Goal: Task Accomplishment & Management: Manage account settings

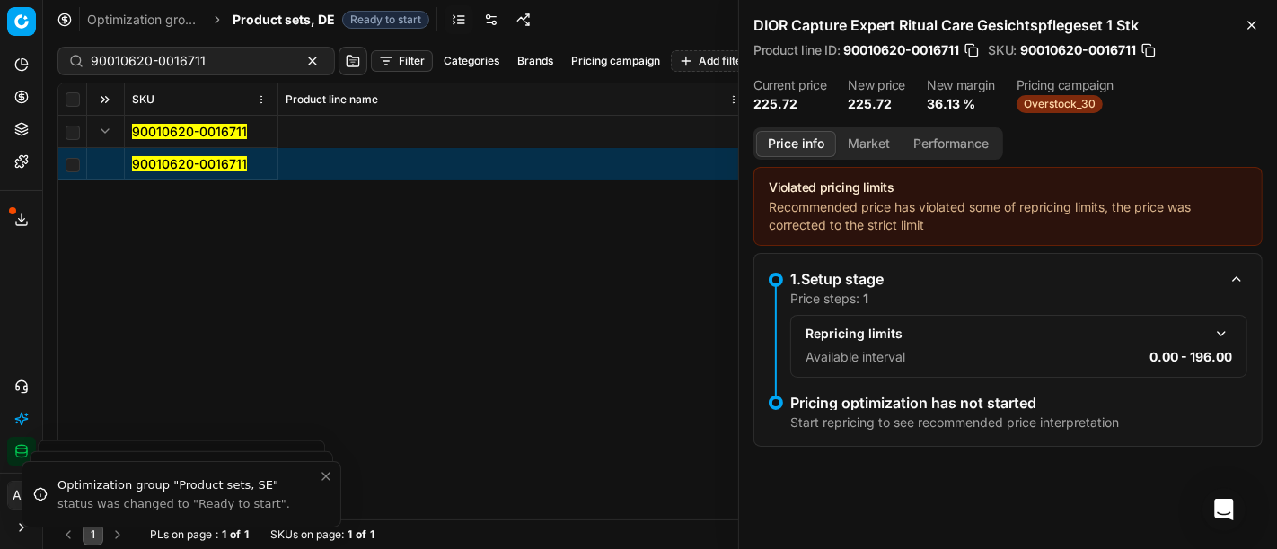
scroll to position [0, 1939]
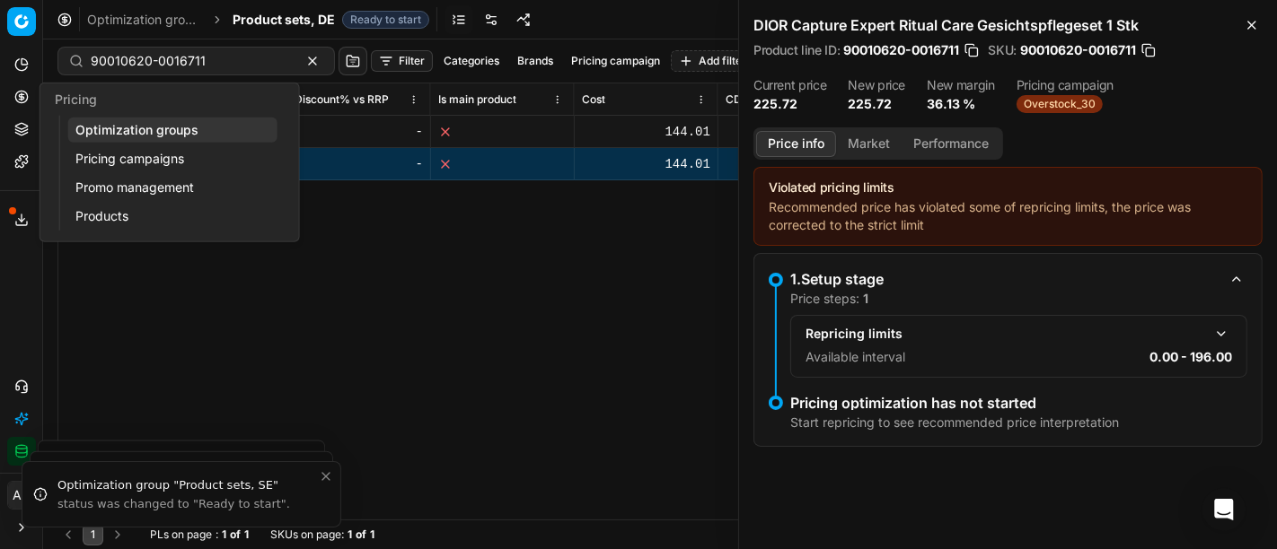
click at [14, 101] on icon at bounding box center [21, 97] width 14 height 14
click at [108, 122] on link "Optimization groups" at bounding box center [172, 130] width 209 height 25
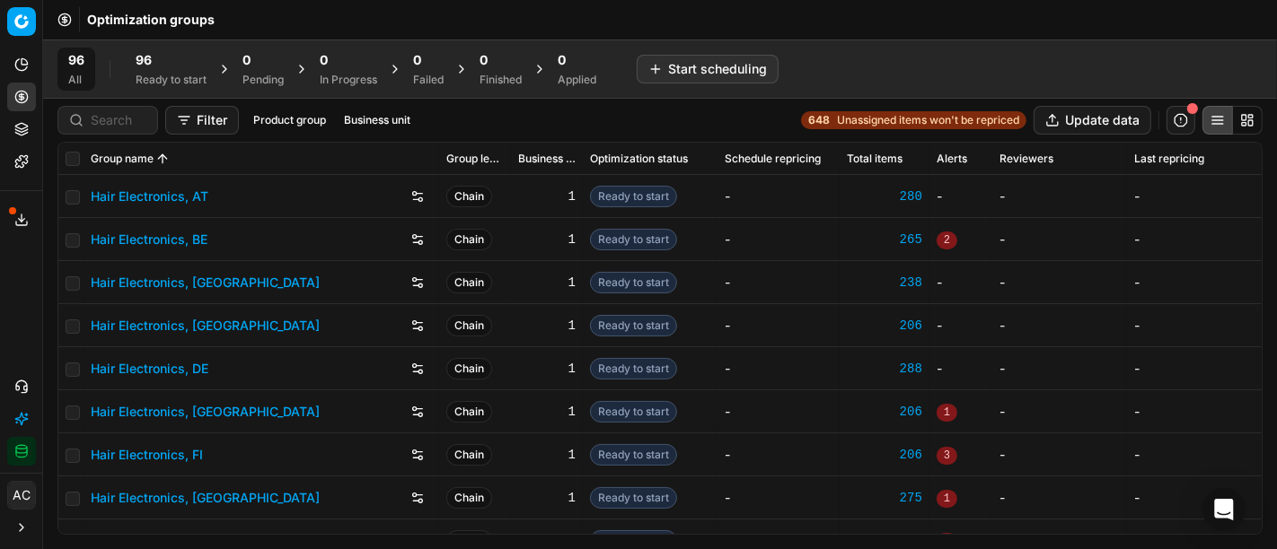
click at [196, 239] on link "Hair Electronics, BE" at bounding box center [149, 240] width 117 height 18
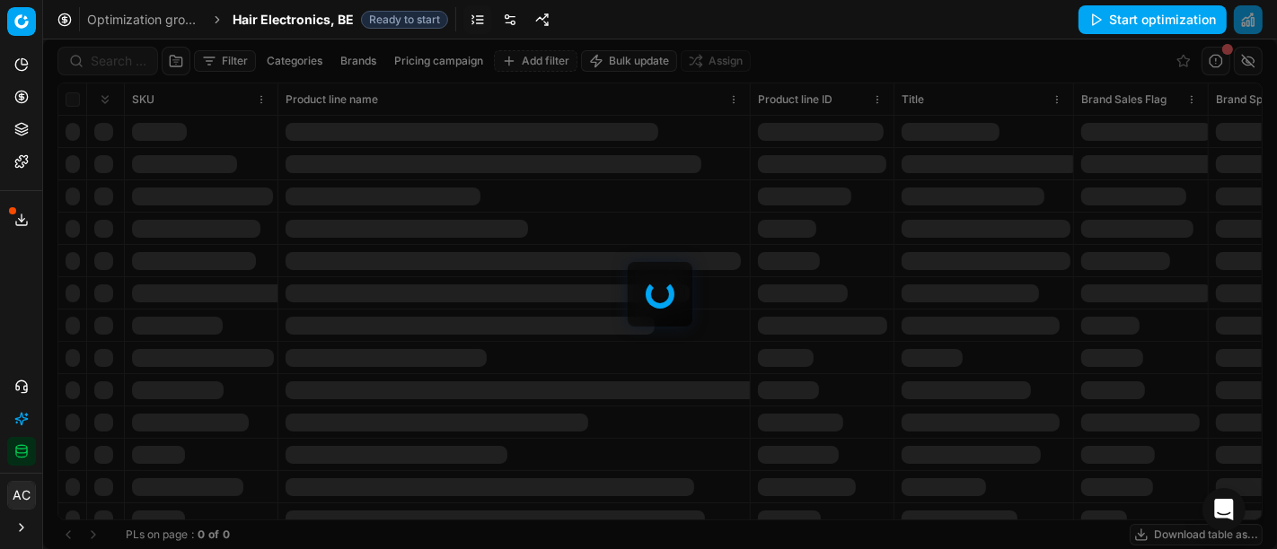
click at [500, 22] on link at bounding box center [510, 19] width 29 height 29
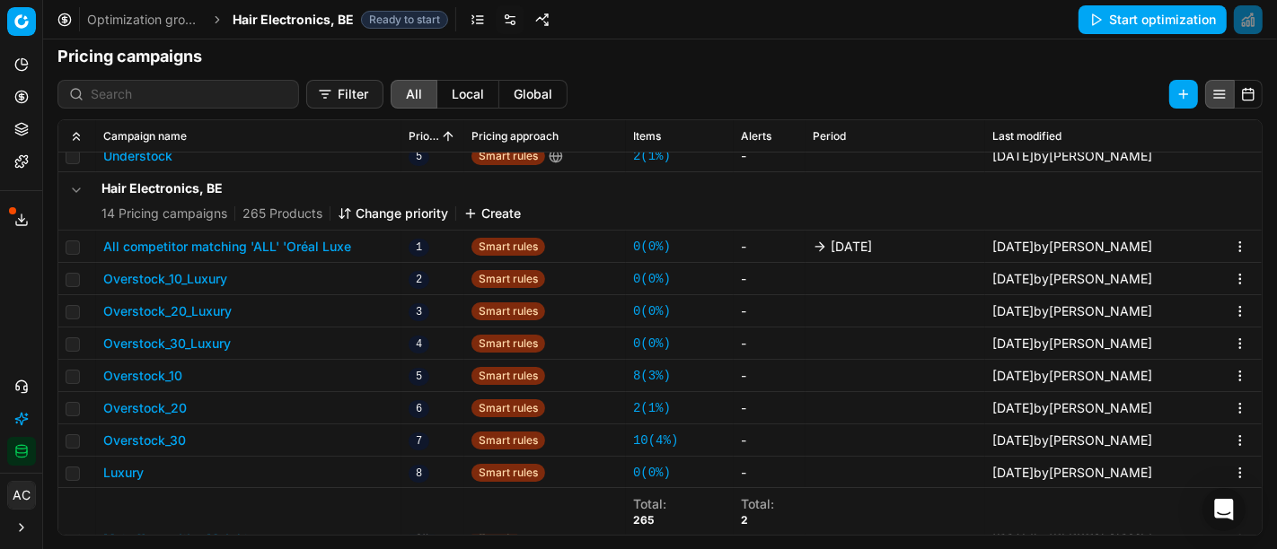
scroll to position [211, 0]
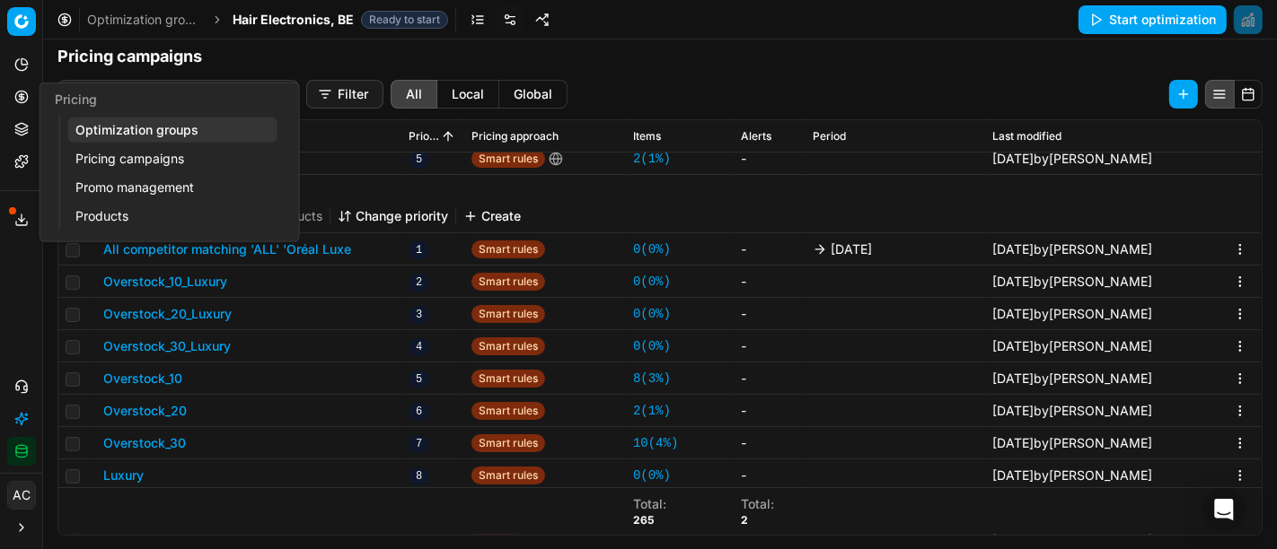
click at [16, 92] on icon at bounding box center [21, 97] width 14 height 14
click at [122, 138] on link "Optimization groups" at bounding box center [172, 130] width 209 height 25
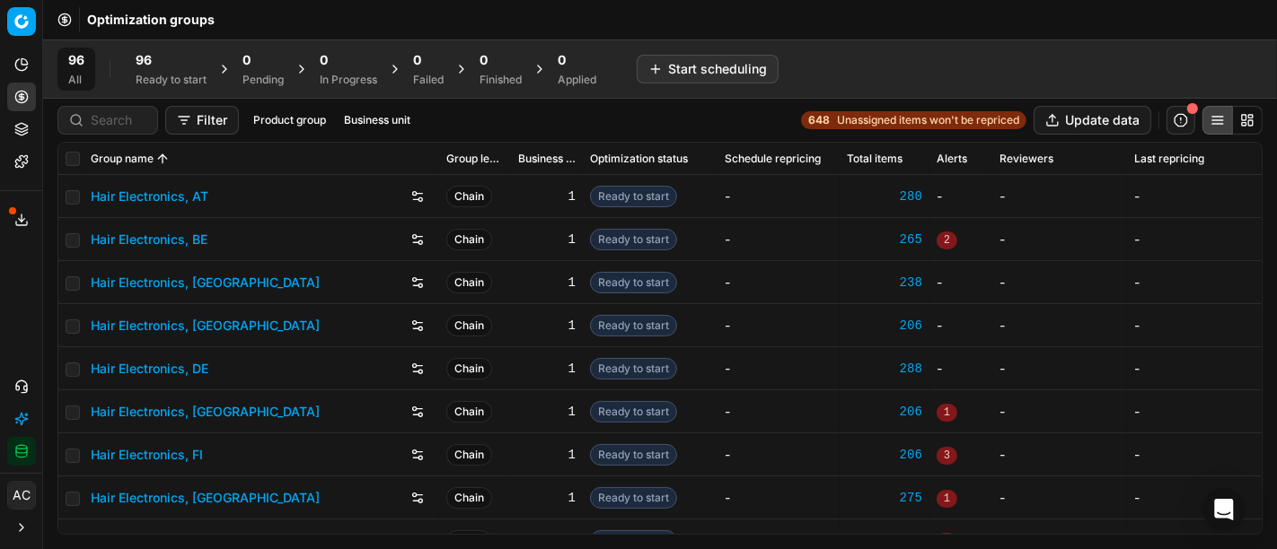
click at [162, 68] on div "96" at bounding box center [171, 60] width 71 height 18
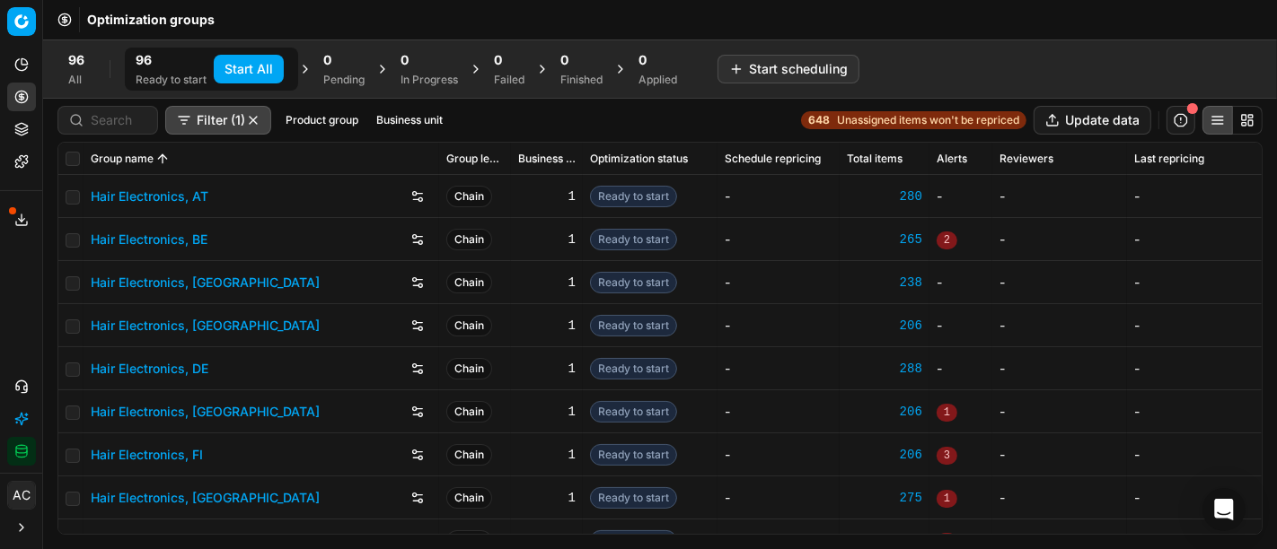
click at [253, 70] on button "Start All" at bounding box center [249, 69] width 70 height 29
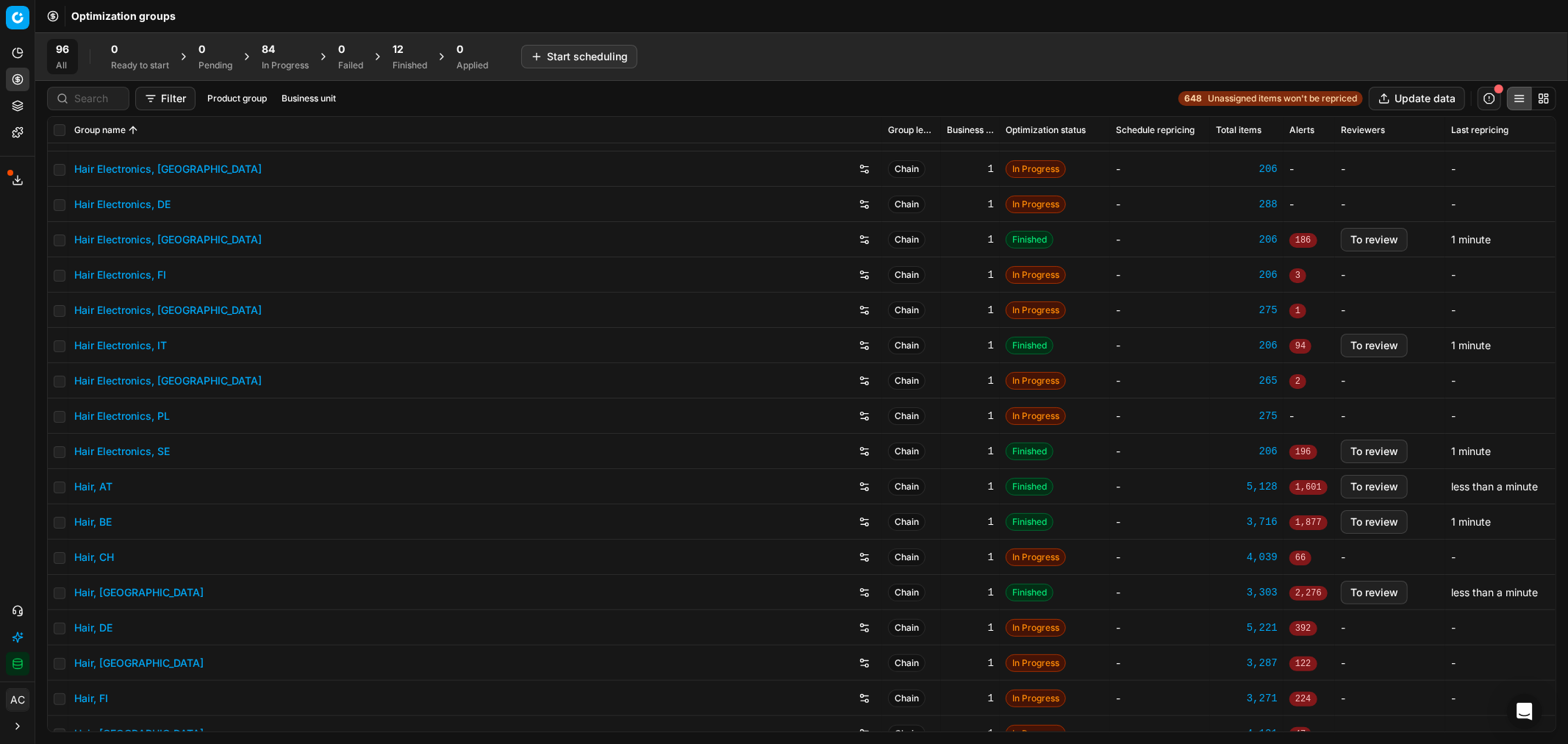
scroll to position [98, 0]
click at [406, 60] on div "Finished" at bounding box center [409, 65] width 34 height 11
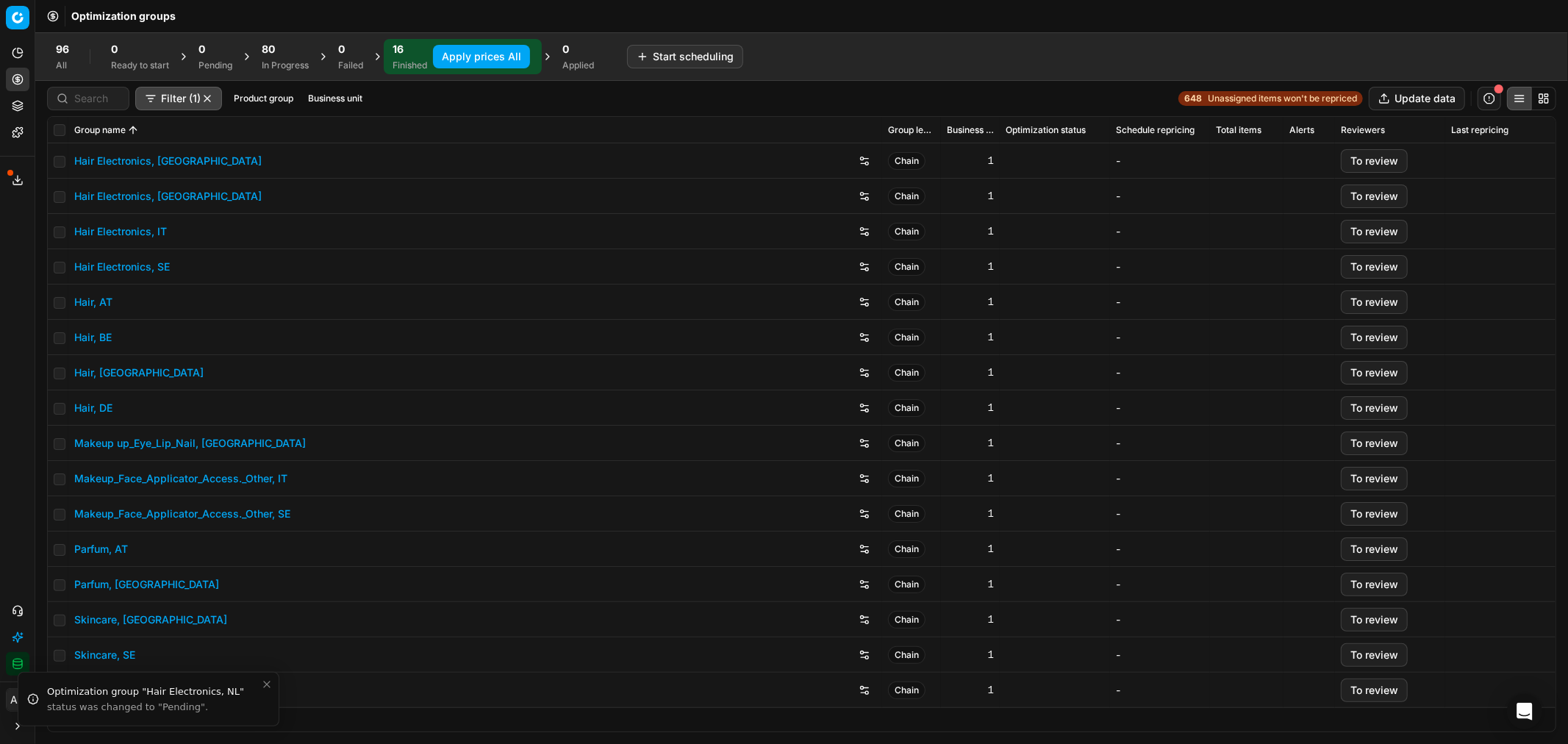
click at [9, 284] on div "Analytics Pricing Product portfolio Templates Export service 18 Contact support…" at bounding box center [17, 358] width 34 height 646
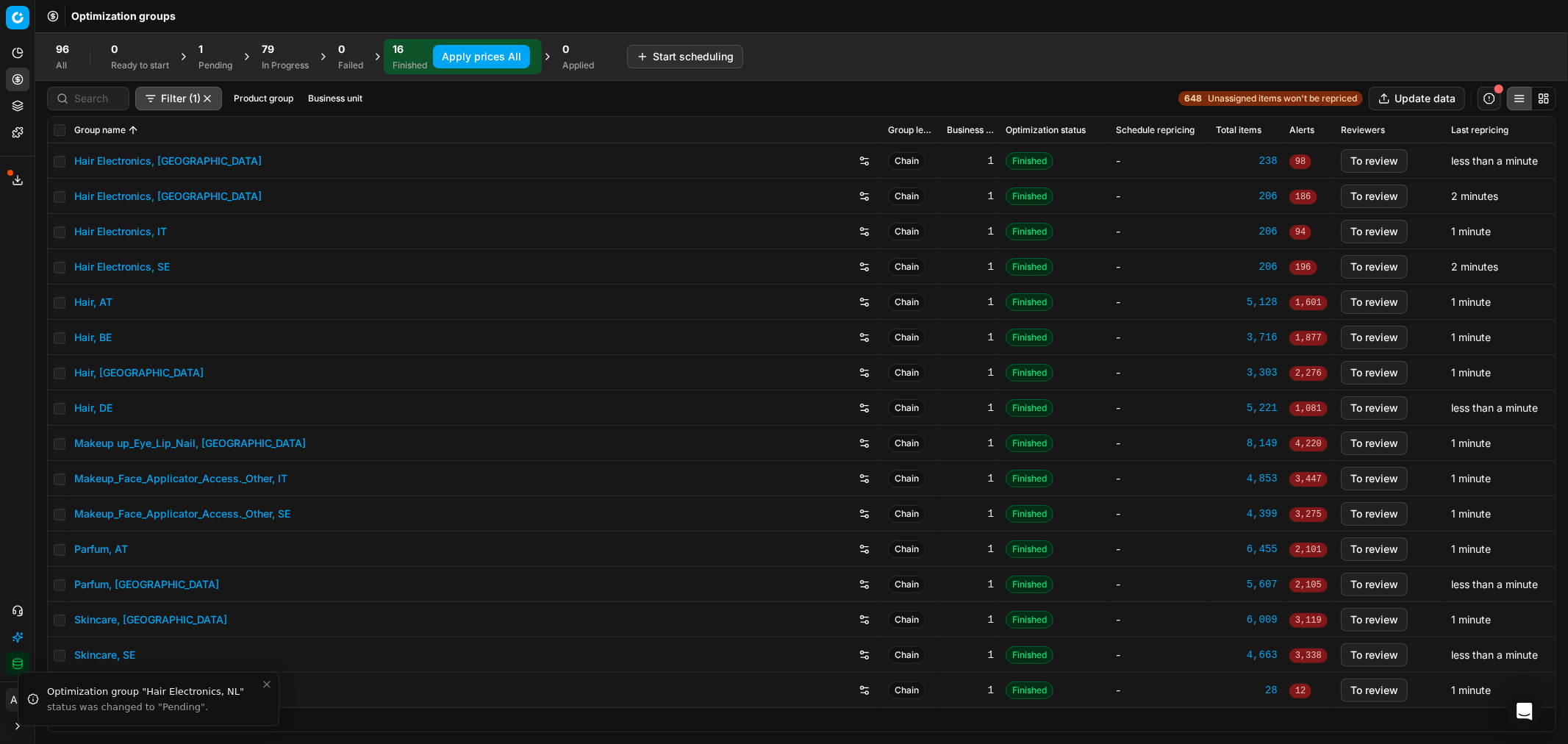
click at [273, 54] on span "79" at bounding box center [268, 49] width 12 height 15
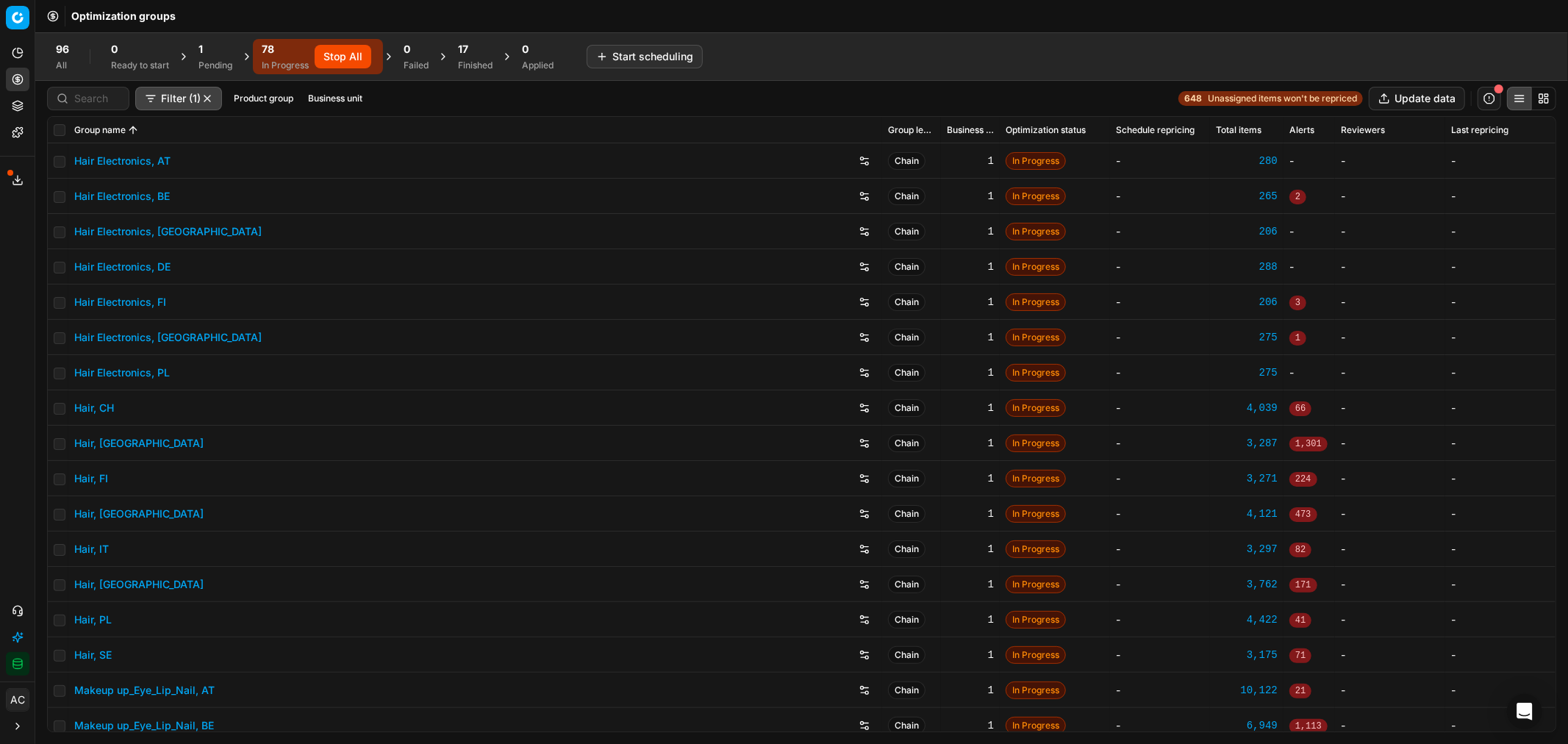
click at [462, 49] on span "17" at bounding box center [463, 49] width 11 height 15
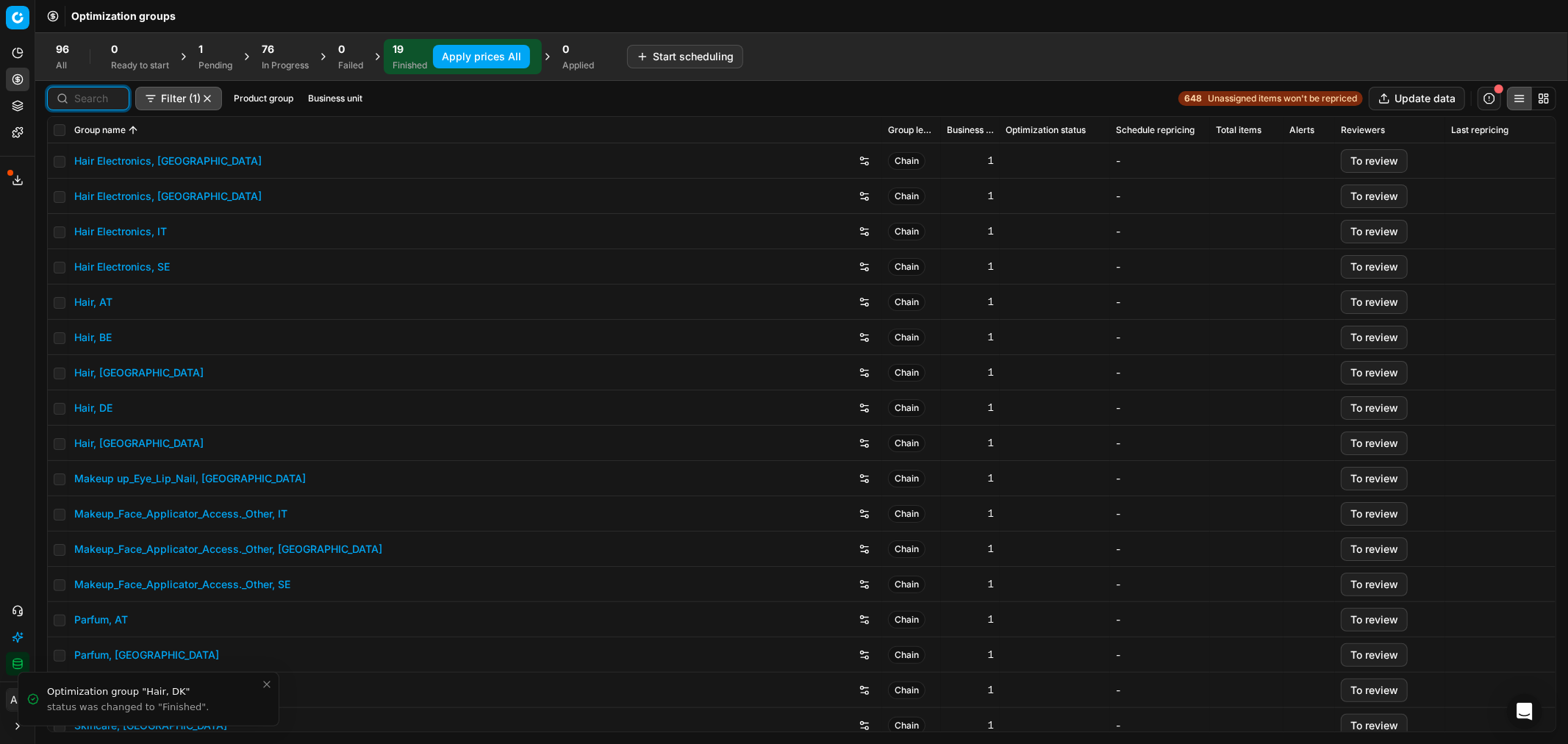
click at [97, 92] on input at bounding box center [97, 98] width 46 height 15
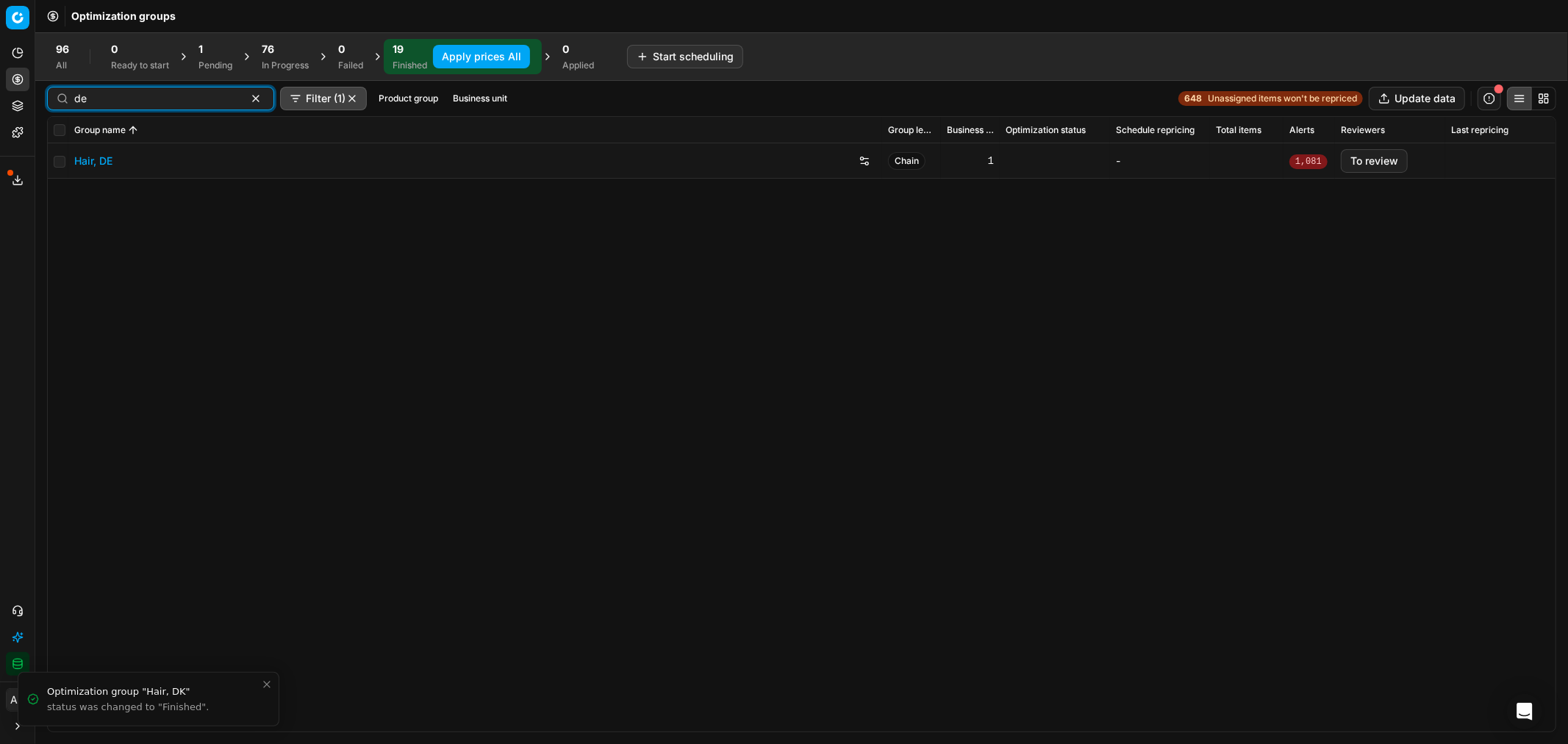
type input "de"
click at [105, 160] on link "Hair, DE" at bounding box center [93, 161] width 38 height 15
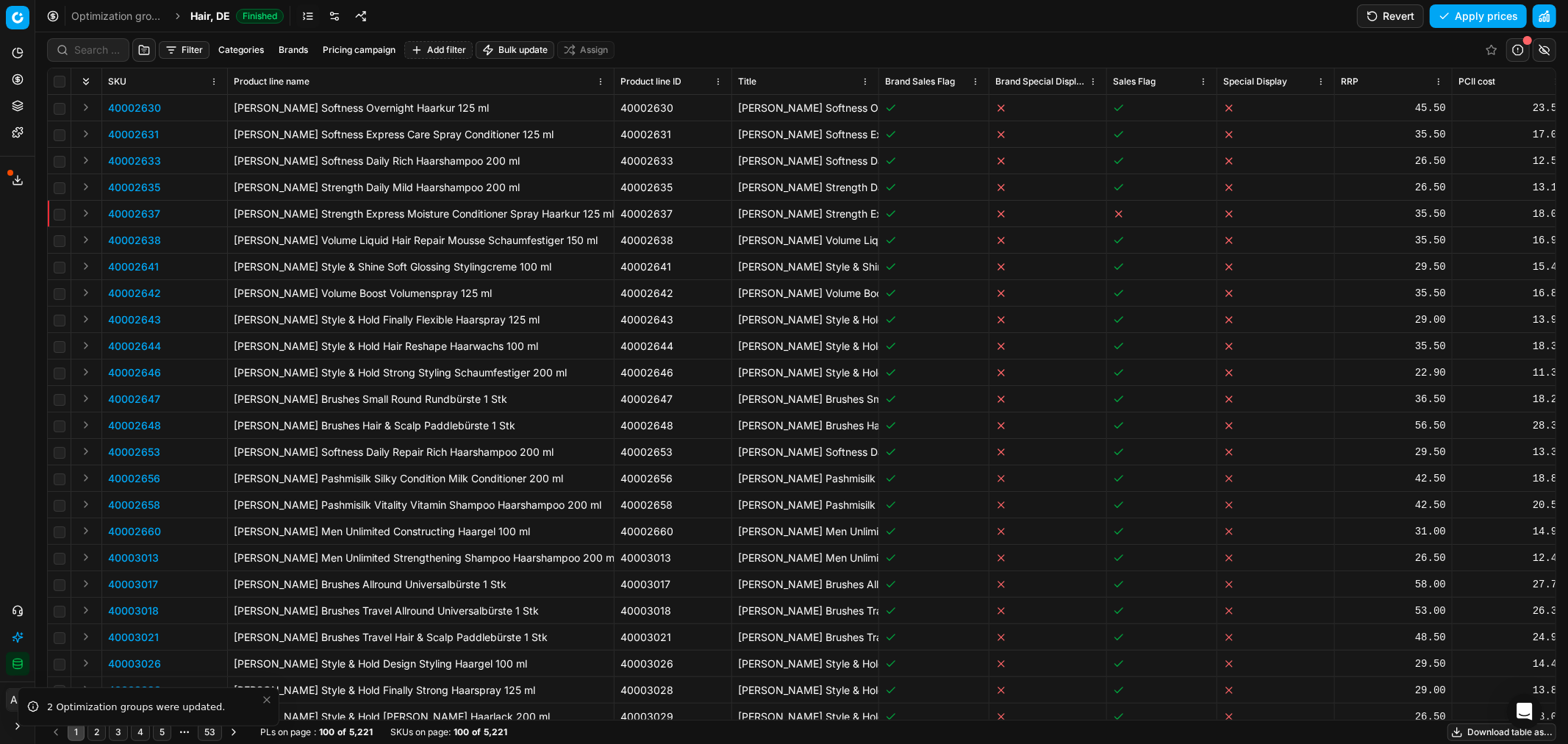
click at [341, 16] on link at bounding box center [334, 16] width 24 height 24
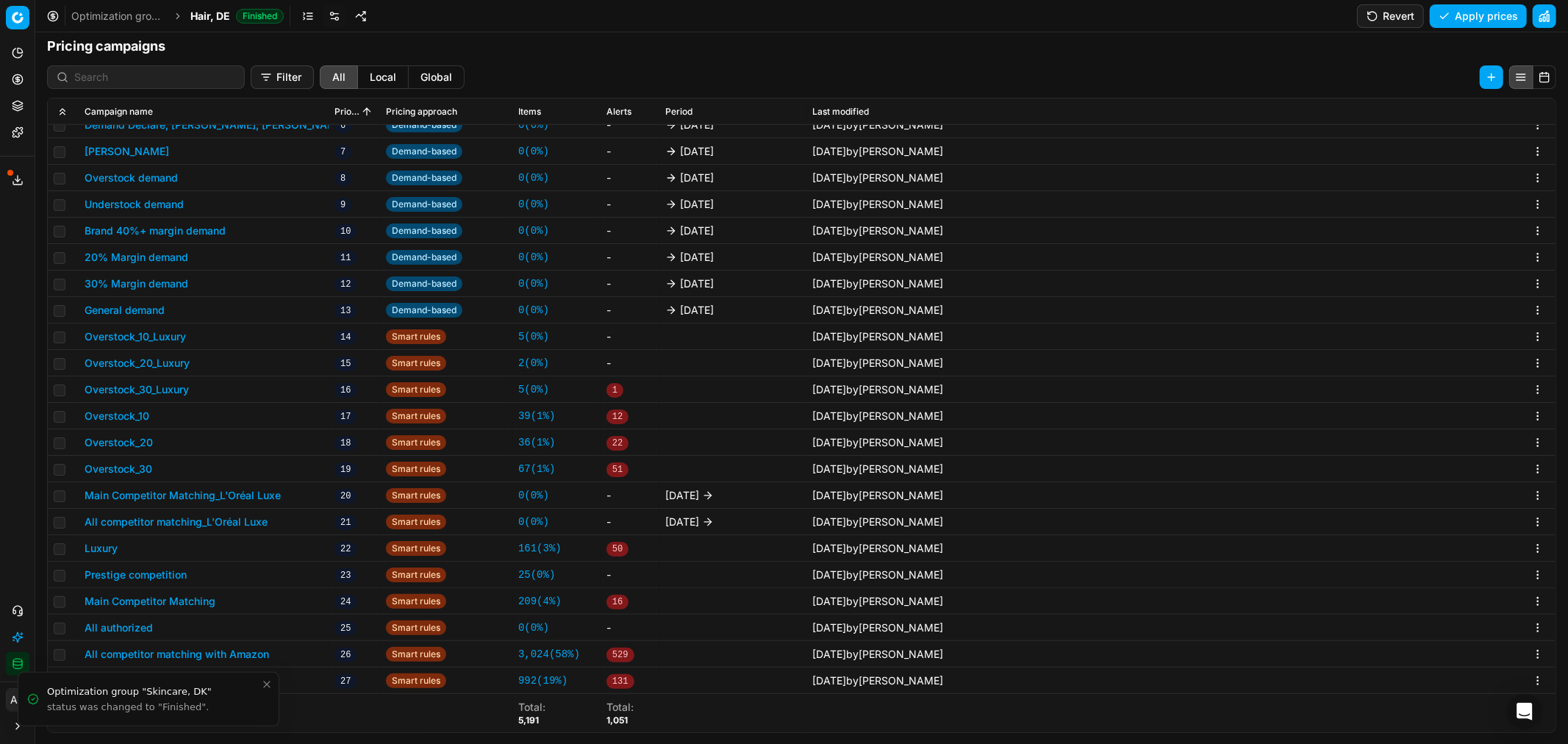
scroll to position [226, 0]
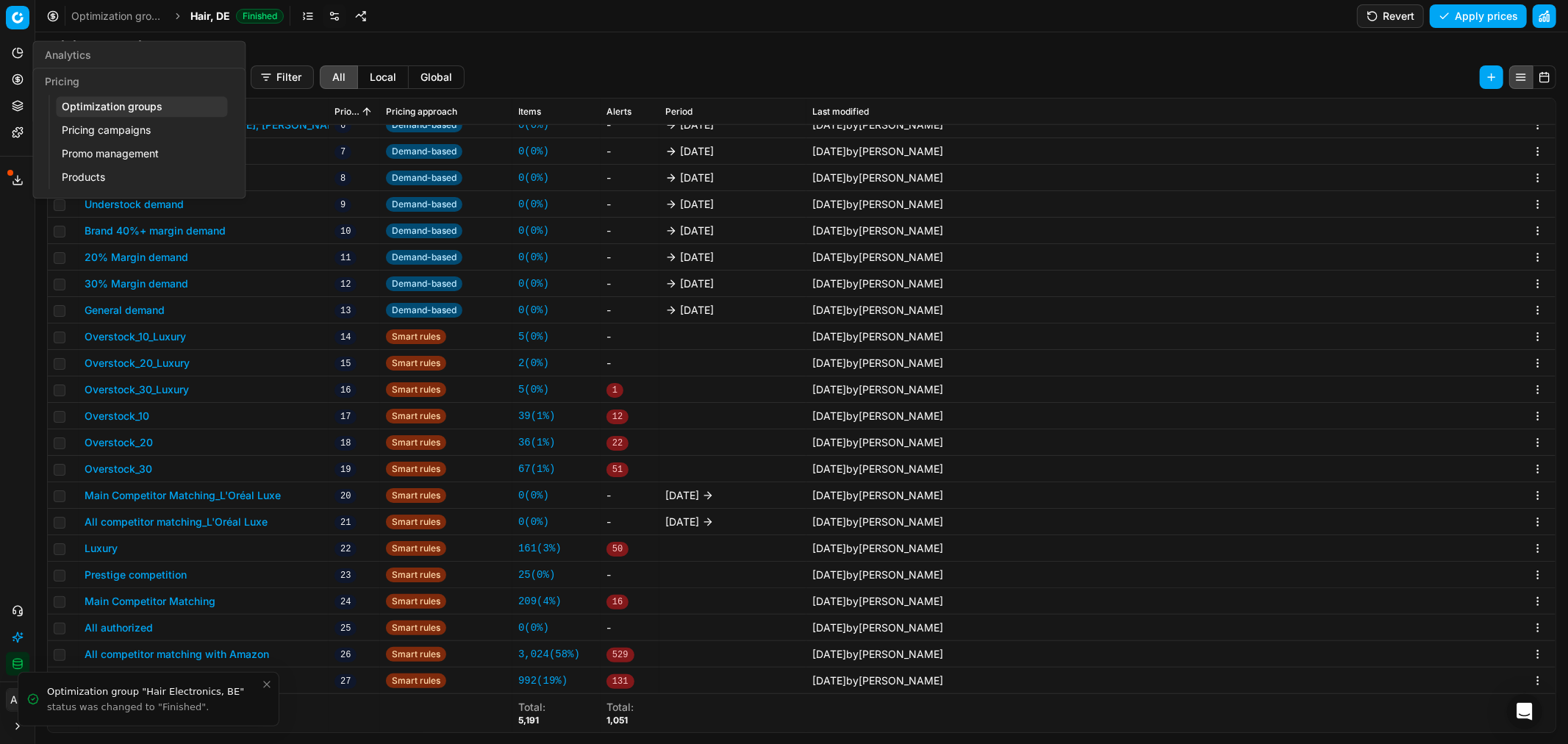
click at [16, 81] on icon at bounding box center [17, 79] width 3 height 3
click at [97, 104] on link "Optimization groups" at bounding box center [141, 106] width 171 height 20
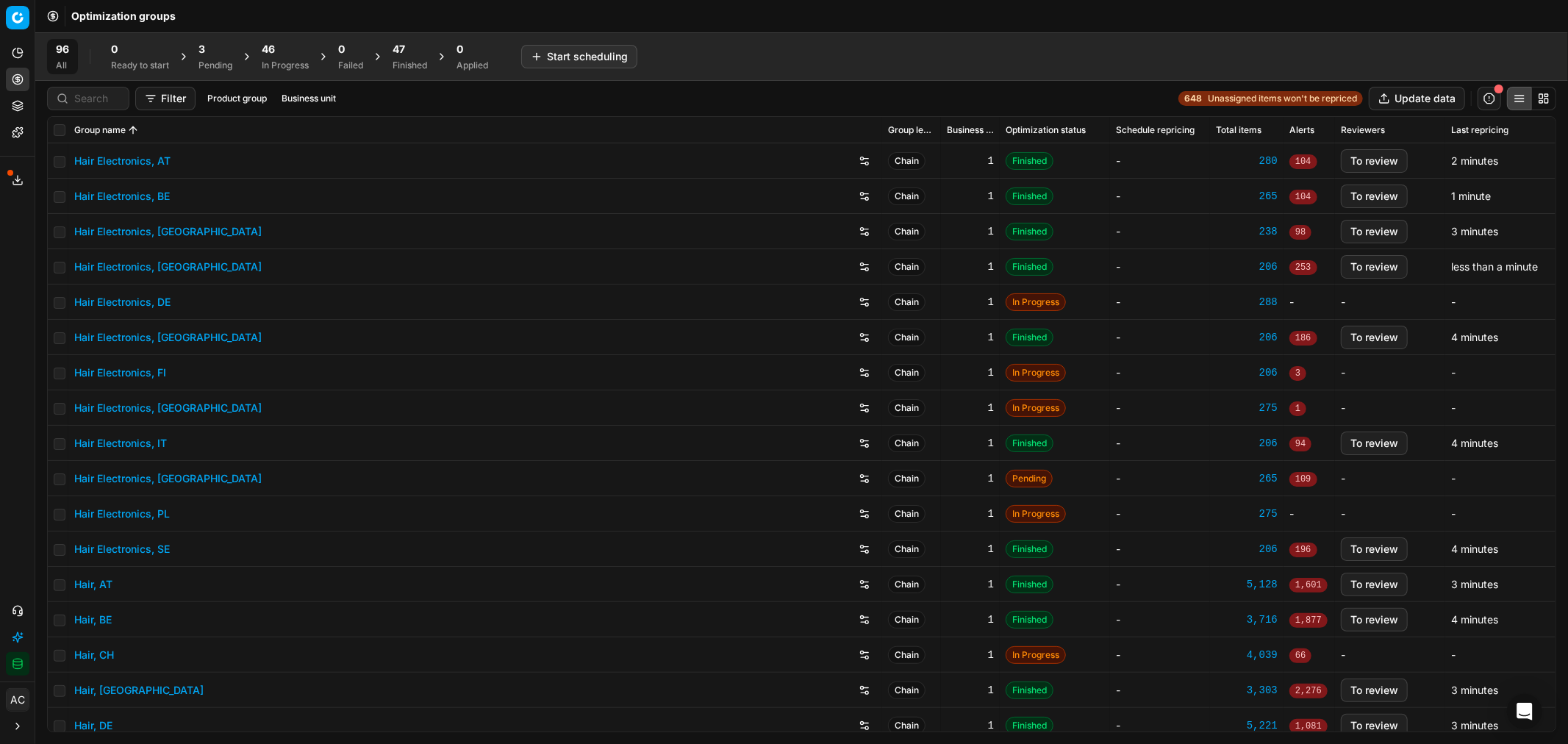
click at [265, 22] on div "Optimization groups" at bounding box center [802, 16] width 1533 height 33
click at [277, 65] on div "In Progress" at bounding box center [285, 65] width 47 height 11
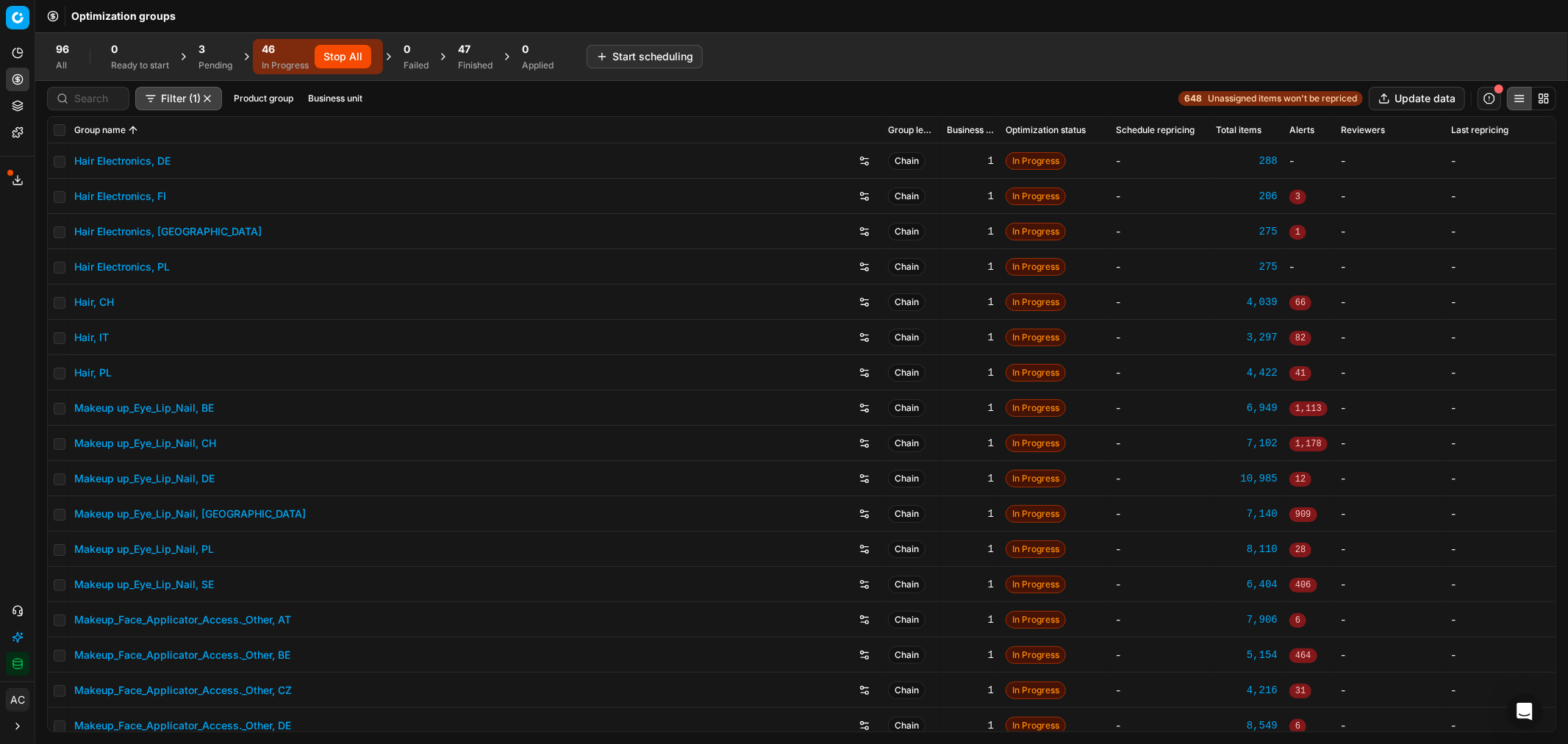
click at [450, 50] on div "47 Finished" at bounding box center [476, 56] width 52 height 35
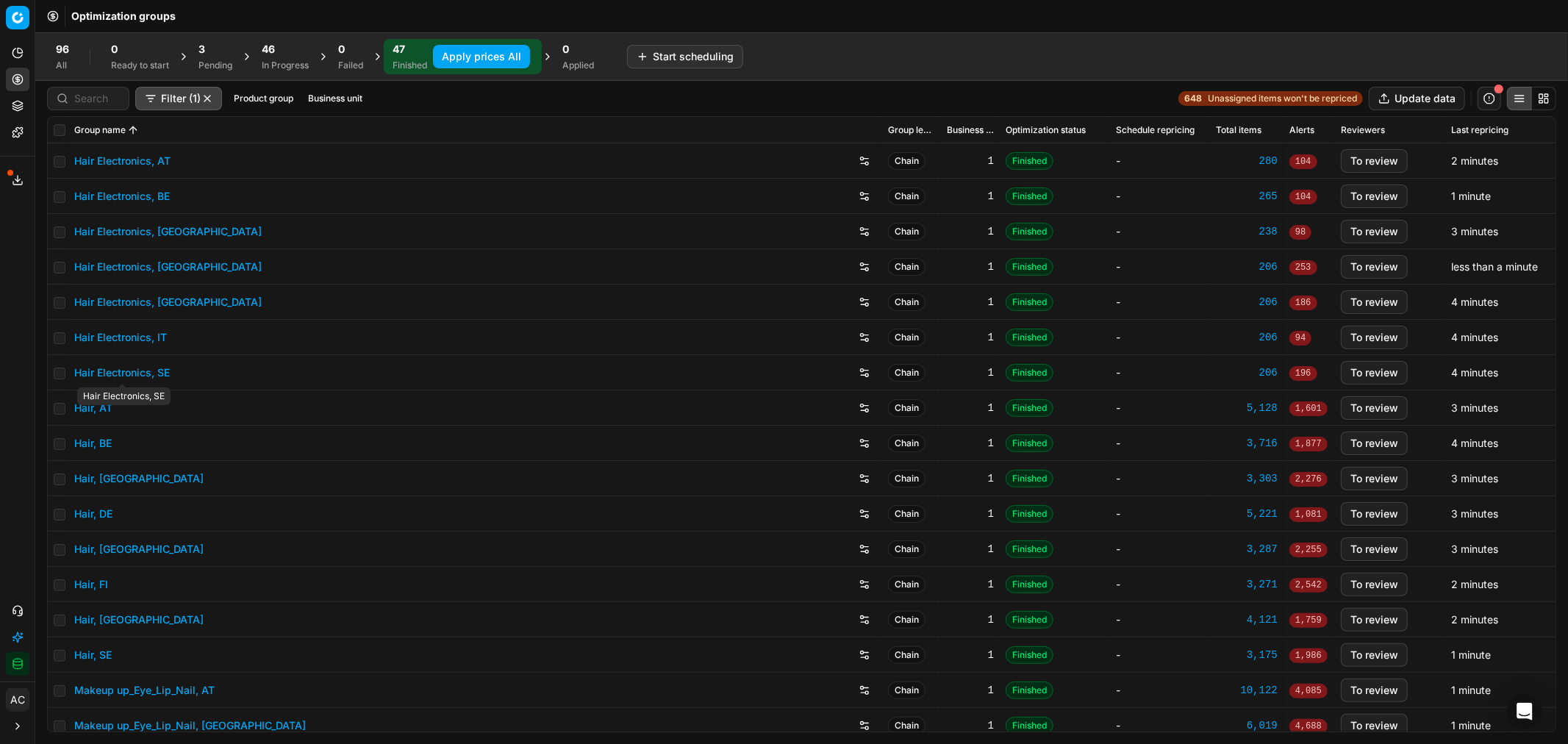
click at [149, 367] on link "Hair Electronics, SE" at bounding box center [122, 372] width 96 height 15
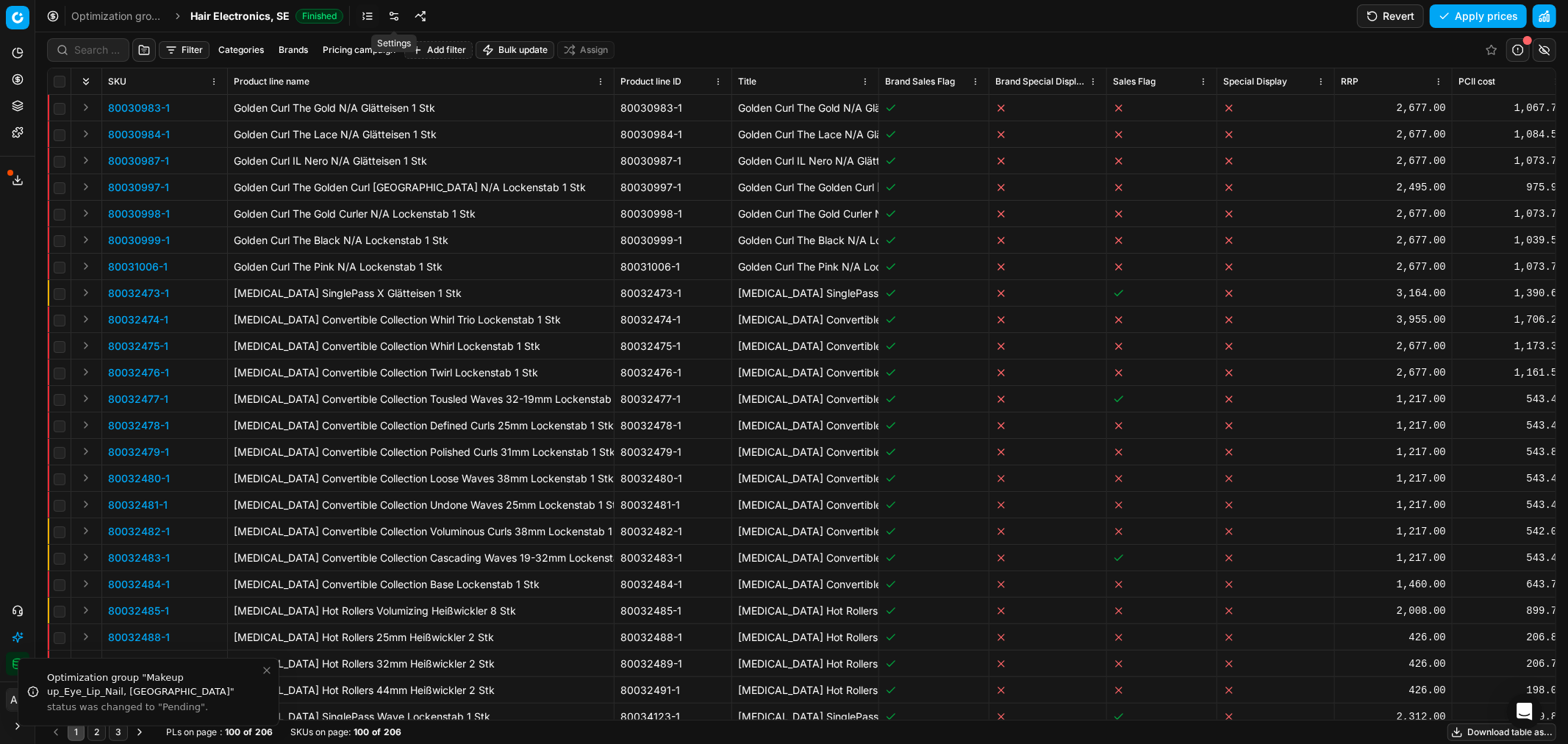
click at [391, 13] on link at bounding box center [394, 16] width 24 height 24
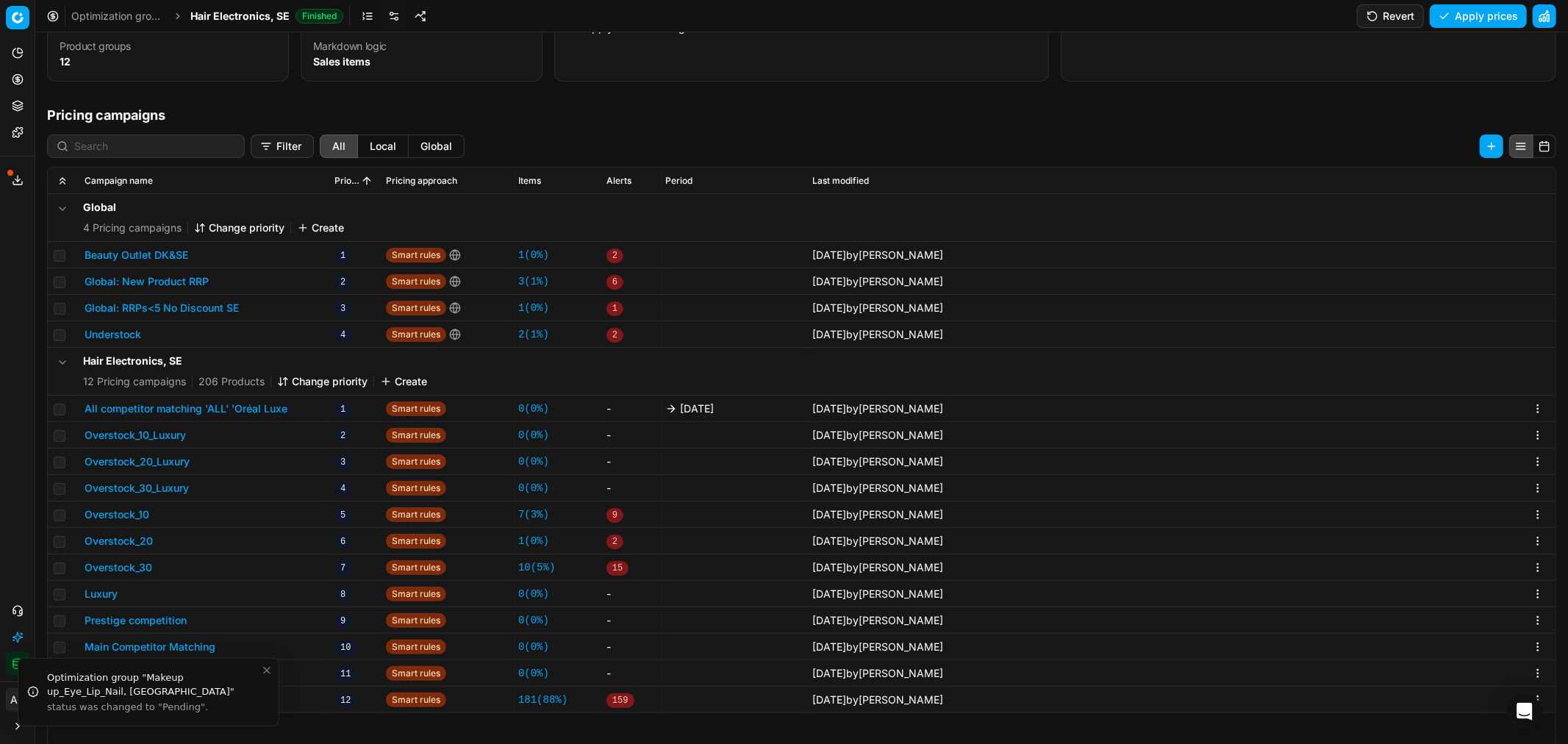
scroll to position [156, 0]
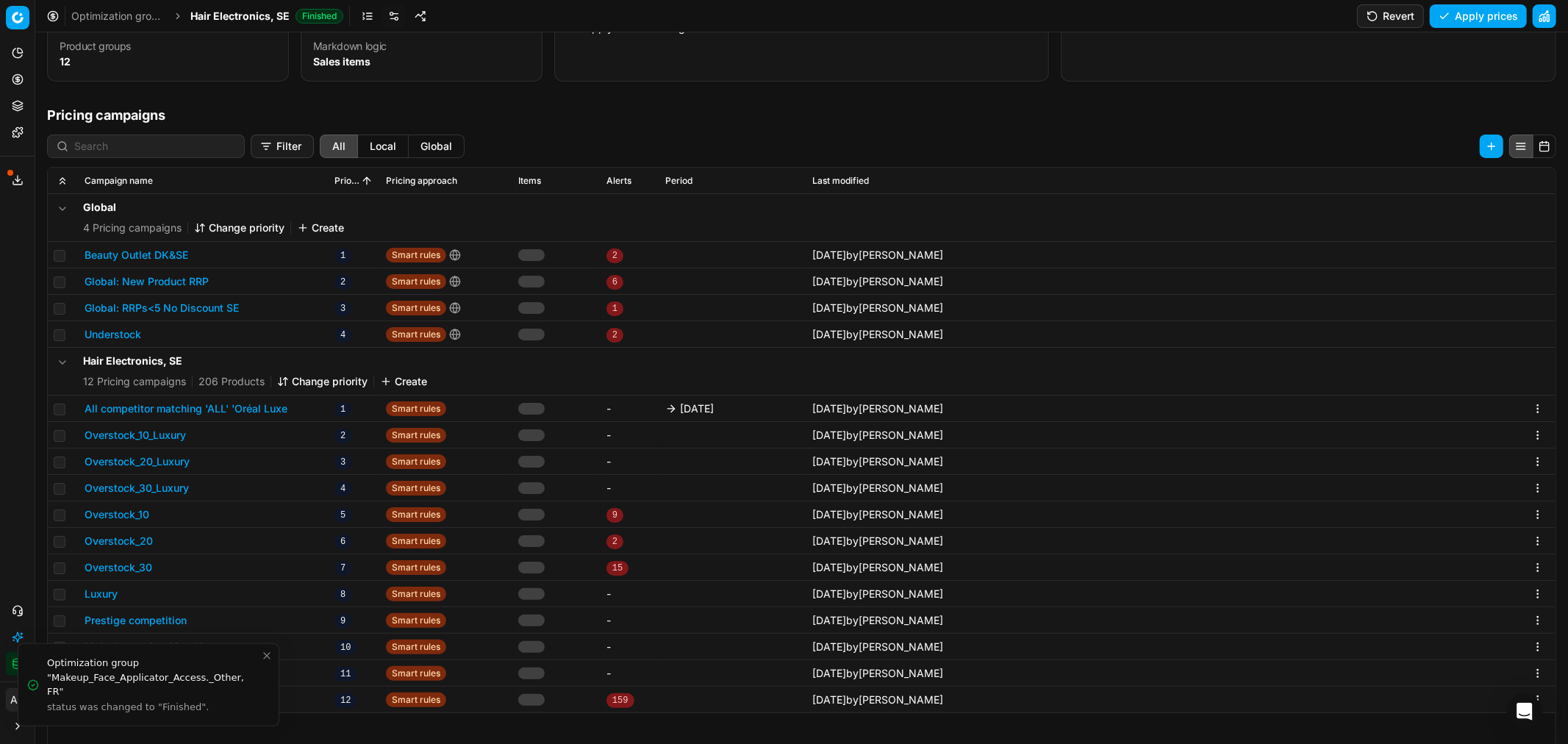
click at [250, 404] on button "All competitor matching 'ALL' 'Oréal Luxe" at bounding box center [186, 408] width 203 height 15
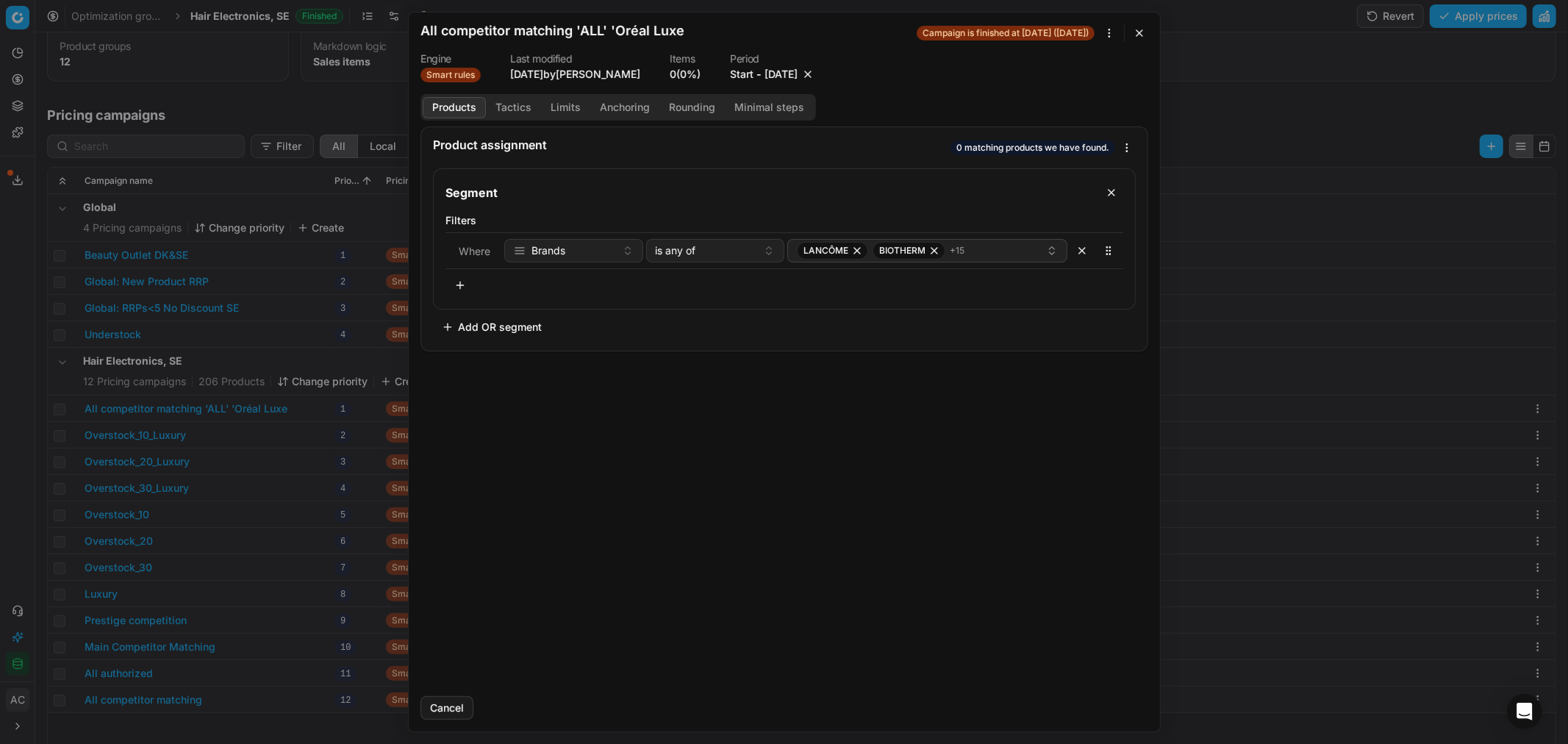
click at [711, 29] on div "All competitor matching 'ALL' 'Oréal Luxe Campaign is finished at 9/26/2025 (3 …" at bounding box center [775, 34] width 710 height 18
click at [809, 71] on button "button" at bounding box center [802, 74] width 15 height 15
click at [1101, 709] on button "Save" at bounding box center [1118, 707] width 58 height 24
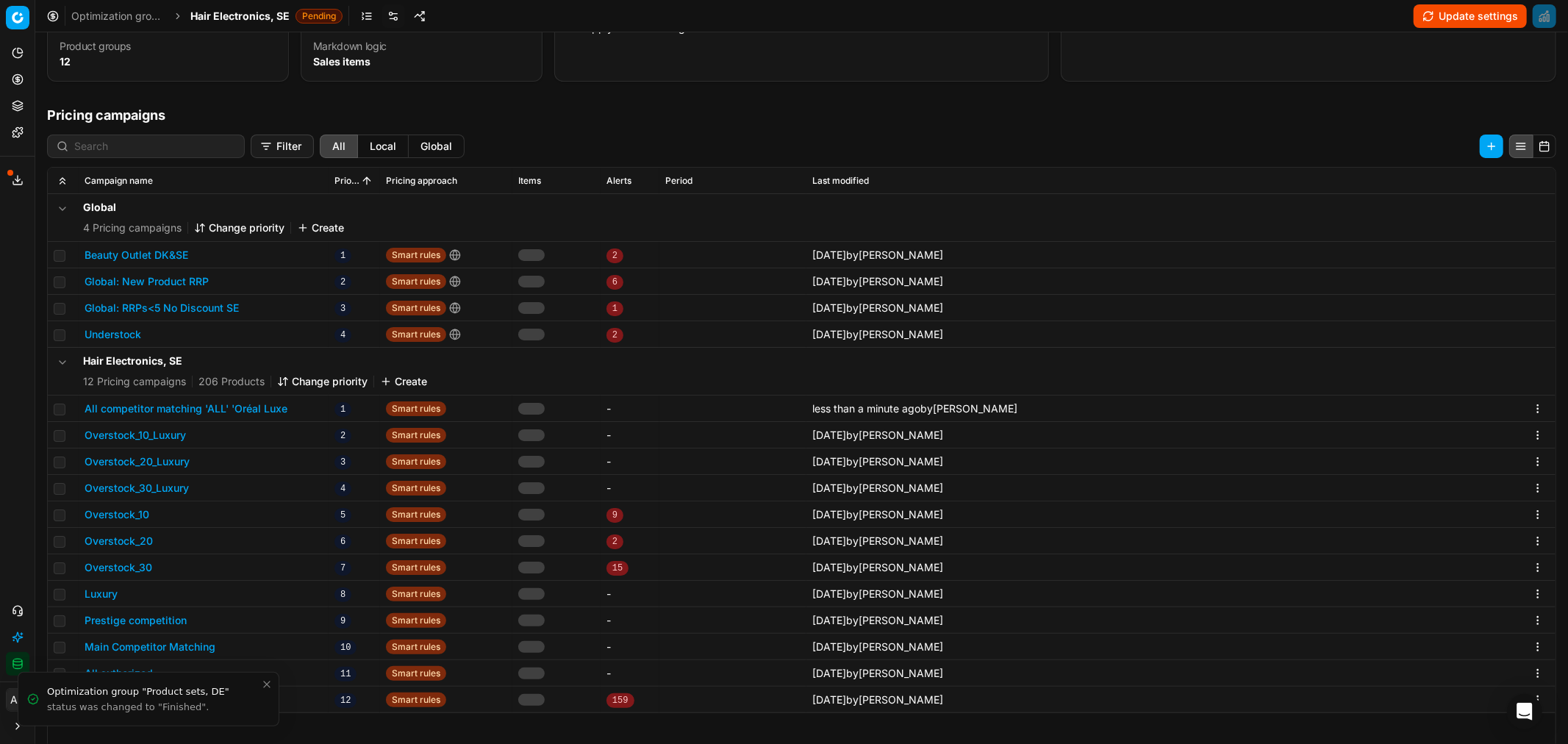
click at [545, 121] on h1 "Pricing campaigns" at bounding box center [802, 115] width 1533 height 20
click at [247, 12] on span "Hair Electronics, SE" at bounding box center [240, 16] width 99 height 15
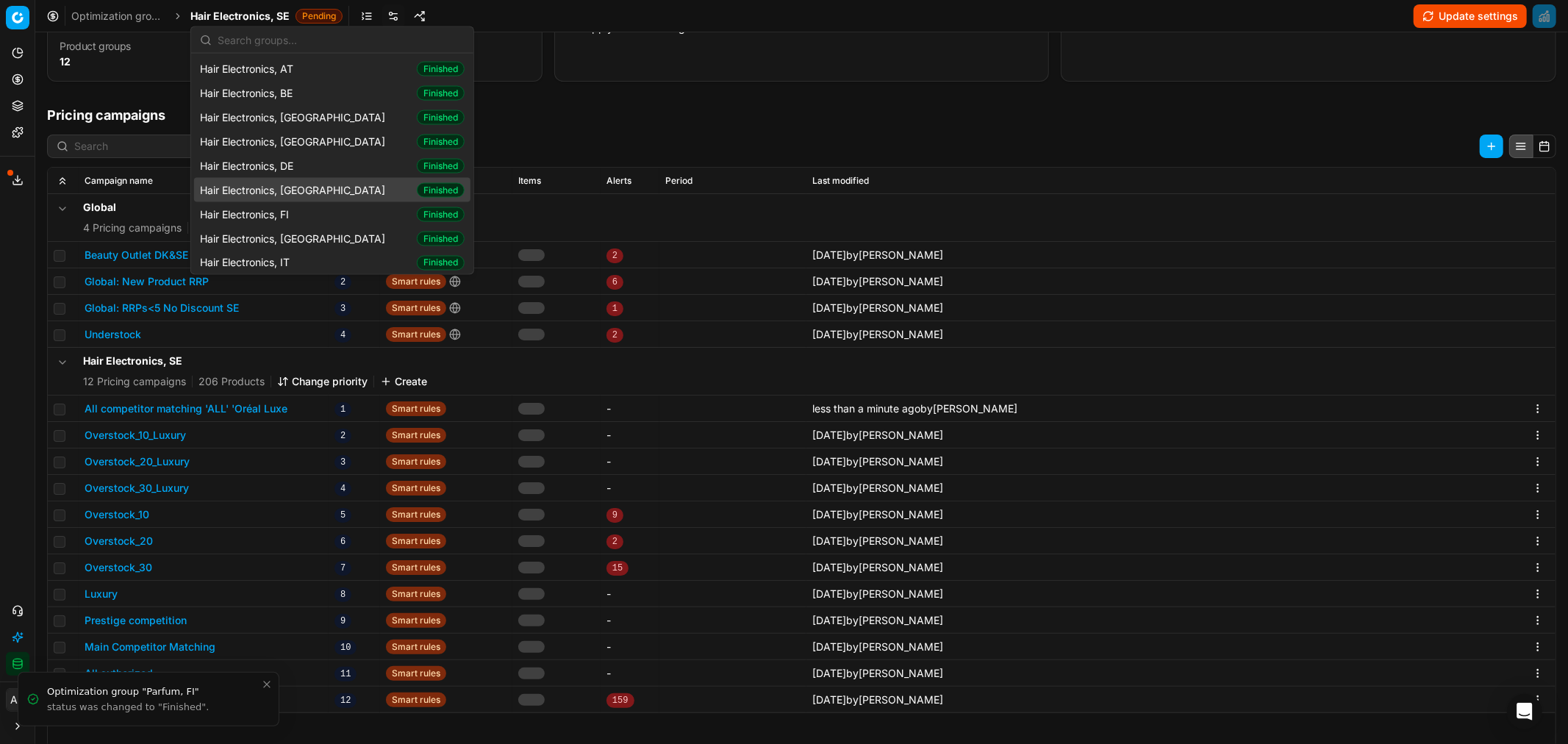
click at [314, 194] on div "Hair Electronics, DK Finished" at bounding box center [332, 190] width 277 height 25
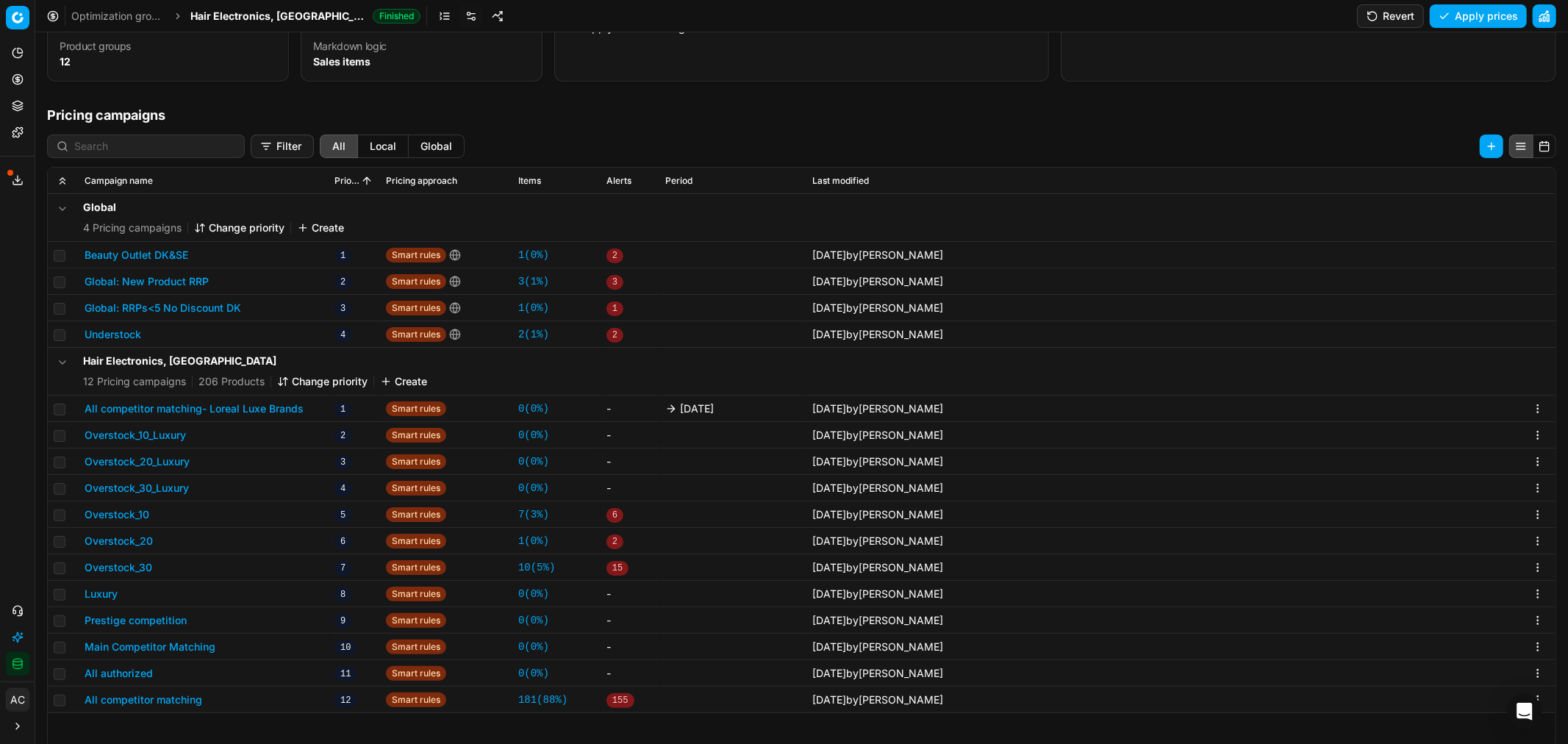
click at [277, 406] on button "All competitor matching- Loreal Luxe Brands" at bounding box center [194, 408] width 219 height 15
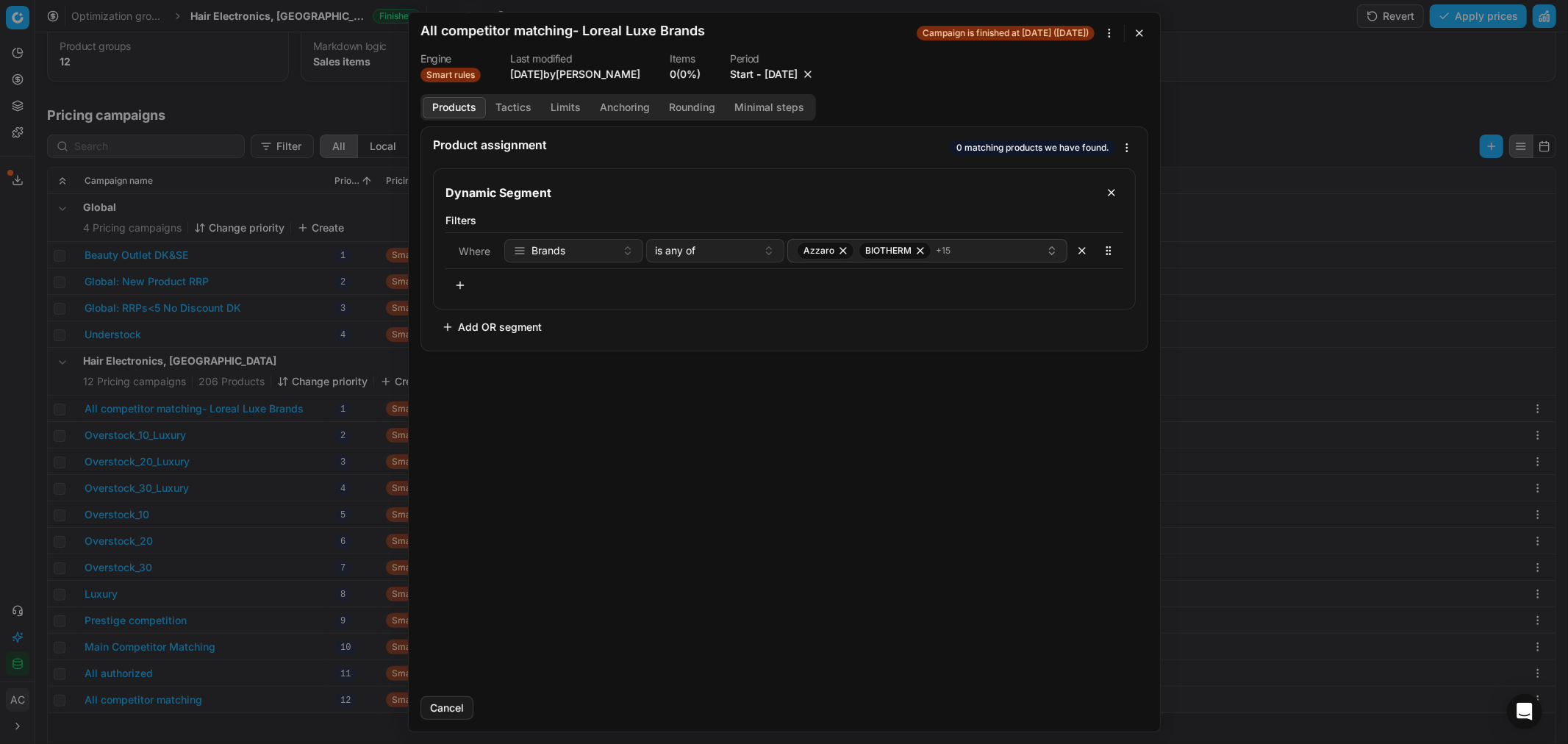
click at [816, 67] on button "button" at bounding box center [808, 74] width 15 height 15
click at [1126, 697] on button "Save" at bounding box center [1118, 707] width 58 height 24
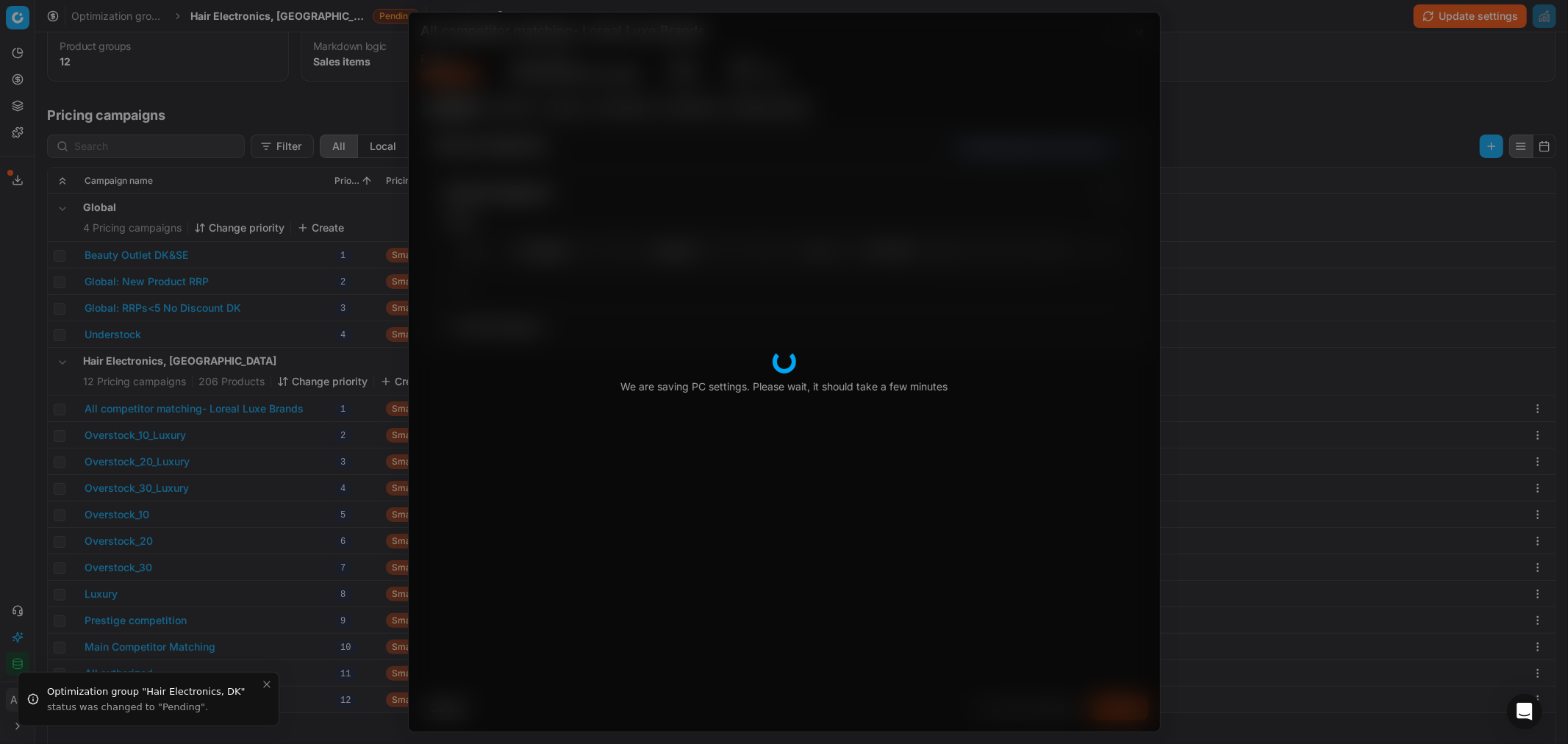
click at [240, 11] on body "Pricing platform Analytics Pricing Product portfolio Templates Export service 1…" at bounding box center [784, 372] width 1568 height 744
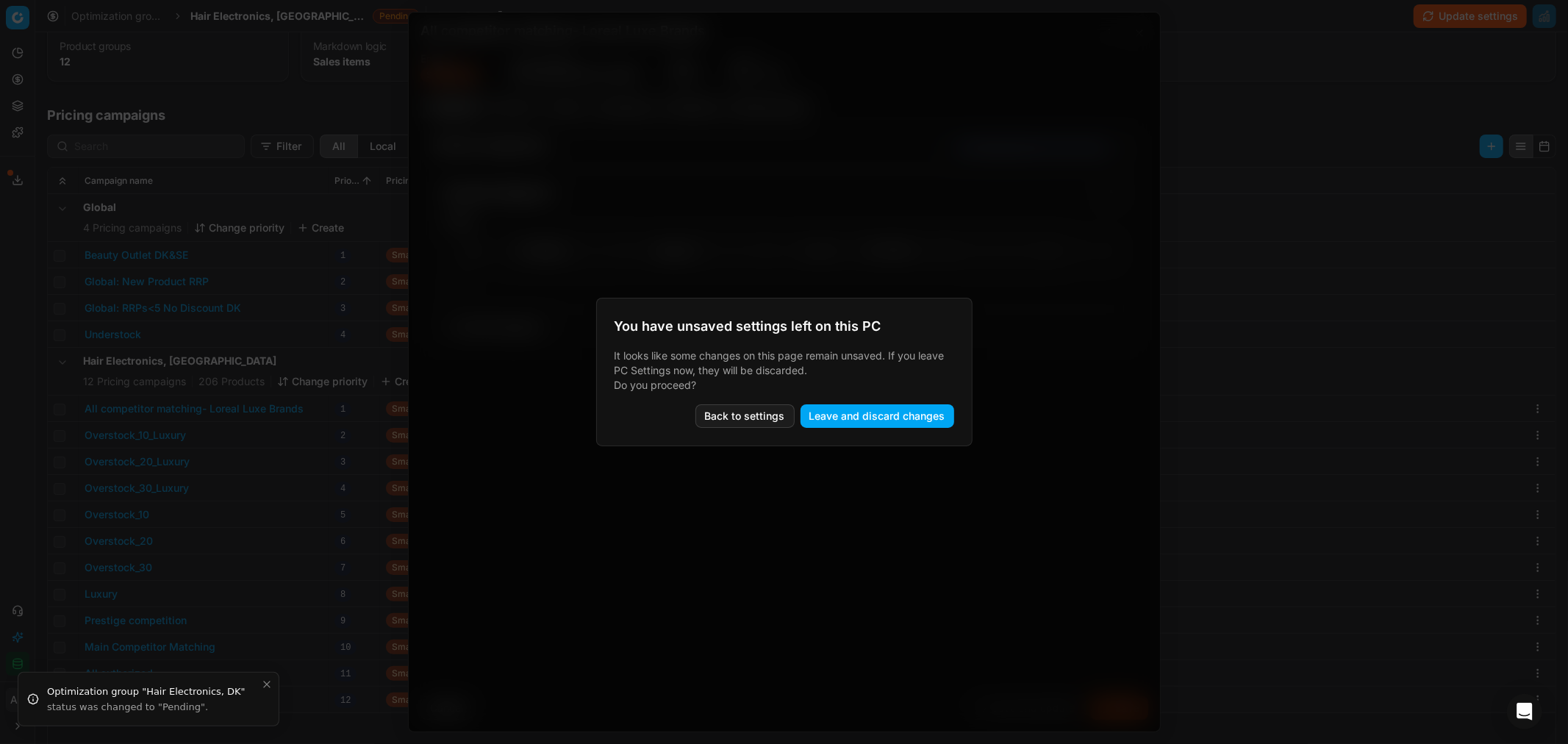
click at [841, 340] on div "You have unsaved settings left on this PC It looks like some changes on this pa…" at bounding box center [784, 372] width 377 height 148
click at [756, 419] on button "Back to settings" at bounding box center [744, 416] width 99 height 24
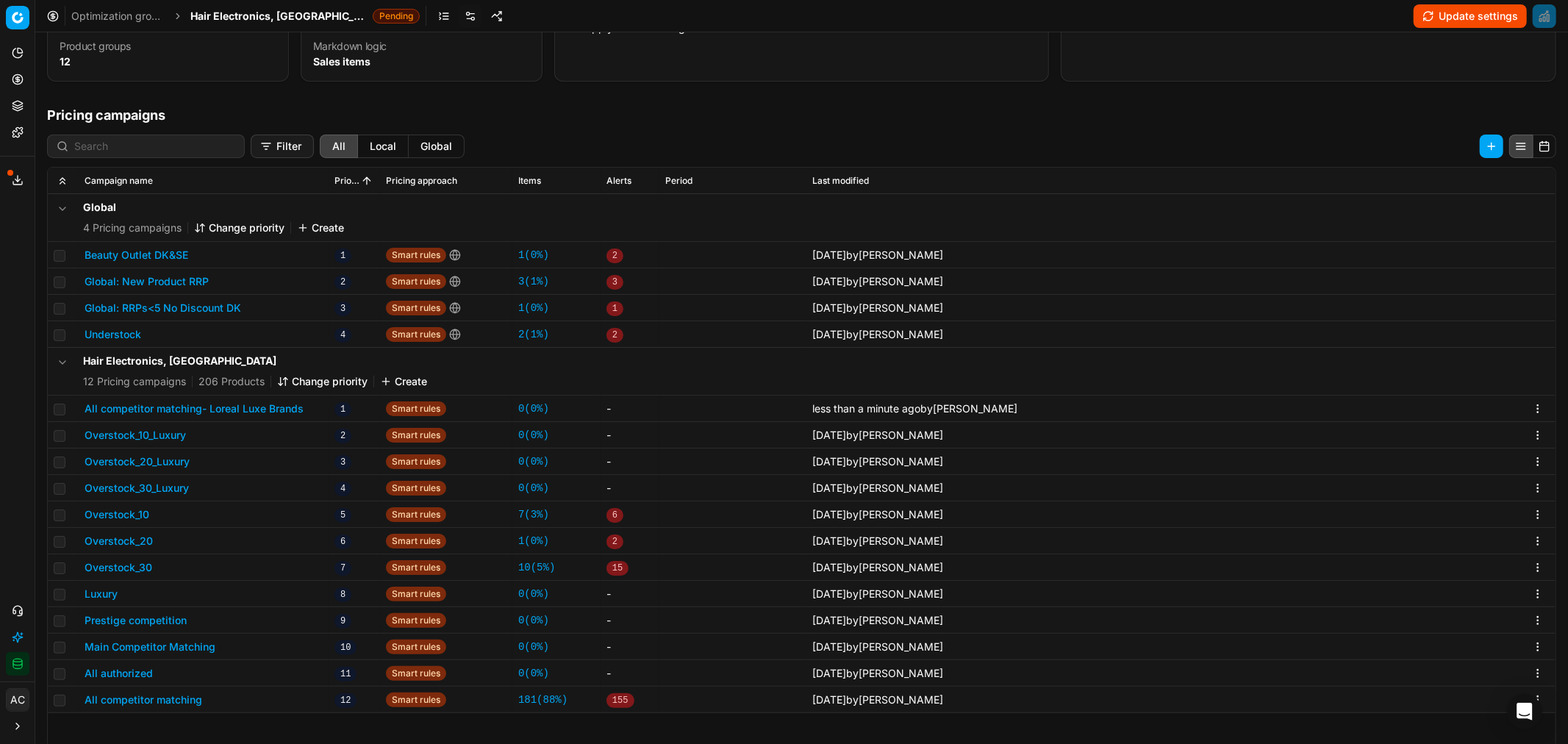
click at [284, 406] on button "All competitor matching- Loreal Luxe Brands" at bounding box center [194, 408] width 219 height 15
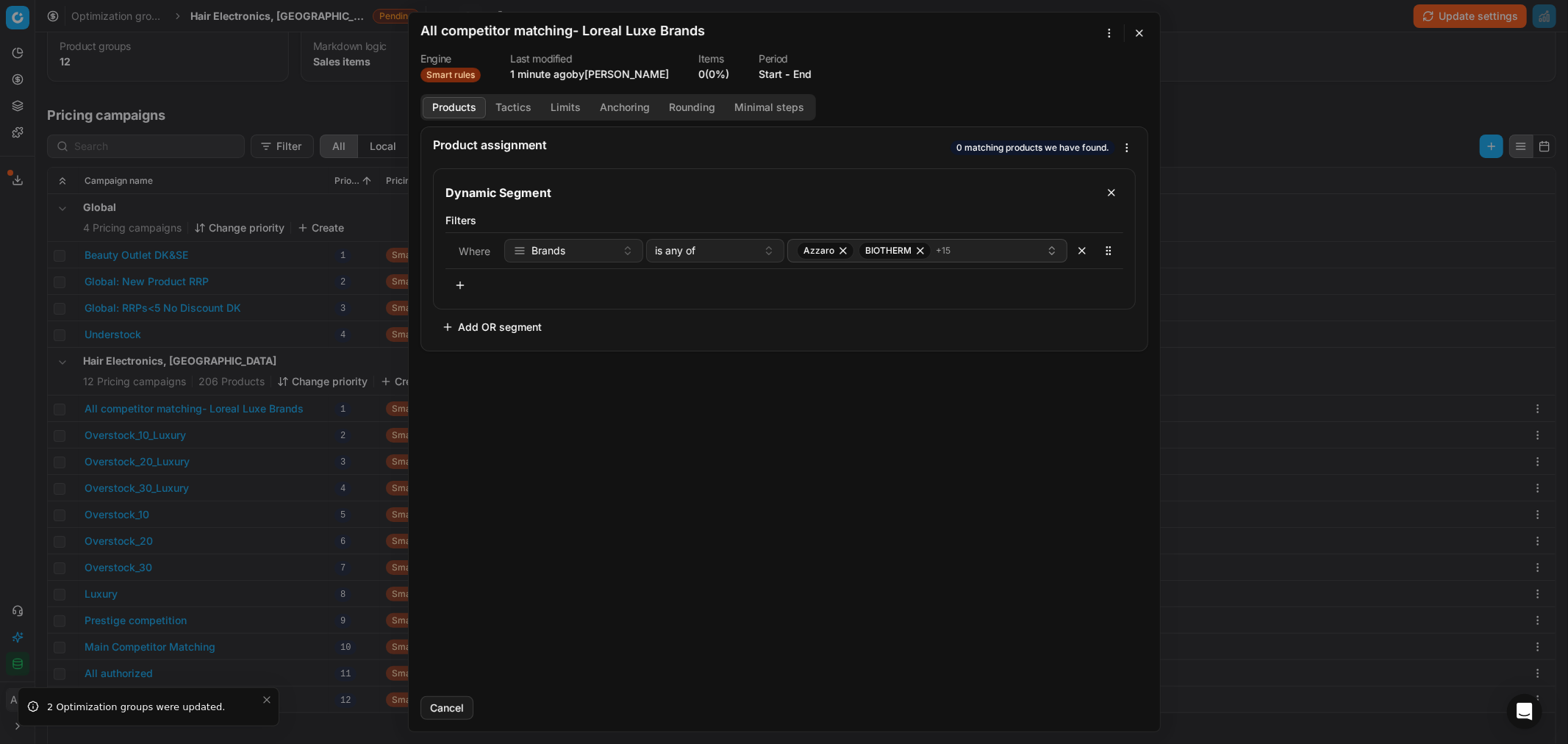
click at [793, 70] on button "End" at bounding box center [802, 74] width 18 height 15
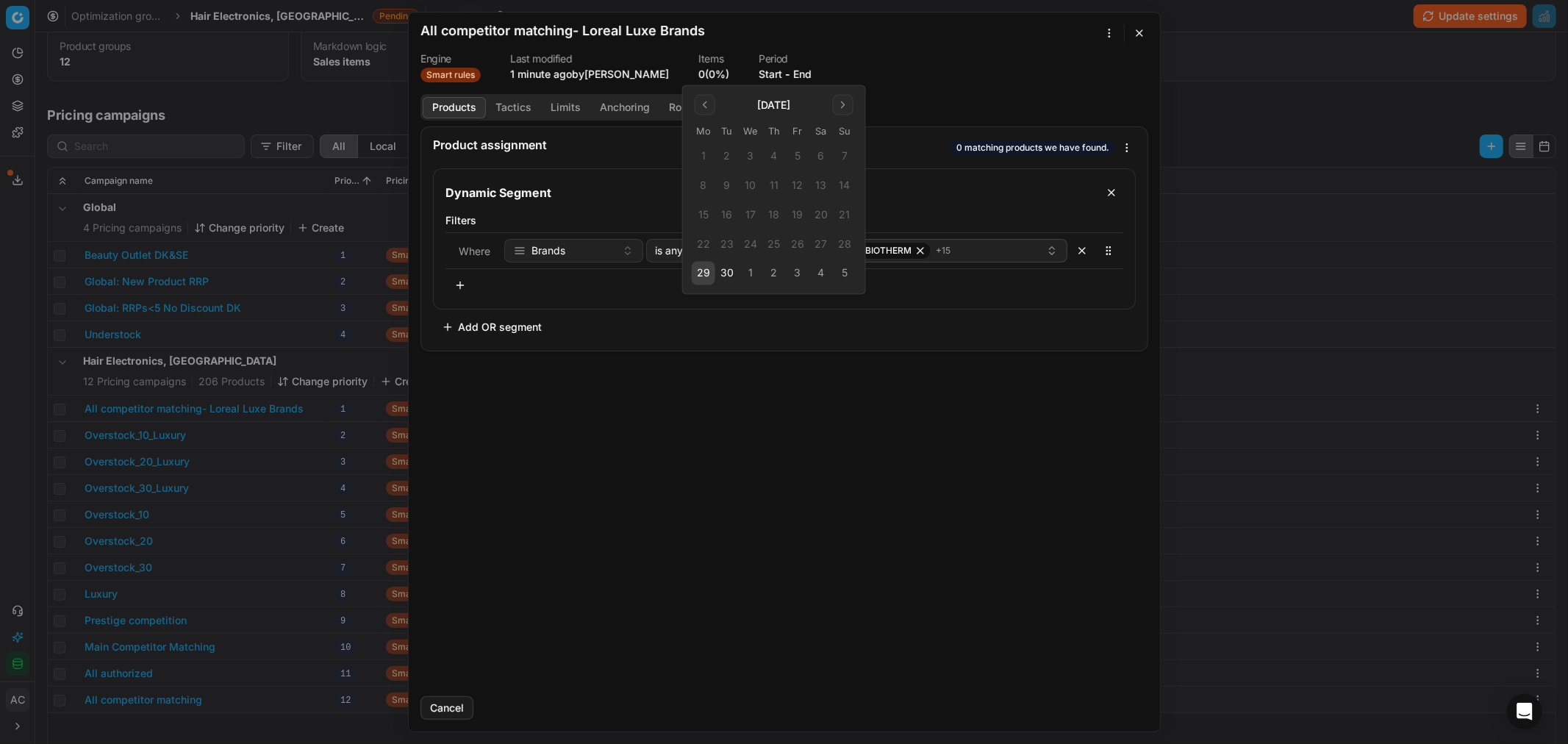
click at [844, 99] on button "Go to the Next Month" at bounding box center [843, 105] width 20 height 20
click at [703, 103] on button "Go to the Previous Month" at bounding box center [704, 105] width 20 height 20
click at [788, 274] on button "3" at bounding box center [798, 273] width 24 height 24
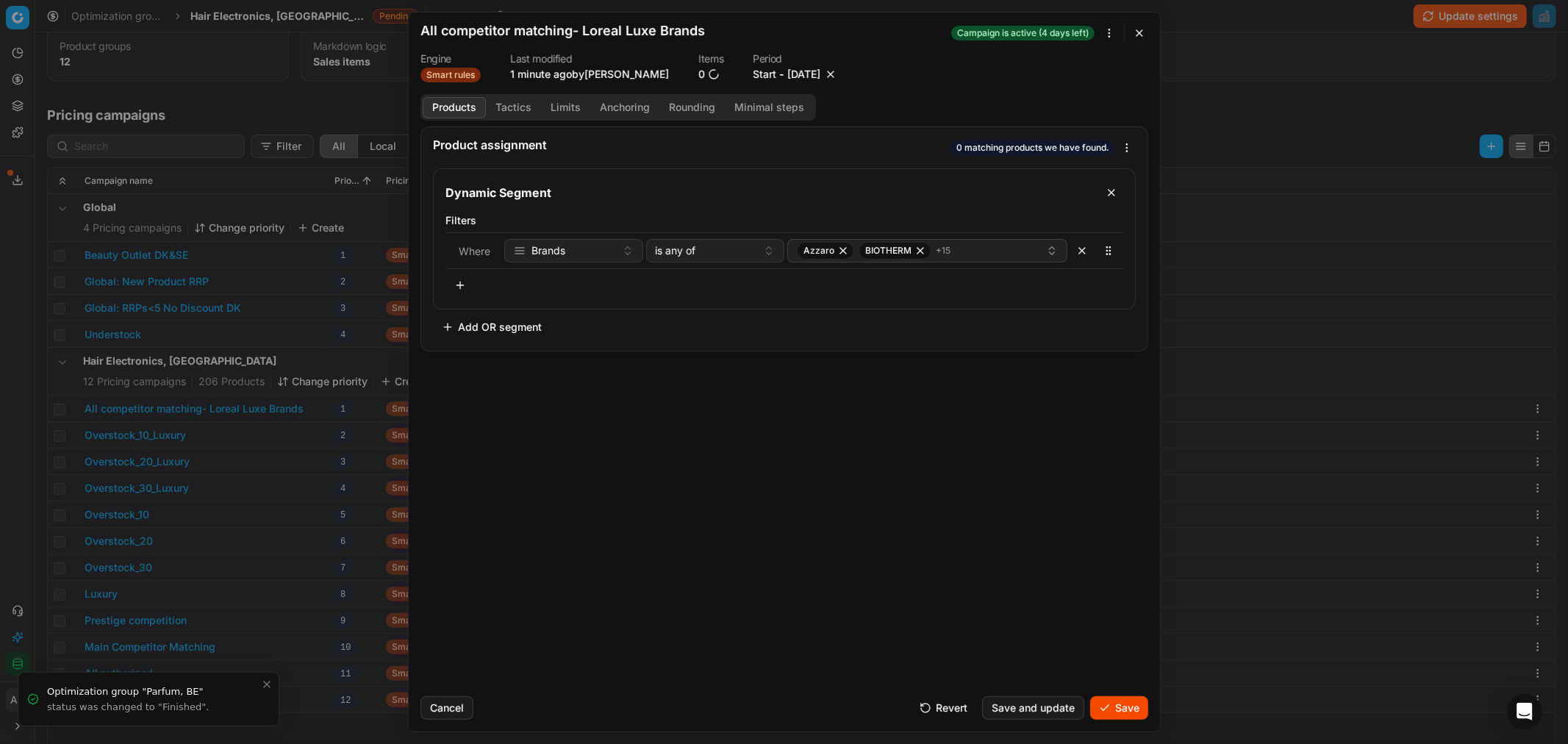
click at [1118, 708] on button "Save" at bounding box center [1118, 707] width 58 height 24
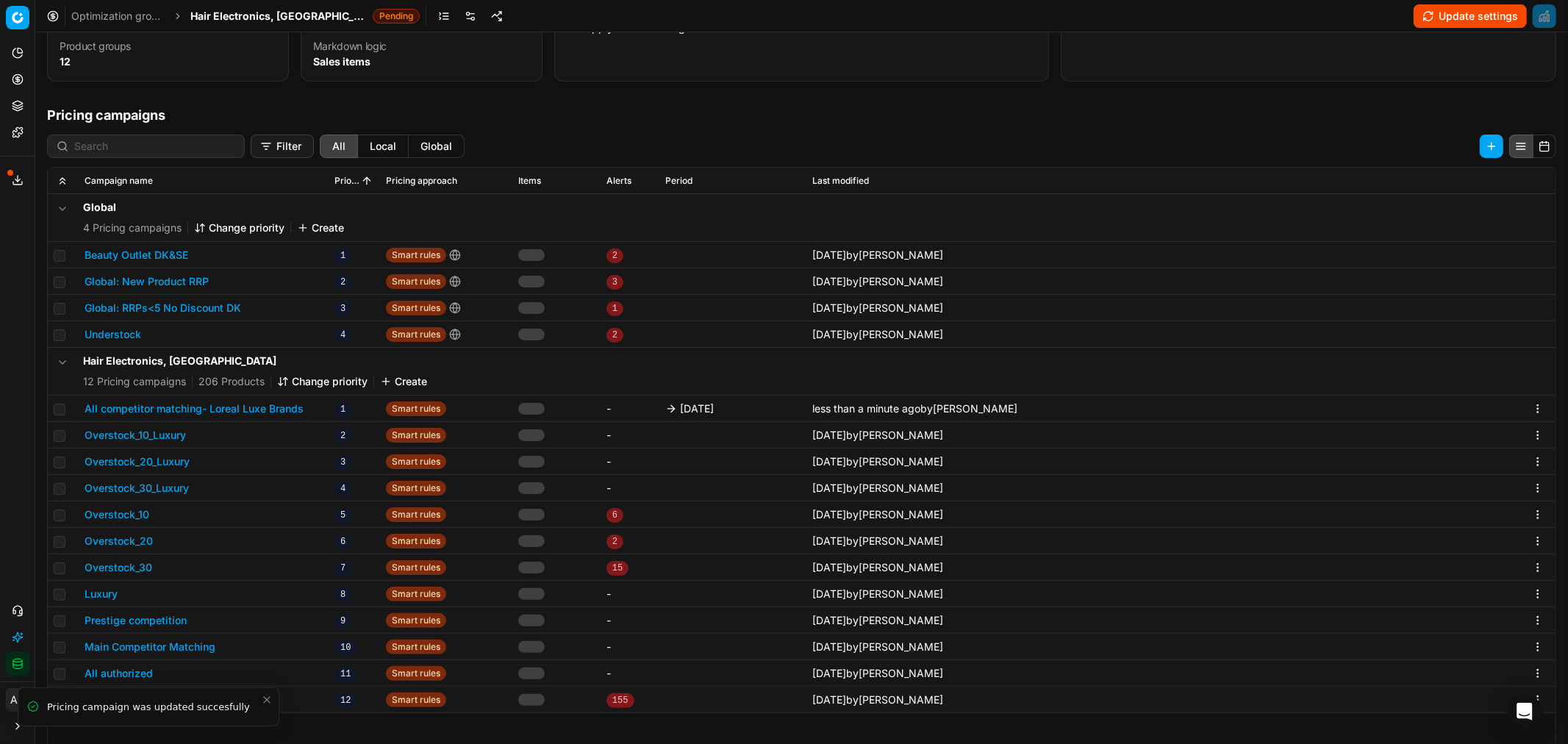
click at [247, 17] on span "Hair Electronics, DK" at bounding box center [278, 16] width 176 height 15
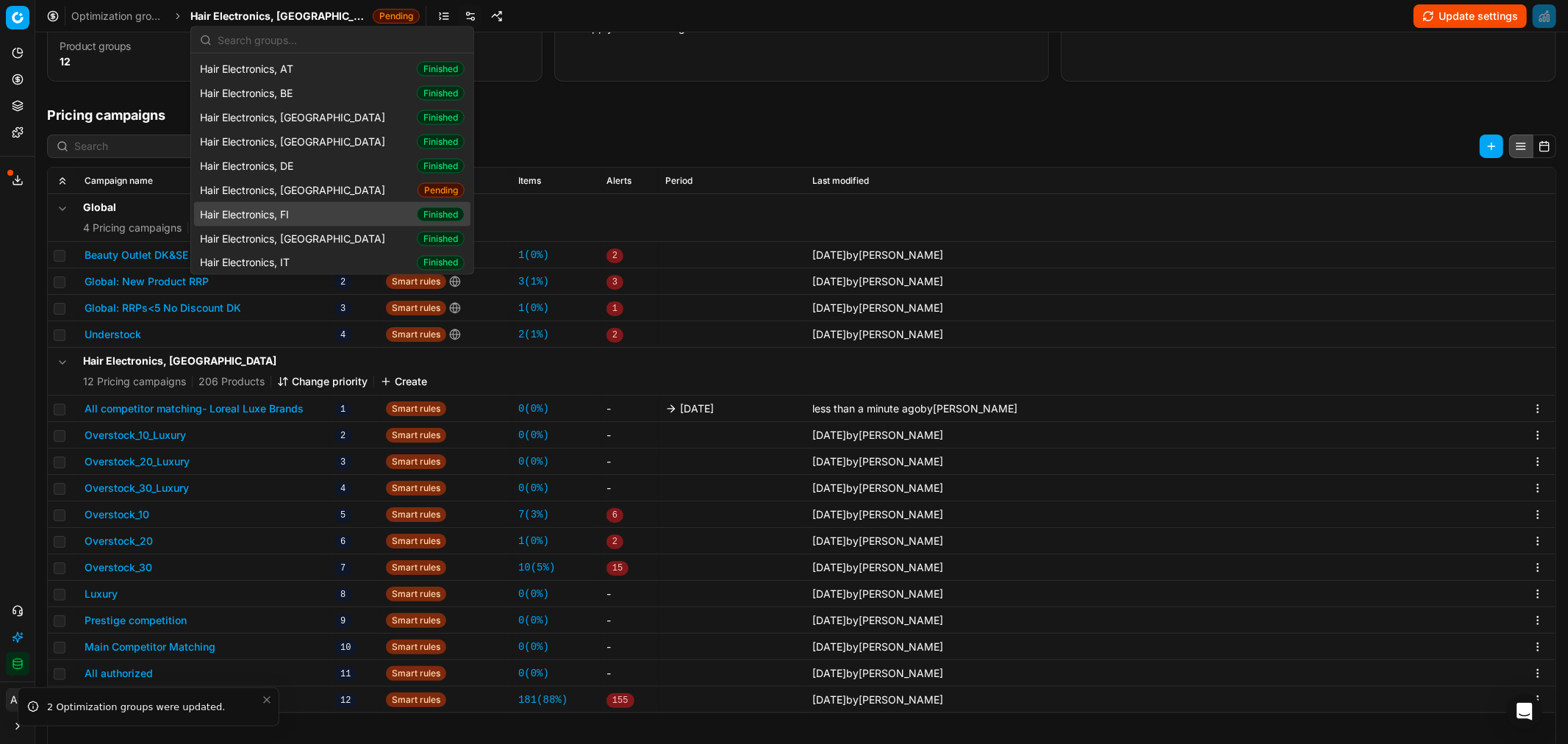
click at [323, 220] on div "Hair Electronics, FI Finished" at bounding box center [332, 214] width 277 height 25
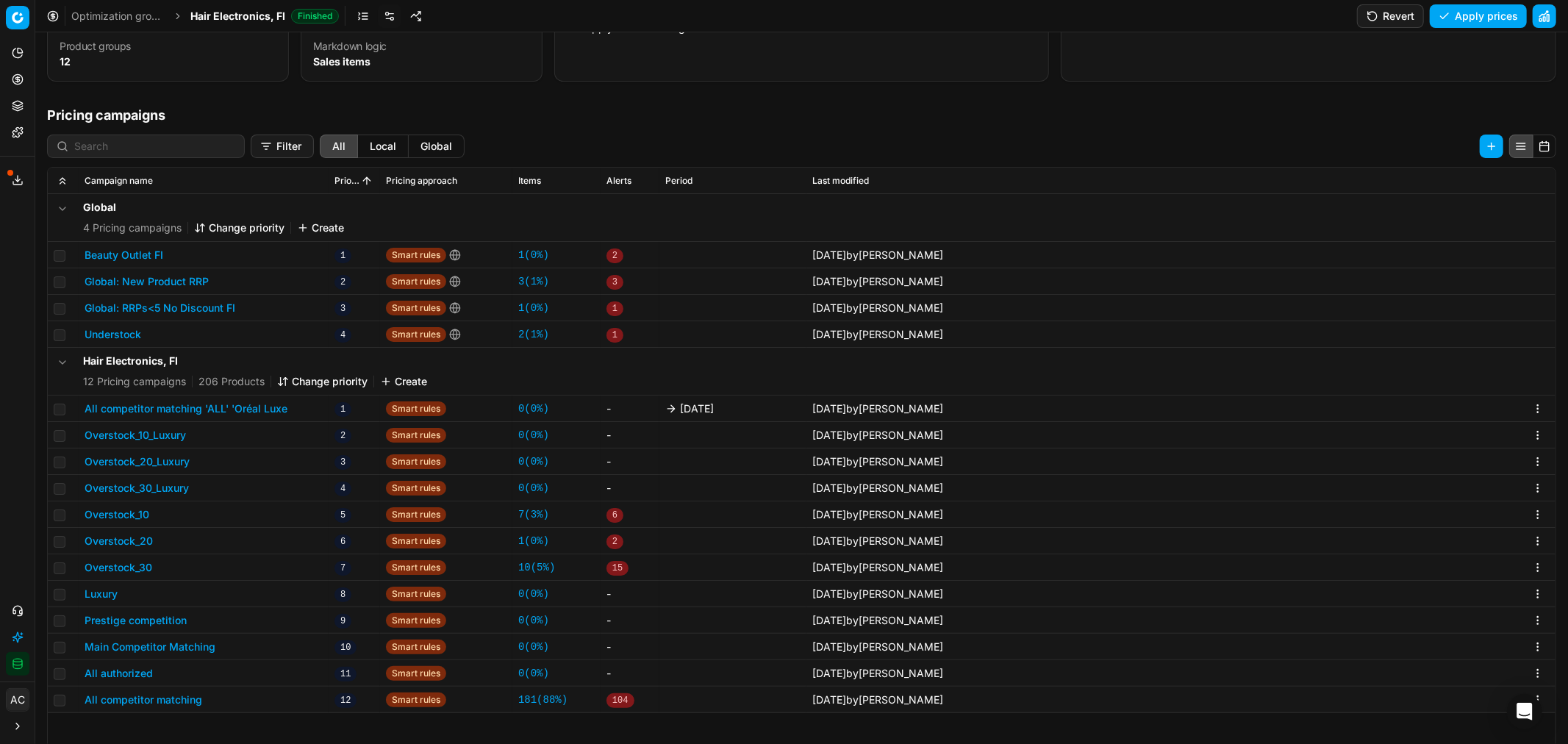
scroll to position [162, 0]
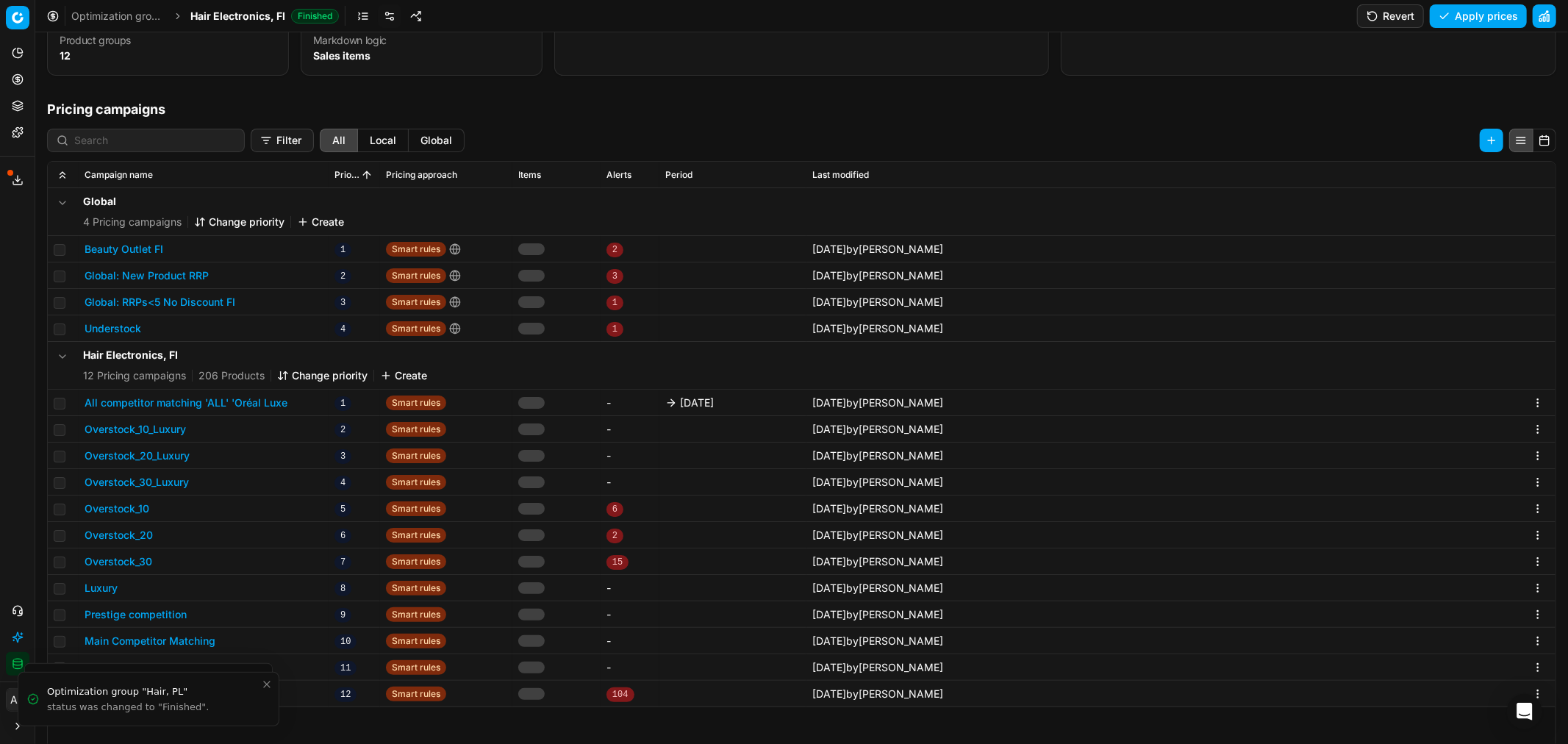
click at [255, 399] on button "All competitor matching 'ALL' 'Oréal Luxe" at bounding box center [186, 403] width 203 height 15
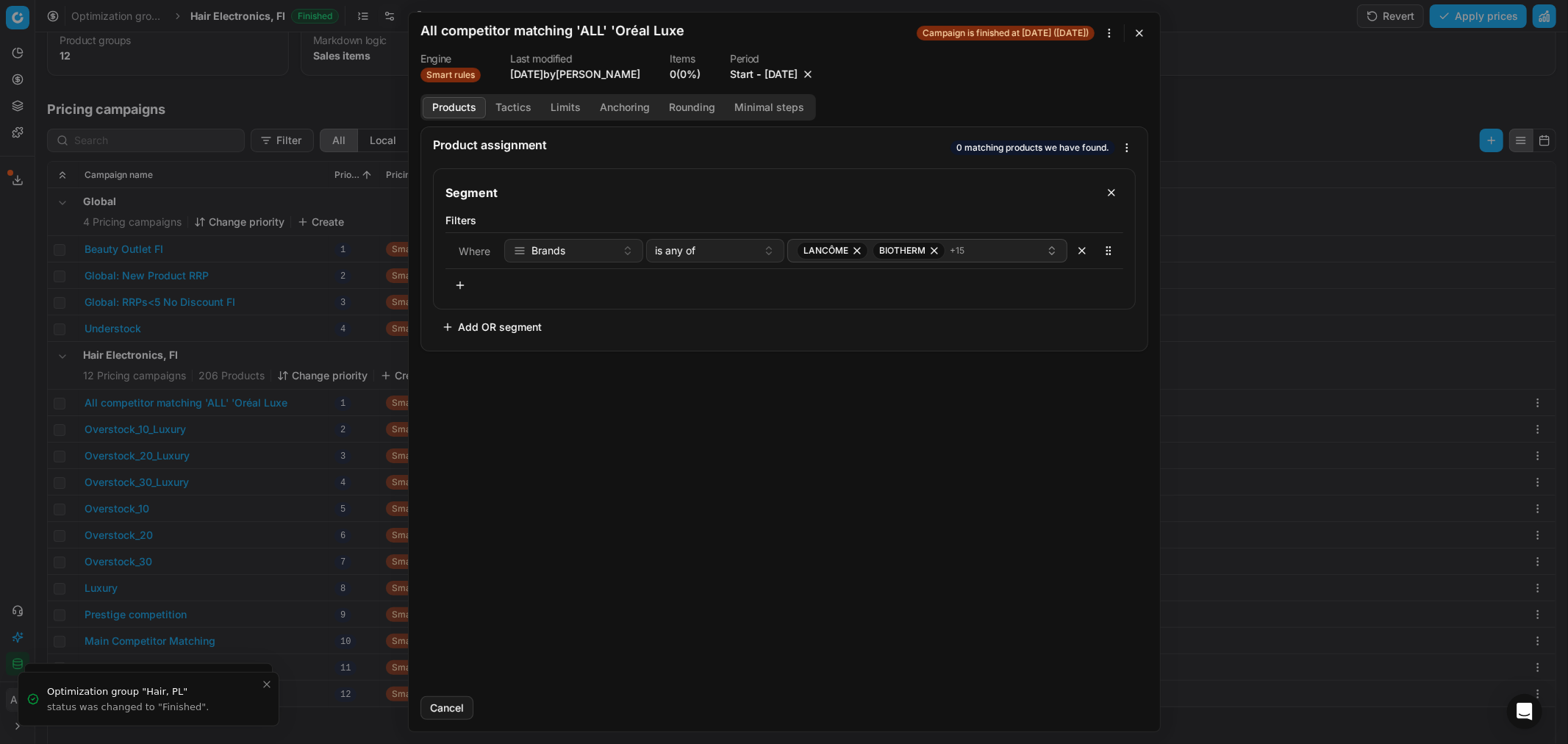
click at [798, 75] on button "9/26/2025" at bounding box center [781, 74] width 33 height 15
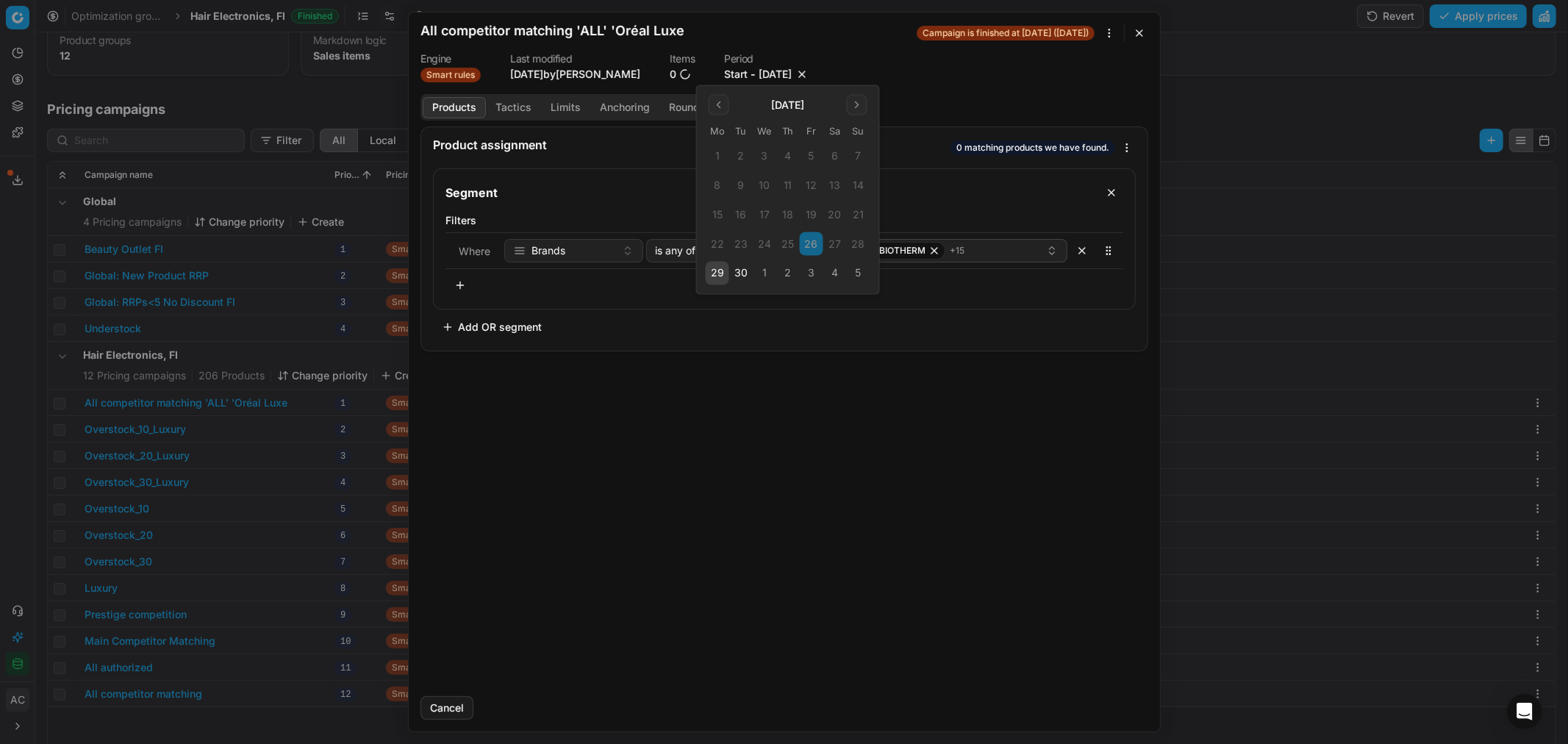
click at [812, 272] on button "3" at bounding box center [811, 273] width 24 height 24
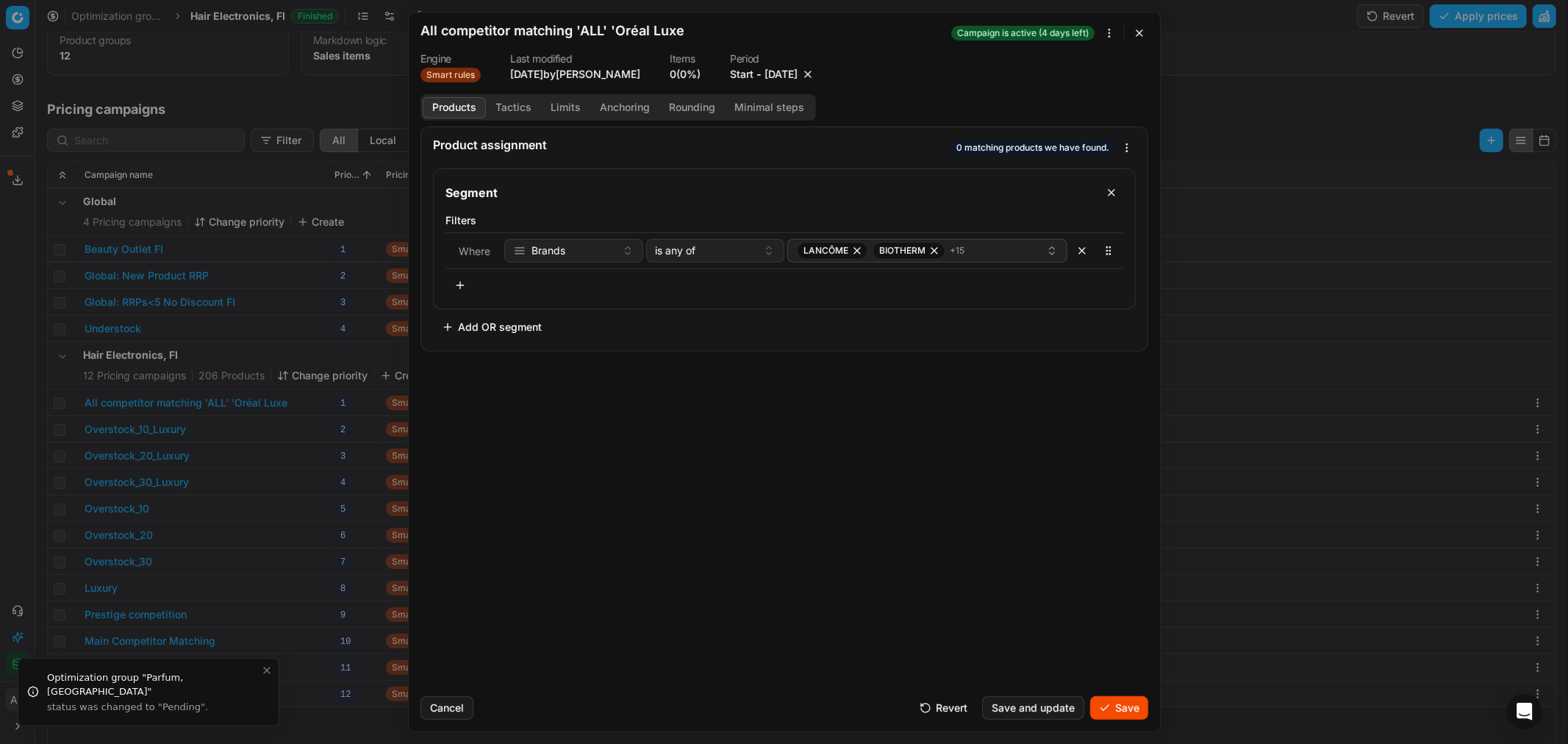
click at [1119, 708] on button "Save" at bounding box center [1118, 707] width 58 height 24
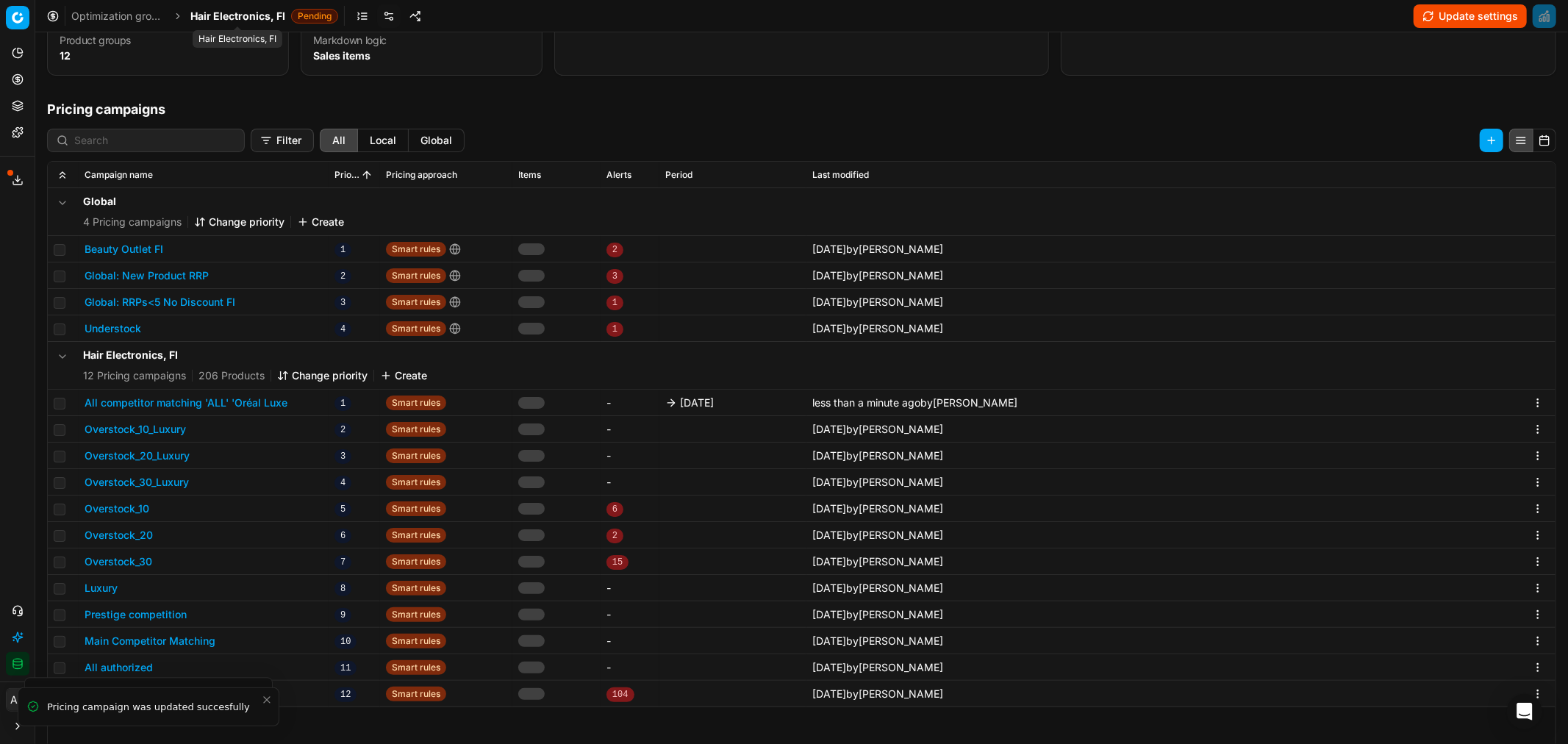
click at [255, 17] on span "Hair Electronics, FI" at bounding box center [238, 16] width 95 height 15
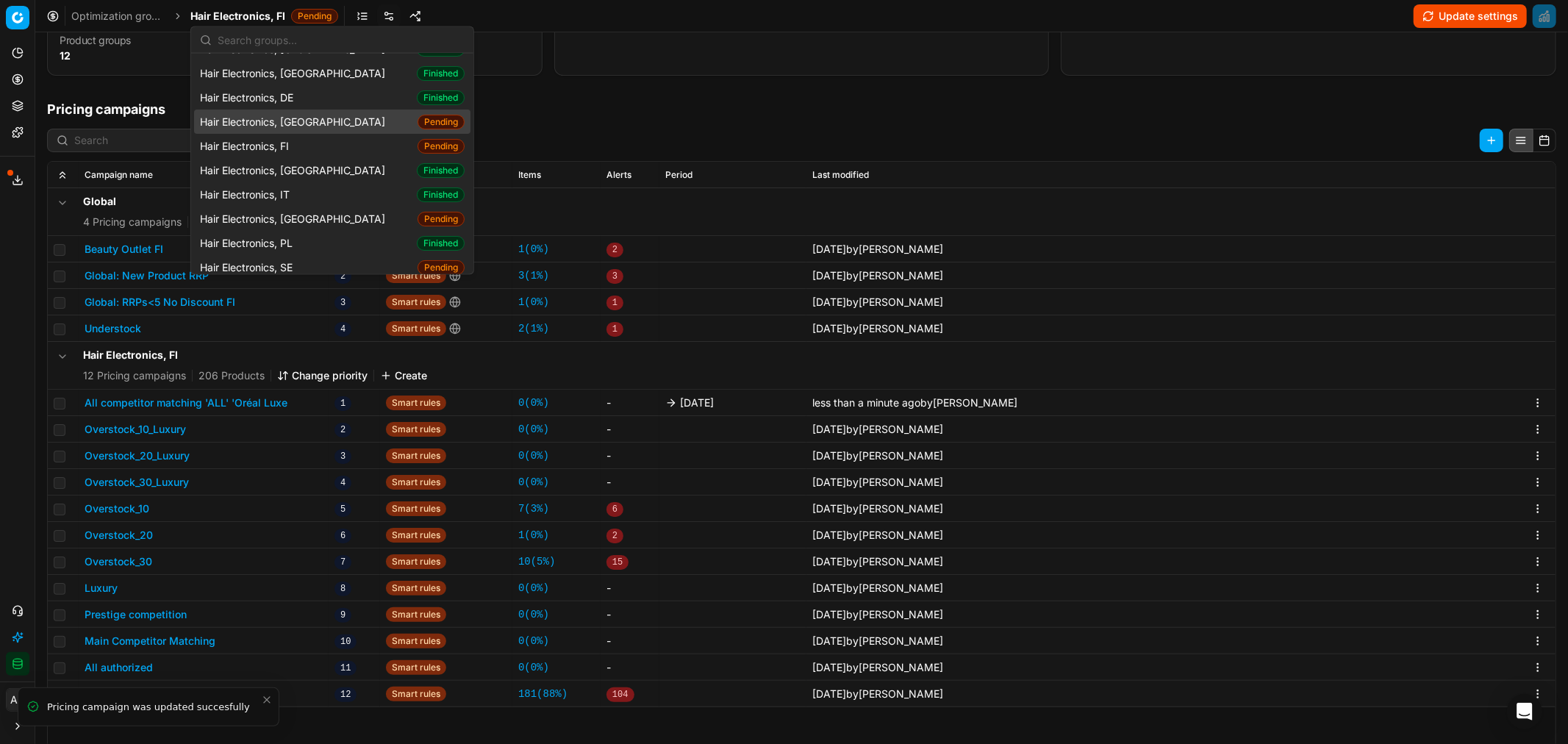
scroll to position [71, 0]
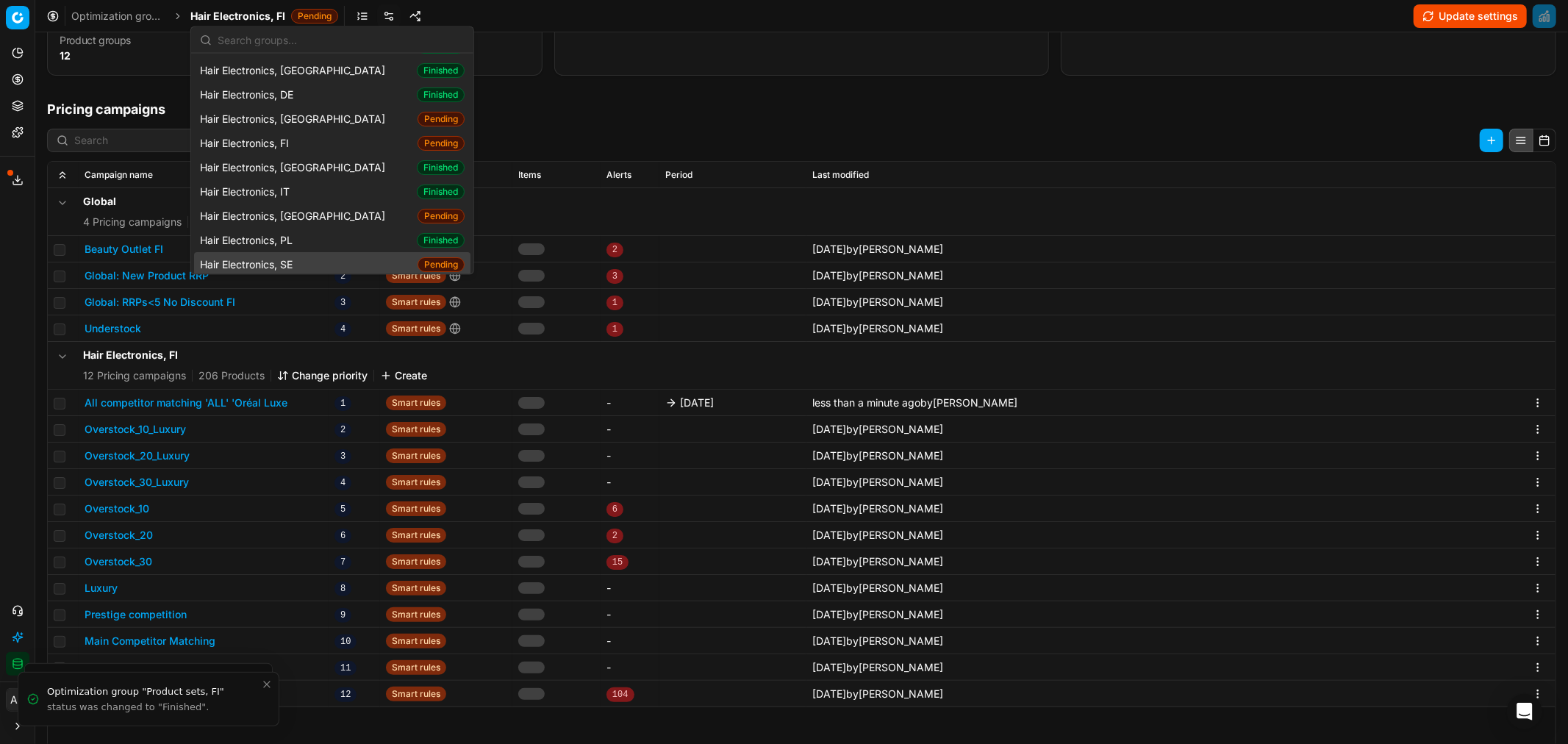
click at [327, 259] on div "Hair Electronics, SE Pending" at bounding box center [332, 264] width 277 height 25
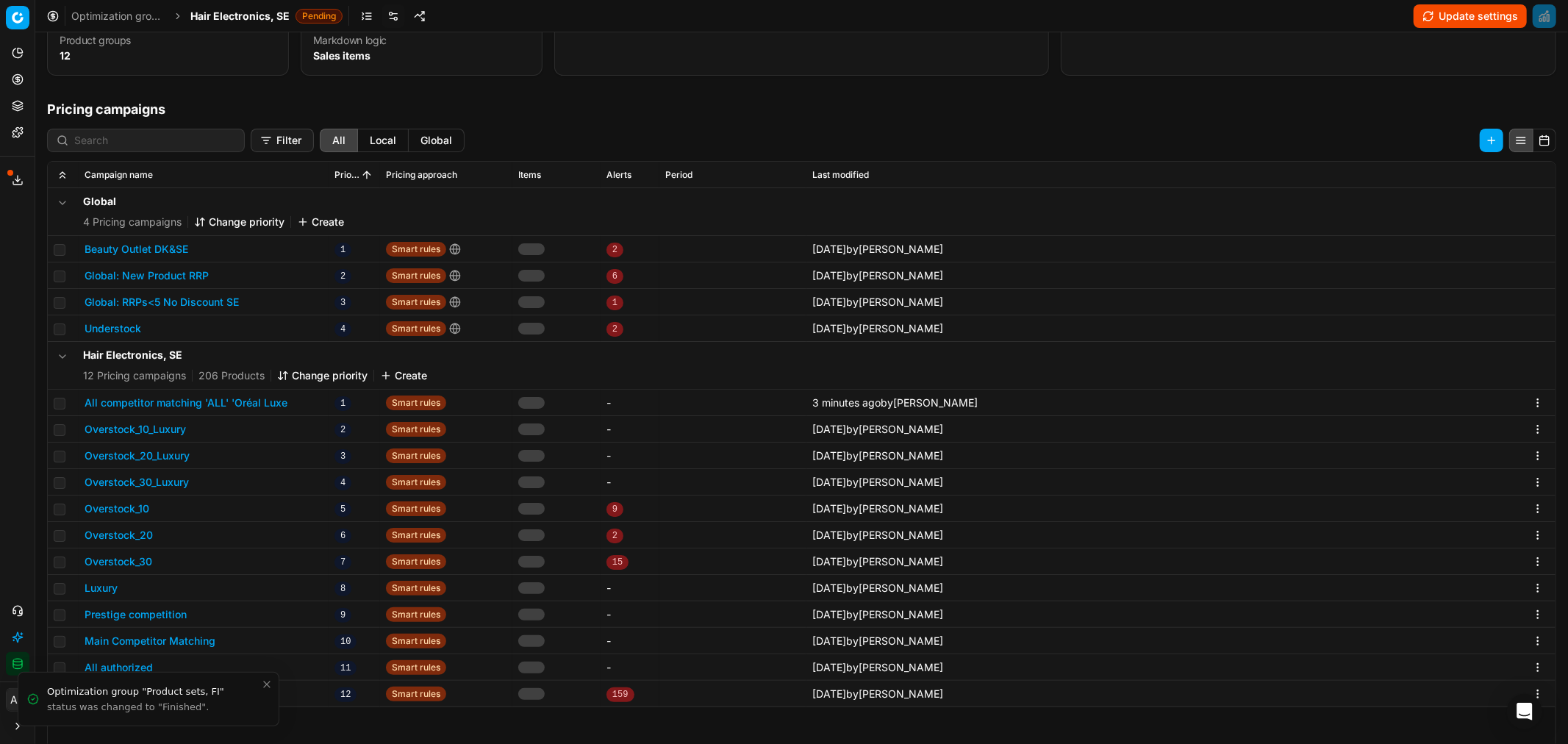
click at [258, 402] on button "All competitor matching 'ALL' 'Oréal Luxe" at bounding box center [186, 403] width 203 height 15
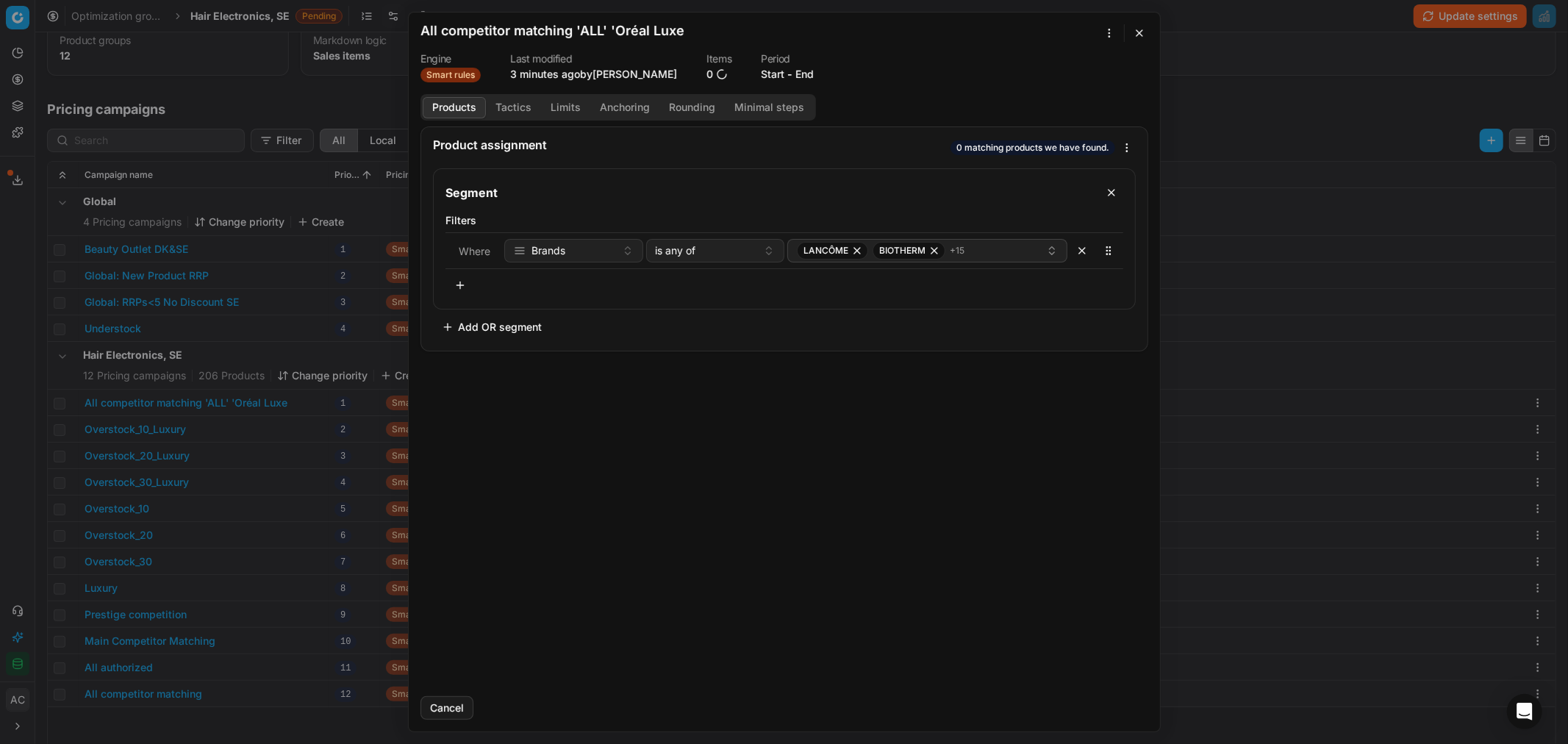
click at [795, 75] on button "End" at bounding box center [804, 74] width 18 height 15
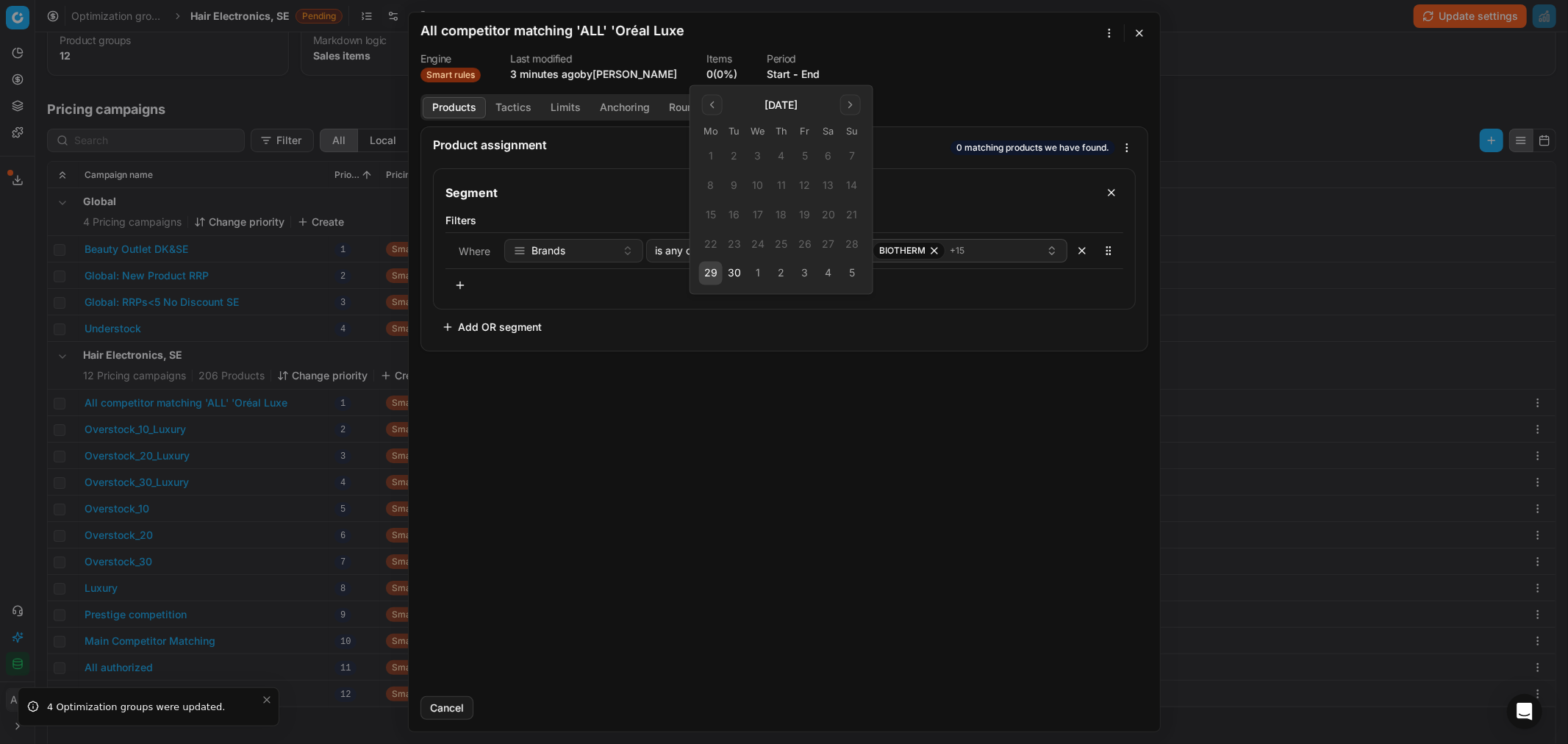
click at [799, 273] on button "3" at bounding box center [805, 273] width 24 height 24
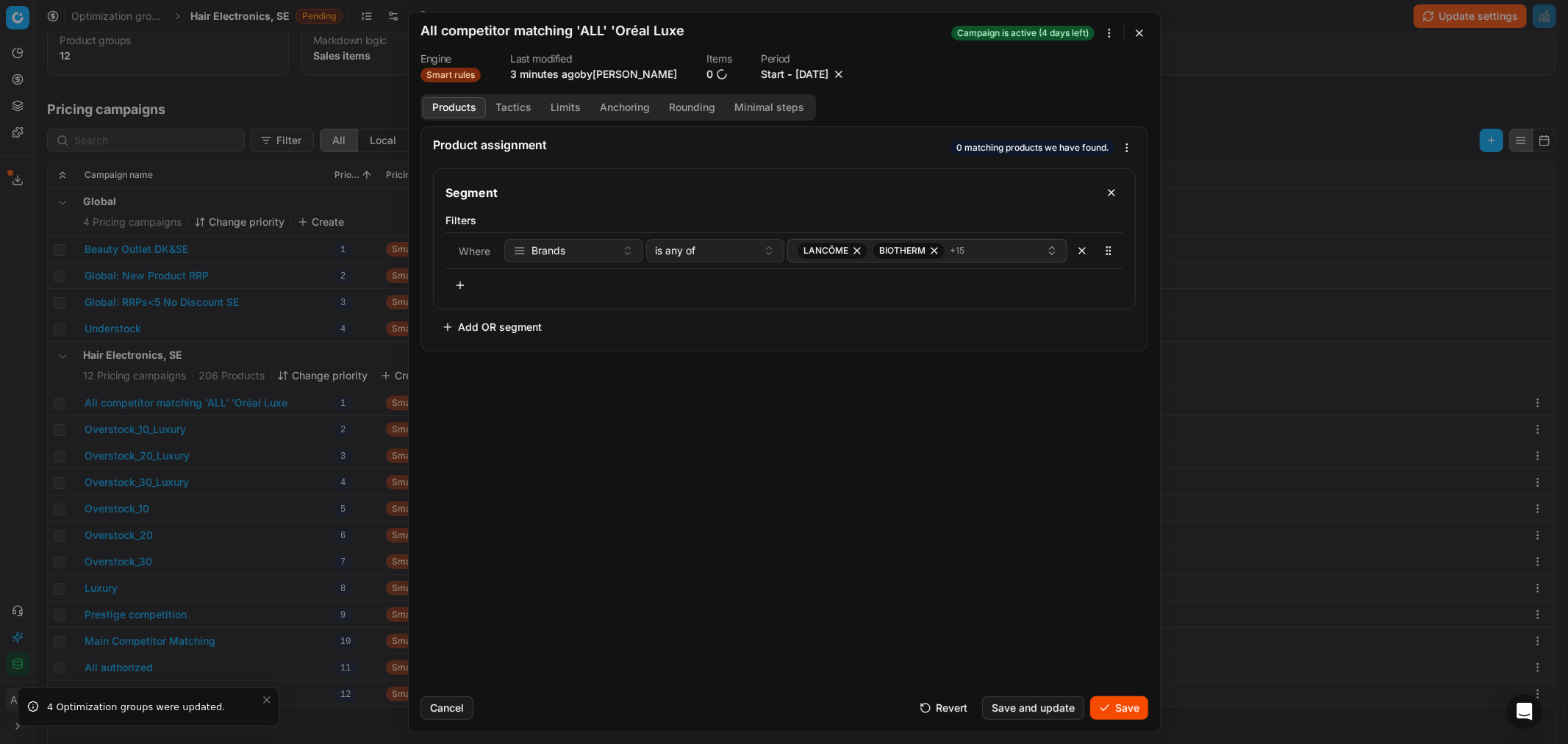
click at [1118, 704] on button "Save" at bounding box center [1118, 707] width 58 height 24
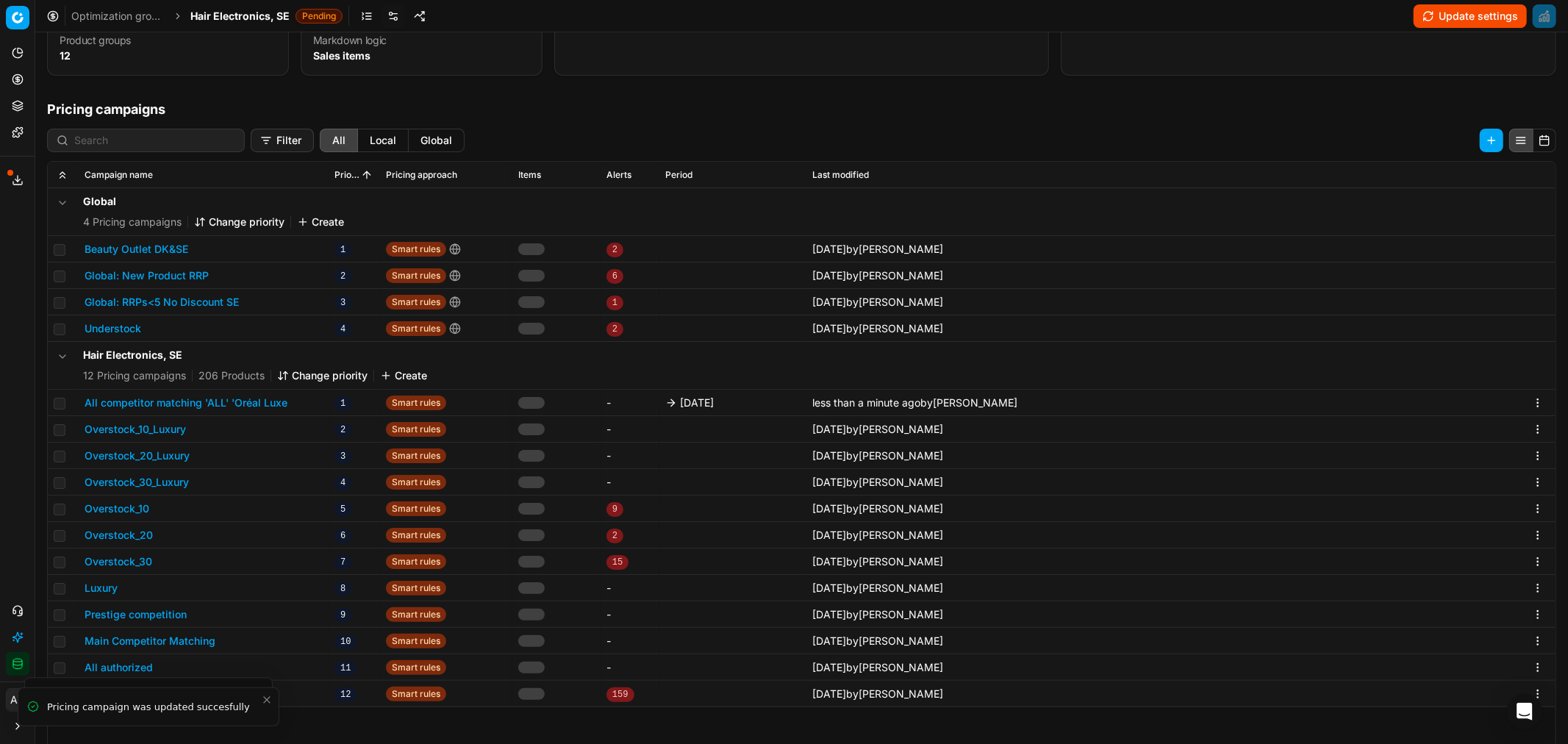
click at [231, 12] on span "Hair Electronics, SE" at bounding box center [240, 16] width 99 height 15
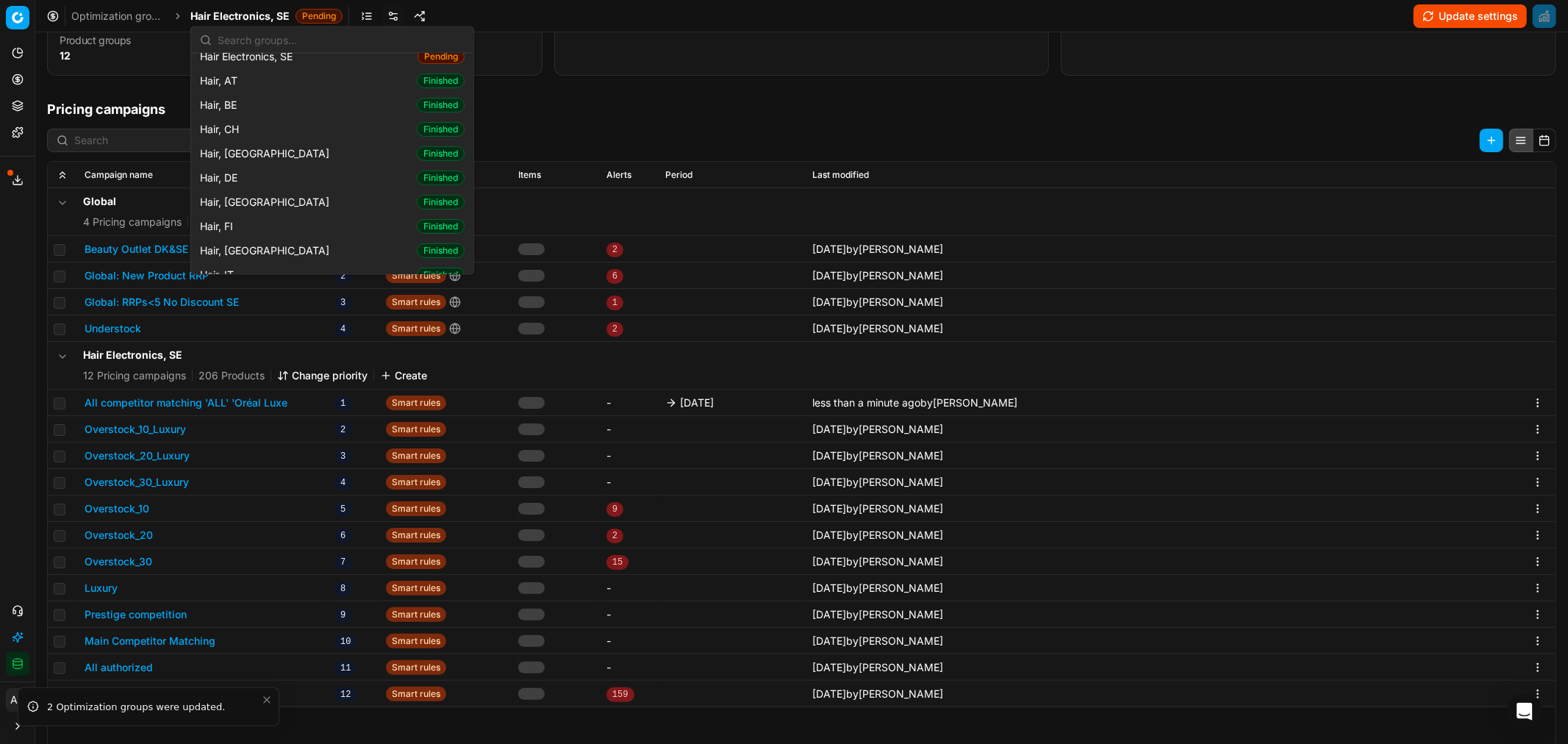
scroll to position [277, 0]
click at [260, 201] on div "Hair, DK Finished" at bounding box center [332, 203] width 277 height 25
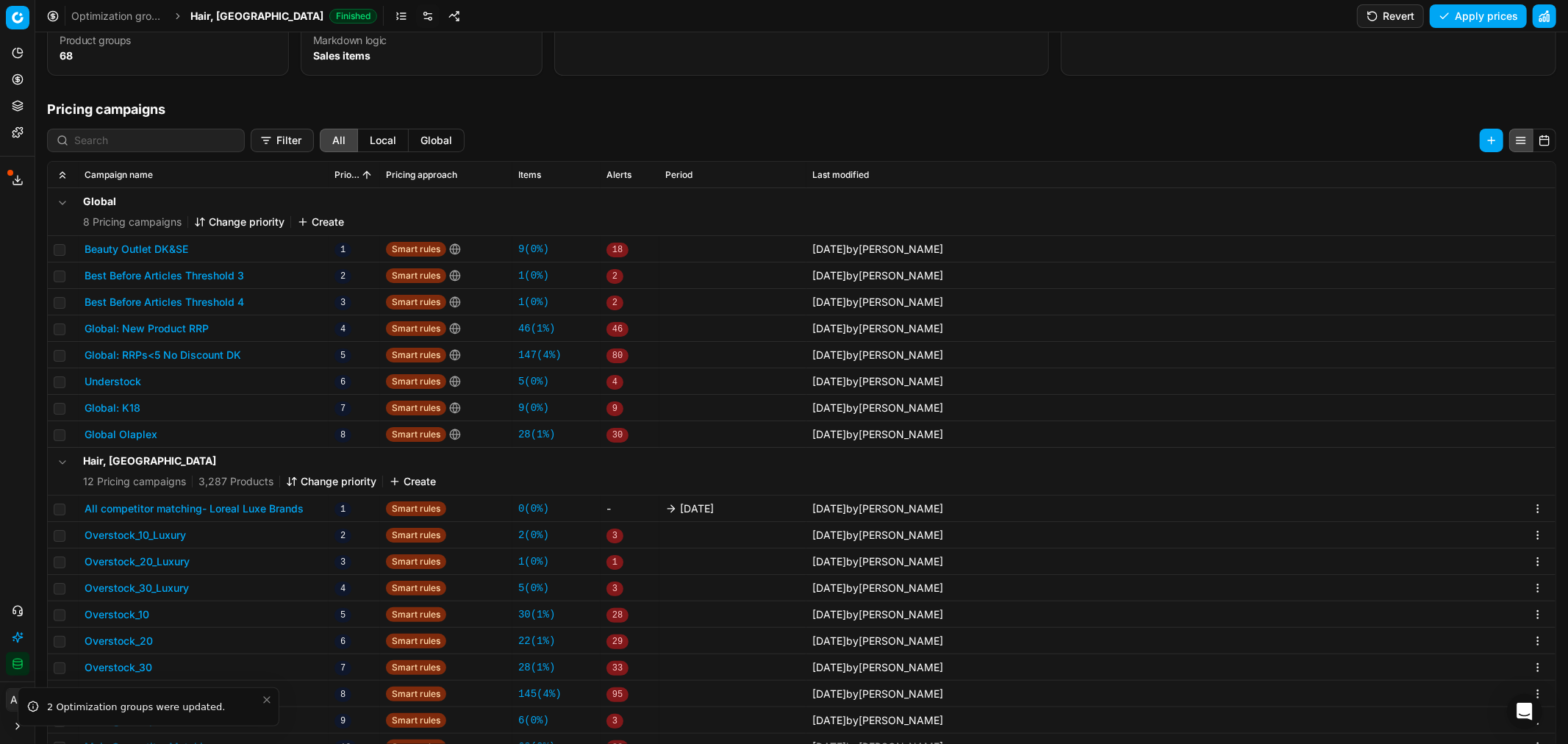
click at [229, 502] on button "All competitor matching- Loreal Luxe Brands" at bounding box center [194, 508] width 219 height 15
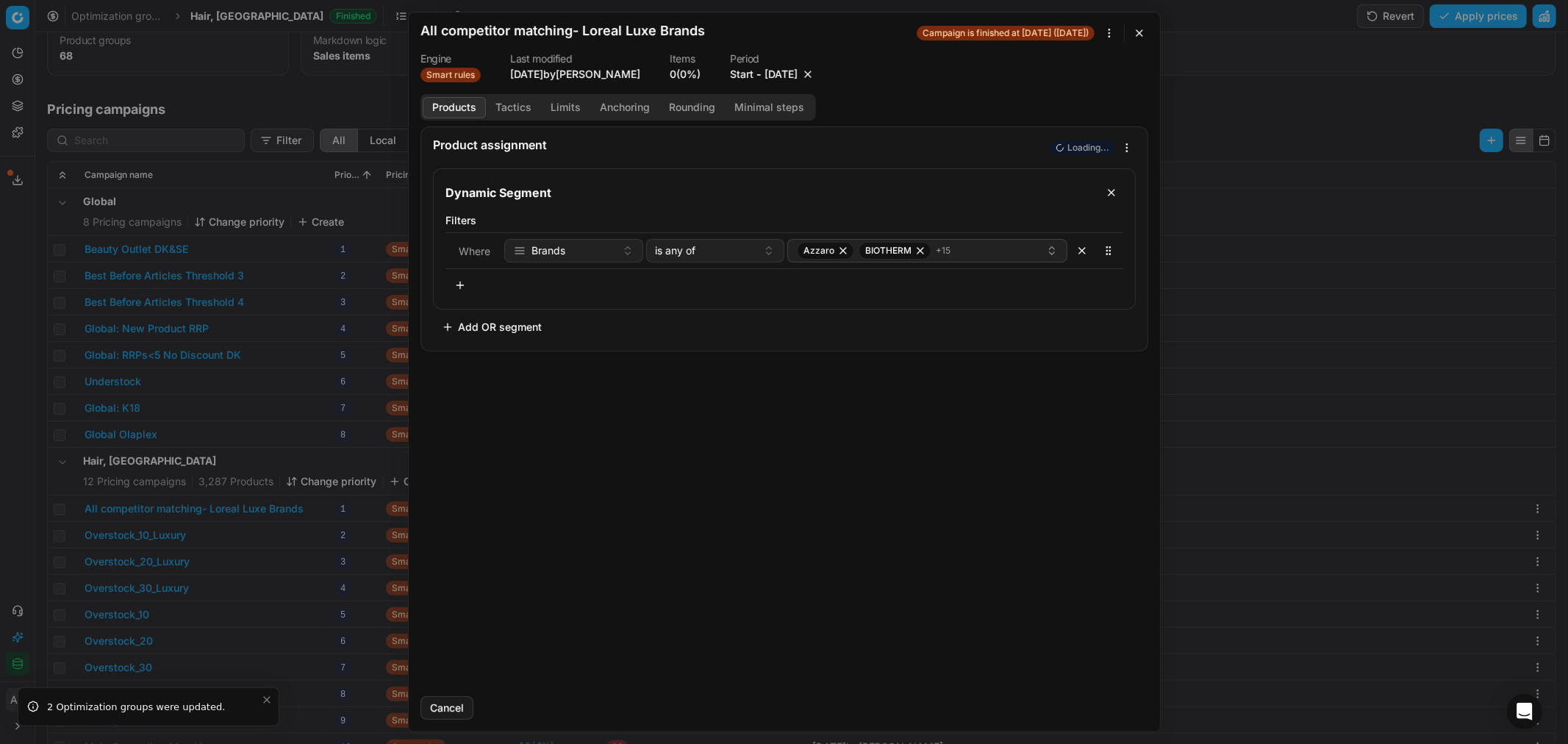
click at [816, 70] on button "button" at bounding box center [808, 74] width 15 height 15
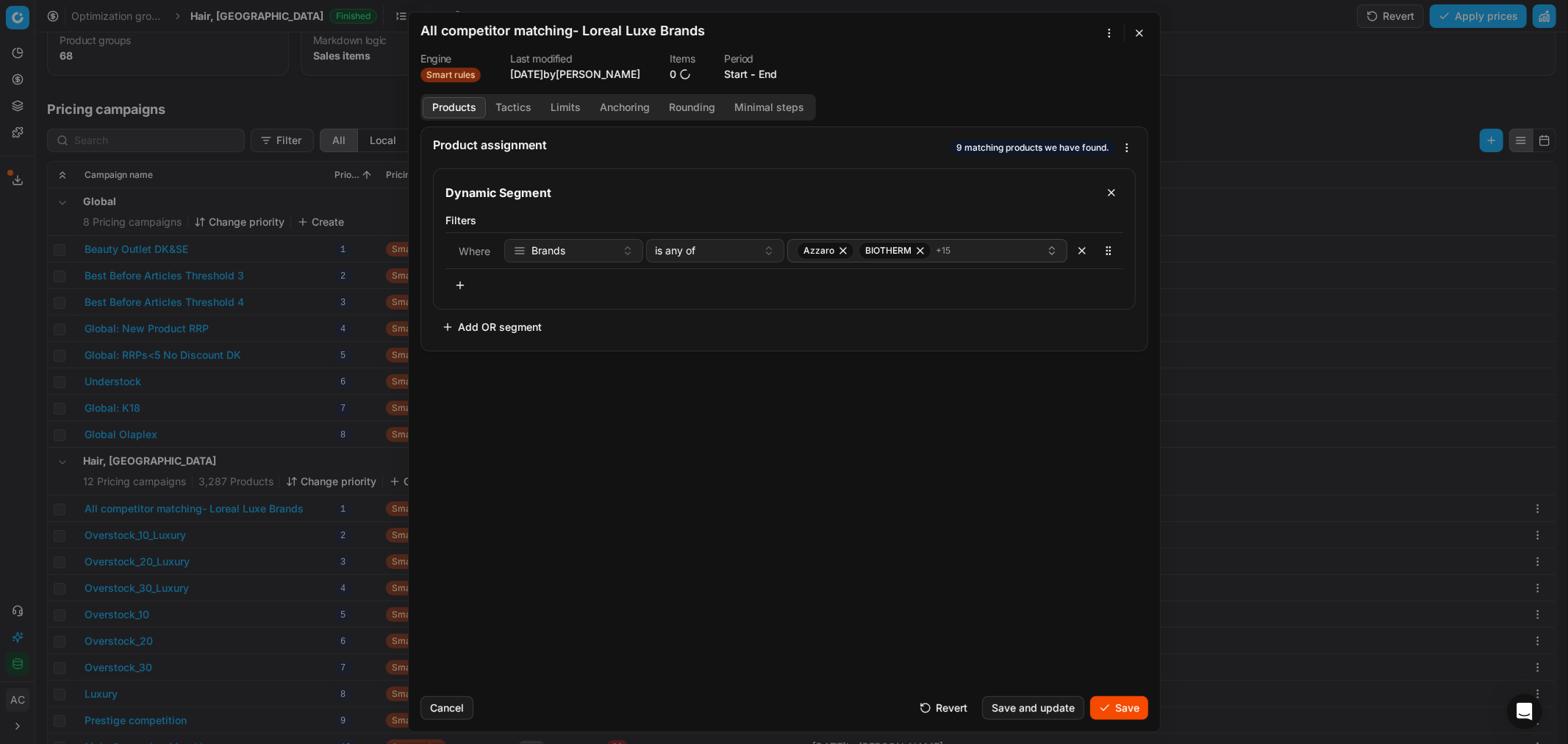
click at [1109, 713] on button "Save" at bounding box center [1118, 707] width 58 height 24
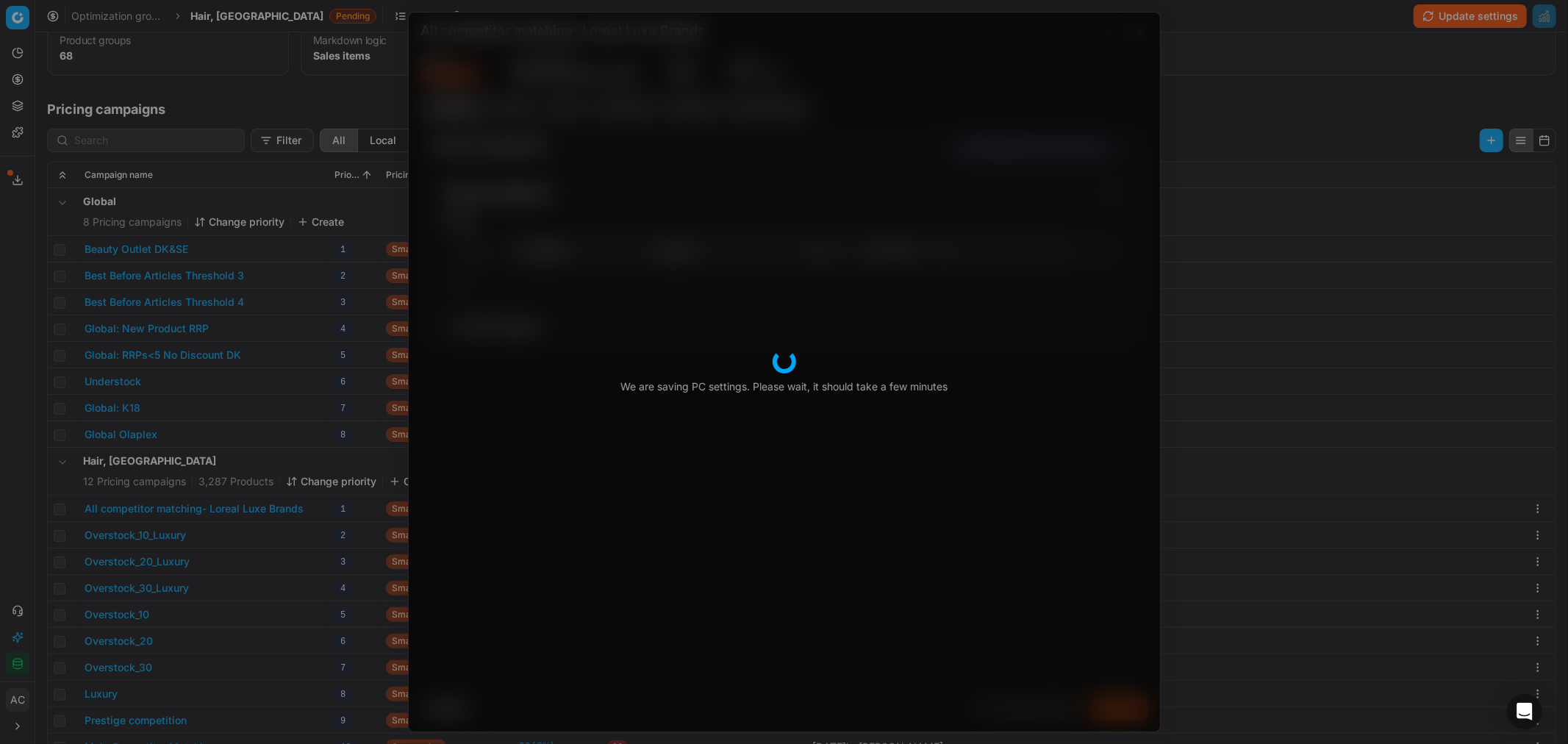
click at [208, 11] on body "Pricing platform Analytics Pricing Product portfolio Templates Export service 1…" at bounding box center [784, 372] width 1568 height 744
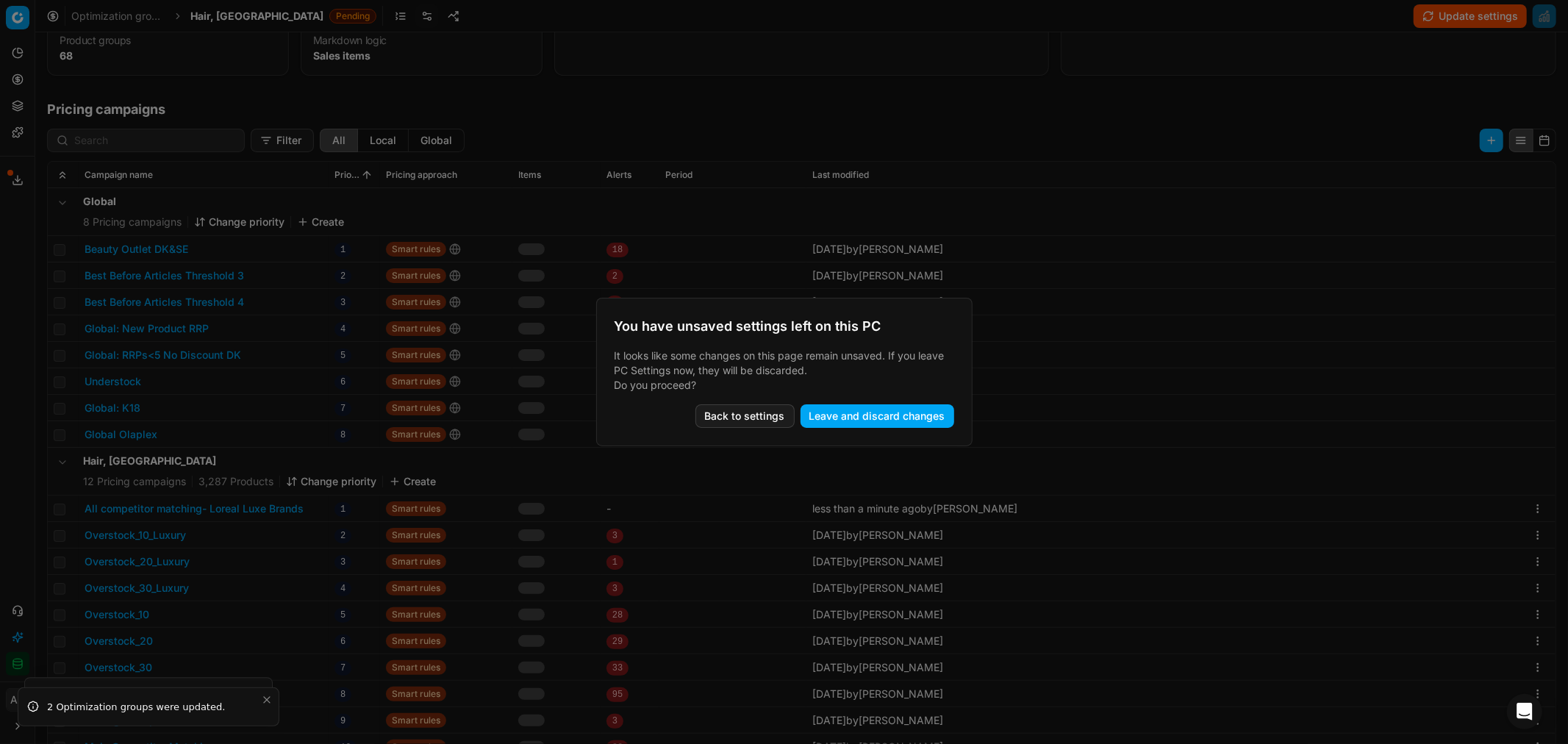
click at [732, 421] on button "Back to settings" at bounding box center [744, 416] width 99 height 24
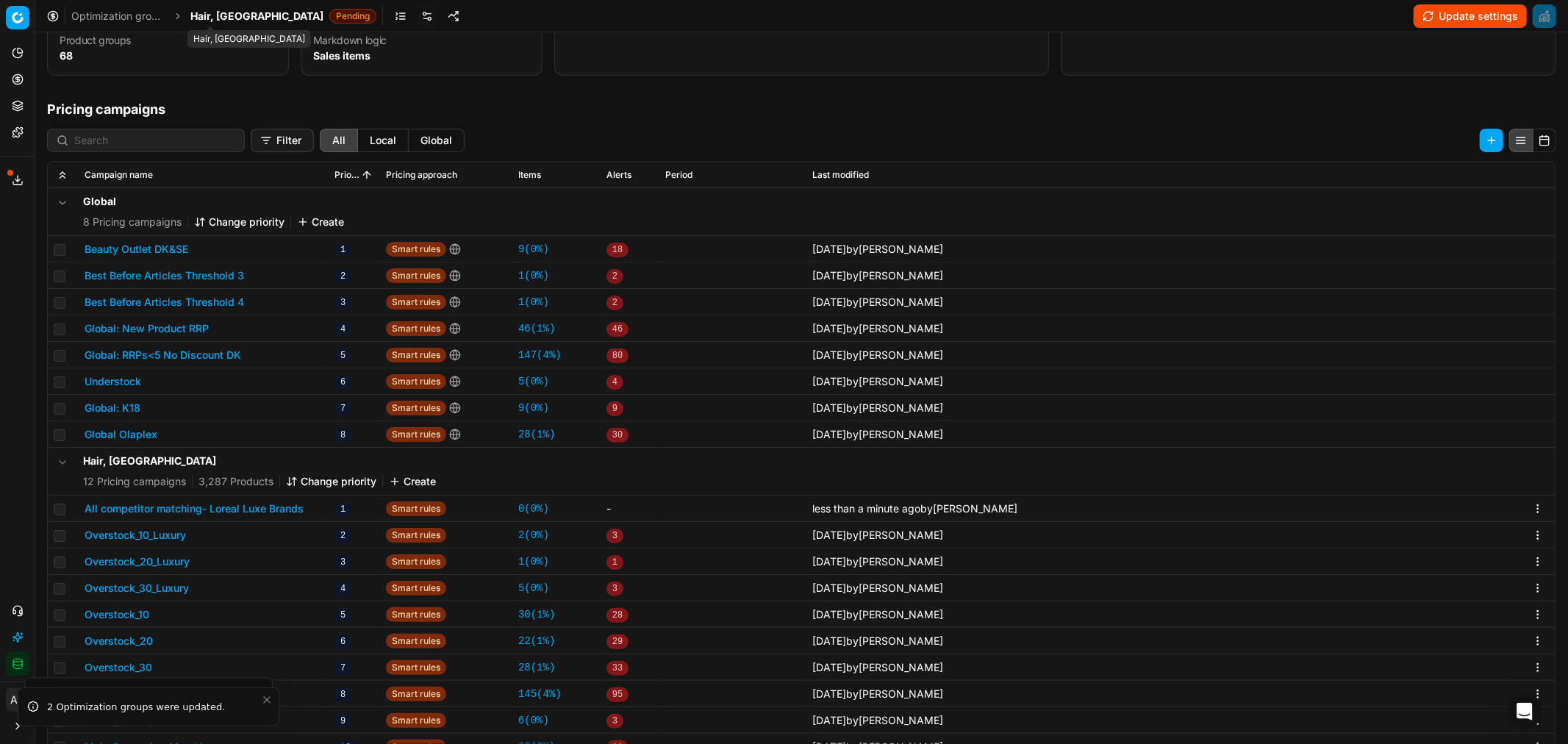
click at [216, 16] on span "Hair, DK" at bounding box center [257, 16] width 133 height 15
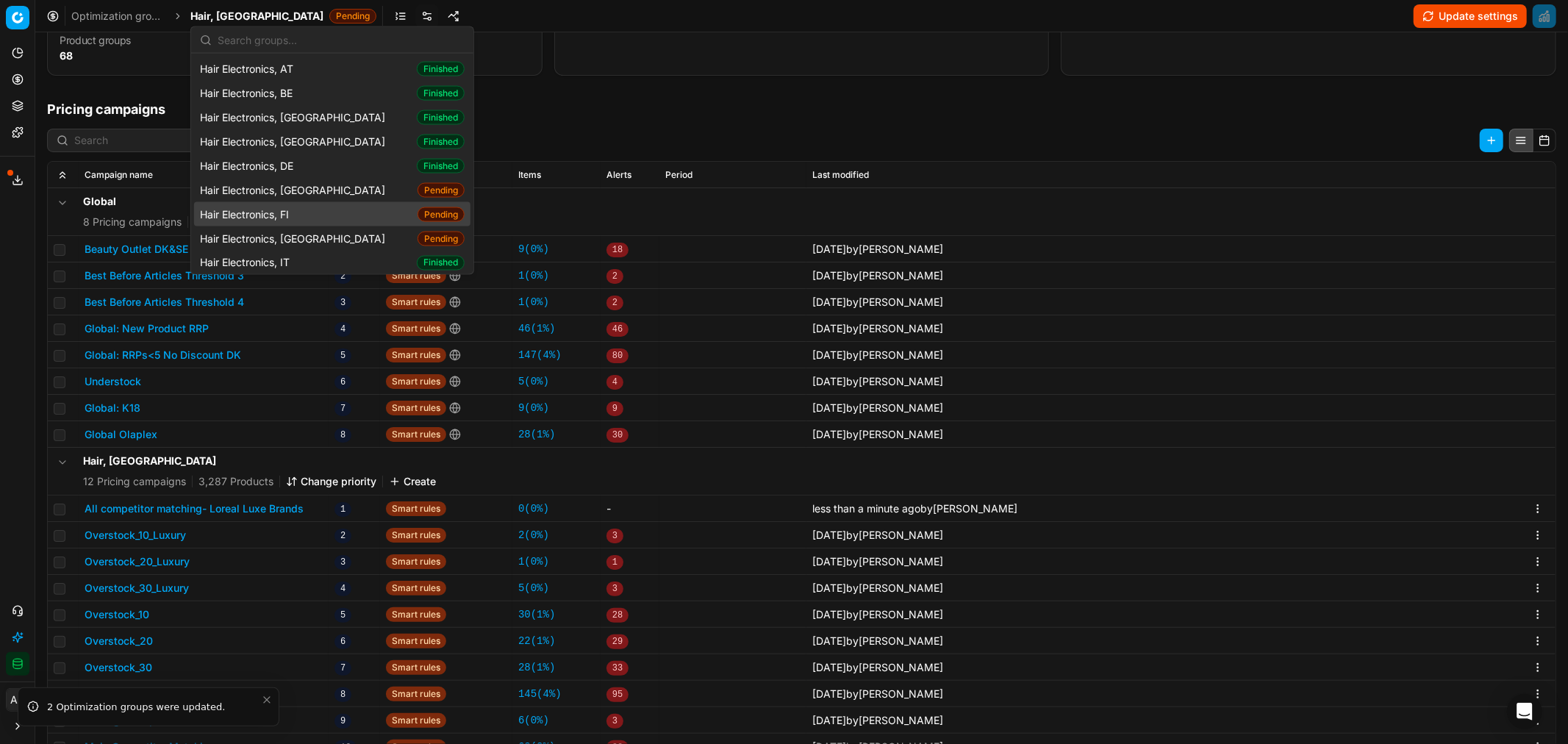
click at [275, 508] on button "All competitor matching- Loreal Luxe Brands" at bounding box center [194, 508] width 219 height 15
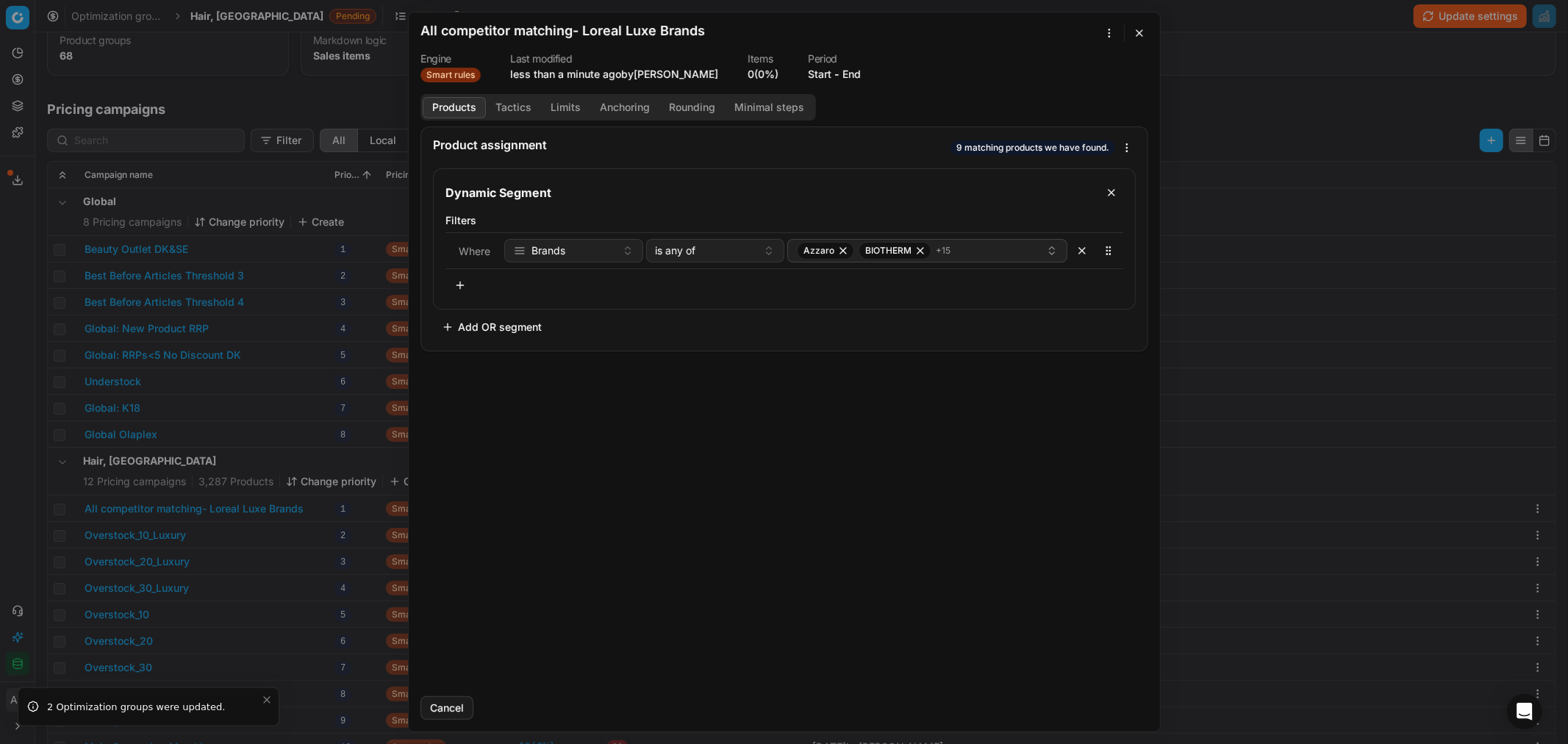
click at [843, 68] on button "End" at bounding box center [852, 74] width 18 height 15
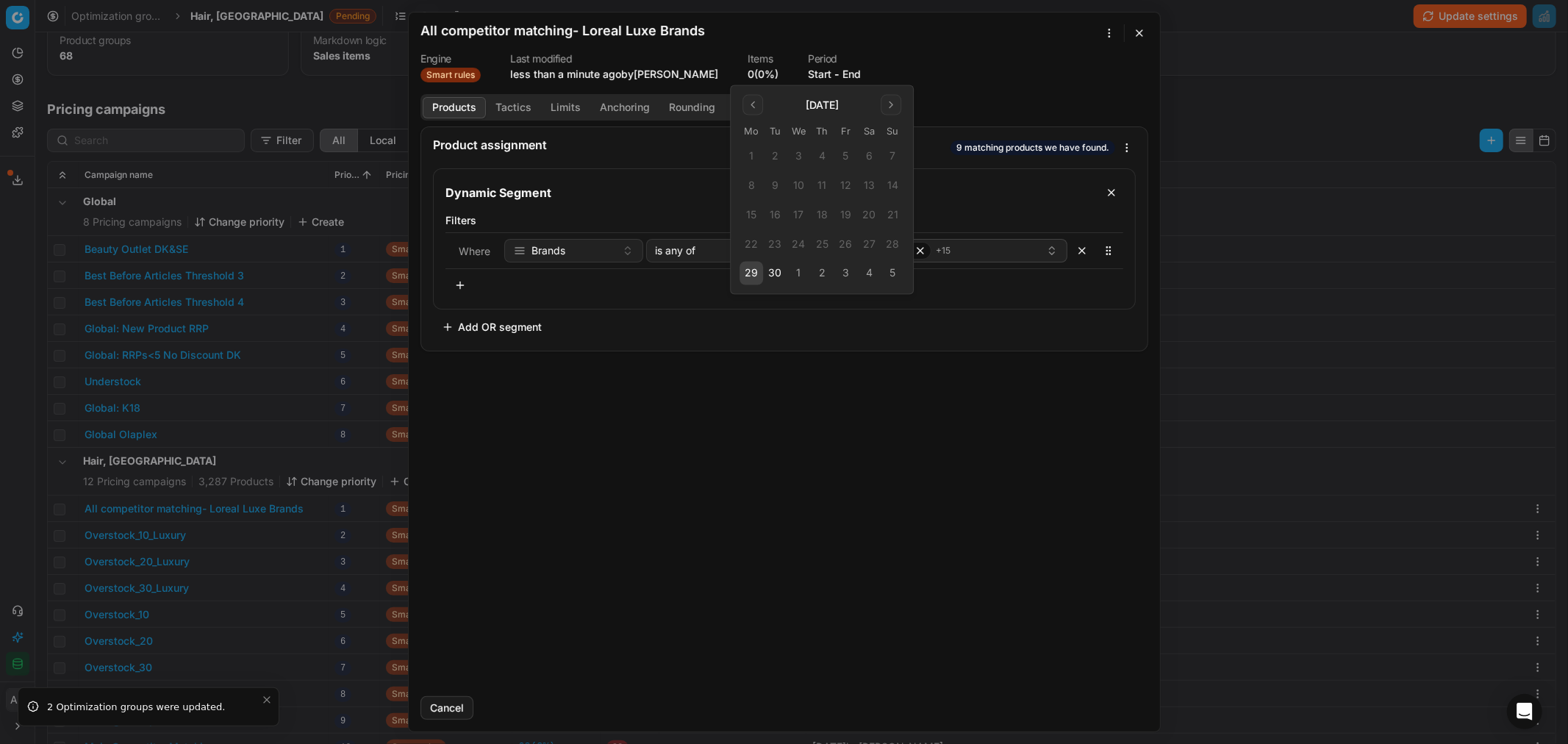
click at [847, 268] on button "3" at bounding box center [845, 273] width 24 height 24
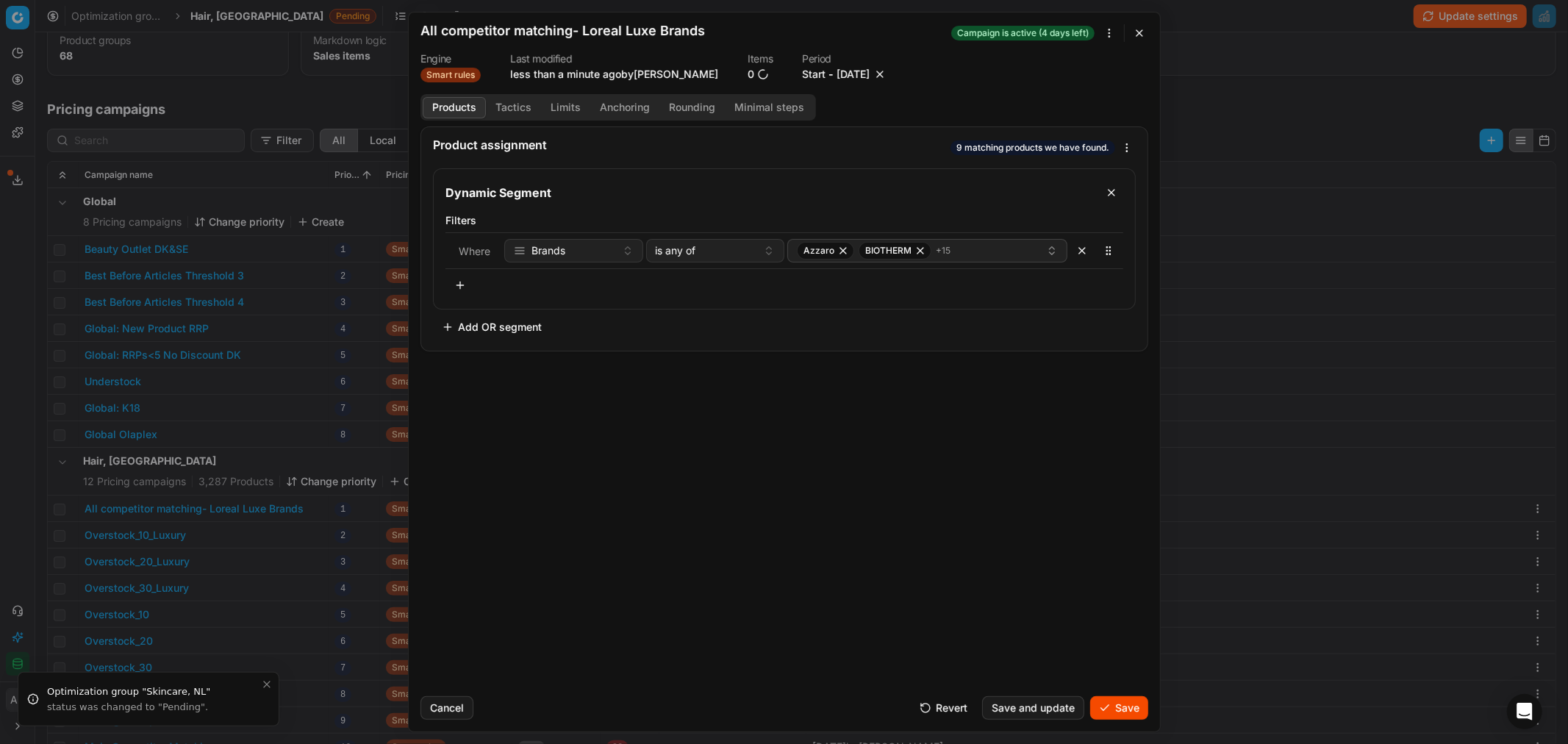
click at [1128, 706] on button "Save" at bounding box center [1118, 707] width 58 height 24
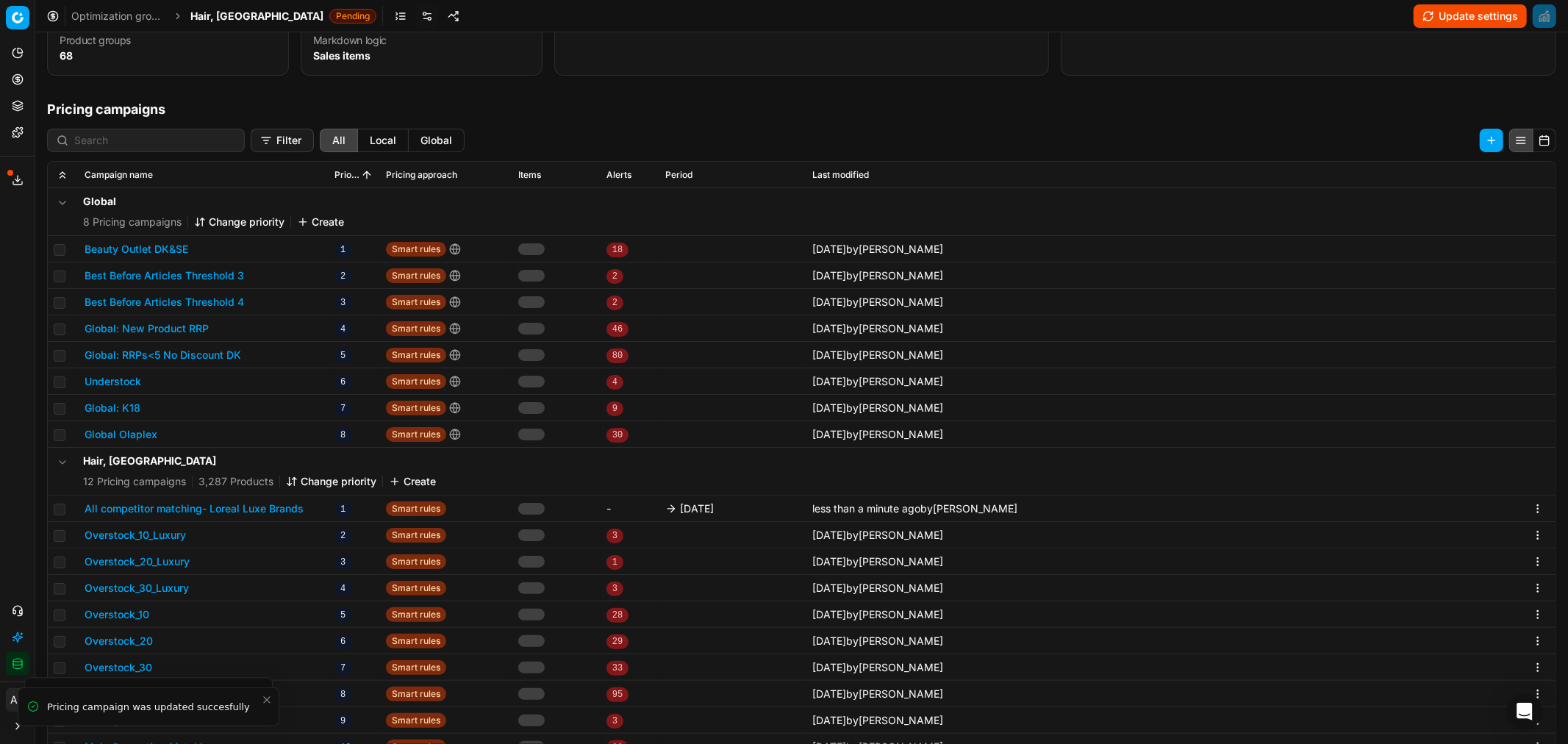
click at [217, 15] on span "Hair, DK" at bounding box center [257, 16] width 133 height 15
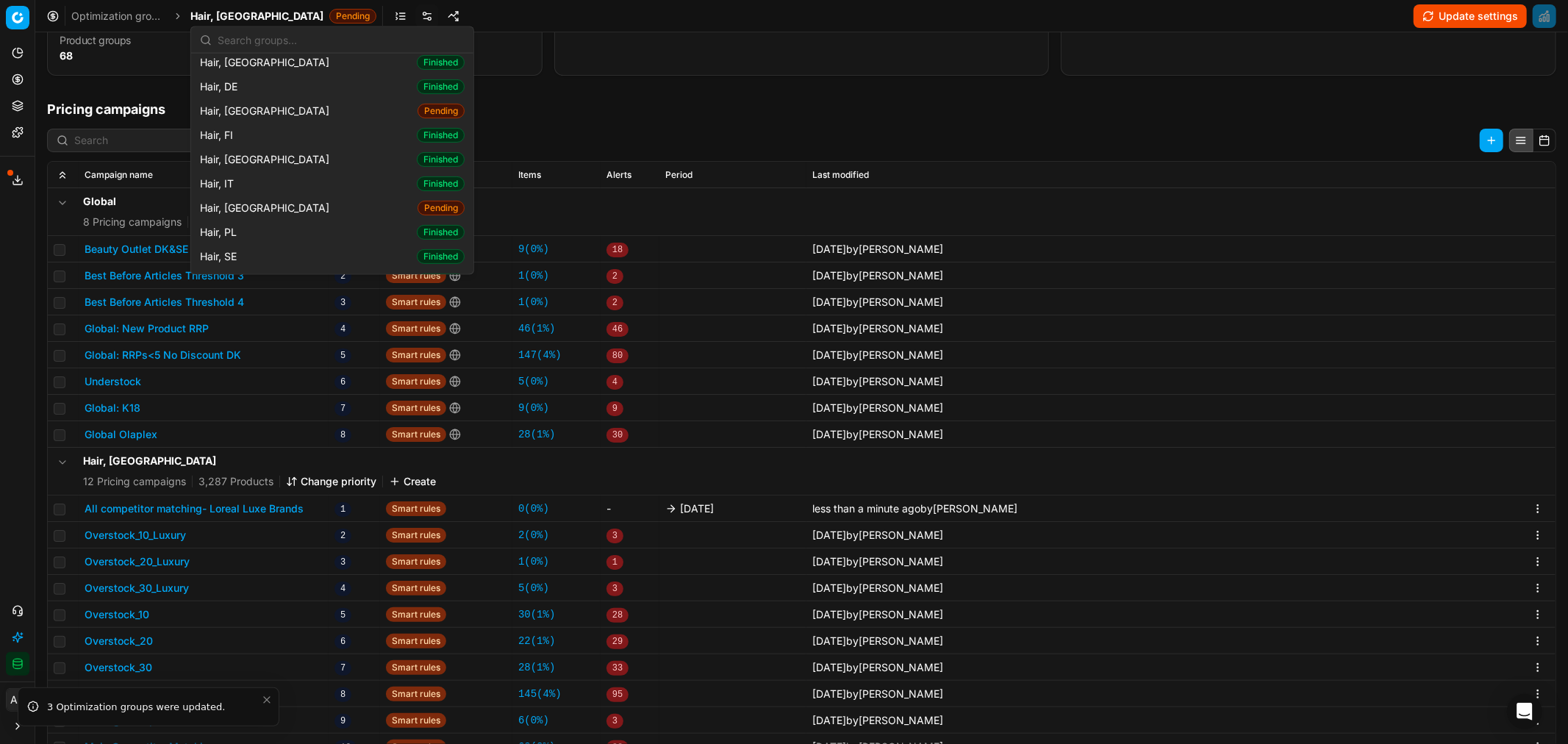
scroll to position [371, 0]
click at [242, 136] on div "Hair, FI Finished" at bounding box center [332, 134] width 277 height 25
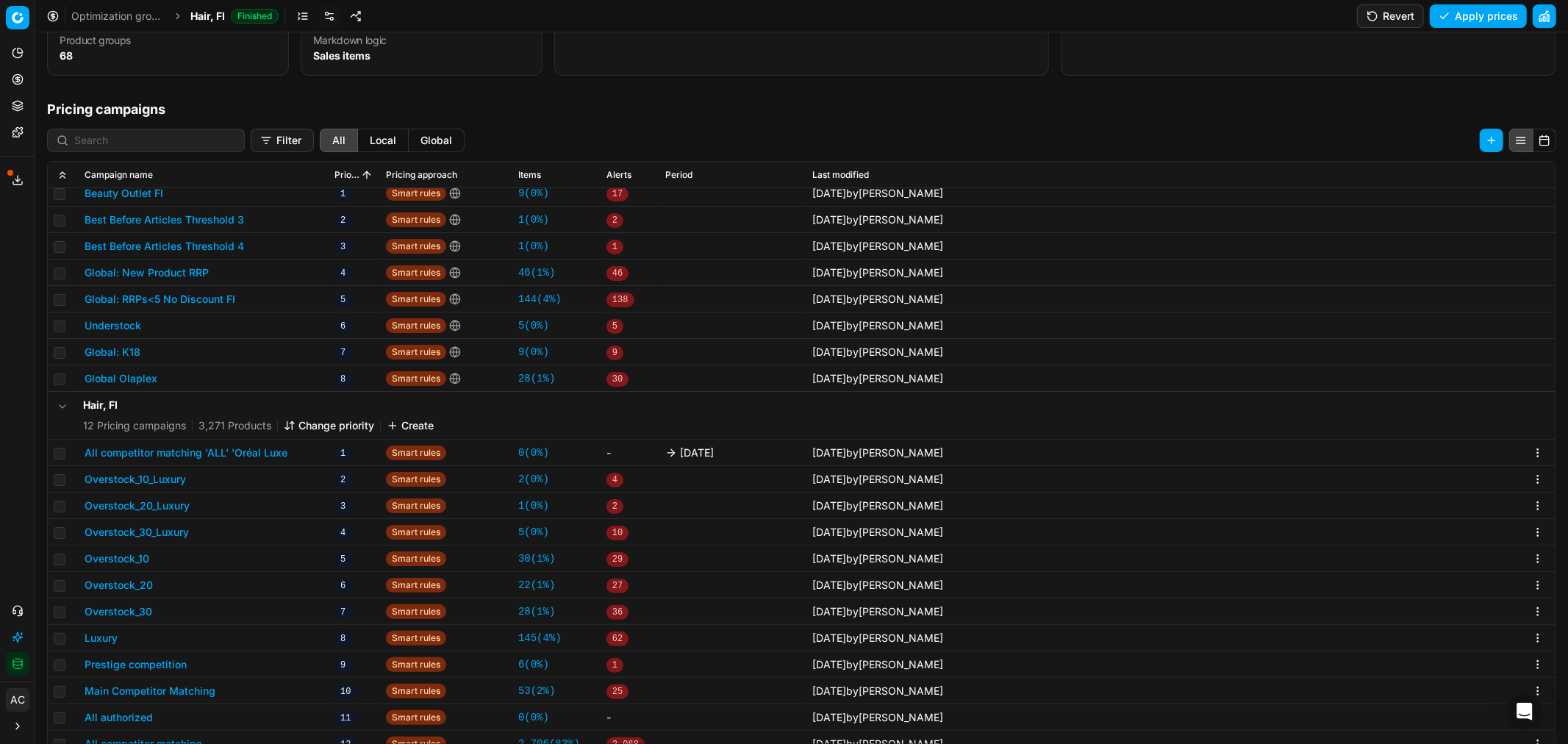
scroll to position [55, 0]
click at [257, 444] on td "All competitor matching 'ALL' 'Oréal Luxe" at bounding box center [203, 453] width 250 height 26
click at [259, 450] on button "All competitor matching 'ALL' 'Oréal Luxe" at bounding box center [186, 453] width 203 height 15
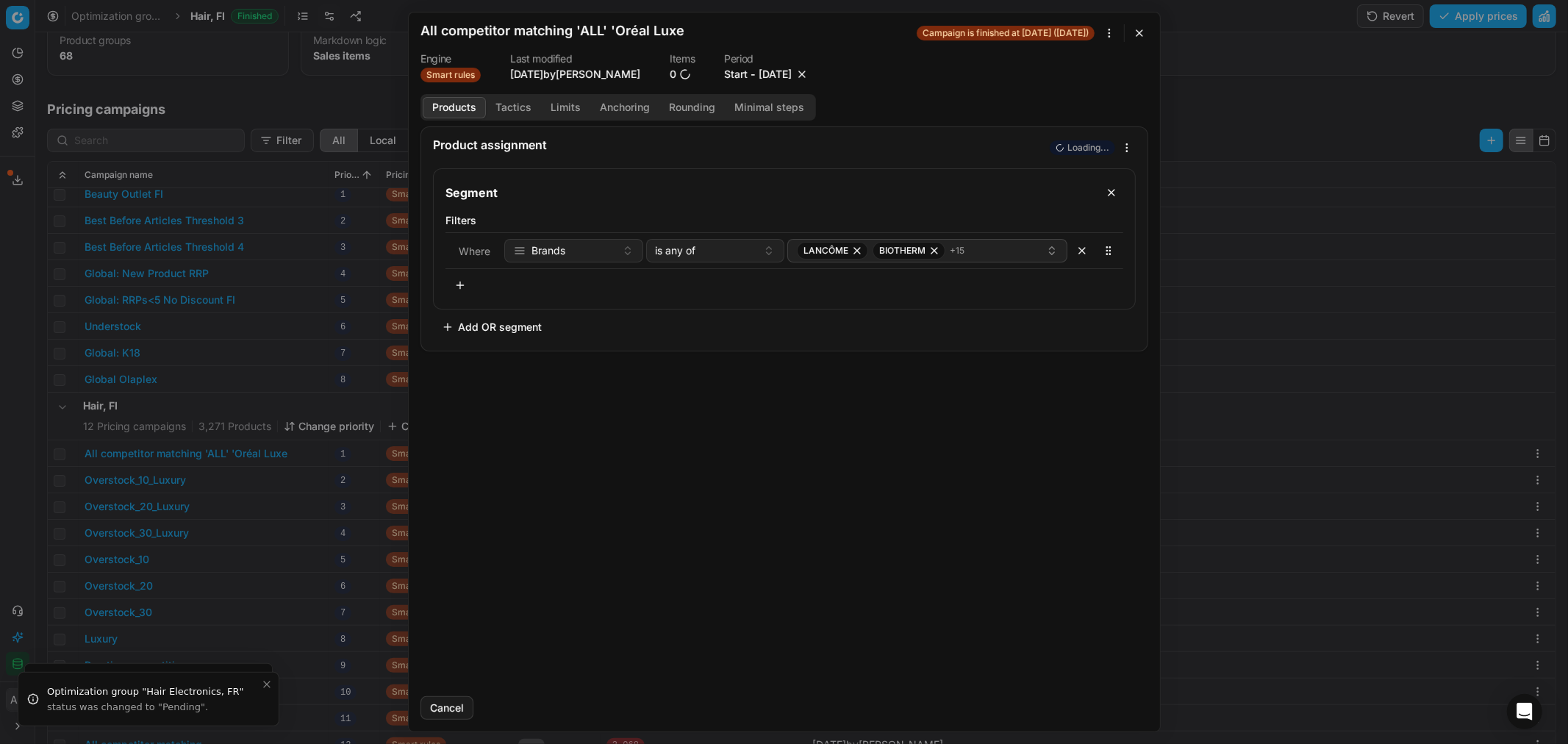
click at [792, 74] on button "9/26/2025" at bounding box center [775, 74] width 33 height 15
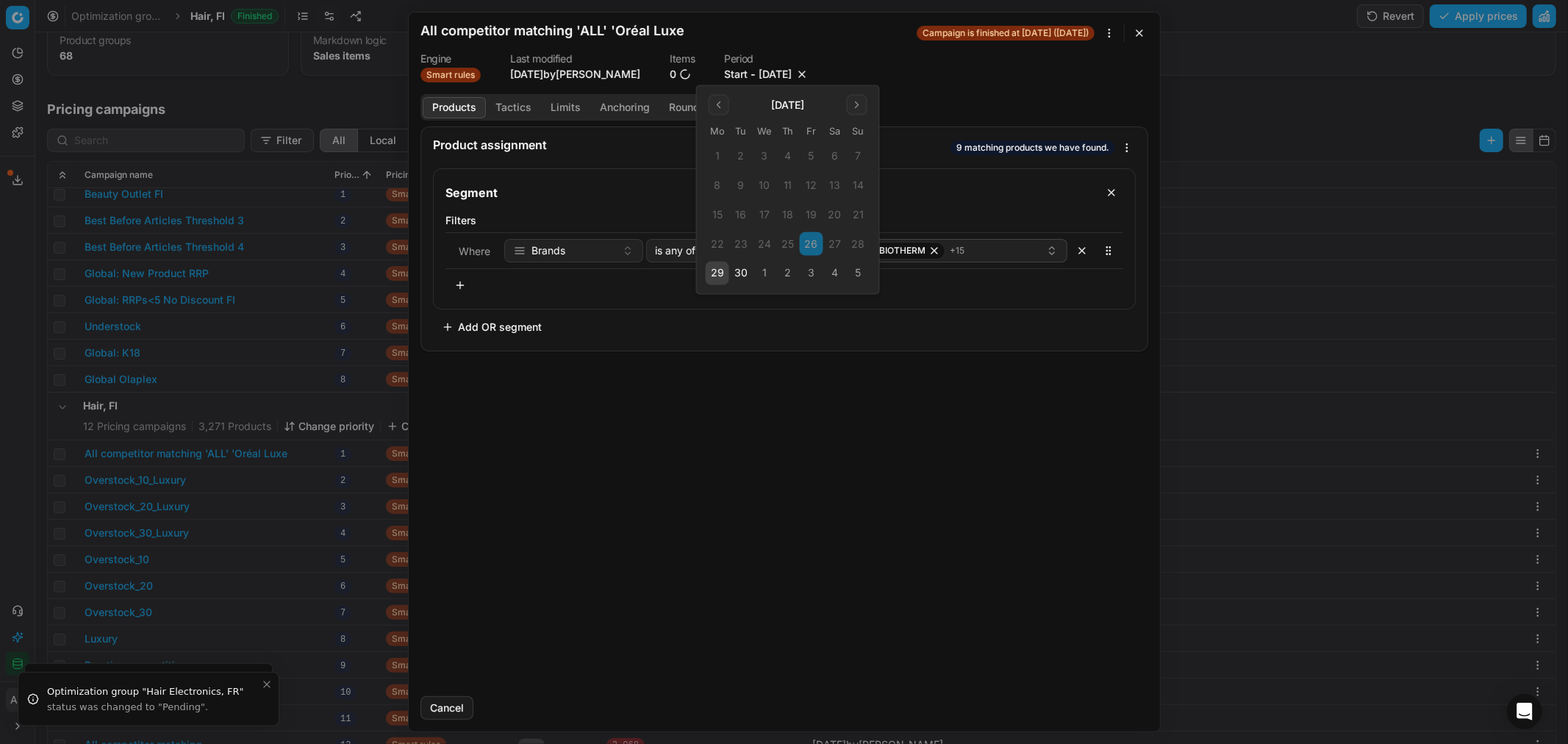
click at [814, 269] on button "3" at bounding box center [811, 273] width 24 height 24
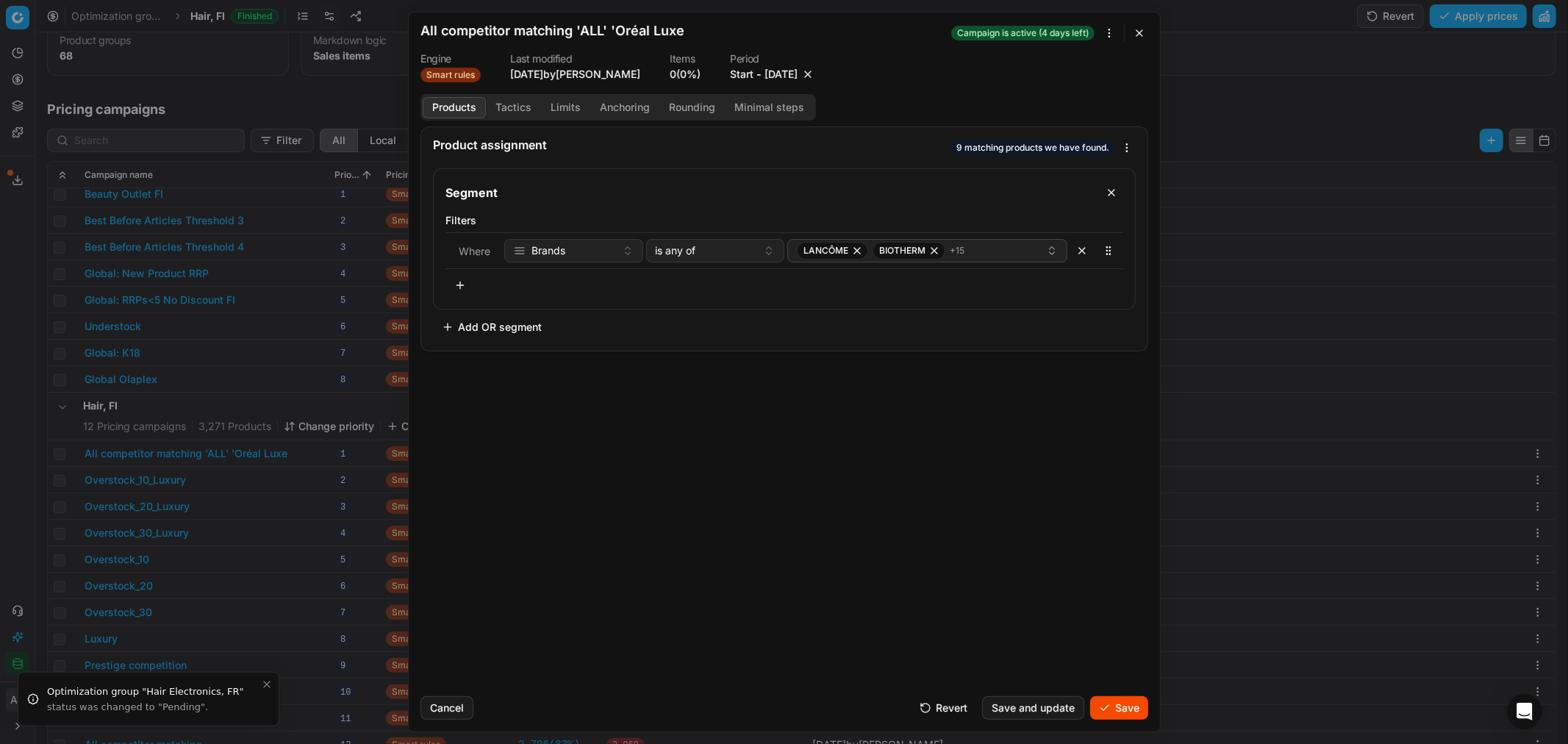
click at [1110, 701] on button "Save" at bounding box center [1118, 707] width 58 height 24
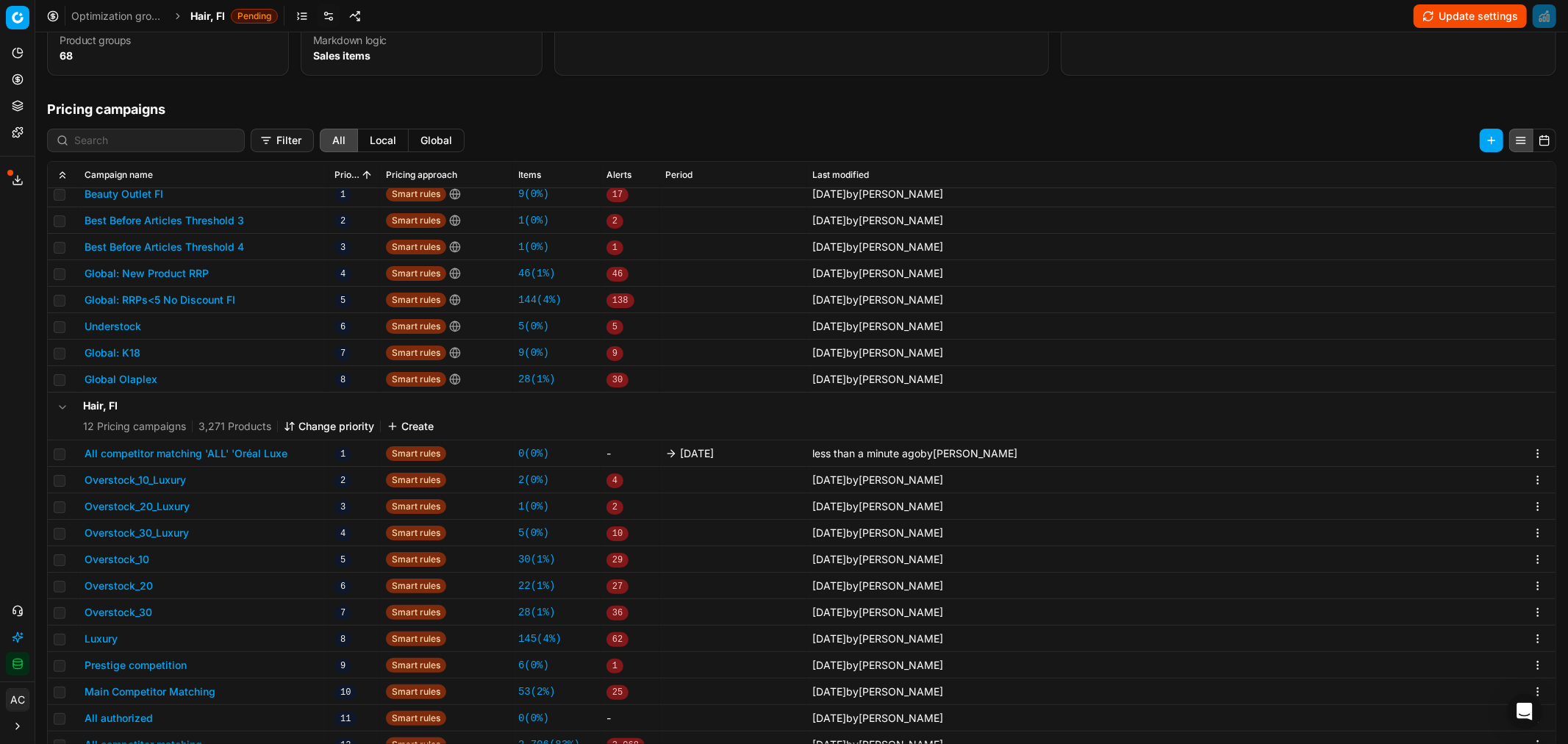
click at [208, 11] on span "Hair, FI" at bounding box center [208, 16] width 34 height 15
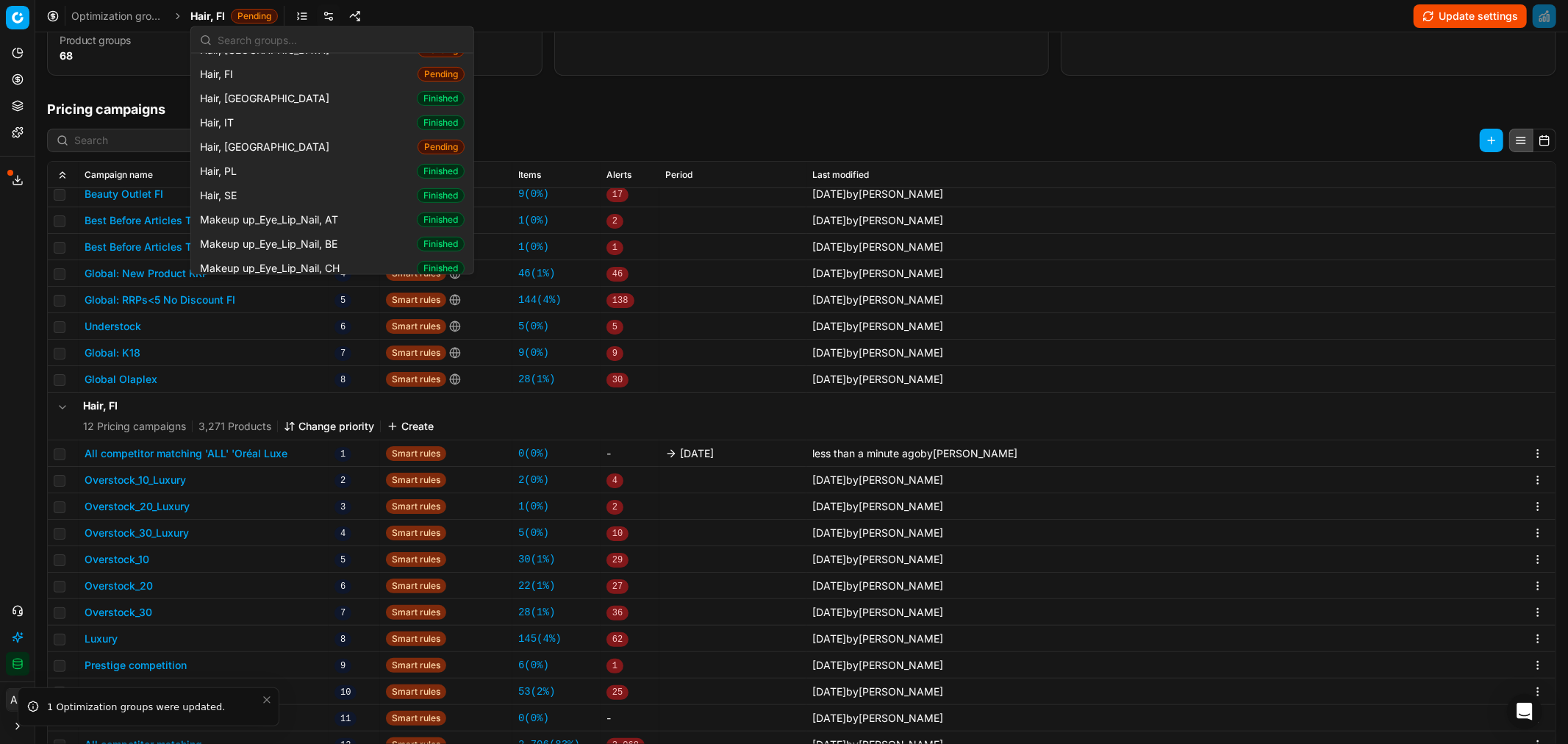
scroll to position [444, 0]
click at [242, 188] on span "Hair, SE" at bounding box center [221, 196] width 43 height 15
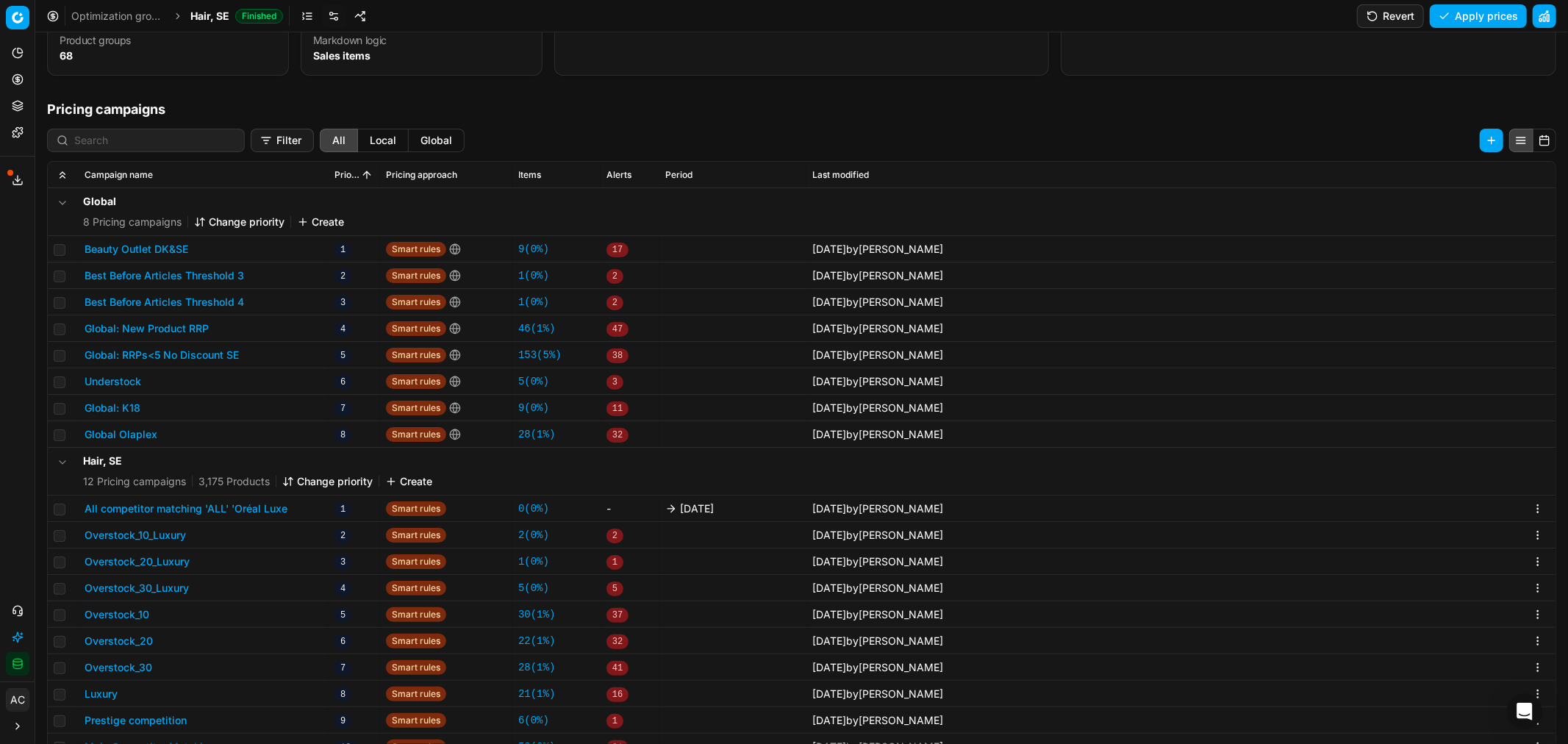
click at [242, 507] on button "All competitor matching 'ALL' 'Oréal Luxe" at bounding box center [186, 508] width 203 height 15
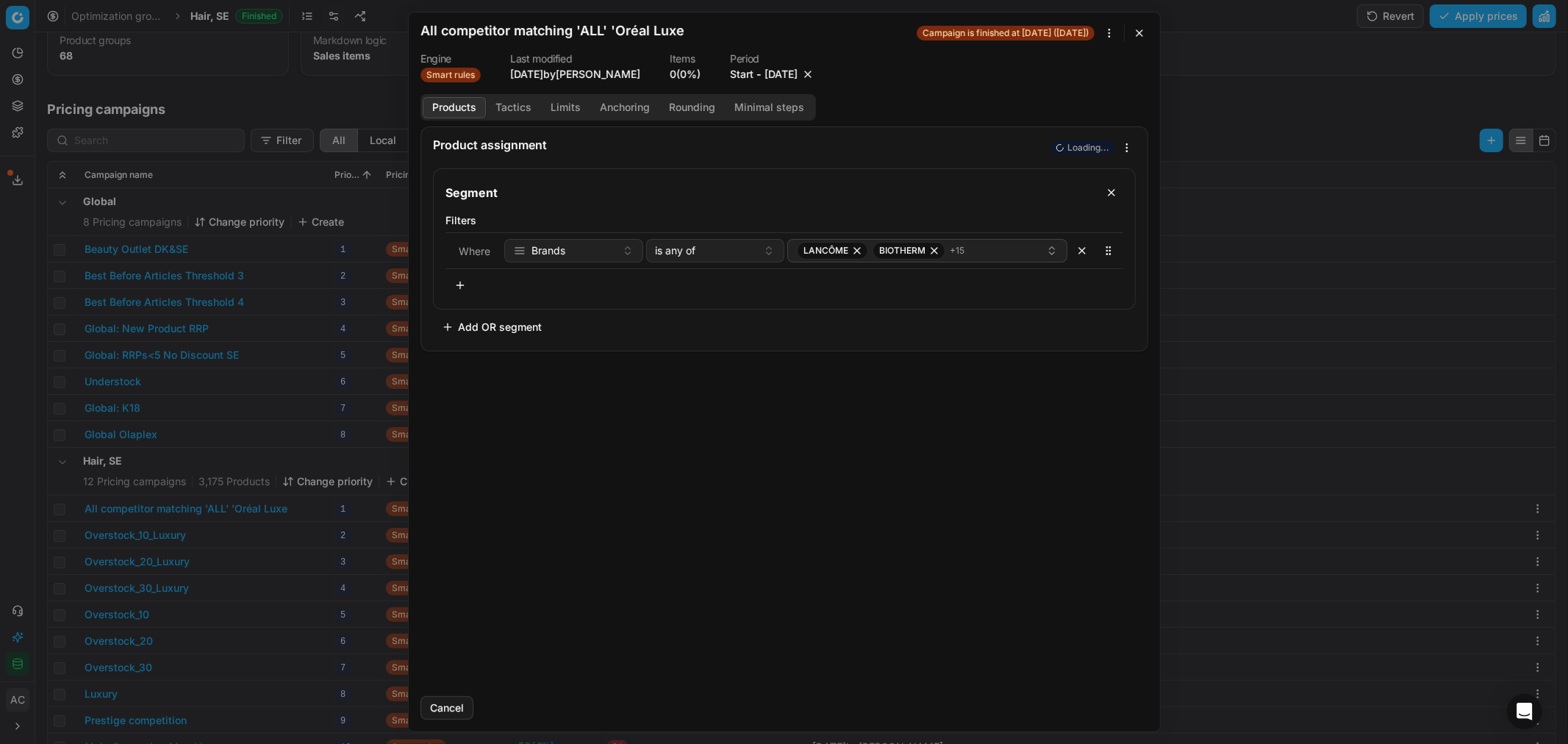
click at [798, 74] on button "9/26/2025" at bounding box center [781, 74] width 33 height 15
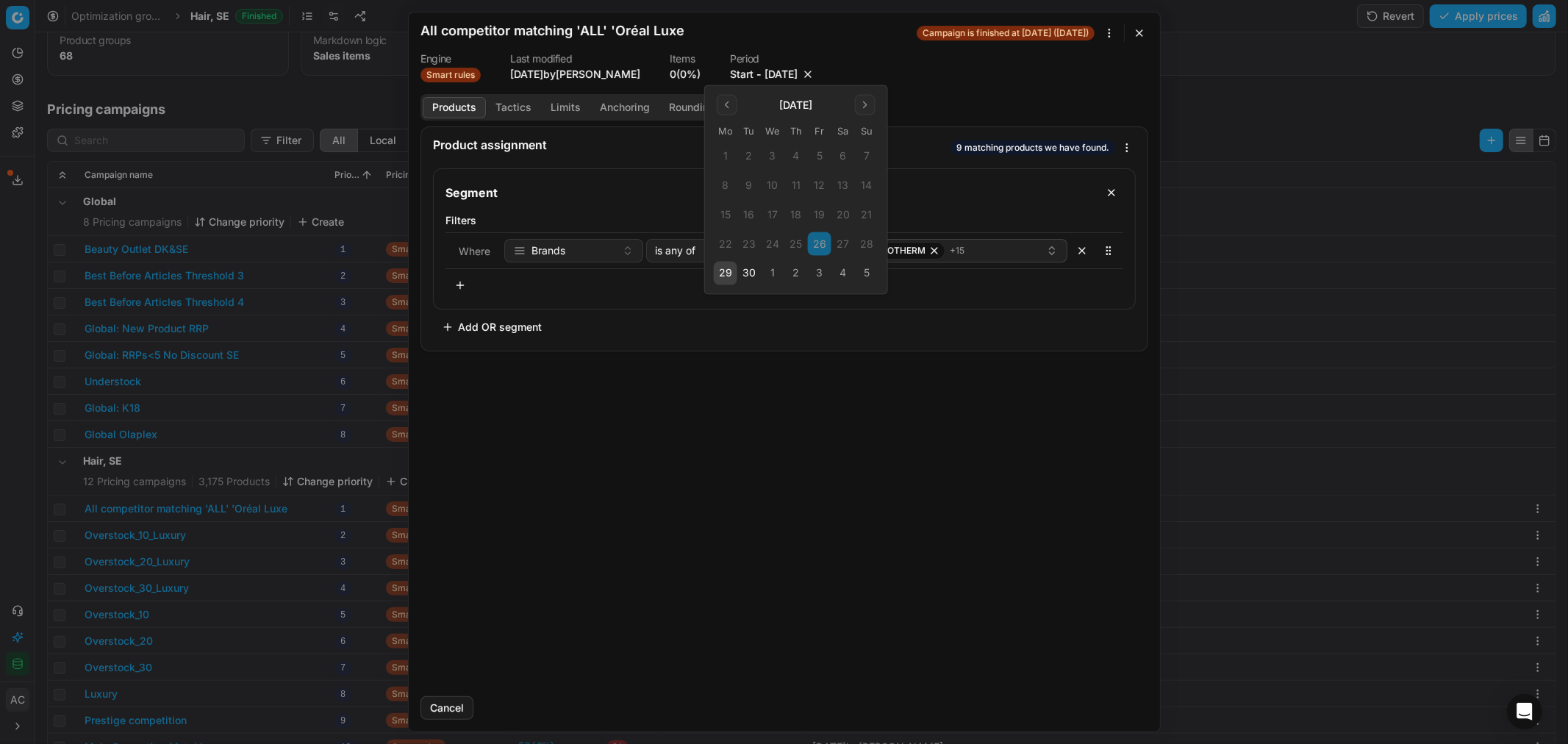
click at [825, 269] on button "3" at bounding box center [820, 273] width 24 height 24
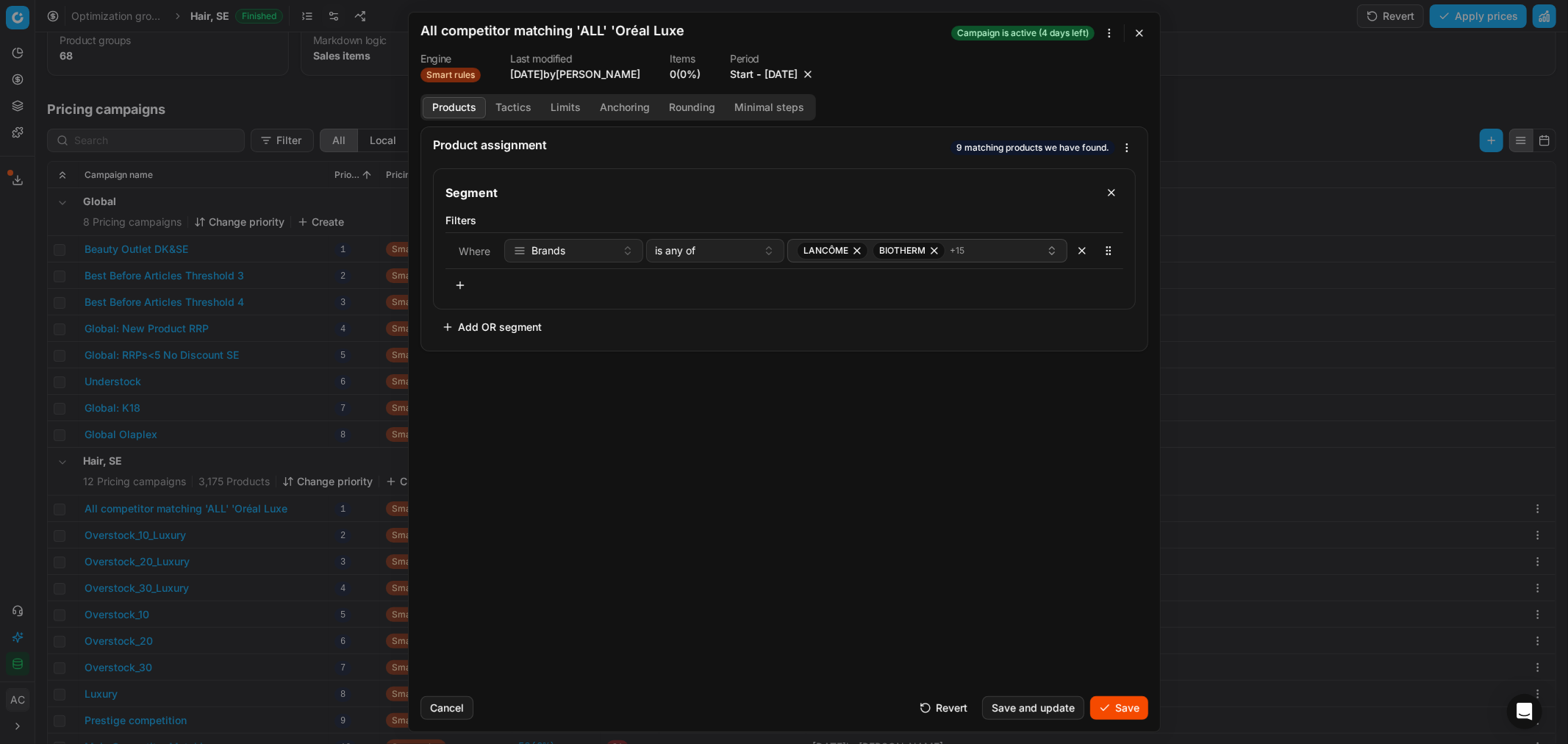
click at [1114, 708] on button "Save" at bounding box center [1118, 707] width 58 height 24
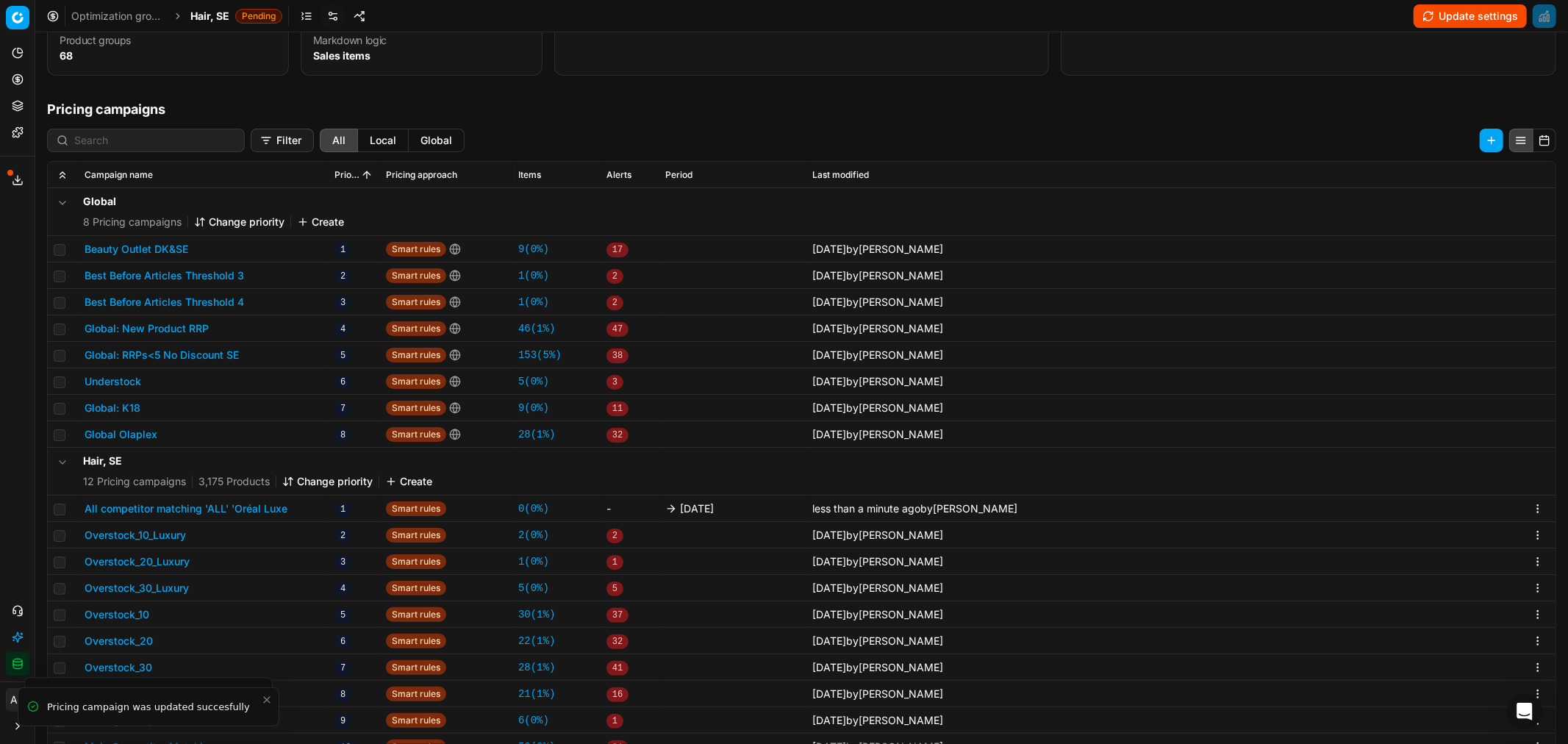
click at [203, 11] on span "Hair, SE" at bounding box center [210, 16] width 39 height 15
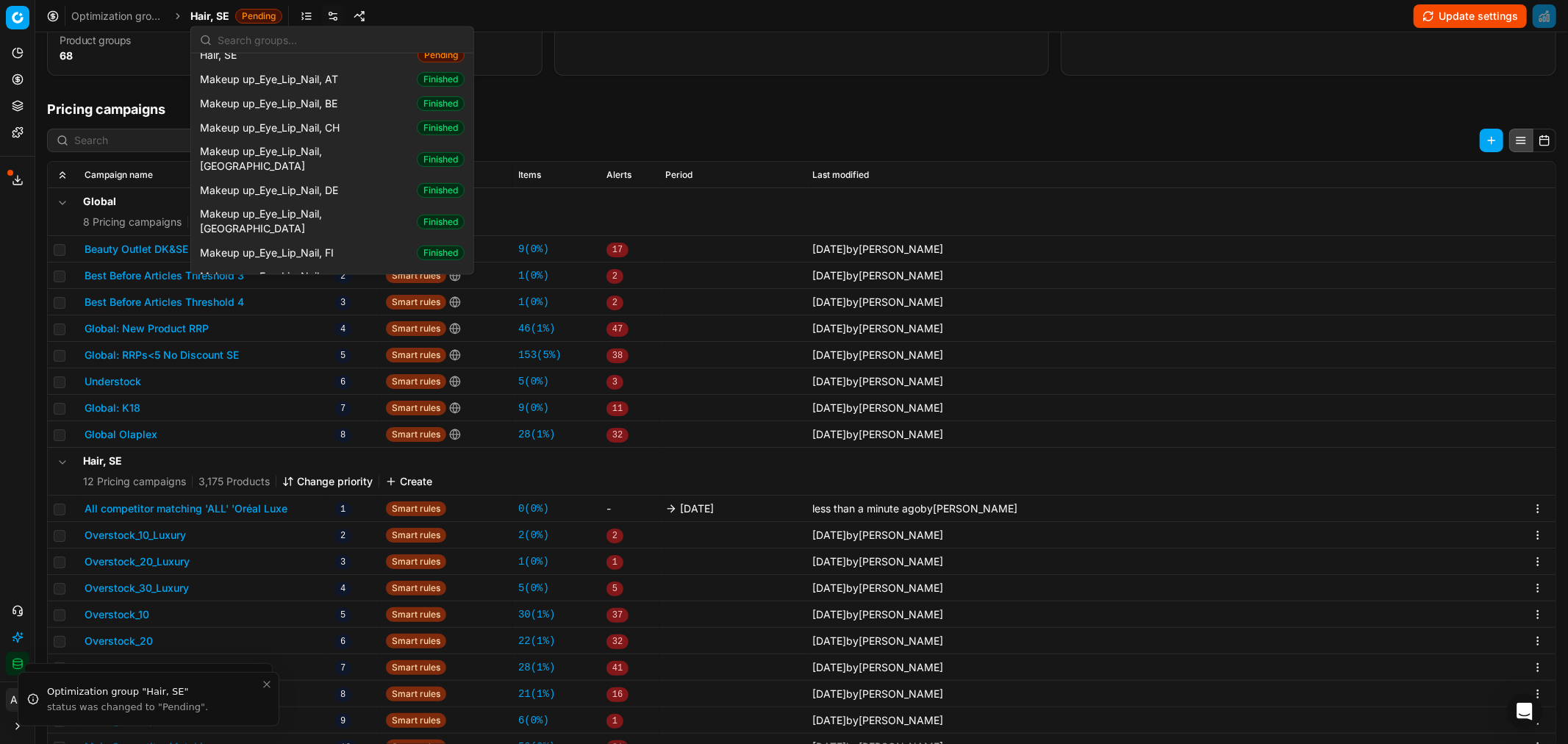
scroll to position [588, 0]
click at [346, 199] on div "Makeup up_Eye_Lip_Nail, DK Finished" at bounding box center [332, 218] width 277 height 38
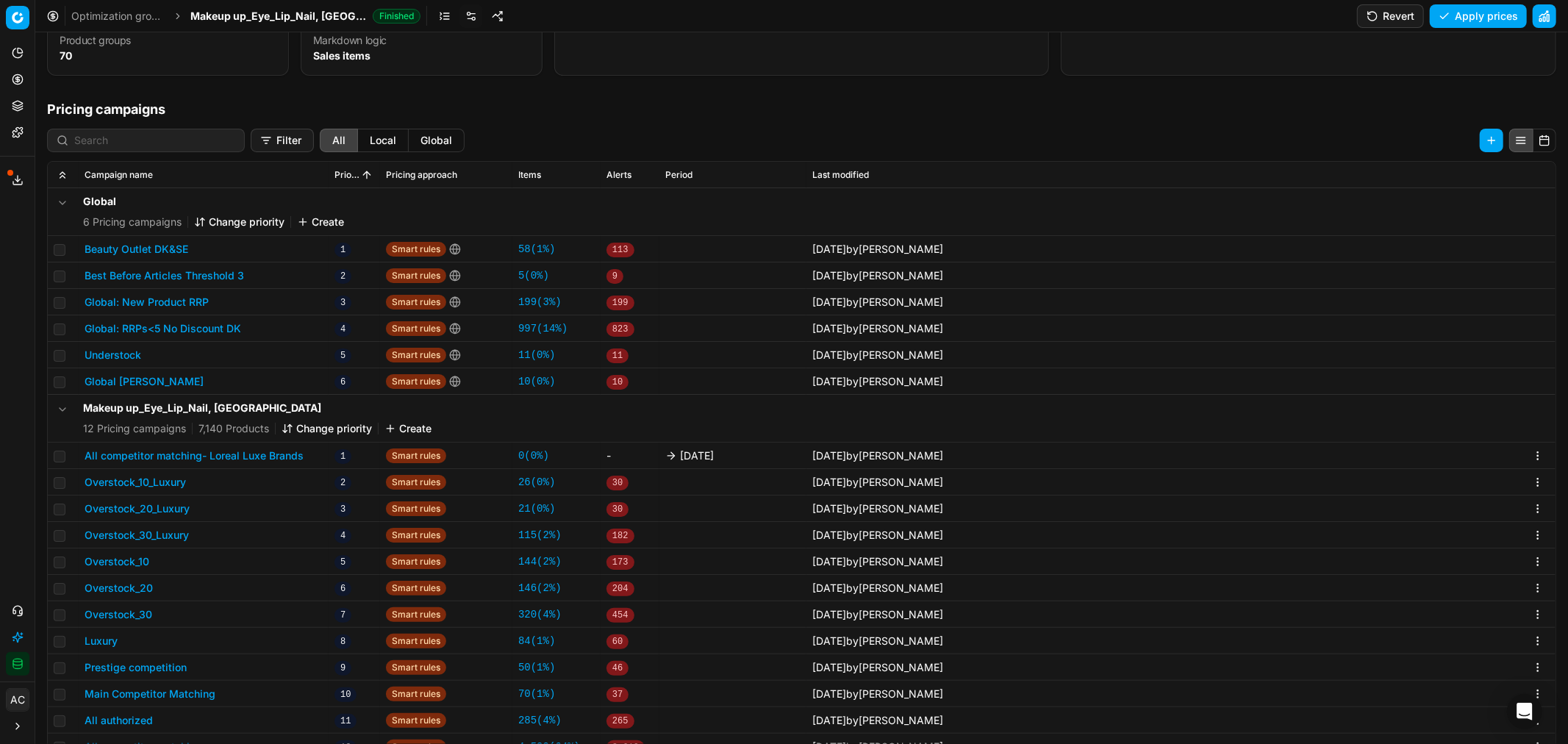
scroll to position [3, 0]
click at [299, 449] on button "All competitor matching- Loreal Luxe Brands" at bounding box center [194, 453] width 219 height 15
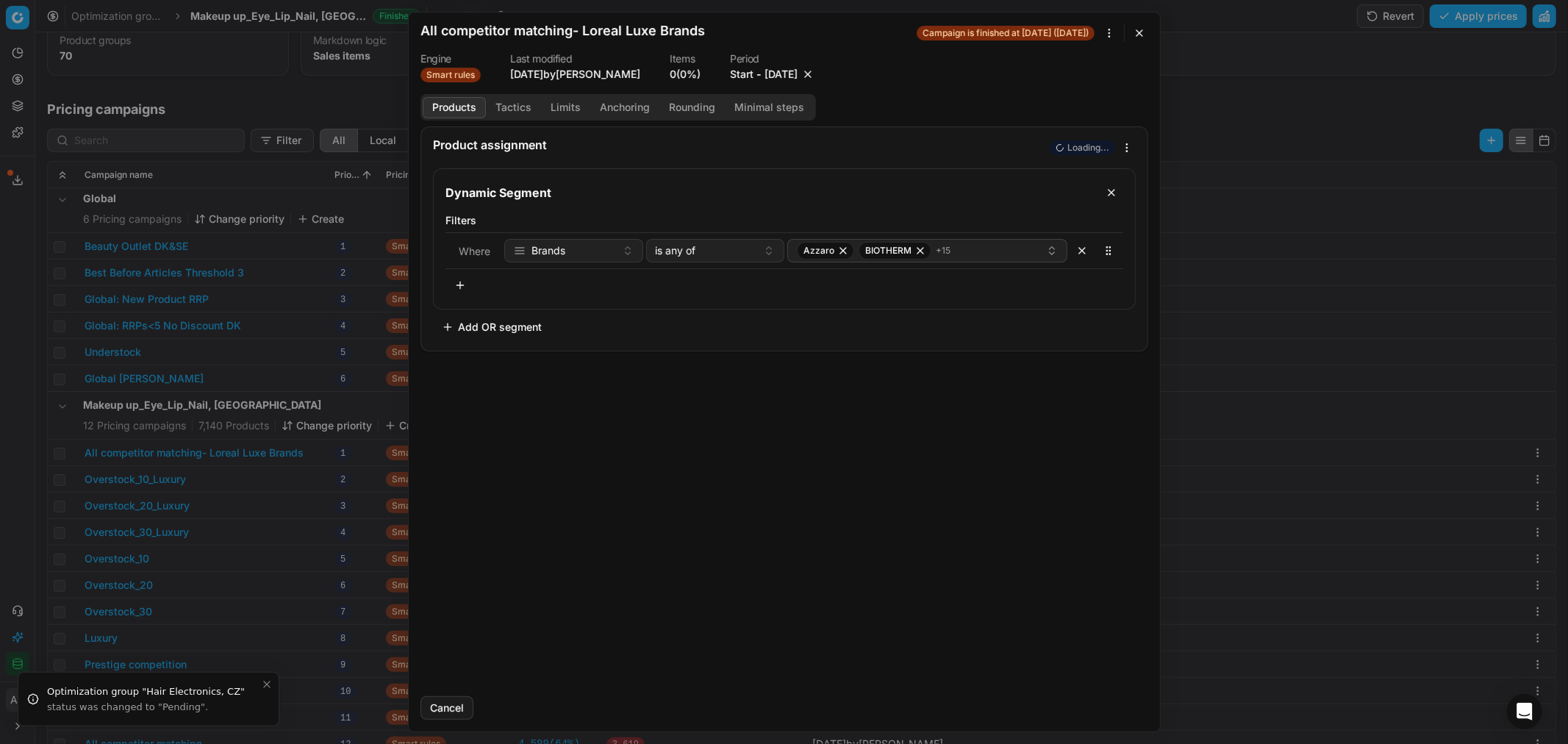
click at [795, 70] on button "9/26/2025" at bounding box center [781, 74] width 33 height 15
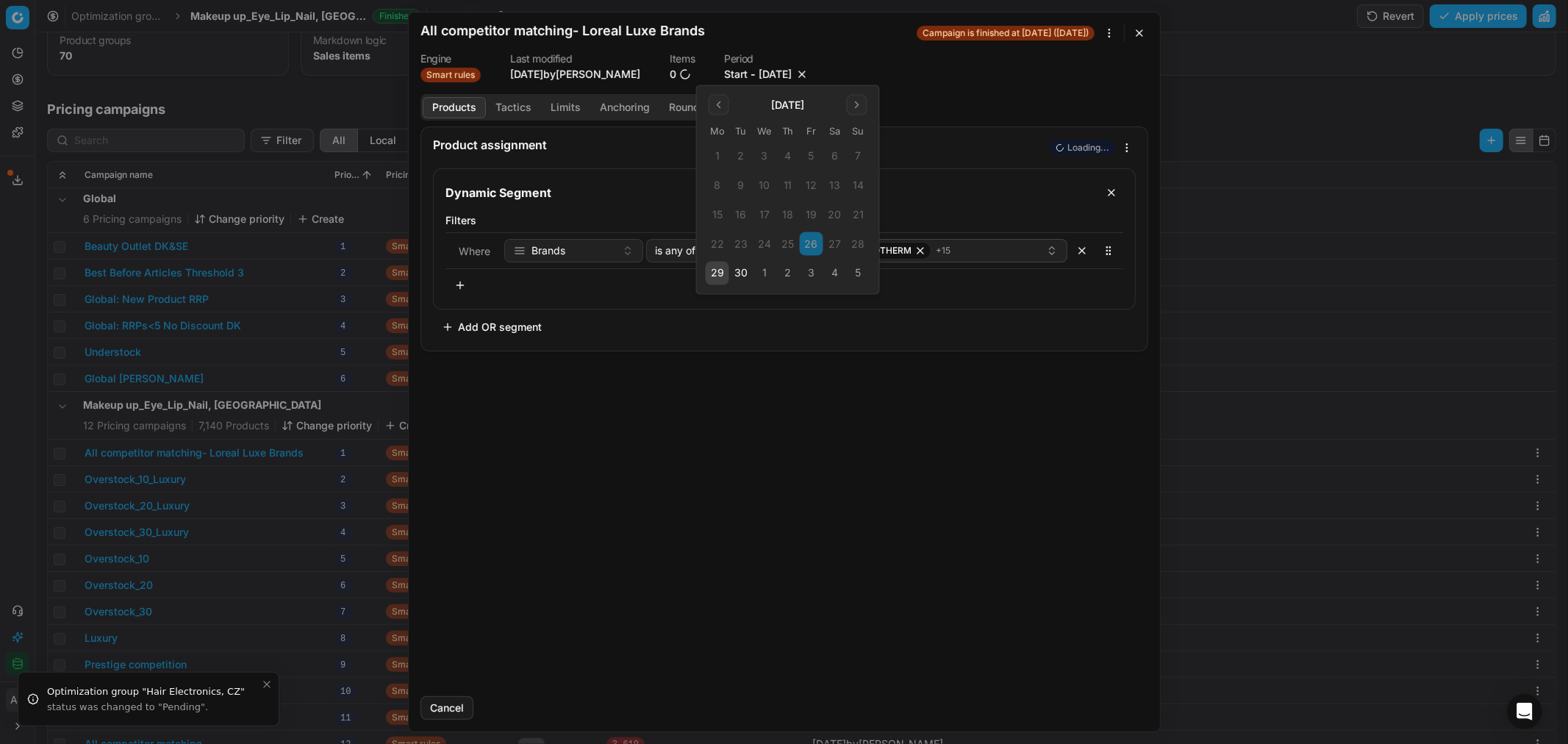
click at [813, 275] on button "3" at bounding box center [811, 273] width 24 height 24
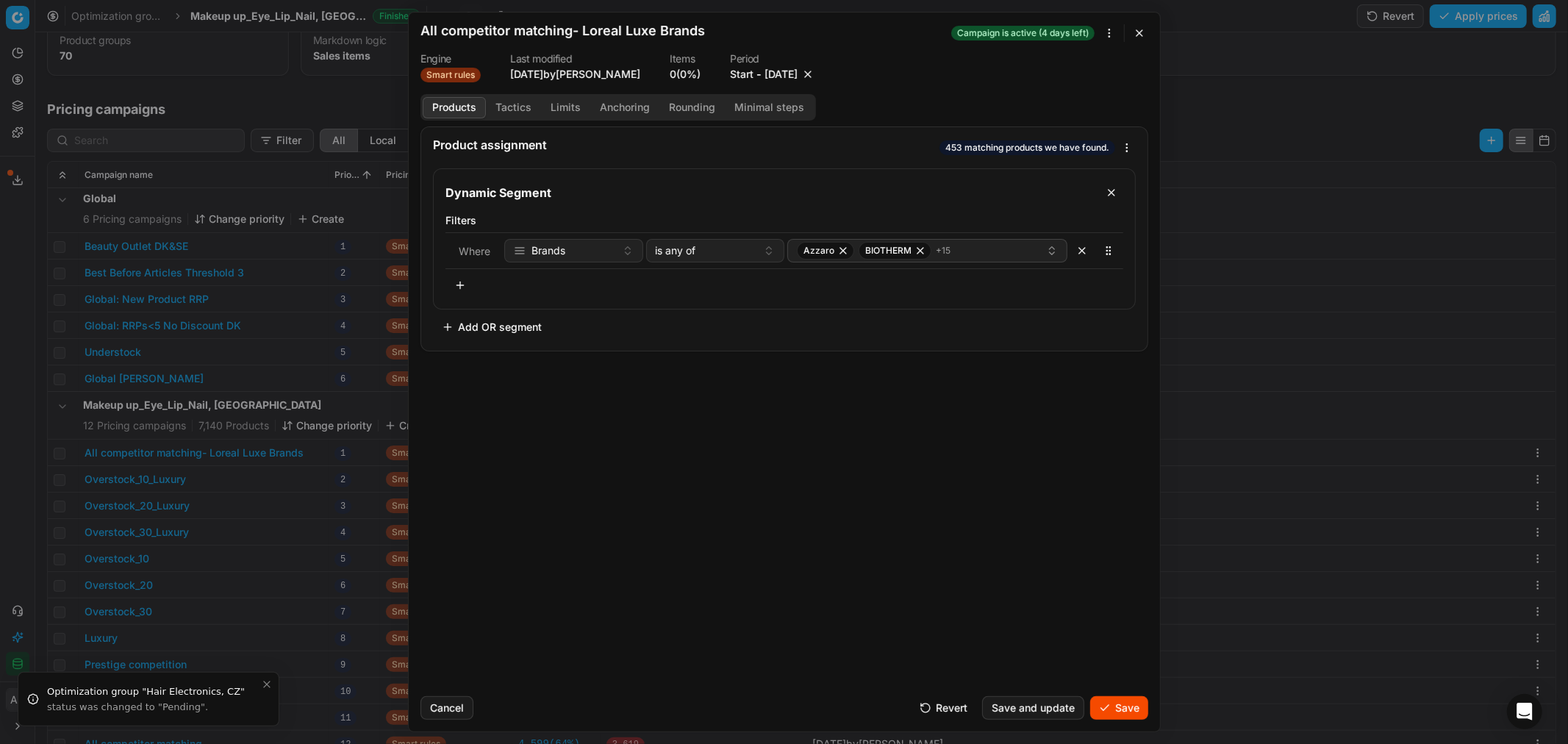
click at [1131, 709] on button "Save" at bounding box center [1118, 707] width 58 height 24
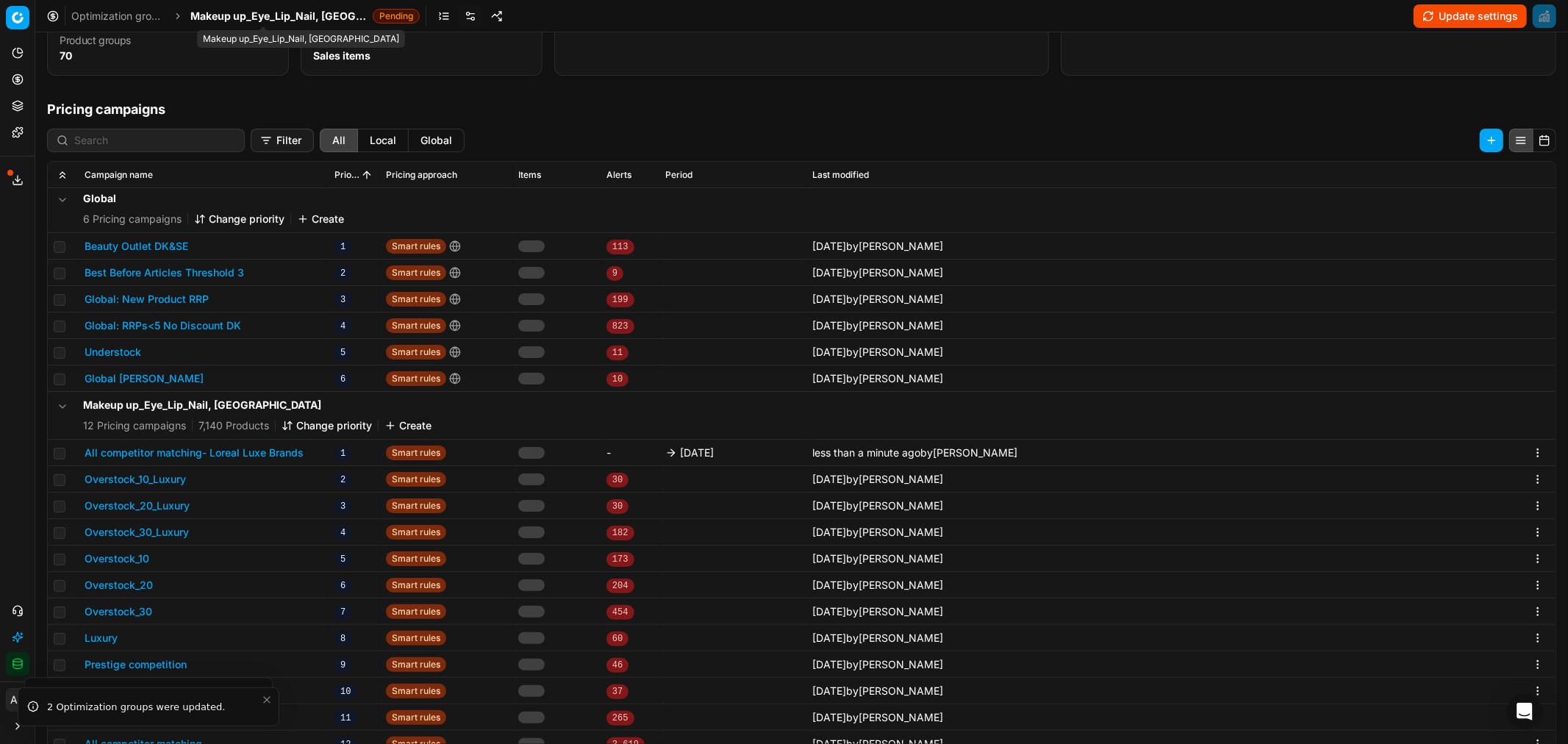
click at [282, 16] on span "Makeup up_Eye_Lip_Nail, DK" at bounding box center [278, 16] width 176 height 15
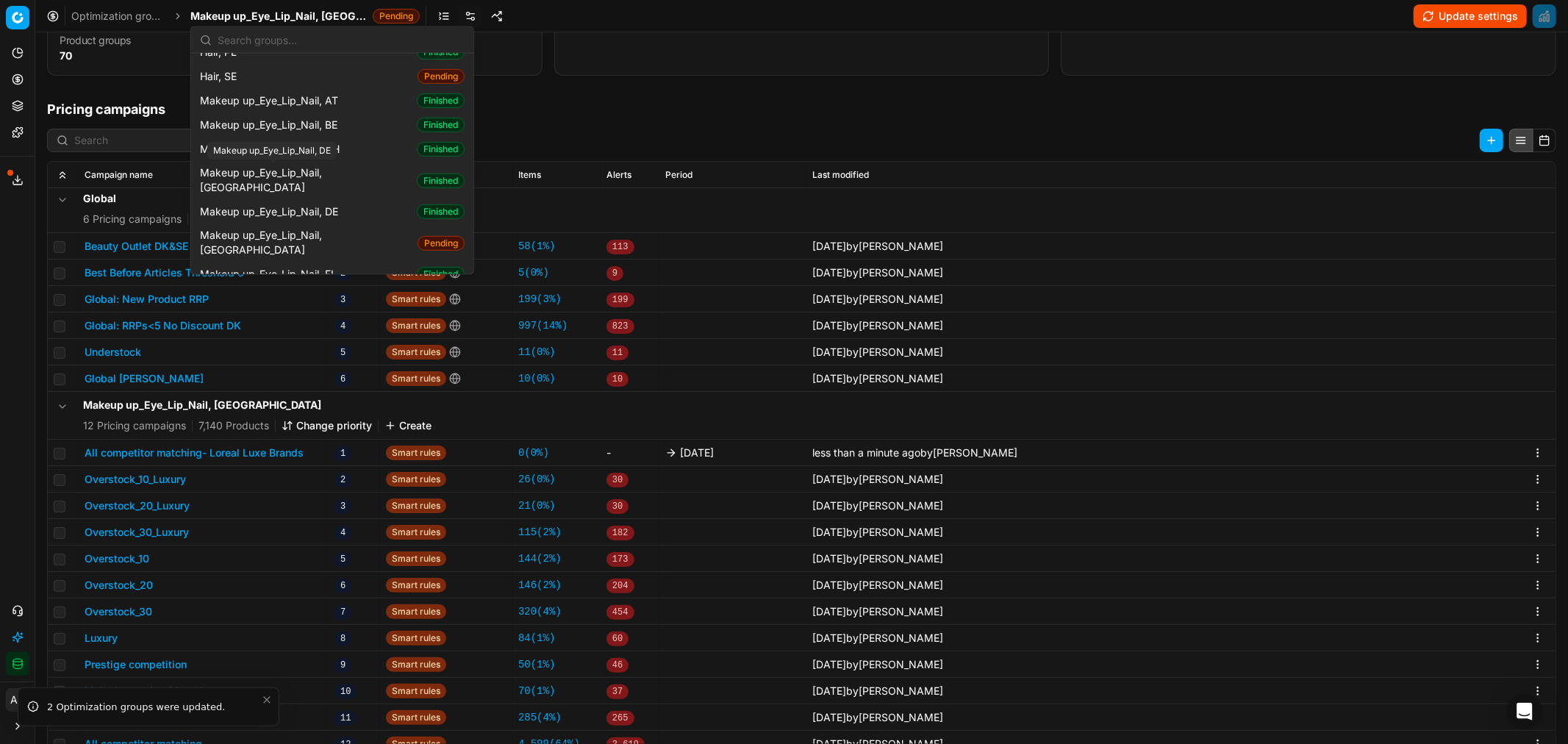
scroll to position [579, 0]
click at [321, 265] on span "Makeup up_Eye_Lip_Nail, FI" at bounding box center [269, 273] width 140 height 15
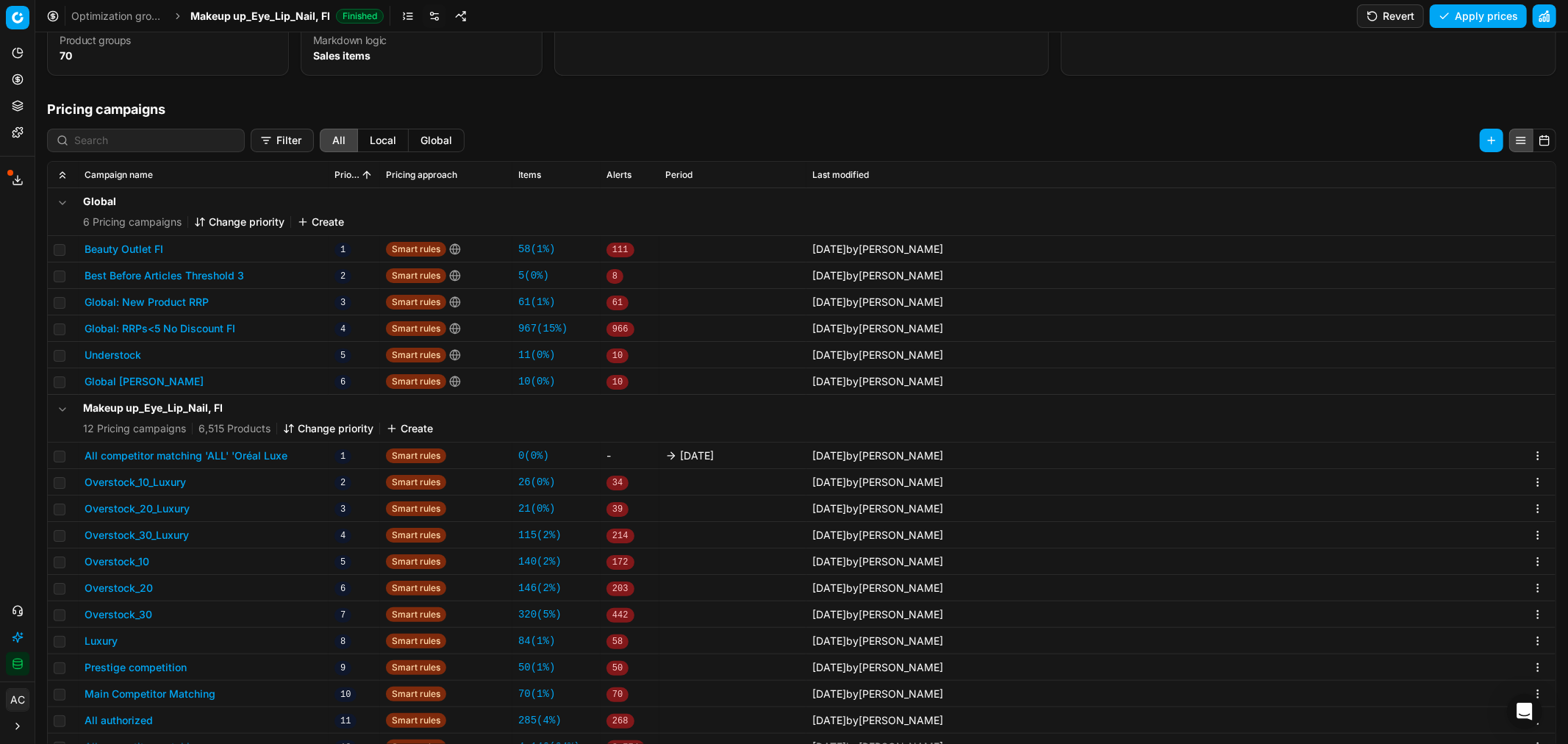
click at [219, 457] on button "All competitor matching 'ALL' 'Oréal Luxe" at bounding box center [186, 456] width 203 height 15
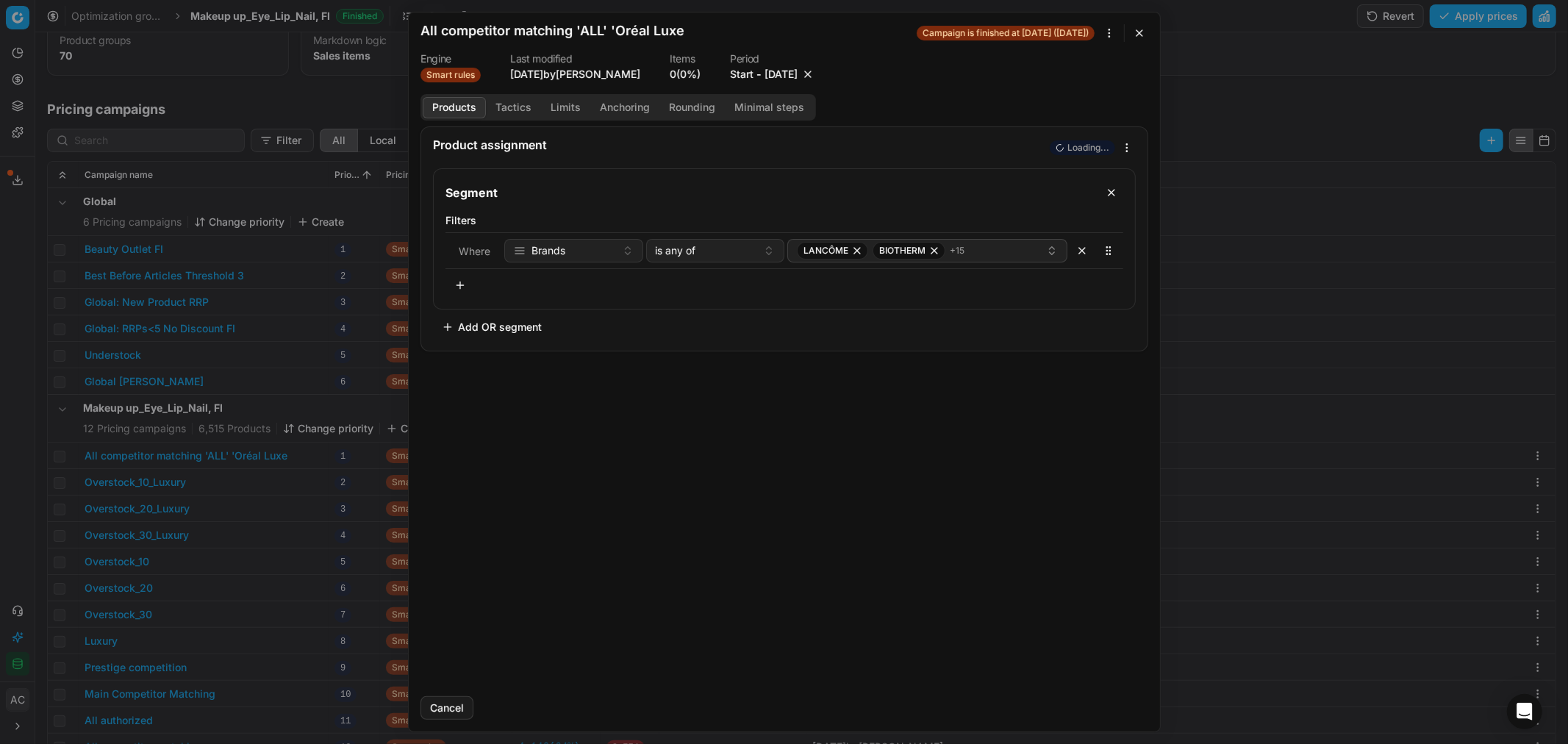
click at [798, 77] on button "9/26/2025" at bounding box center [781, 74] width 33 height 15
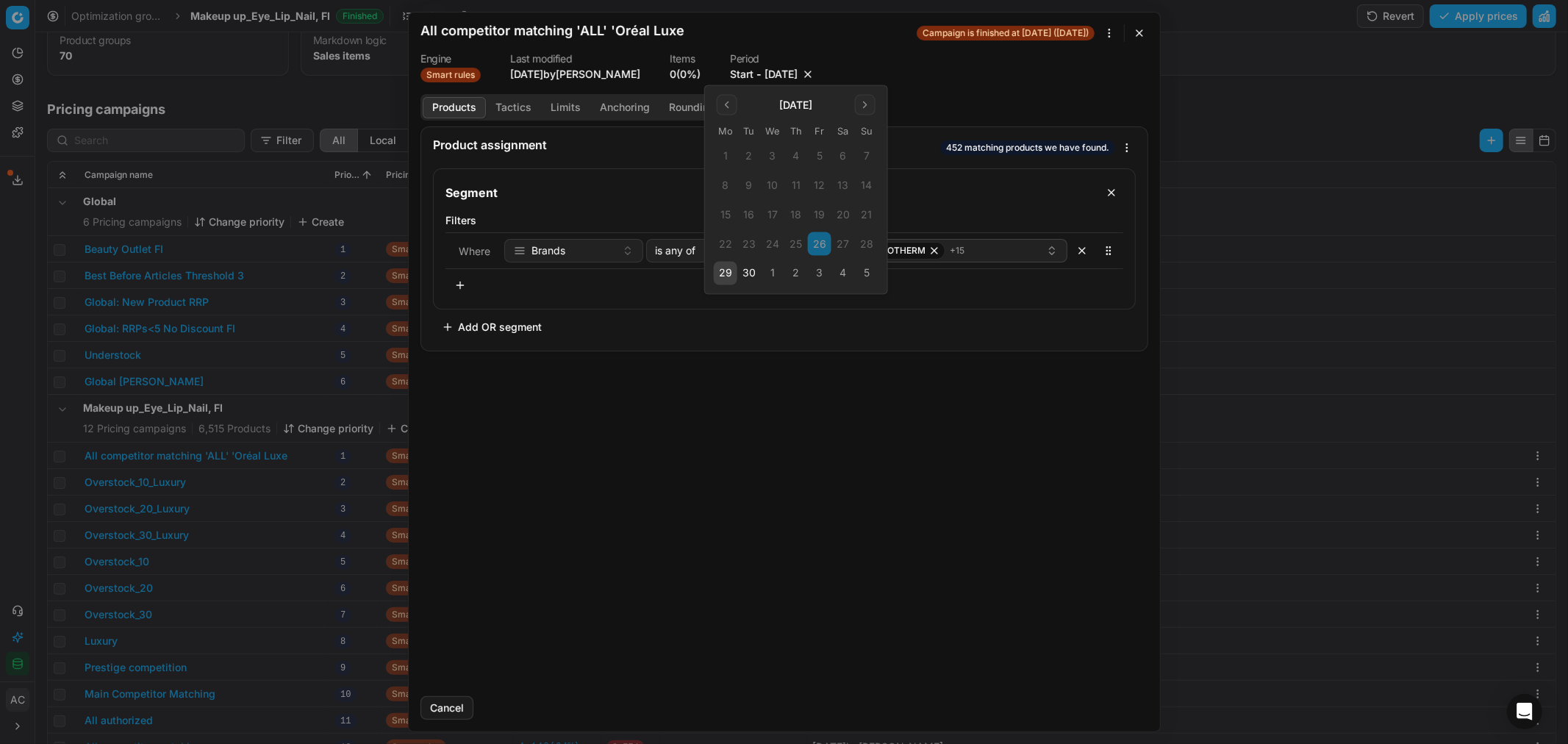
click at [820, 273] on button "3" at bounding box center [820, 273] width 24 height 24
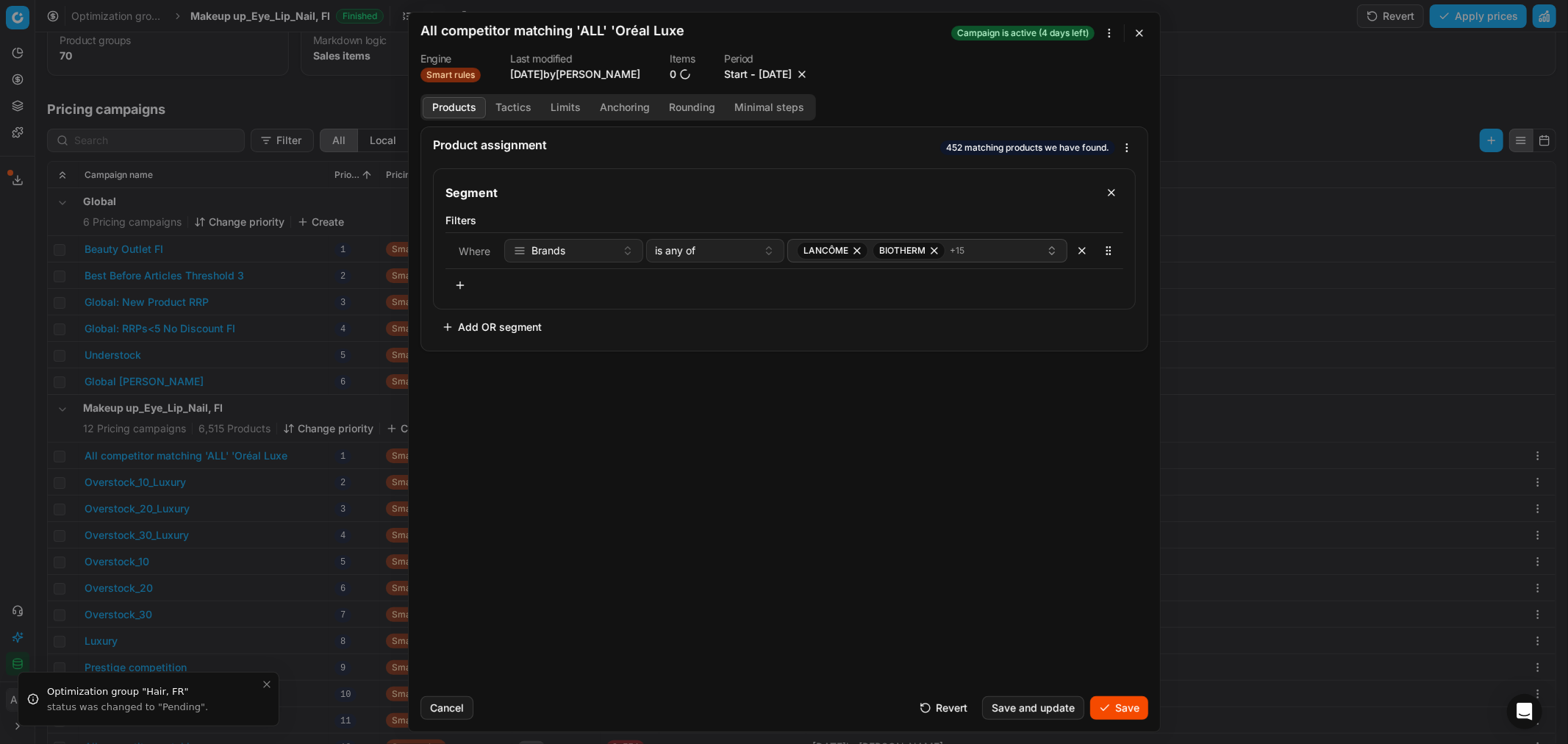
click at [1118, 707] on button "Save" at bounding box center [1118, 707] width 58 height 24
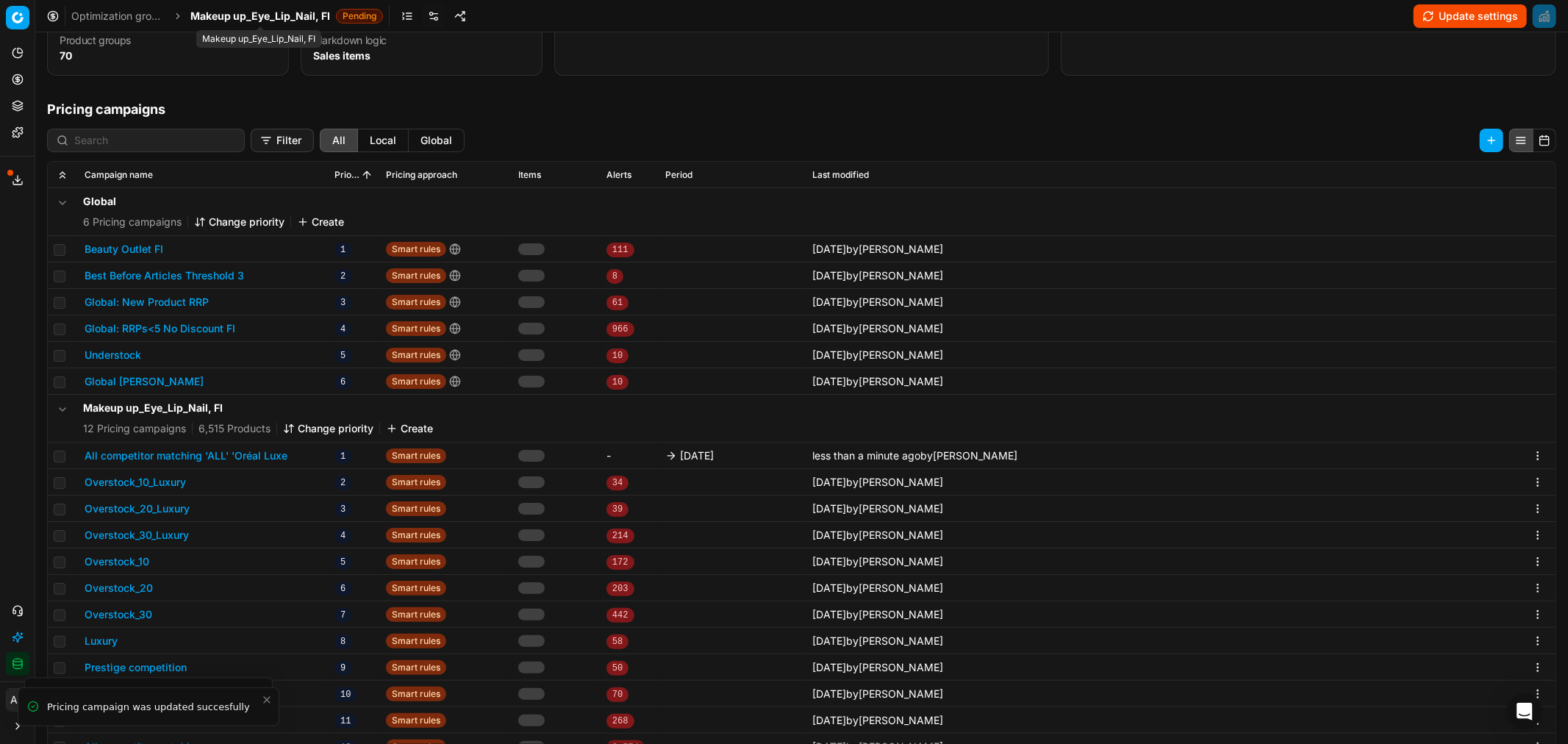
click at [246, 15] on span "Makeup up_Eye_Lip_Nail, FI" at bounding box center [260, 16] width 140 height 15
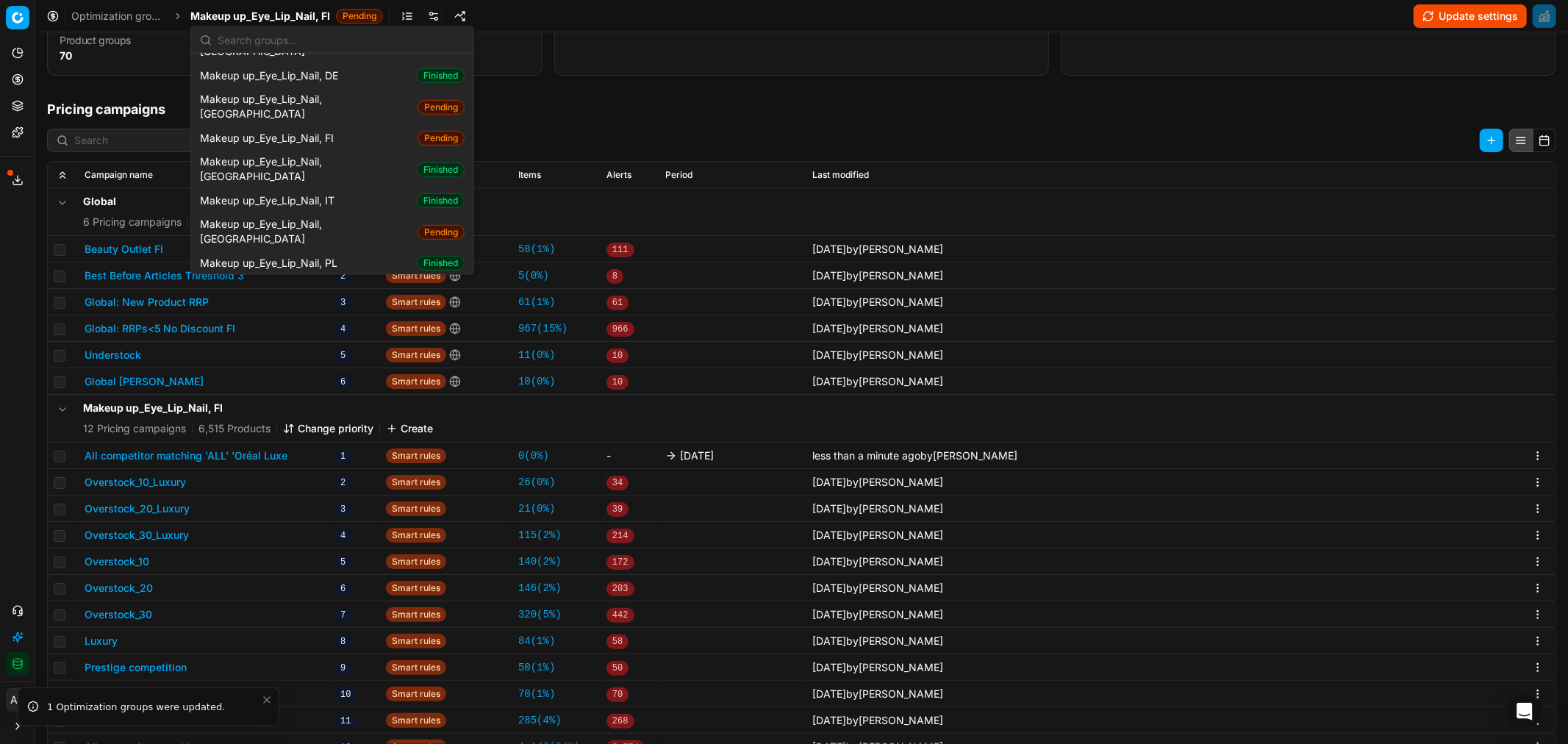
scroll to position [719, 0]
click at [341, 275] on span "Makeup up_Eye_Lip_Nail, SE" at bounding box center [271, 282] width 143 height 15
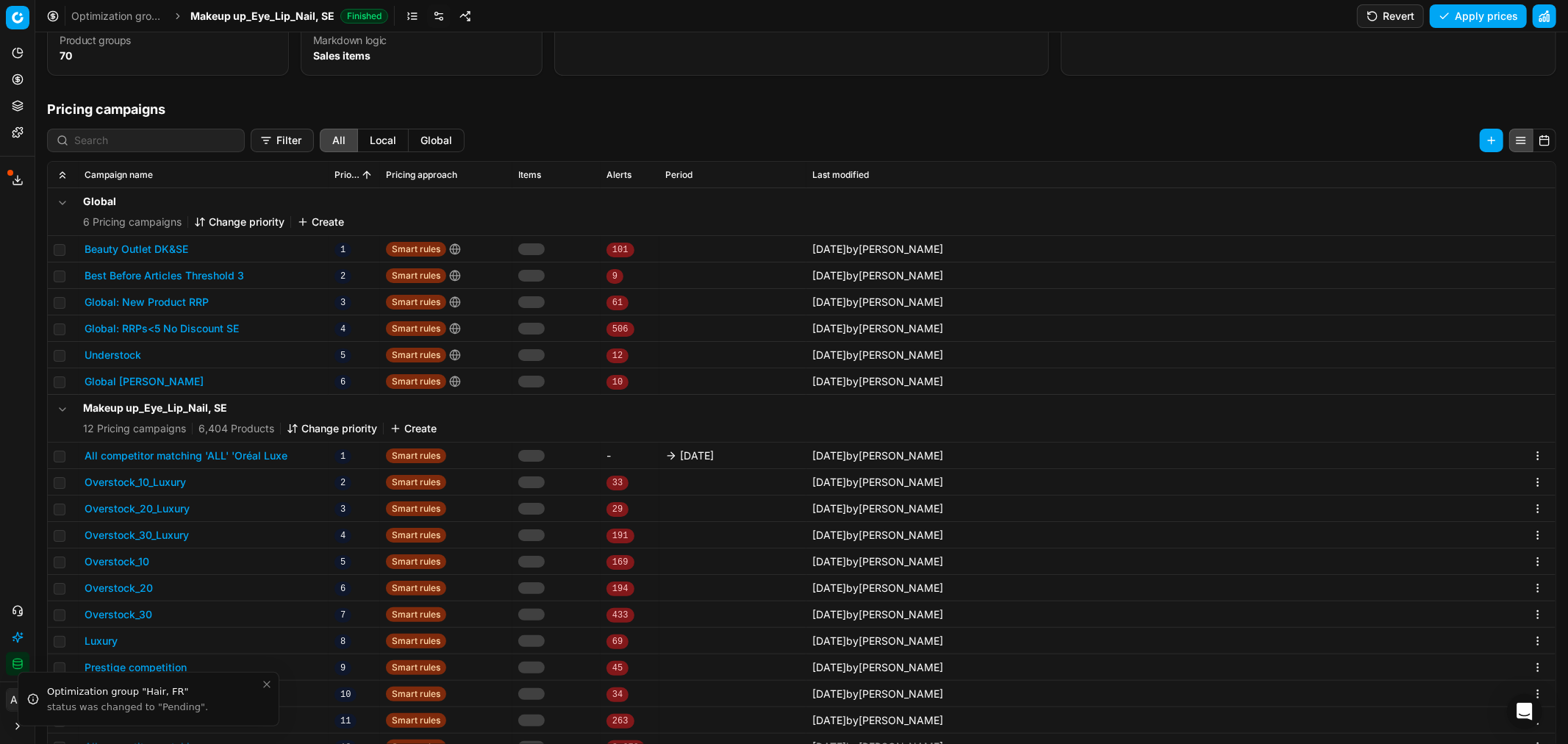
click at [253, 461] on button "All competitor matching 'ALL' 'Oréal Luxe" at bounding box center [186, 456] width 203 height 15
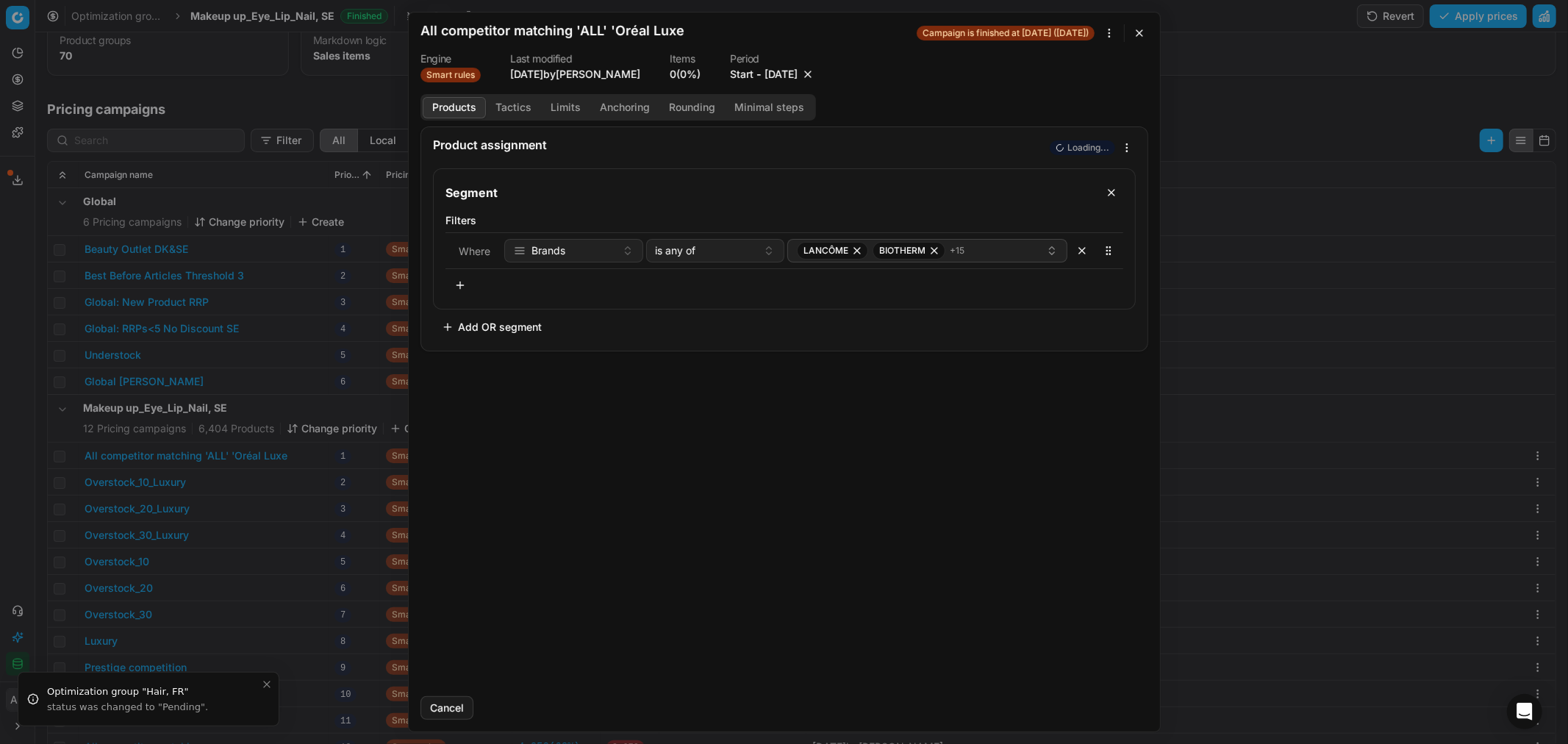
click at [798, 70] on button "9/26/2025" at bounding box center [781, 74] width 33 height 15
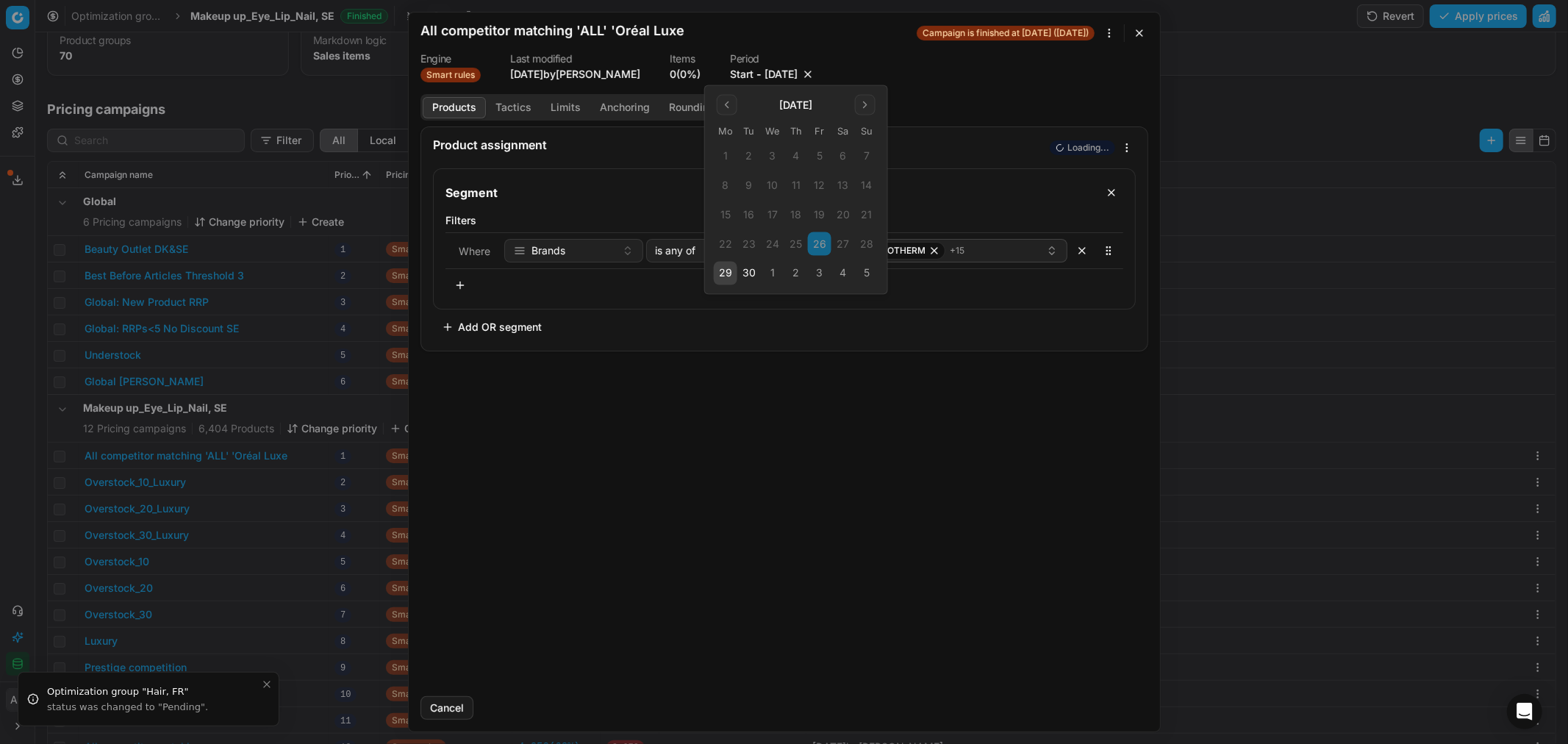
click at [819, 272] on button "3" at bounding box center [820, 273] width 24 height 24
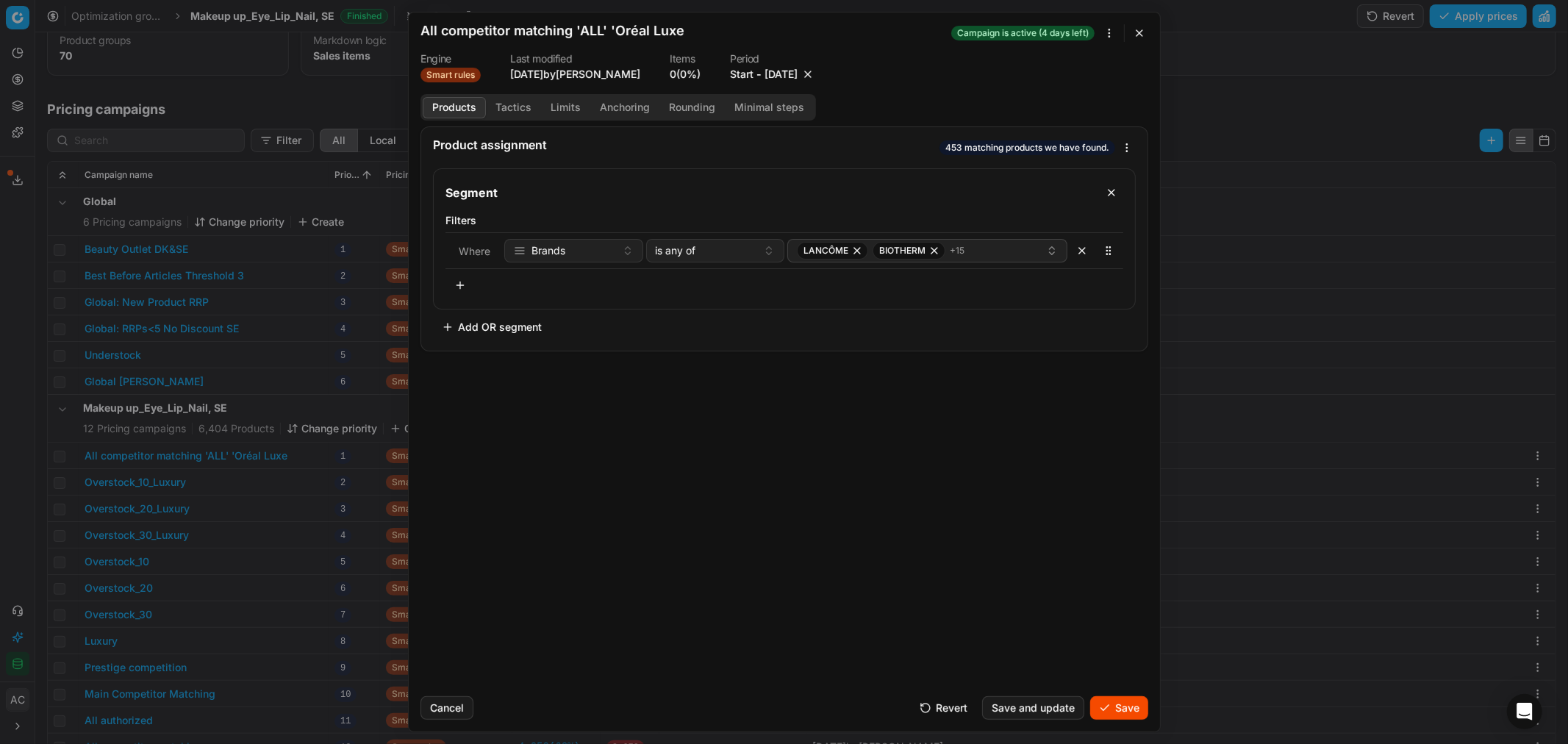
click at [1109, 702] on button "Save" at bounding box center [1118, 707] width 58 height 24
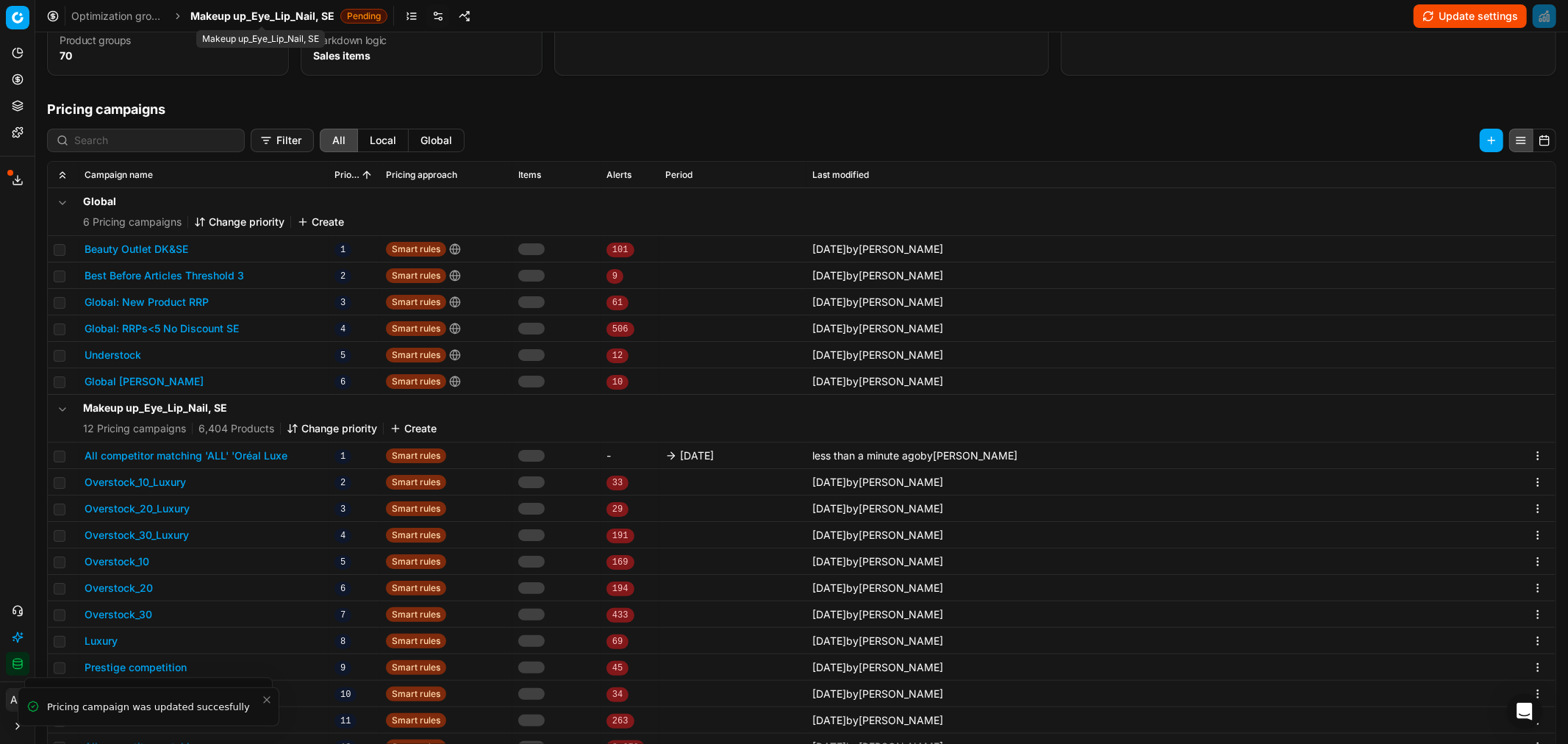
click at [251, 16] on span "Makeup up_Eye_Lip_Nail, SE" at bounding box center [263, 16] width 144 height 15
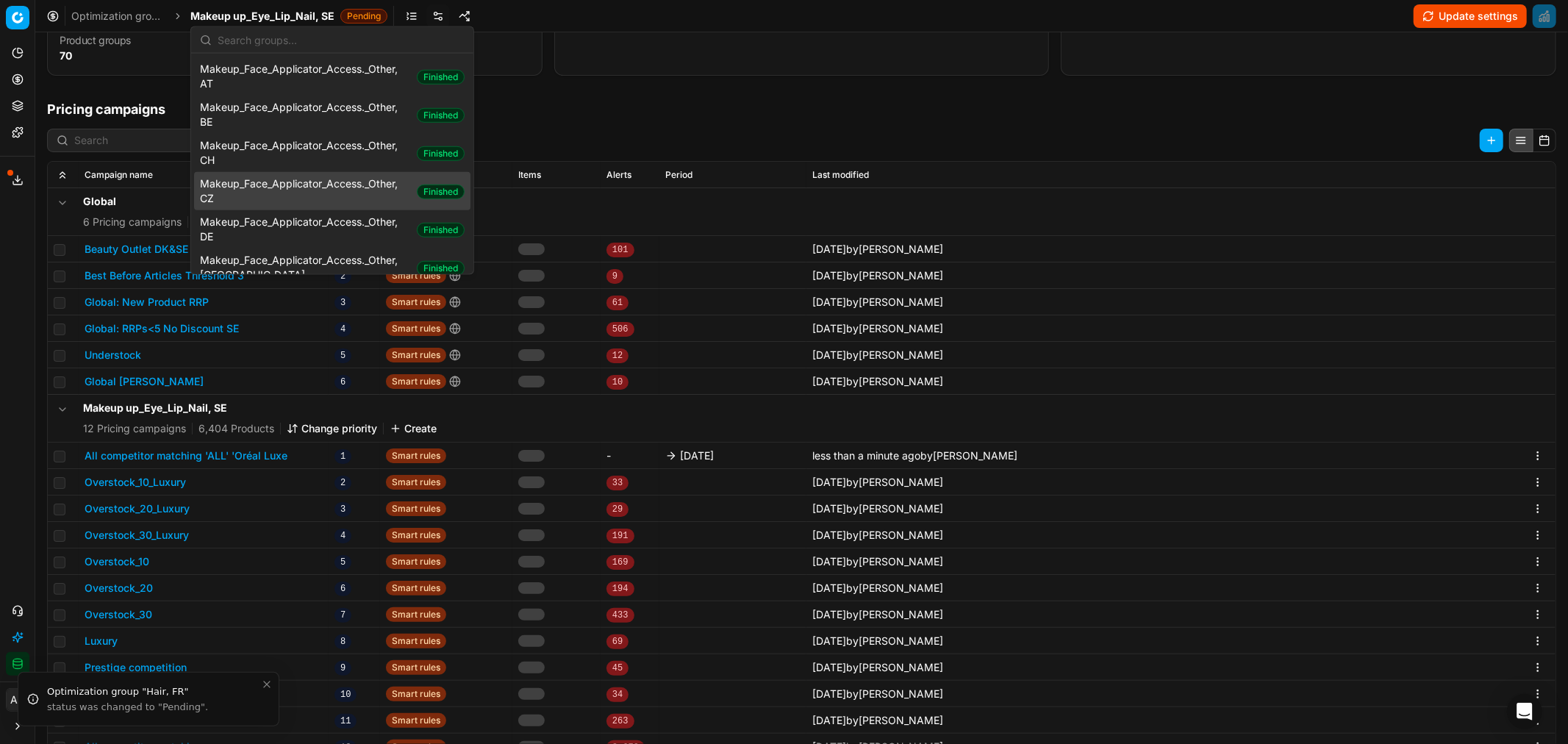
scroll to position [956, 0]
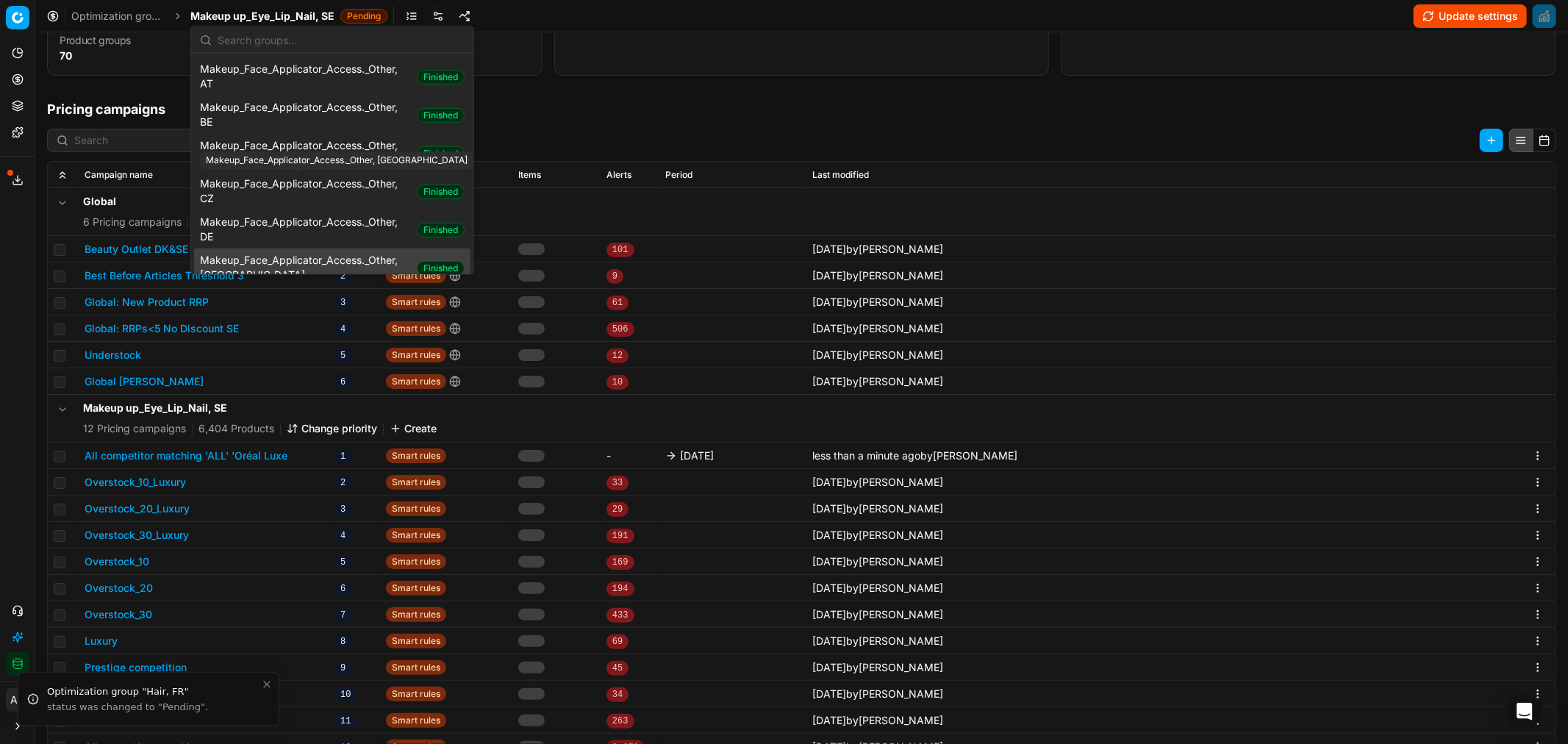
click at [281, 253] on span "Makeup_Face_Applicator_Access._Other, DK" at bounding box center [305, 268] width 211 height 29
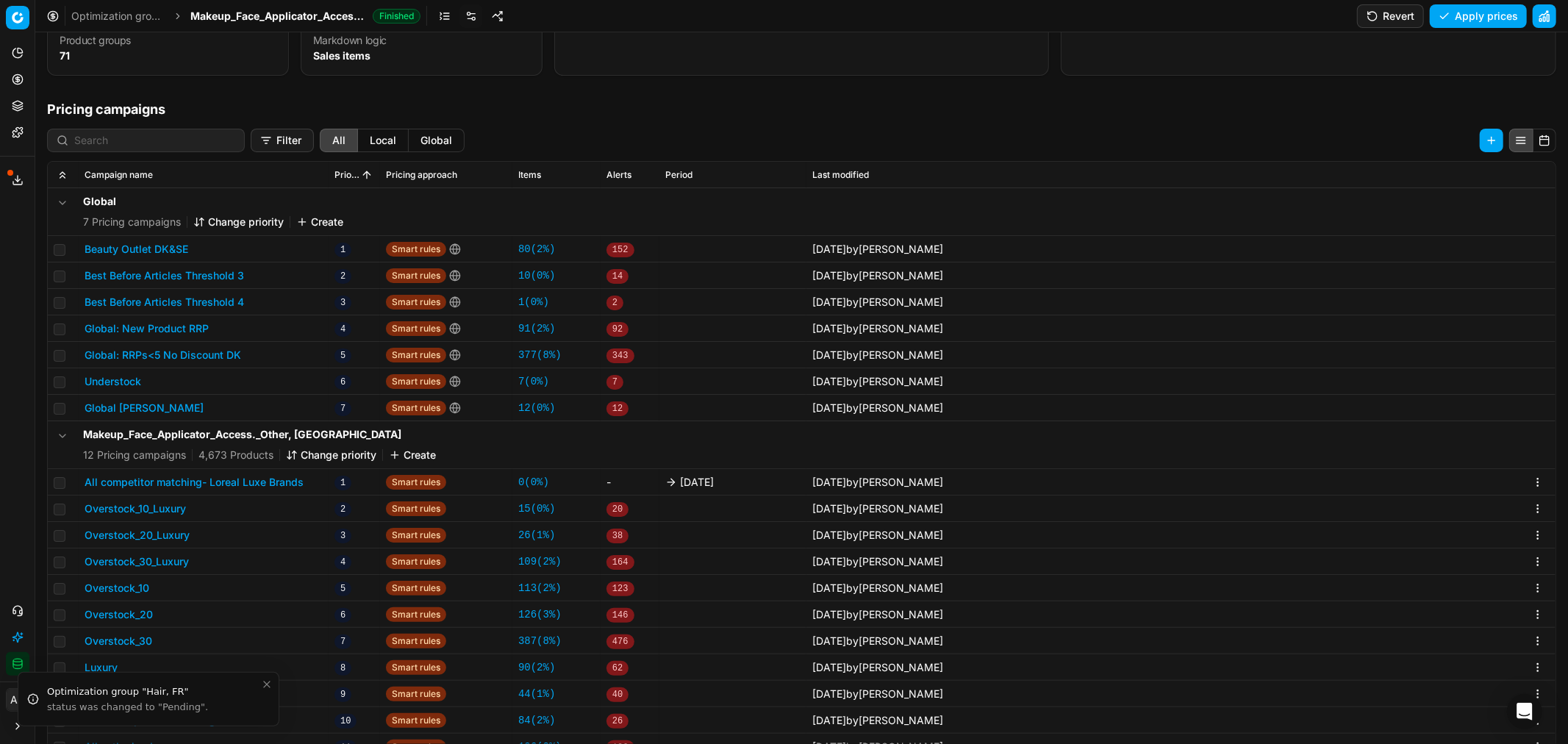
click at [248, 481] on button "All competitor matching- Loreal Luxe Brands" at bounding box center [194, 482] width 219 height 15
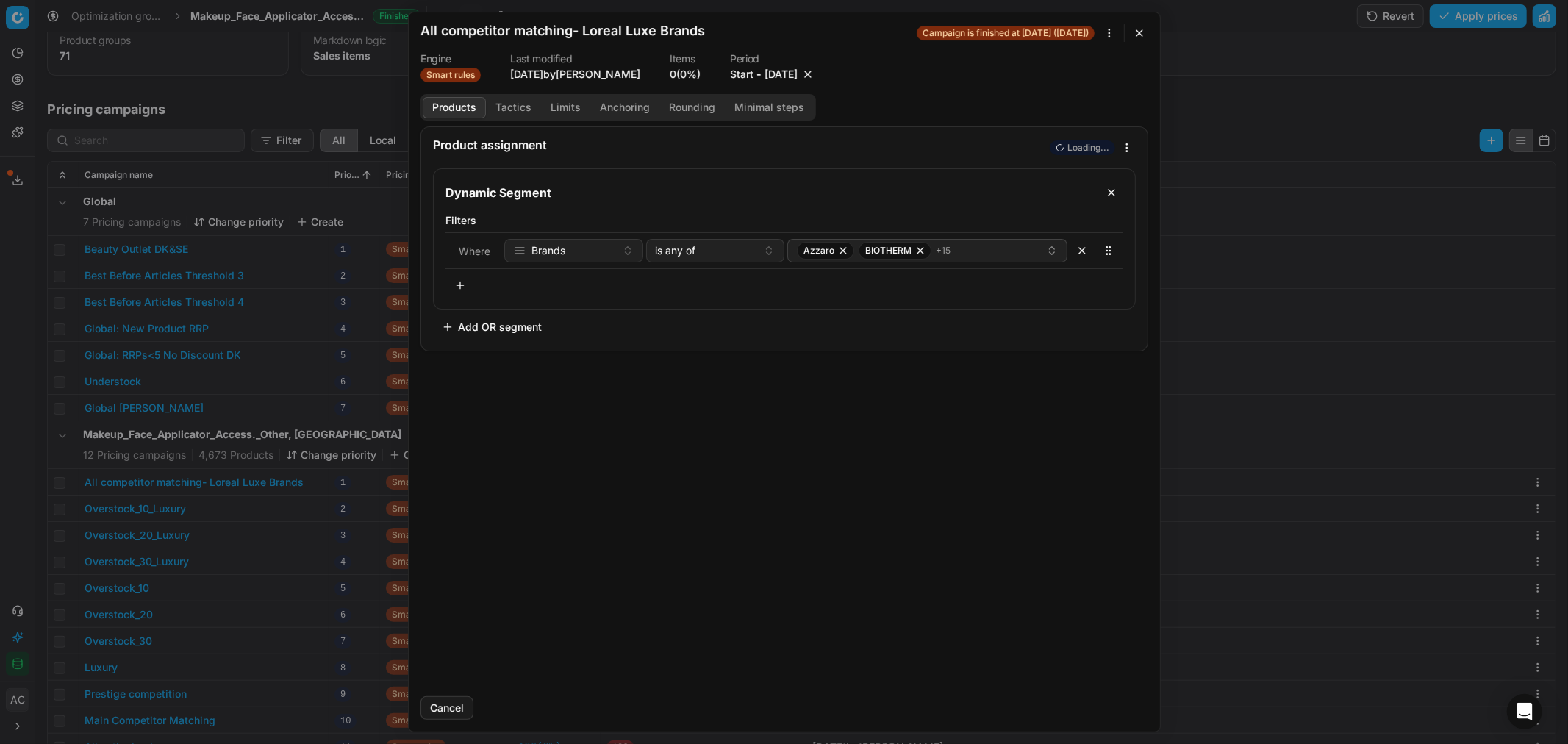
click at [798, 79] on button "9/26/2025" at bounding box center [781, 74] width 33 height 15
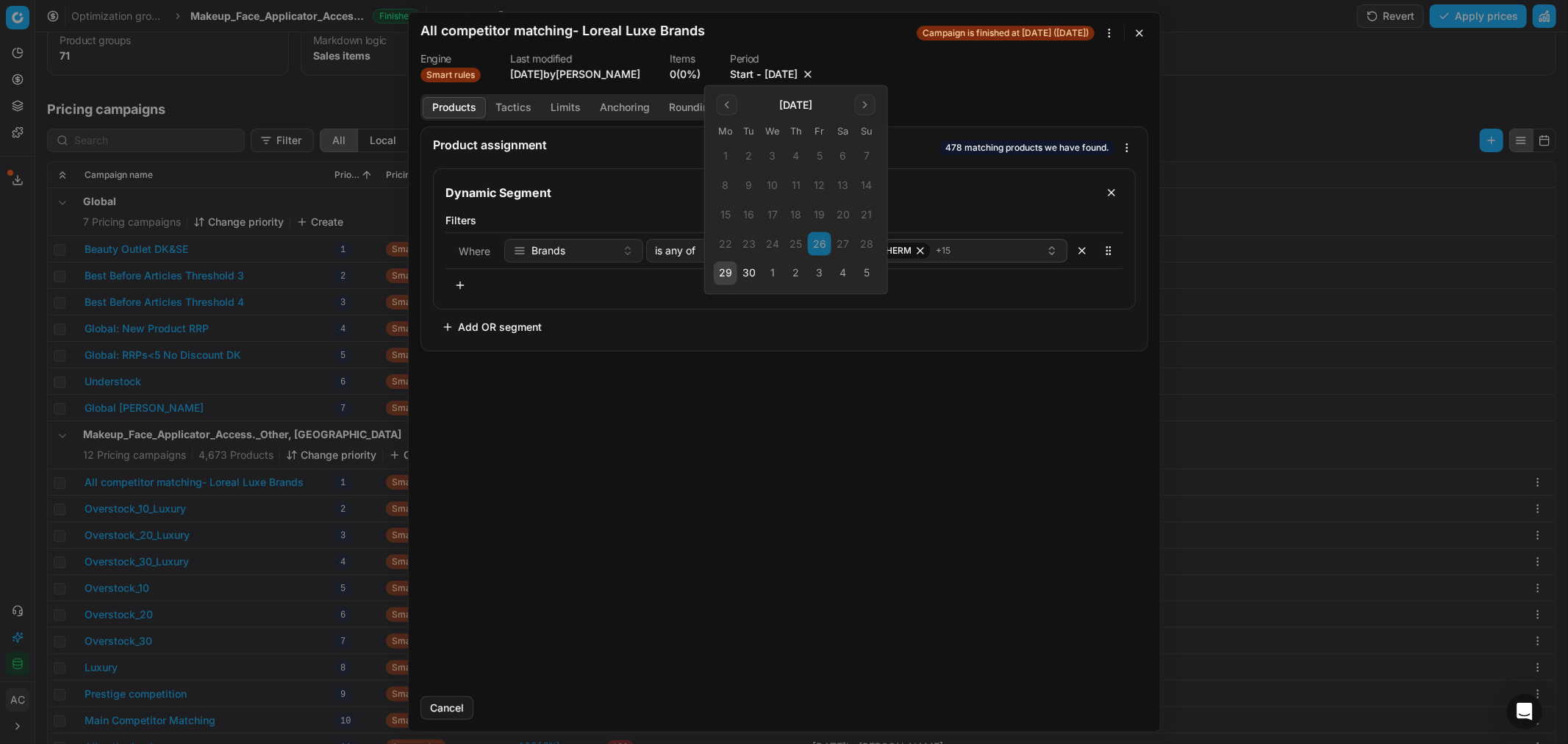
click at [820, 281] on button "3" at bounding box center [820, 273] width 24 height 24
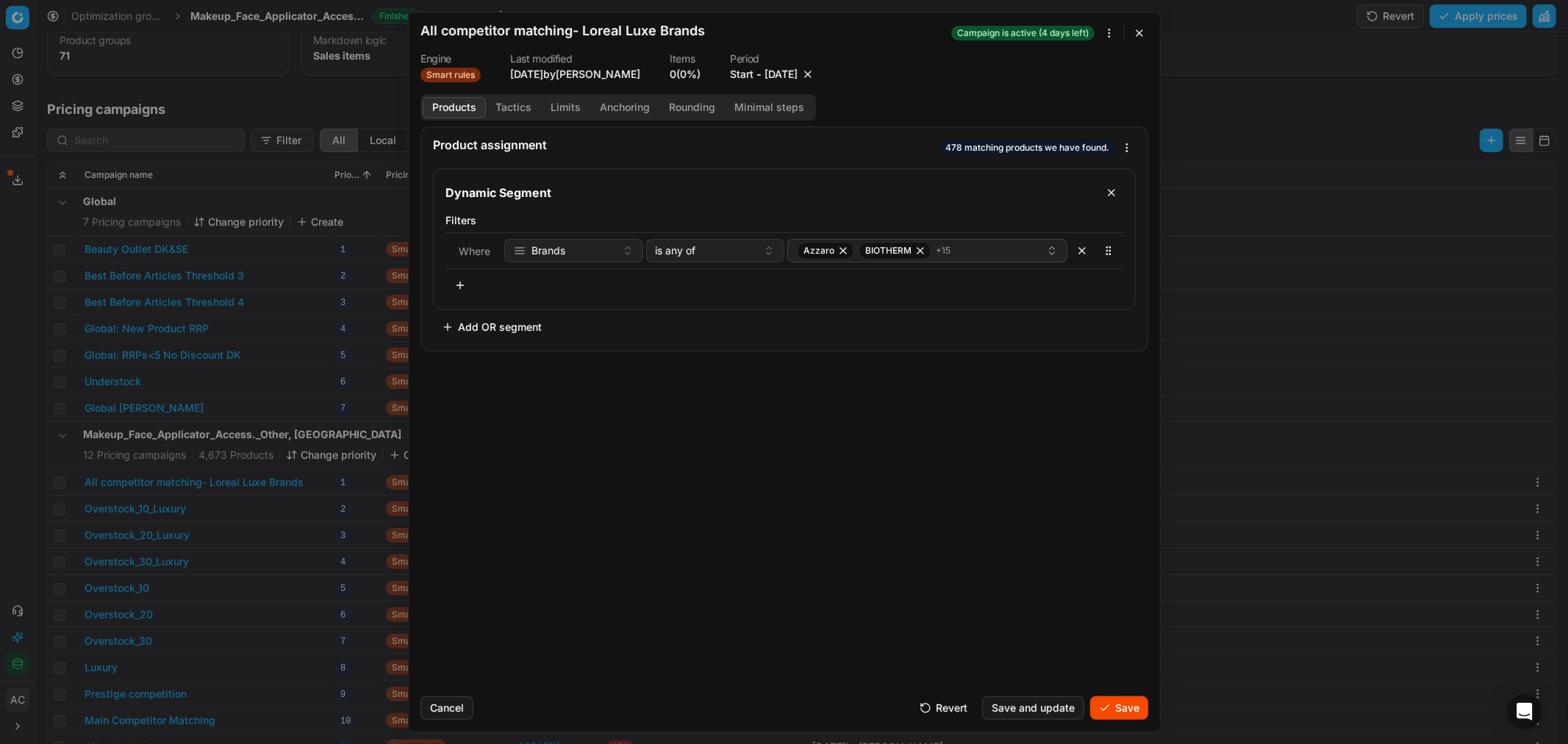
click at [1114, 706] on button "Save" at bounding box center [1118, 707] width 58 height 24
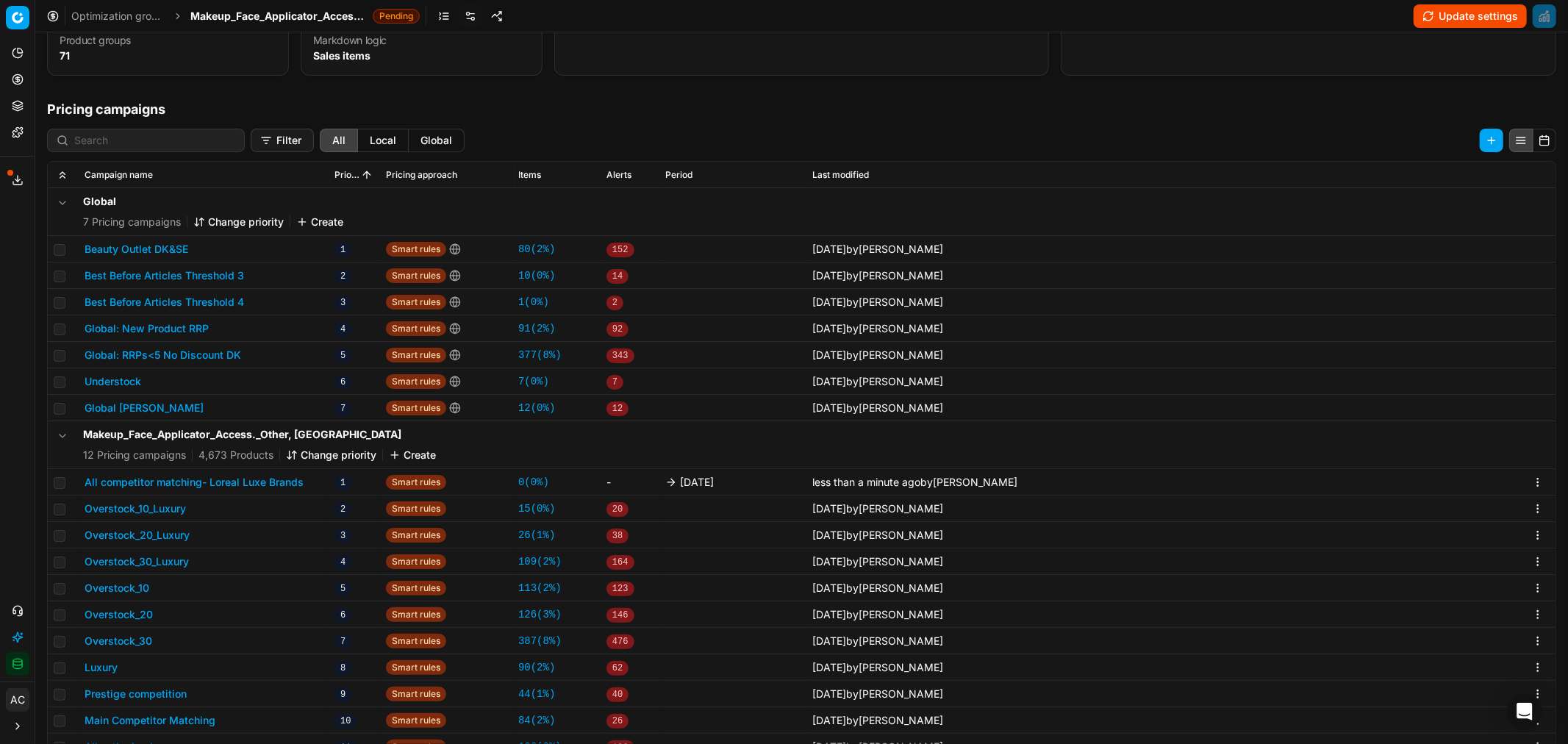
click at [251, 16] on span "Makeup_Face_Applicator_Access._Other, DK" at bounding box center [278, 16] width 176 height 15
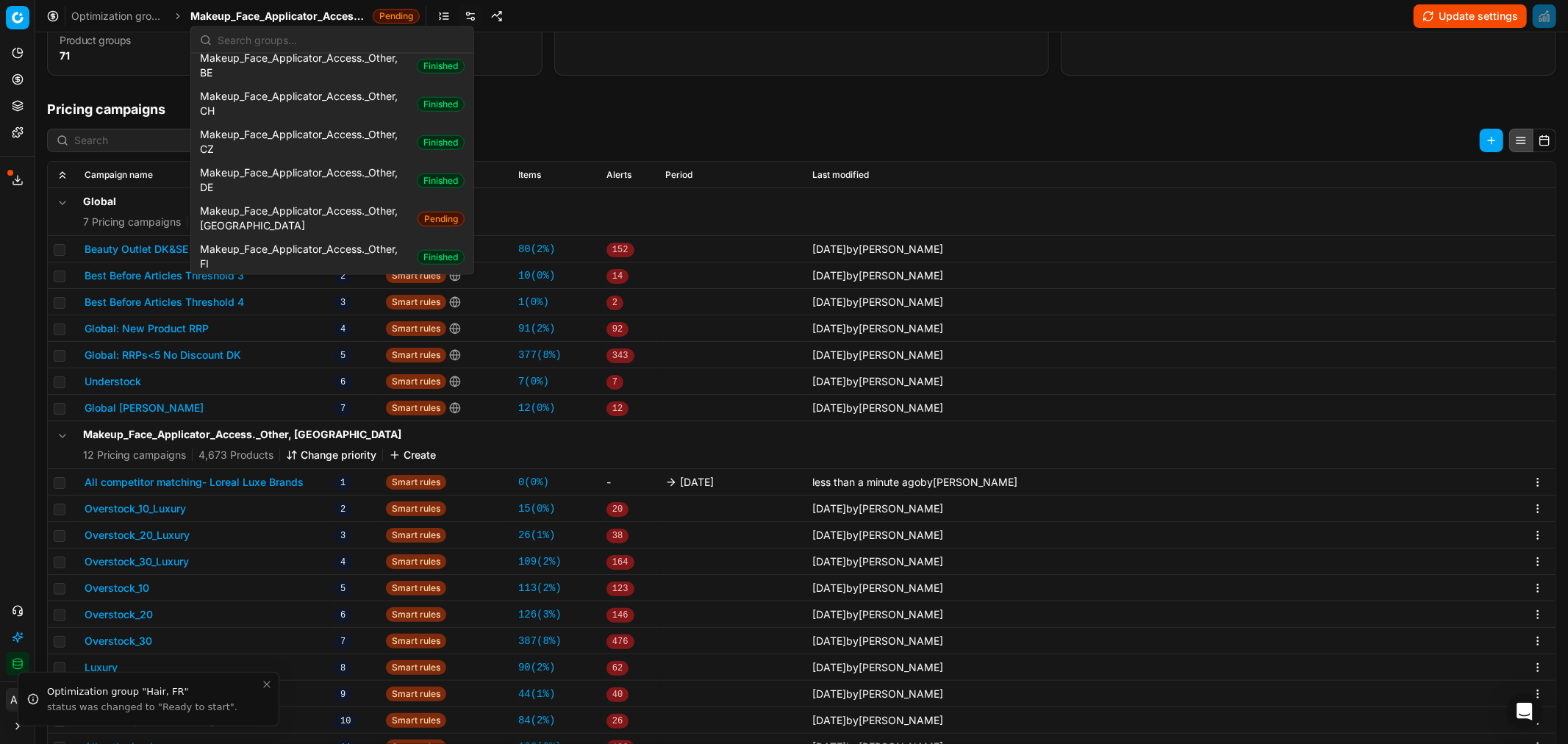
scroll to position [1001, 0]
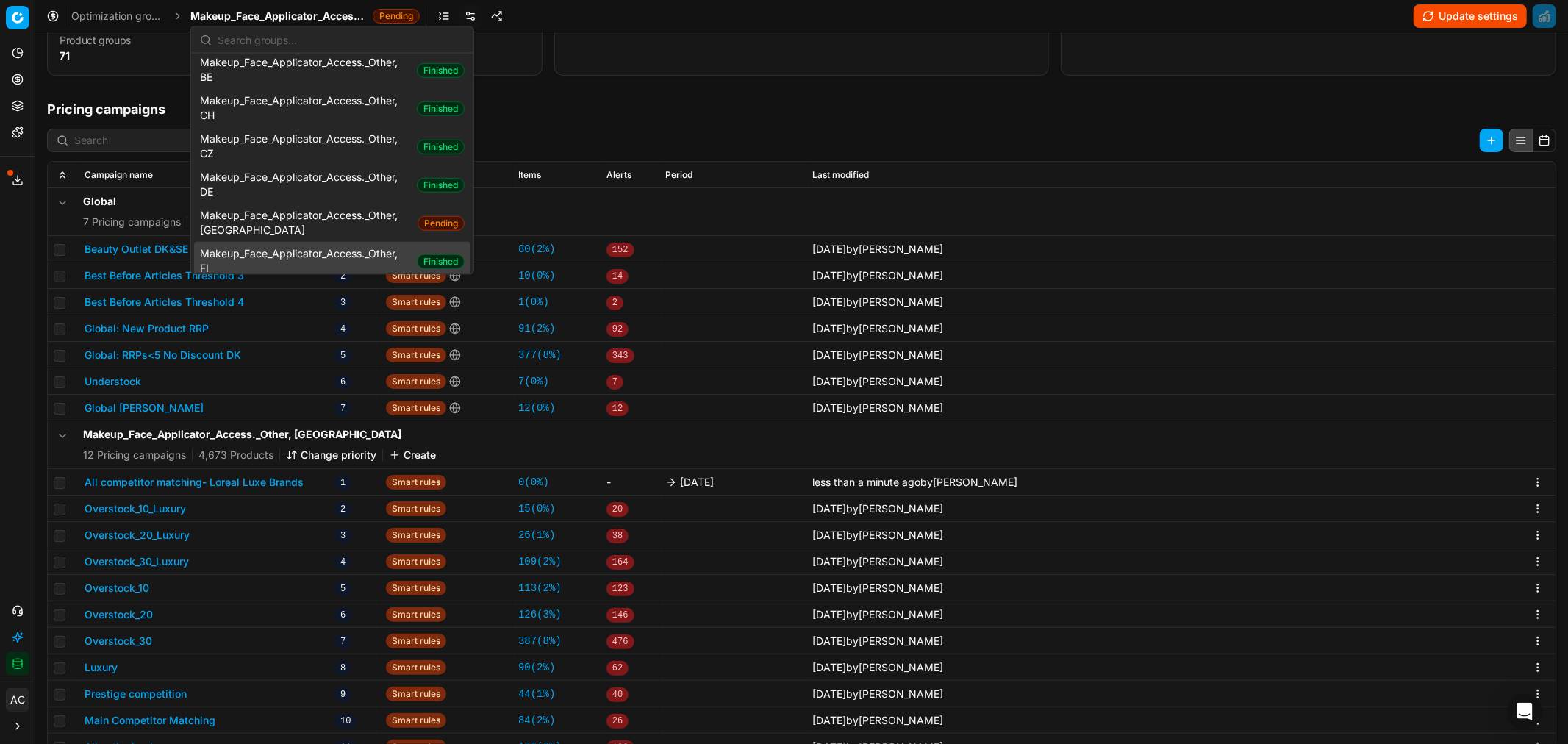
click at [303, 246] on span "Makeup_Face_Applicator_Access._Other, FI" at bounding box center [305, 261] width 211 height 29
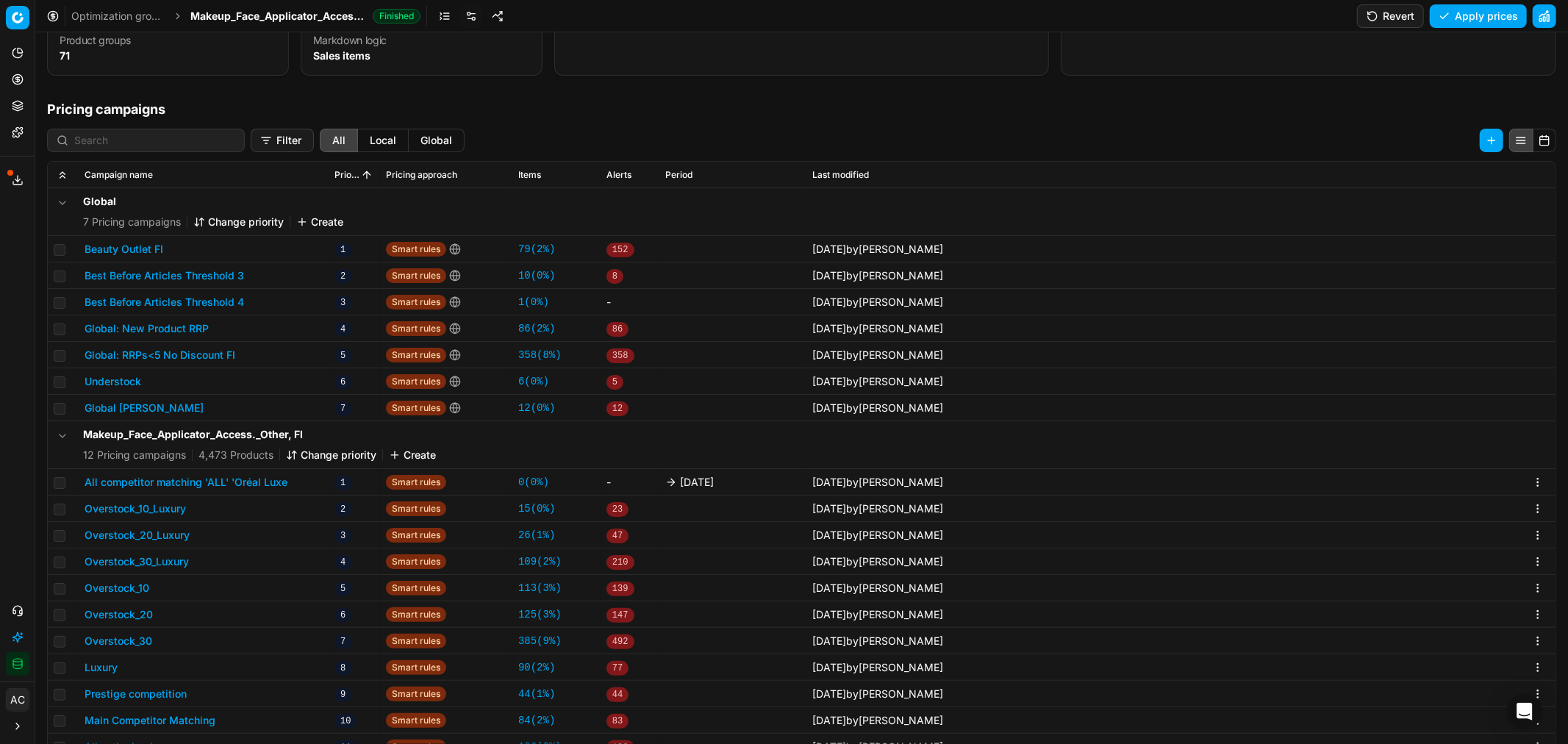
click at [240, 481] on button "All competitor matching 'ALL' 'Oréal Luxe" at bounding box center [186, 482] width 203 height 15
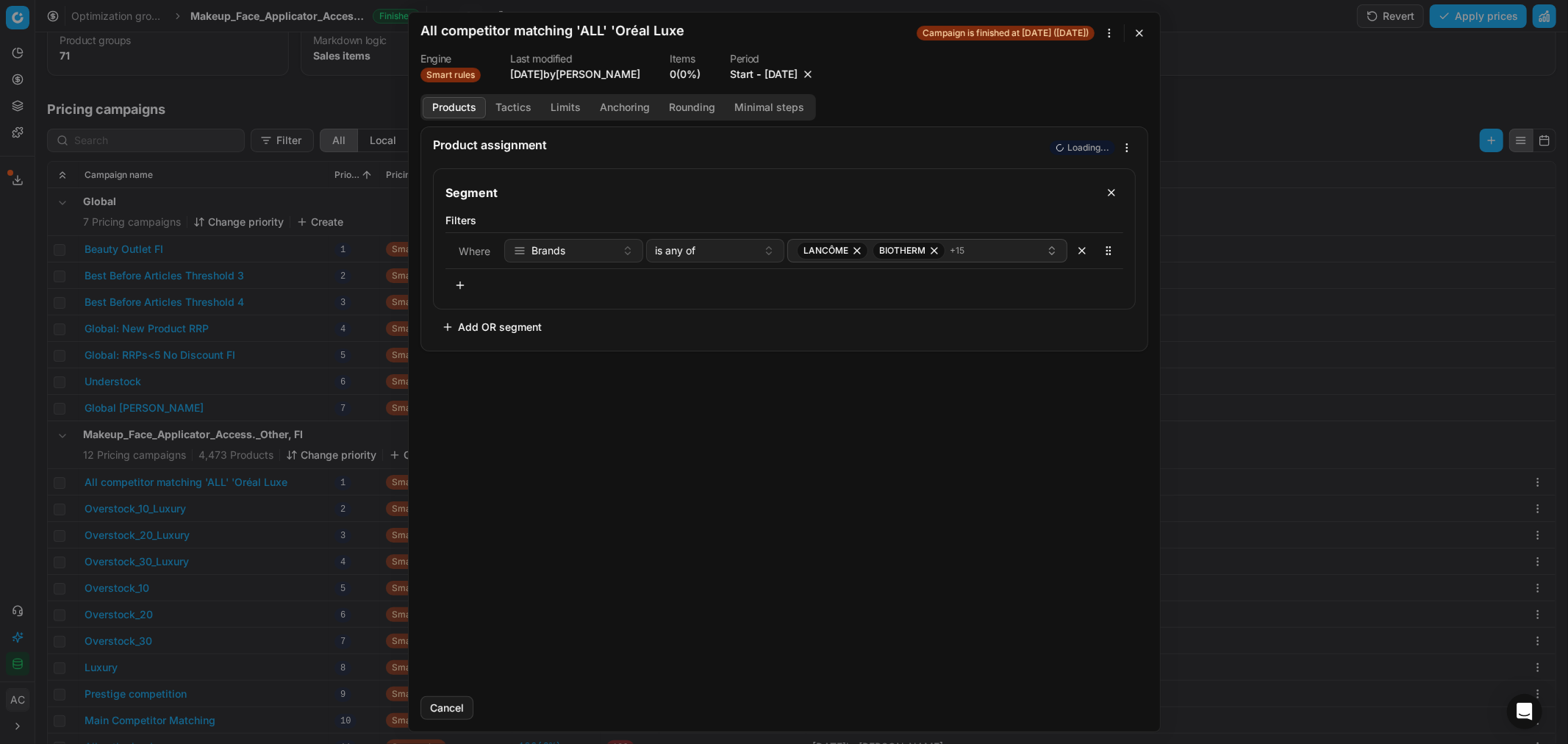
click at [793, 75] on button "9/26/2025" at bounding box center [781, 74] width 33 height 15
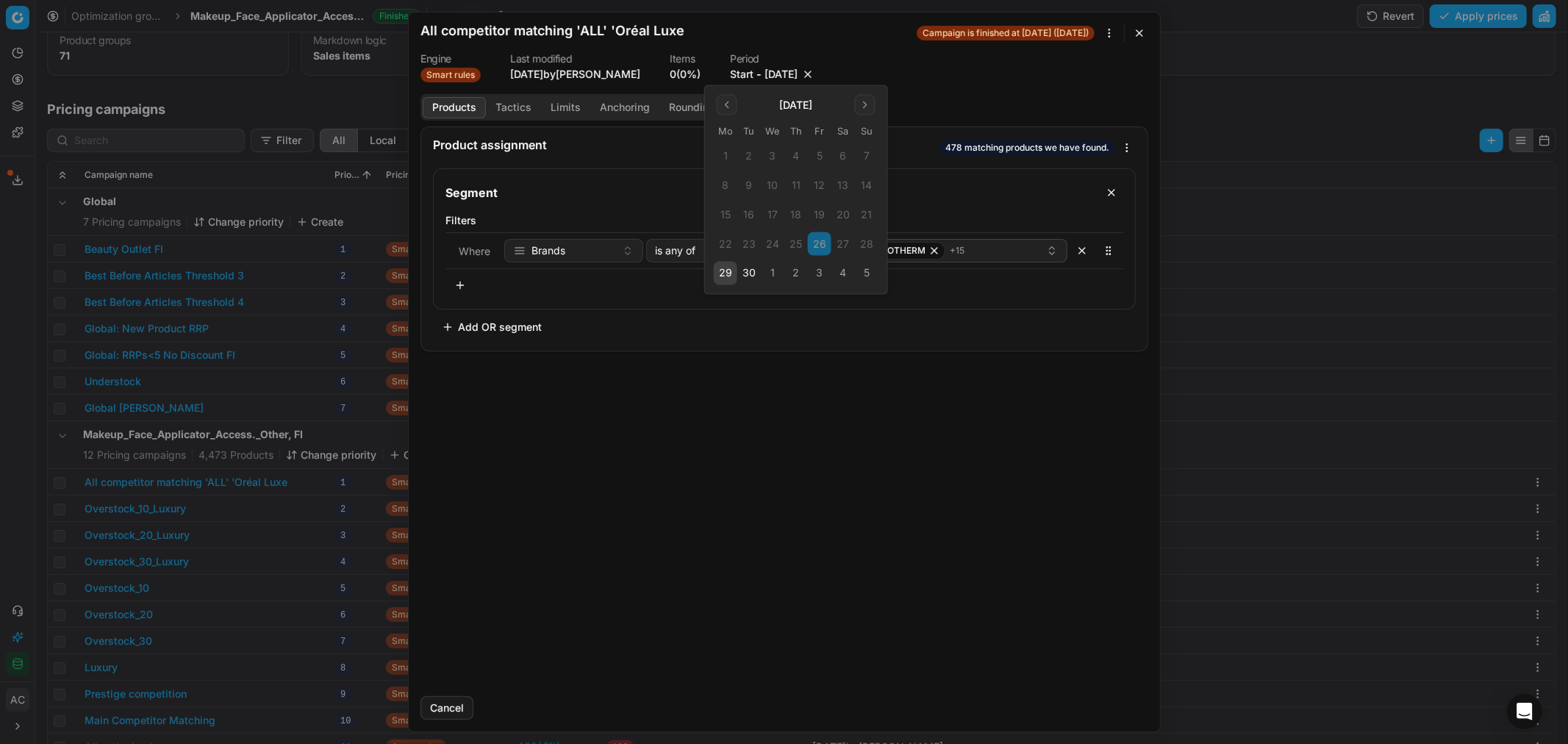
click at [819, 279] on button "3" at bounding box center [820, 273] width 24 height 24
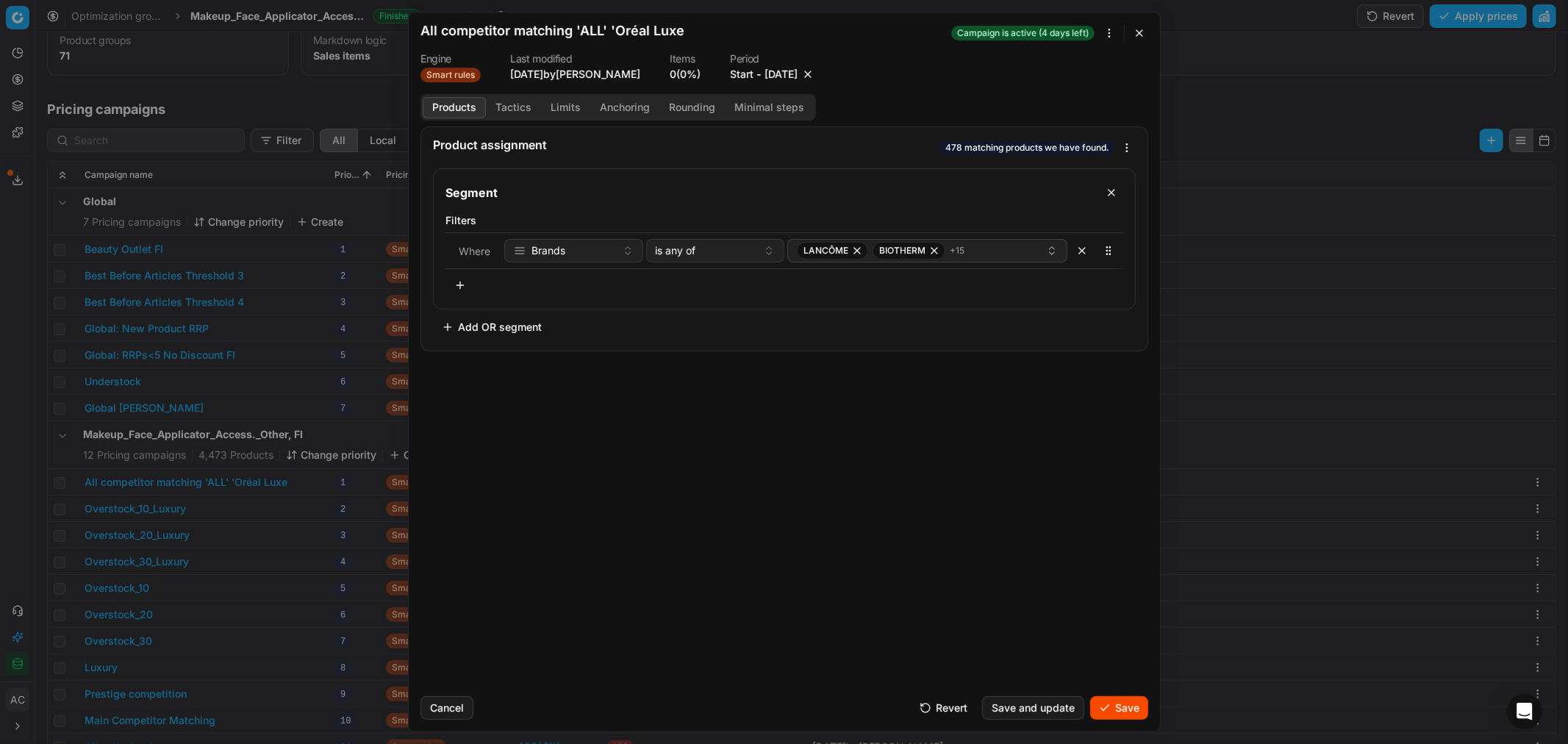
click at [1118, 704] on button "Save" at bounding box center [1118, 707] width 58 height 24
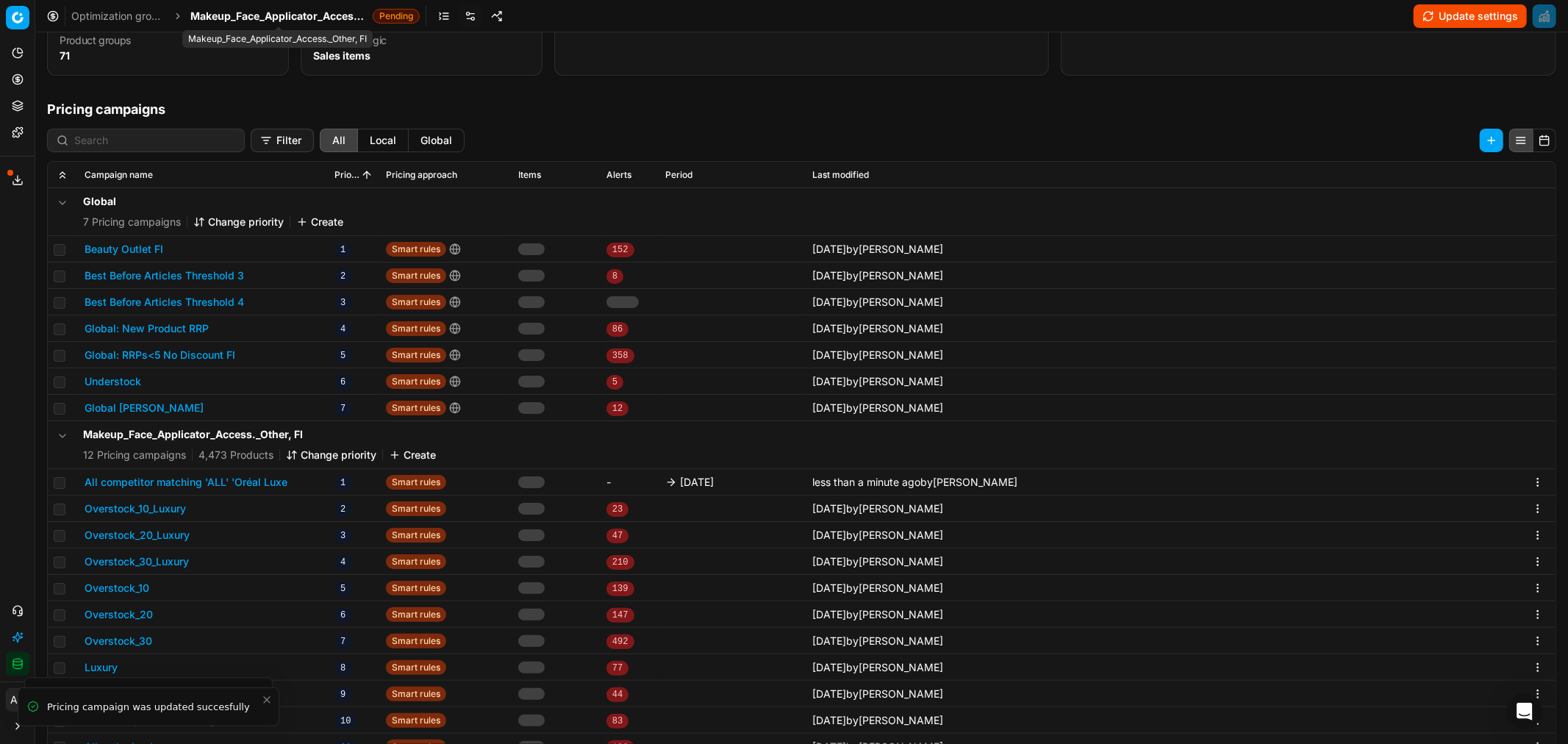
click at [277, 11] on span "Makeup_Face_Applicator_Access._Other, FI" at bounding box center [278, 16] width 176 height 15
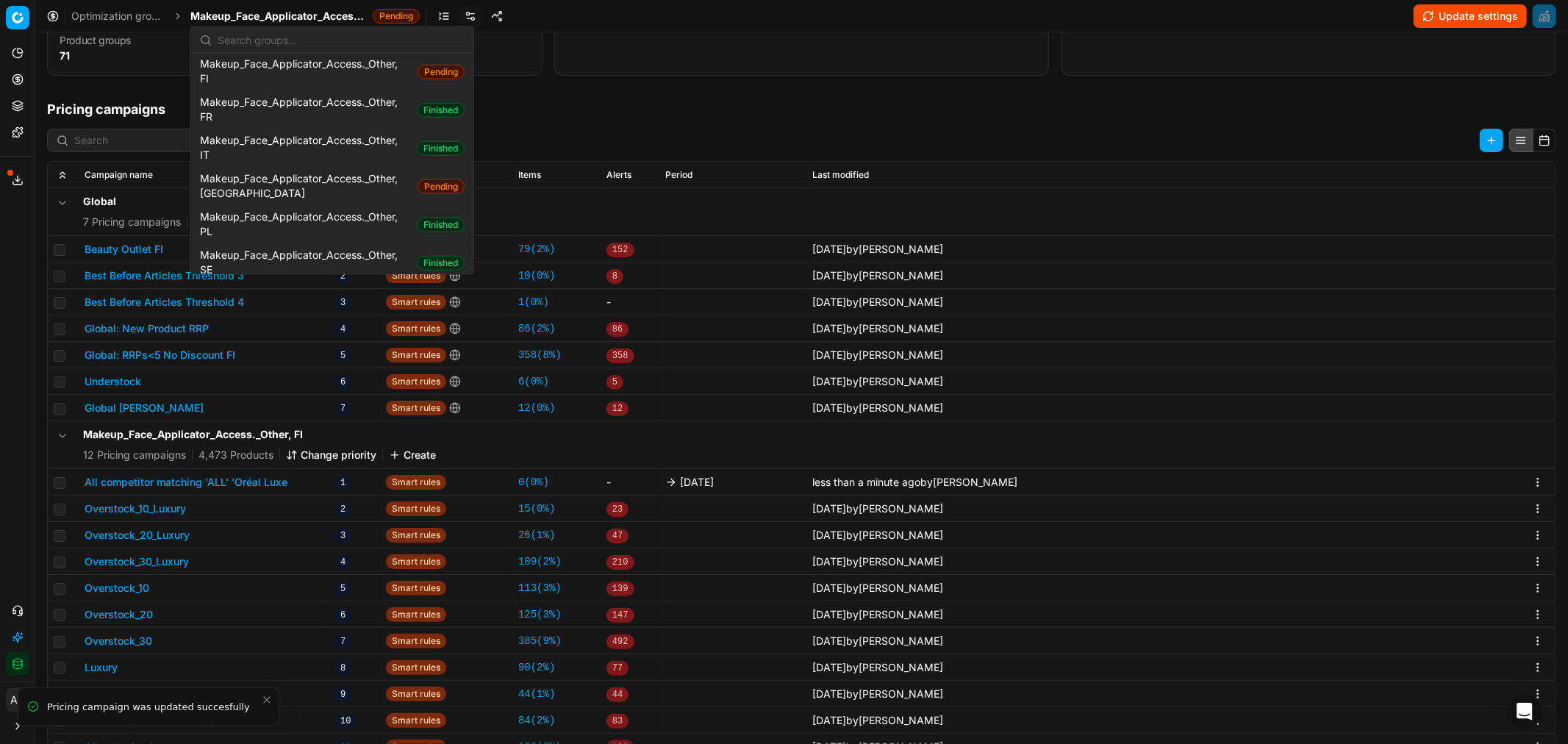
scroll to position [1193, 0]
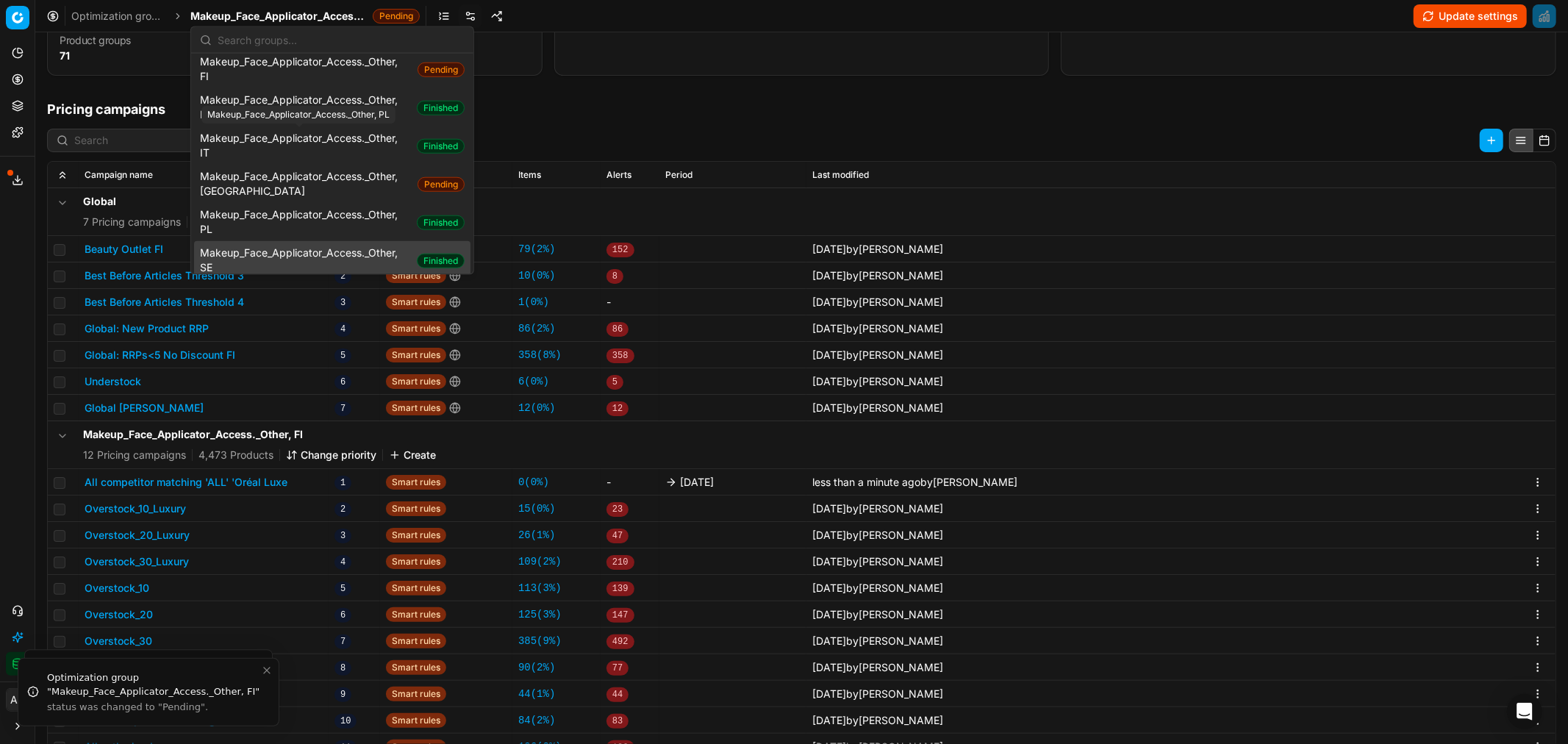
click at [304, 246] on span "Makeup_Face_Applicator_Access._Other, SE" at bounding box center [305, 260] width 211 height 29
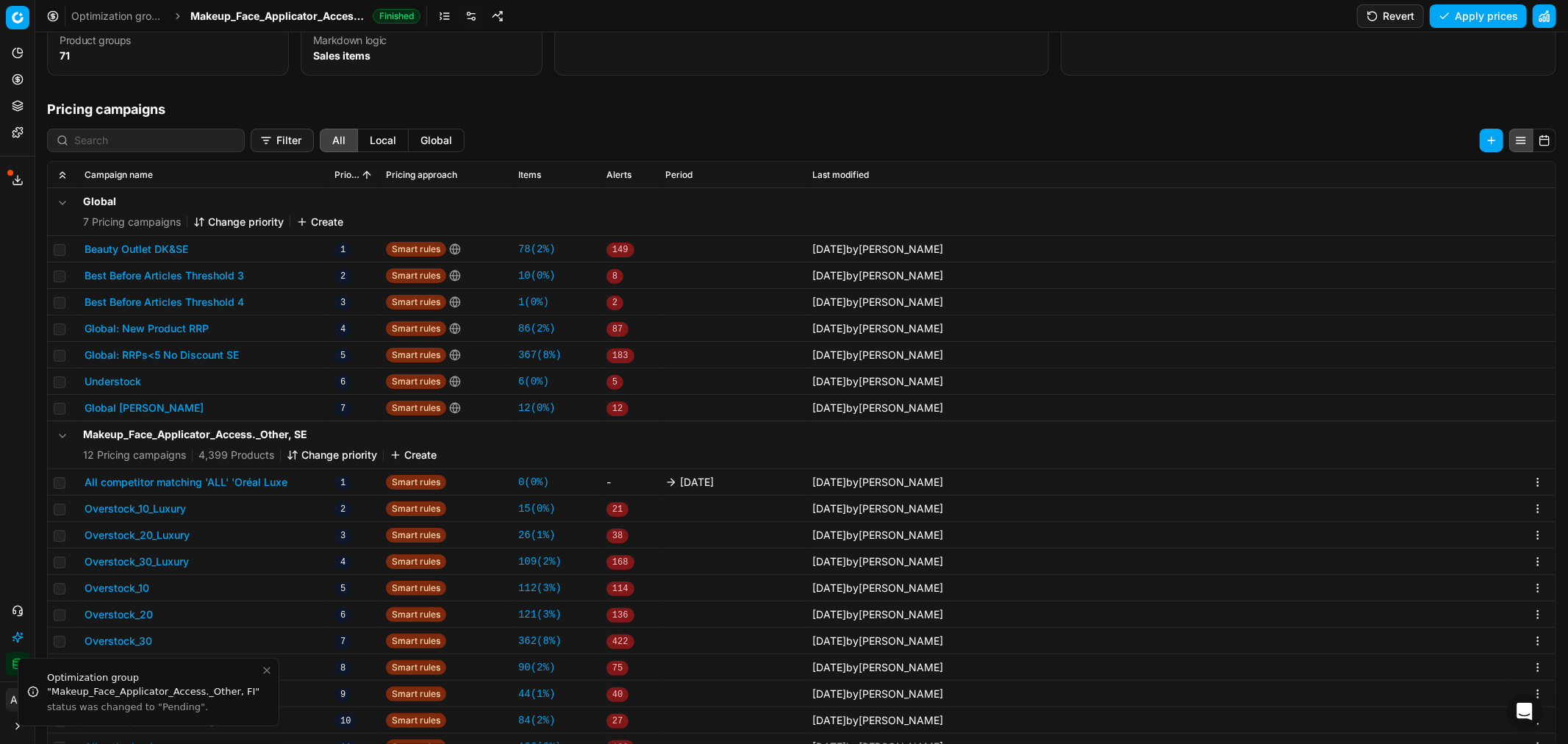
click at [281, 478] on button "All competitor matching 'ALL' 'Oréal Luxe" at bounding box center [186, 482] width 203 height 15
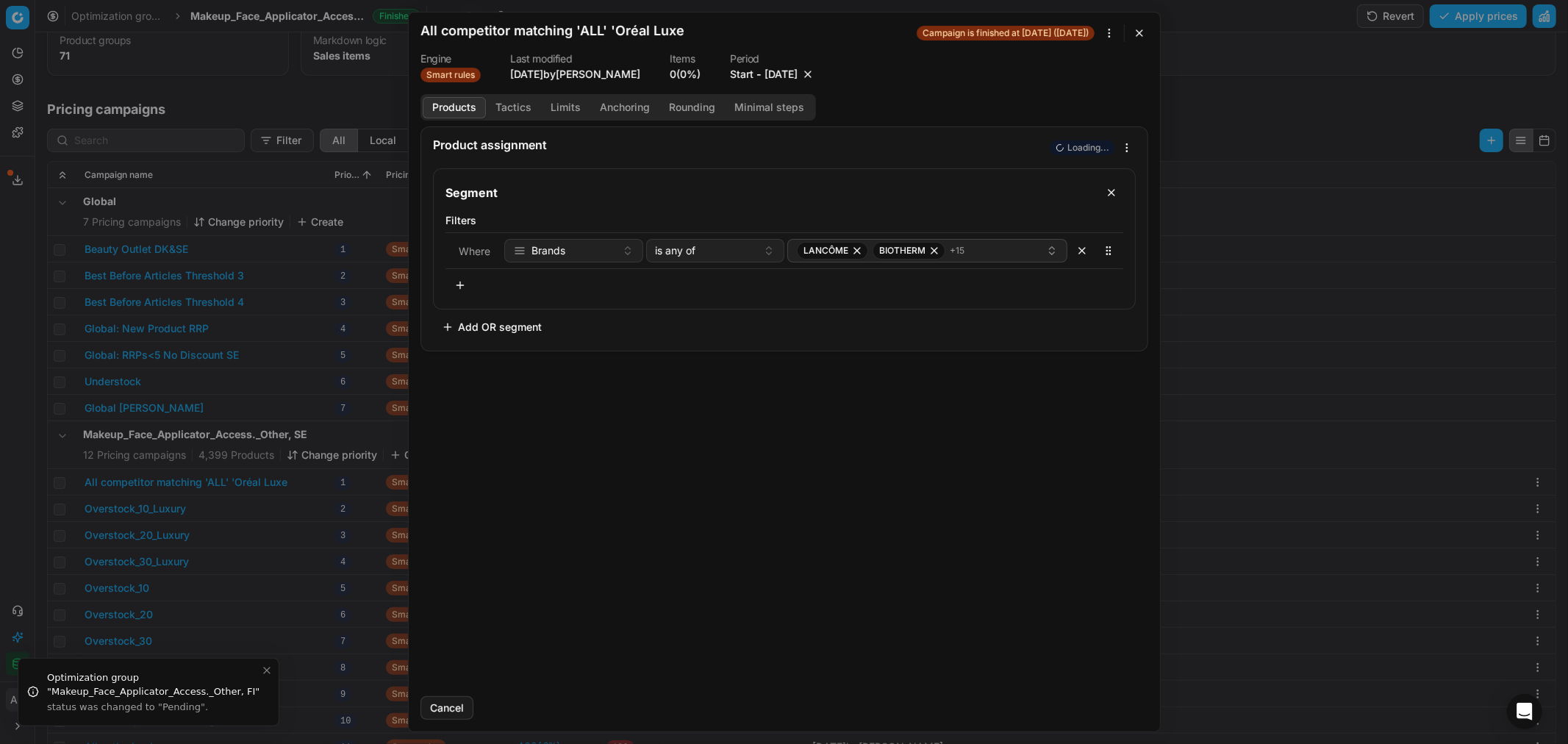
click at [791, 75] on button "9/26/2025" at bounding box center [781, 74] width 33 height 15
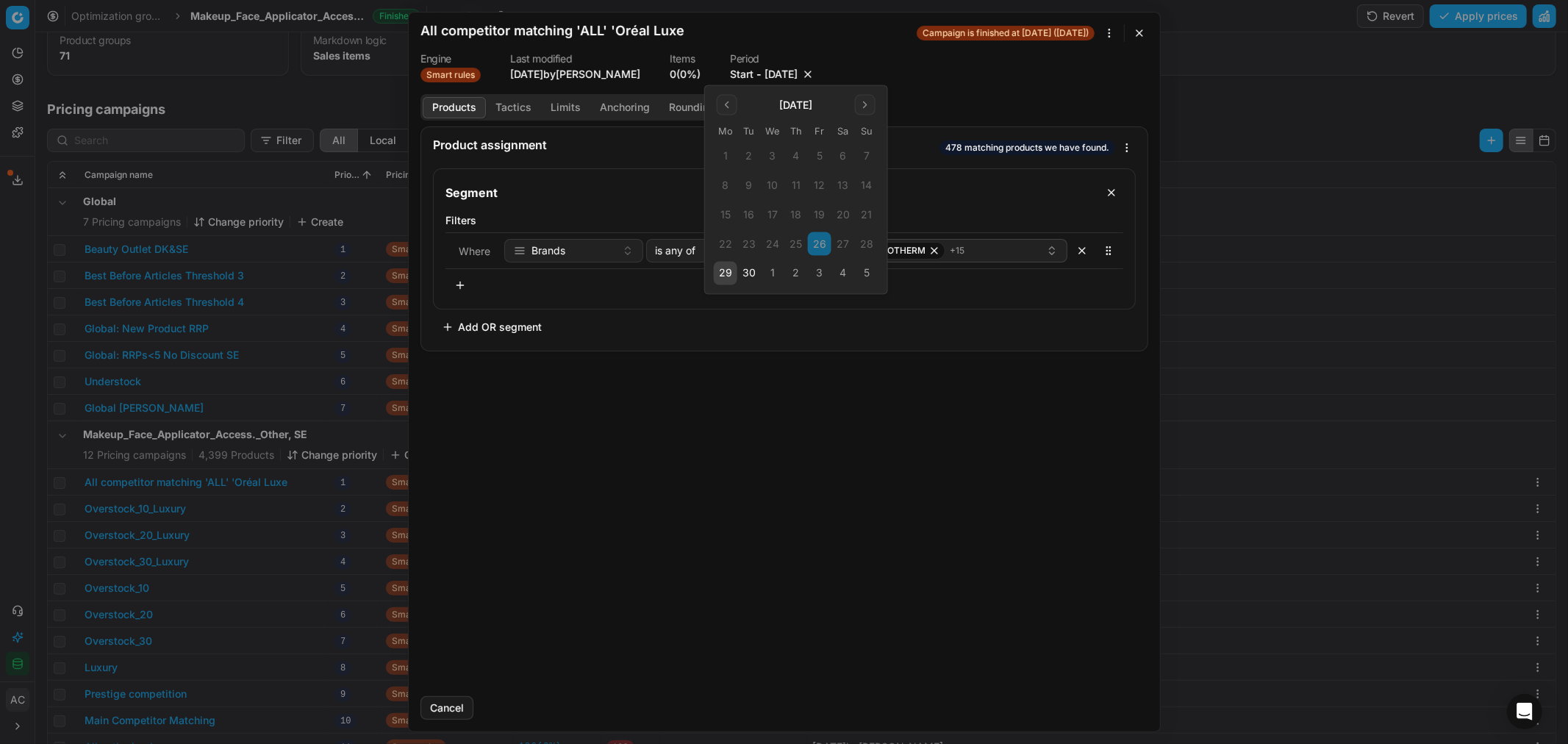
click at [820, 273] on button "3" at bounding box center [820, 273] width 24 height 24
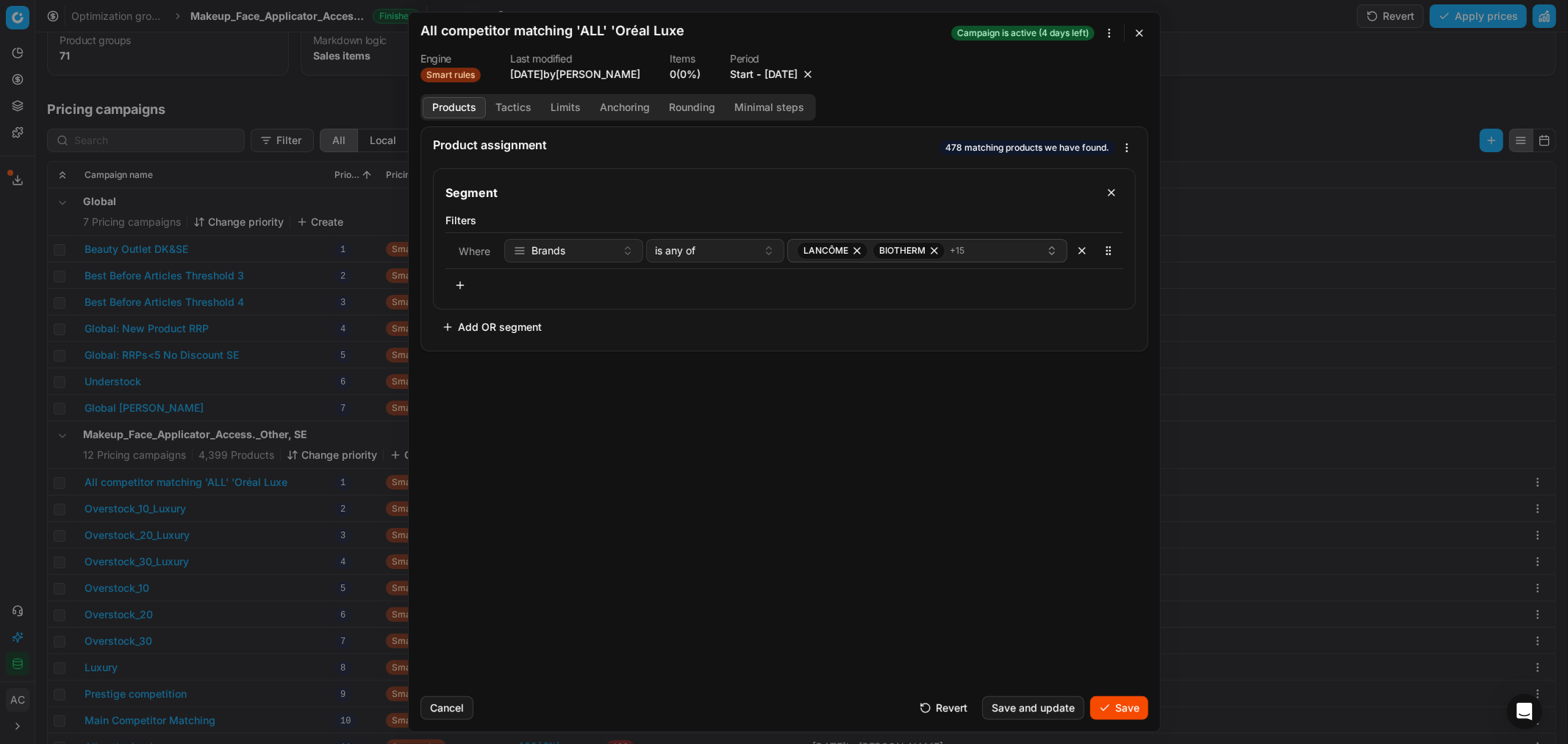
click at [1120, 701] on button "Save" at bounding box center [1118, 707] width 58 height 24
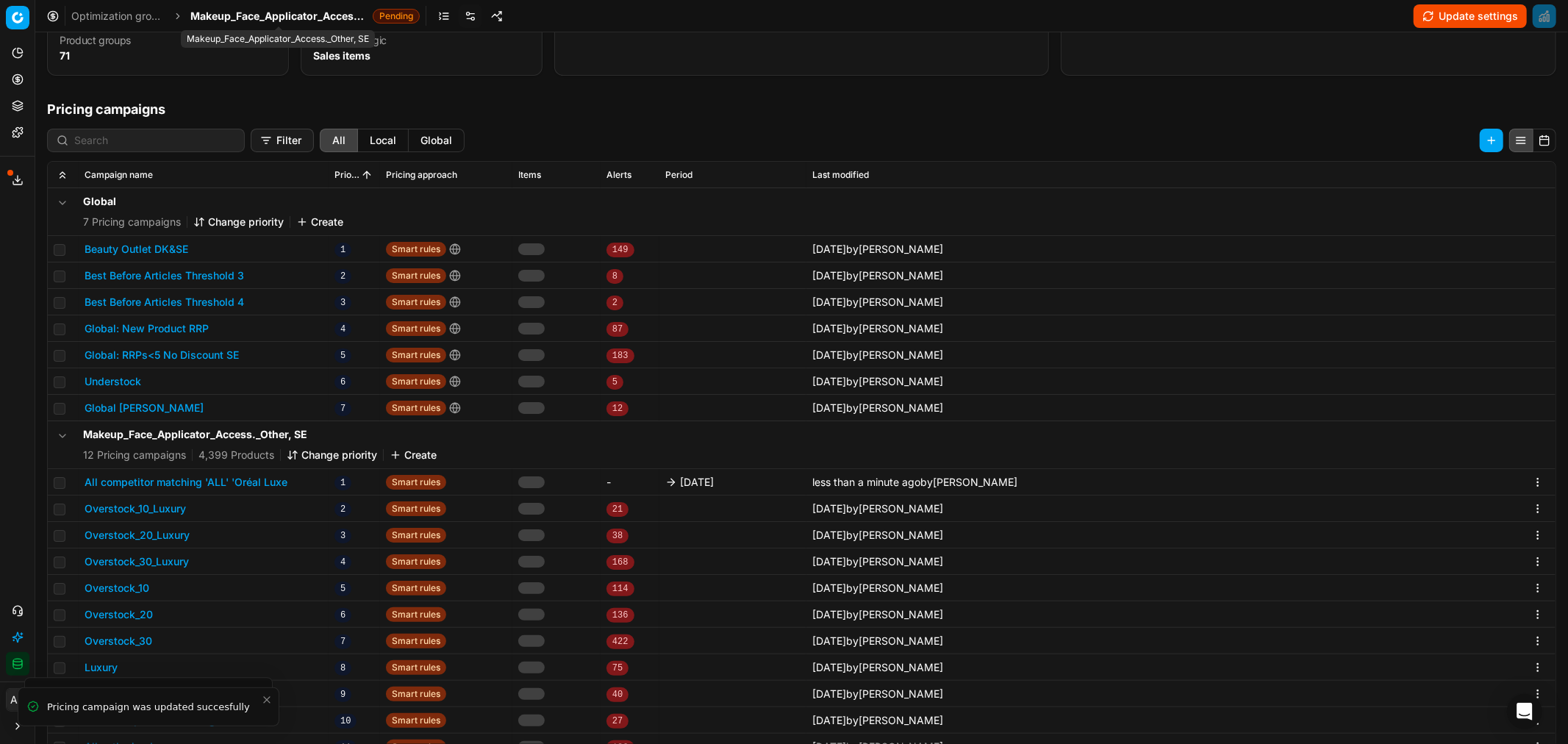
click at [254, 16] on span "Makeup_Face_Applicator_Access._Other, SE" at bounding box center [278, 16] width 176 height 15
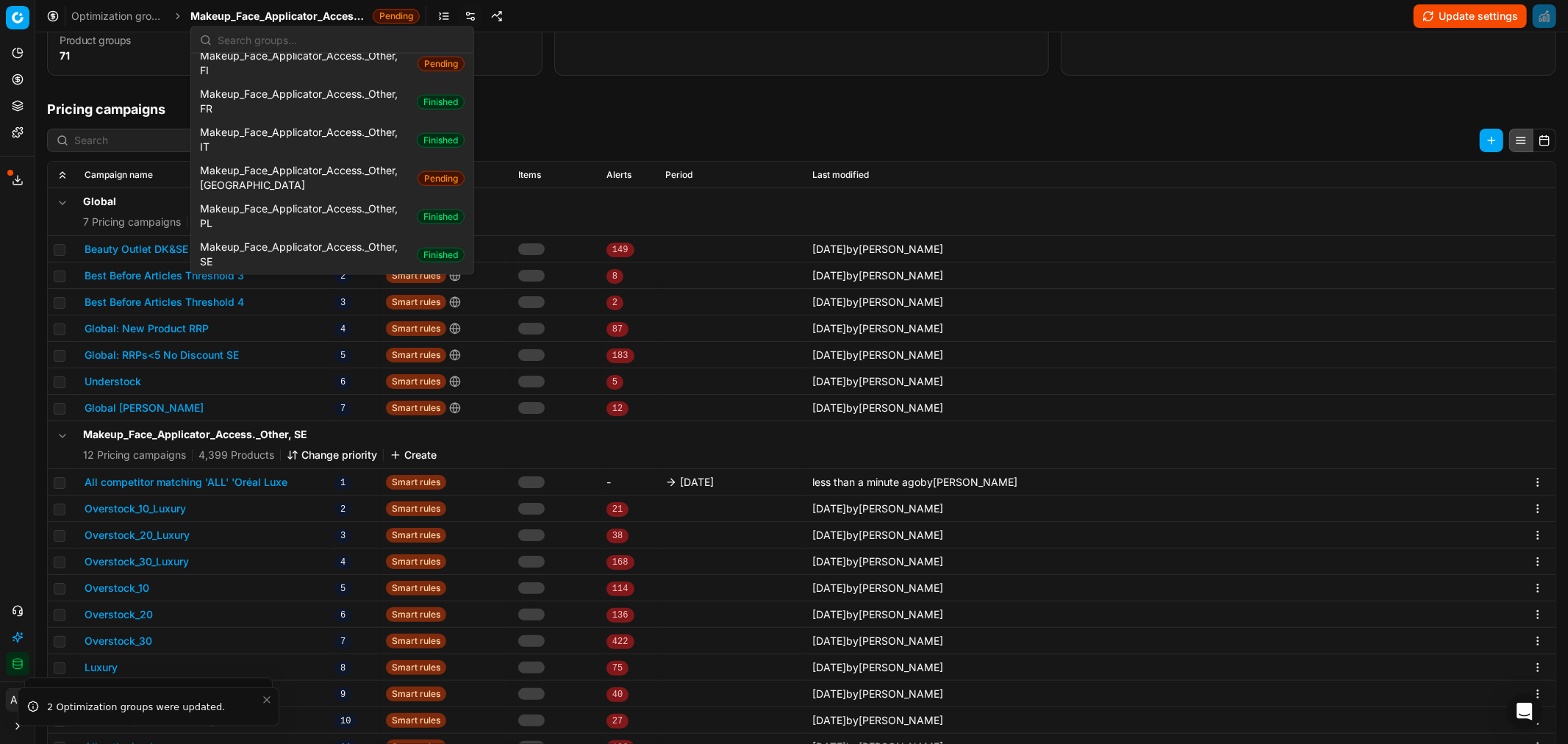
scroll to position [1196, 0]
click at [320, 242] on span "Makeup_Face_Applicator_Access._Other, SE" at bounding box center [305, 257] width 212 height 29
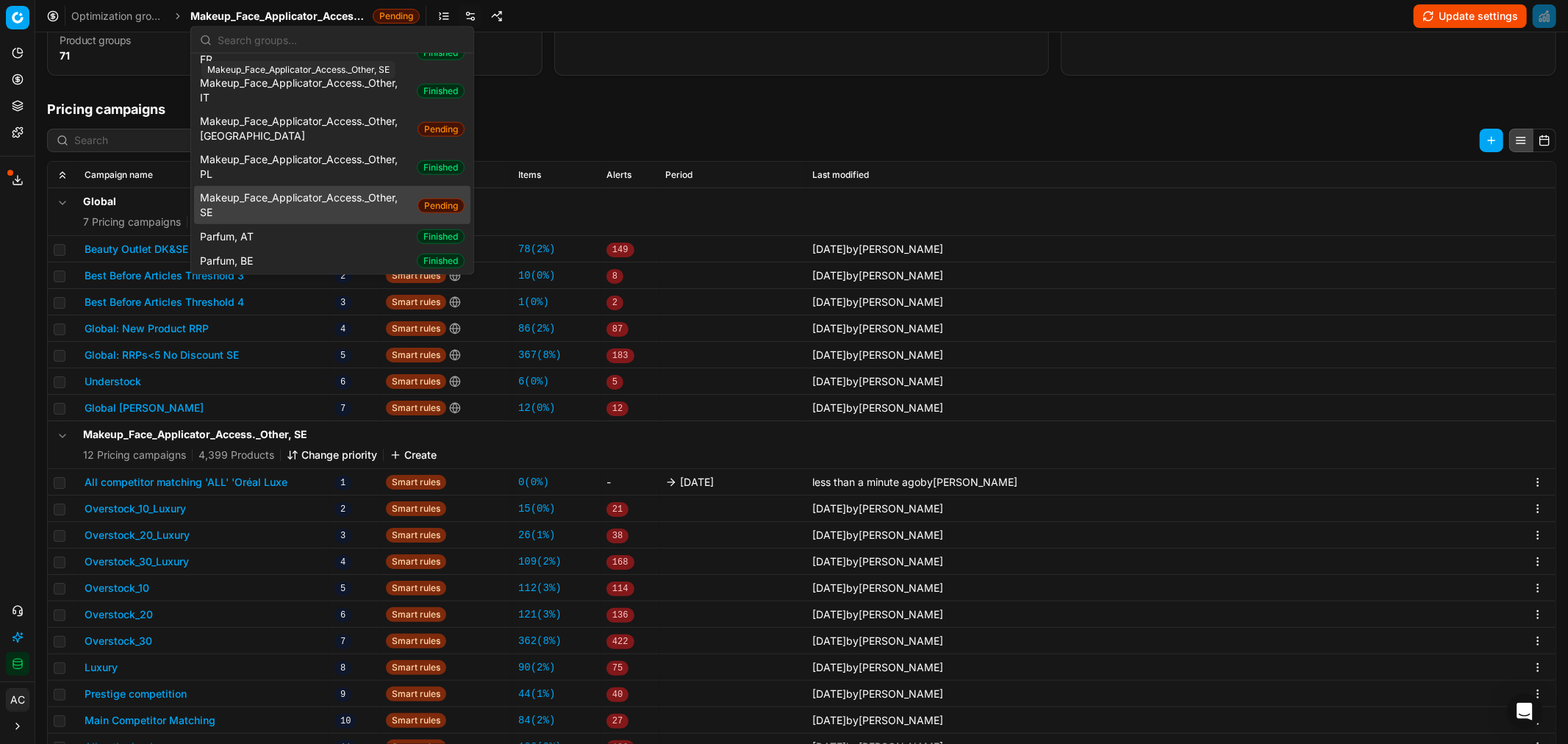
scroll to position [1301, 0]
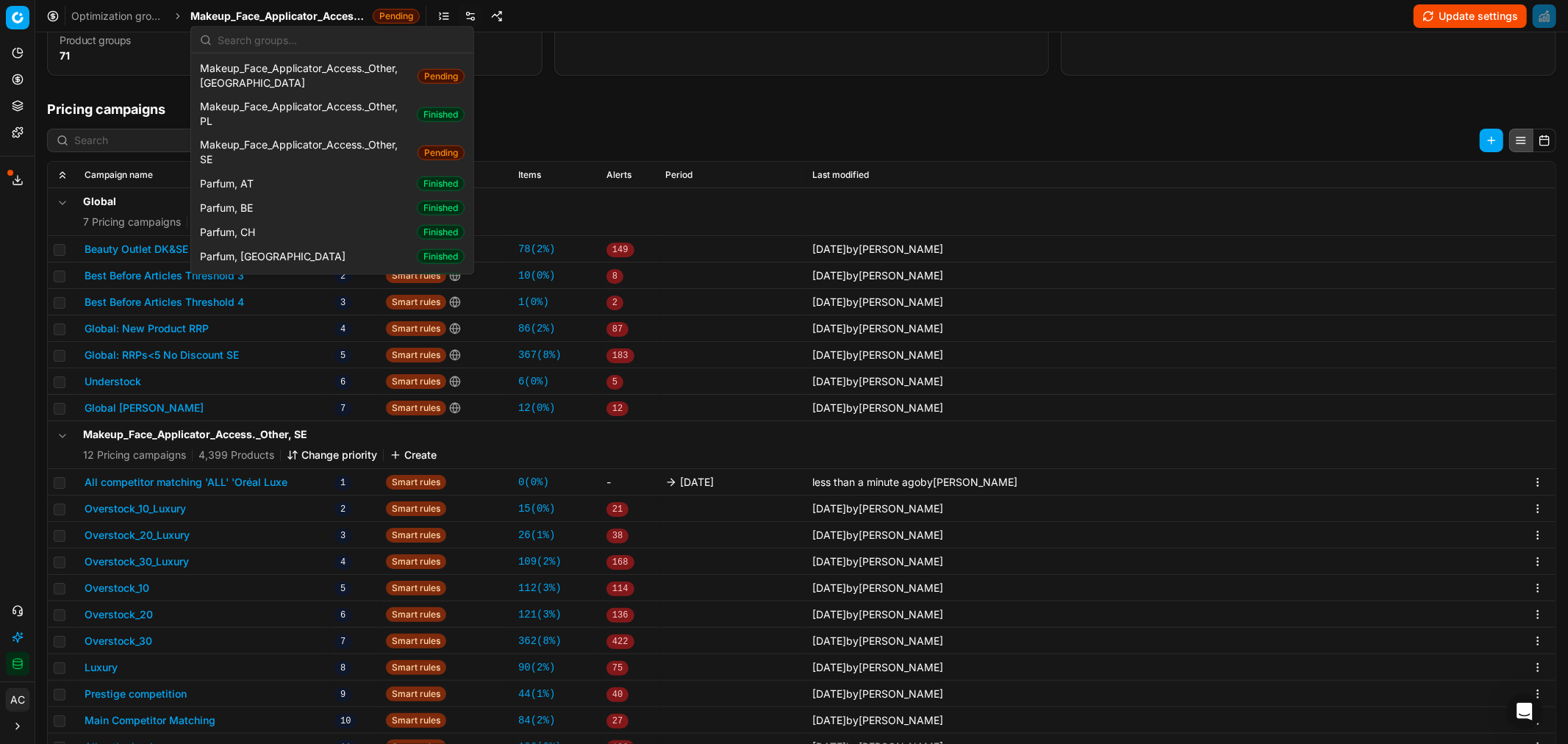
click at [282, 292] on div "Parfum, DK Finished" at bounding box center [332, 304] width 277 height 25
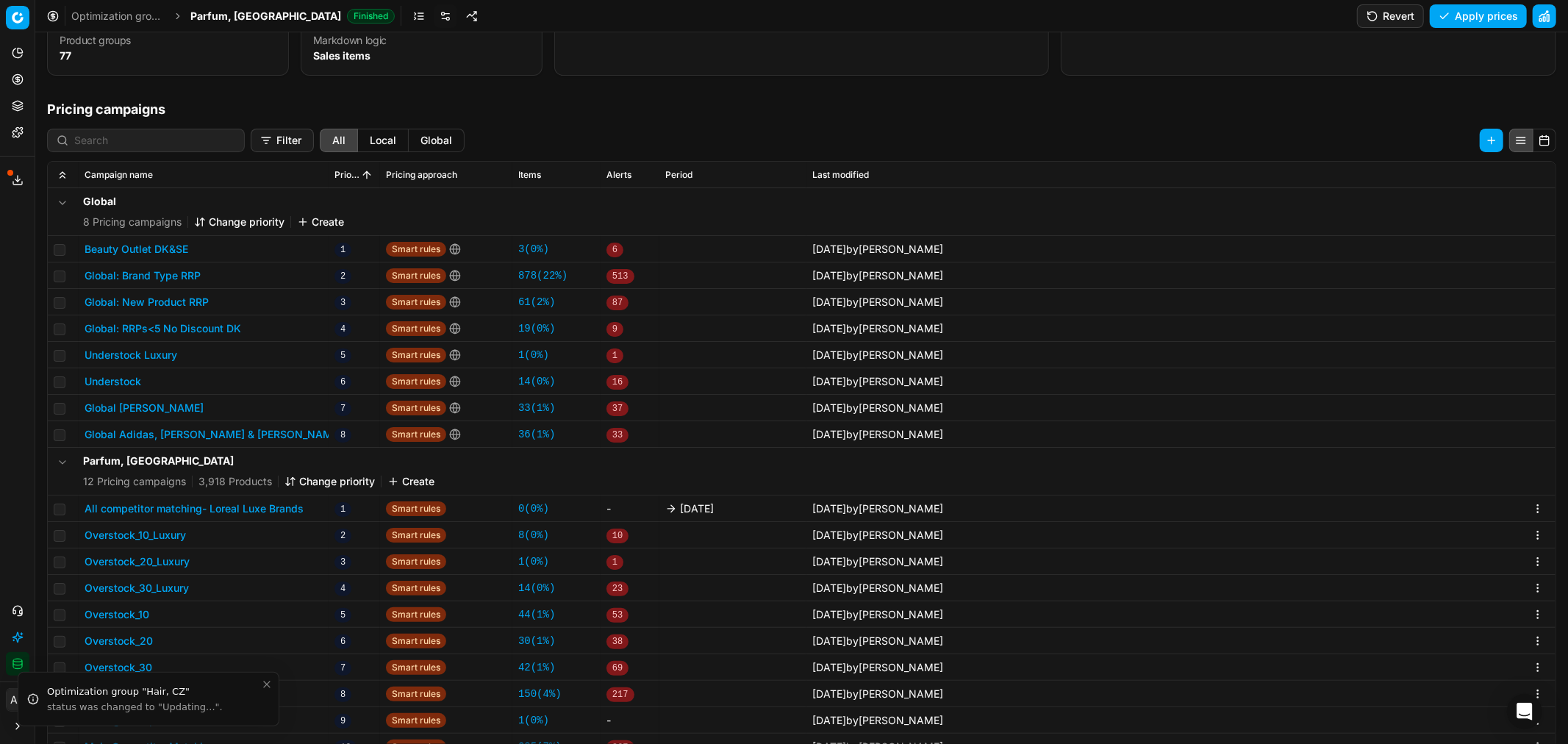
click at [255, 509] on button "All competitor matching- Loreal Luxe Brands" at bounding box center [194, 508] width 219 height 15
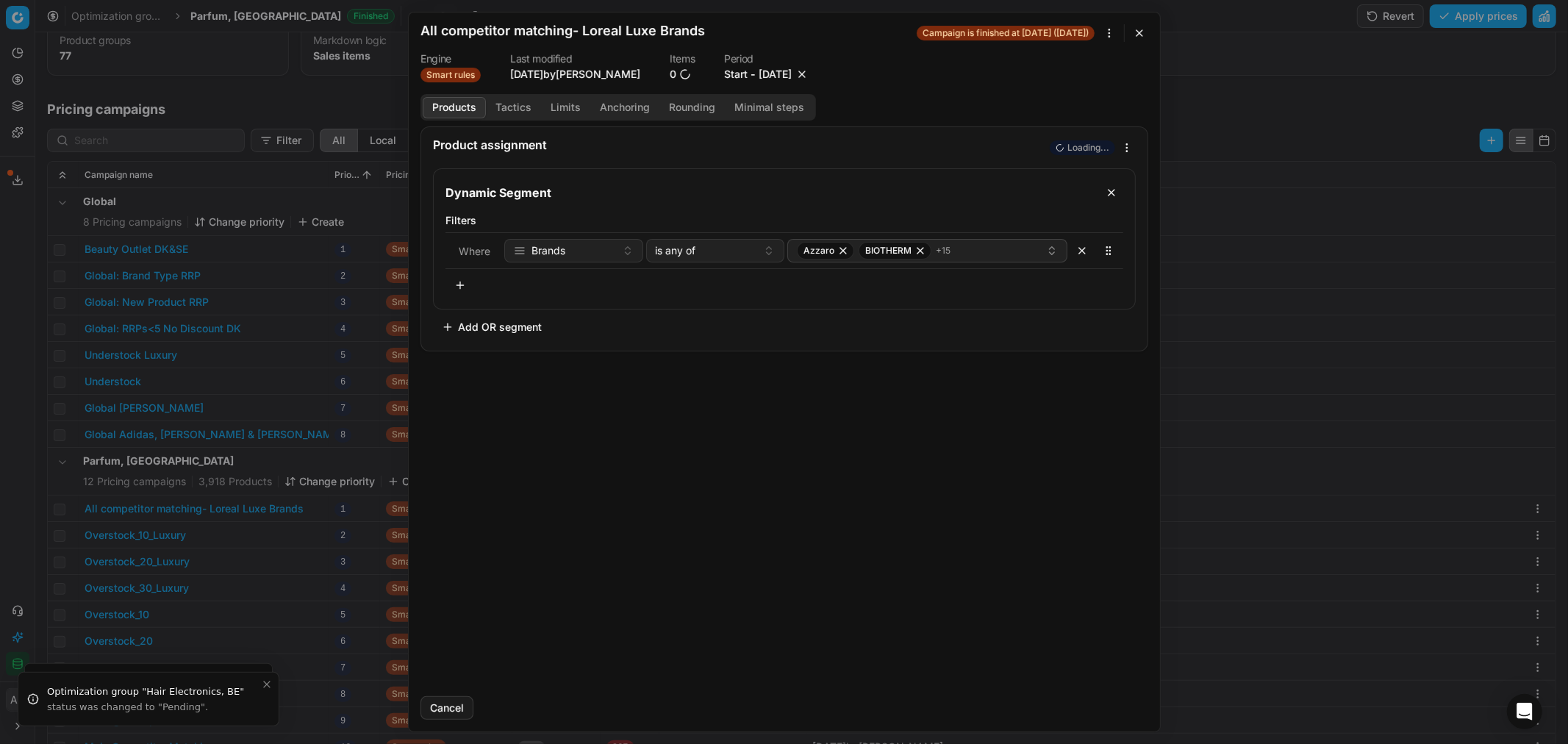
click at [788, 78] on button "9/26/2025" at bounding box center [775, 74] width 33 height 15
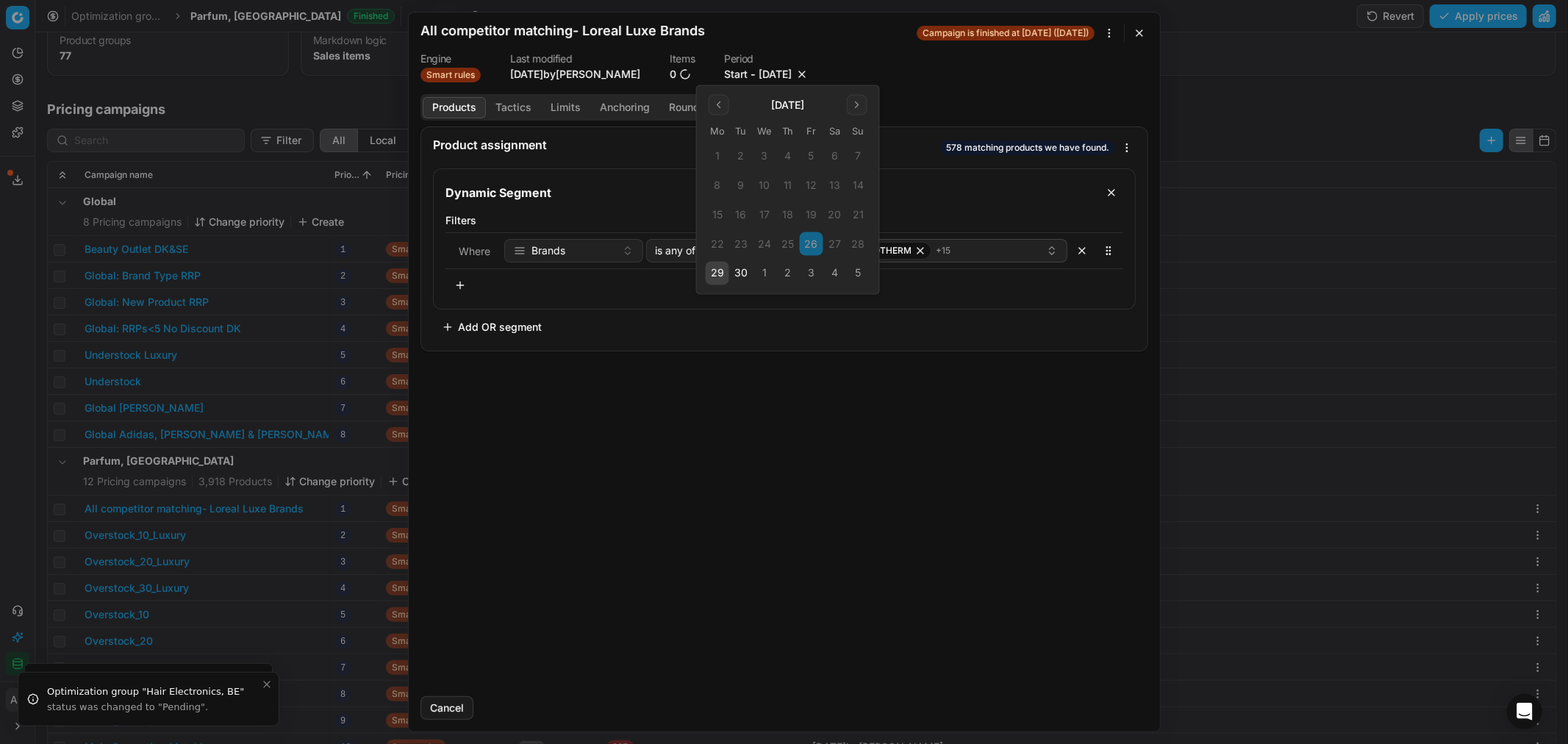
click at [809, 270] on button "3" at bounding box center [811, 273] width 24 height 24
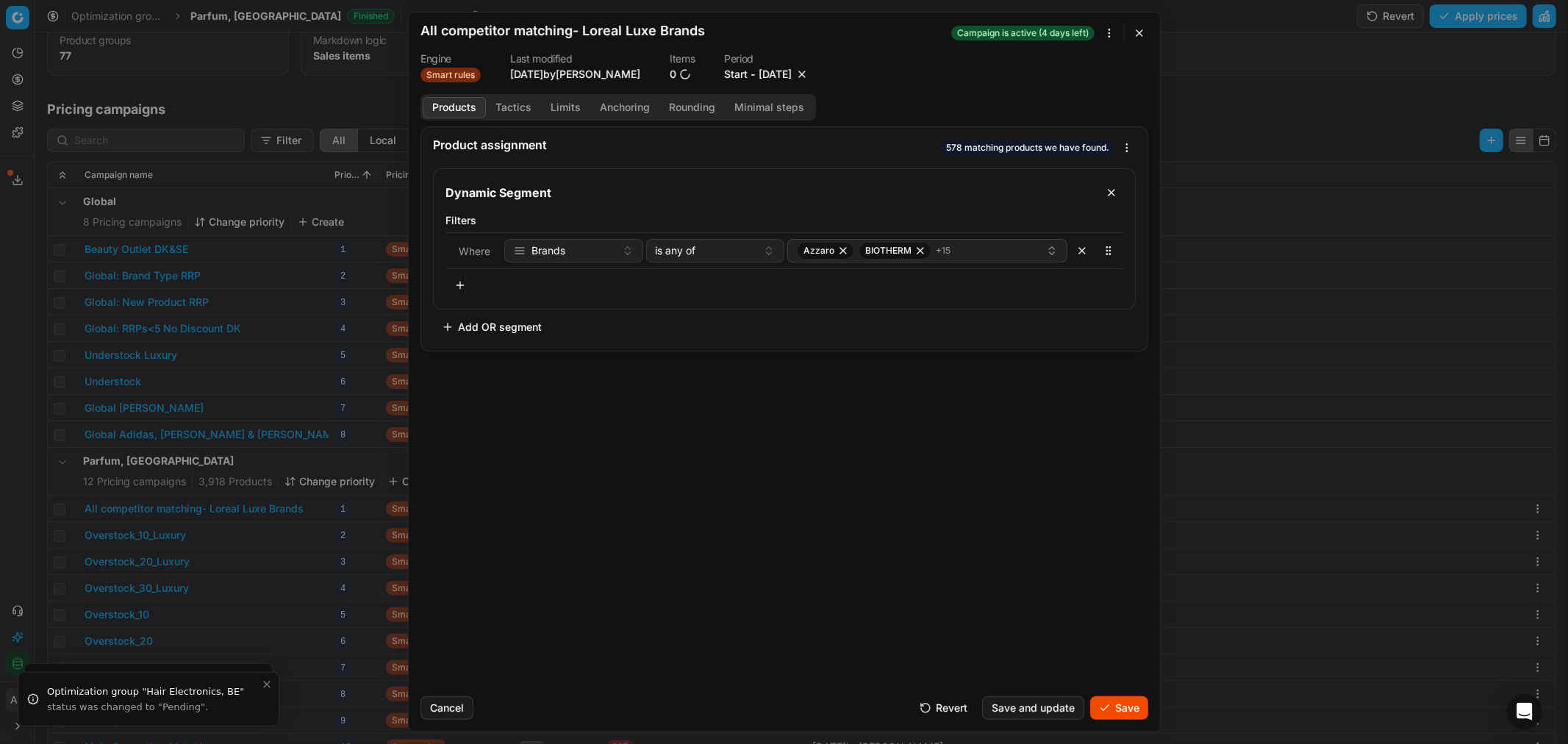
click at [1100, 707] on button "Save" at bounding box center [1118, 707] width 58 height 24
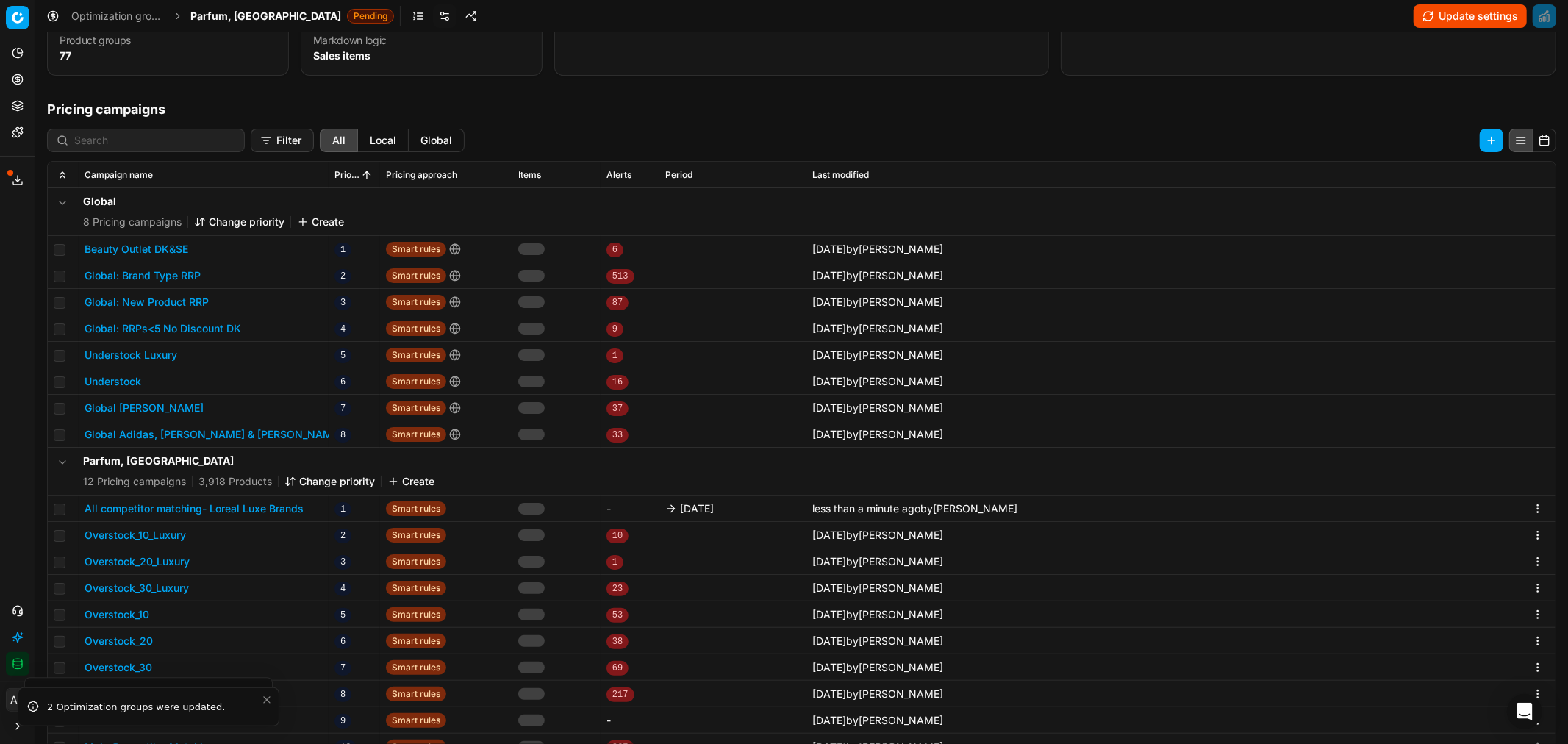
click at [235, 19] on span "Parfum, DK" at bounding box center [266, 16] width 151 height 15
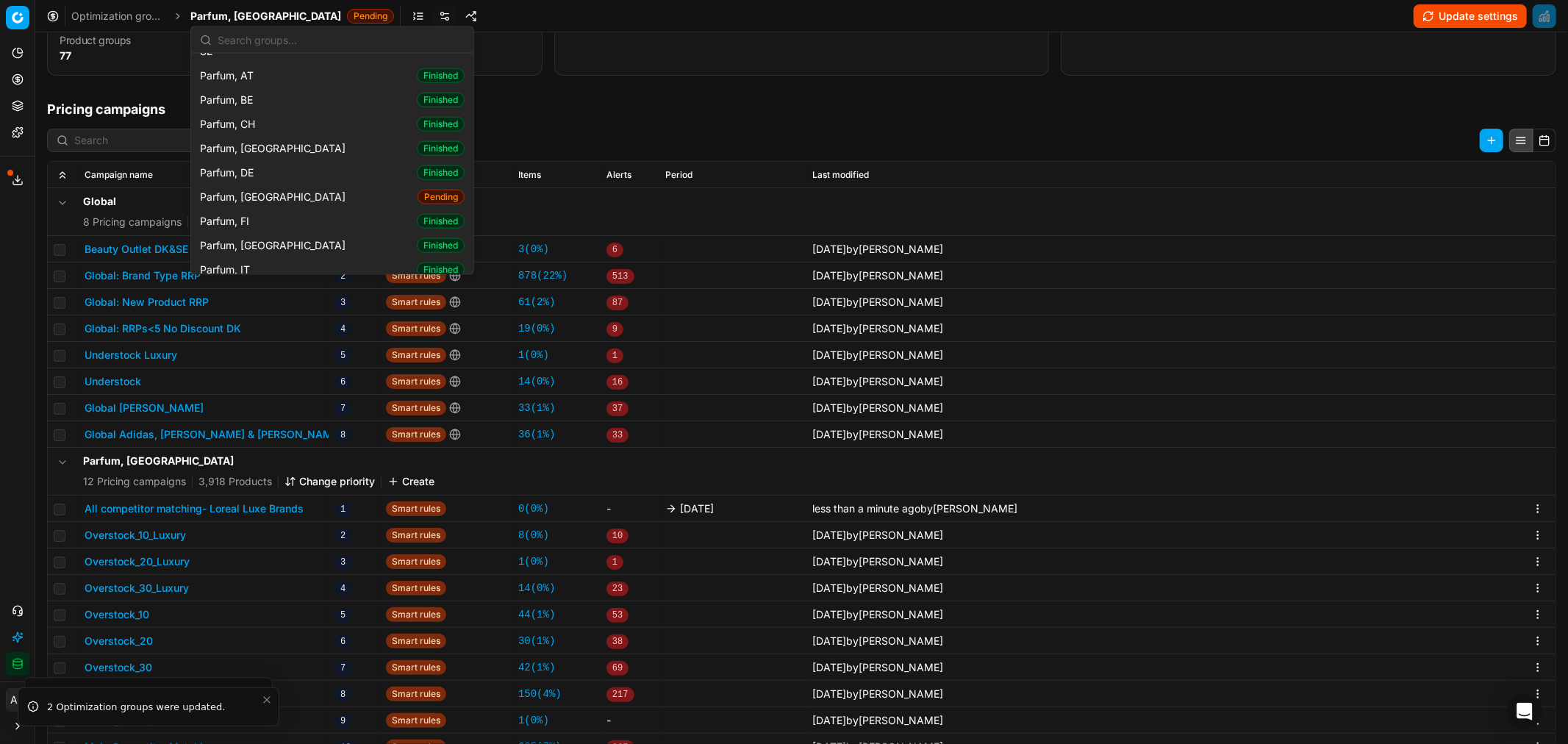
scroll to position [1412, 0]
click at [255, 210] on span "Parfum, FI" at bounding box center [227, 218] width 55 height 15
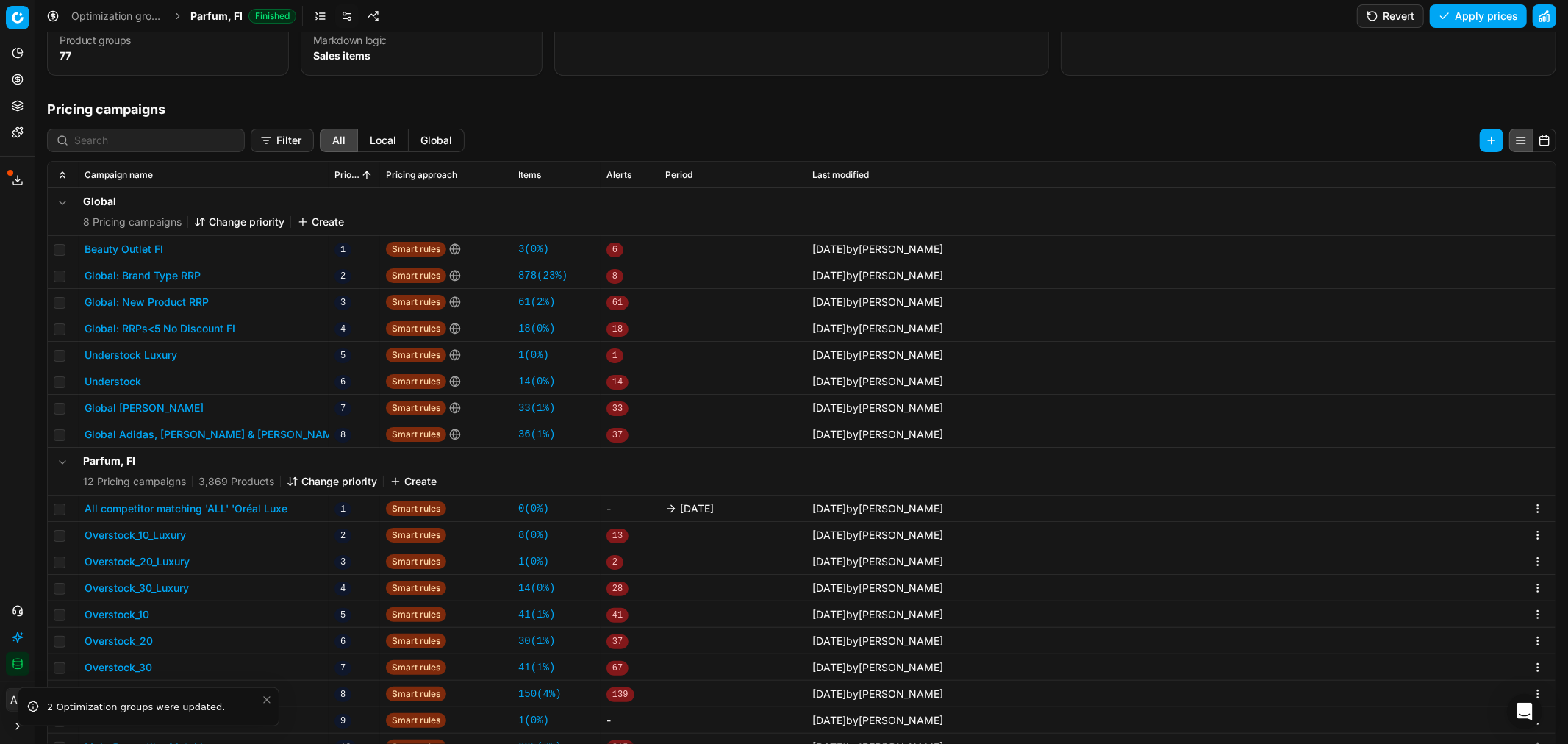
scroll to position [56, 0]
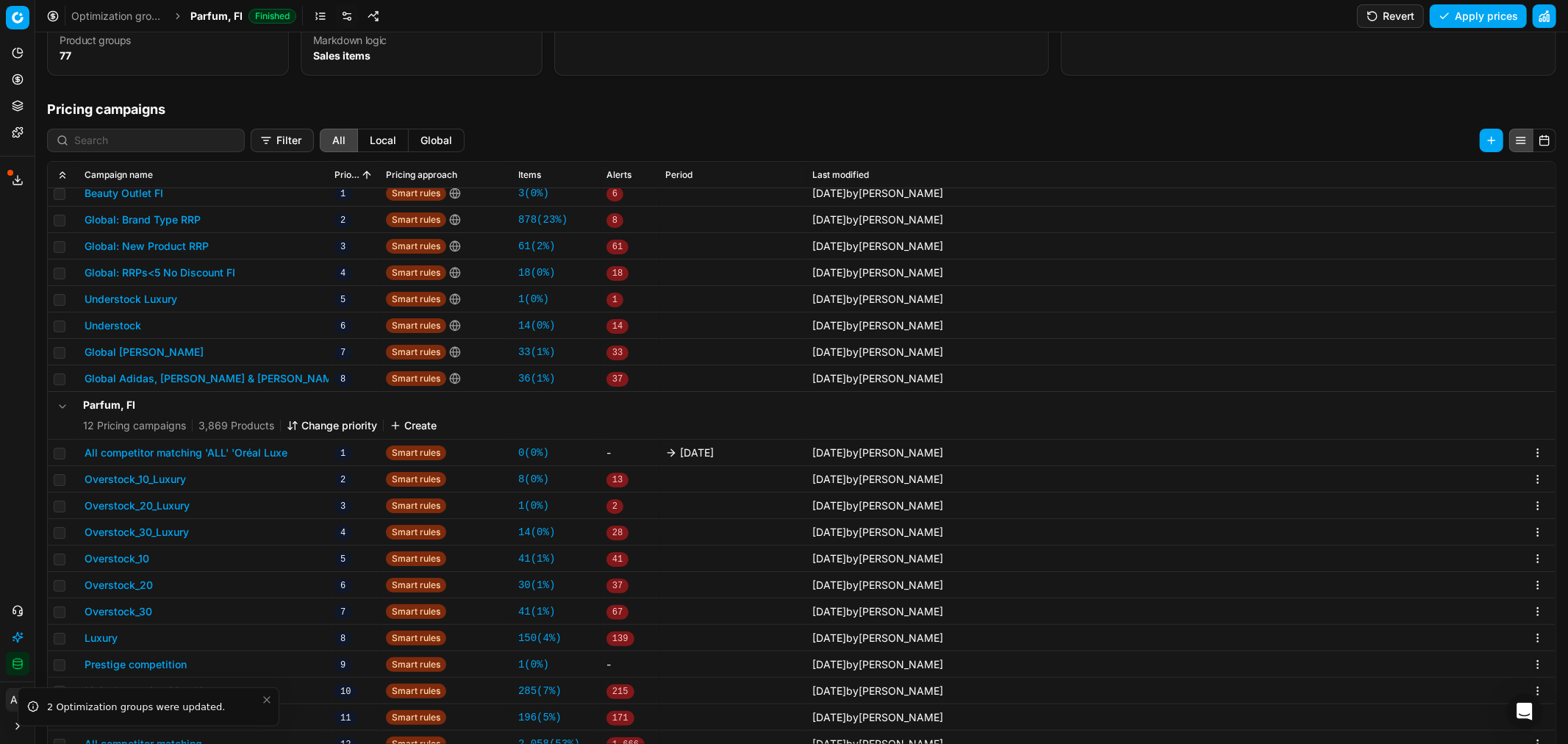
click at [246, 449] on button "All competitor matching 'ALL' 'Oréal Luxe" at bounding box center [186, 453] width 203 height 15
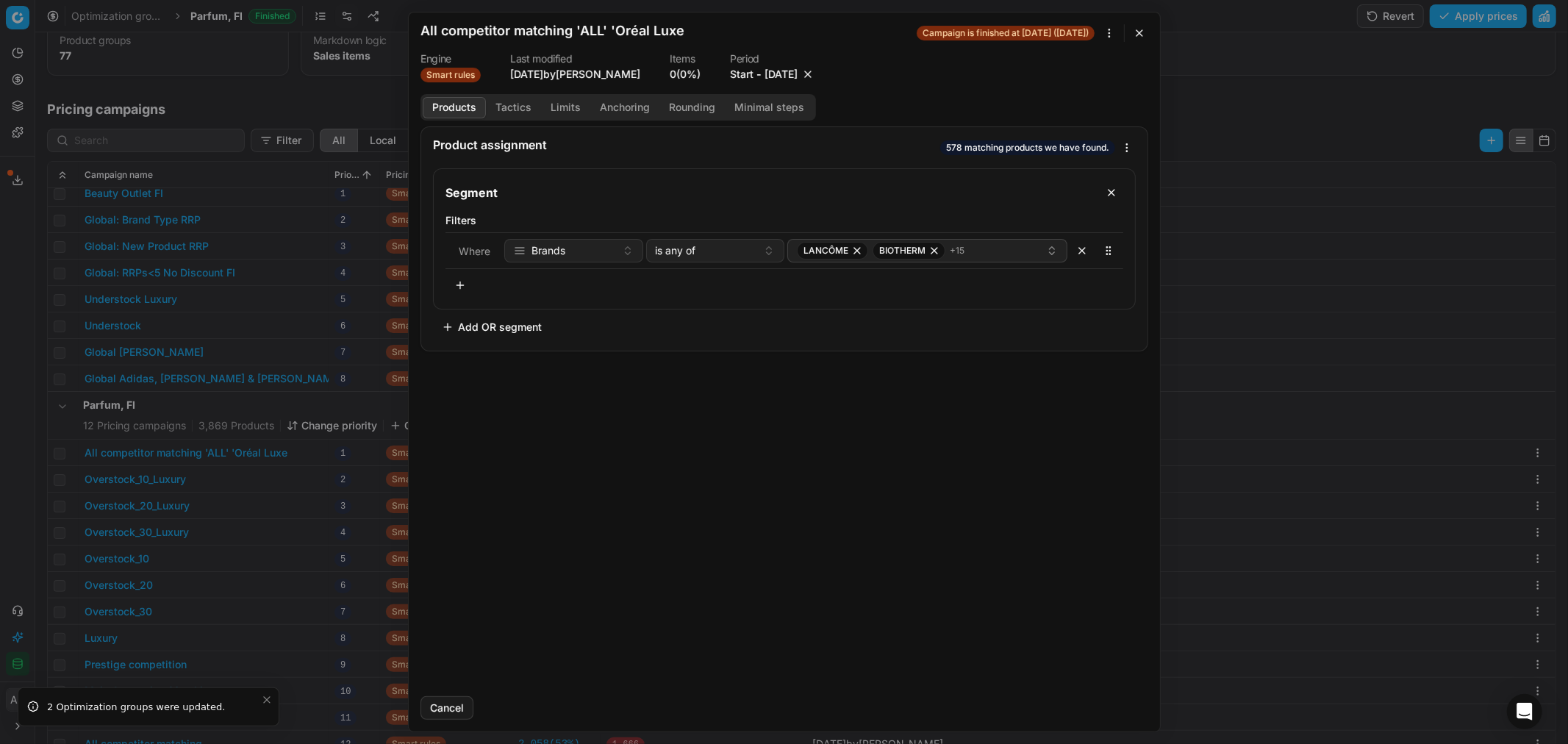
click at [788, 82] on button "9/26/2025" at bounding box center [781, 74] width 33 height 15
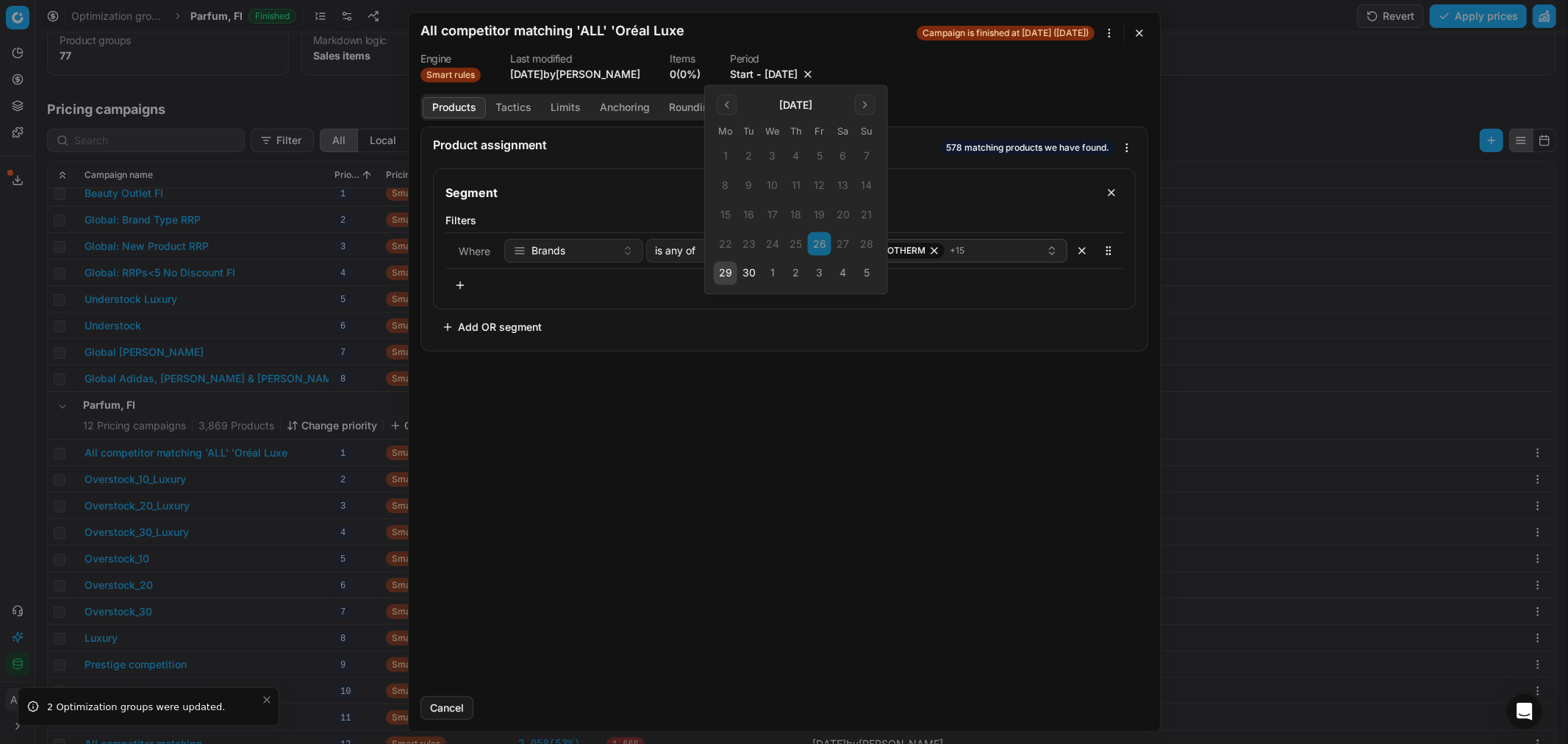
click at [816, 274] on button "3" at bounding box center [820, 273] width 24 height 24
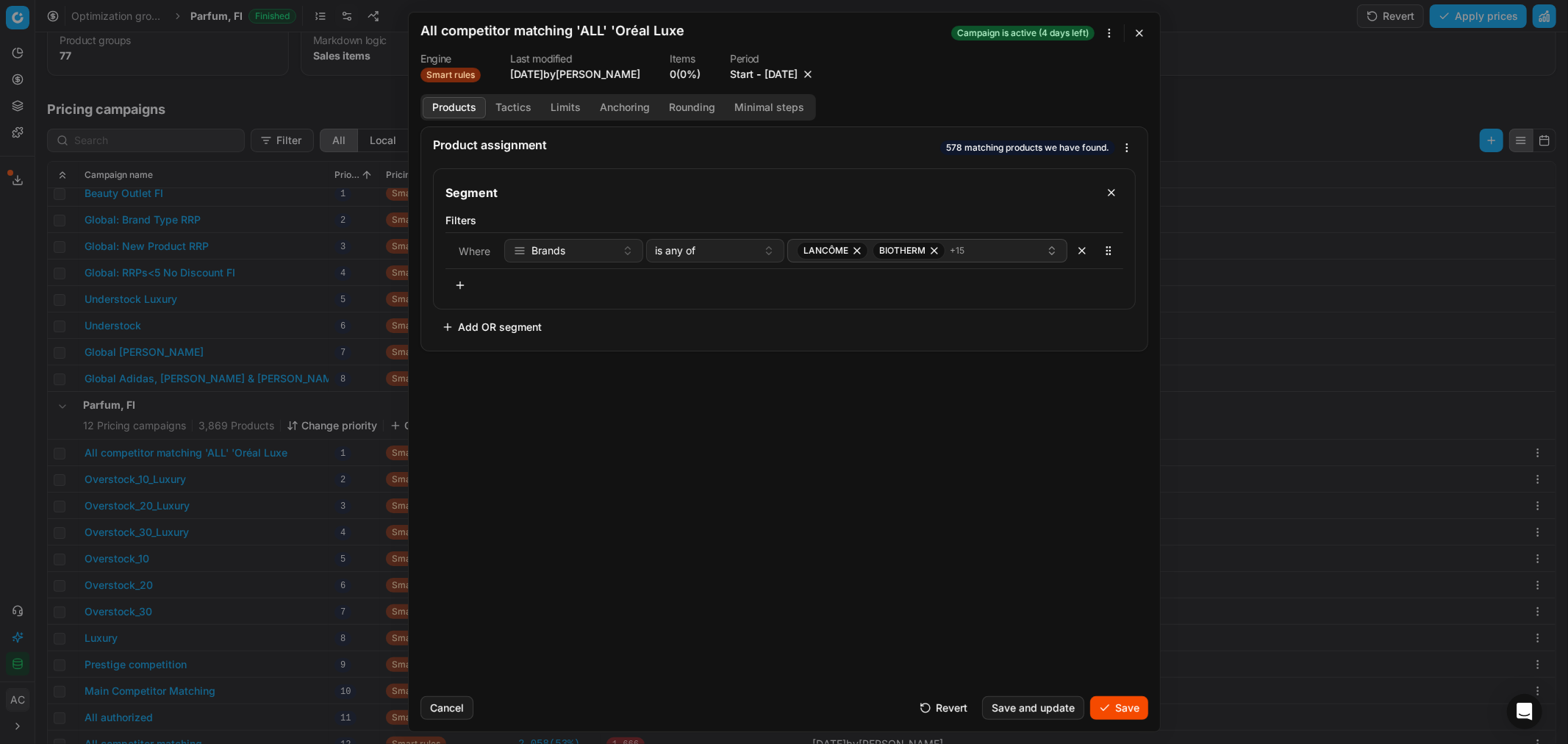
click at [1126, 715] on button "Save" at bounding box center [1118, 707] width 58 height 24
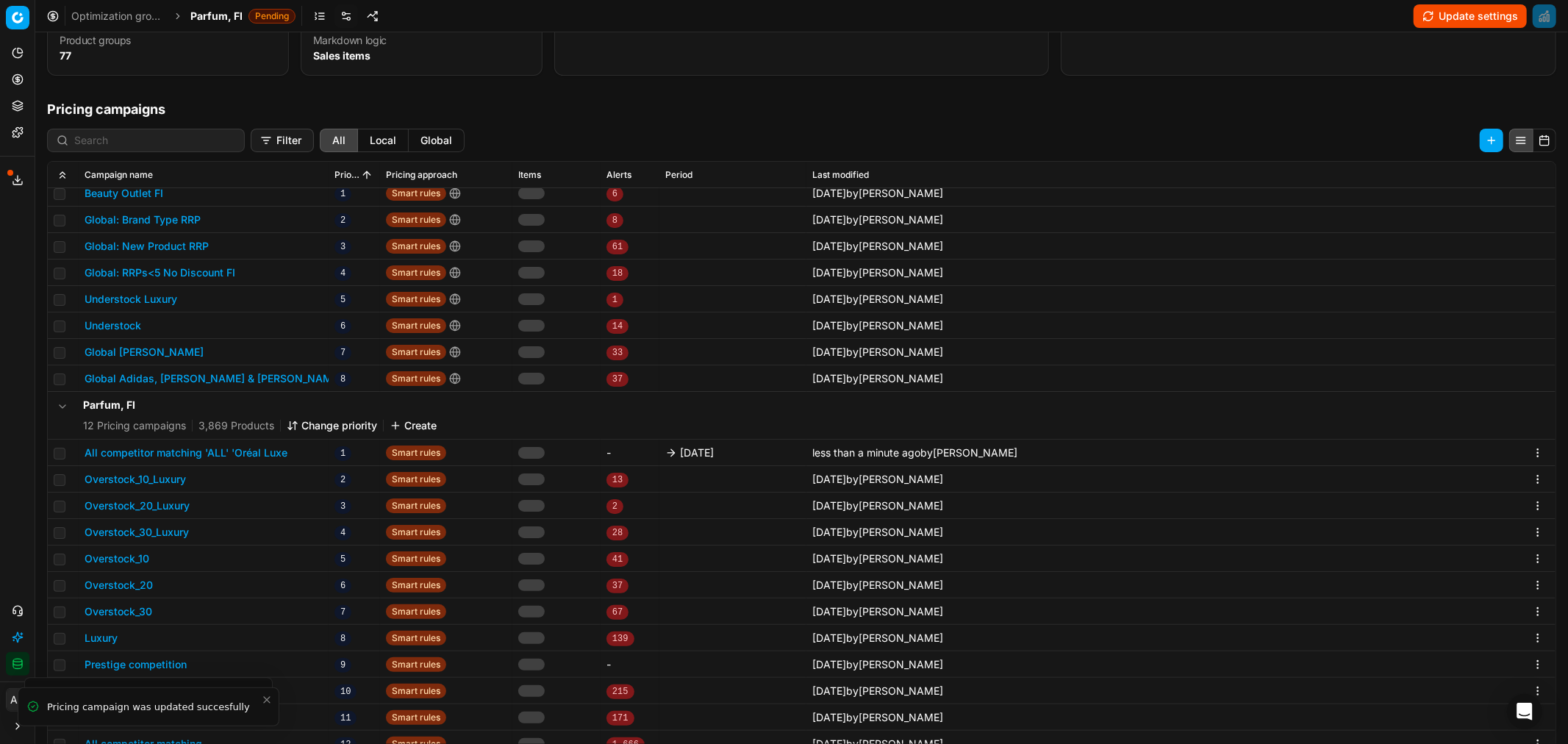
click at [229, 17] on span "Parfum, FI" at bounding box center [217, 16] width 52 height 15
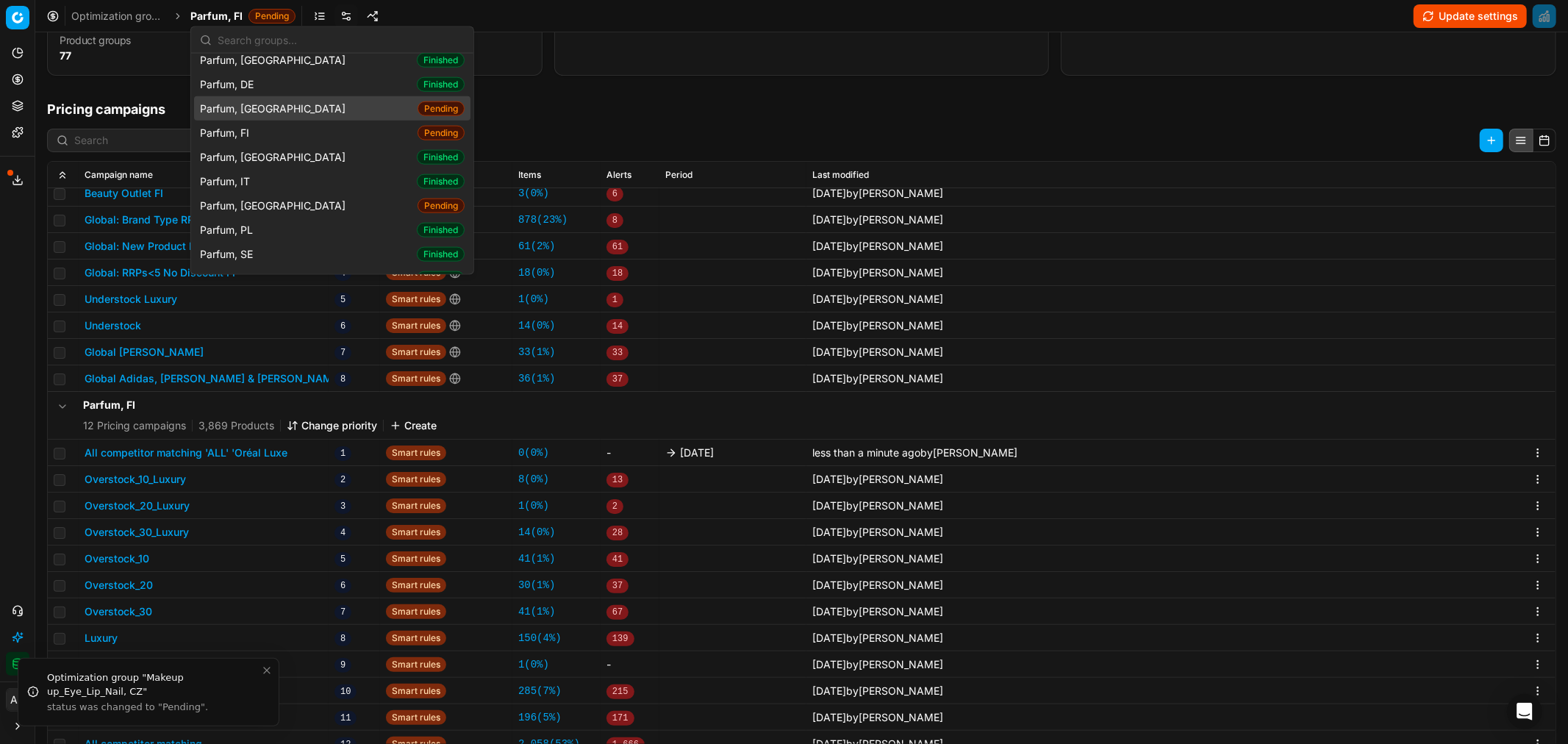
scroll to position [1497, 0]
click at [269, 241] on div "Parfum, SE Finished" at bounding box center [332, 254] width 277 height 25
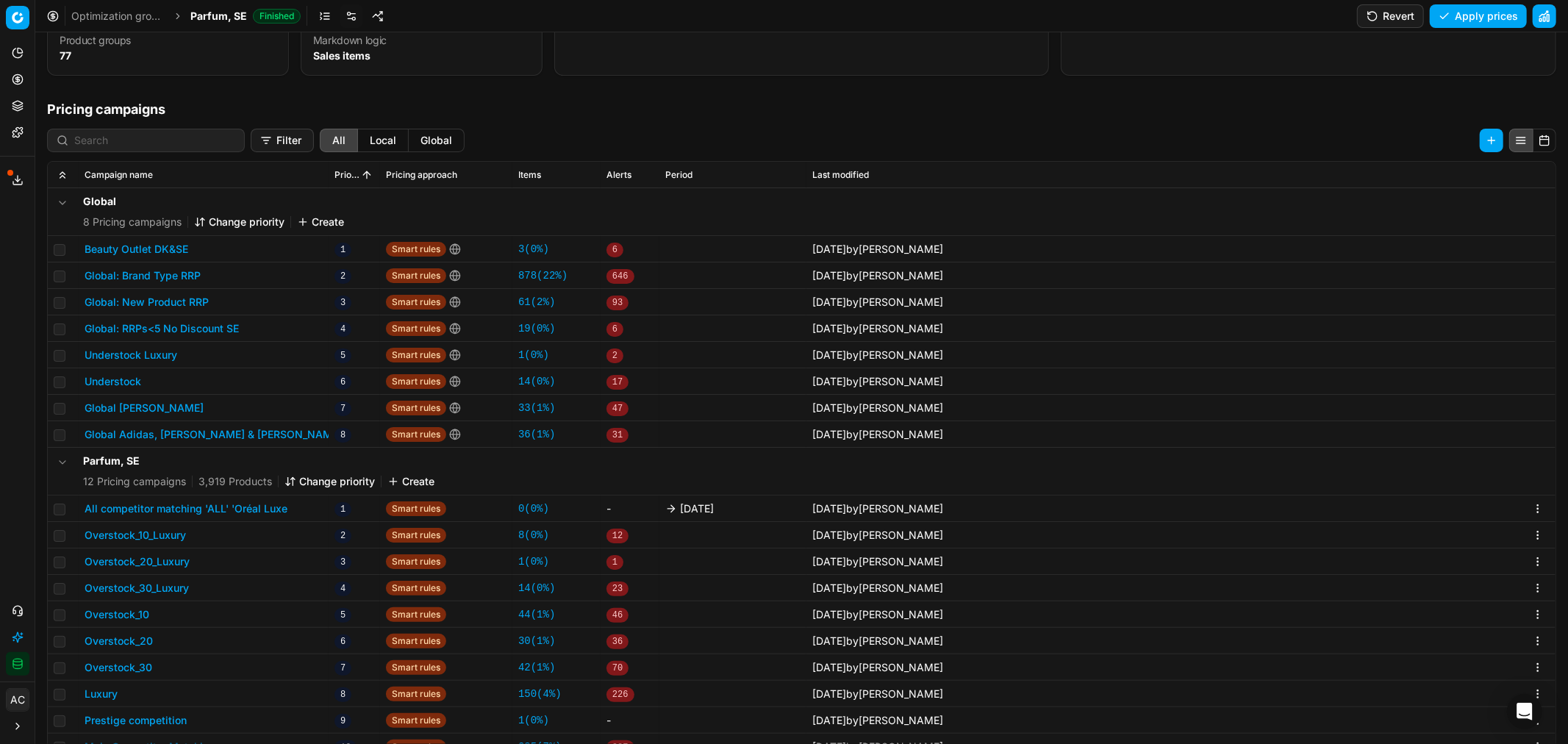
scroll to position [20, 0]
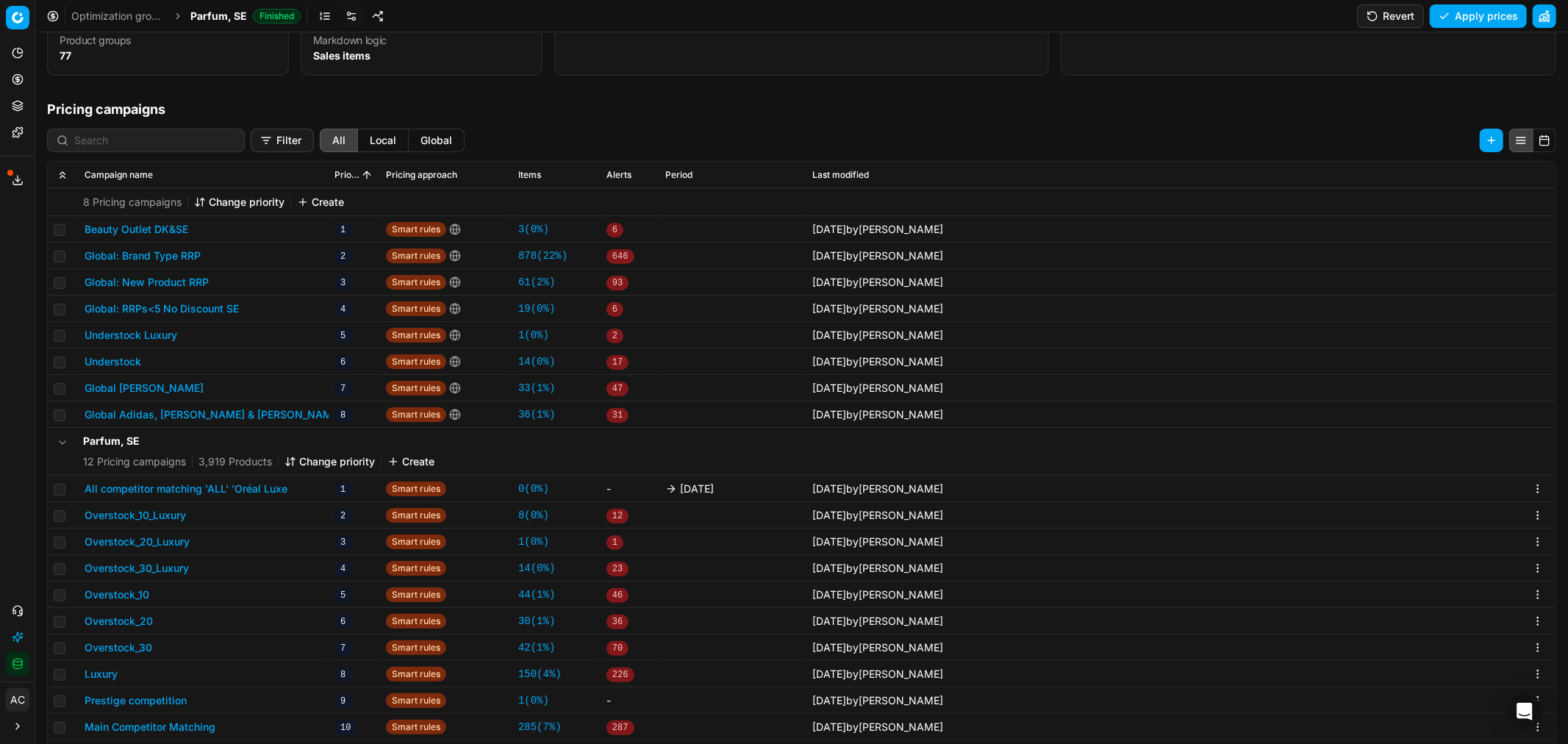
click at [219, 481] on button "All competitor matching 'ALL' 'Oréal Luxe" at bounding box center [186, 489] width 203 height 15
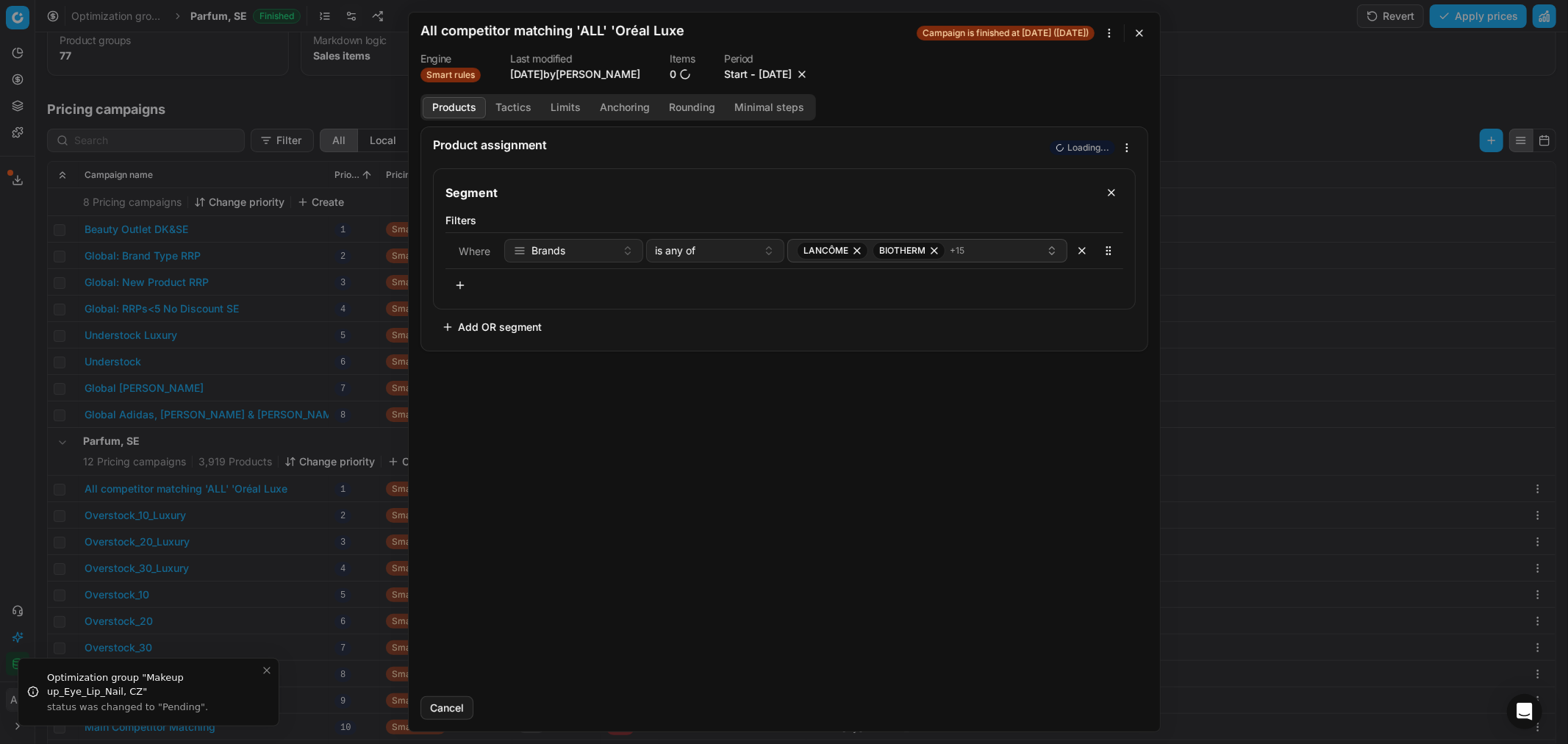
click at [772, 70] on button "9/26/2025" at bounding box center [775, 74] width 33 height 15
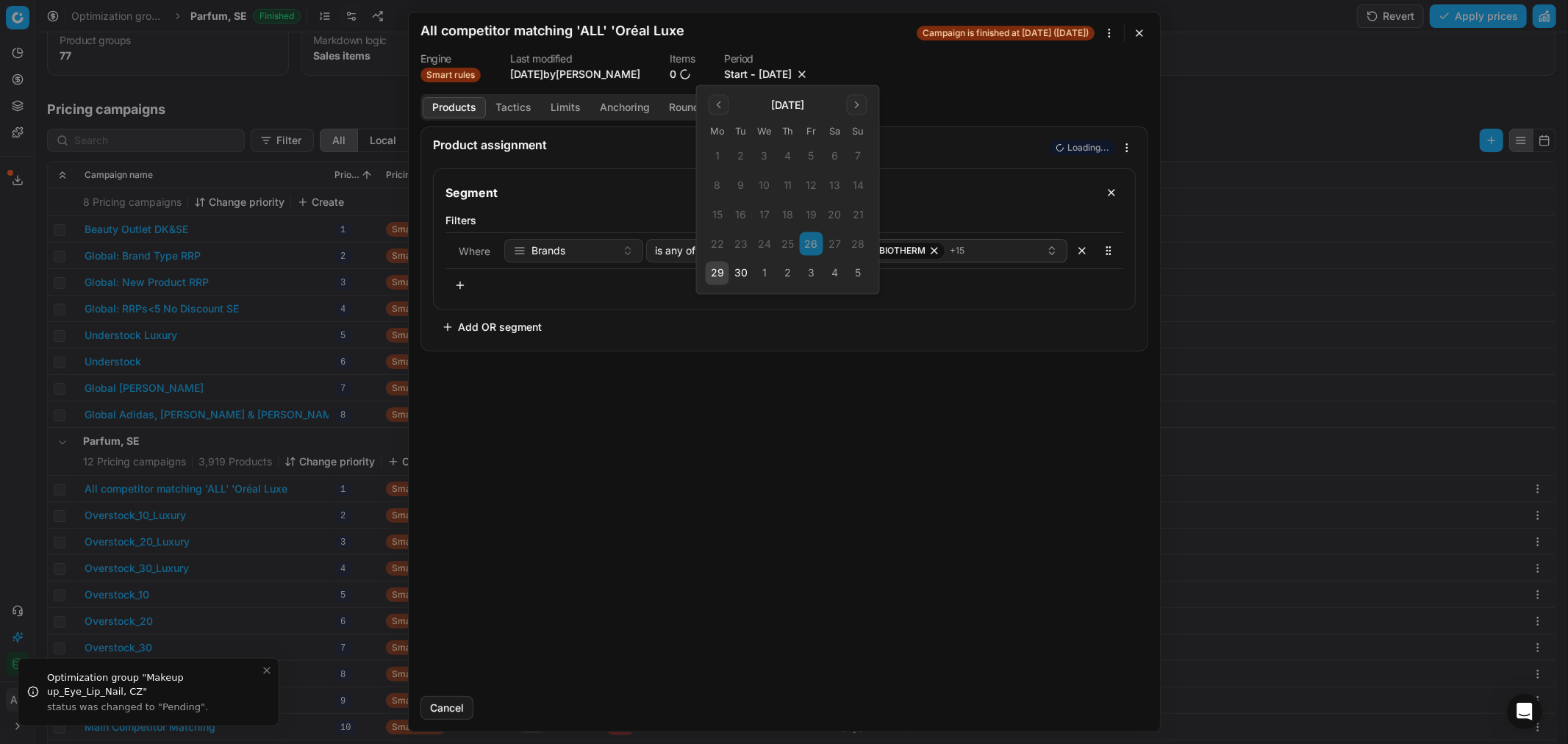
click at [807, 269] on button "3" at bounding box center [811, 273] width 24 height 24
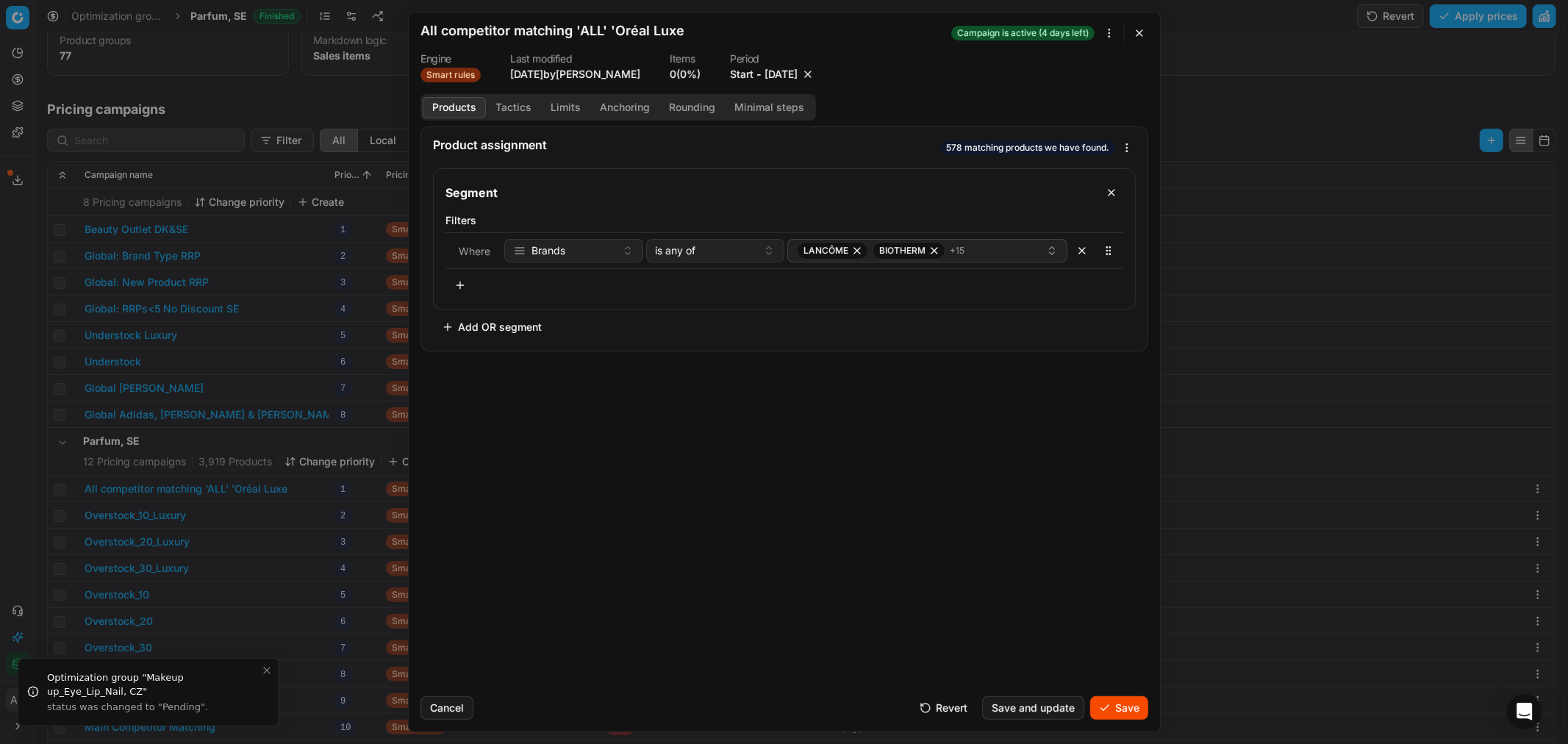
click at [1121, 706] on button "Save" at bounding box center [1118, 707] width 58 height 24
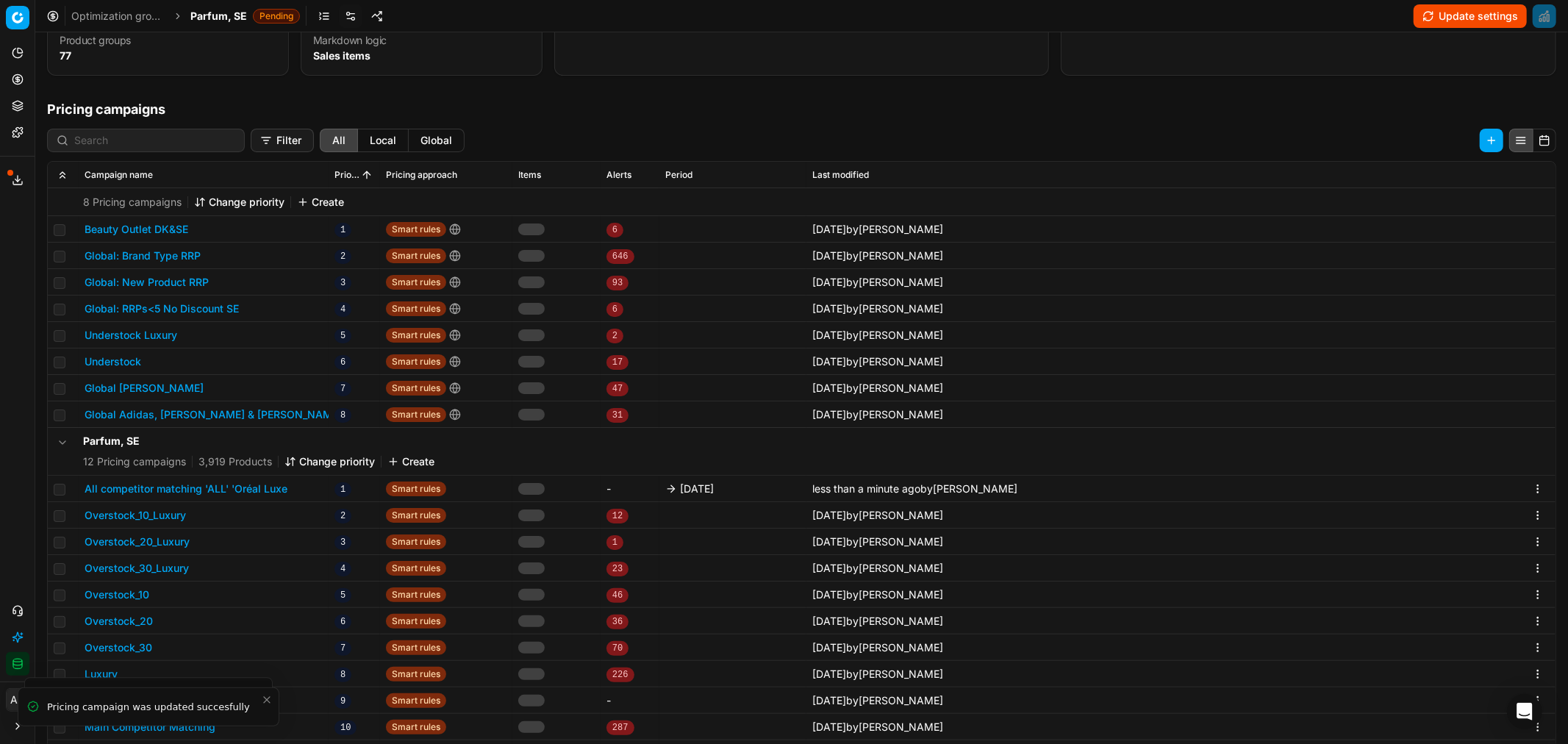
click at [213, 19] on span "Parfum, SE" at bounding box center [219, 16] width 56 height 15
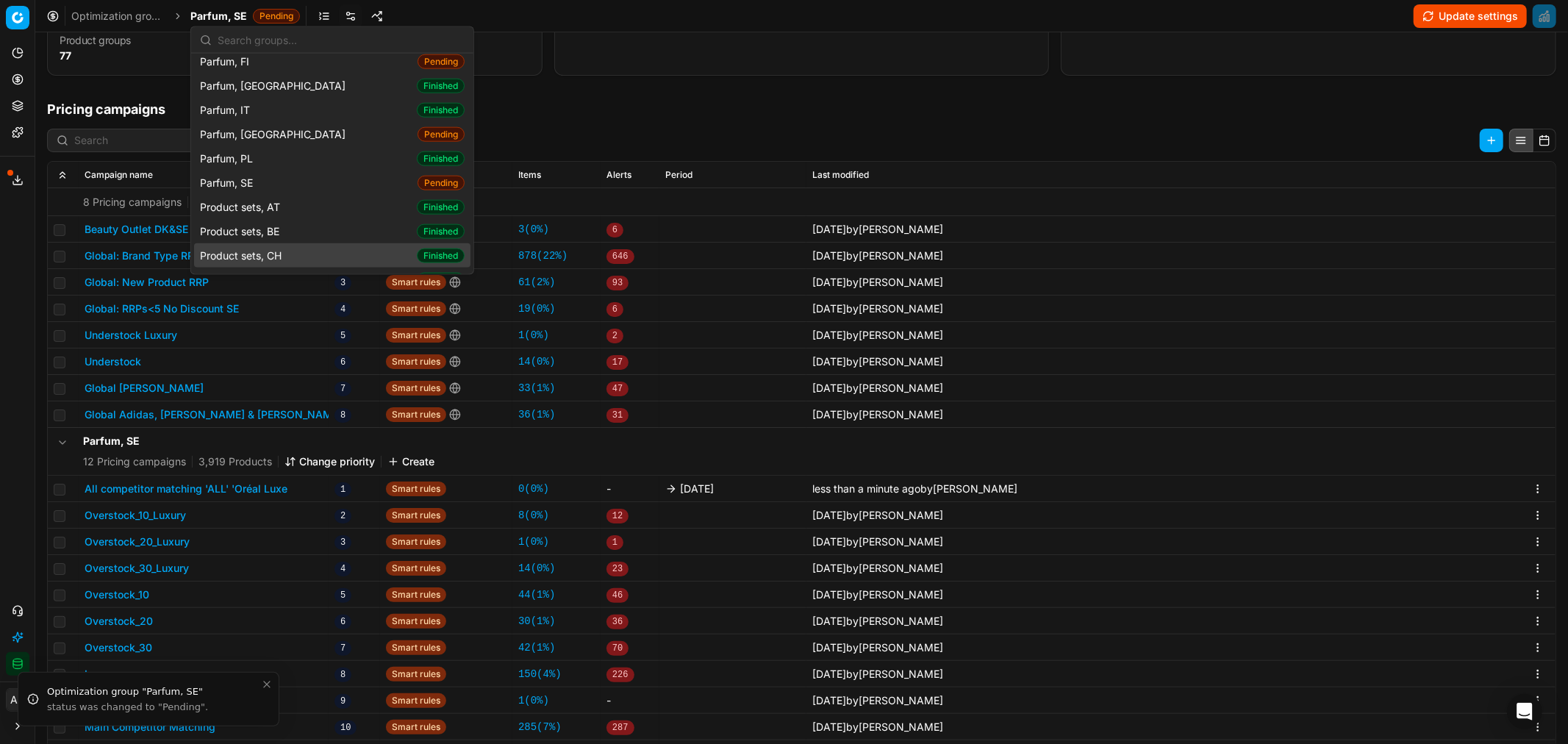
scroll to position [1569, 0]
click at [299, 315] on div "Product sets, DK Finished" at bounding box center [332, 327] width 277 height 25
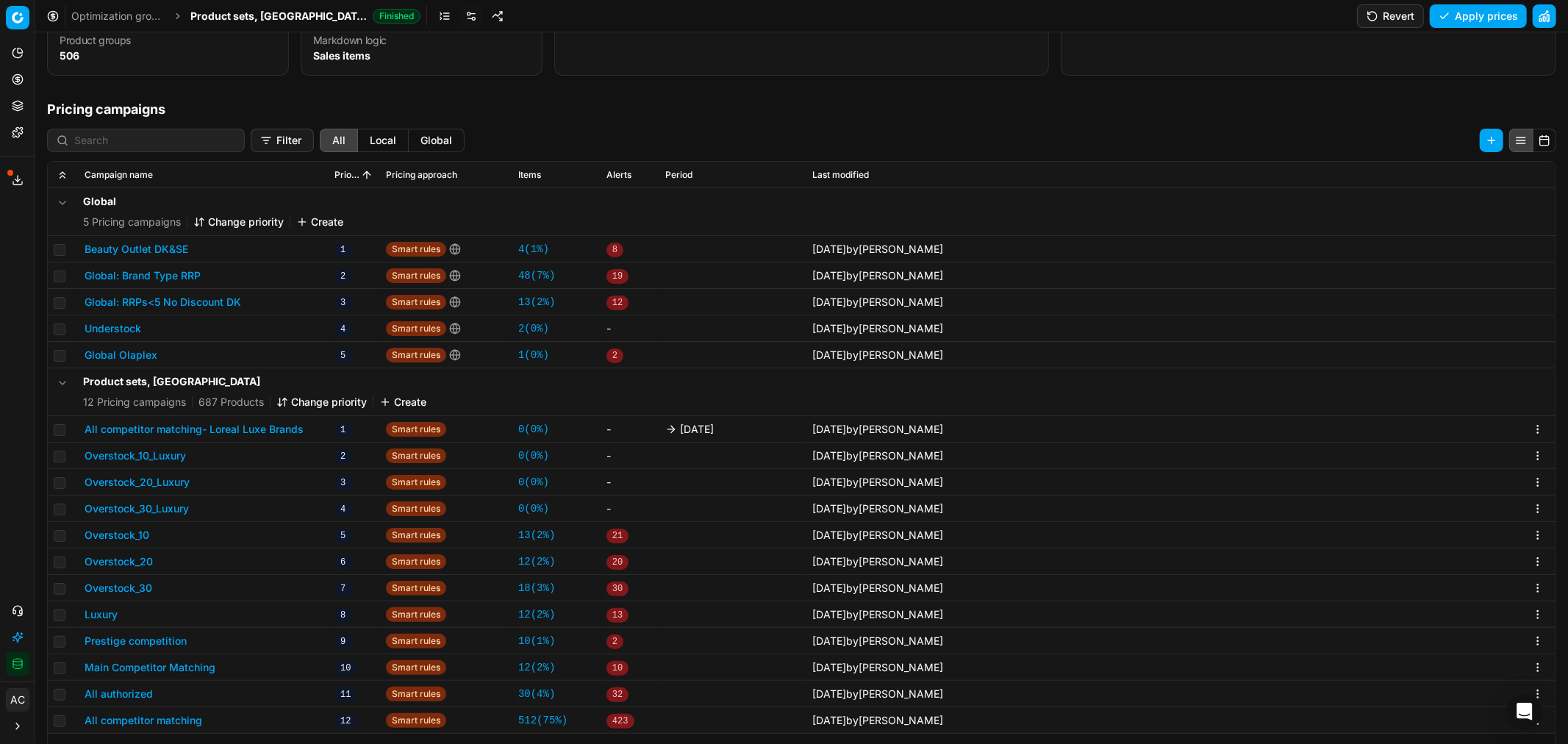
scroll to position [182, 0]
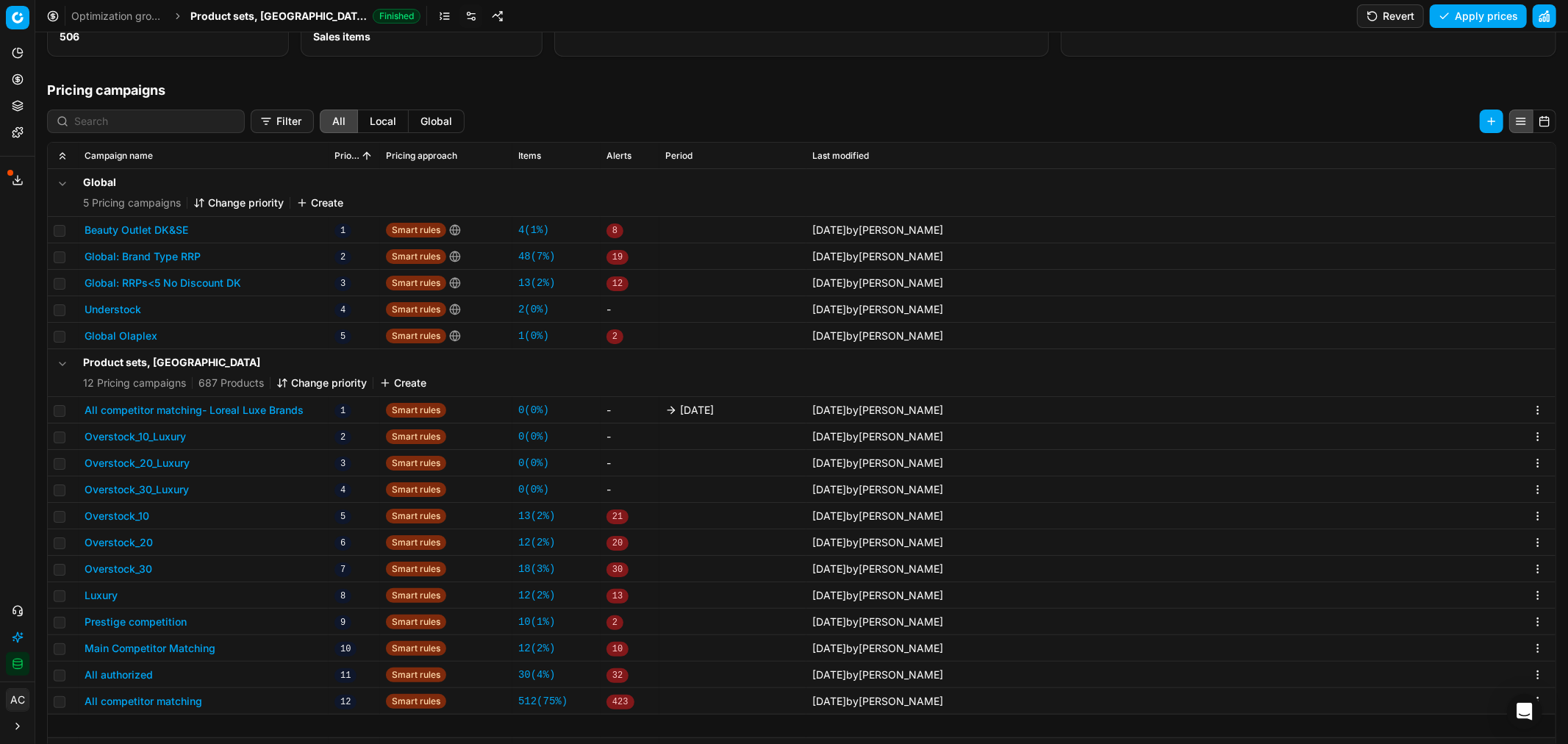
click at [207, 404] on button "All competitor matching- Loreal Luxe Brands" at bounding box center [194, 410] width 219 height 15
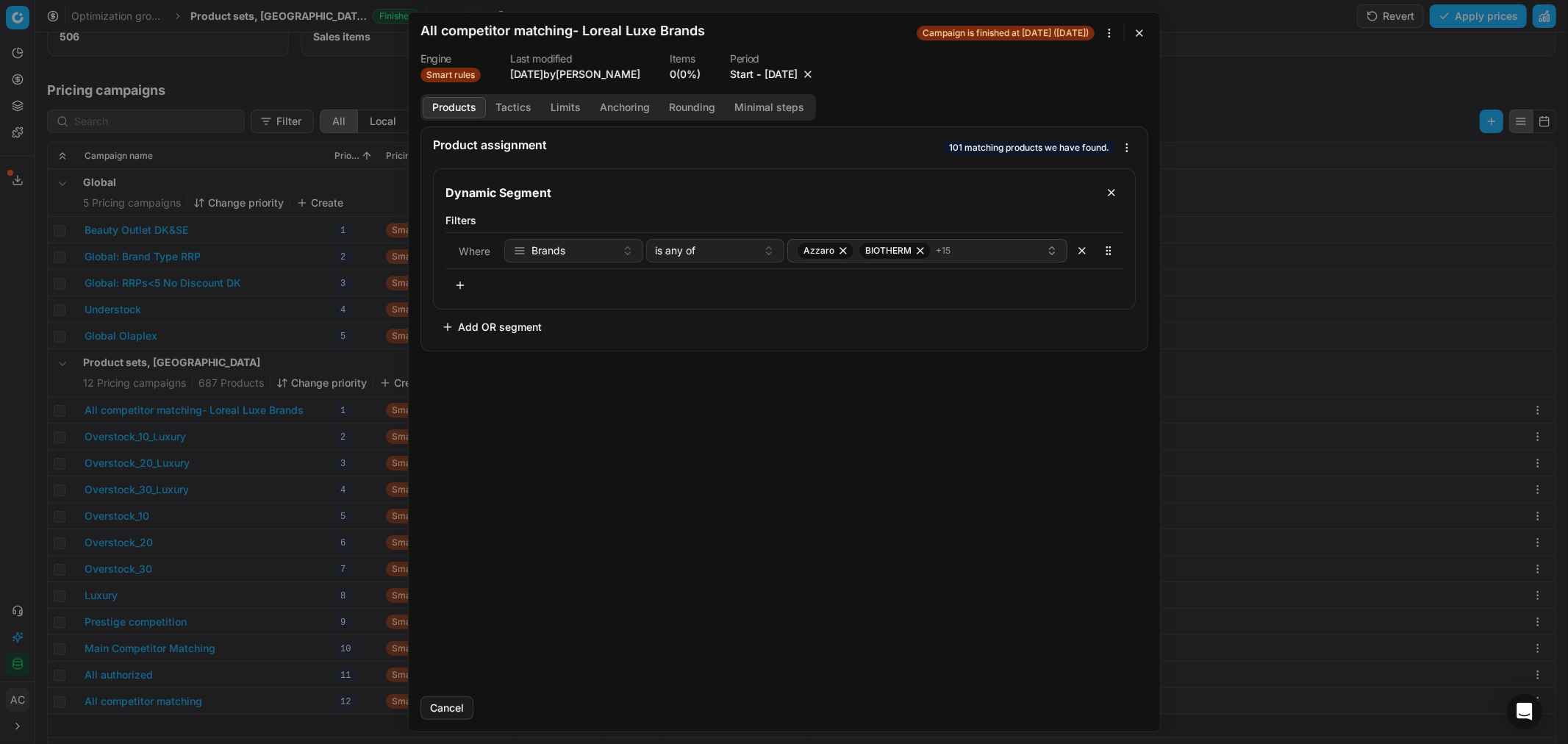
click at [794, 67] on button "9/26/2025" at bounding box center [781, 74] width 33 height 15
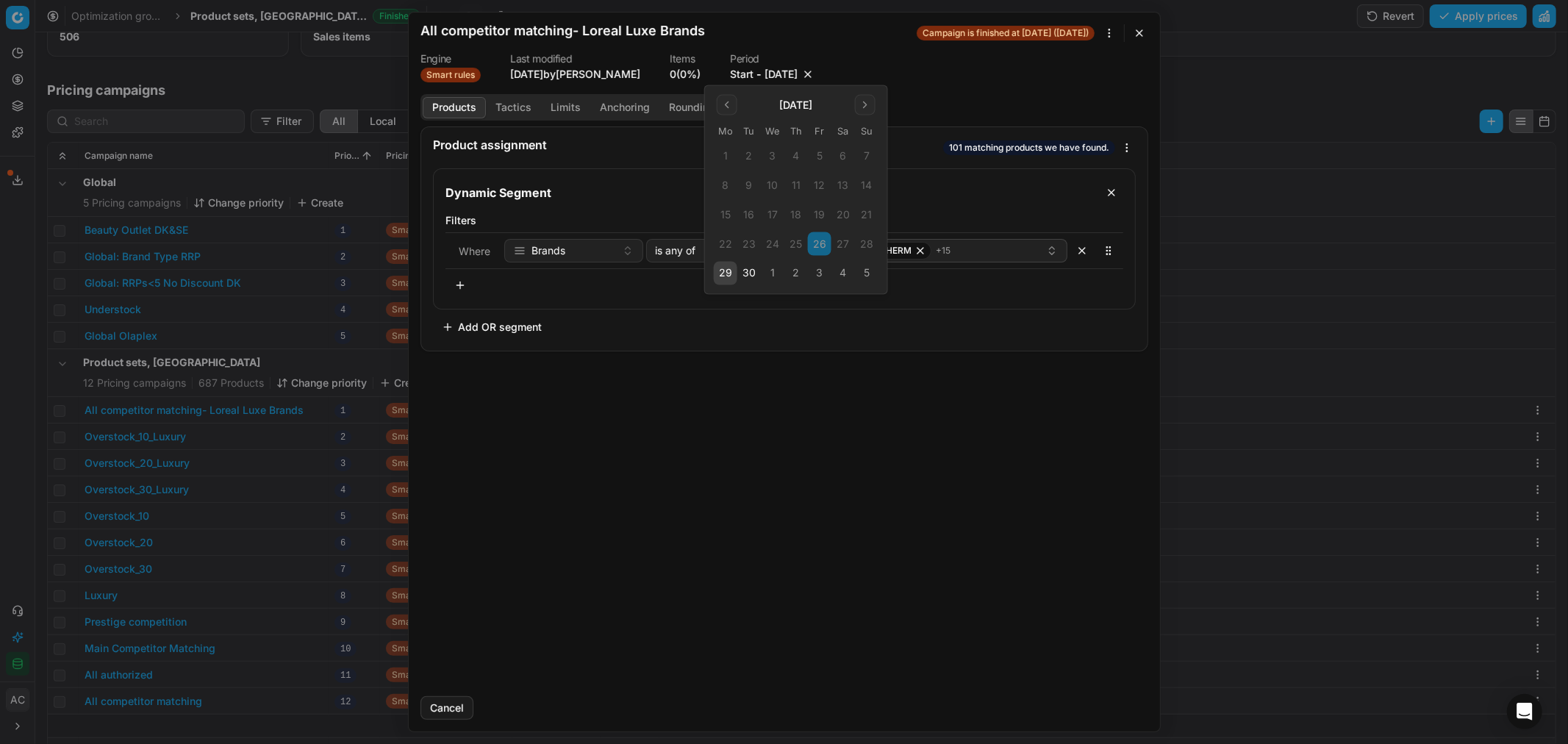
click at [820, 282] on button "3" at bounding box center [820, 273] width 24 height 24
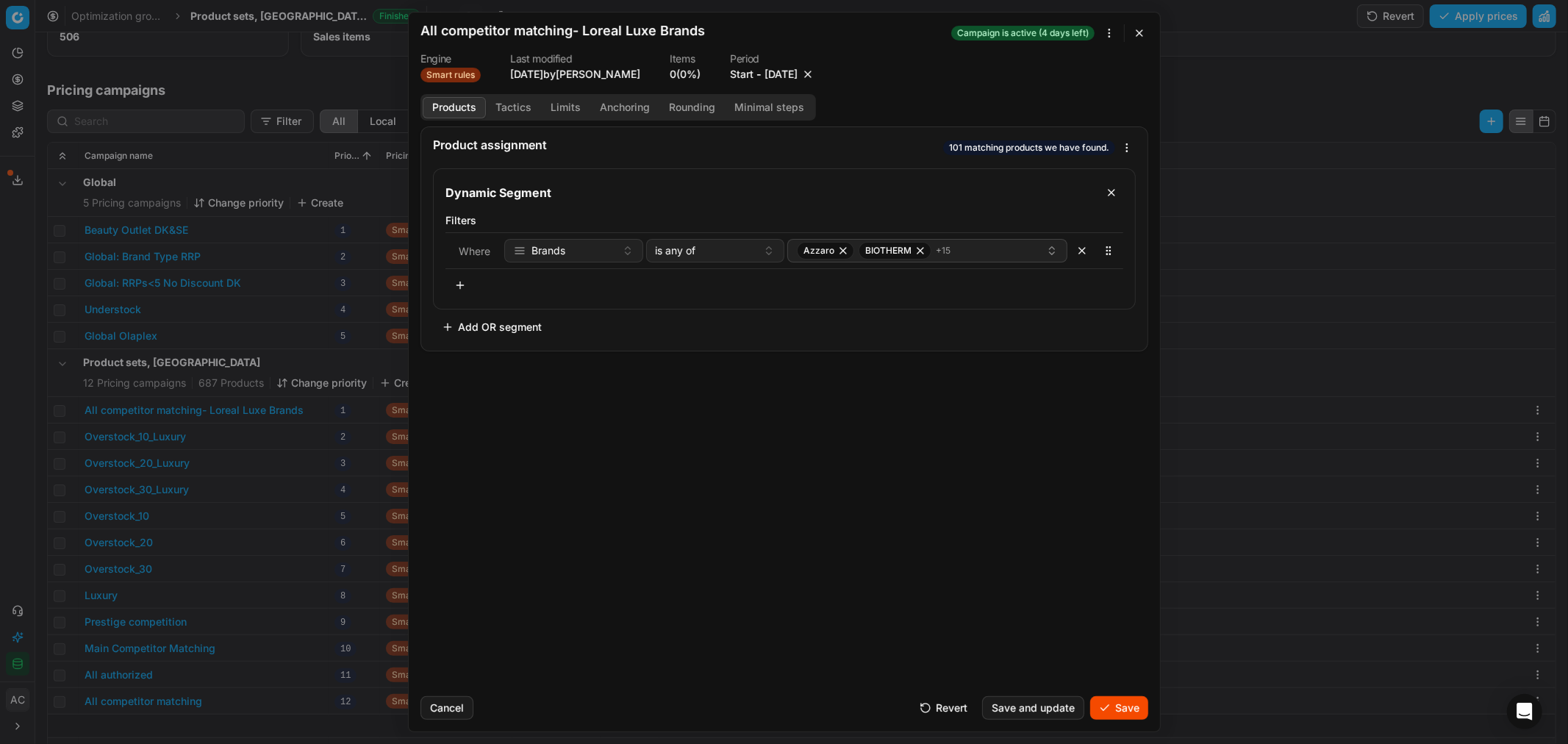
click at [1105, 715] on button "Save" at bounding box center [1118, 707] width 58 height 24
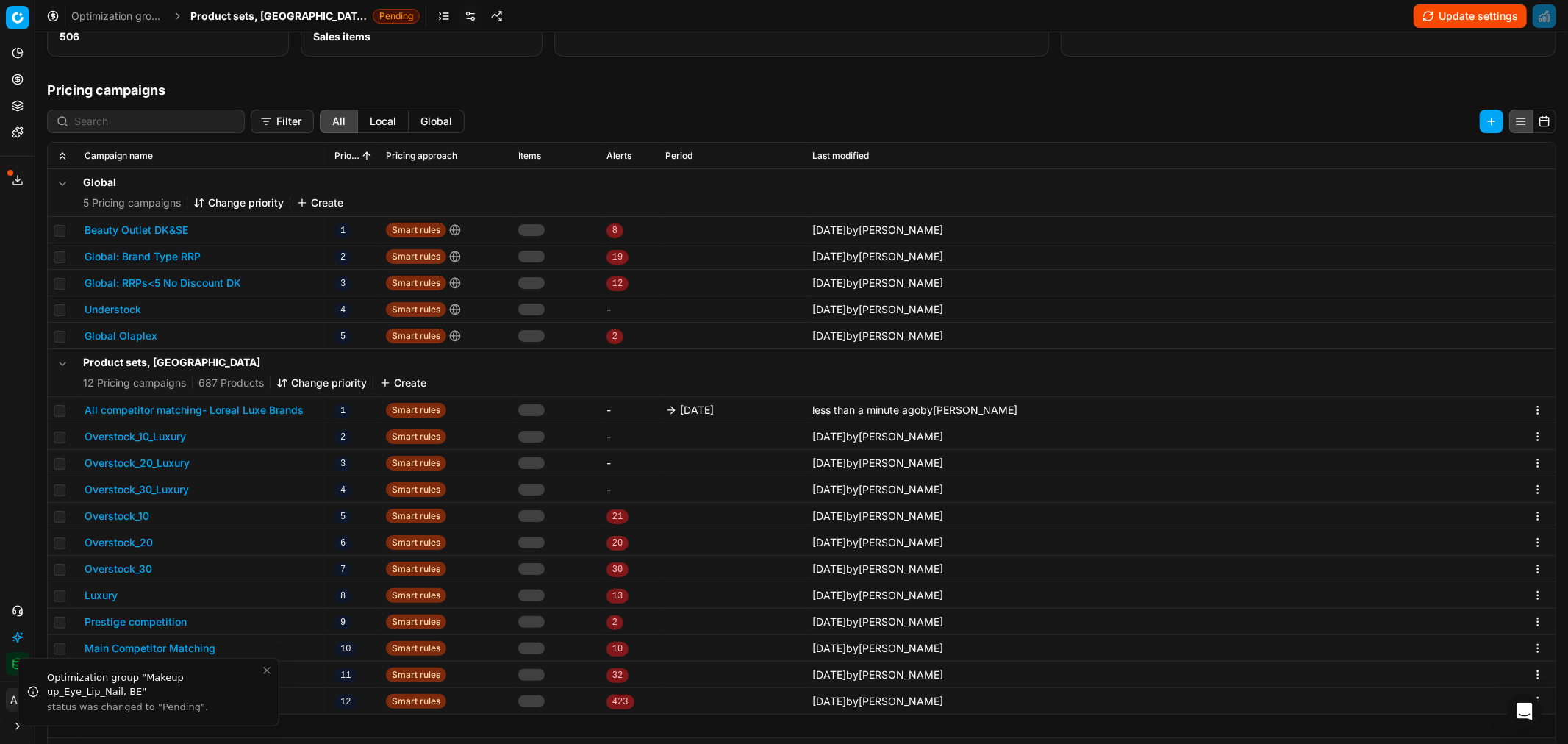
click at [255, 15] on span "Product sets, DK" at bounding box center [278, 16] width 176 height 15
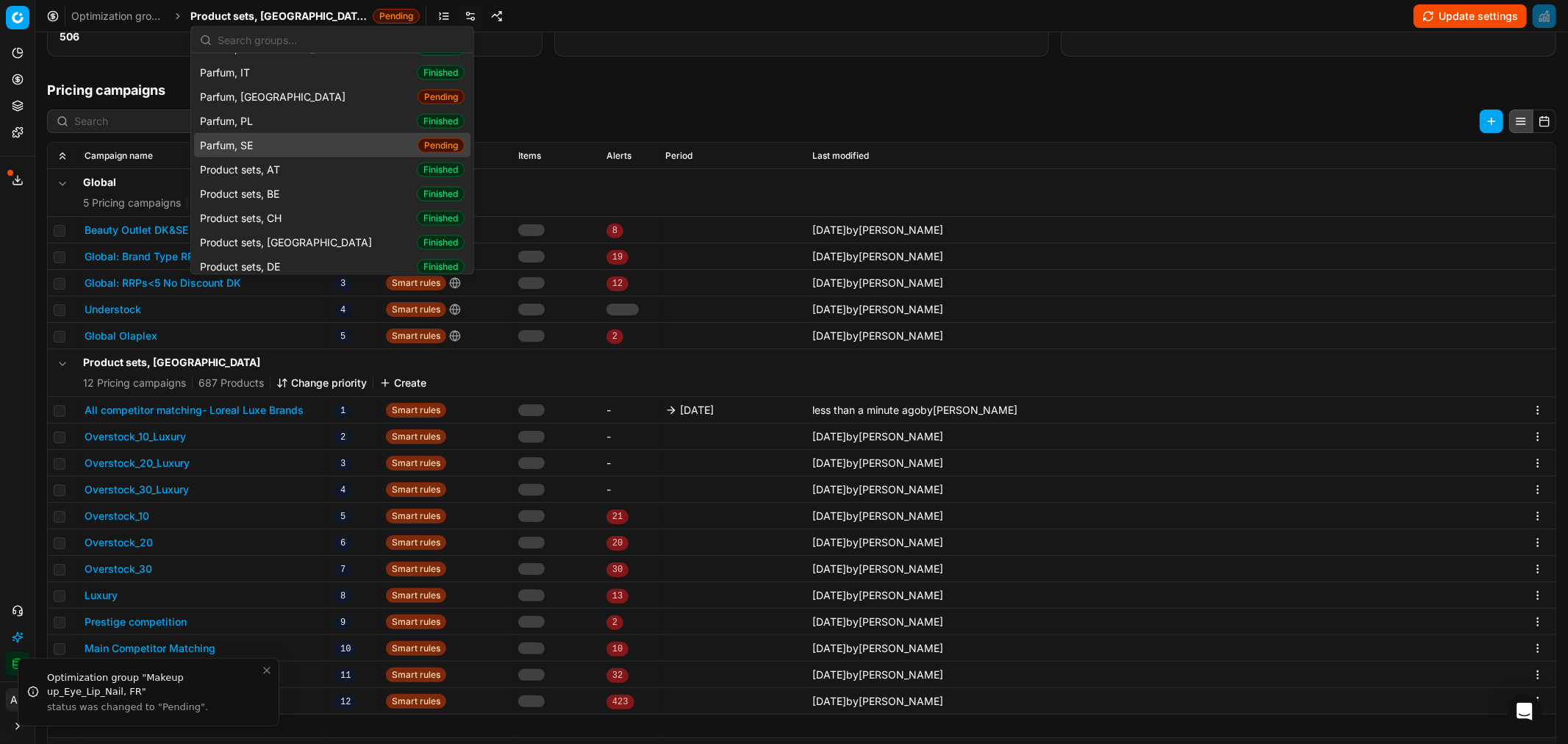
scroll to position [1612, 0]
click at [284, 296] on div "Product sets, FI Finished" at bounding box center [332, 309] width 277 height 25
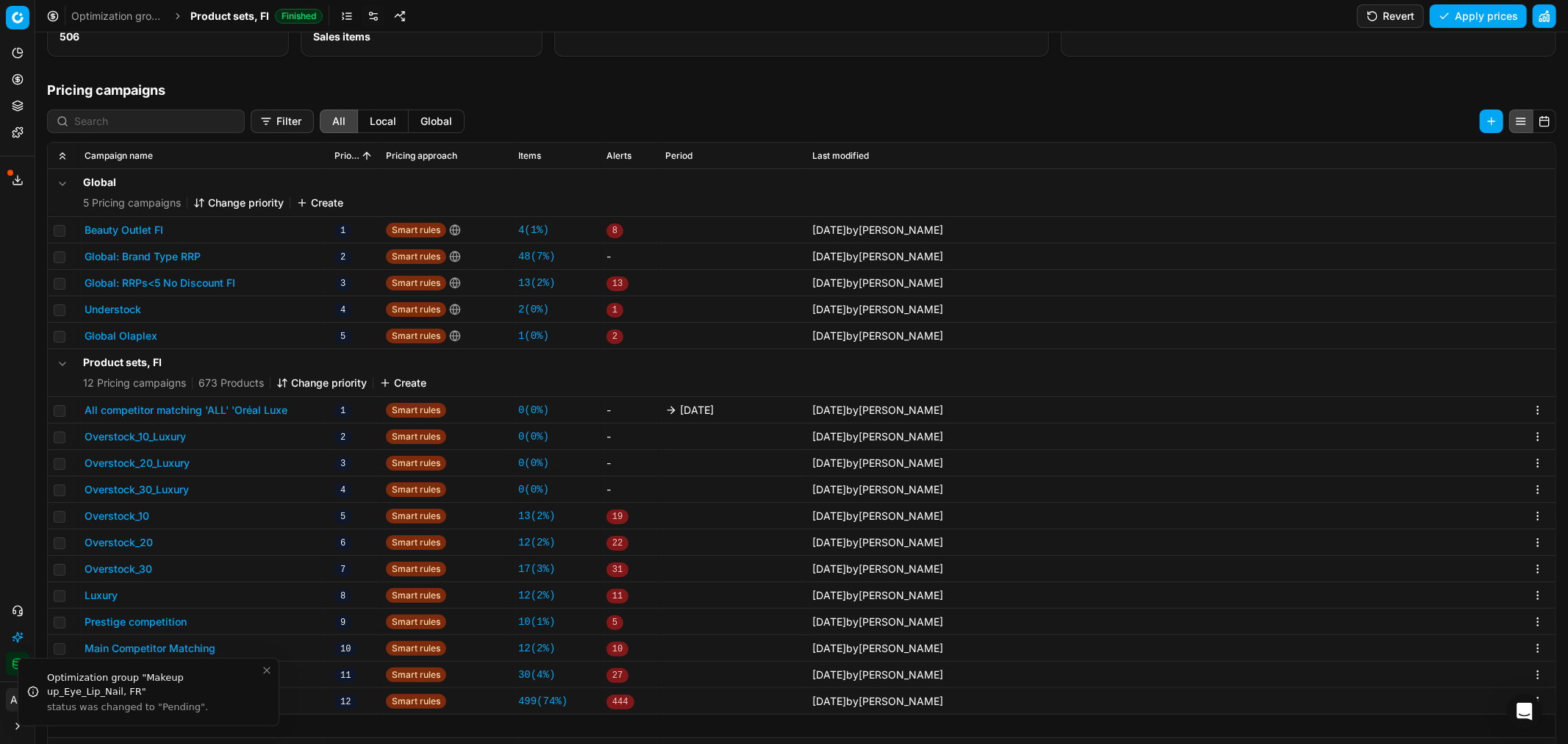
click at [234, 410] on button "All competitor matching 'ALL' 'Oréal Luxe" at bounding box center [186, 410] width 203 height 15
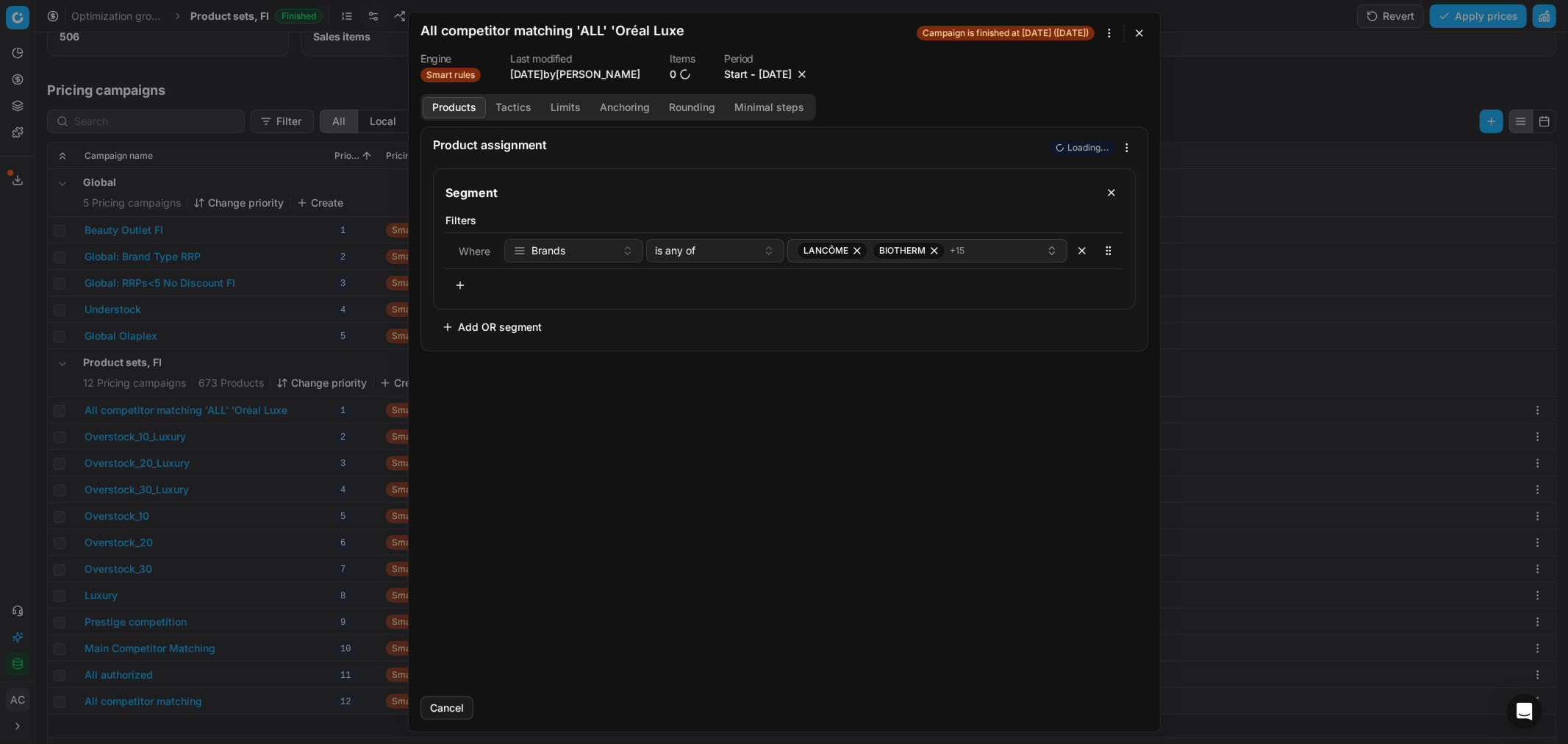
click at [781, 74] on button "9/26/2025" at bounding box center [775, 74] width 33 height 15
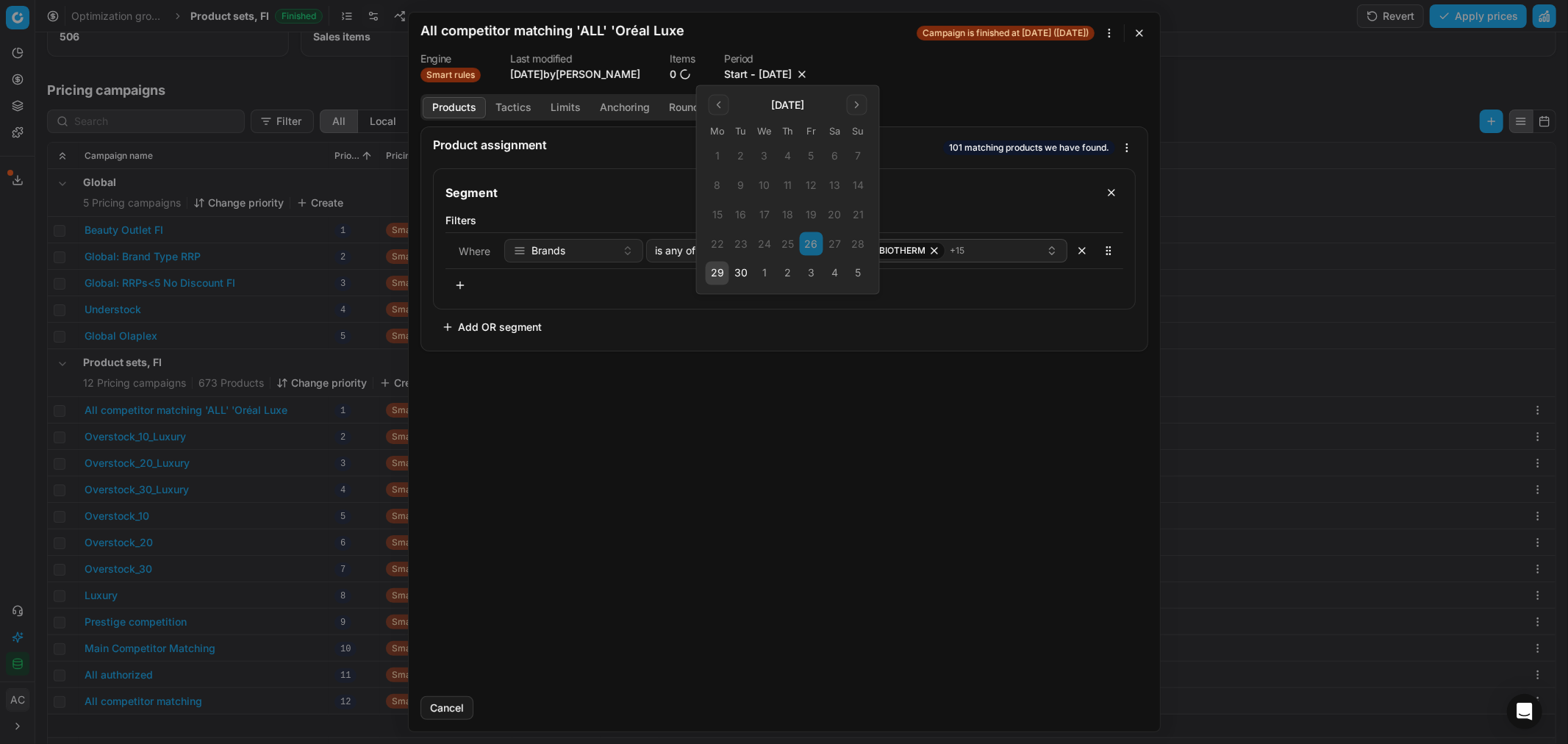
click at [814, 275] on button "3" at bounding box center [811, 273] width 24 height 24
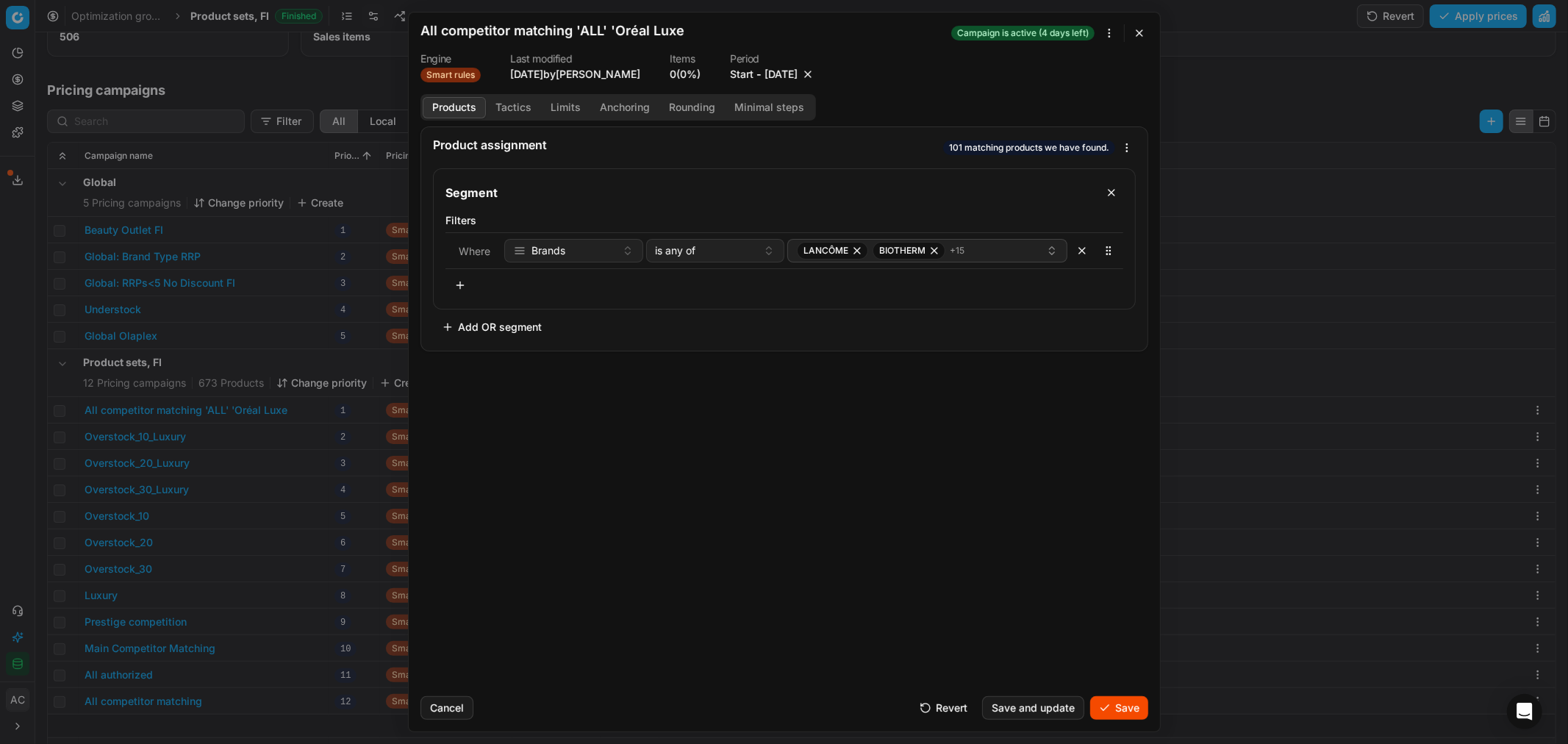
click at [1123, 702] on button "Save" at bounding box center [1118, 707] width 58 height 24
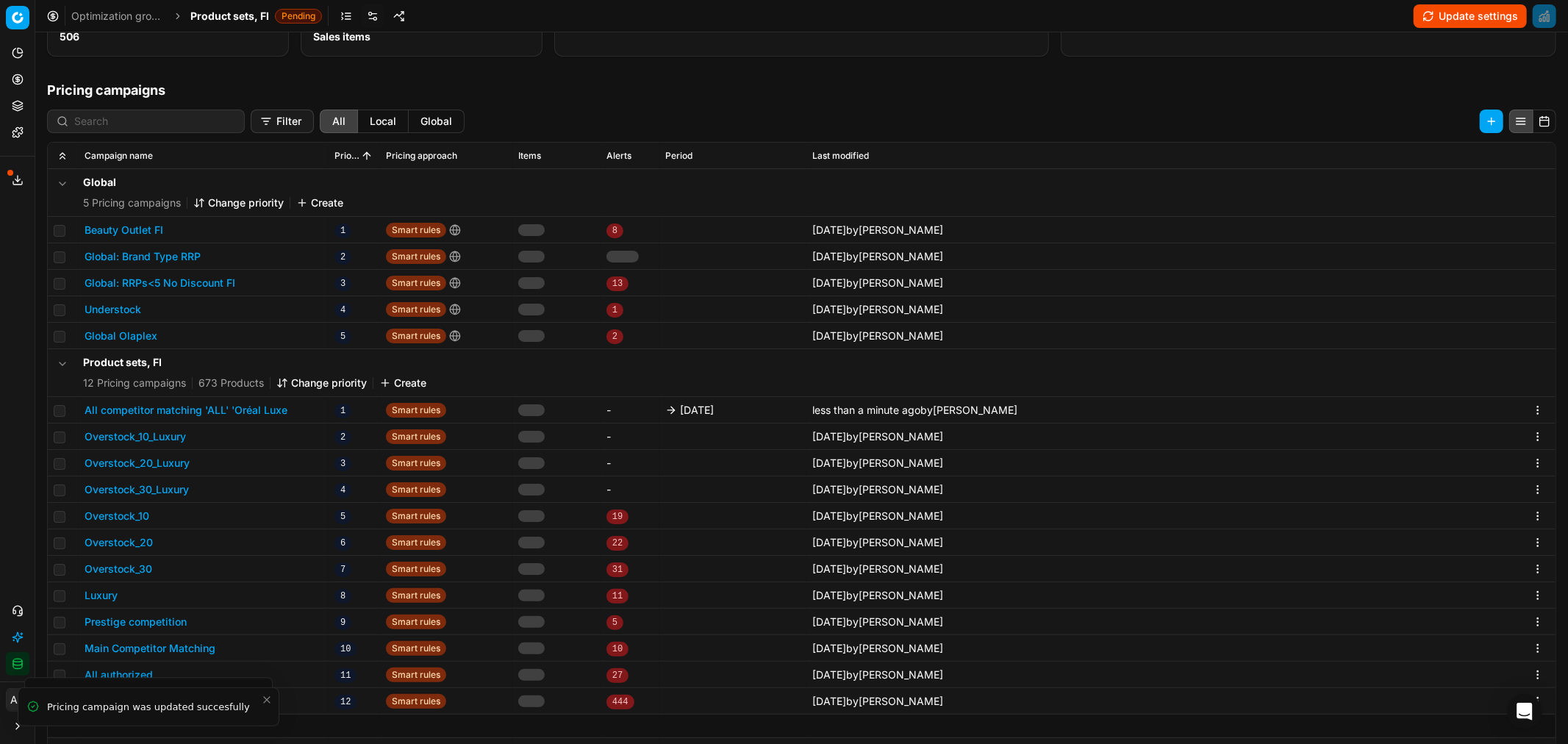
click at [228, 17] on span "Product sets, FI" at bounding box center [230, 16] width 79 height 15
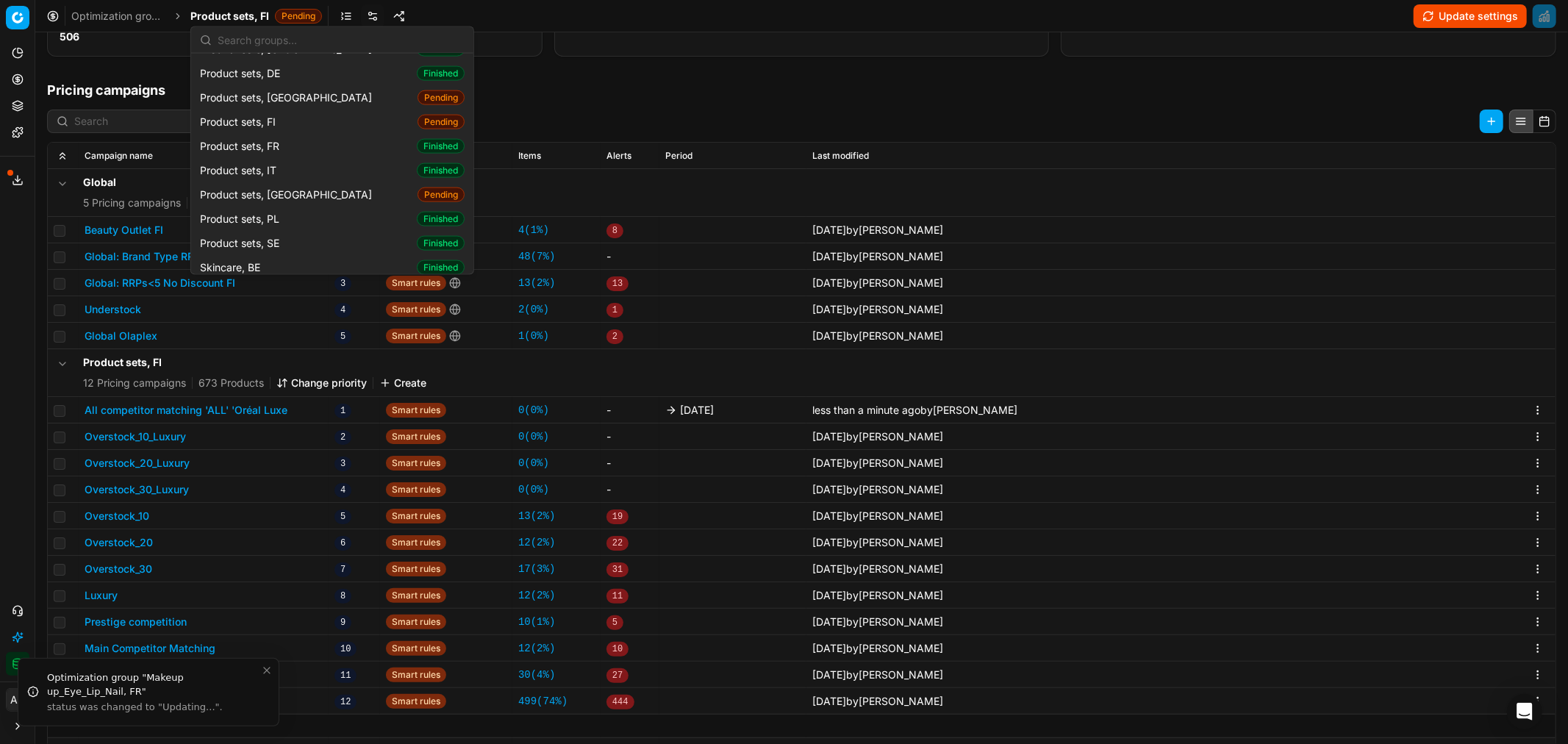
scroll to position [1801, 0]
click at [287, 228] on div "Product sets, SE Finished" at bounding box center [332, 241] width 277 height 25
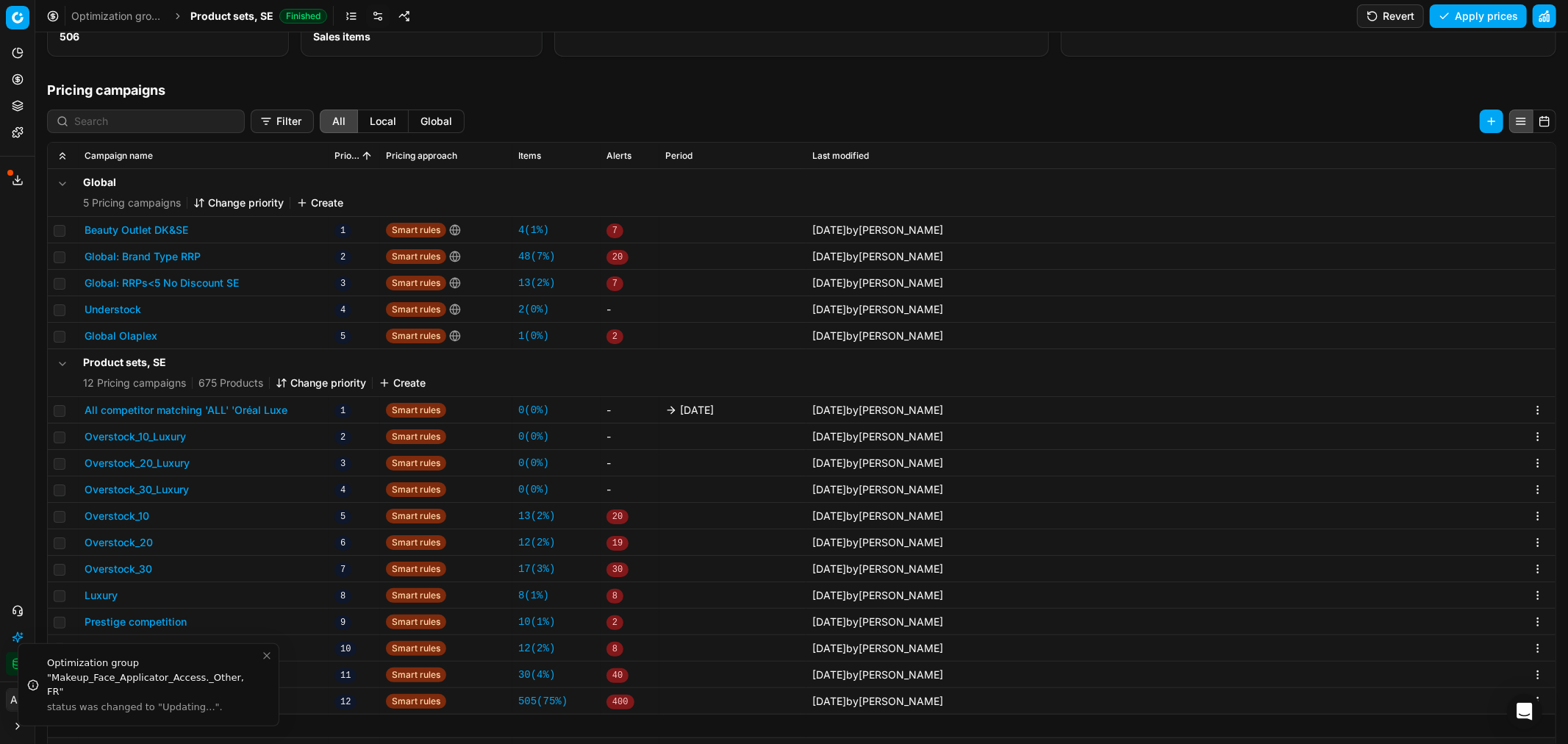
click at [237, 407] on button "All competitor matching 'ALL' 'Oréal Luxe" at bounding box center [186, 410] width 203 height 15
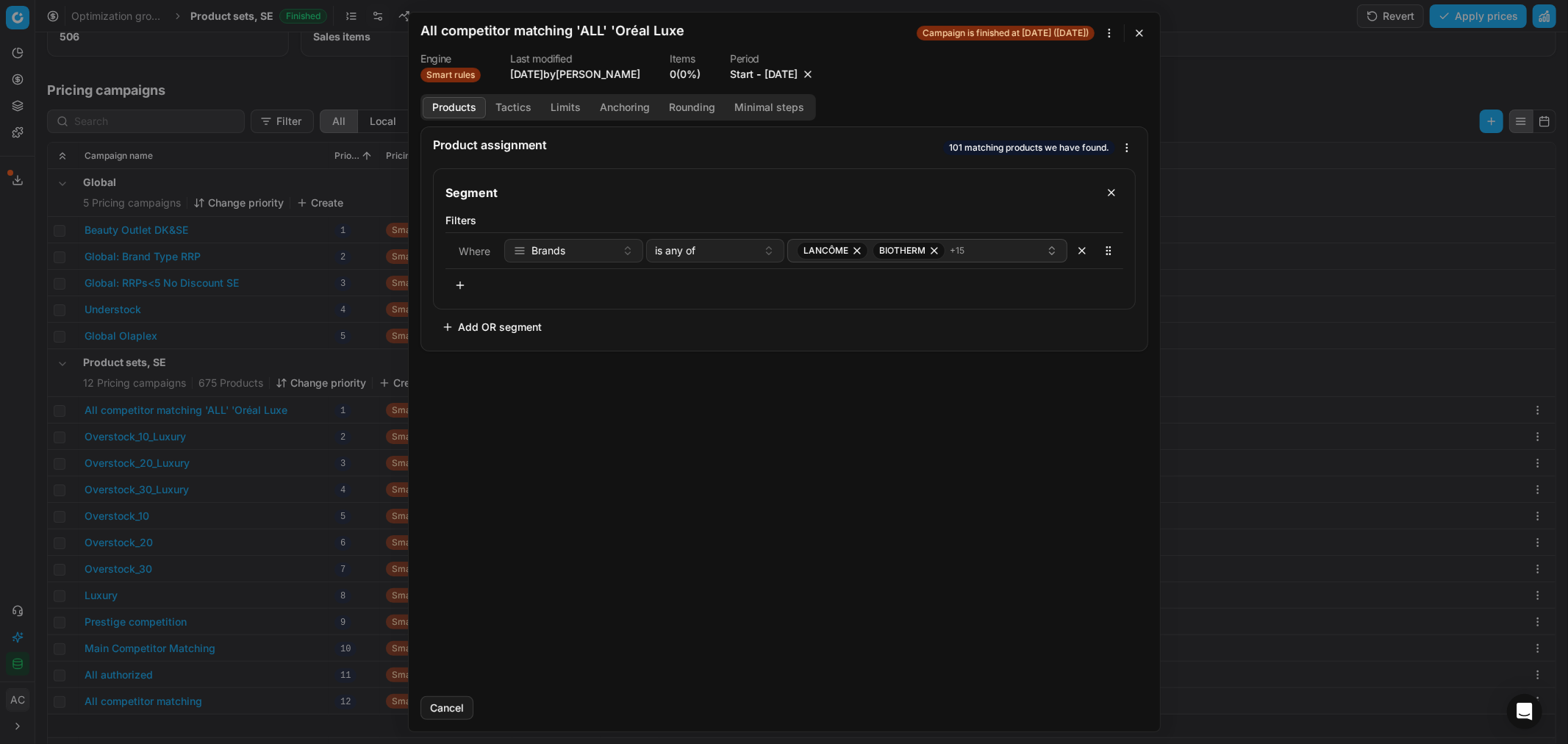
click at [794, 75] on button "9/26/2025" at bounding box center [781, 74] width 33 height 15
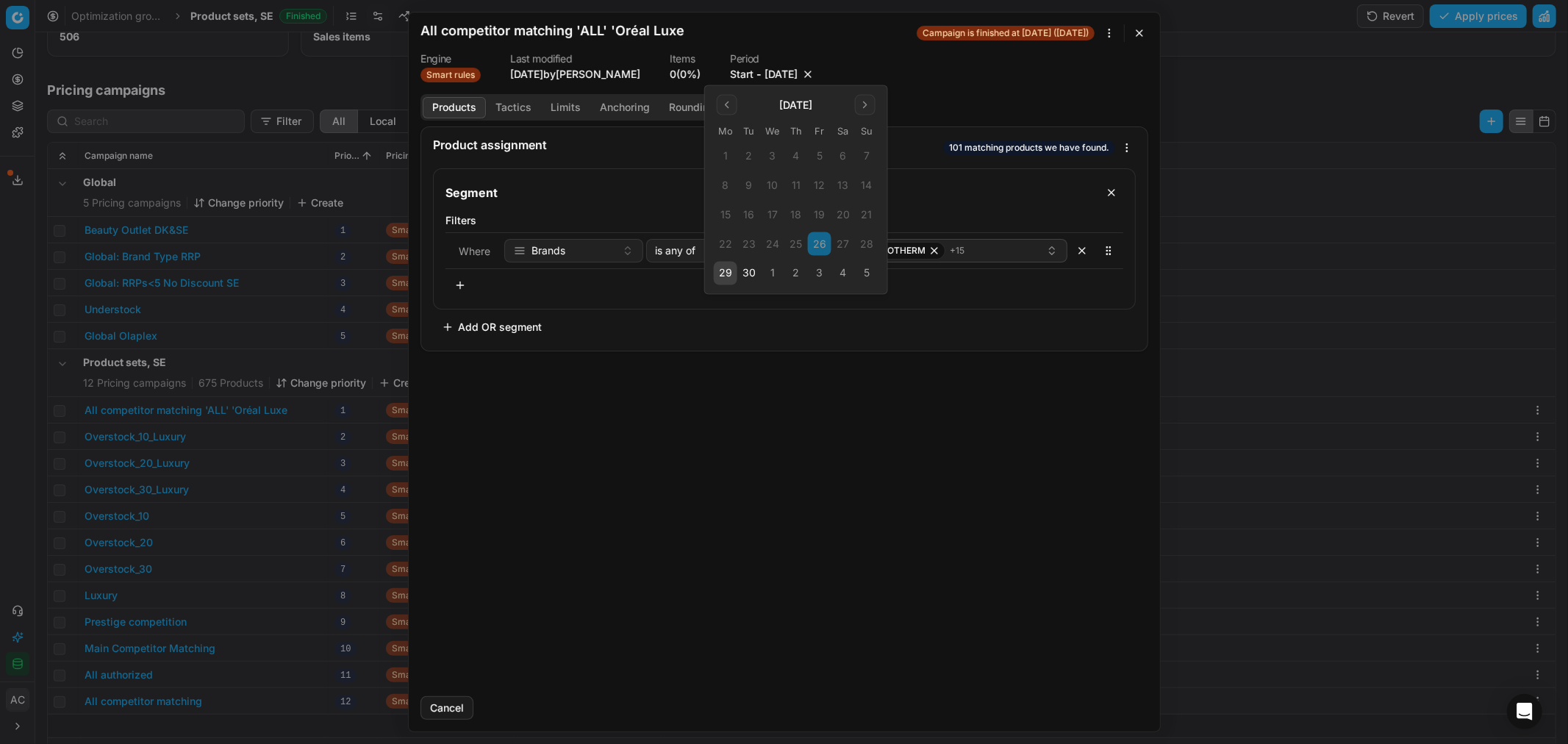
click at [816, 275] on button "3" at bounding box center [820, 273] width 24 height 24
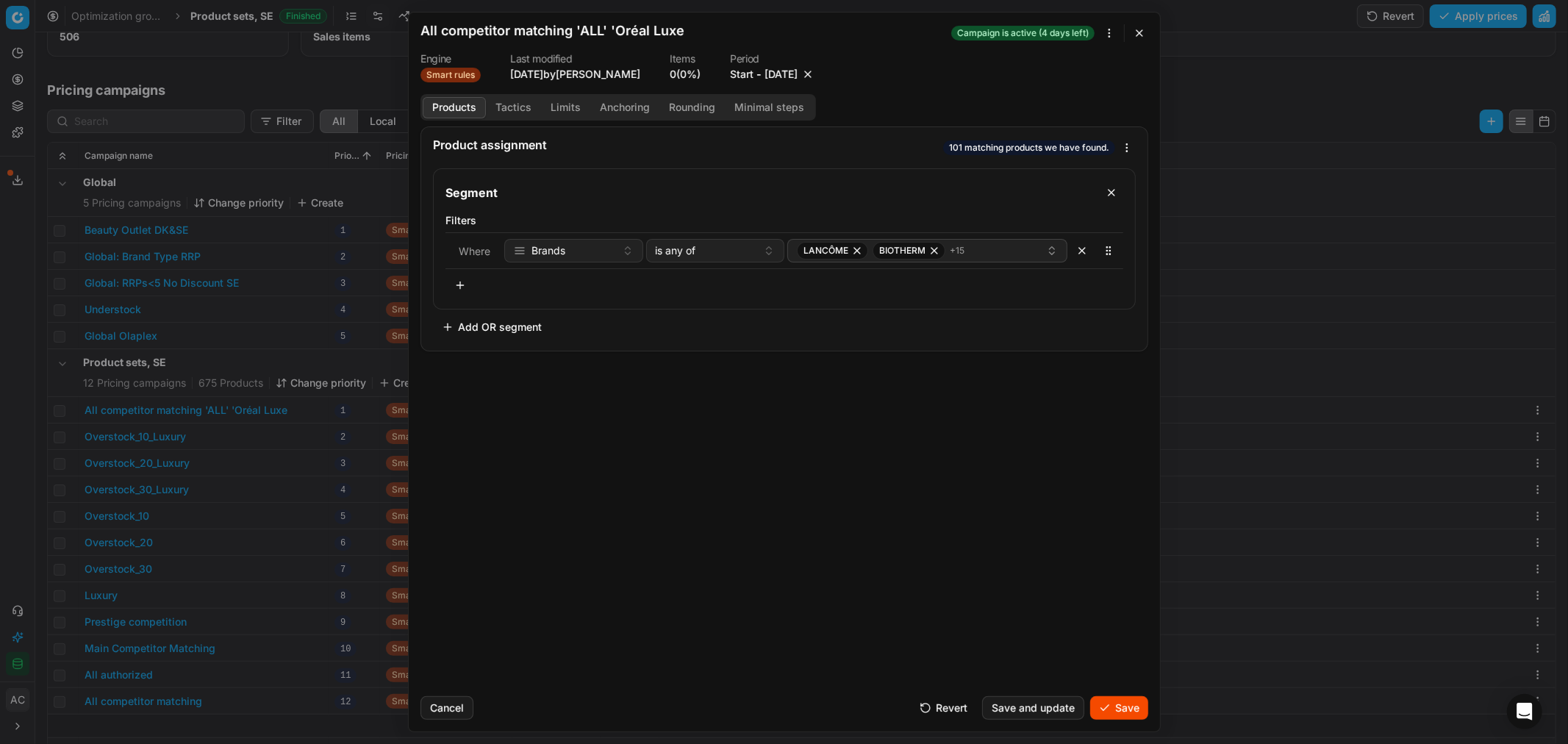
click at [1120, 709] on button "Save" at bounding box center [1118, 707] width 58 height 24
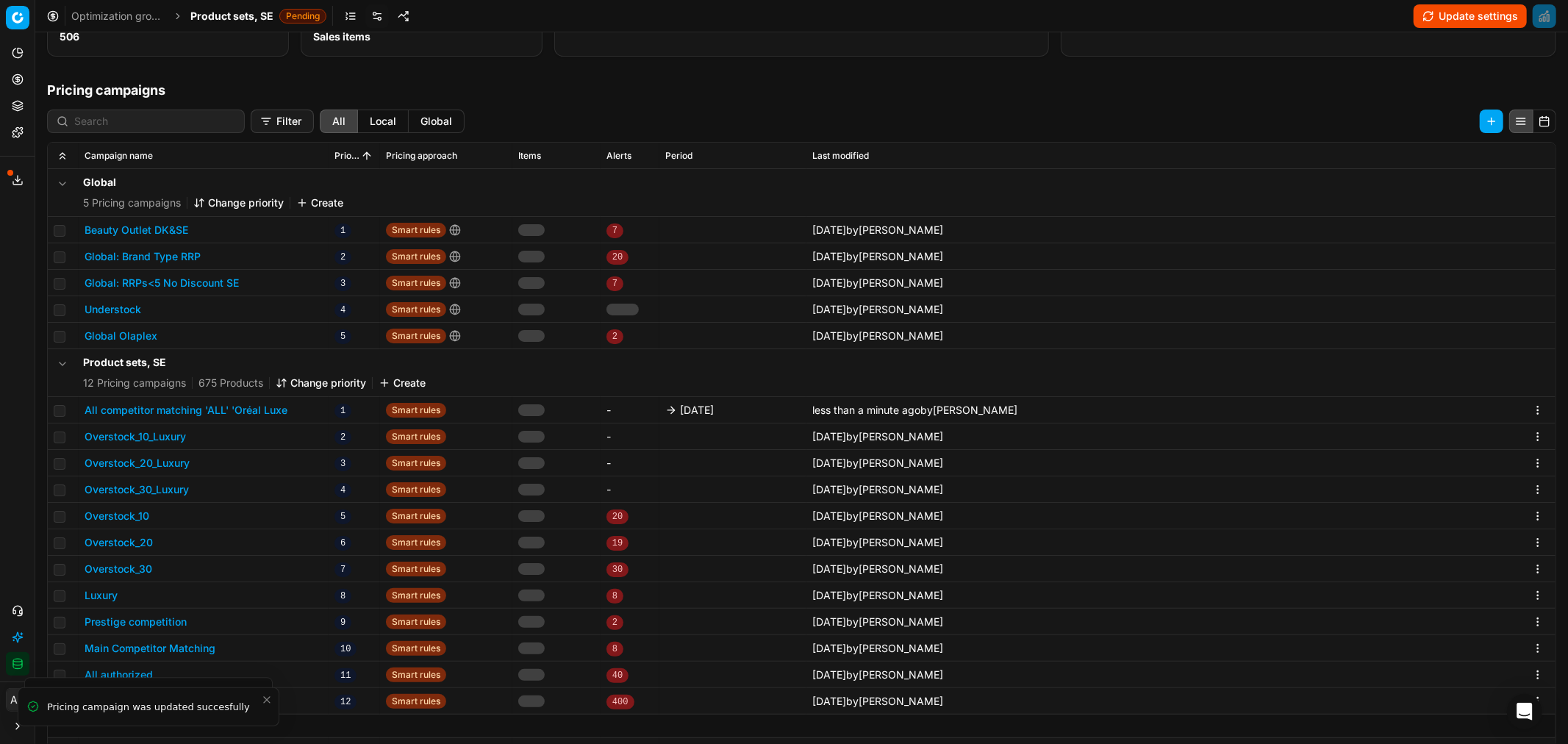
click at [229, 11] on span "Product sets, SE" at bounding box center [232, 16] width 83 height 15
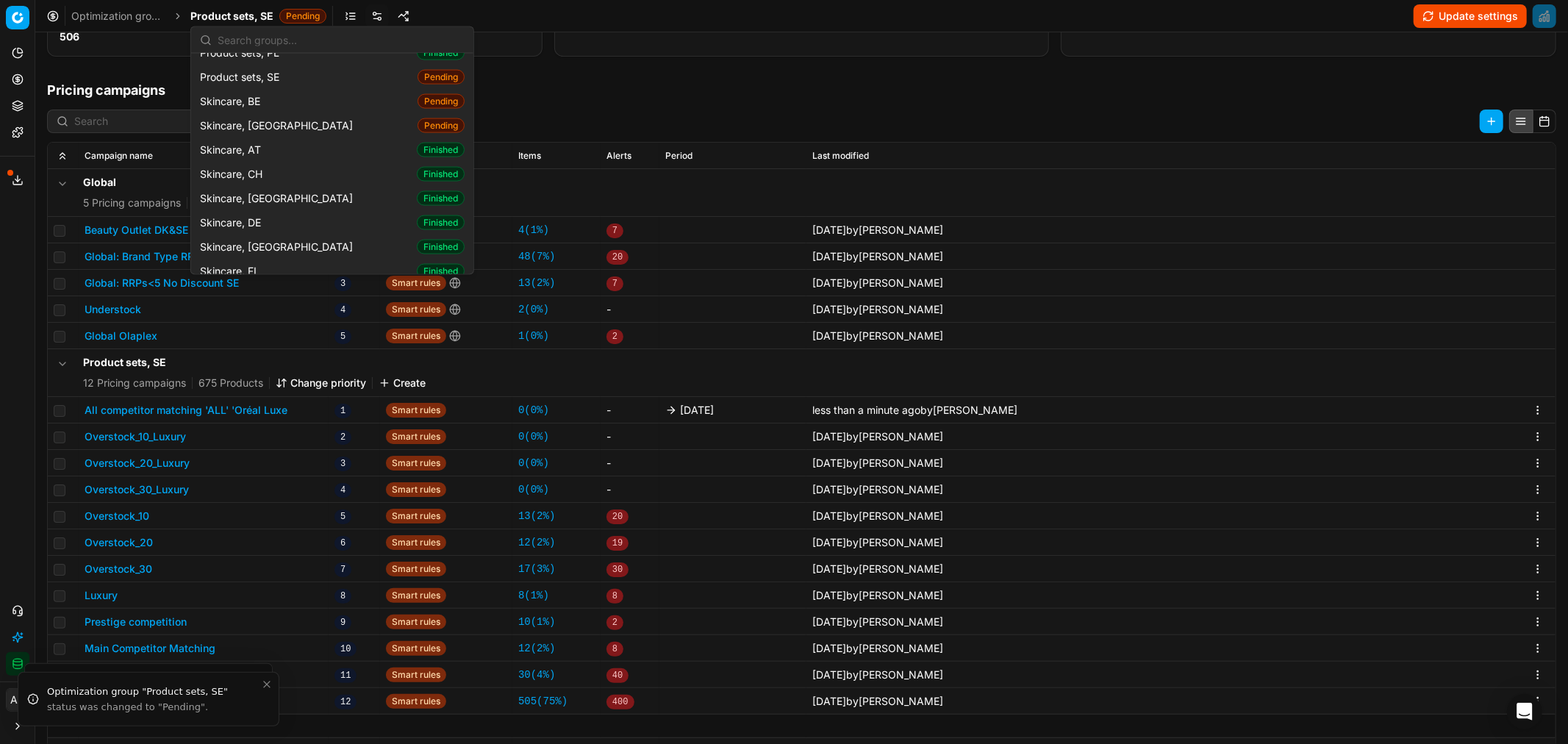
scroll to position [1965, 0]
click at [277, 234] on div "Skincare, DK Finished" at bounding box center [332, 246] width 277 height 25
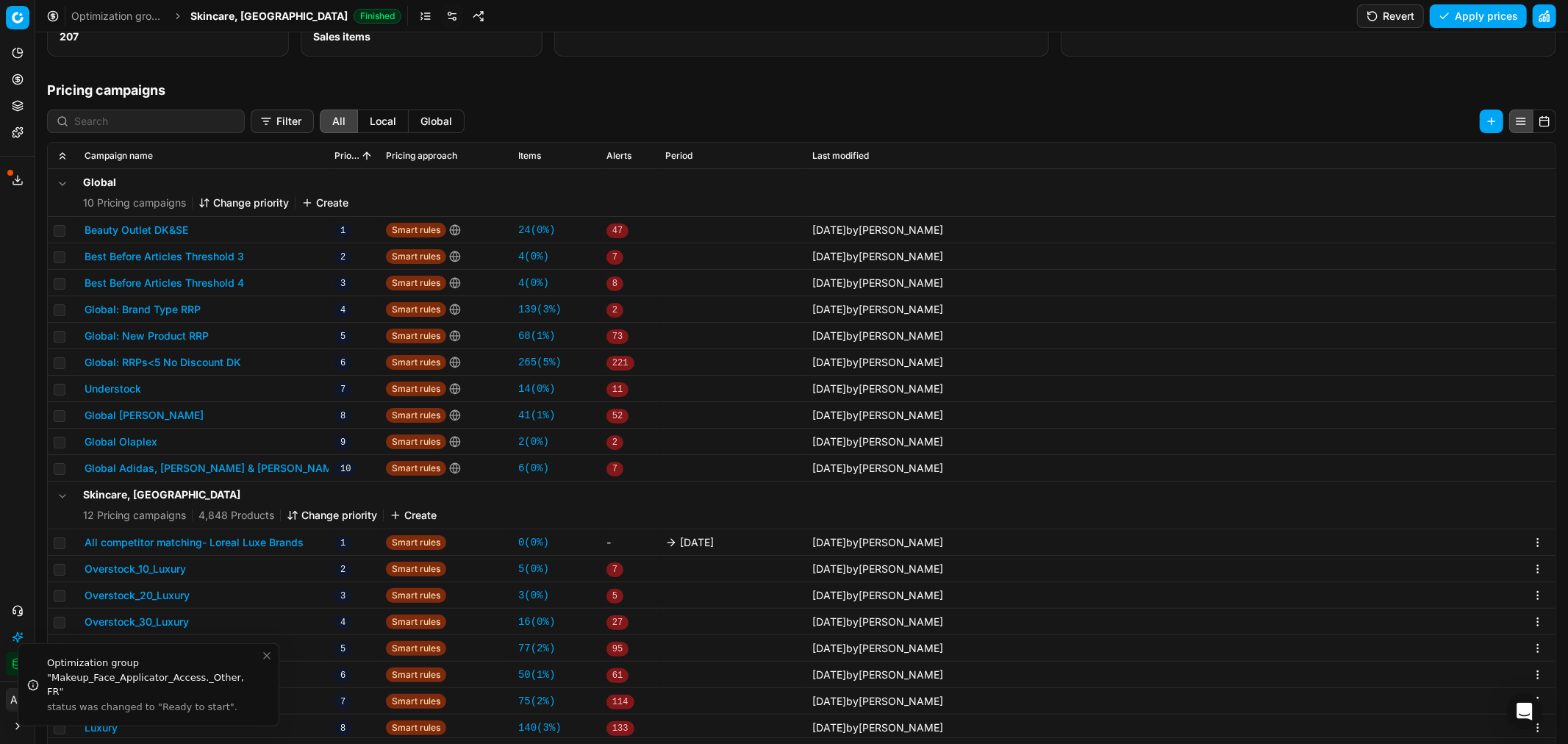
click at [221, 543] on button "All competitor matching- Loreal Luxe Brands" at bounding box center [194, 543] width 219 height 15
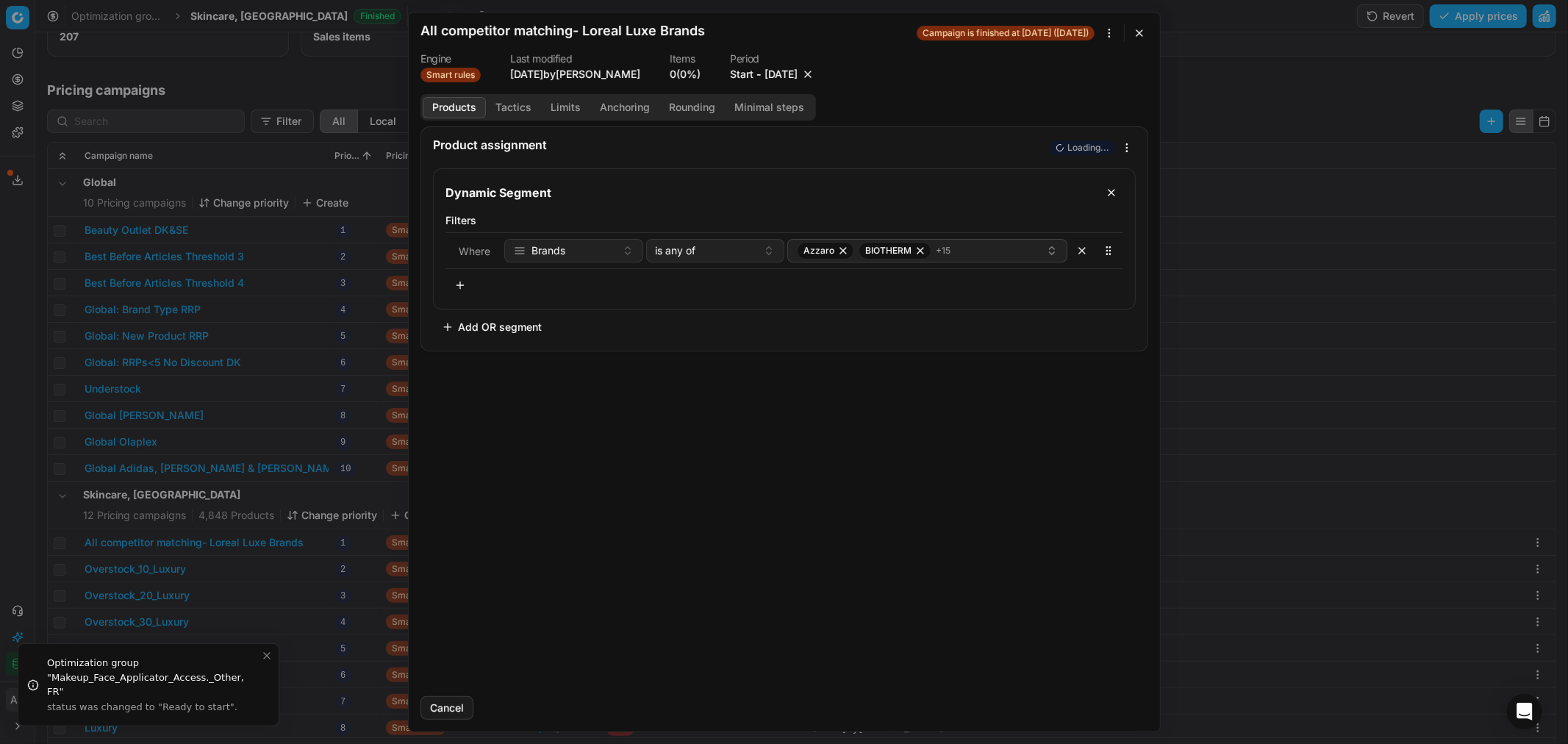
click at [798, 70] on button "9/26/2025" at bounding box center [781, 74] width 33 height 15
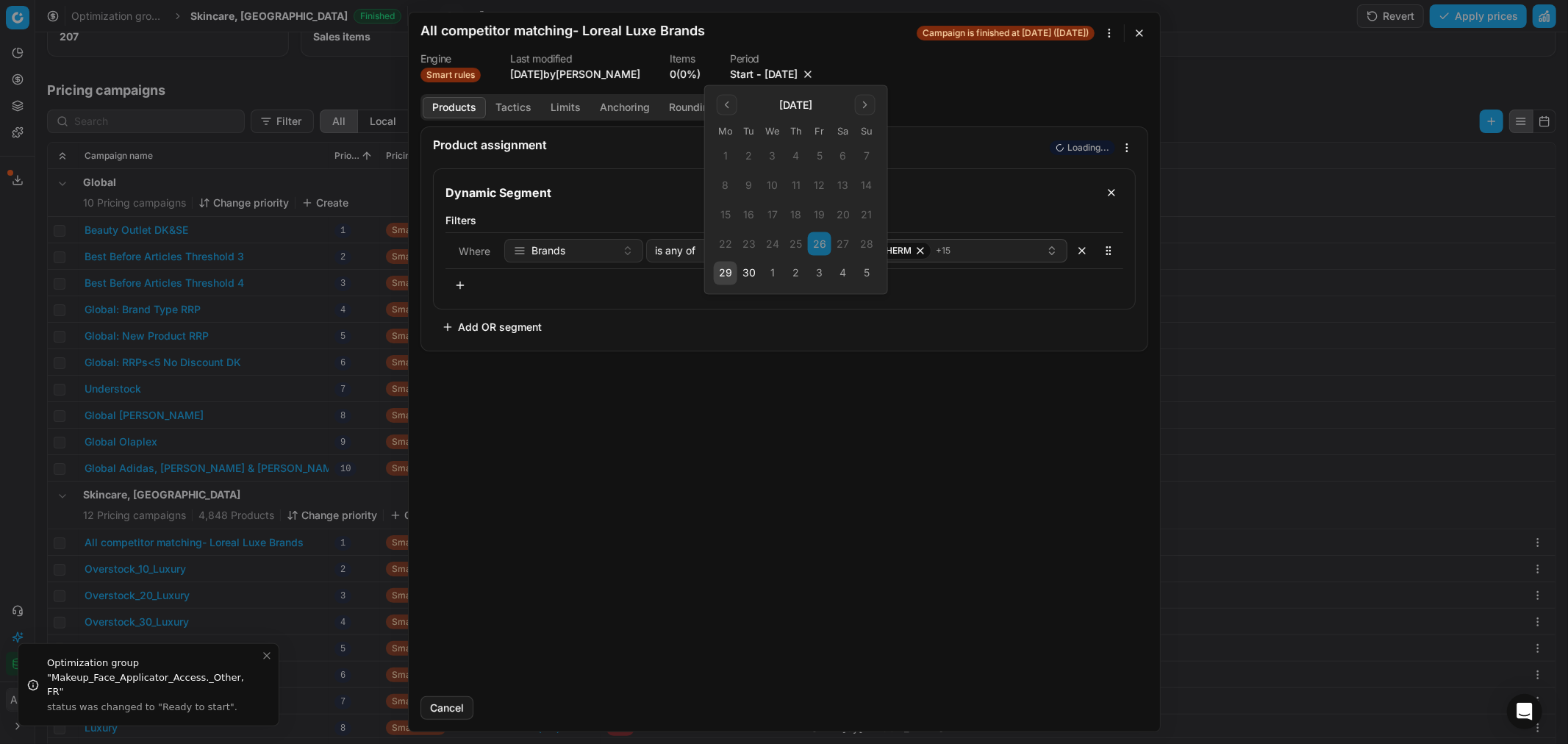
click at [819, 276] on button "3" at bounding box center [820, 273] width 24 height 24
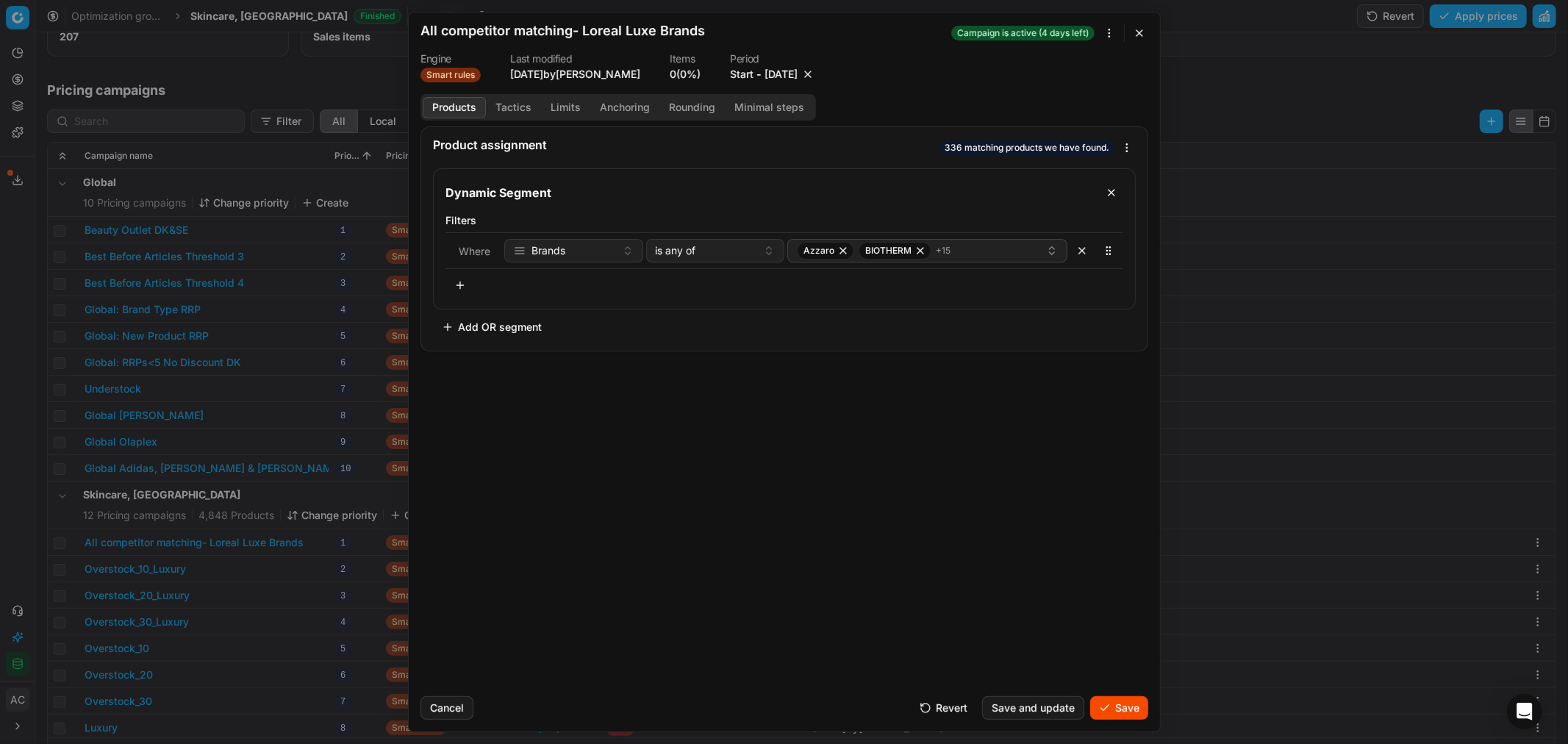
click at [1110, 701] on button "Save" at bounding box center [1118, 707] width 58 height 24
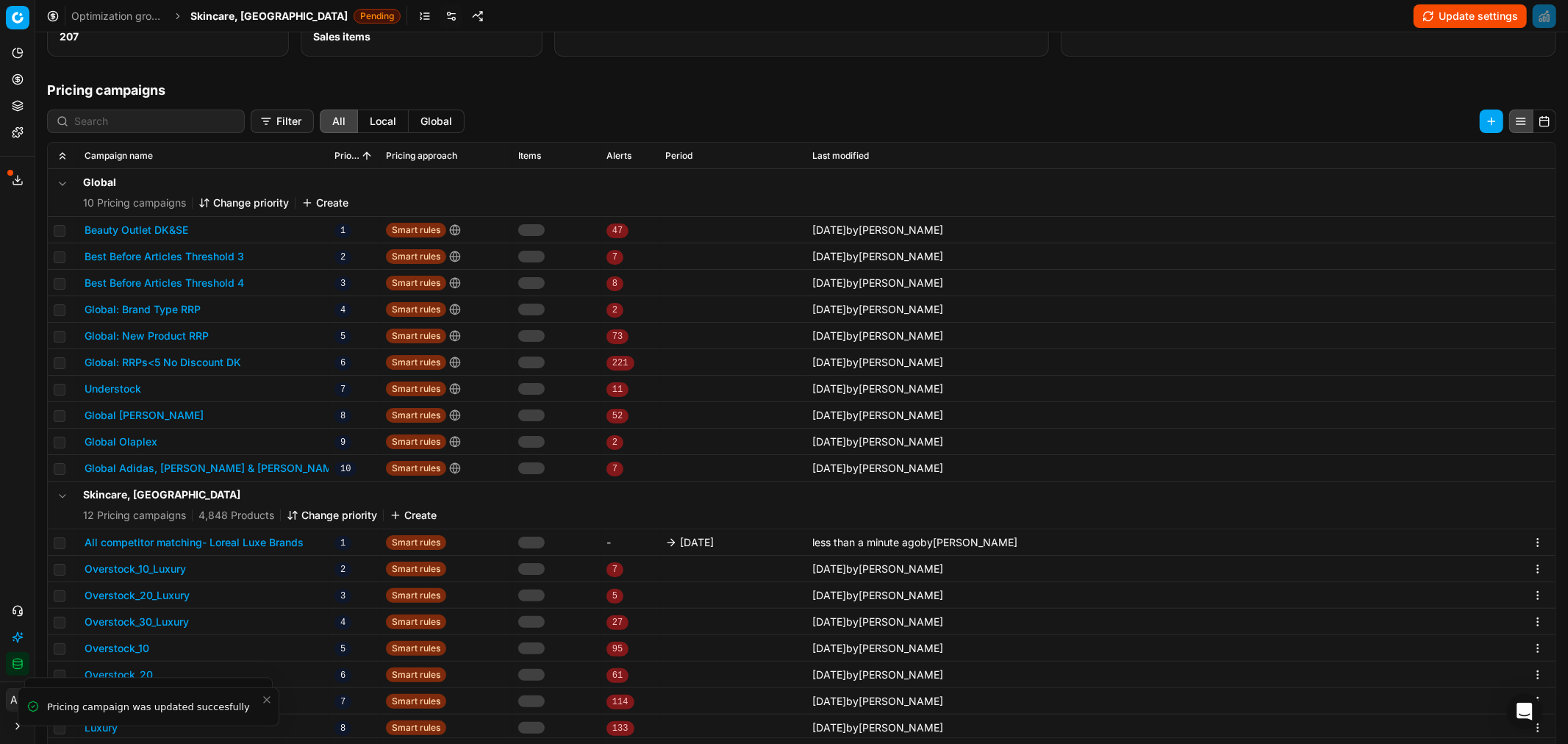
click at [218, 18] on span "Skincare, DK" at bounding box center [269, 16] width 157 height 15
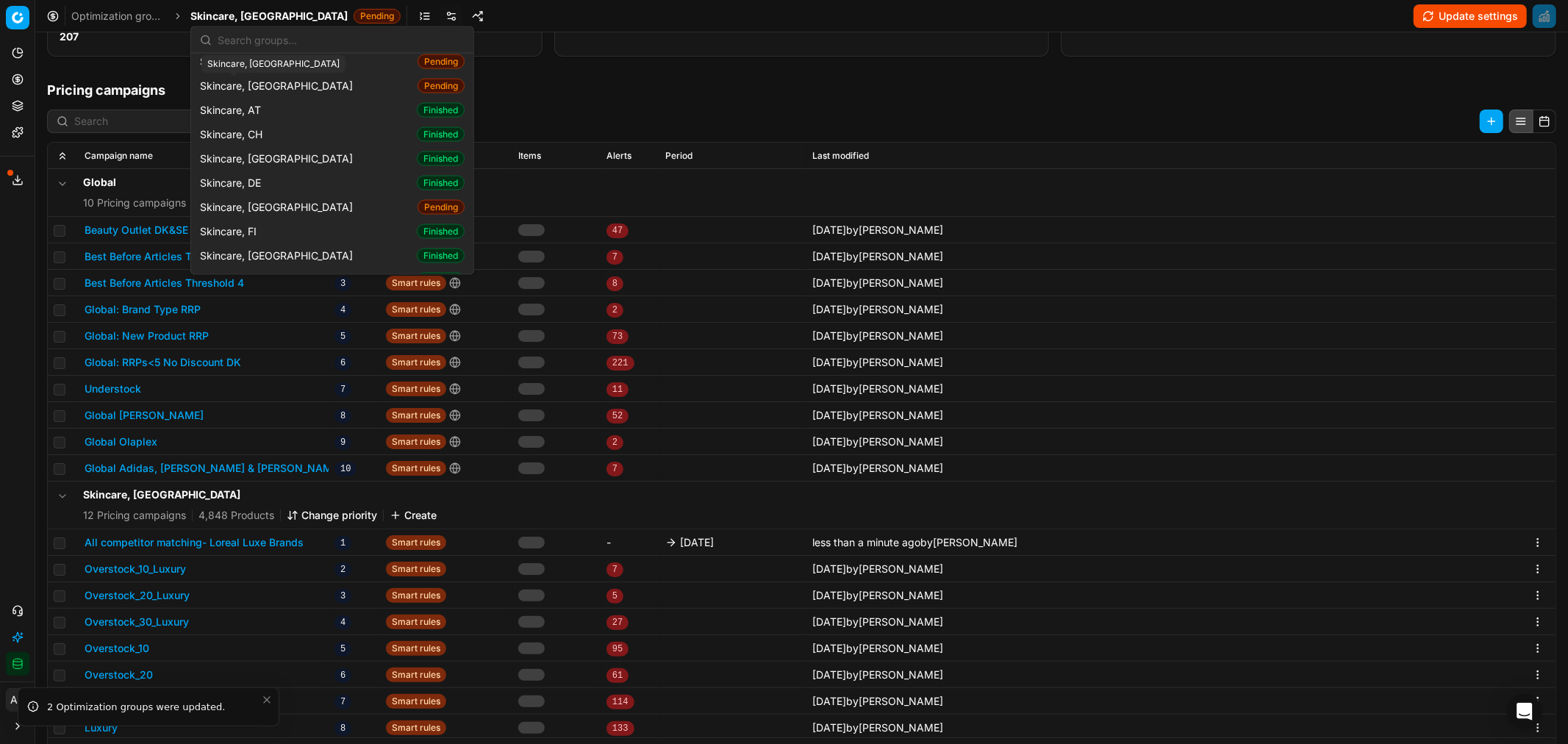
scroll to position [2004, 0]
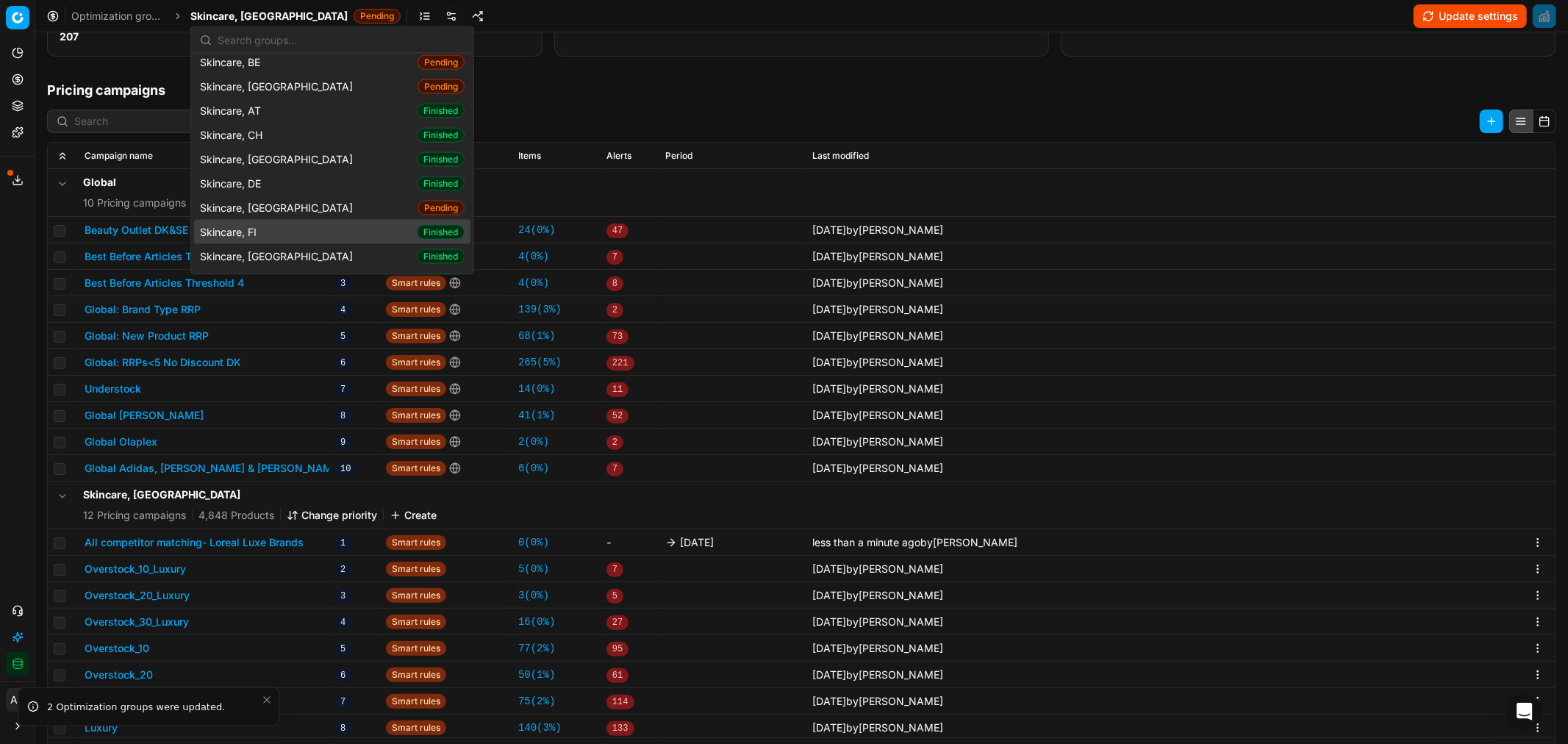
click at [257, 224] on span "Skincare, FI" at bounding box center [231, 232] width 62 height 15
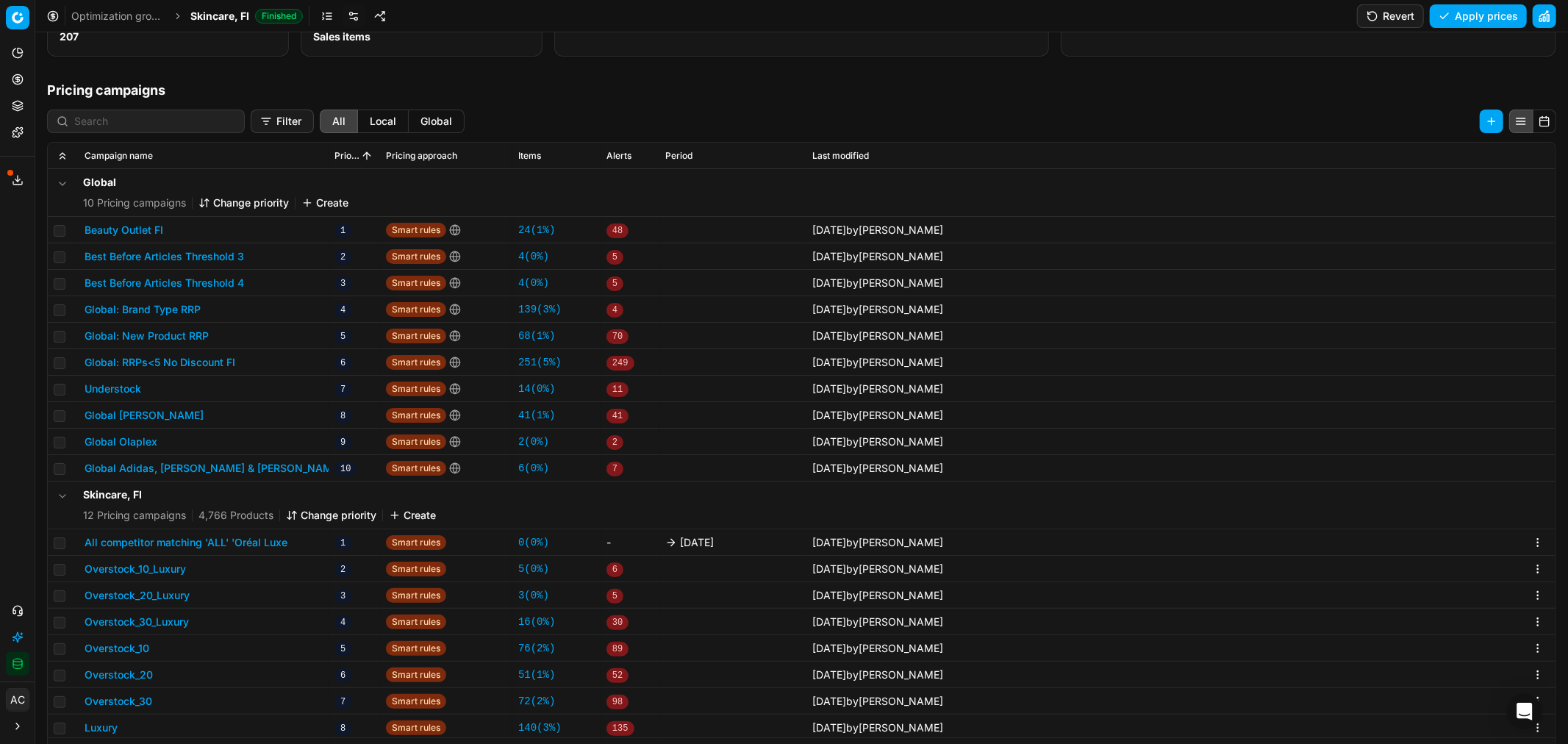
click at [206, 542] on button "All competitor matching 'ALL' 'Oréal Luxe" at bounding box center [186, 543] width 203 height 15
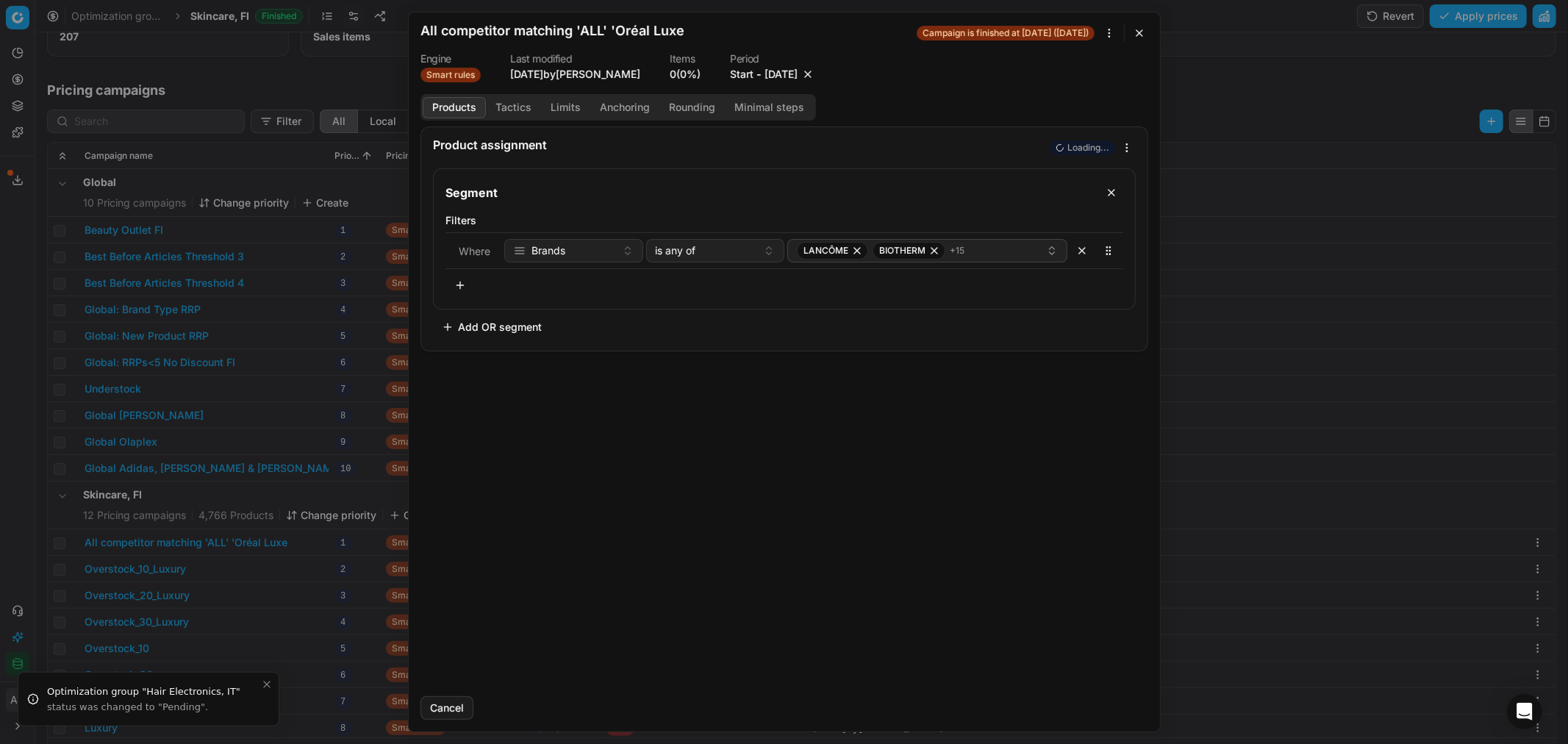
click at [795, 70] on button "9/26/2025" at bounding box center [781, 74] width 33 height 15
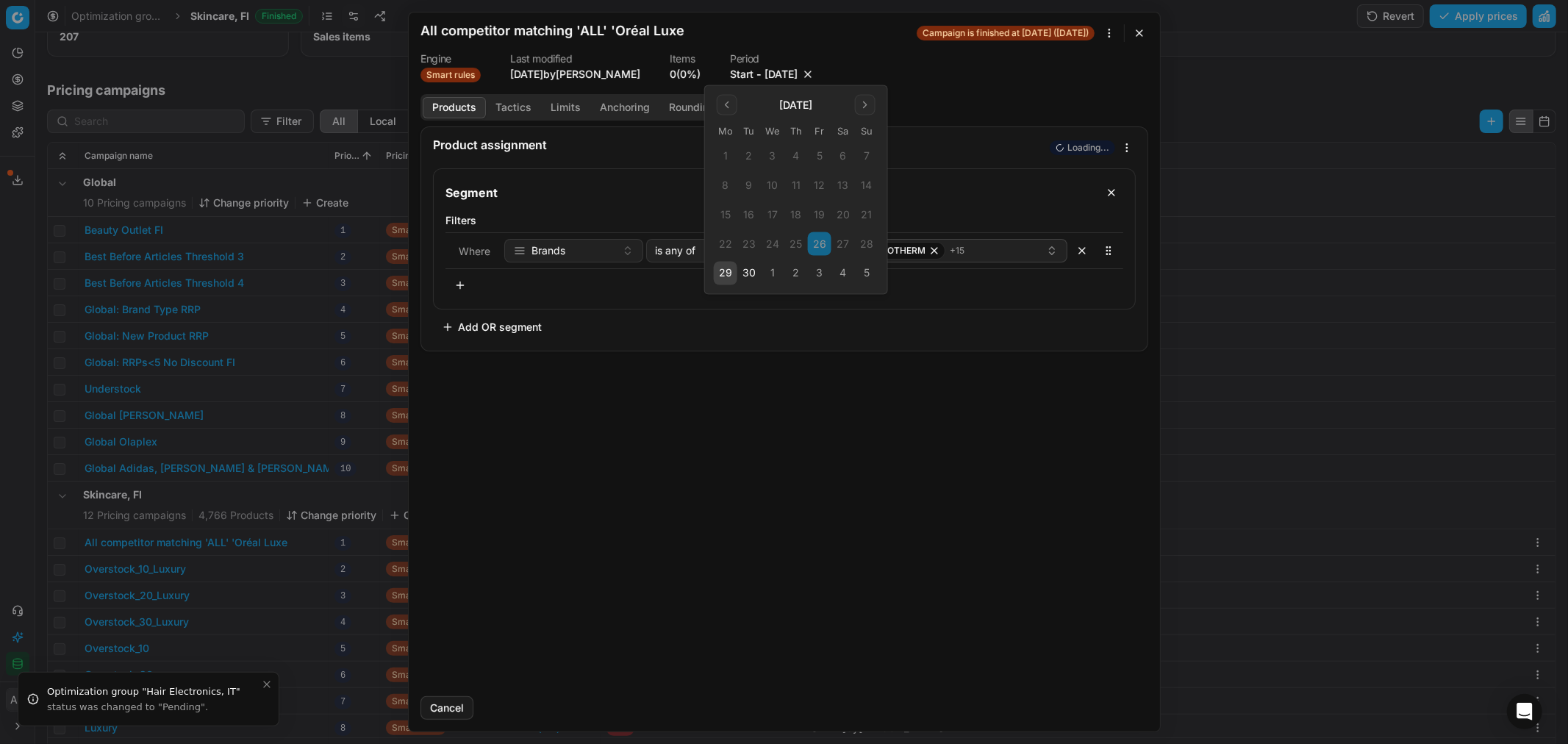
click at [820, 279] on button "3" at bounding box center [820, 273] width 24 height 24
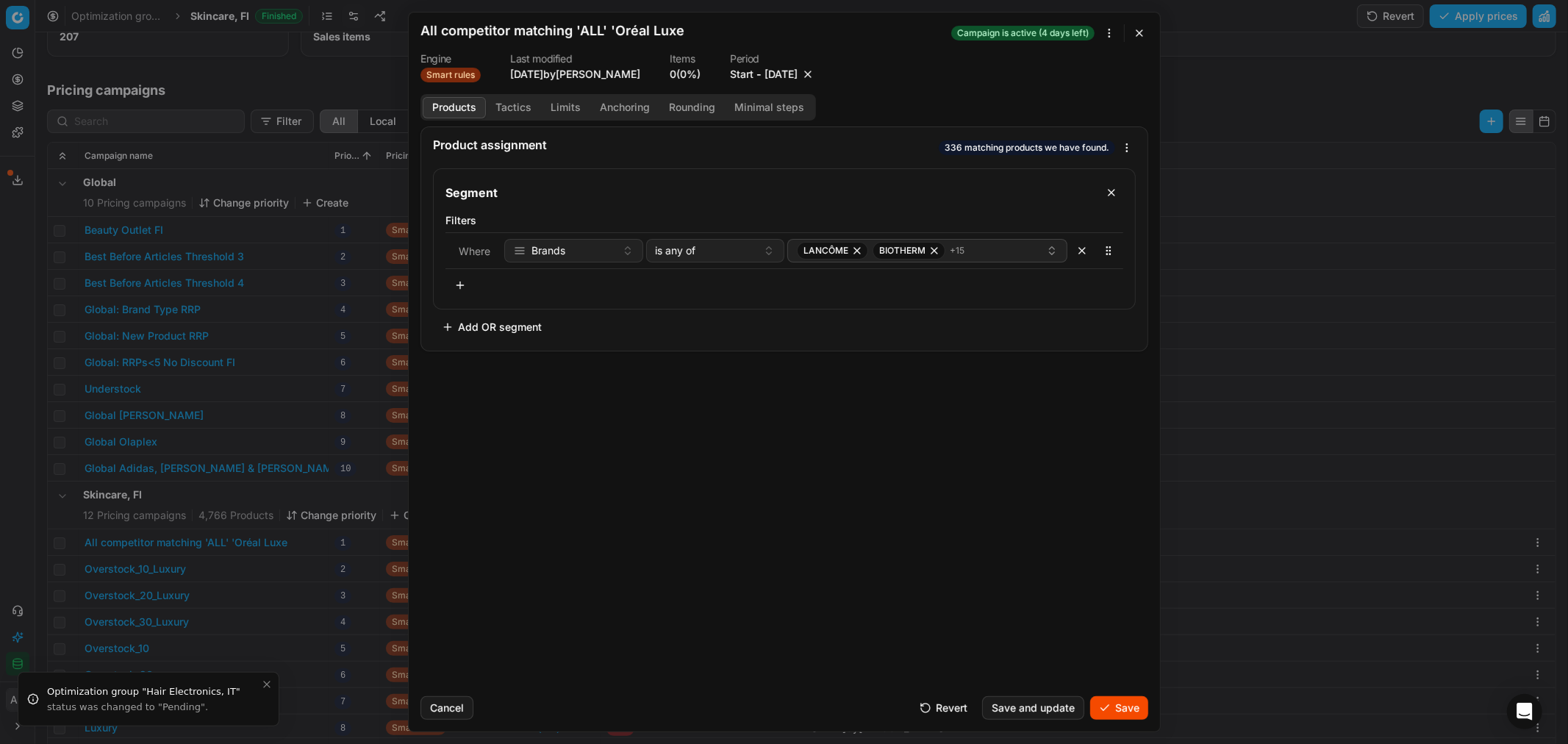
click at [1120, 700] on button "Save" at bounding box center [1118, 707] width 58 height 24
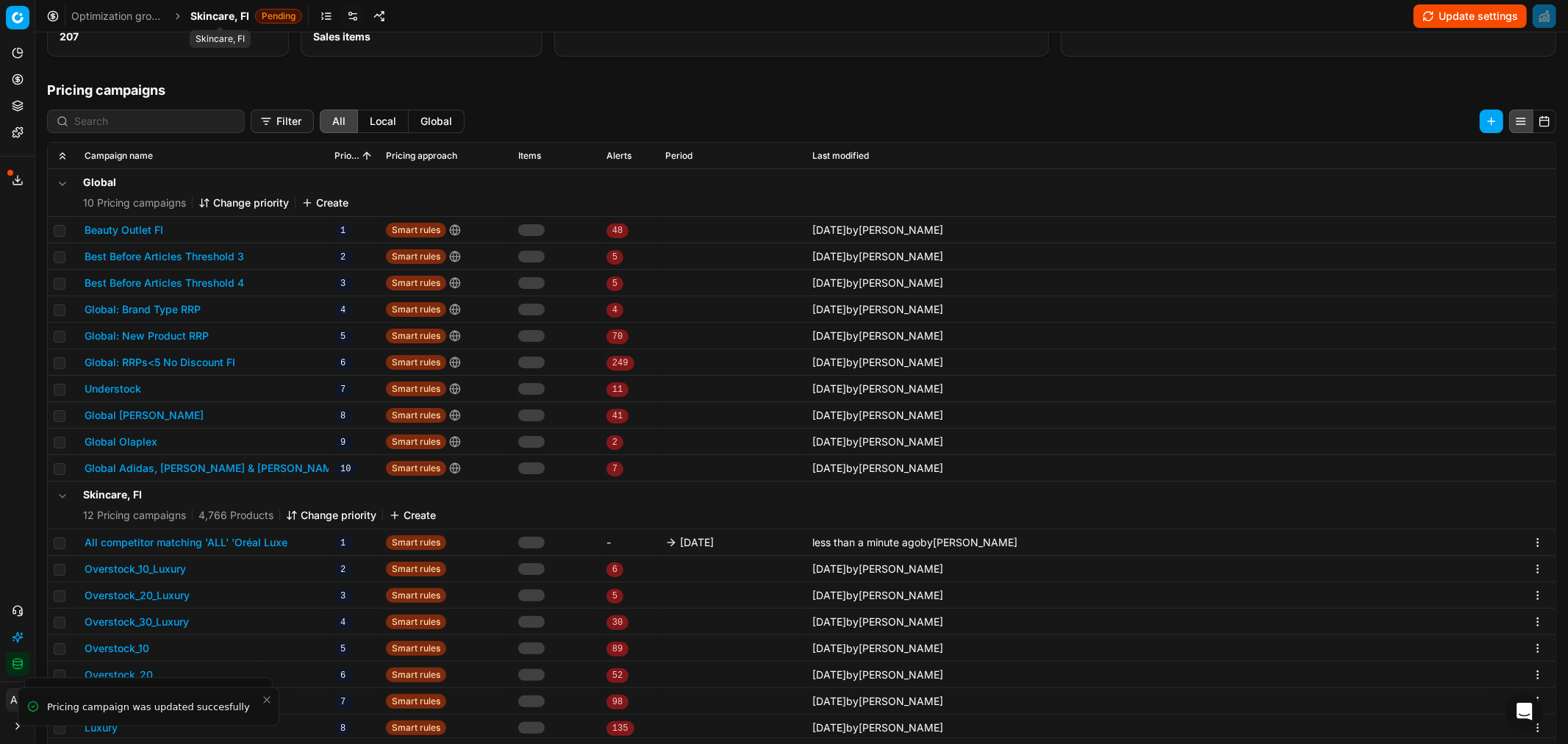
click at [228, 19] on span "Skincare, FI" at bounding box center [220, 16] width 59 height 15
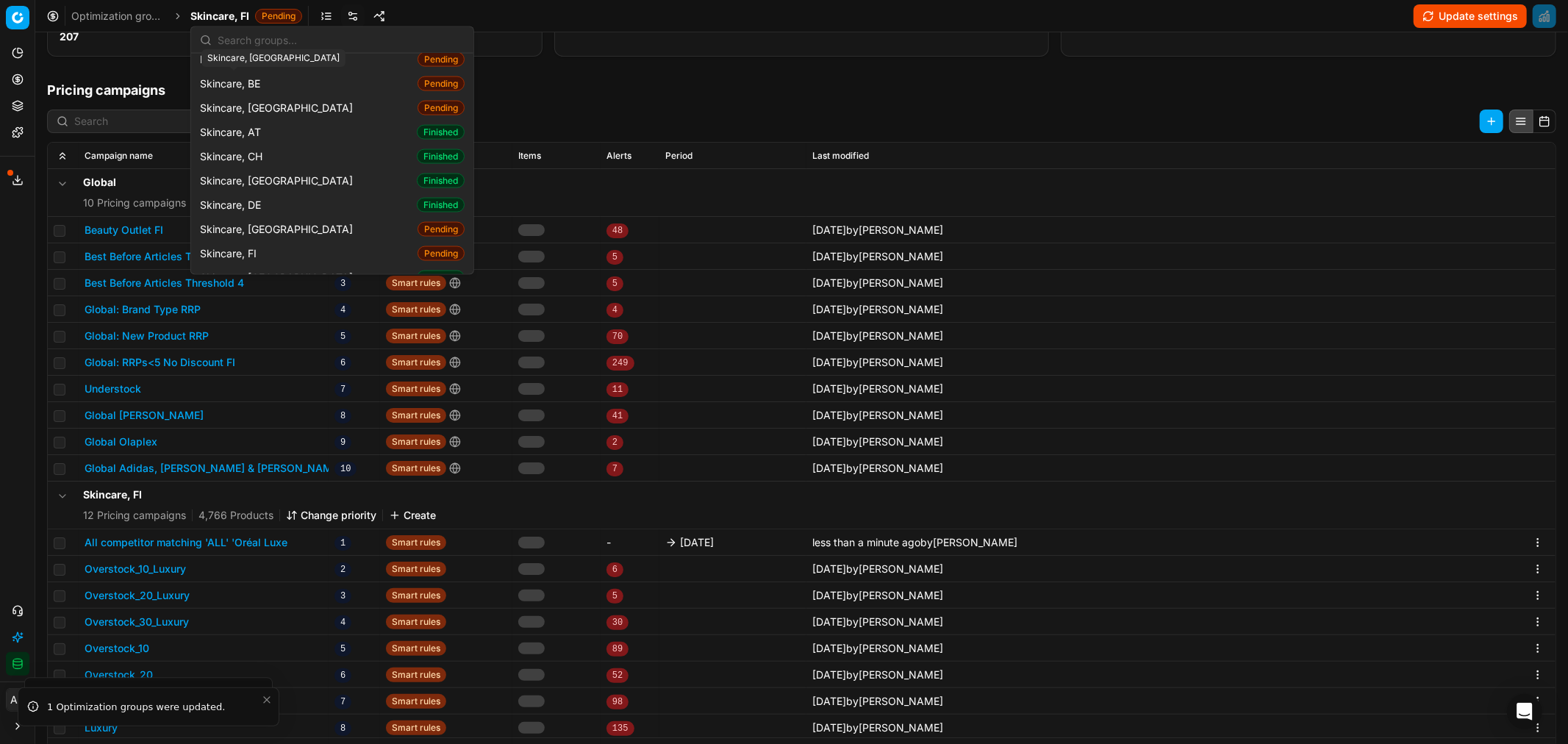
scroll to position [2058, 0]
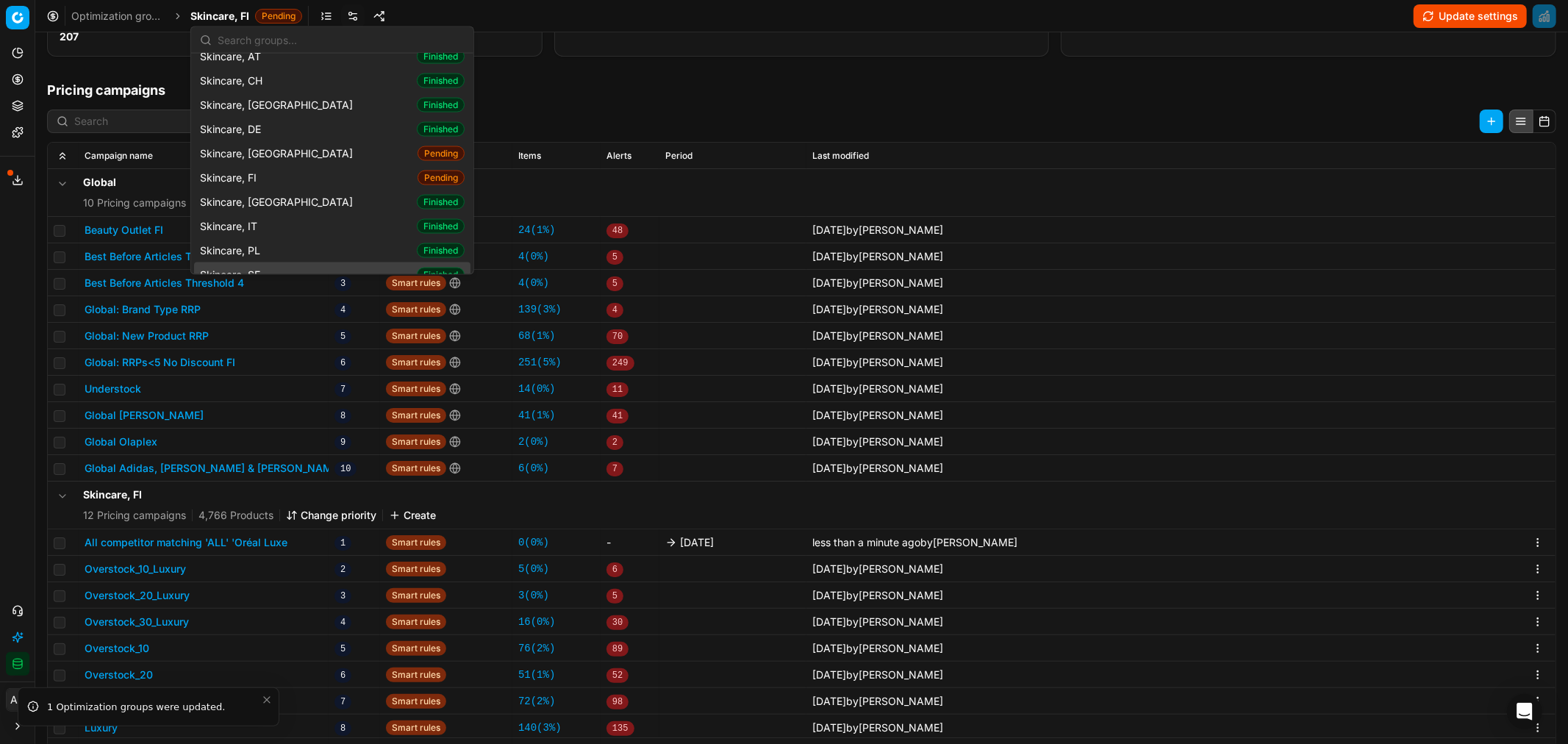
click at [263, 267] on span "Skincare, SE" at bounding box center [233, 274] width 66 height 15
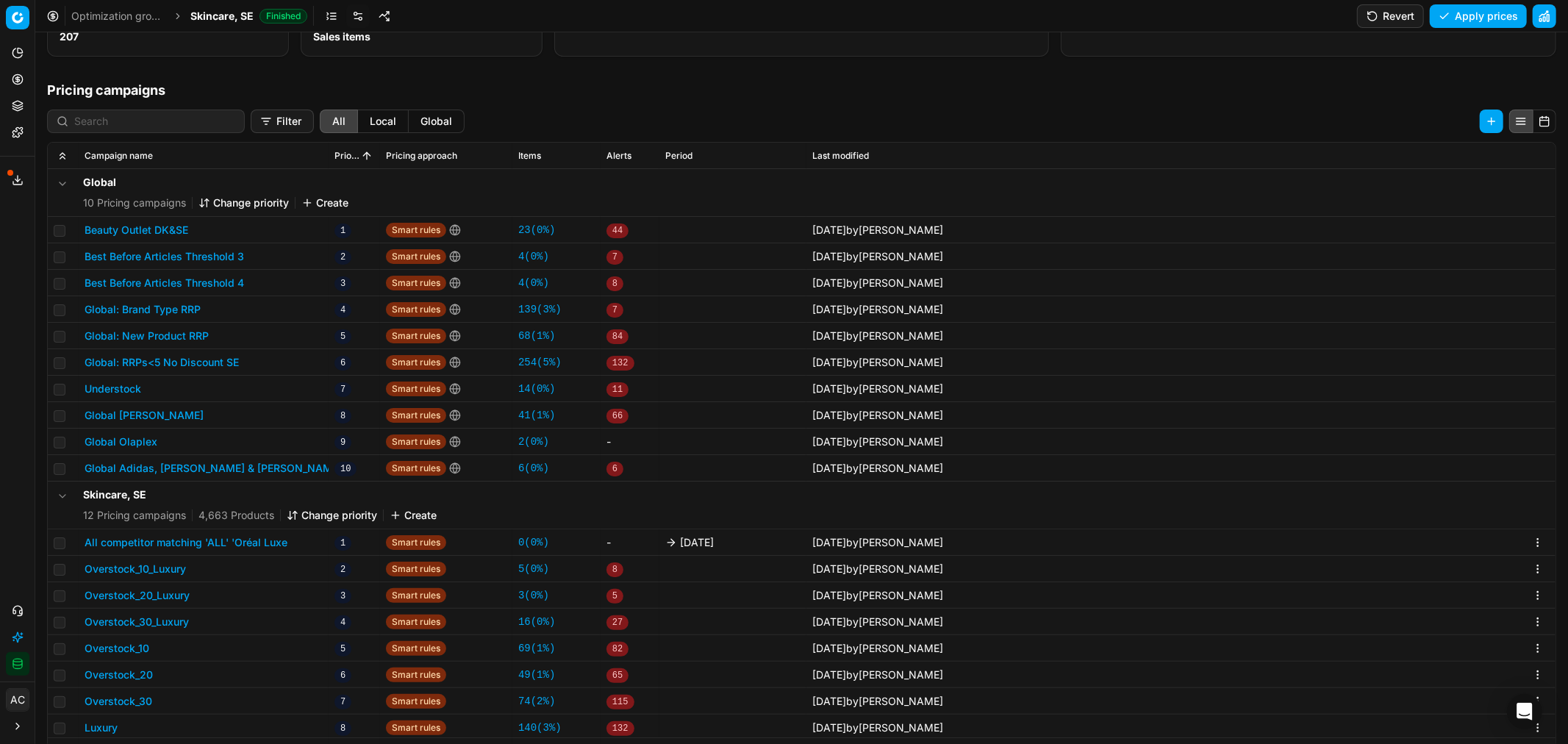
click at [189, 537] on button "All competitor matching 'ALL' 'Oréal Luxe" at bounding box center [186, 543] width 203 height 15
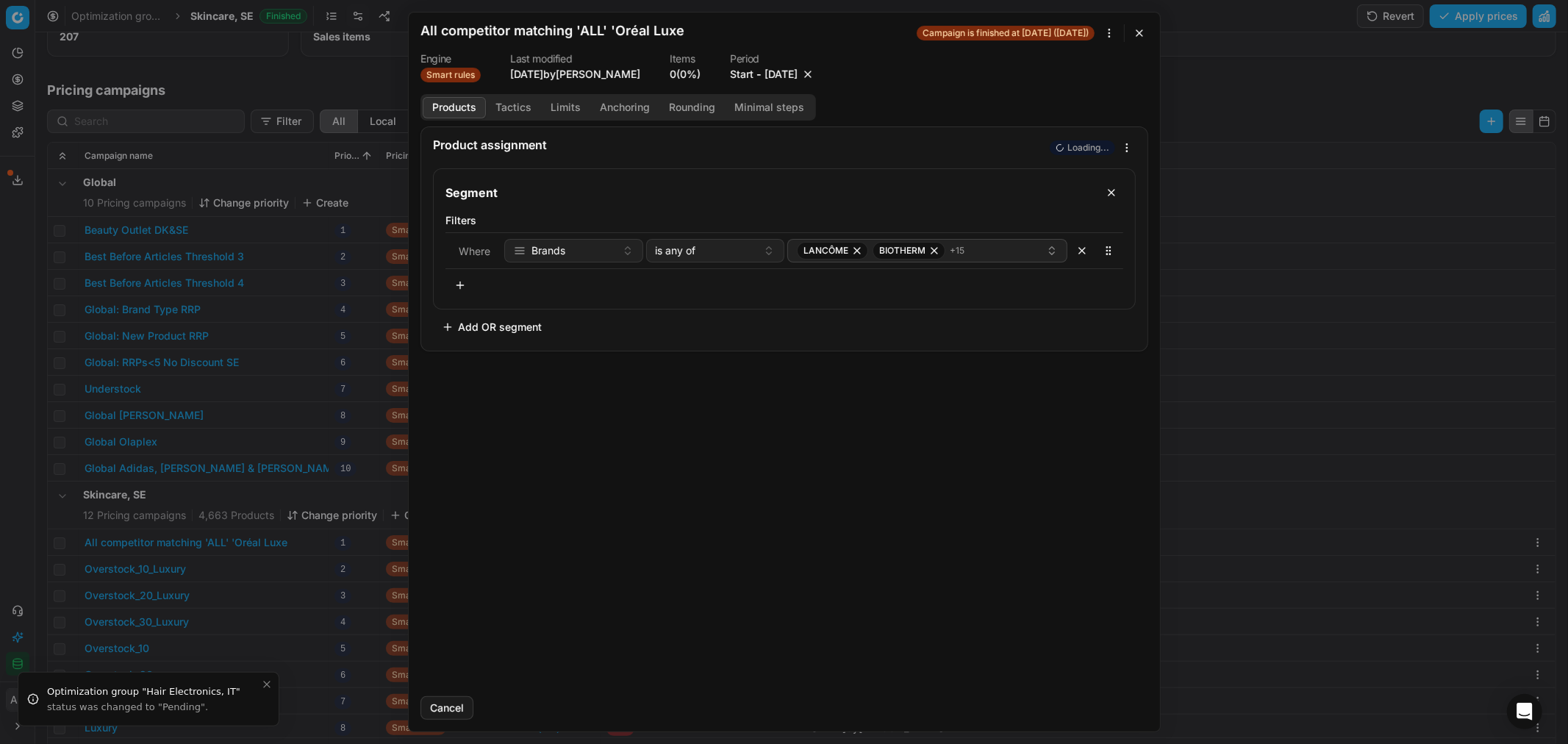
click at [780, 75] on button "9/26/2025" at bounding box center [781, 74] width 33 height 15
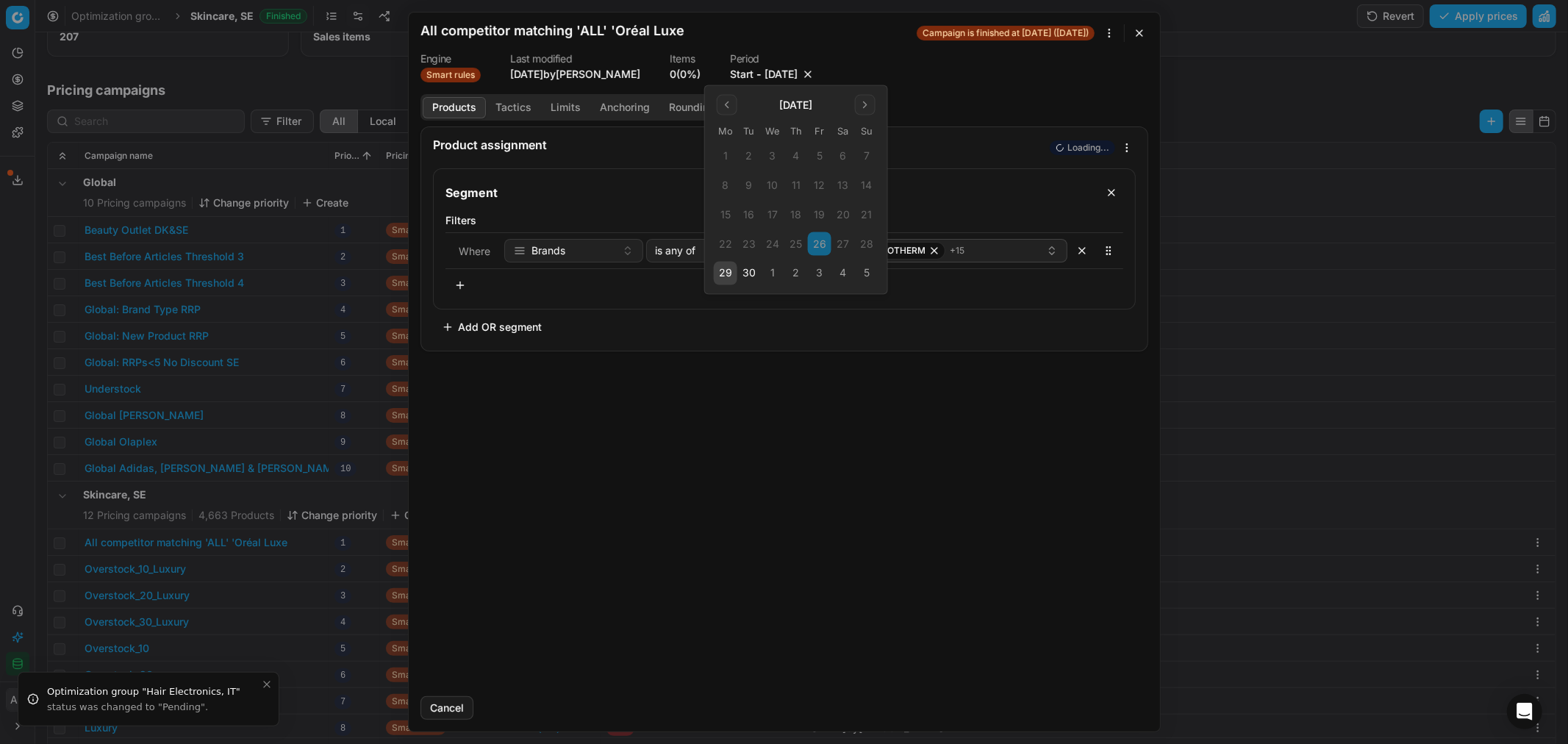
click at [809, 274] on button "3" at bounding box center [820, 273] width 24 height 24
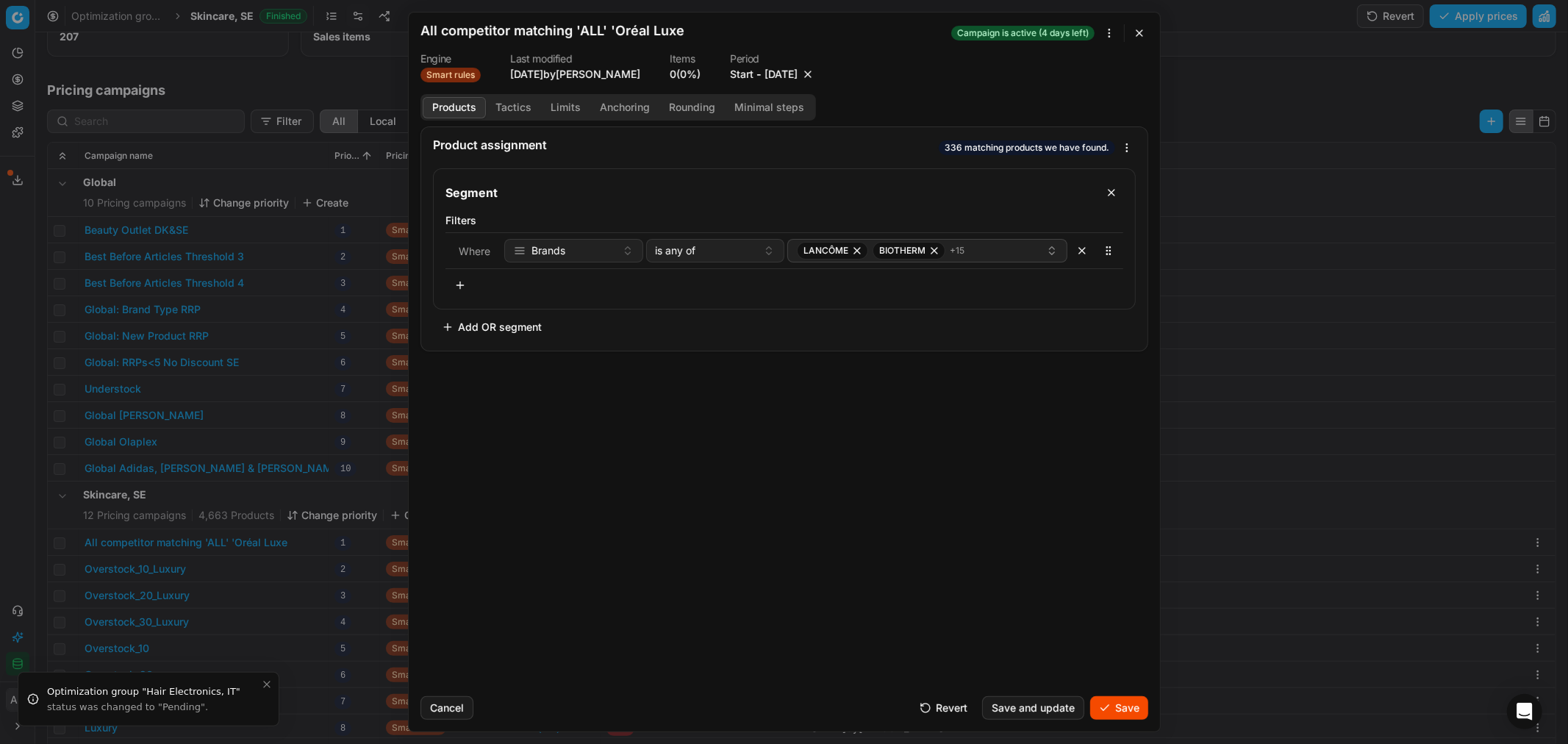
click at [1123, 703] on button "Save" at bounding box center [1118, 707] width 58 height 24
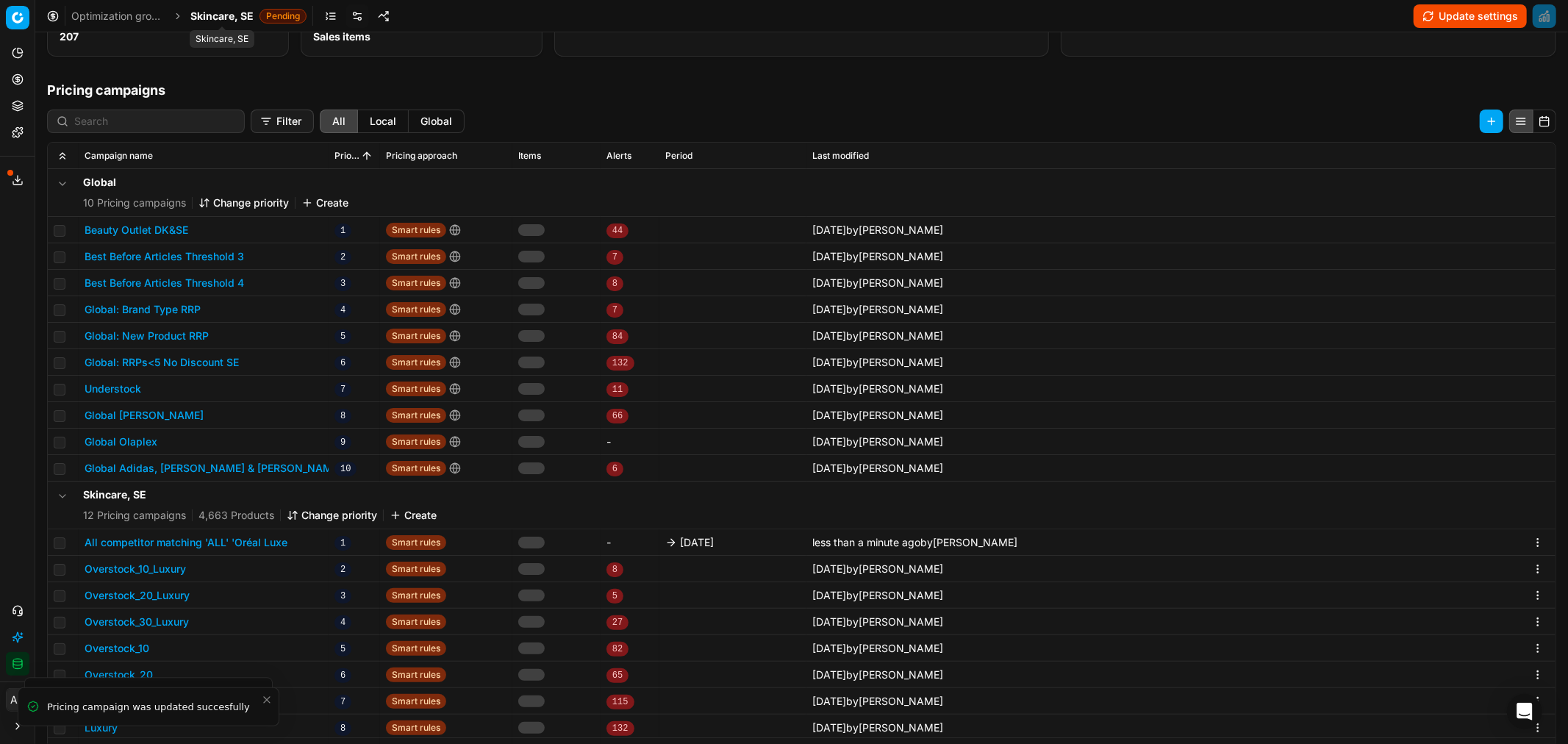
click at [223, 16] on span "Skincare, SE" at bounding box center [222, 16] width 63 height 15
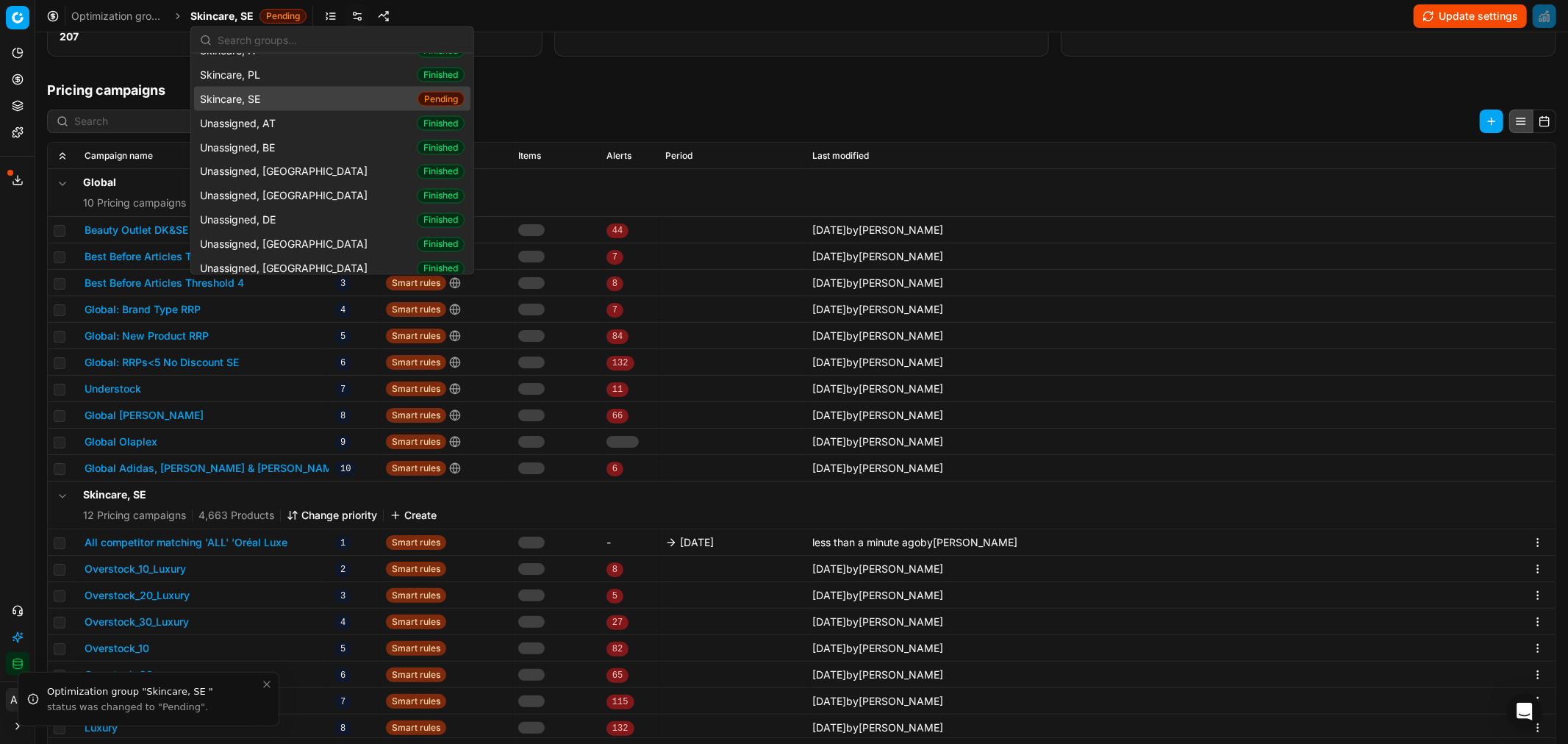
scroll to position [2237, 0]
click at [586, 97] on h1 "Pricing campaigns" at bounding box center [802, 90] width 1533 height 20
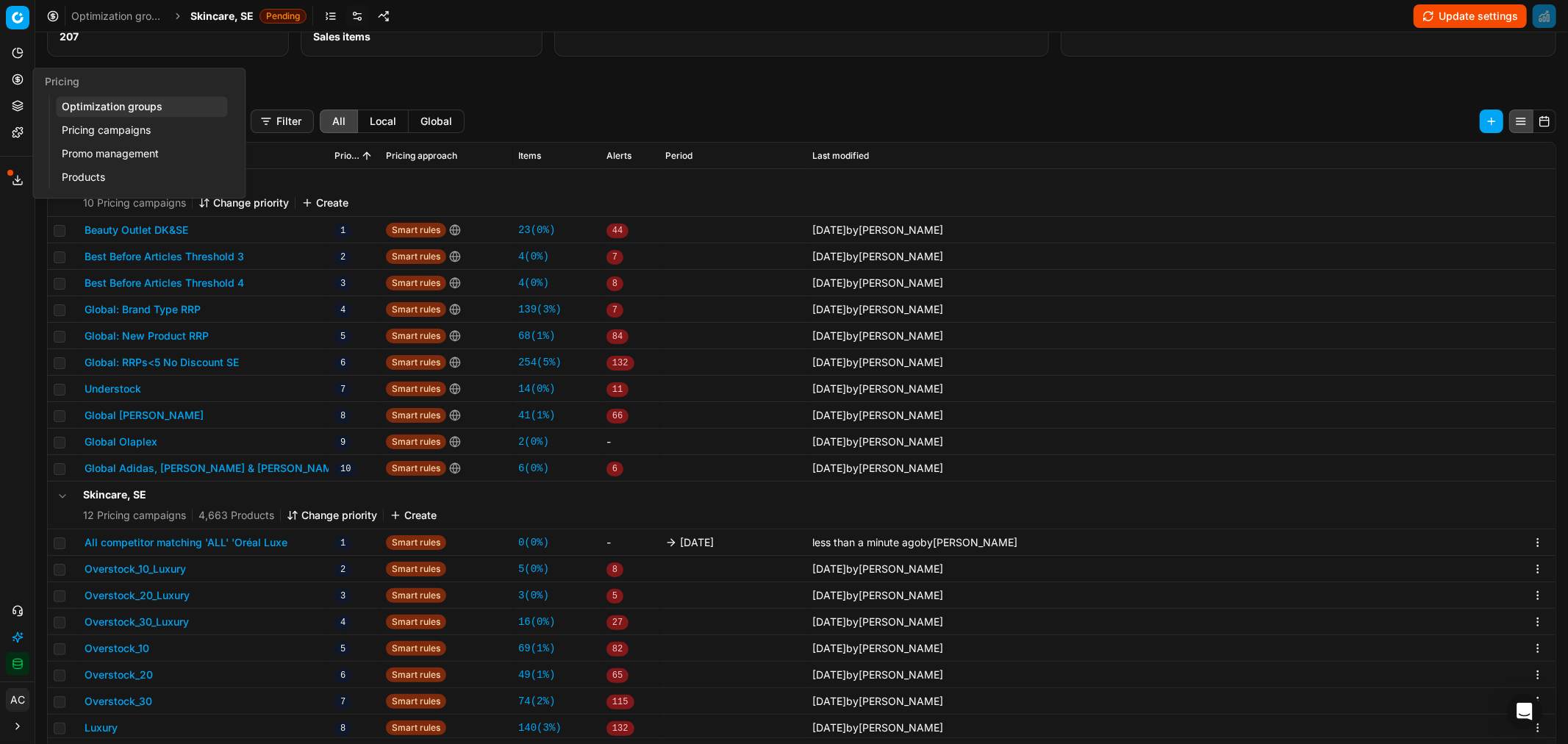
click at [22, 74] on icon at bounding box center [17, 79] width 11 height 11
click at [61, 97] on link "Optimization groups" at bounding box center [141, 106] width 171 height 20
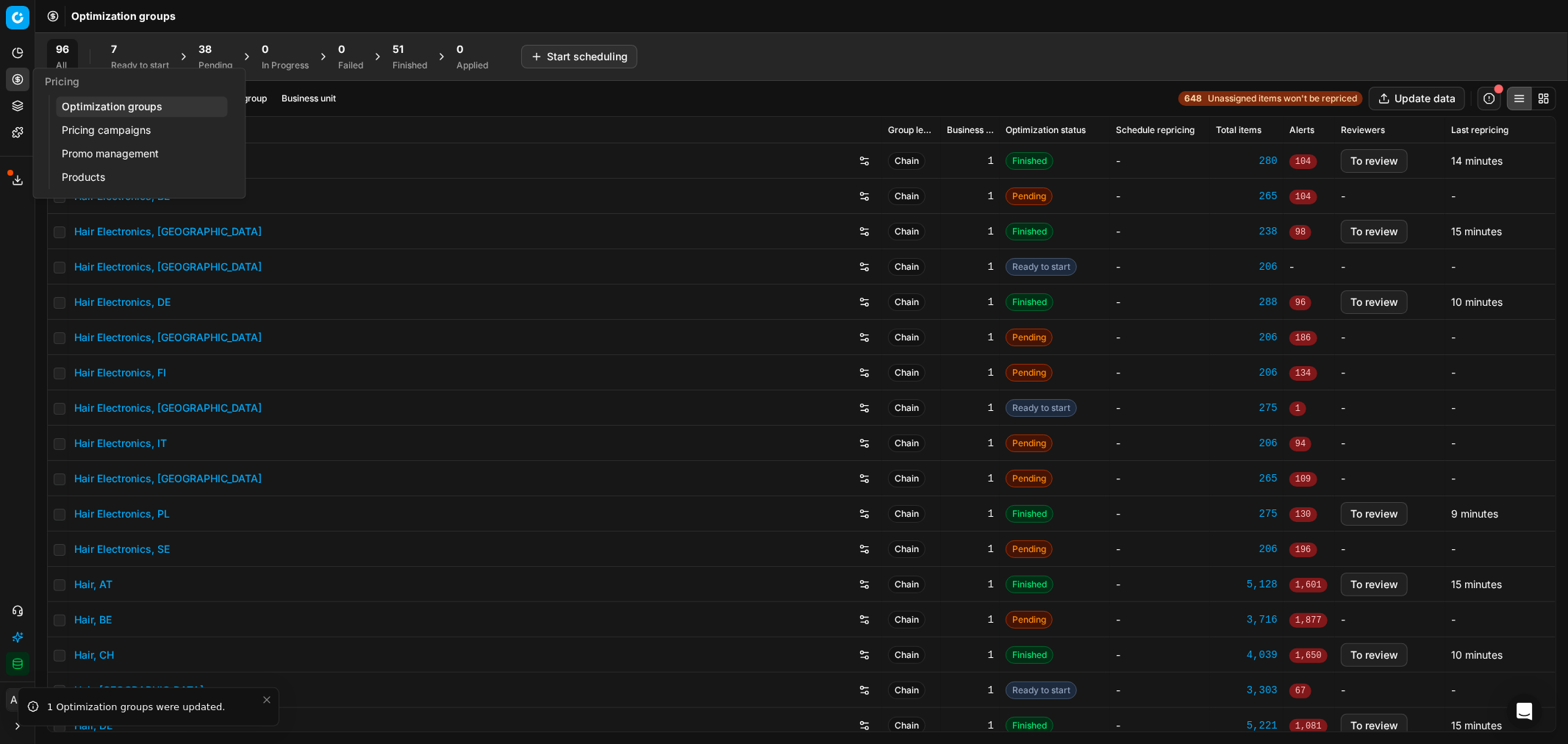
click at [402, 61] on div "Finished" at bounding box center [409, 65] width 34 height 11
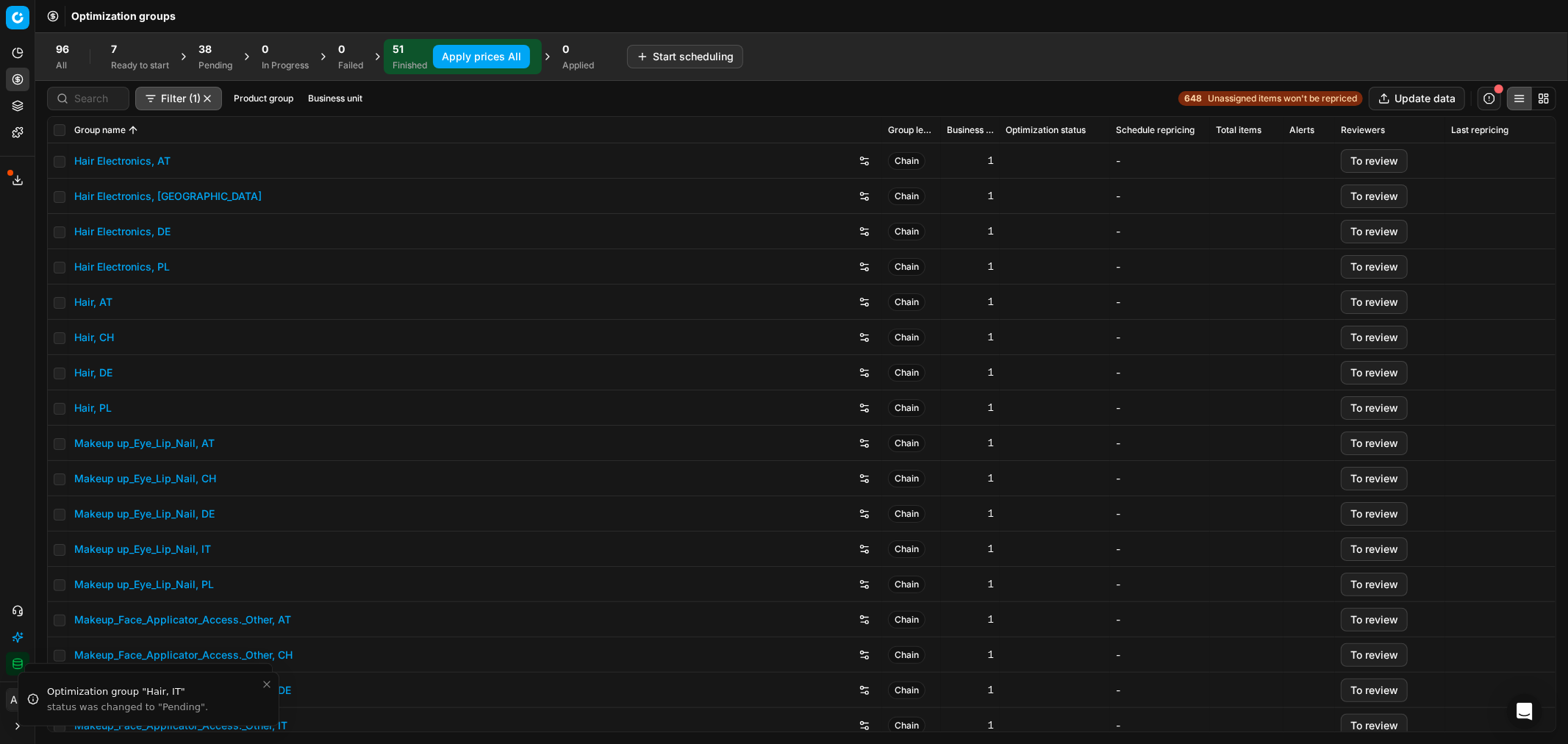
click at [325, 97] on button "Business unit" at bounding box center [335, 99] width 66 height 18
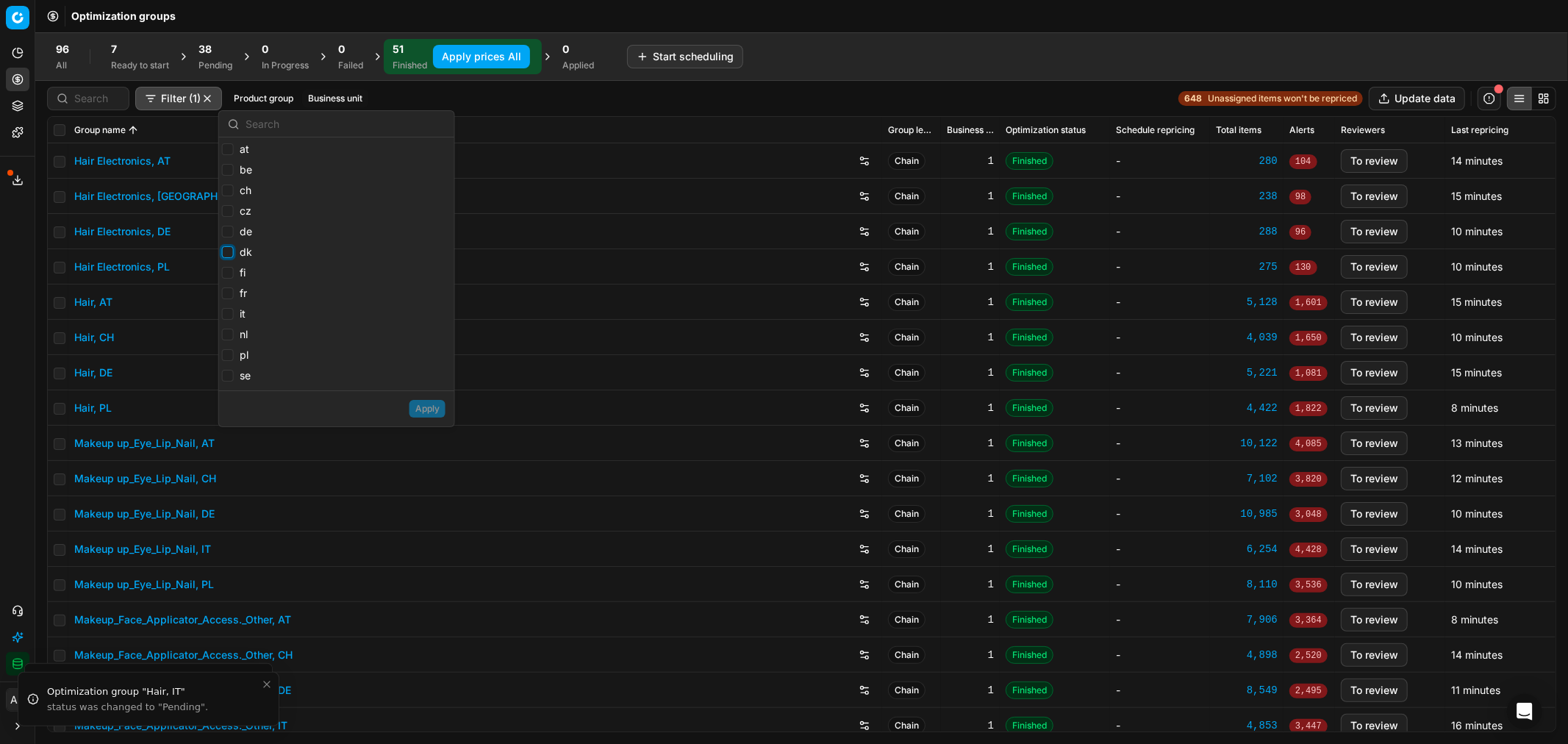
click at [225, 250] on input "dk" at bounding box center [228, 252] width 11 height 11
checkbox input "true"
click at [226, 269] on input "fi" at bounding box center [228, 273] width 11 height 11
checkbox input "true"
click at [229, 377] on input "se" at bounding box center [228, 376] width 11 height 11
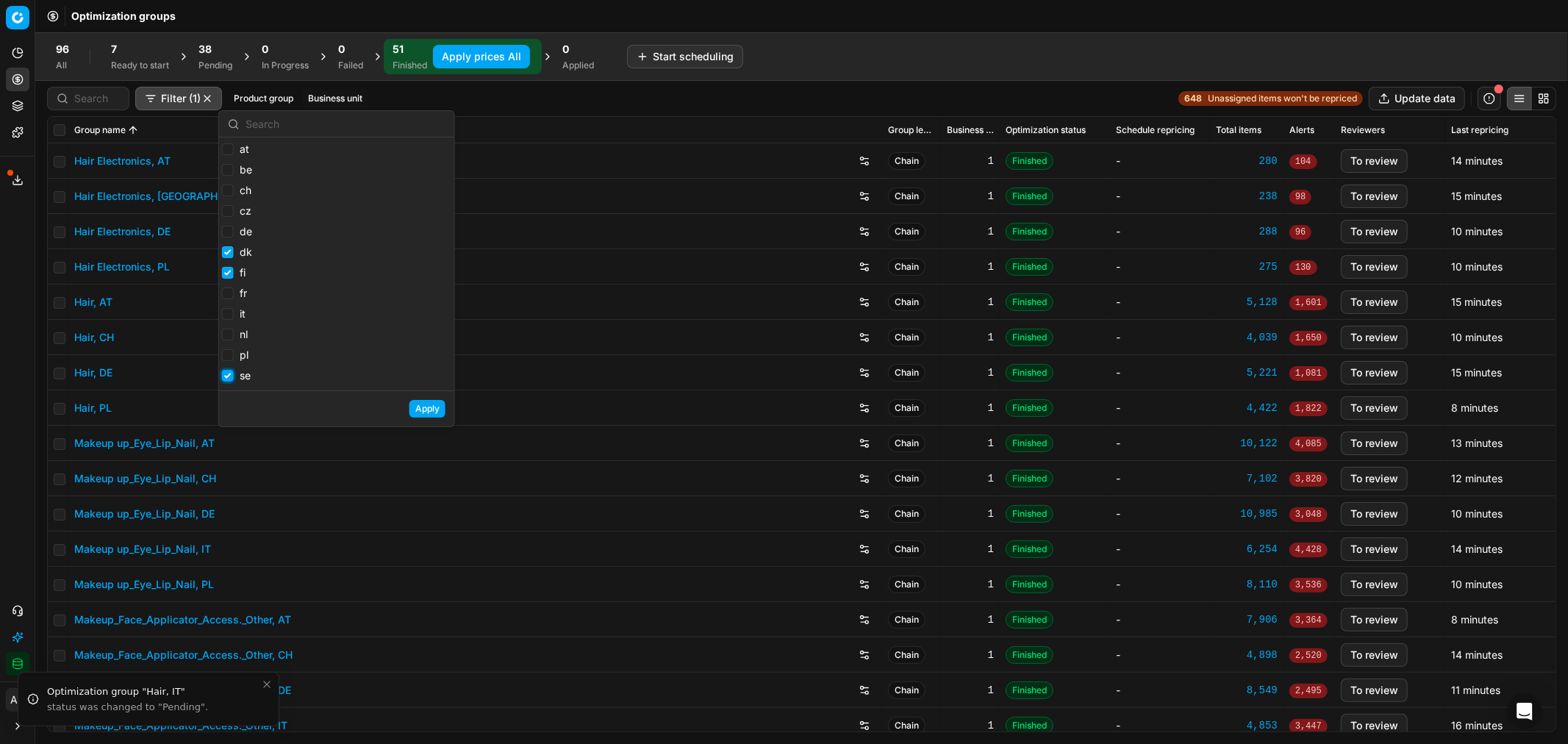
checkbox input "true"
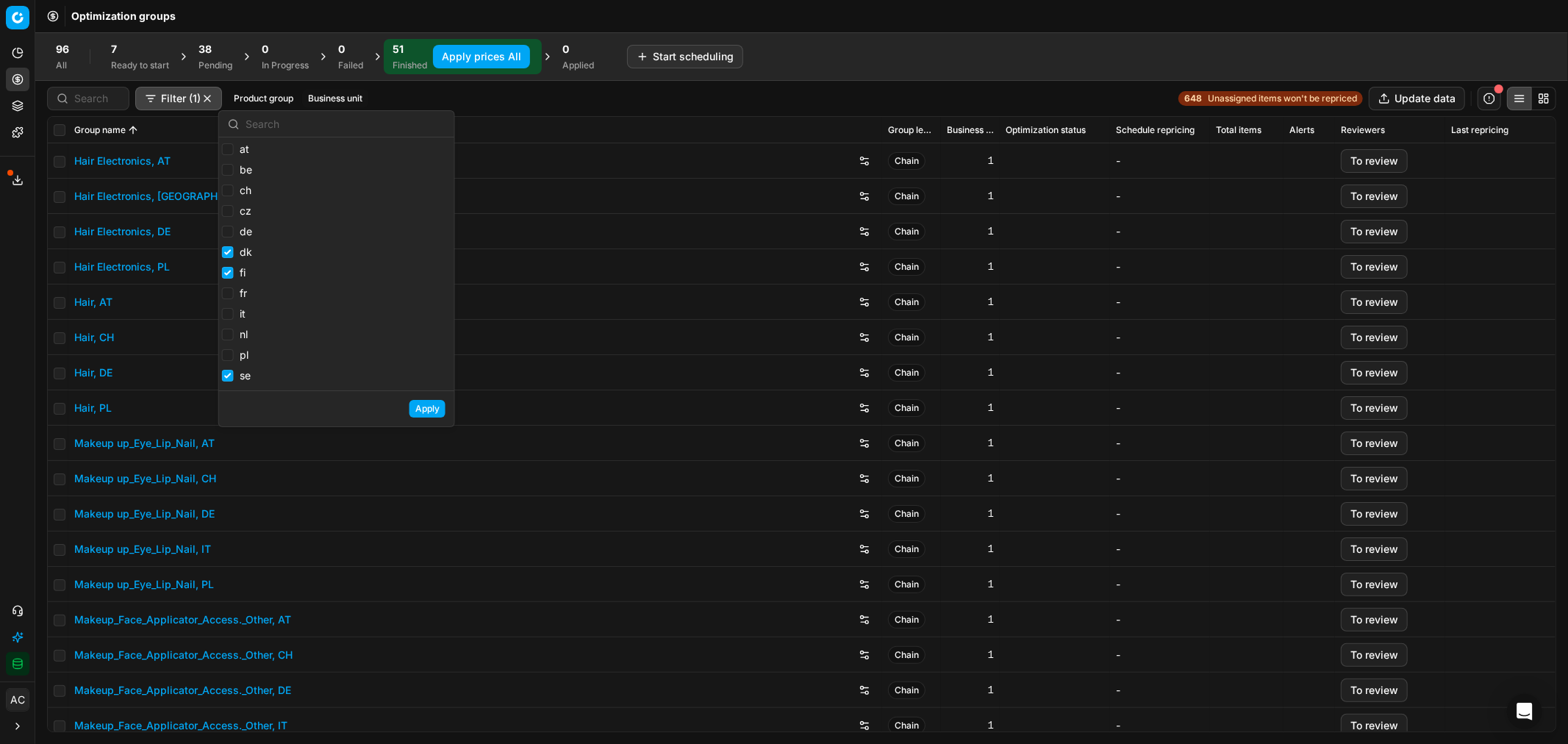
click at [432, 412] on button "Apply" at bounding box center [427, 408] width 36 height 18
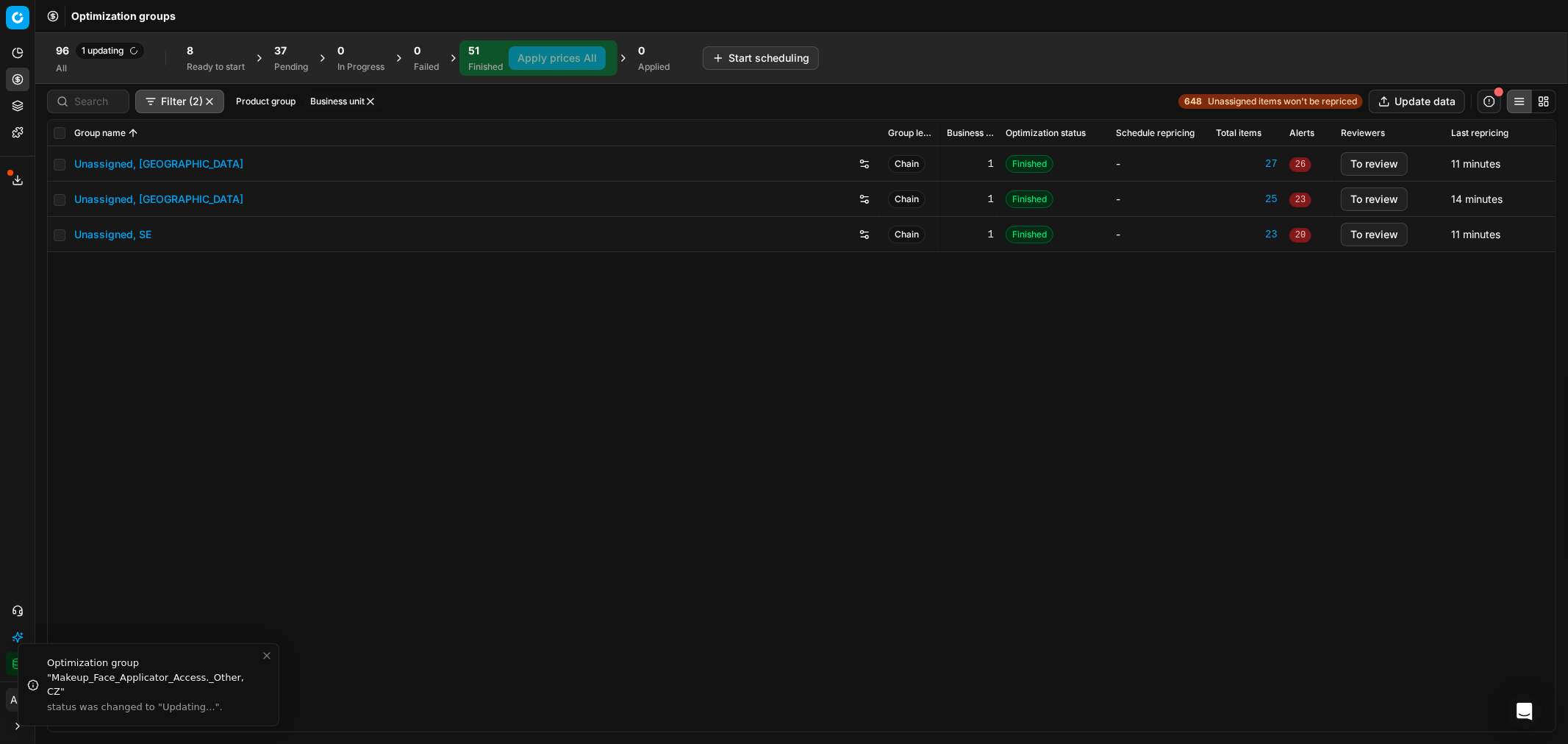
click at [291, 65] on div "Pending" at bounding box center [291, 67] width 34 height 11
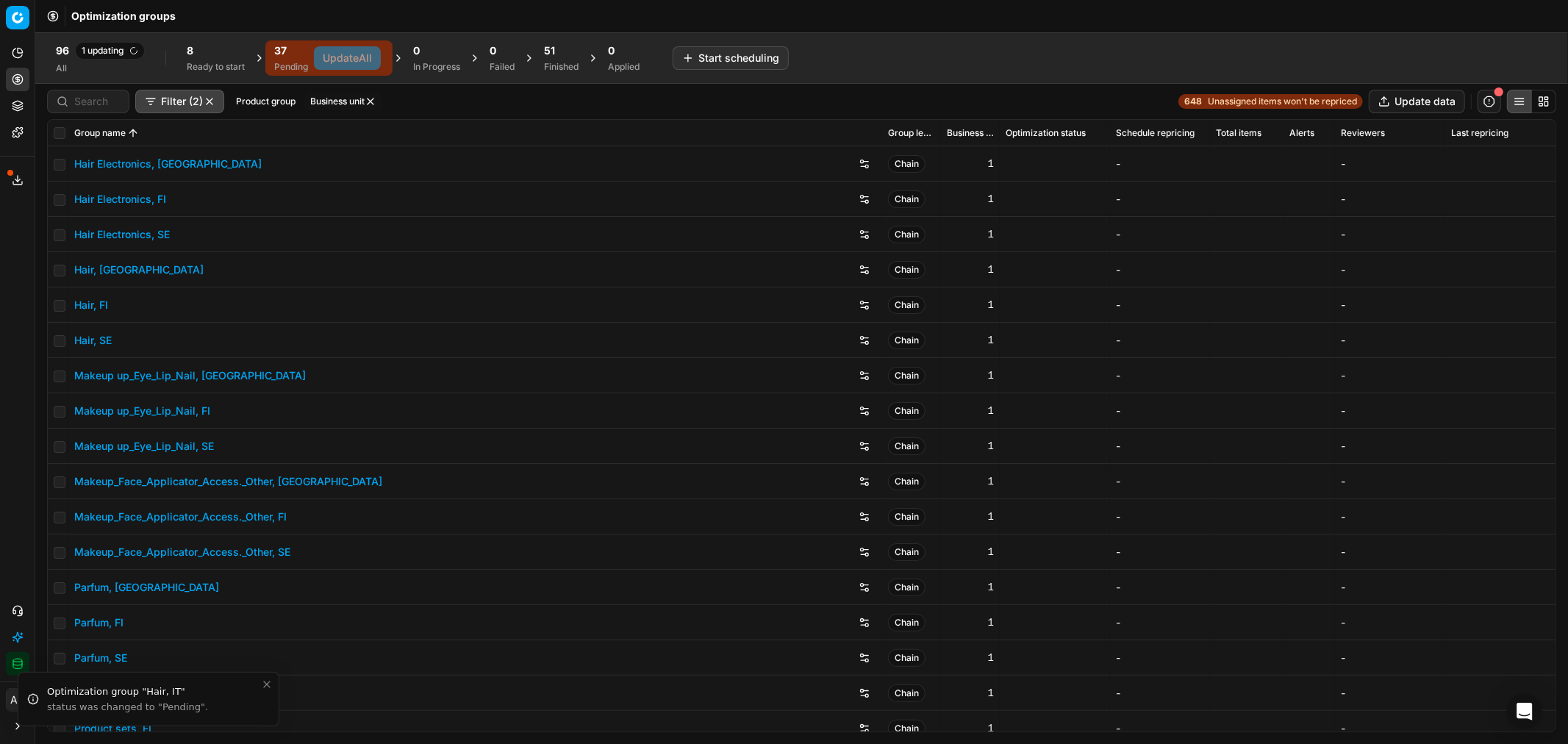
click at [219, 57] on div "8" at bounding box center [215, 51] width 58 height 15
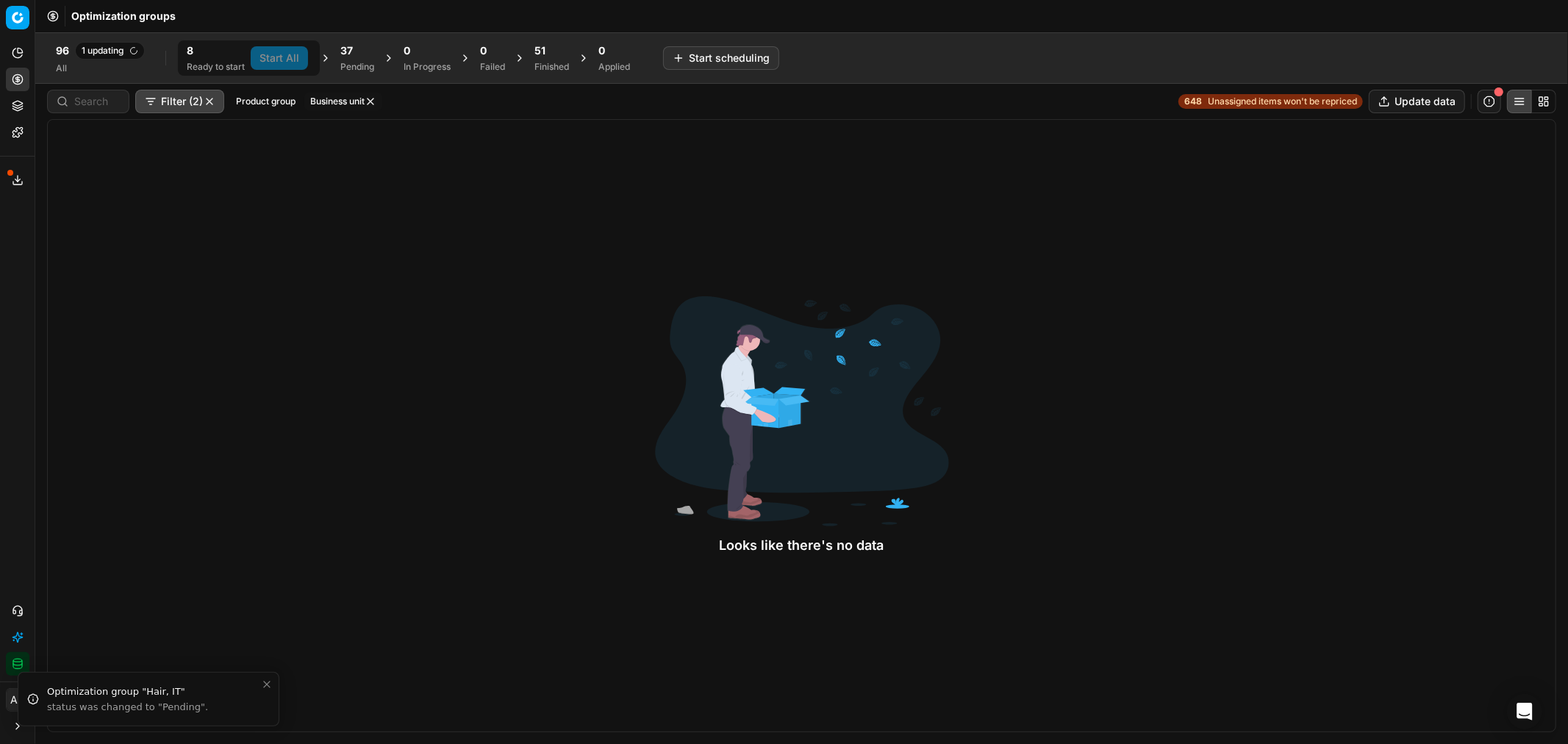
click at [347, 61] on div "Pending" at bounding box center [357, 67] width 34 height 11
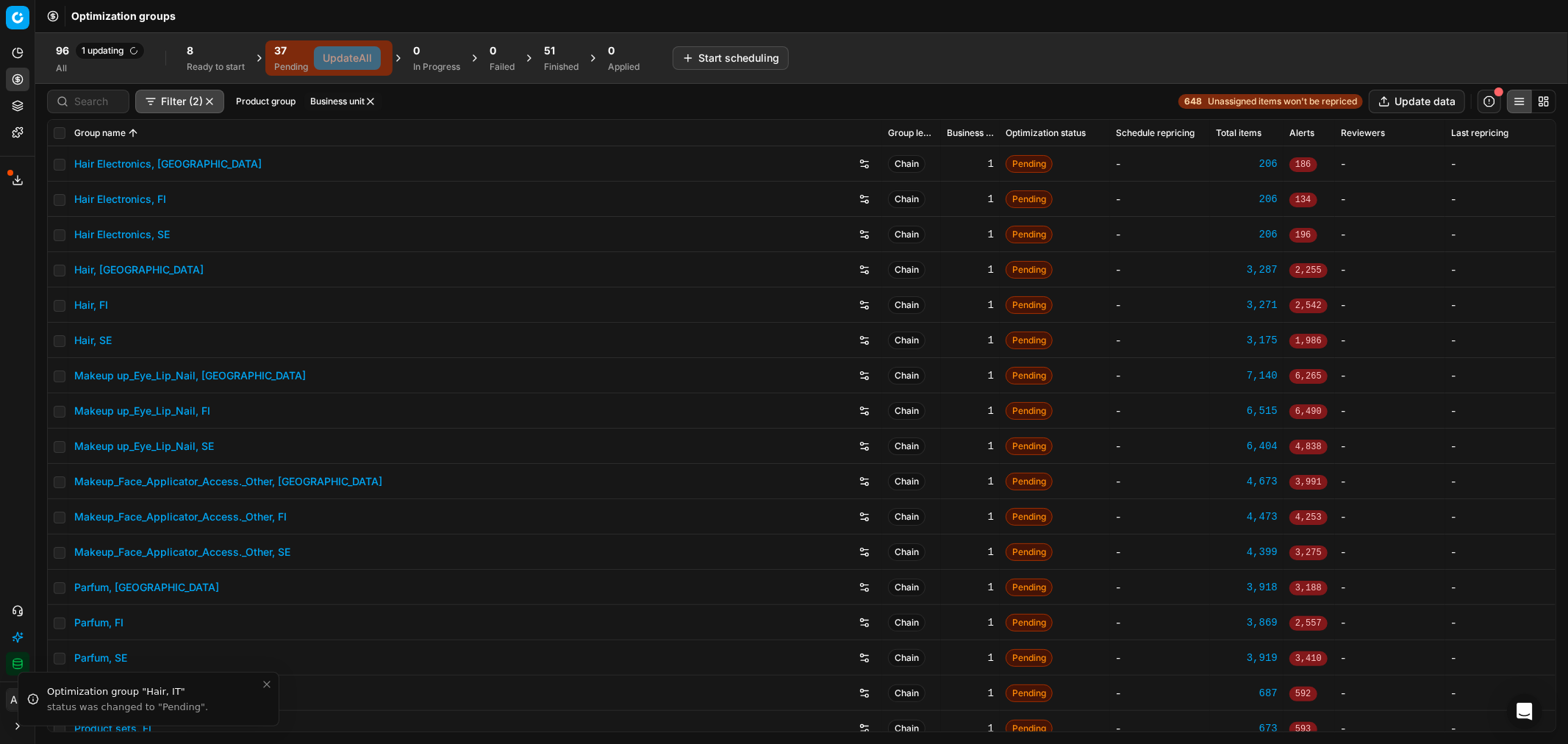
click at [555, 55] on span "51" at bounding box center [549, 51] width 11 height 15
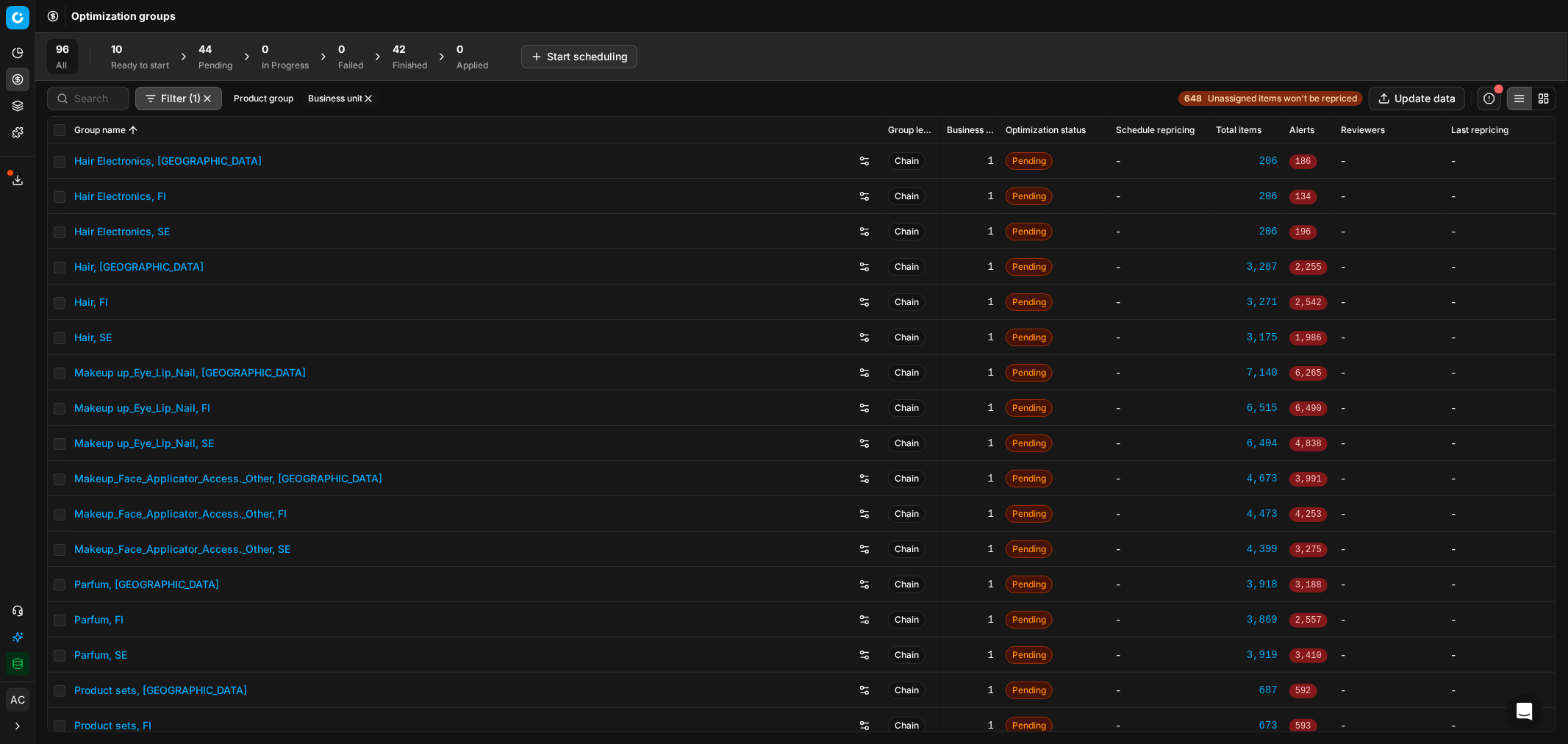
click at [223, 52] on div "44" at bounding box center [215, 49] width 34 height 15
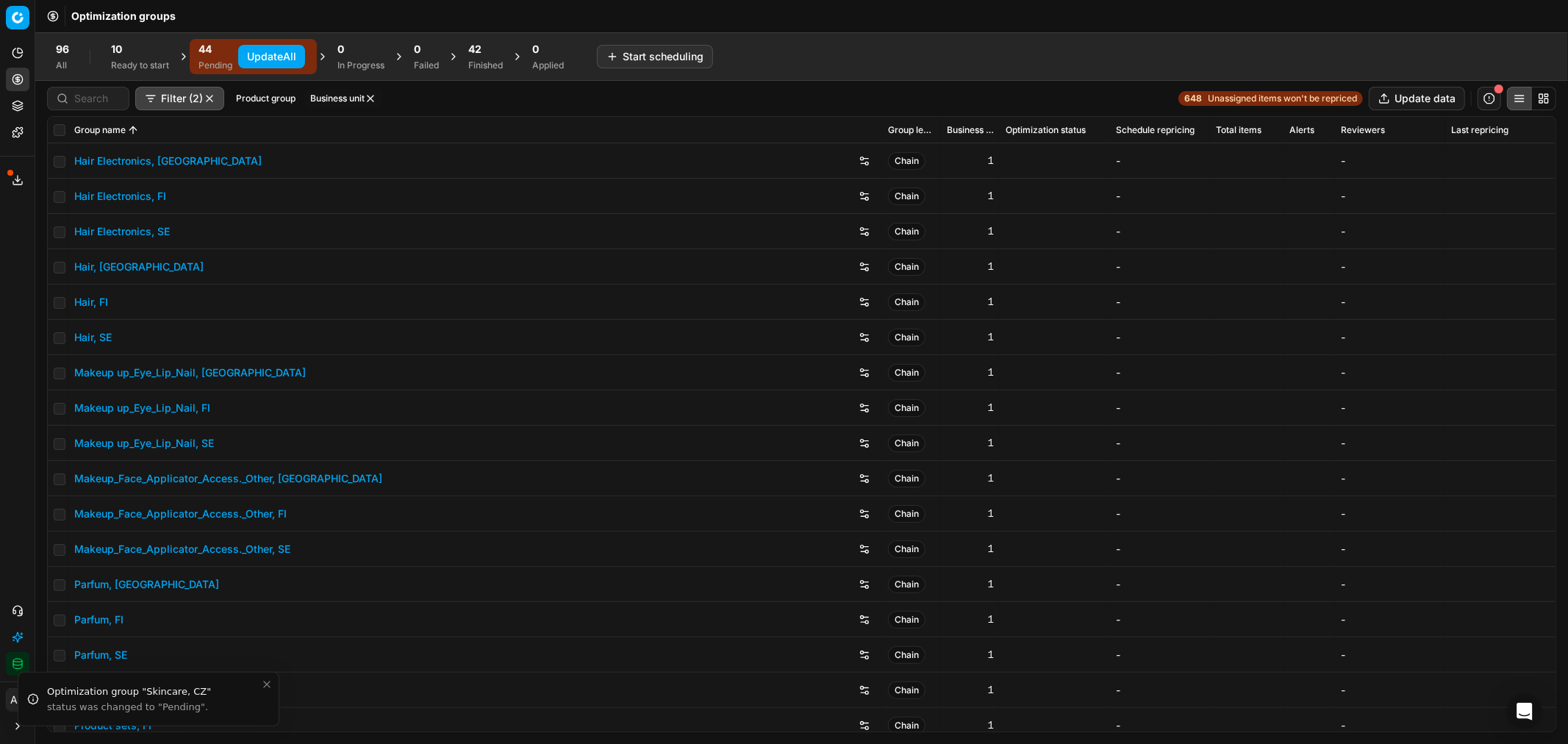
click at [473, 54] on span "42" at bounding box center [475, 49] width 13 height 15
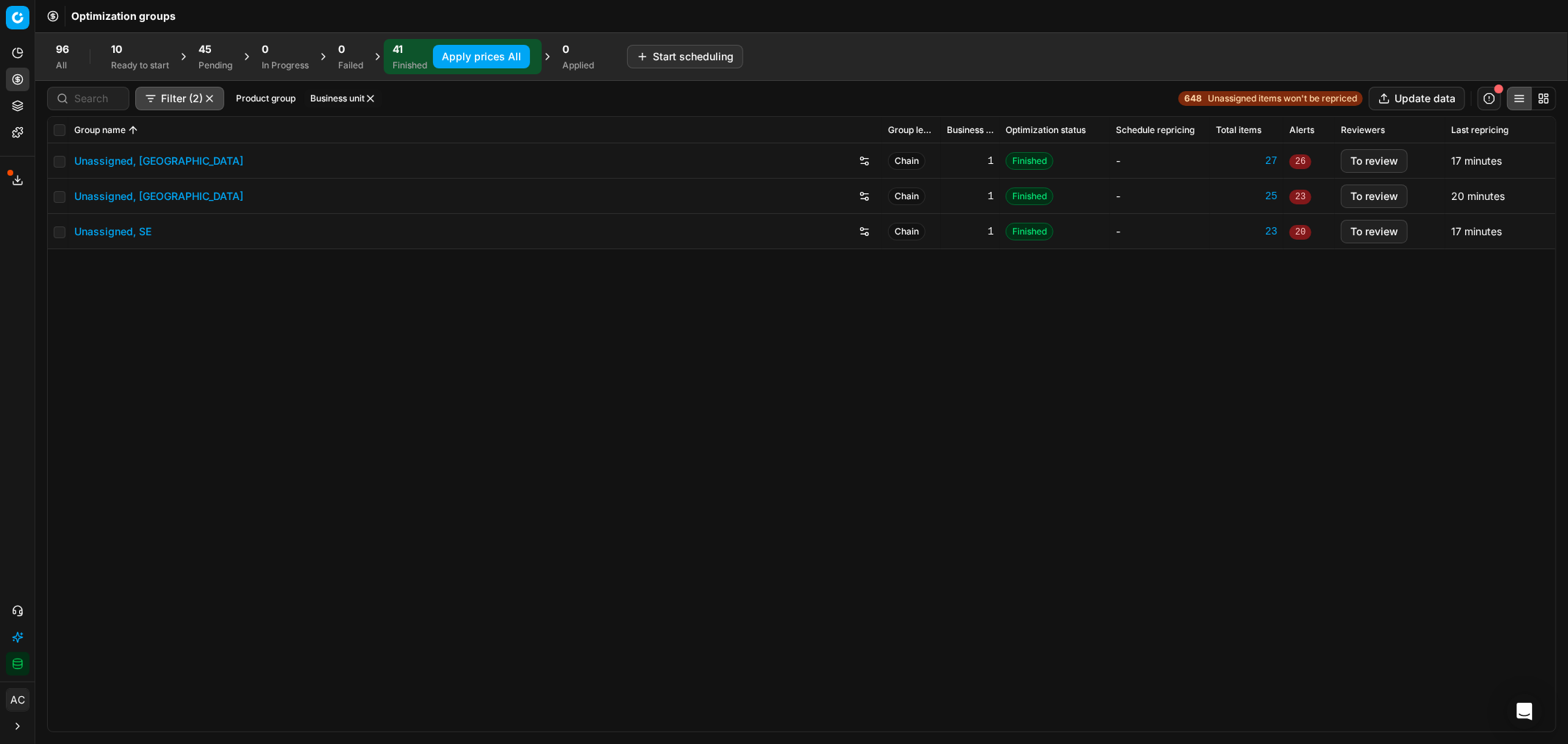
click at [210, 96] on button "button" at bounding box center [210, 98] width 11 height 11
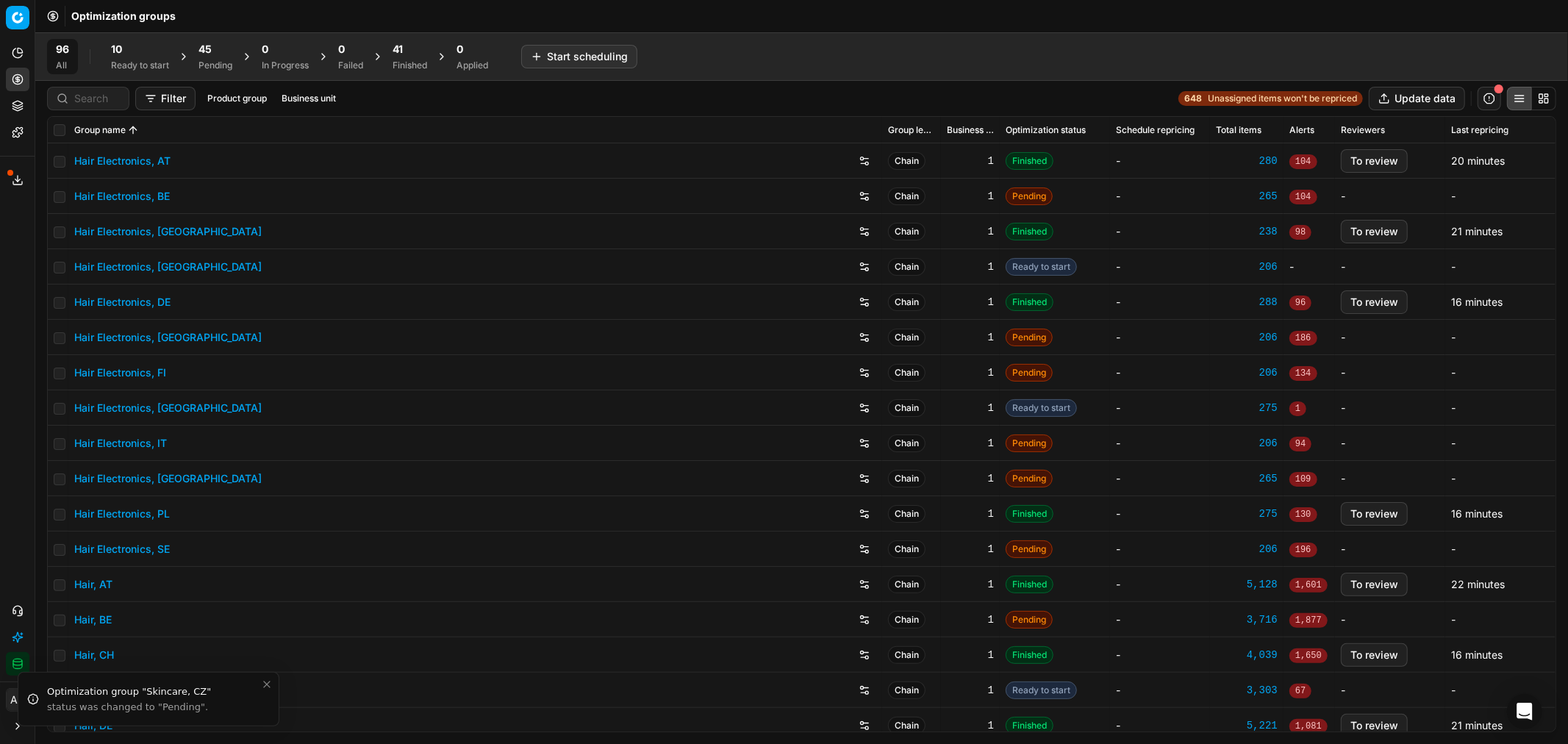
click at [312, 92] on button "Business unit" at bounding box center [309, 99] width 66 height 18
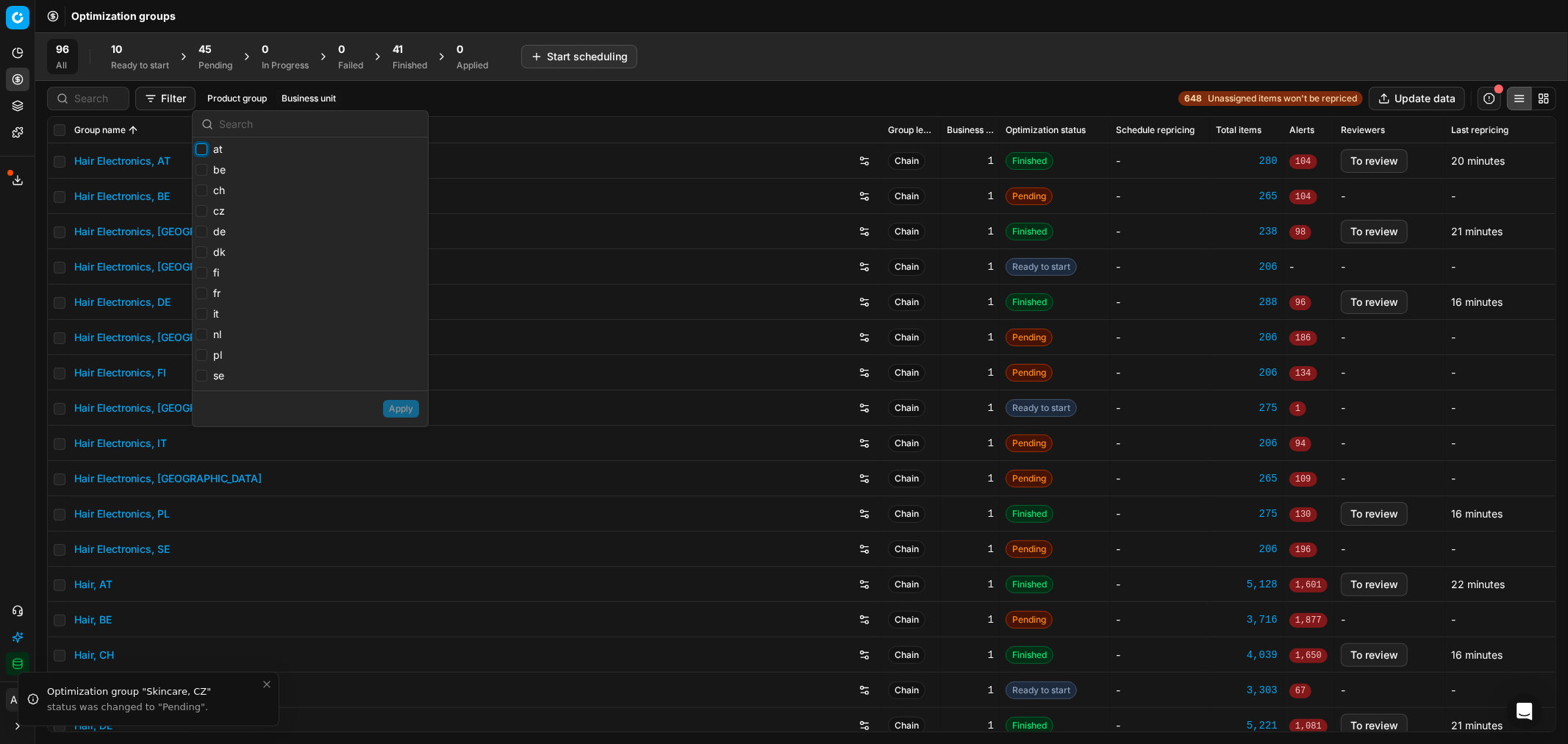
click at [201, 148] on input "at" at bounding box center [201, 149] width 11 height 11
checkbox input "true"
click at [201, 226] on input "de" at bounding box center [201, 232] width 11 height 11
checkbox input "true"
click at [201, 187] on input "ch" at bounding box center [201, 190] width 11 height 11
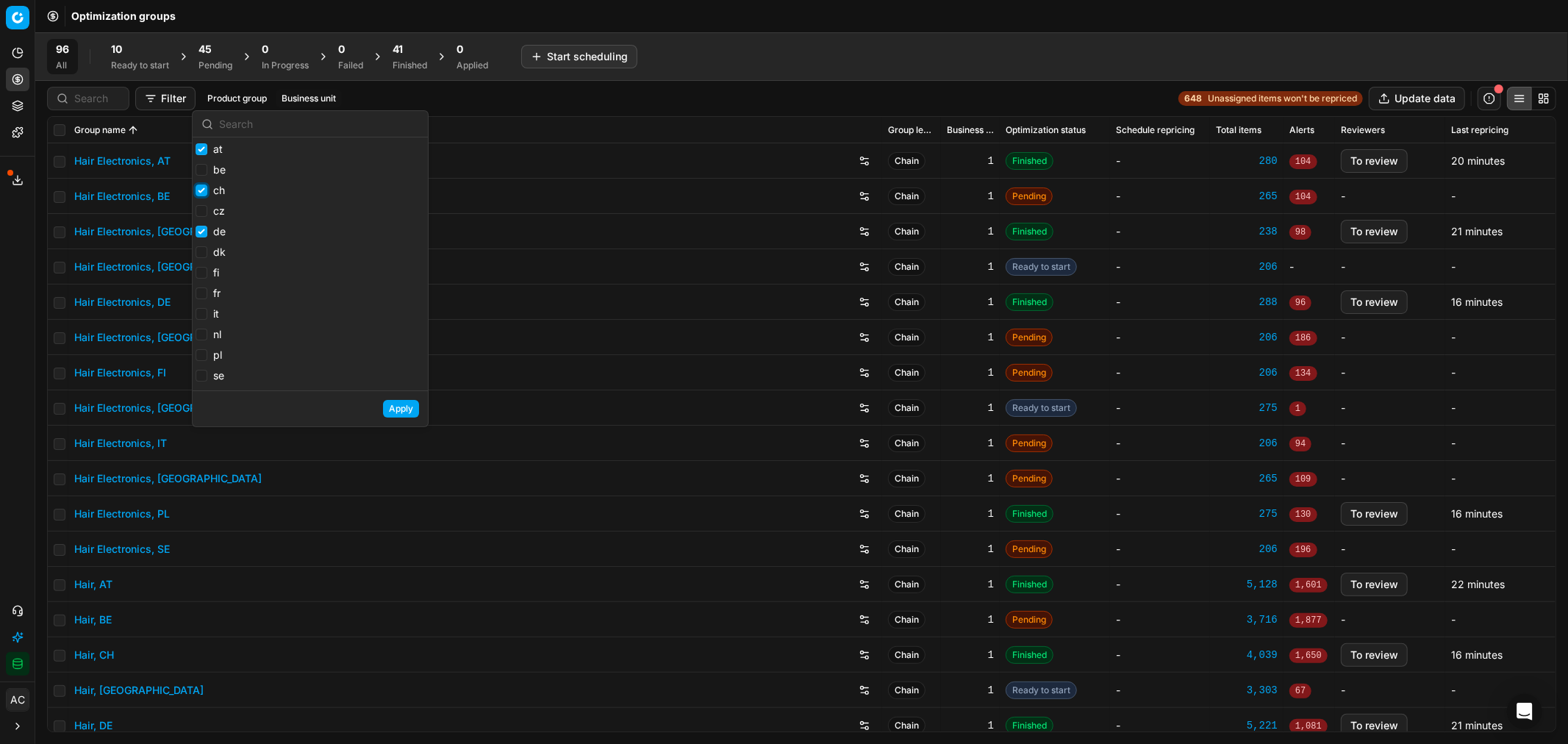
checkbox input "true"
click at [406, 410] on button "Apply" at bounding box center [401, 408] width 36 height 18
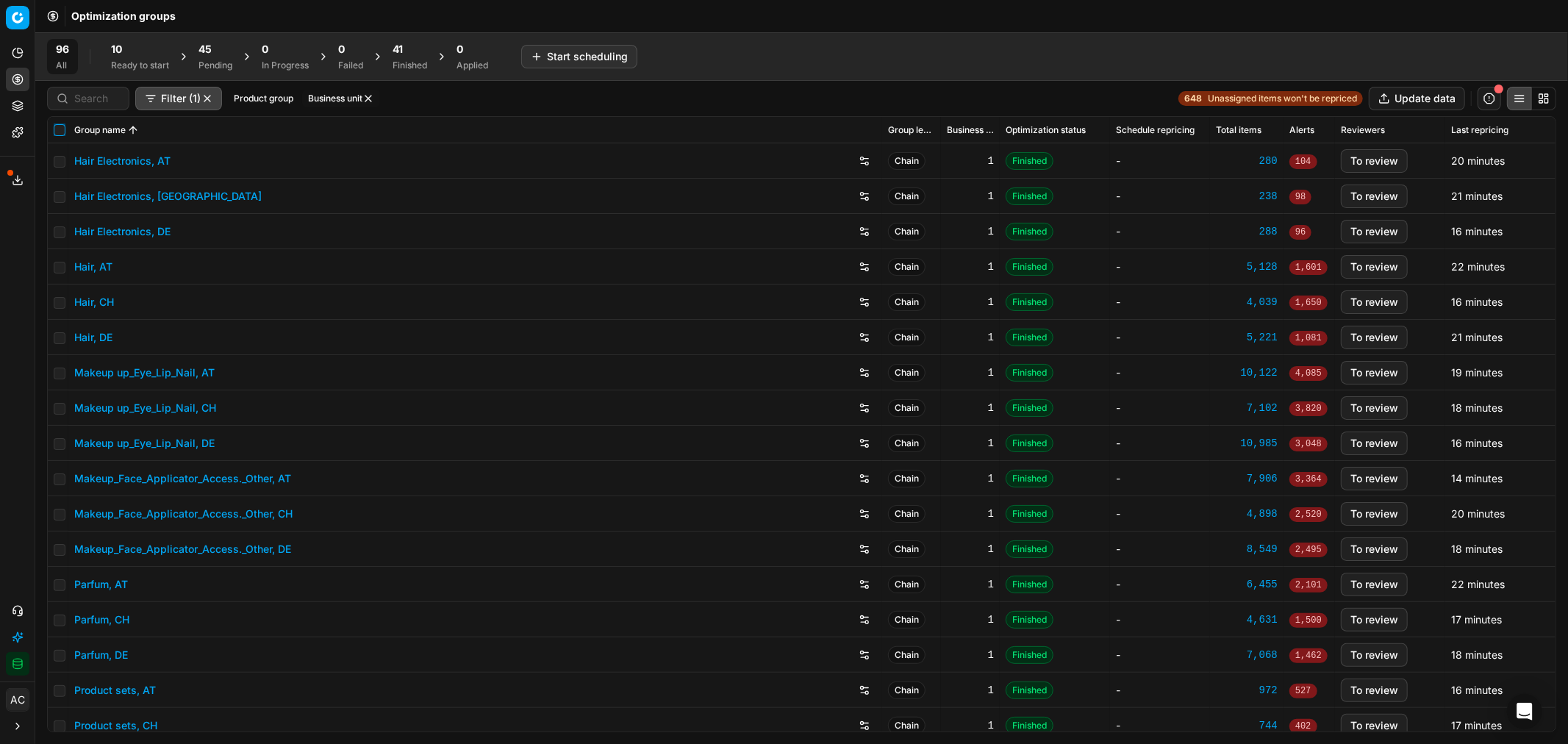
click at [62, 125] on input "checkbox" at bounding box center [60, 130] width 11 height 11
checkbox input "true"
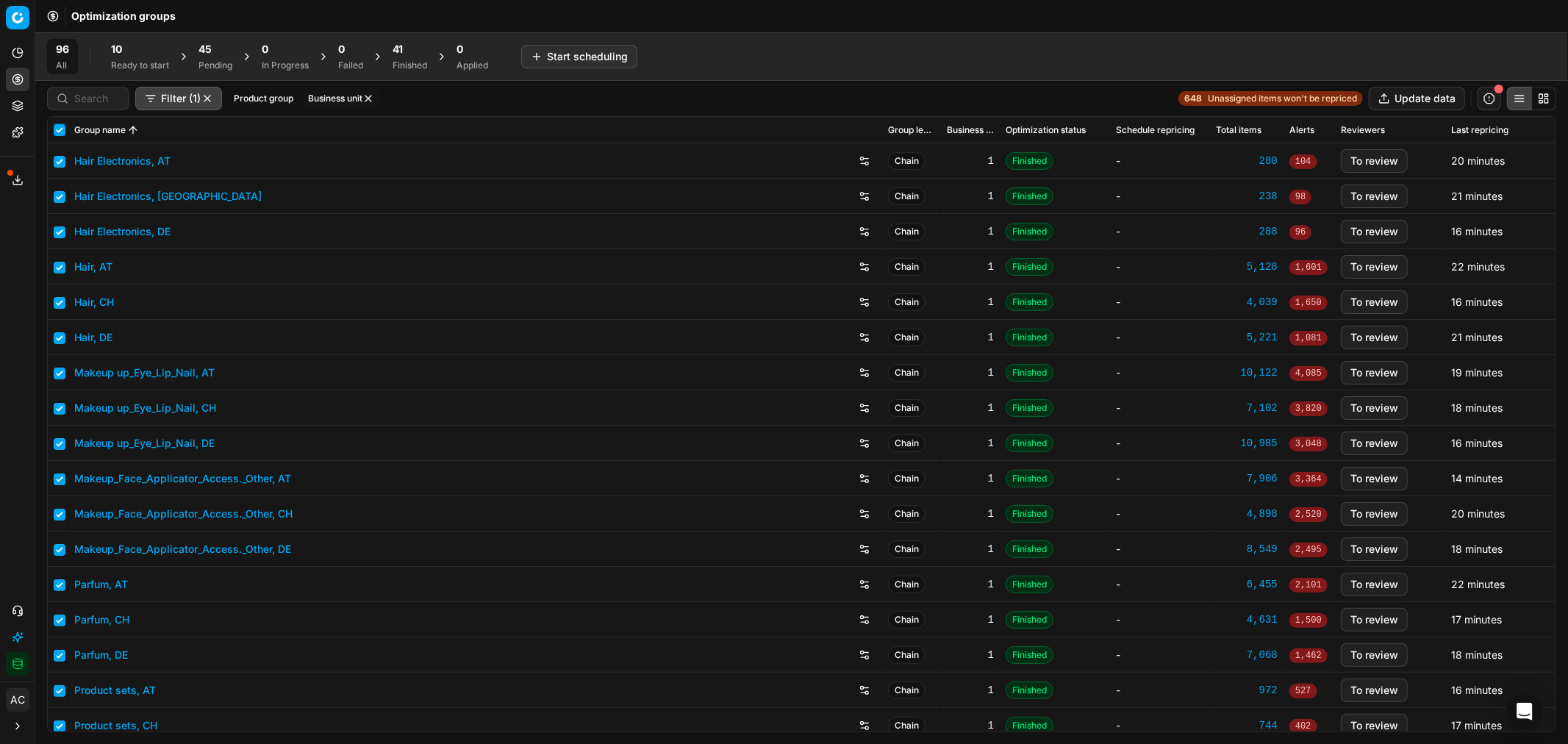
checkbox input "true"
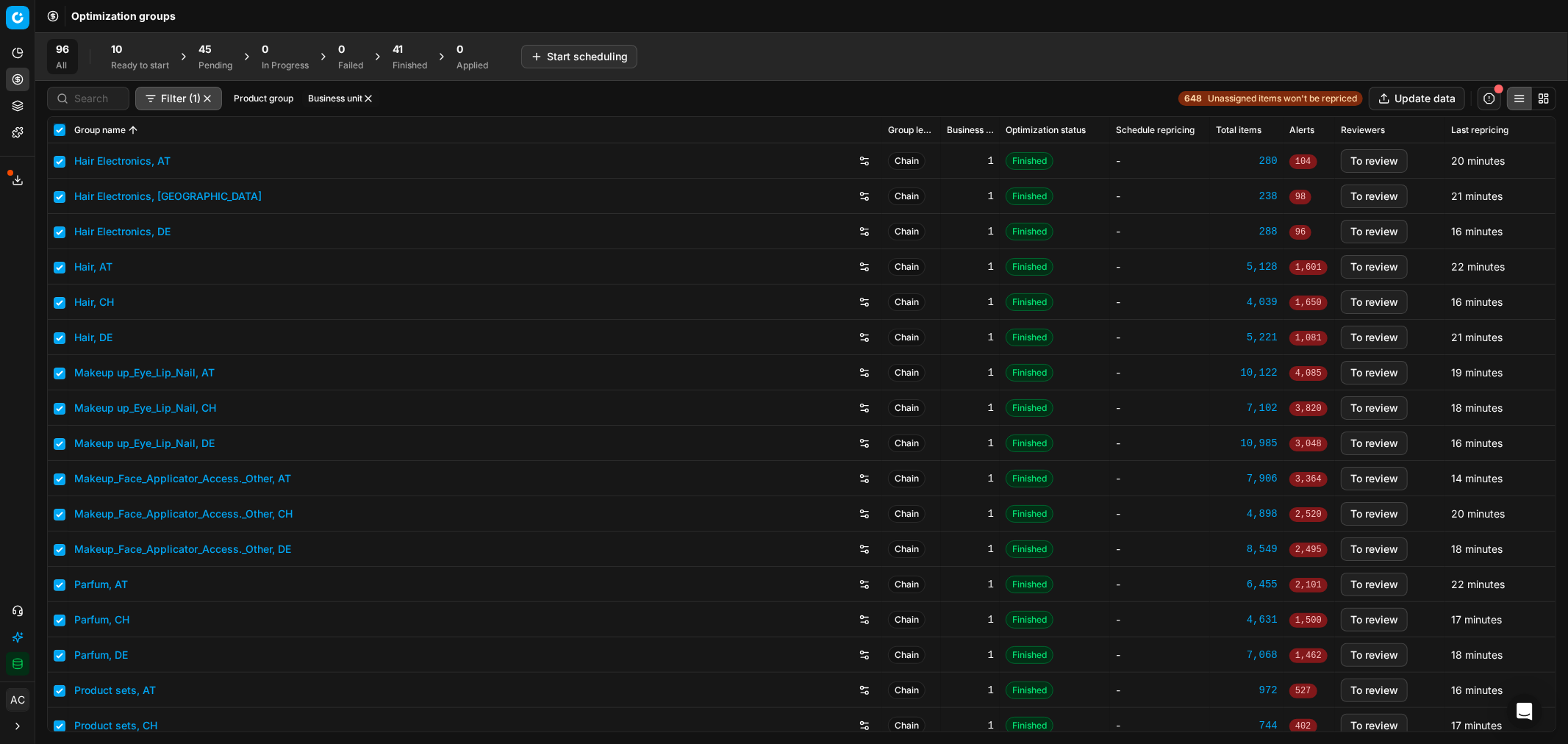
checkbox input "true"
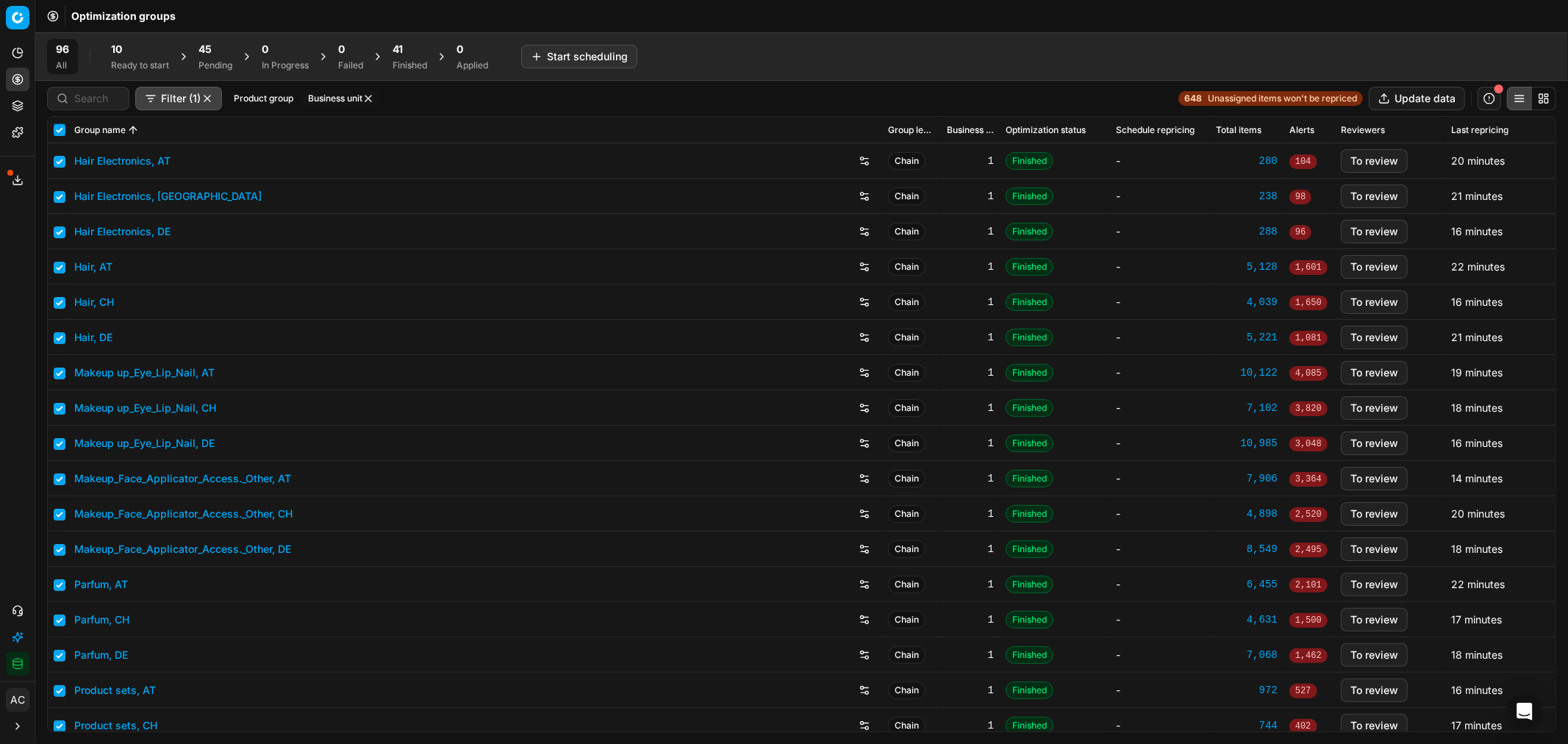
checkbox input "true"
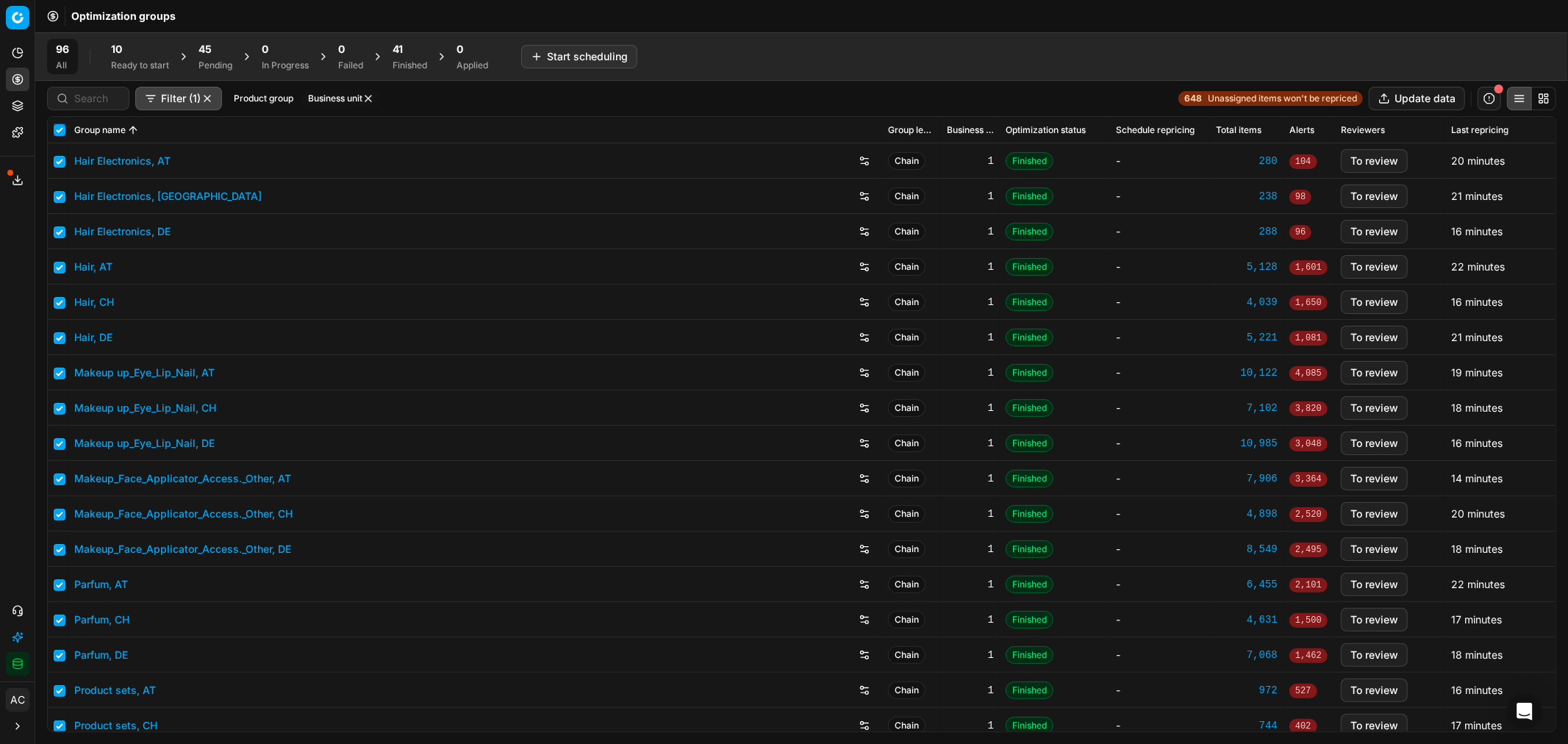
checkbox input "true"
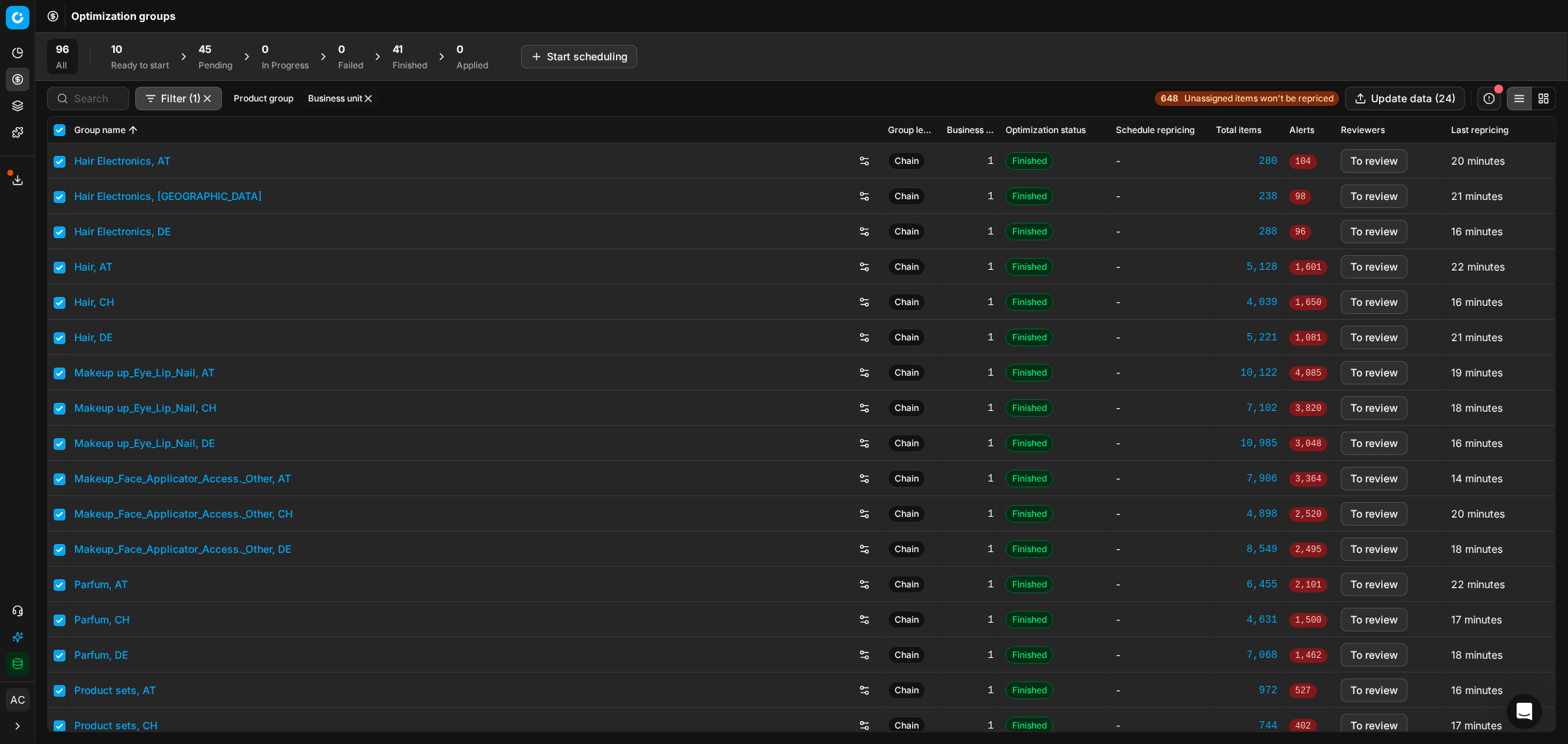
click at [409, 61] on div "Finished" at bounding box center [409, 65] width 34 height 11
click at [480, 59] on button "Apply prices (24)" at bounding box center [485, 56] width 104 height 24
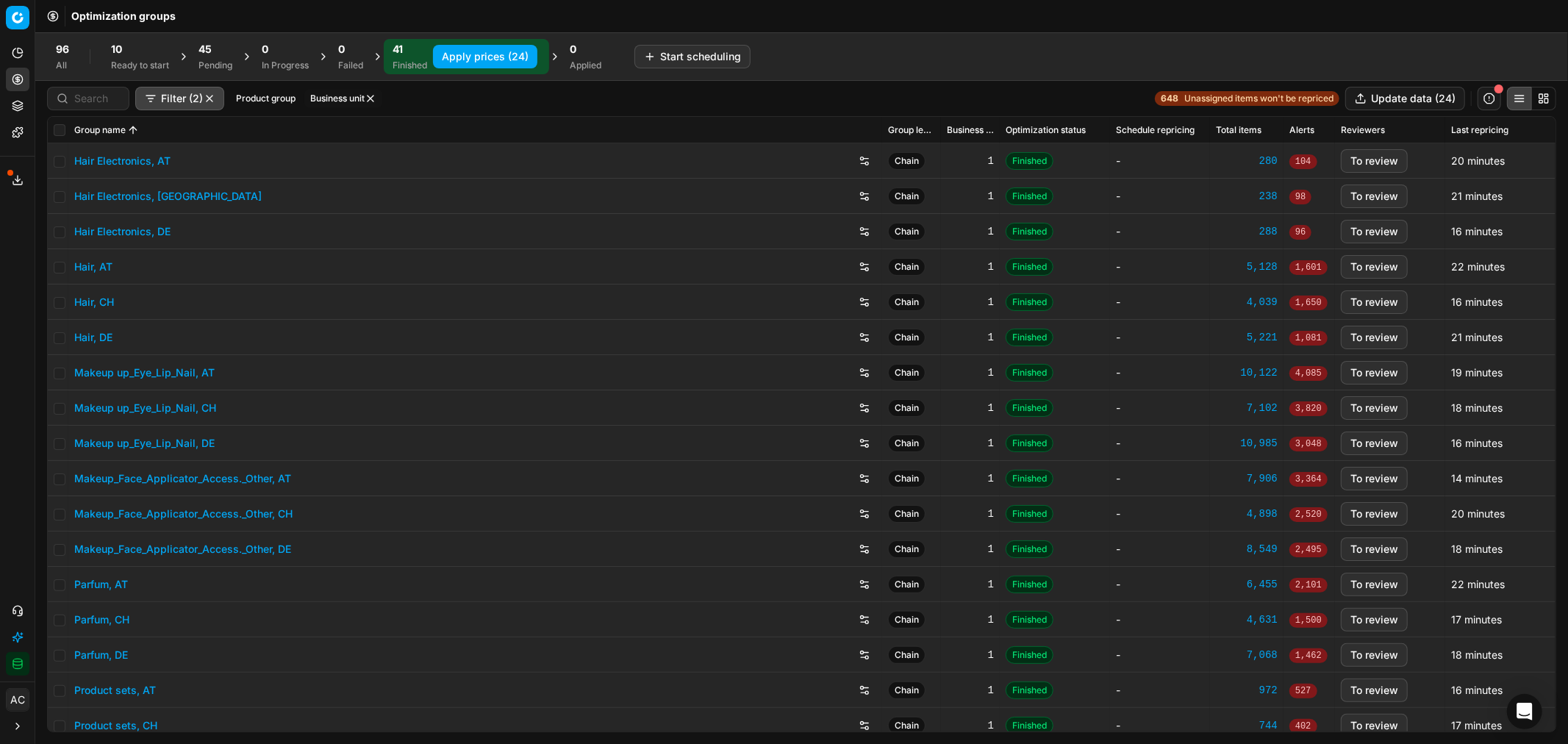
checkbox input "false"
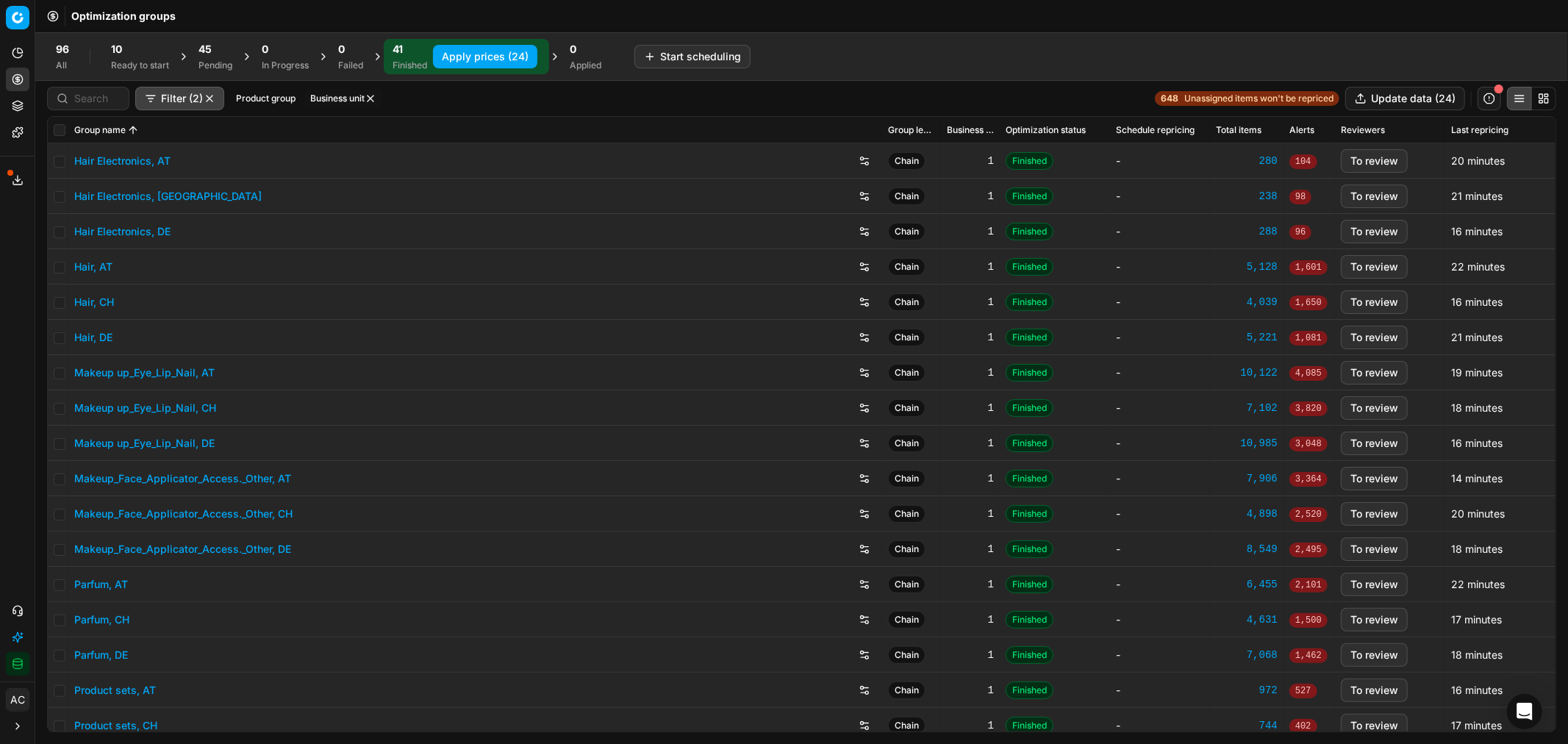
checkbox input "false"
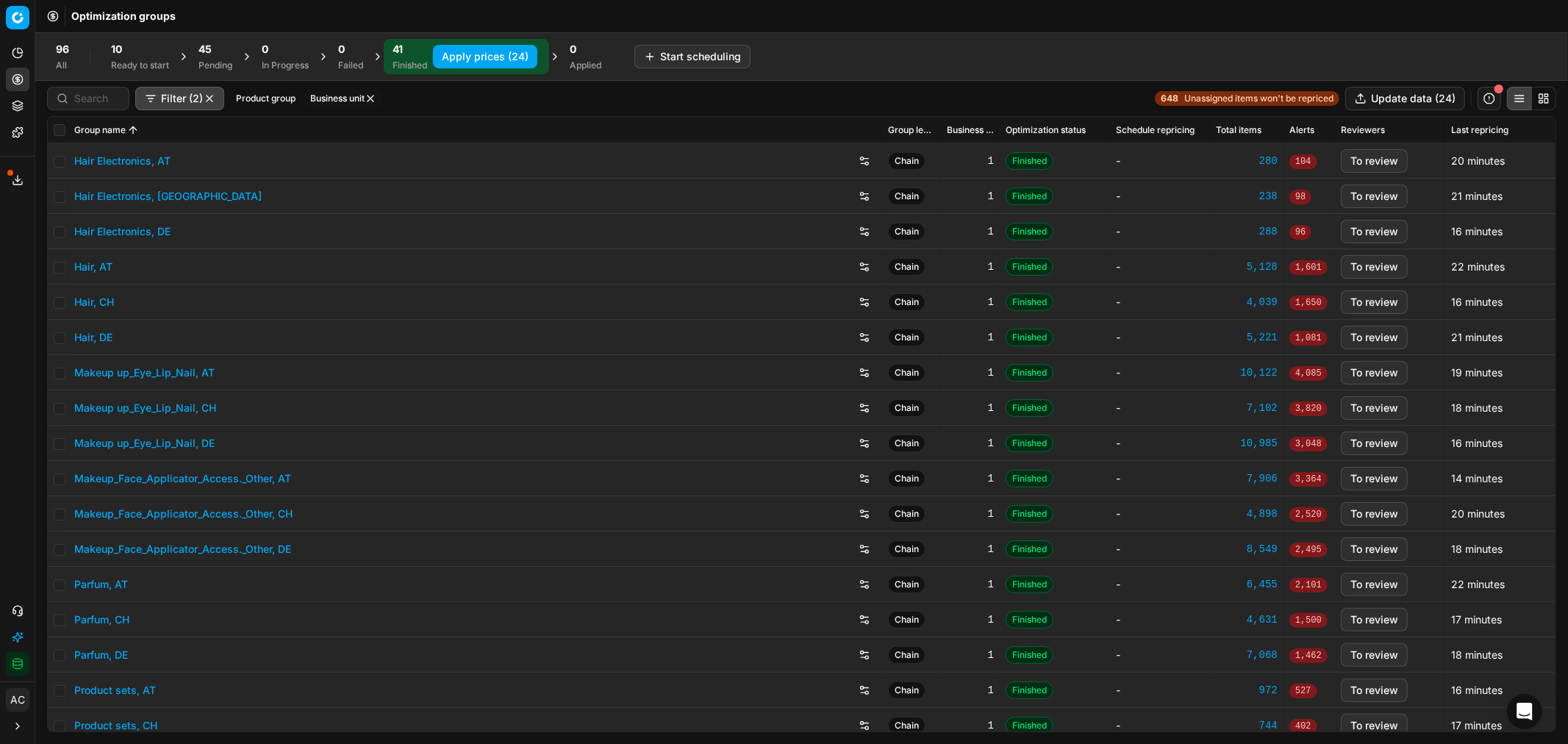
checkbox input "false"
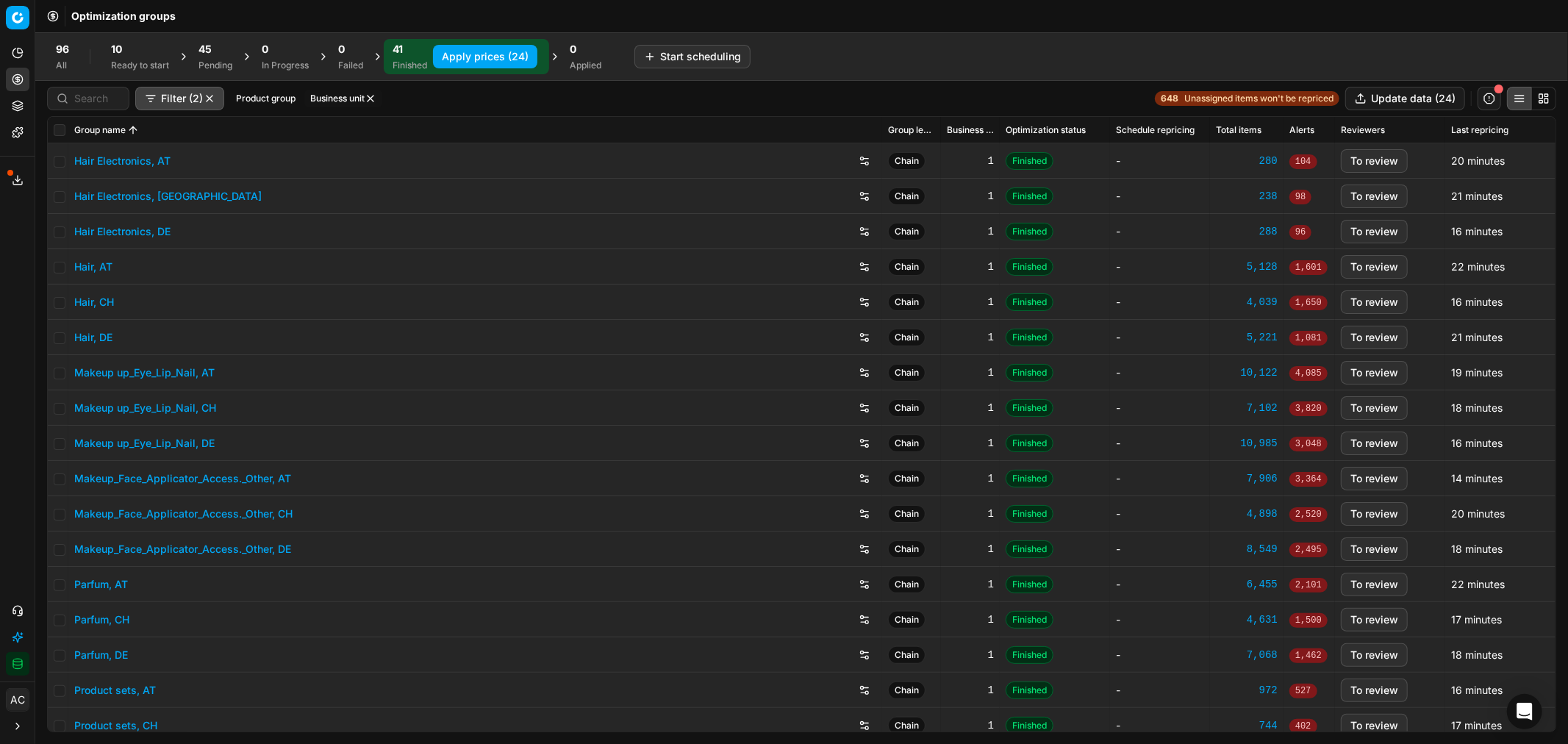
checkbox input "false"
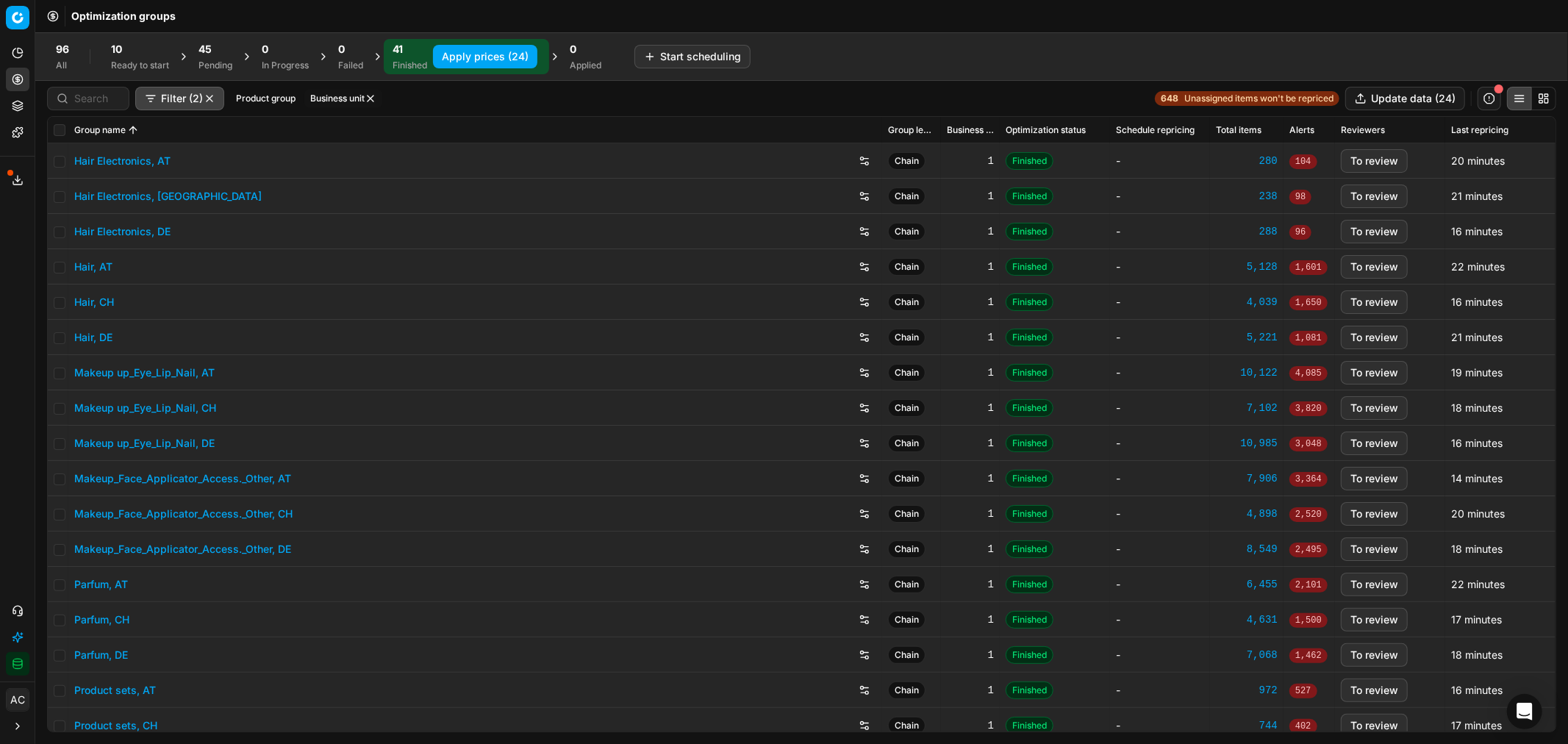
checkbox input "false"
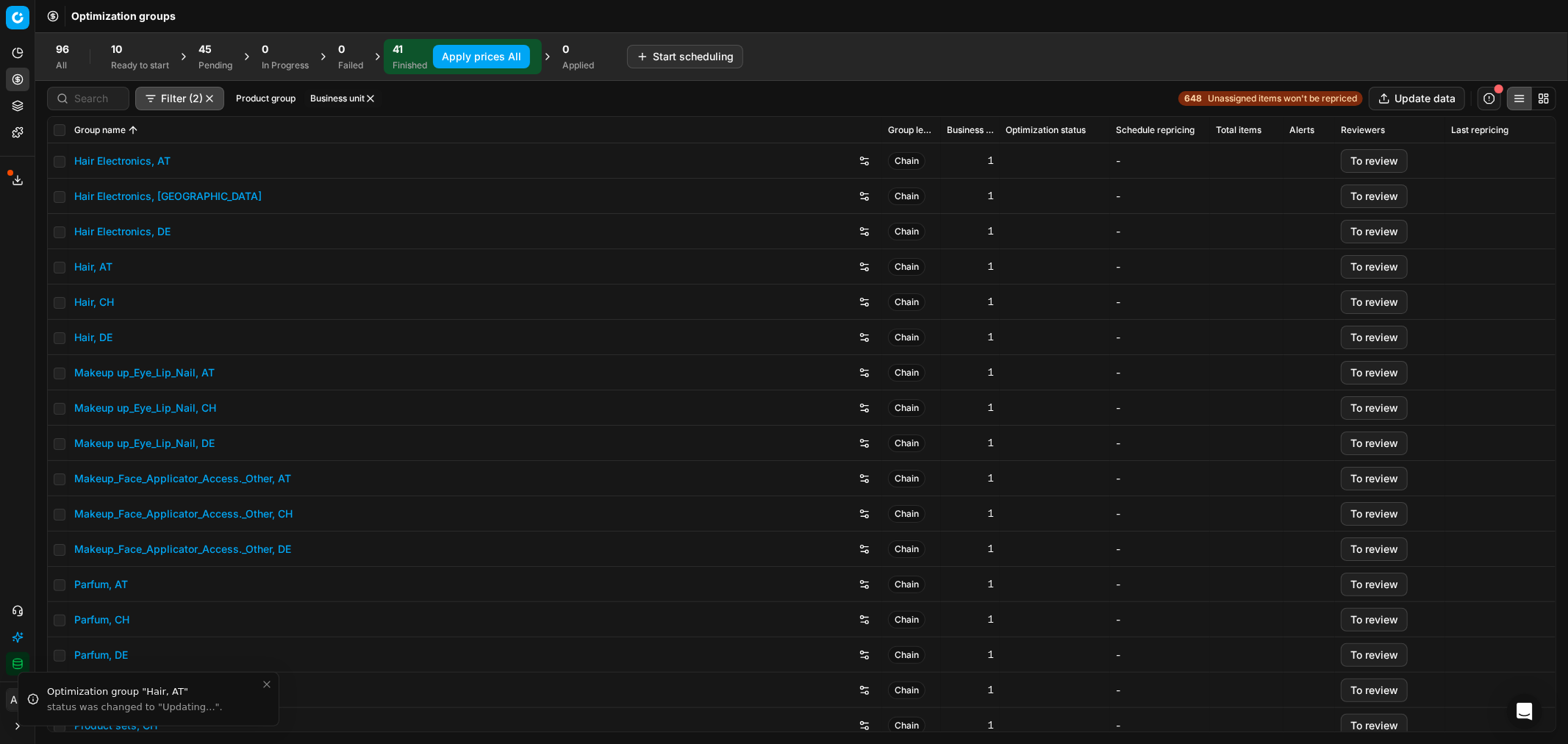
click at [222, 60] on div "Pending" at bounding box center [215, 65] width 34 height 11
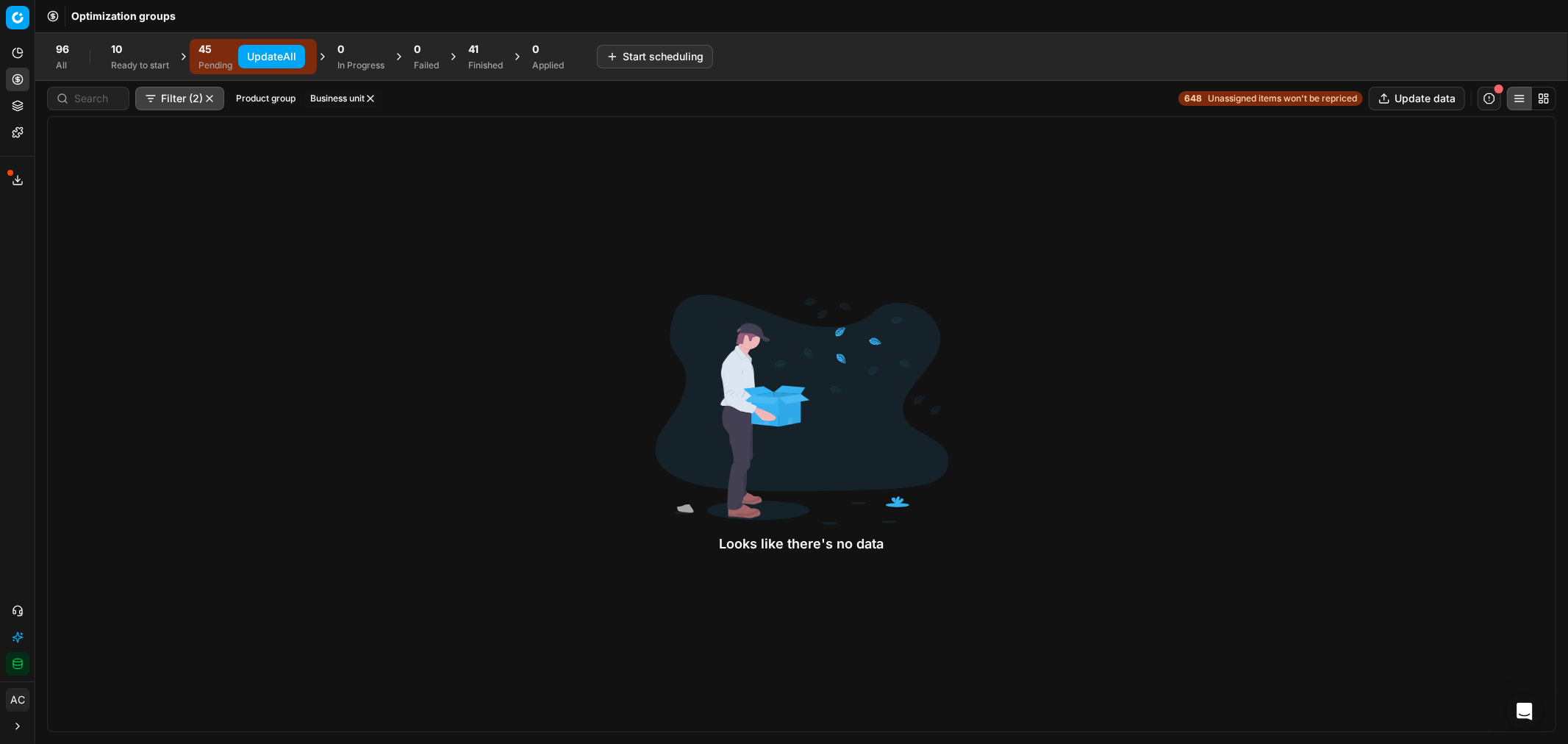
click at [325, 104] on button "Business unit" at bounding box center [343, 99] width 78 height 18
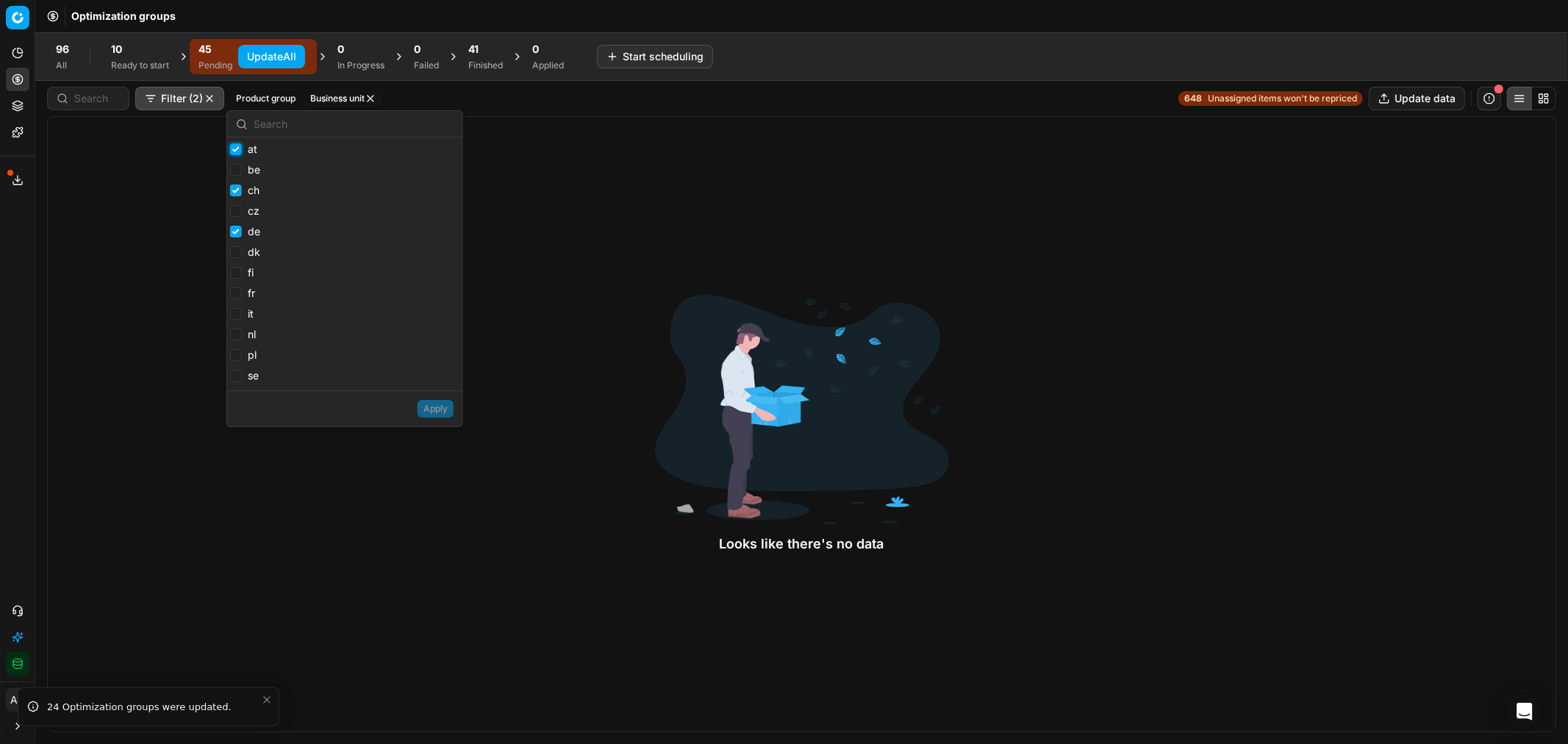
click at [236, 151] on input "at" at bounding box center [236, 149] width 11 height 11
checkbox input "false"
click at [235, 191] on input "ch" at bounding box center [236, 190] width 11 height 11
checkbox input "false"
click at [233, 231] on input "de" at bounding box center [236, 232] width 11 height 11
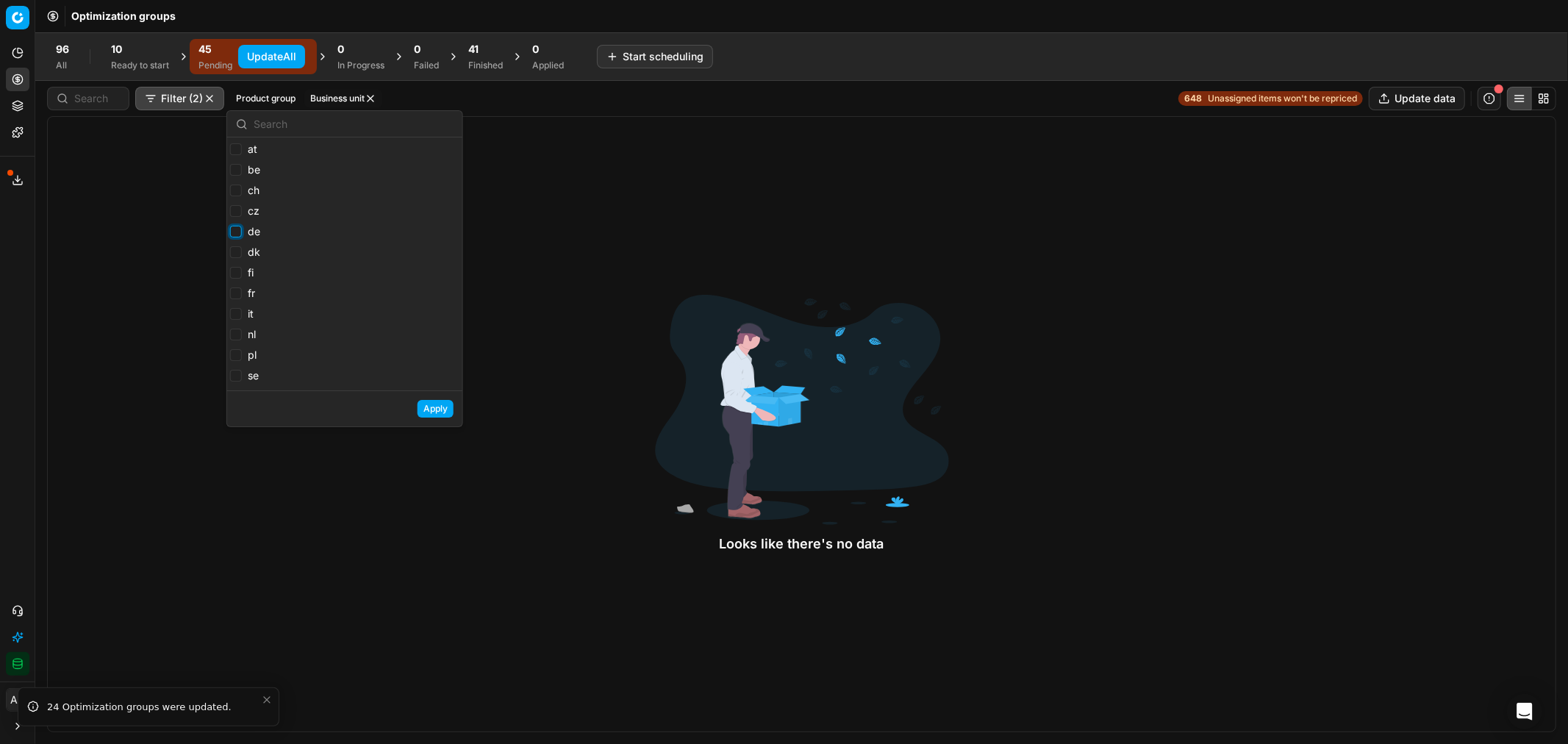
checkbox input "false"
checkbox input "true"
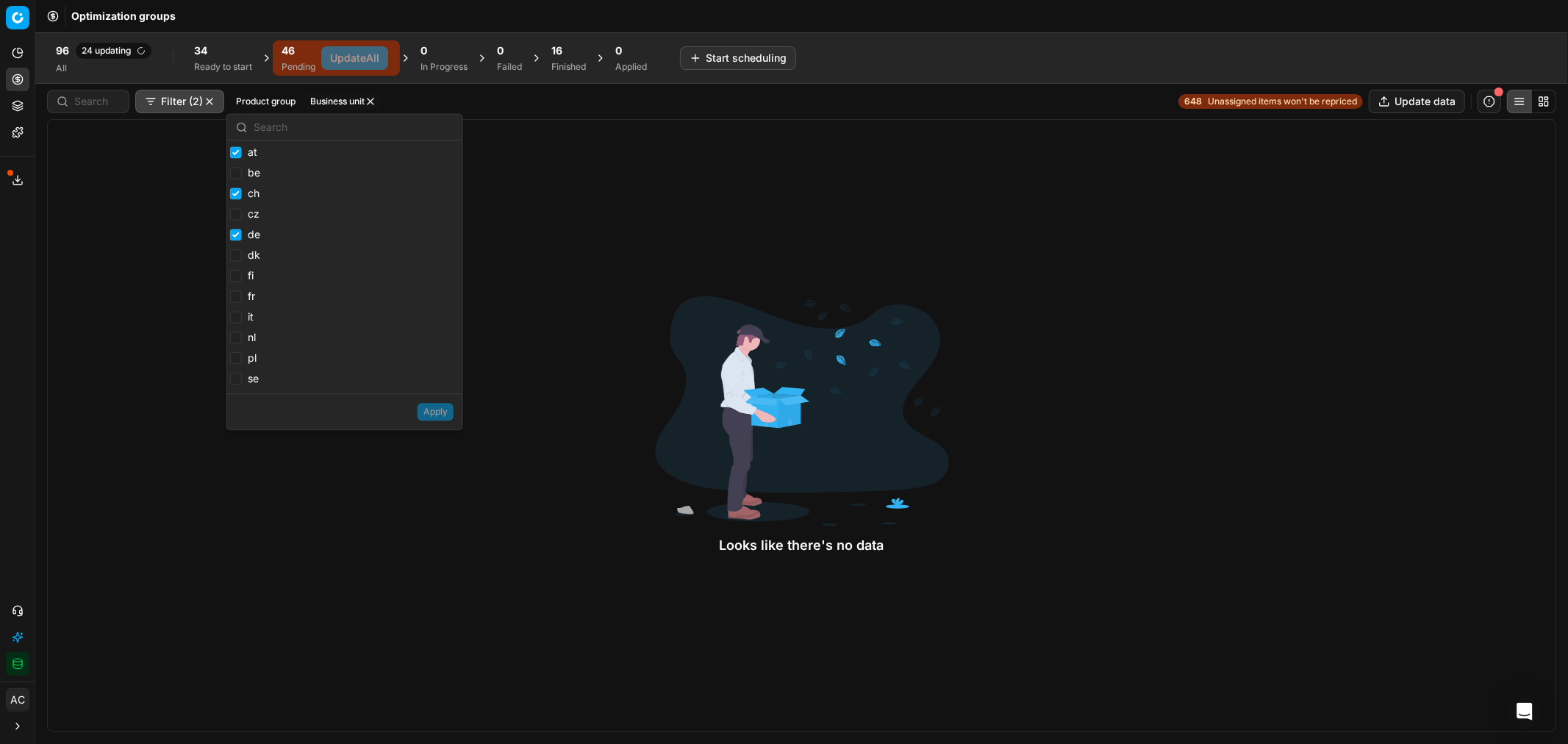
click at [625, 175] on div "Looks like there's no data" at bounding box center [801, 425] width 1509 height 613
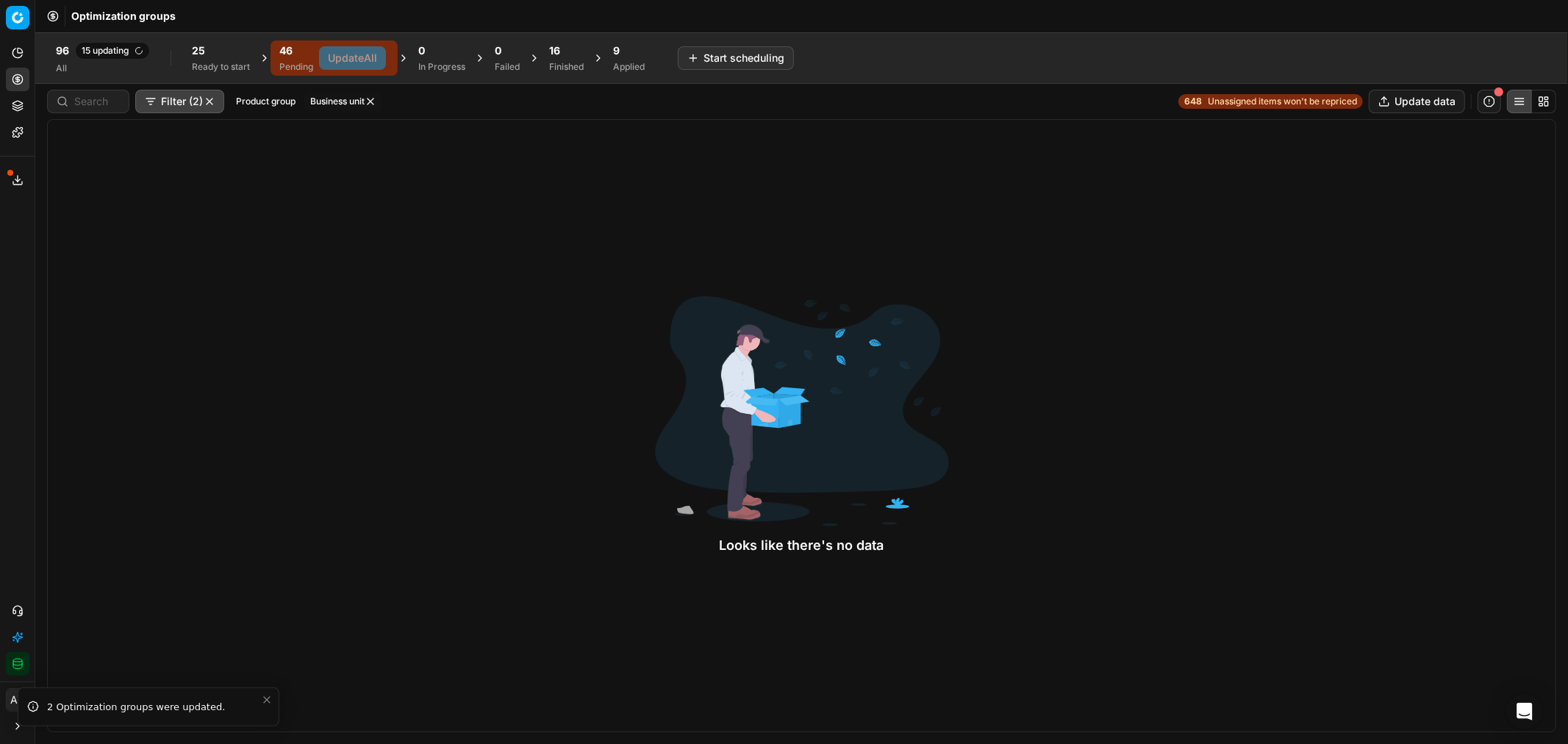
click at [210, 52] on div "25" at bounding box center [220, 51] width 58 height 15
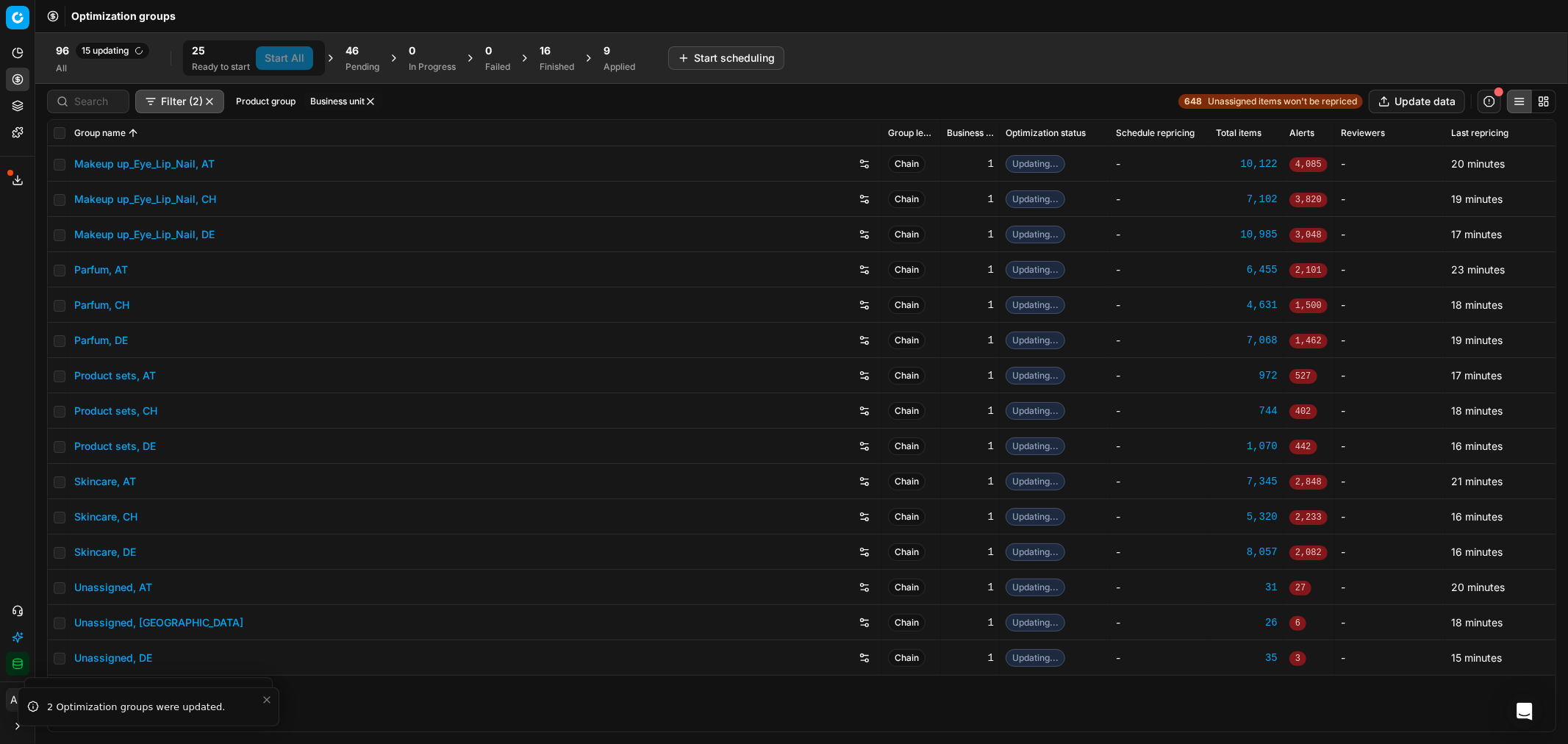
click at [350, 61] on div "Pending" at bounding box center [362, 67] width 34 height 11
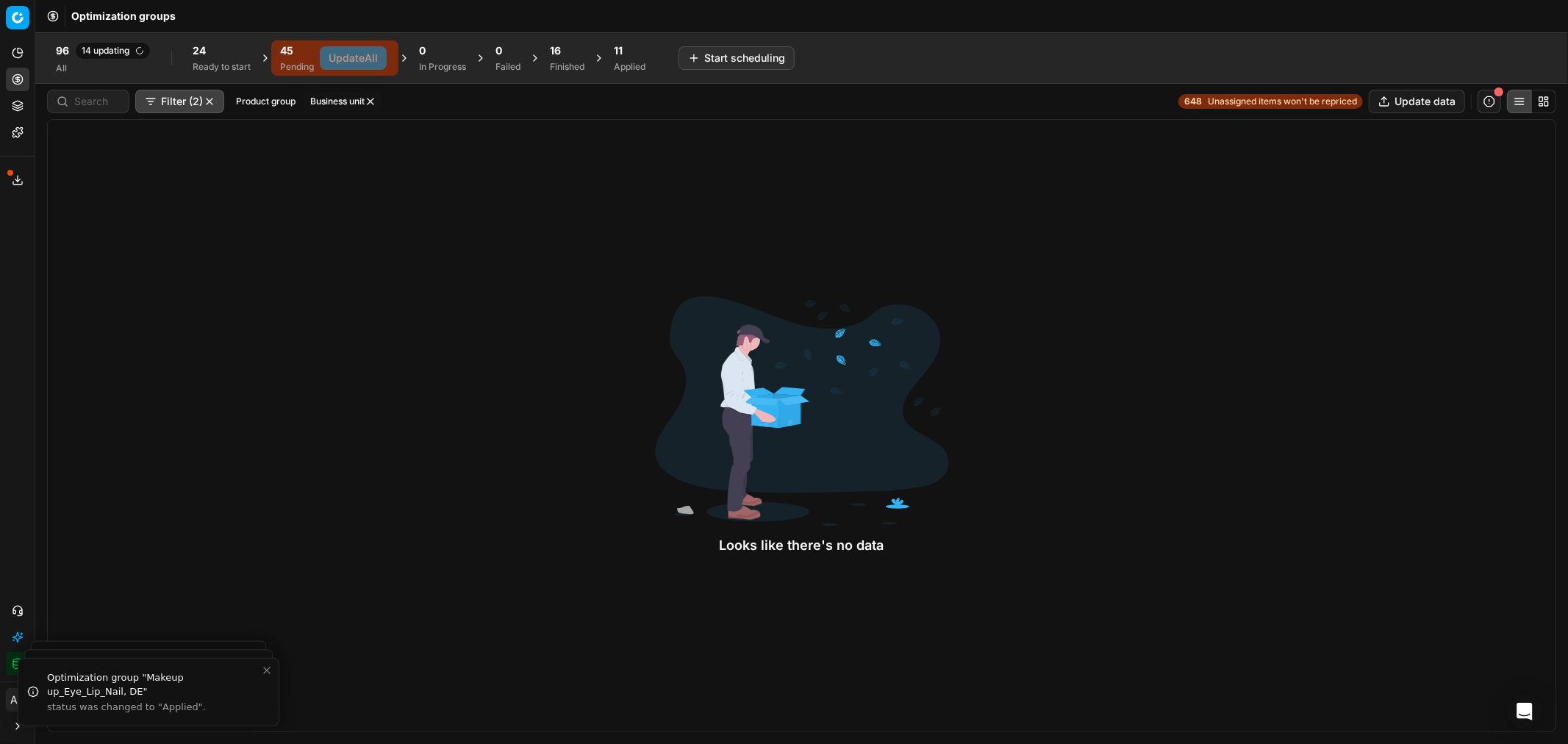
click at [211, 99] on button "button" at bounding box center [210, 101] width 11 height 11
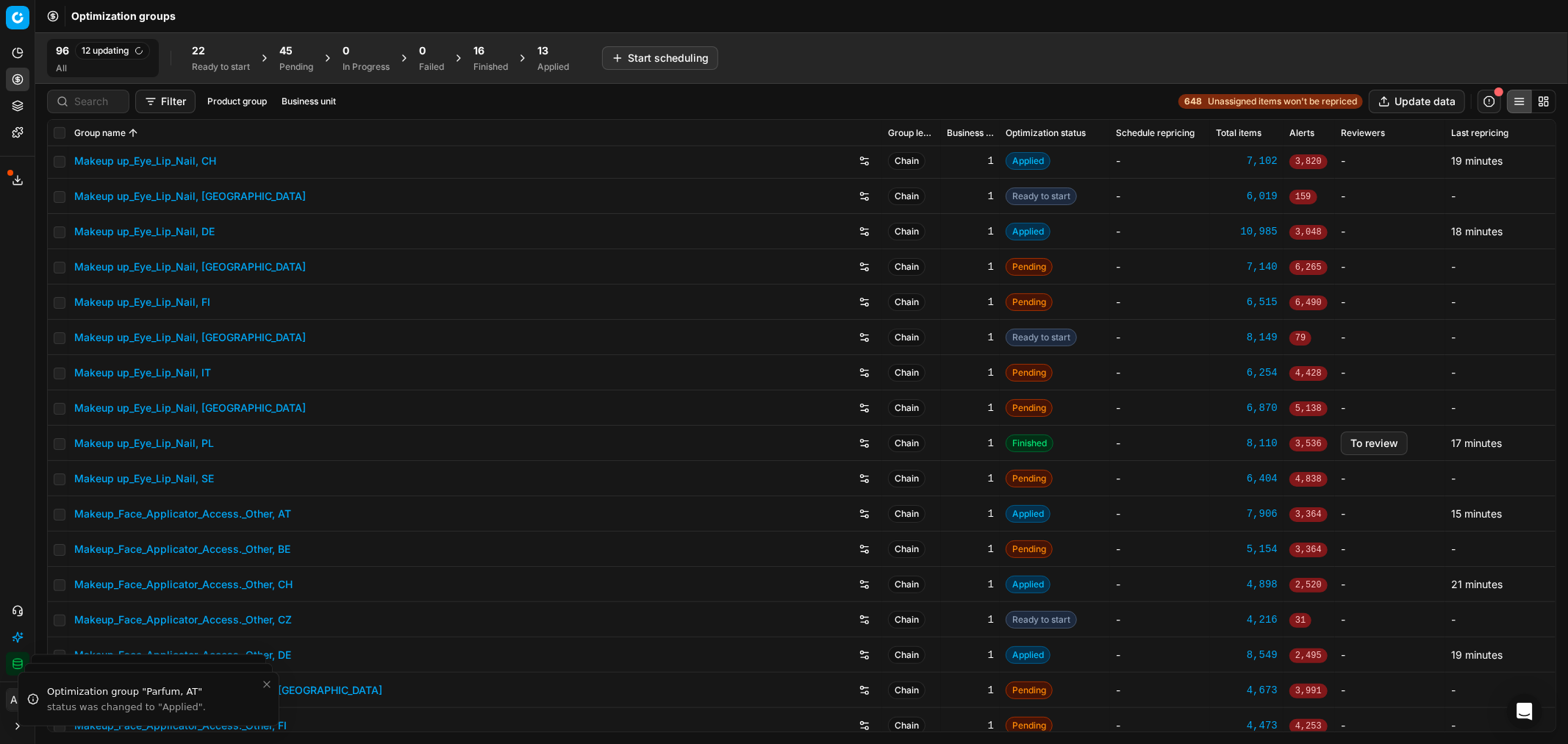
scroll to position [921, 0]
click at [206, 435] on link "Makeup up_Eye_Lip_Nail, PL" at bounding box center [144, 443] width 140 height 15
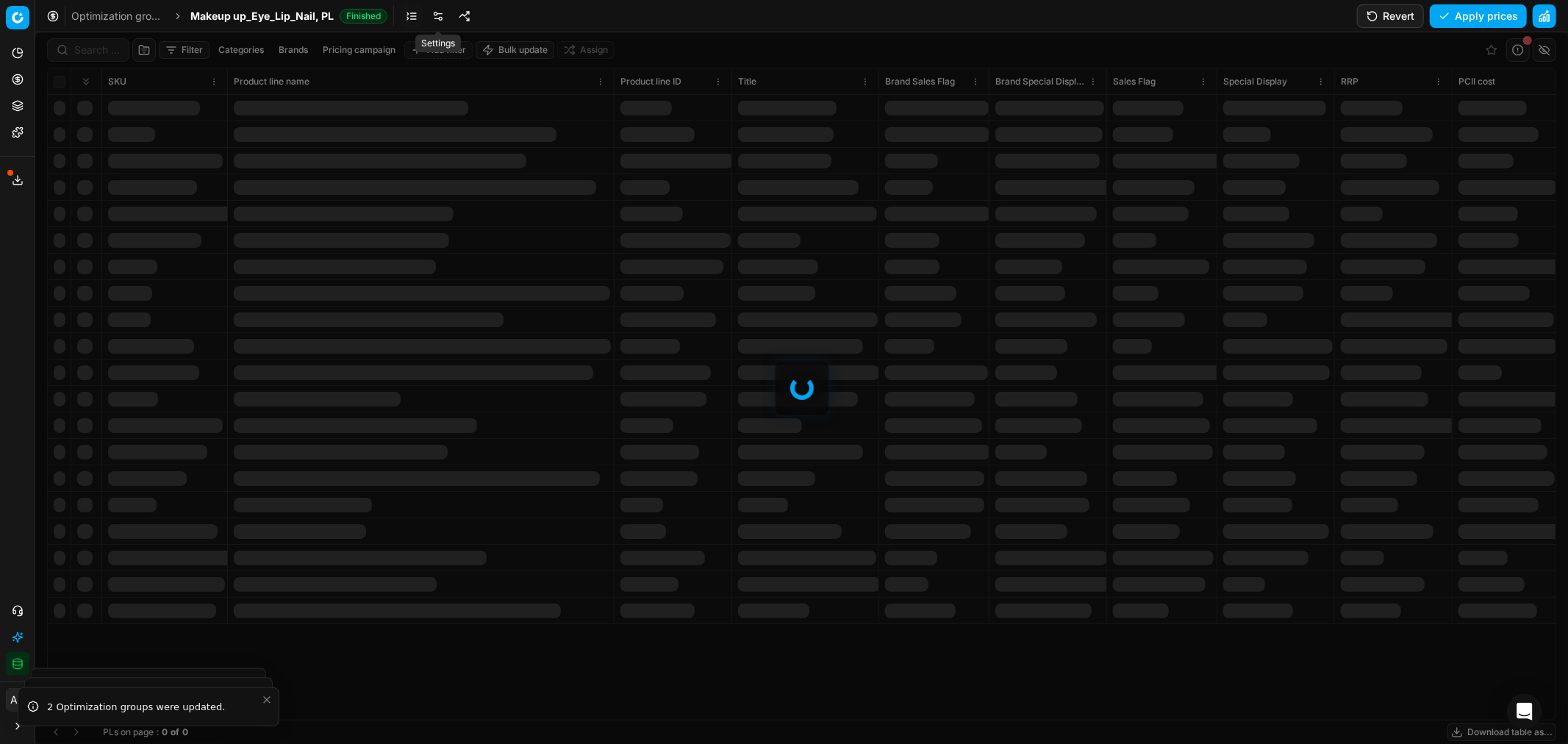
click at [443, 16] on link at bounding box center [438, 16] width 24 height 24
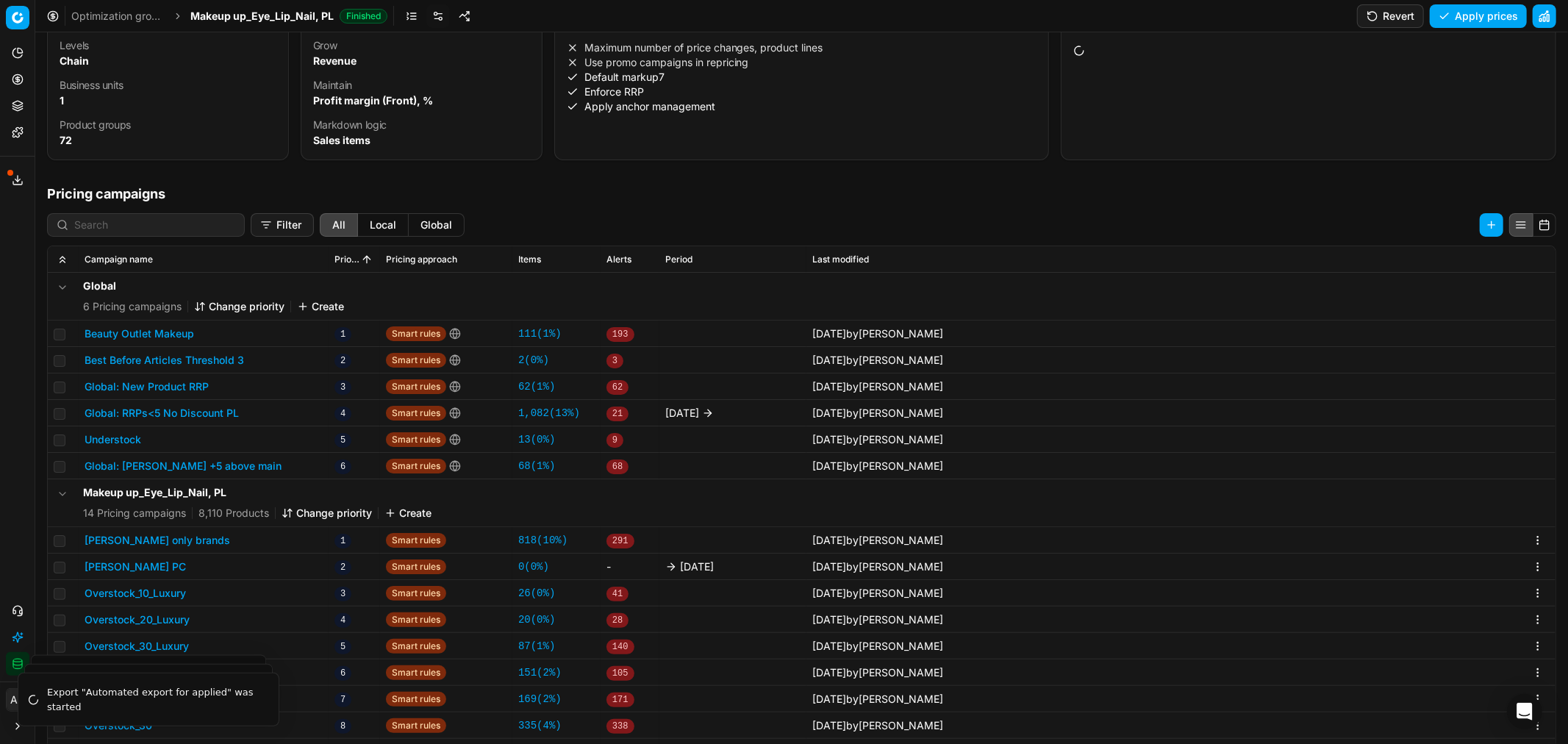
scroll to position [77, 0]
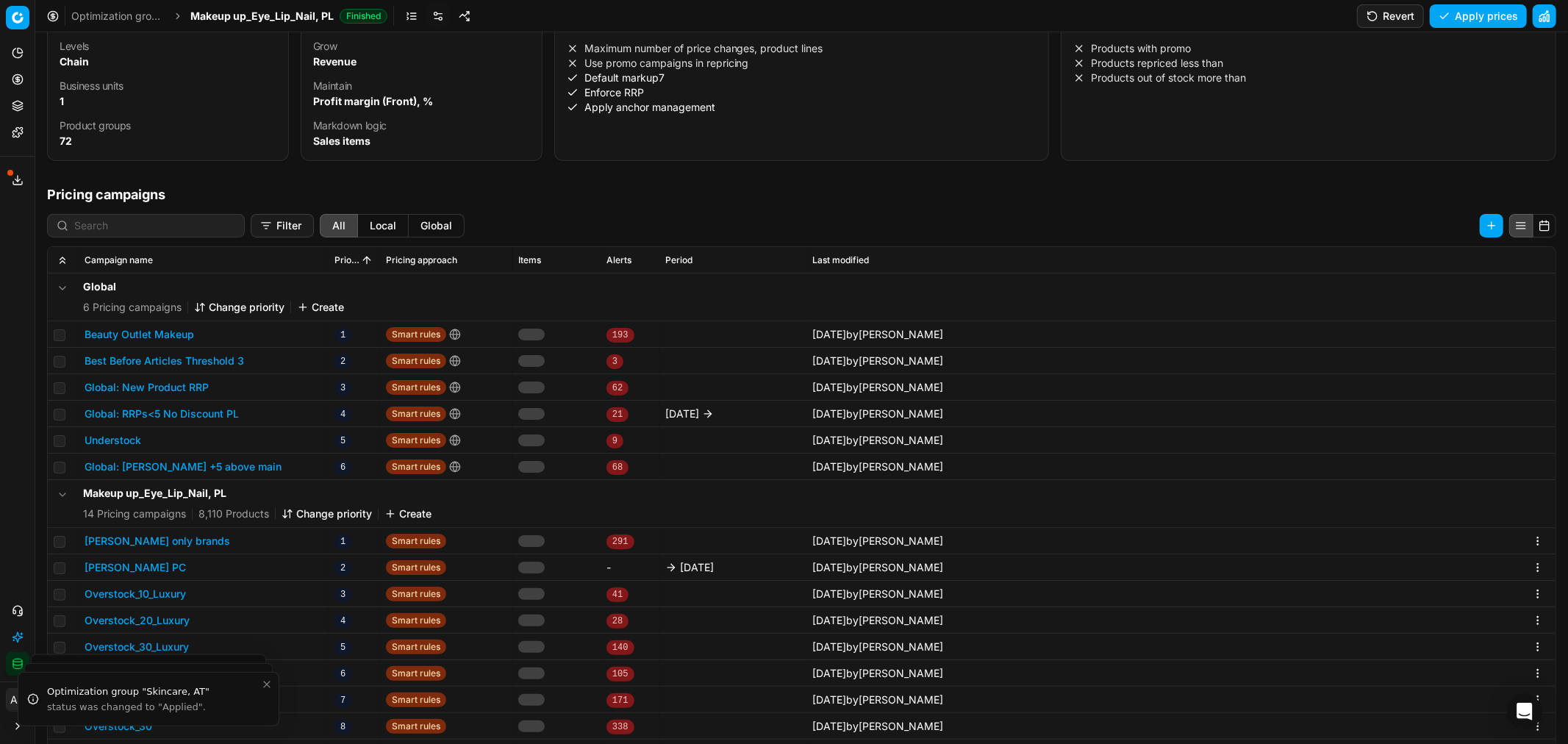
click at [157, 534] on button "Douglas only brands" at bounding box center [157, 541] width 146 height 15
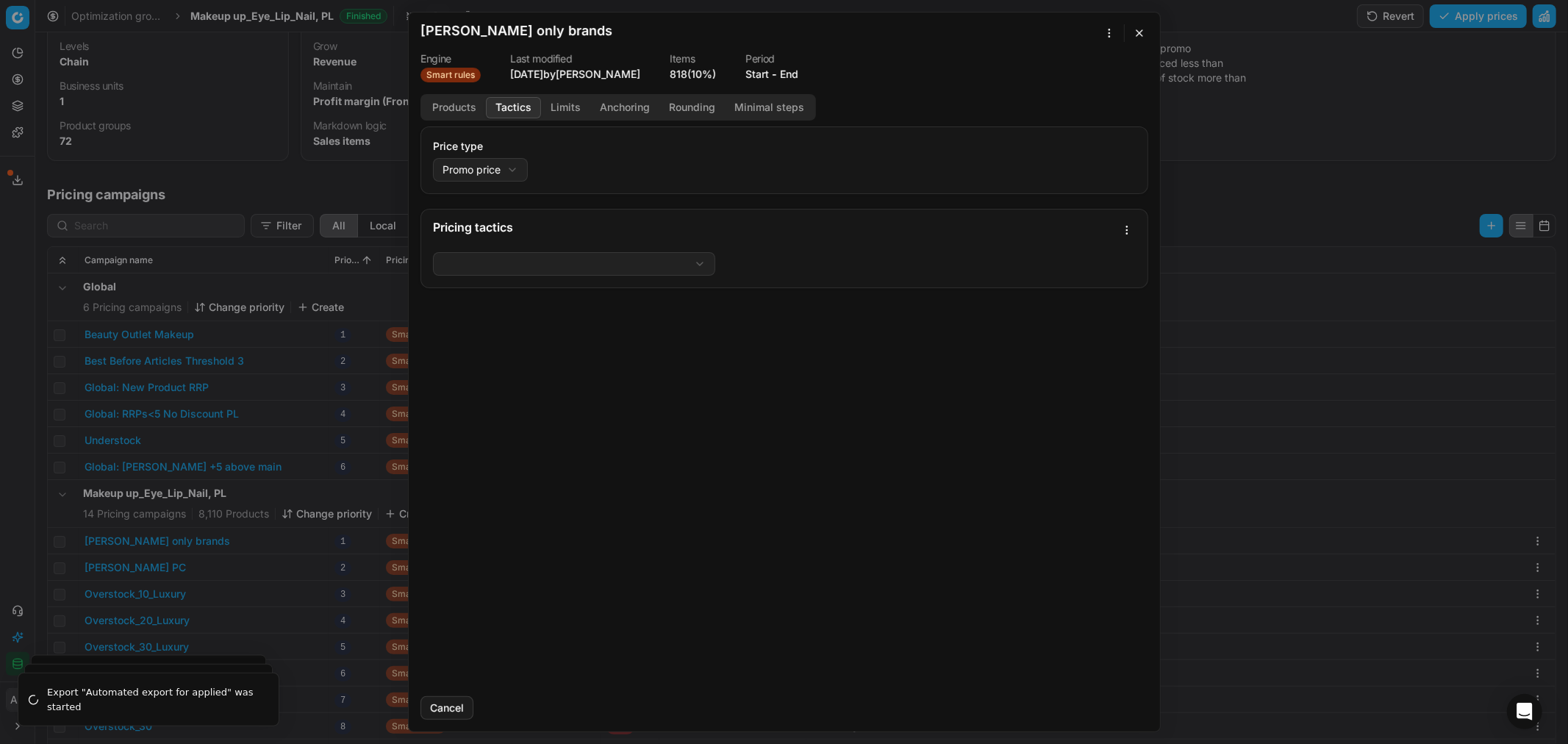
click at [512, 104] on button "Tactics" at bounding box center [513, 108] width 55 height 21
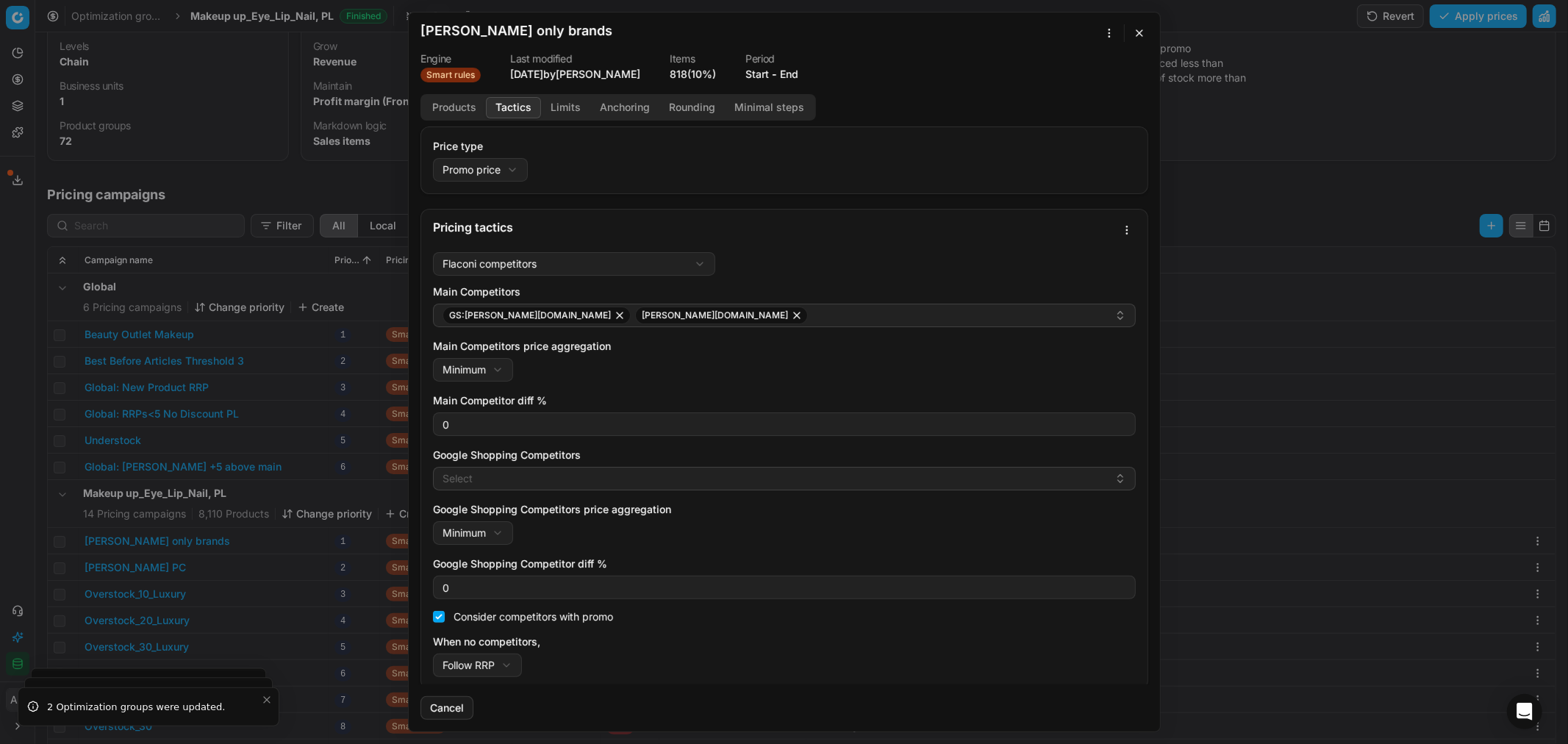
scroll to position [4, 0]
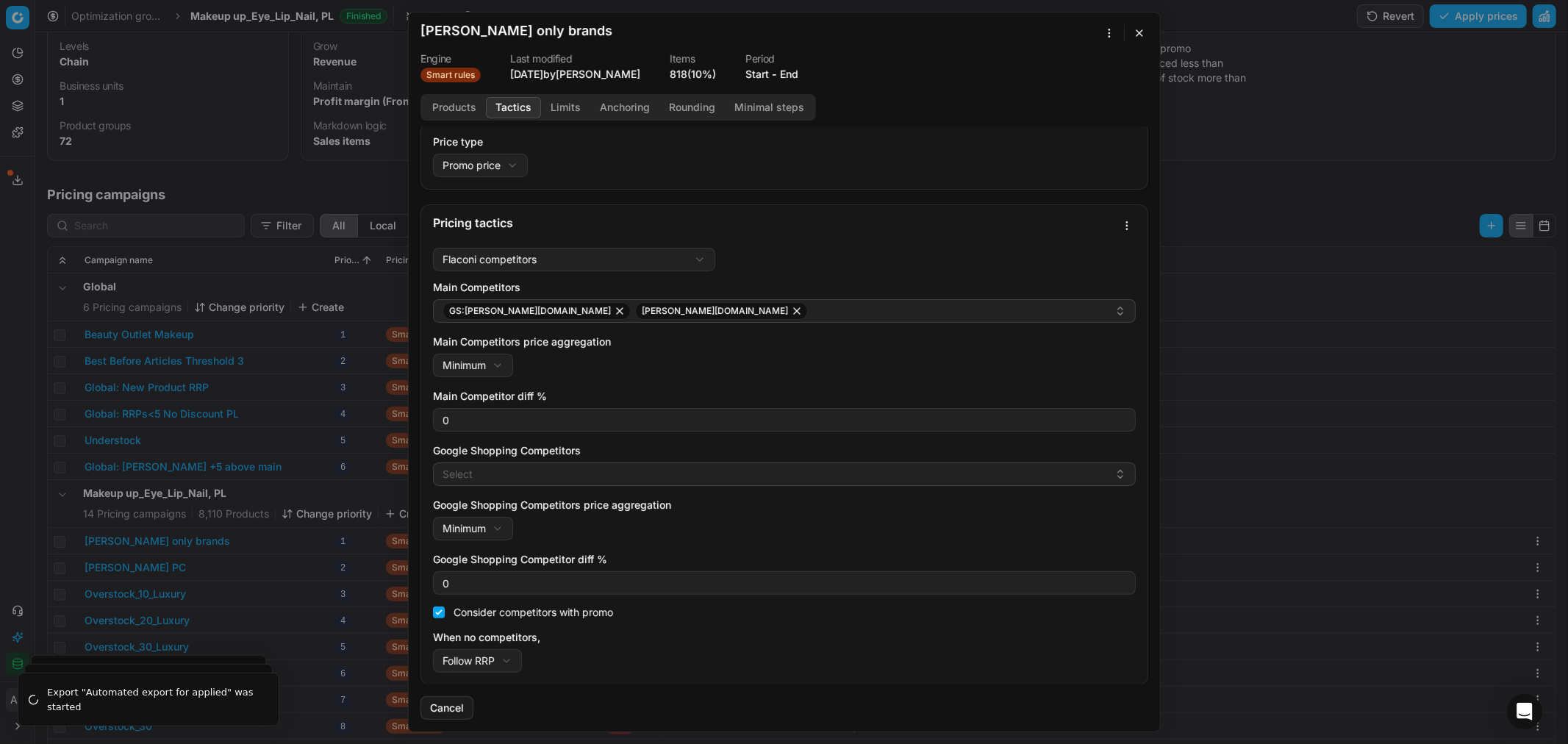
click at [1136, 27] on button "button" at bounding box center [1140, 34] width 18 height 18
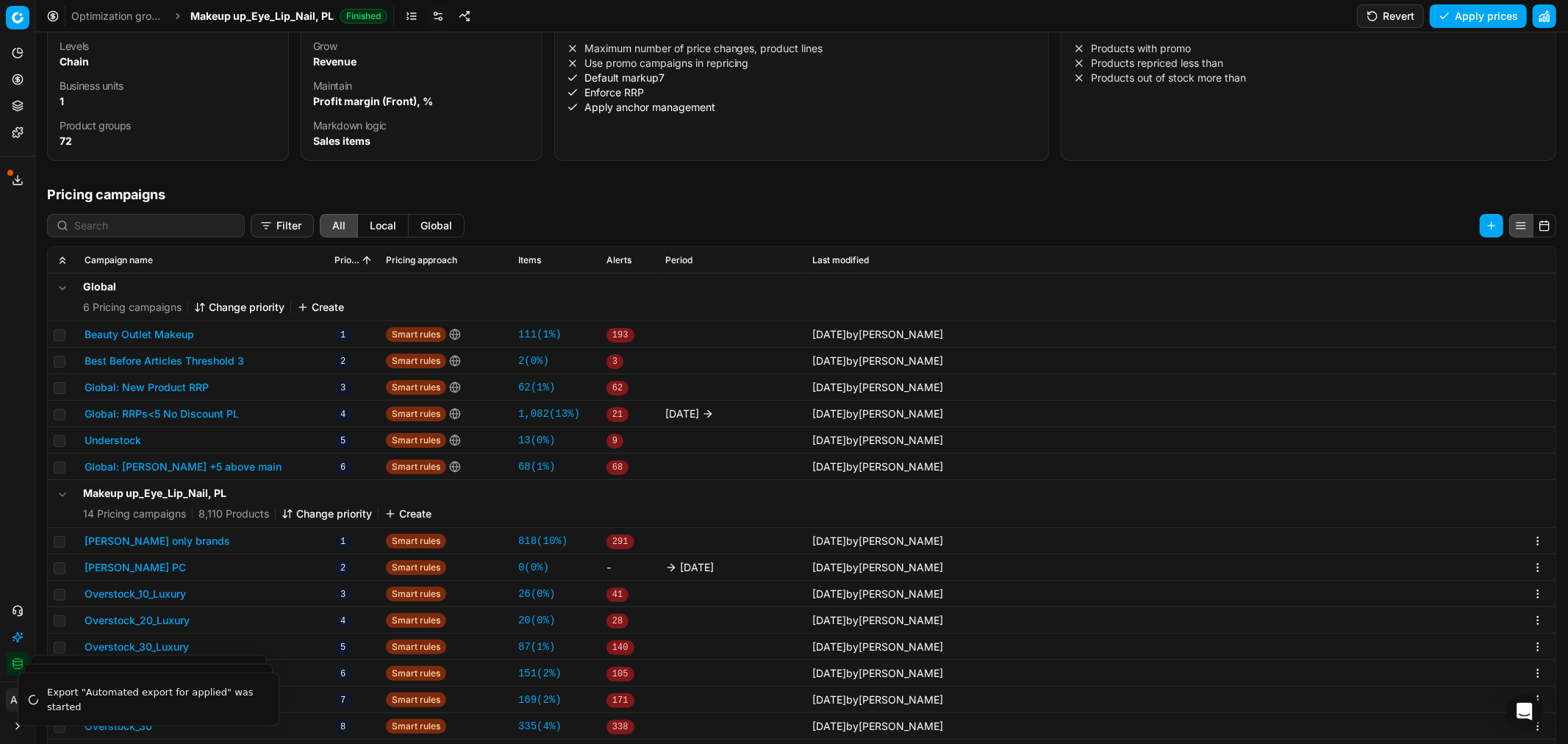
click at [9, 76] on button "Pricing" at bounding box center [17, 79] width 24 height 24
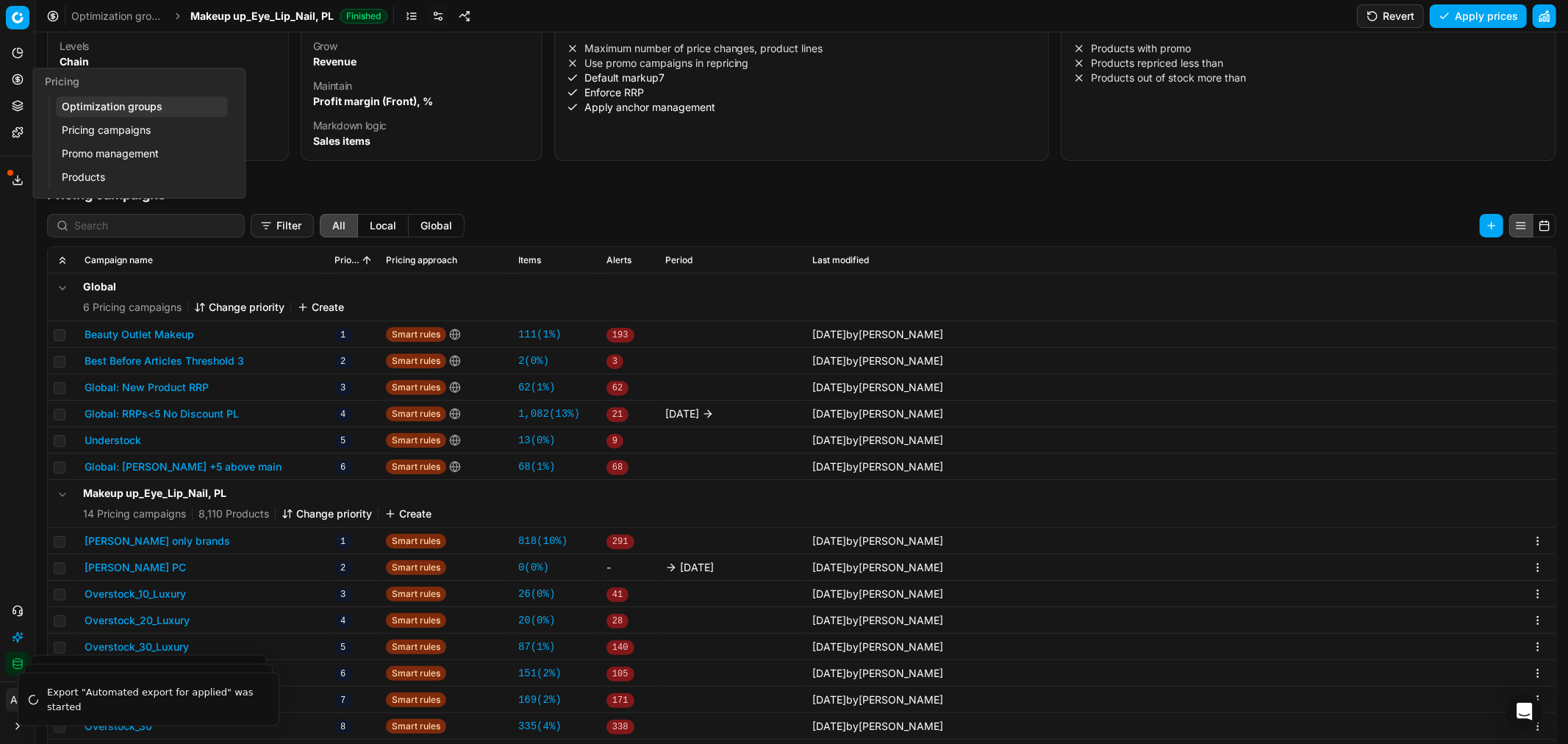
click at [91, 111] on link "Optimization groups" at bounding box center [141, 106] width 171 height 20
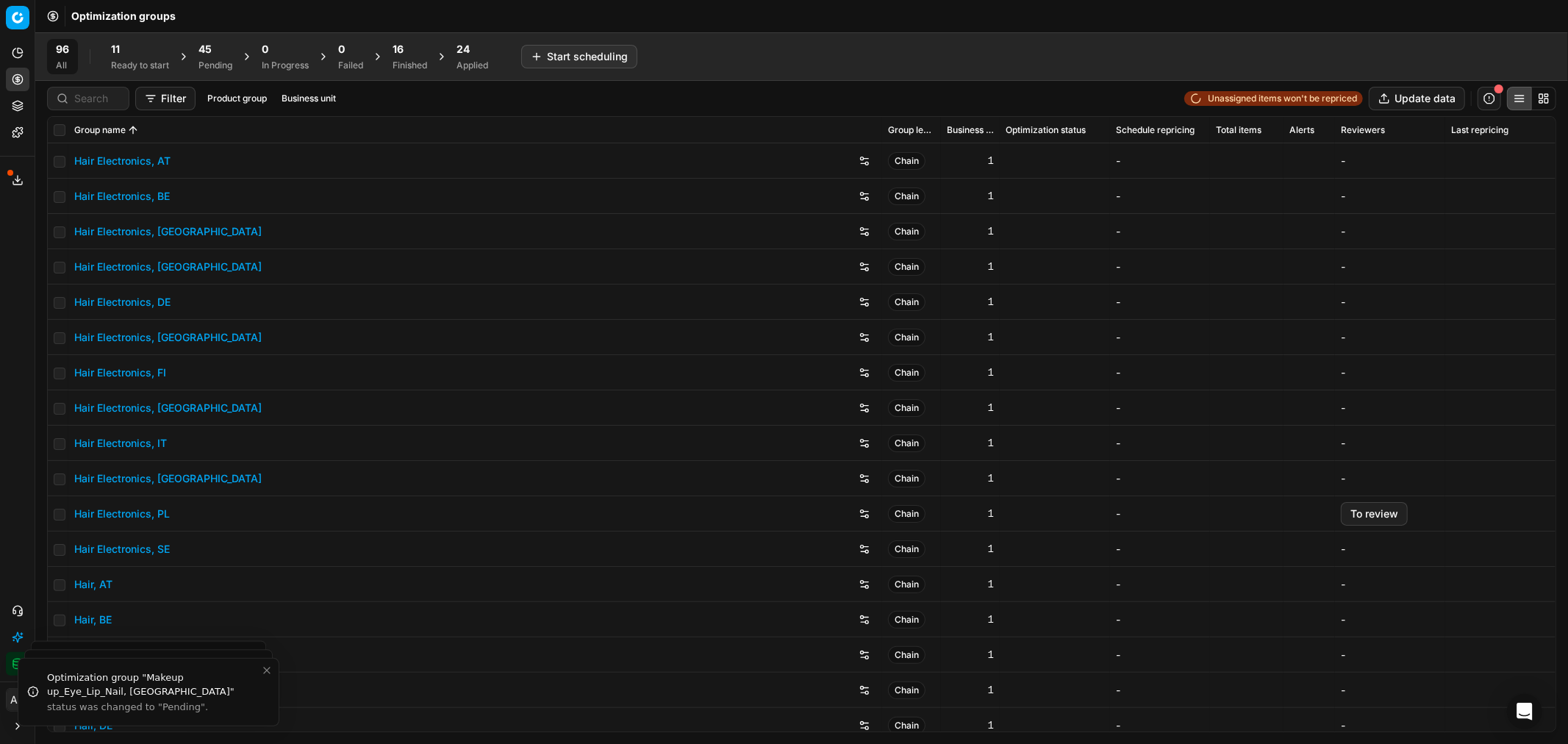
click at [400, 61] on div "Finished" at bounding box center [409, 65] width 34 height 11
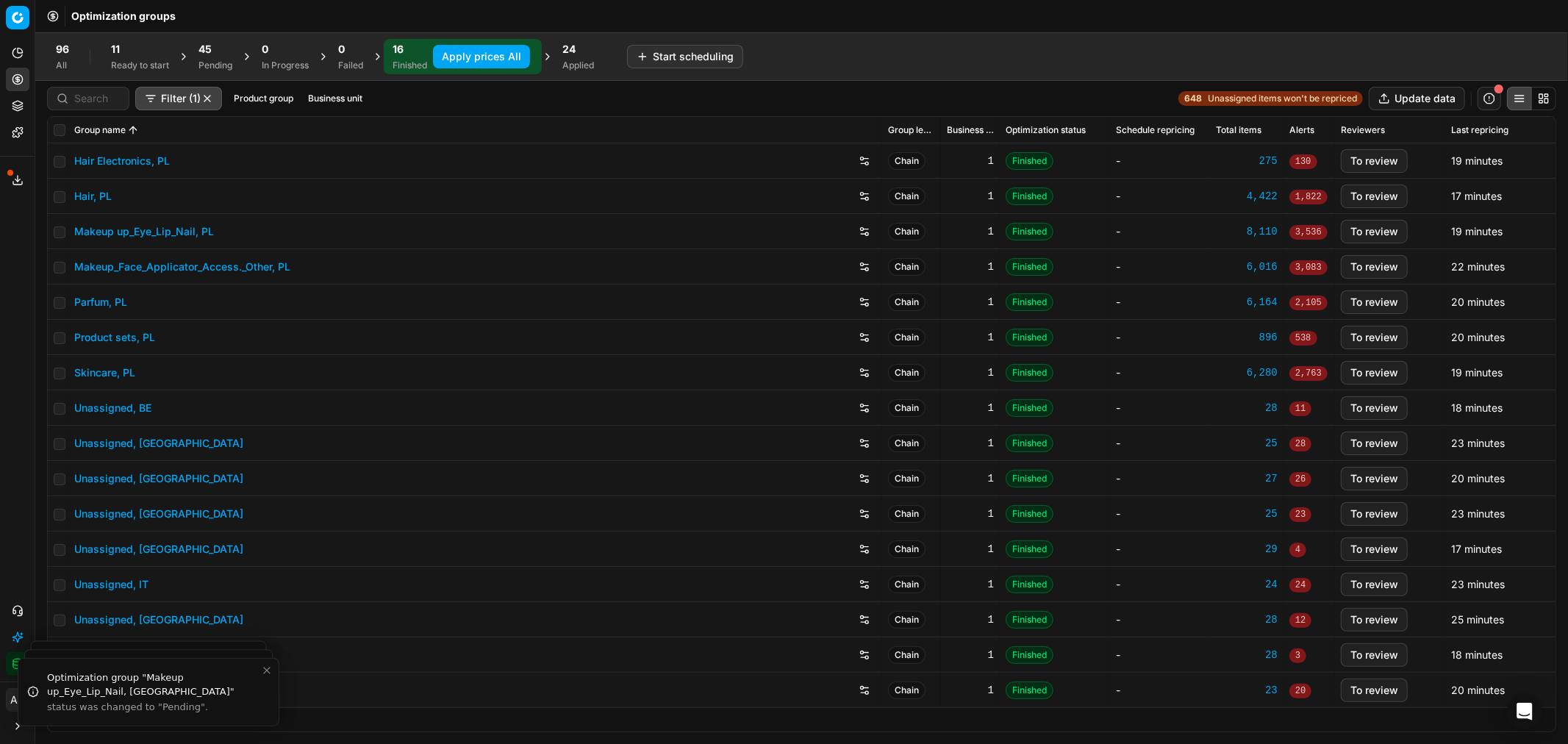
click at [209, 52] on span "45" at bounding box center [205, 49] width 13 height 15
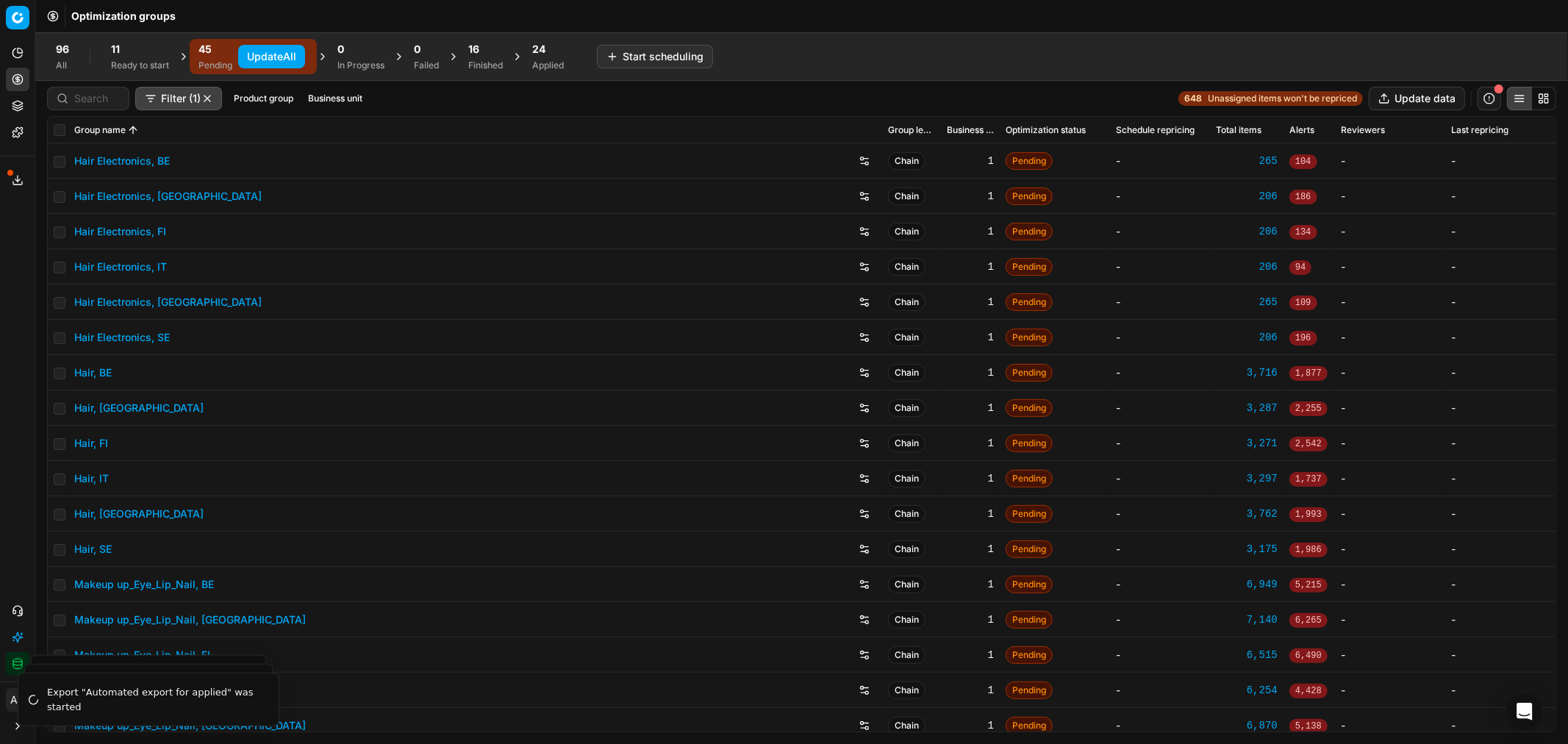
click at [268, 56] on button "Update All" at bounding box center [272, 56] width 67 height 24
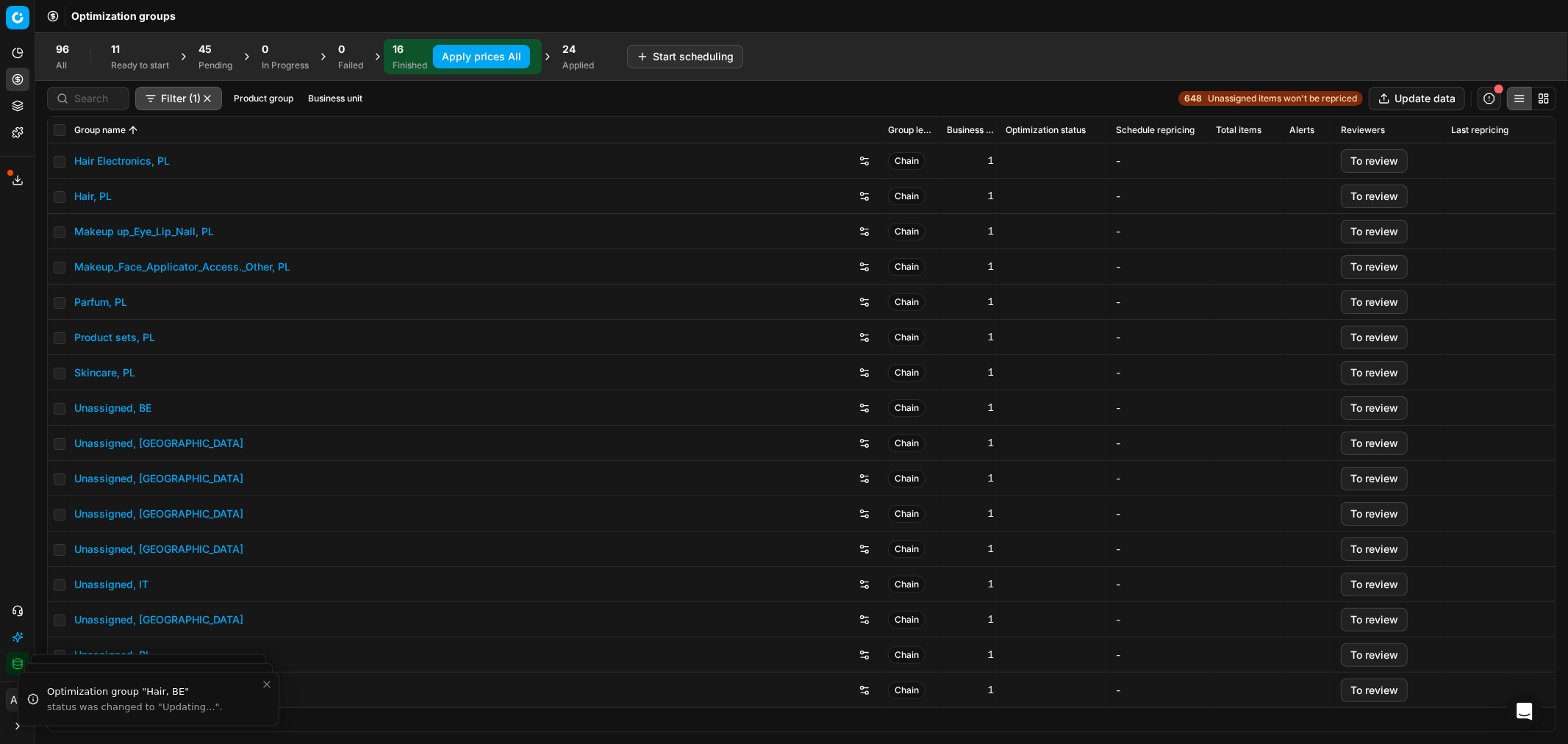
click at [479, 56] on button "Apply prices All" at bounding box center [481, 56] width 97 height 24
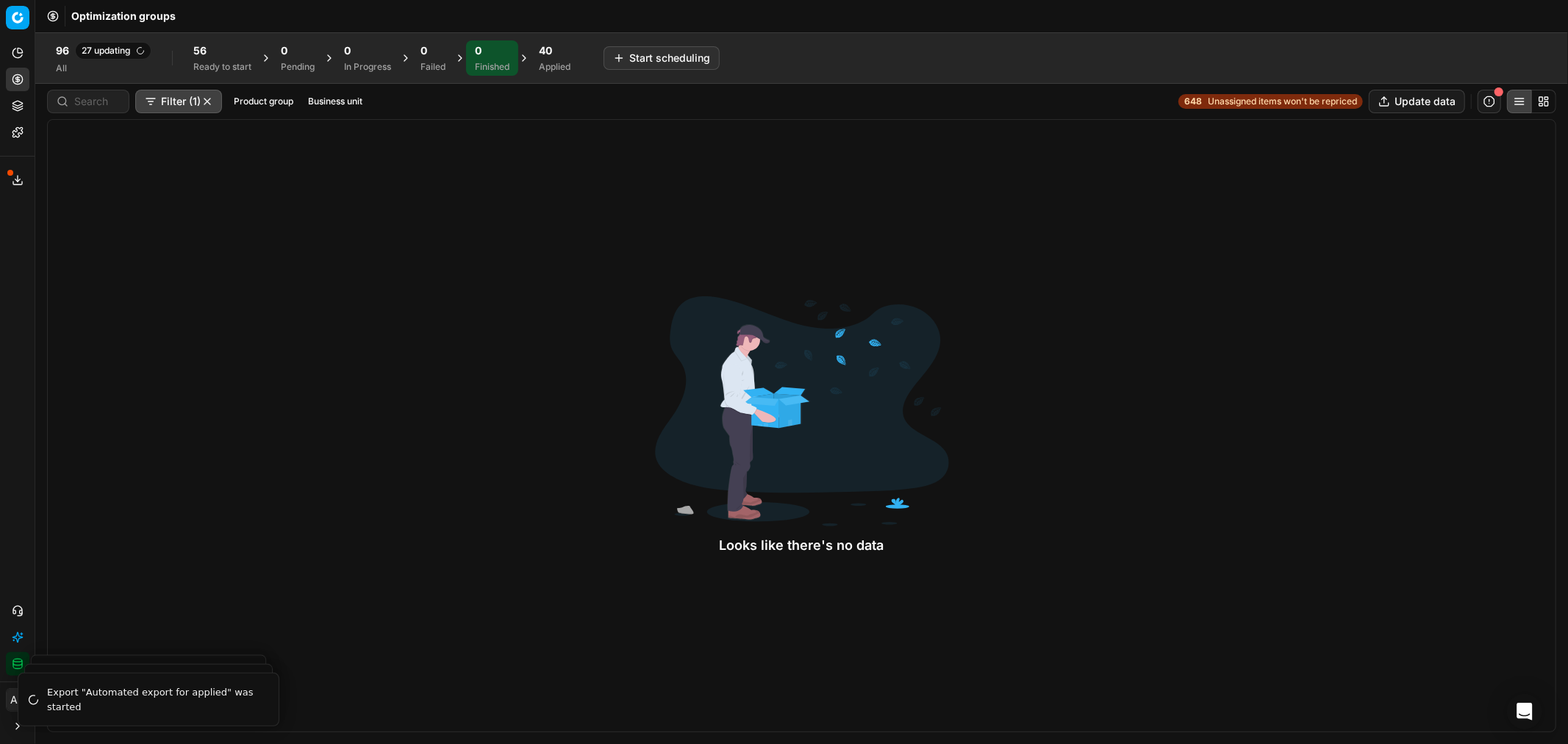
click at [567, 60] on div "40 Applied" at bounding box center [554, 58] width 32 height 29
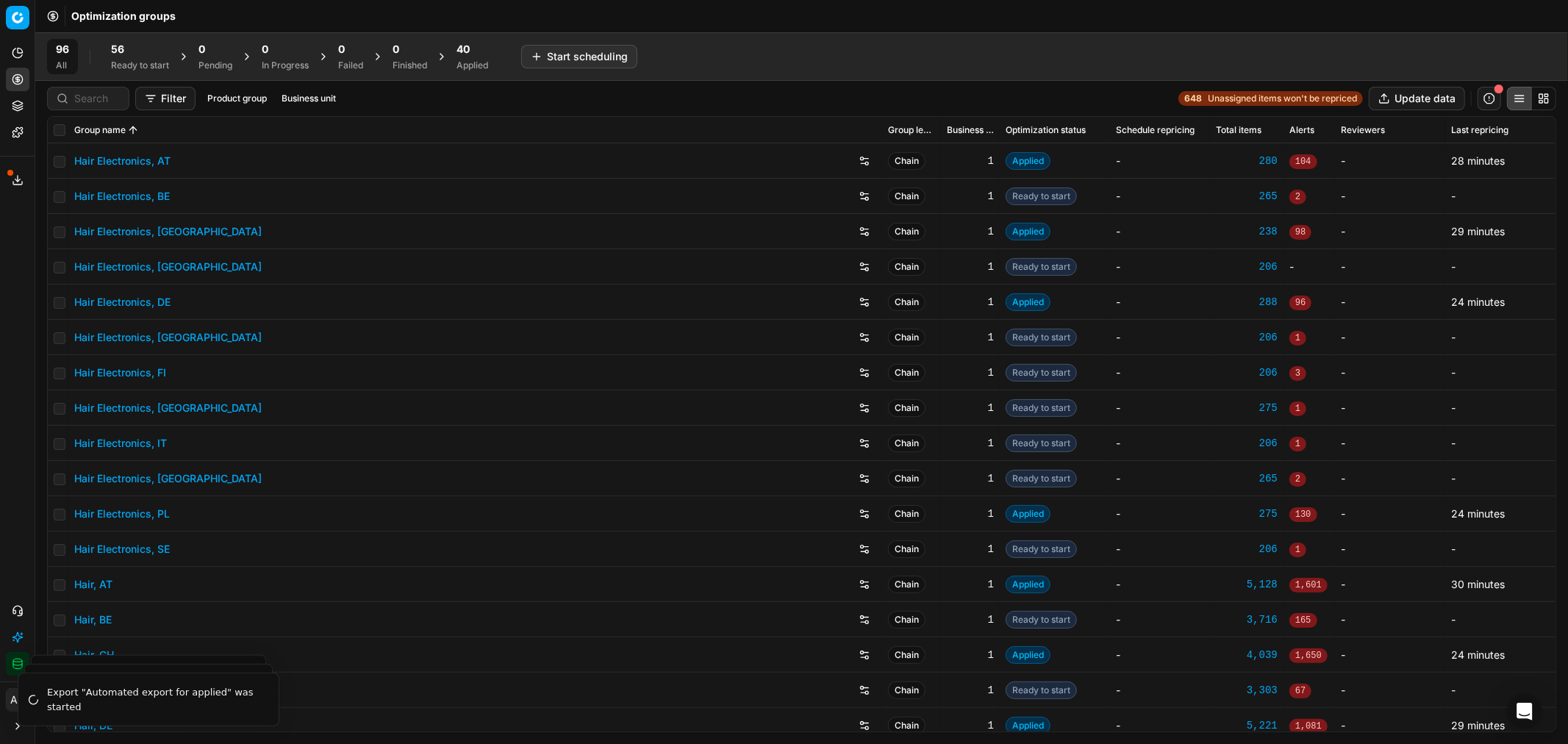
click at [133, 42] on div "56" at bounding box center [140, 49] width 58 height 15
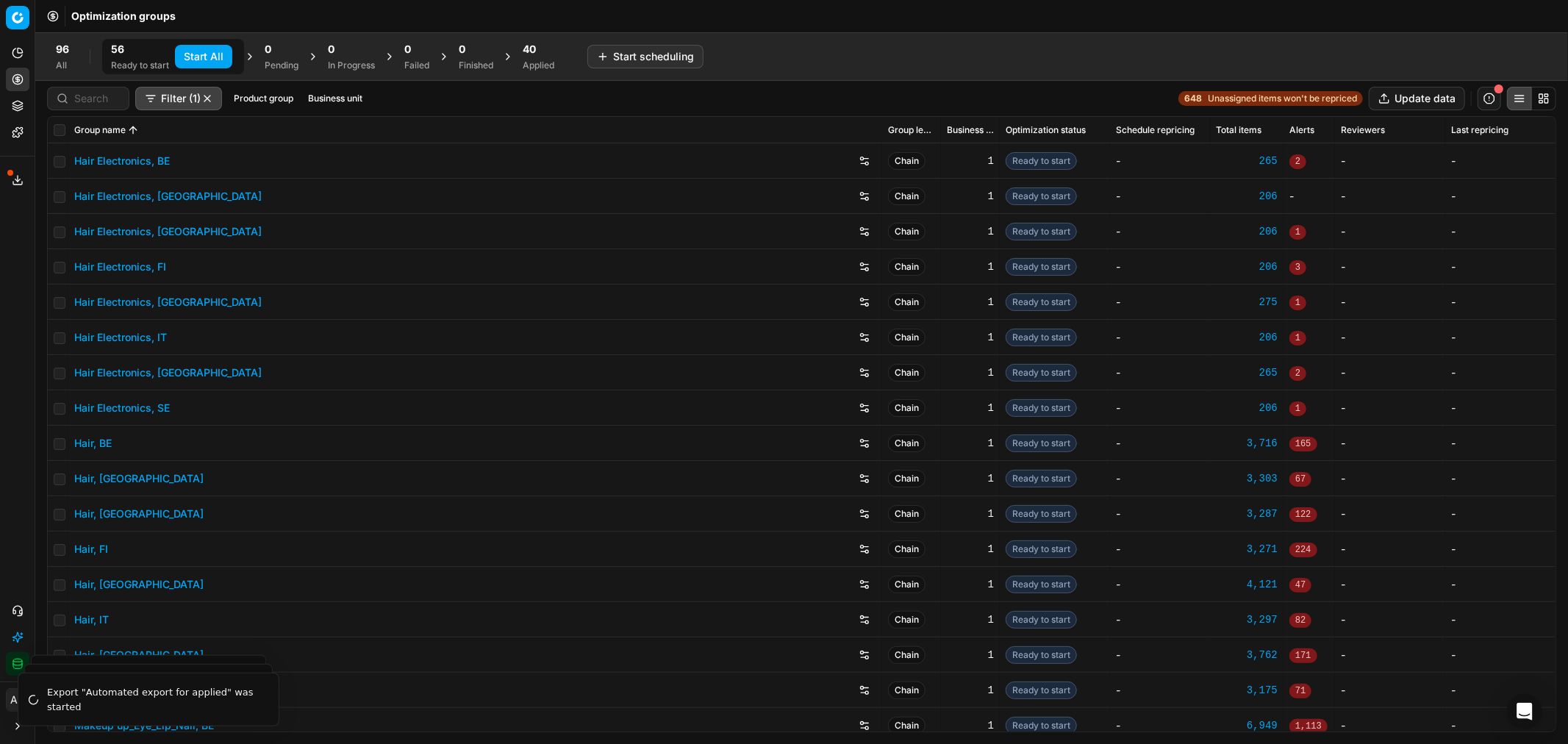
click at [190, 54] on button "Start All" at bounding box center [204, 56] width 57 height 24
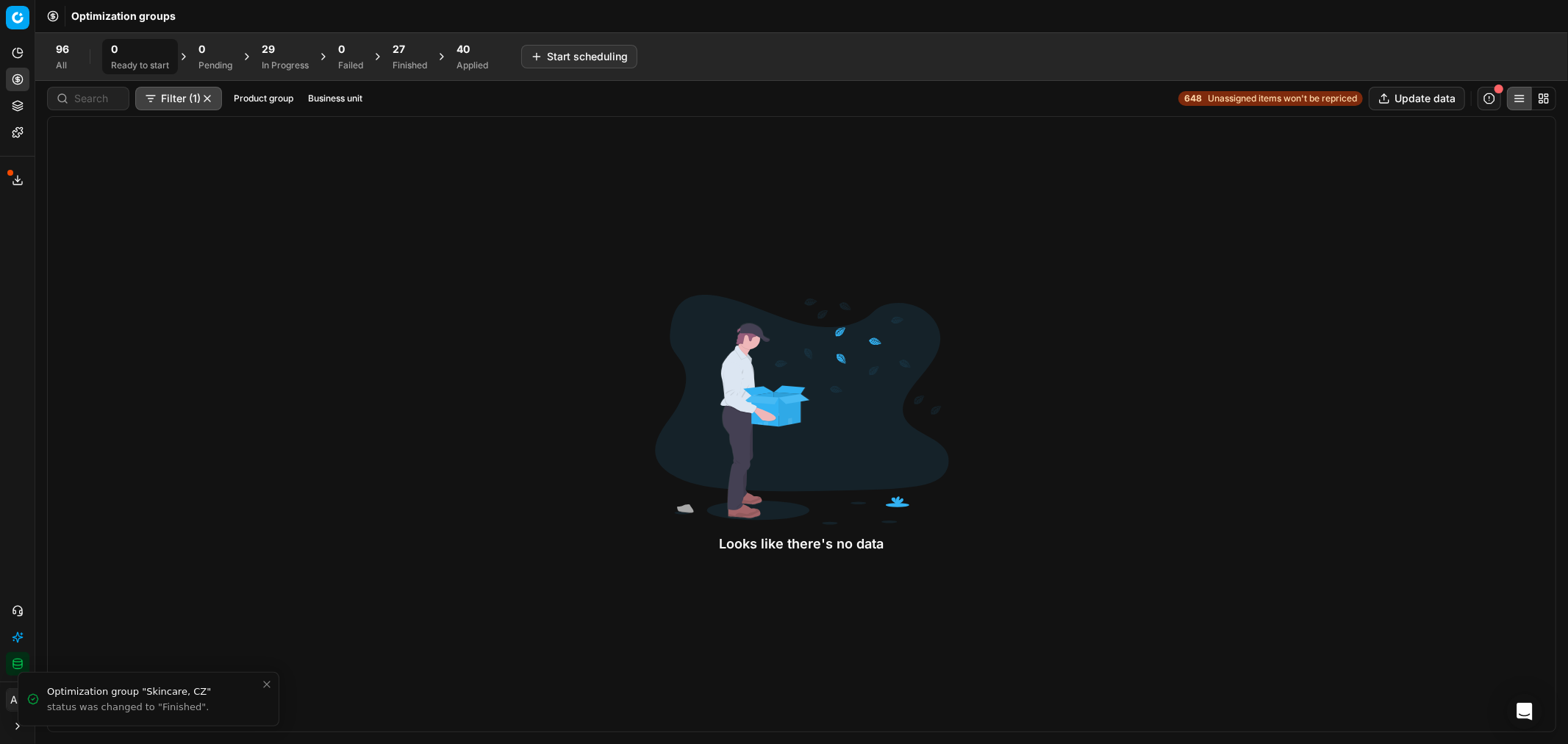
click at [403, 56] on div "27 Finished" at bounding box center [409, 56] width 34 height 29
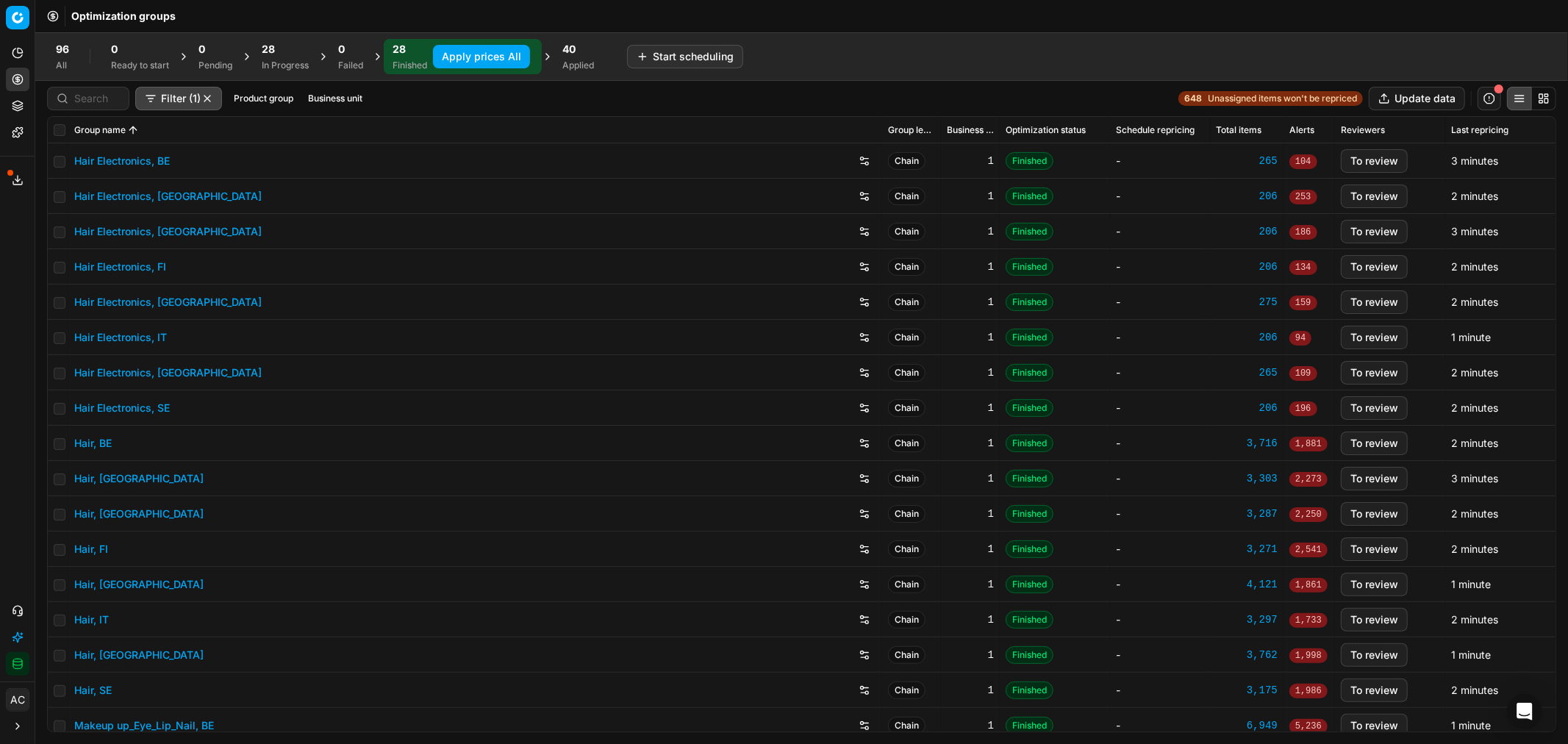
click at [584, 56] on div "40 Applied" at bounding box center [578, 56] width 32 height 29
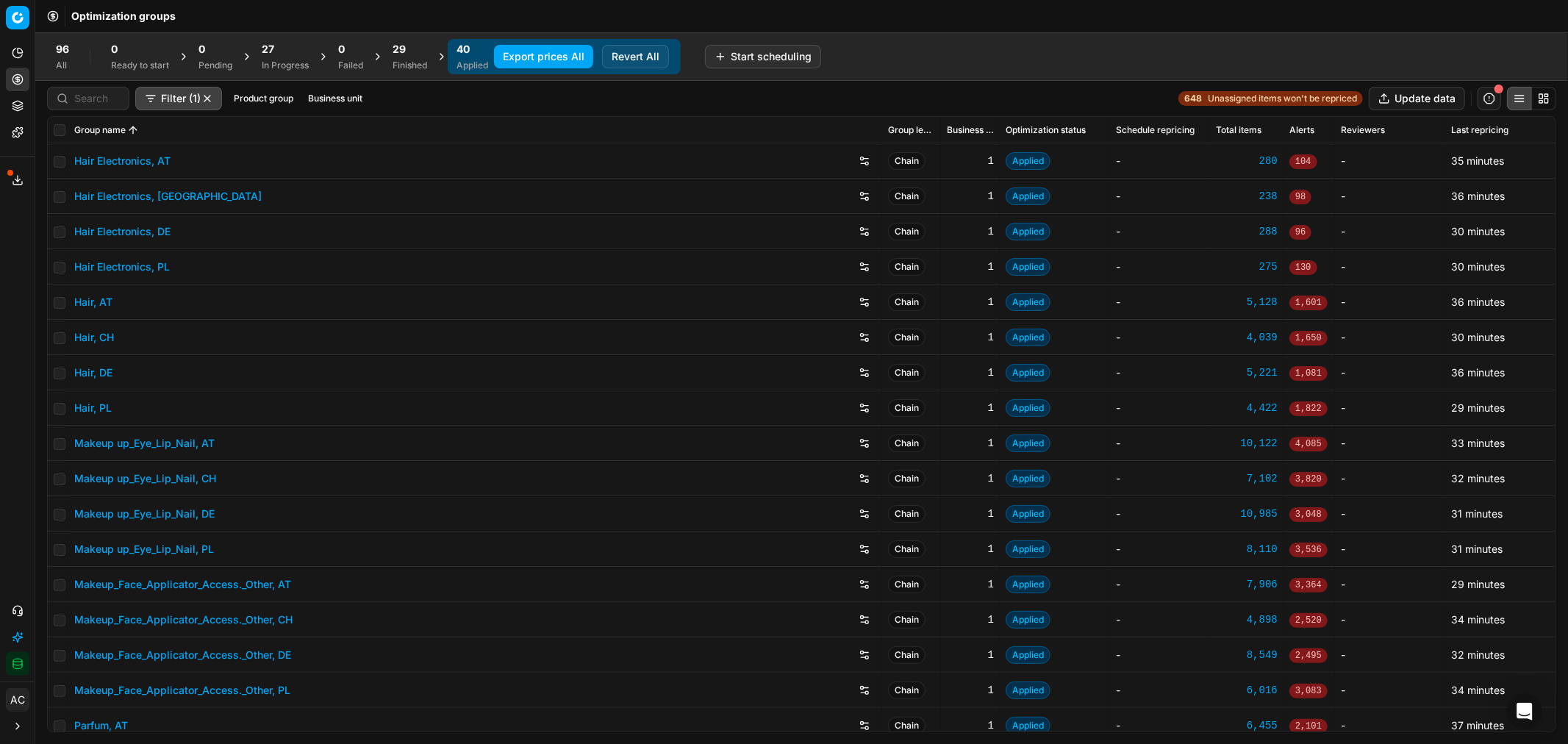
click at [395, 60] on div "Finished" at bounding box center [409, 65] width 34 height 11
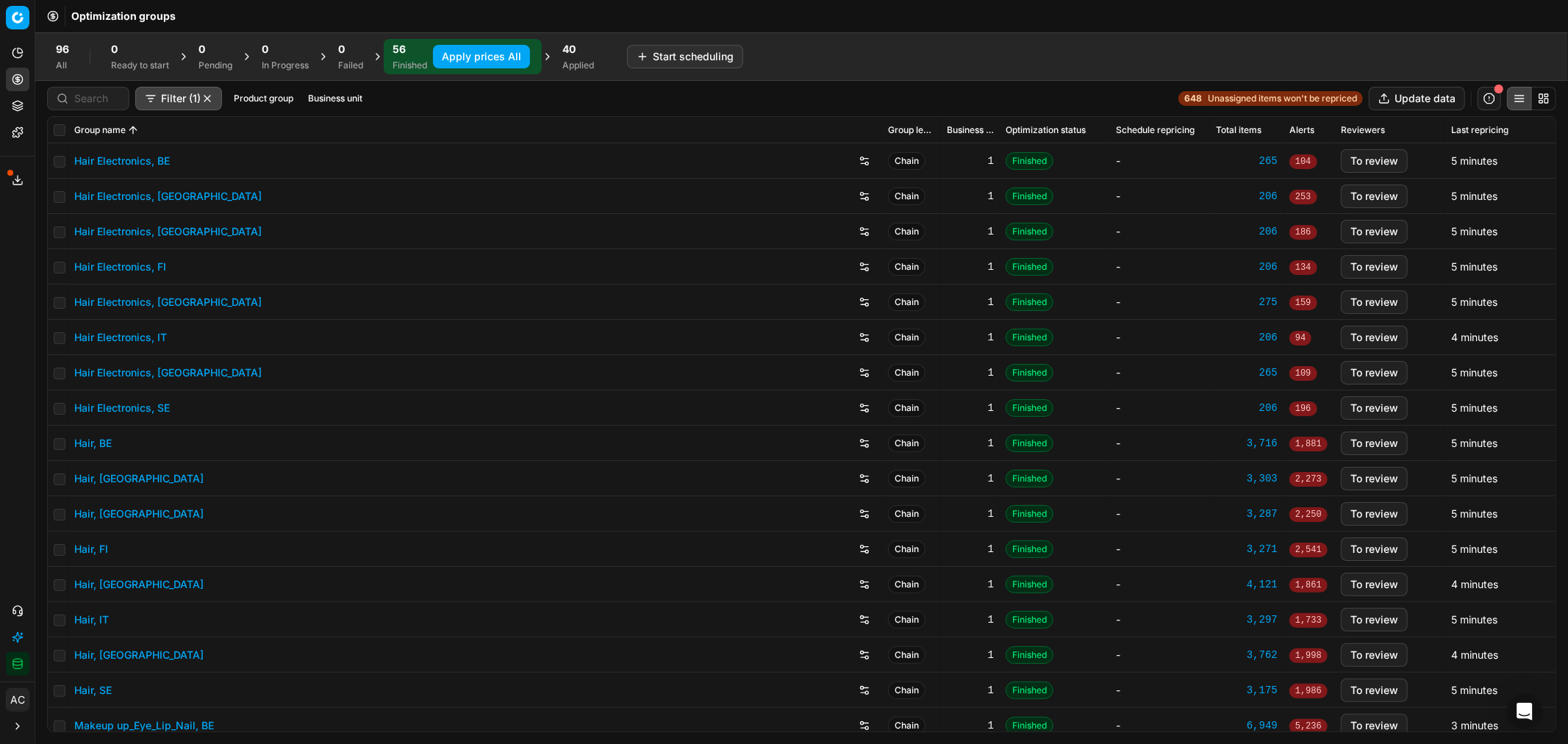
click at [486, 52] on button "Apply prices All" at bounding box center [481, 56] width 97 height 24
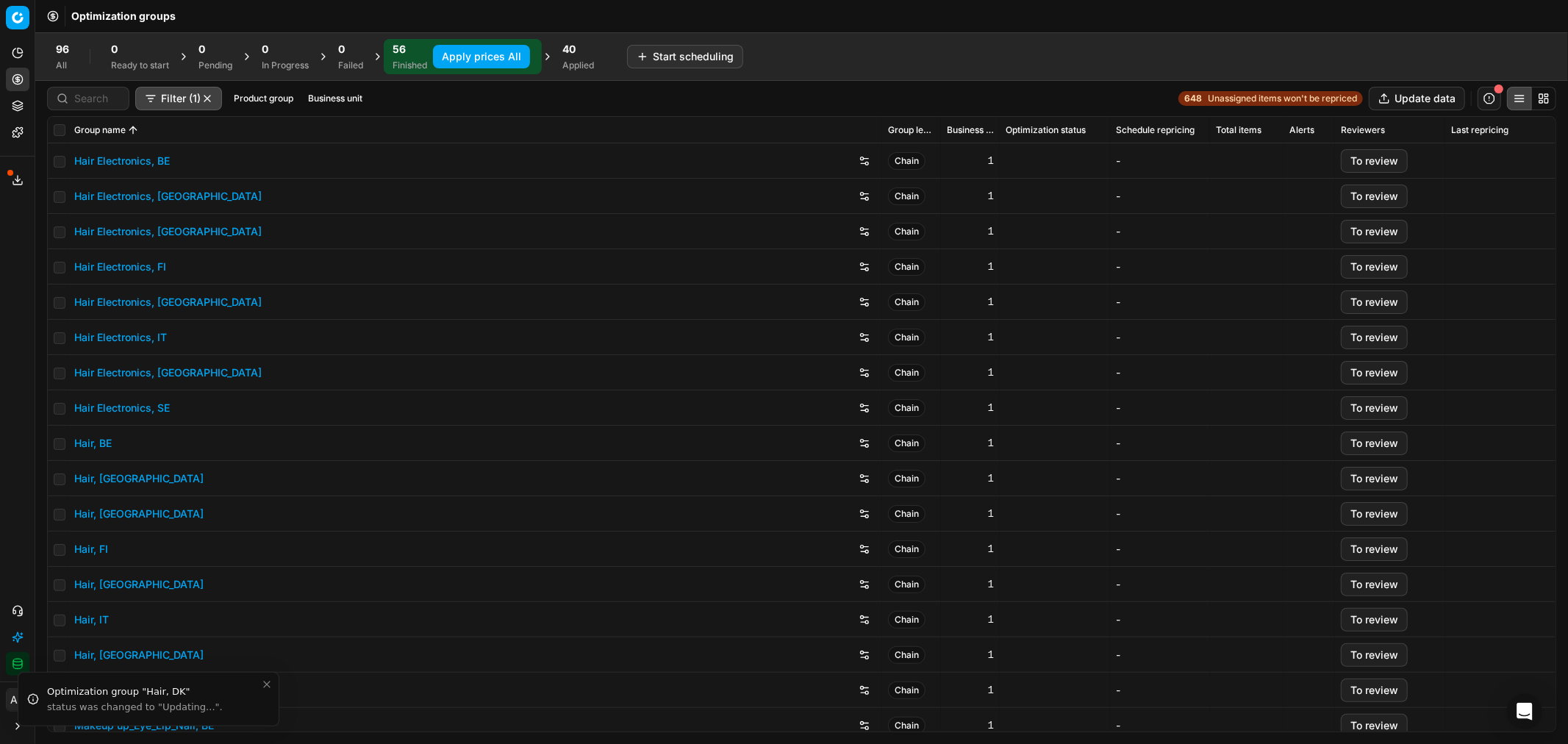
click at [585, 63] on div "Applied" at bounding box center [578, 65] width 32 height 11
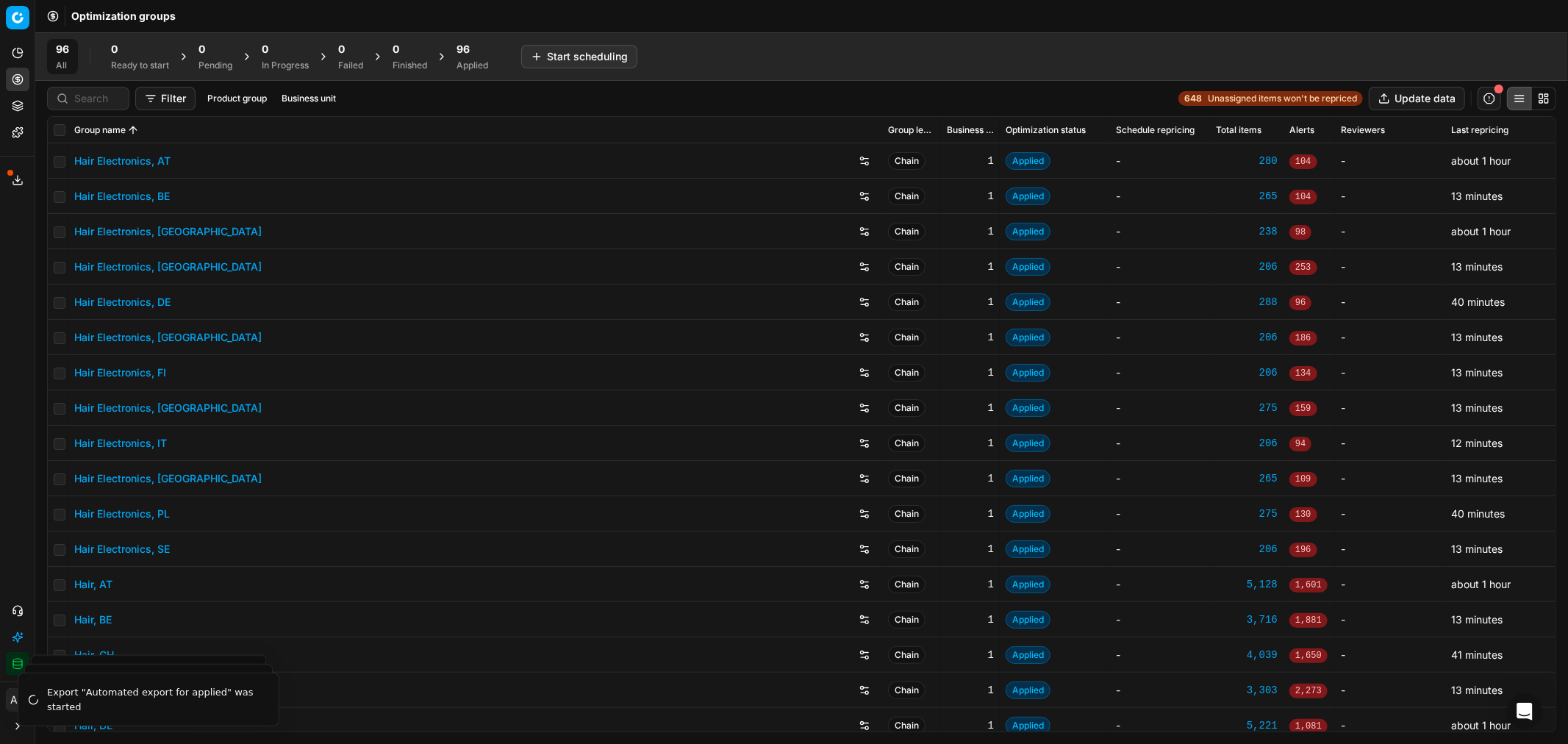
click at [459, 61] on div "Applied" at bounding box center [472, 65] width 32 height 11
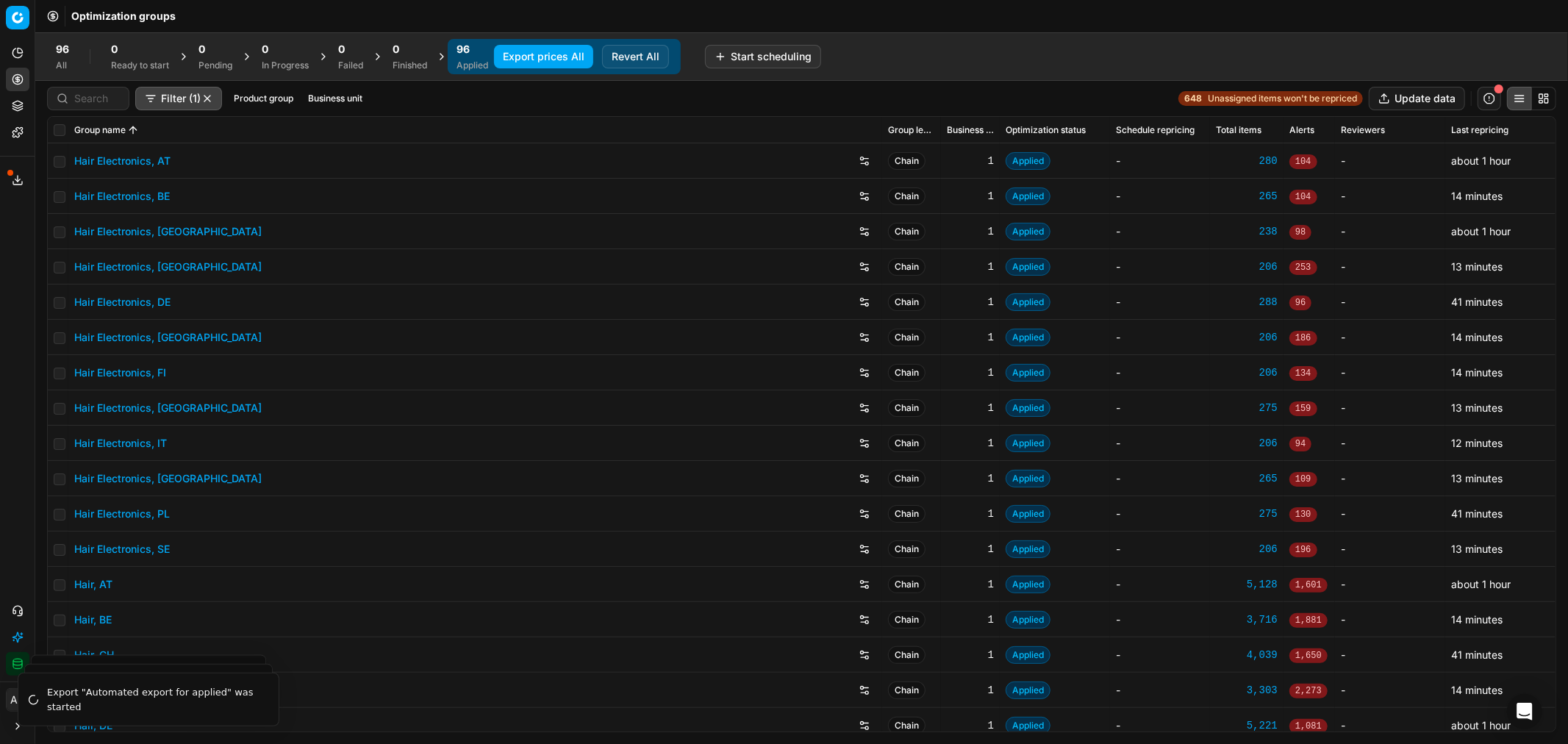
click at [533, 61] on button "Export prices All" at bounding box center [543, 56] width 99 height 24
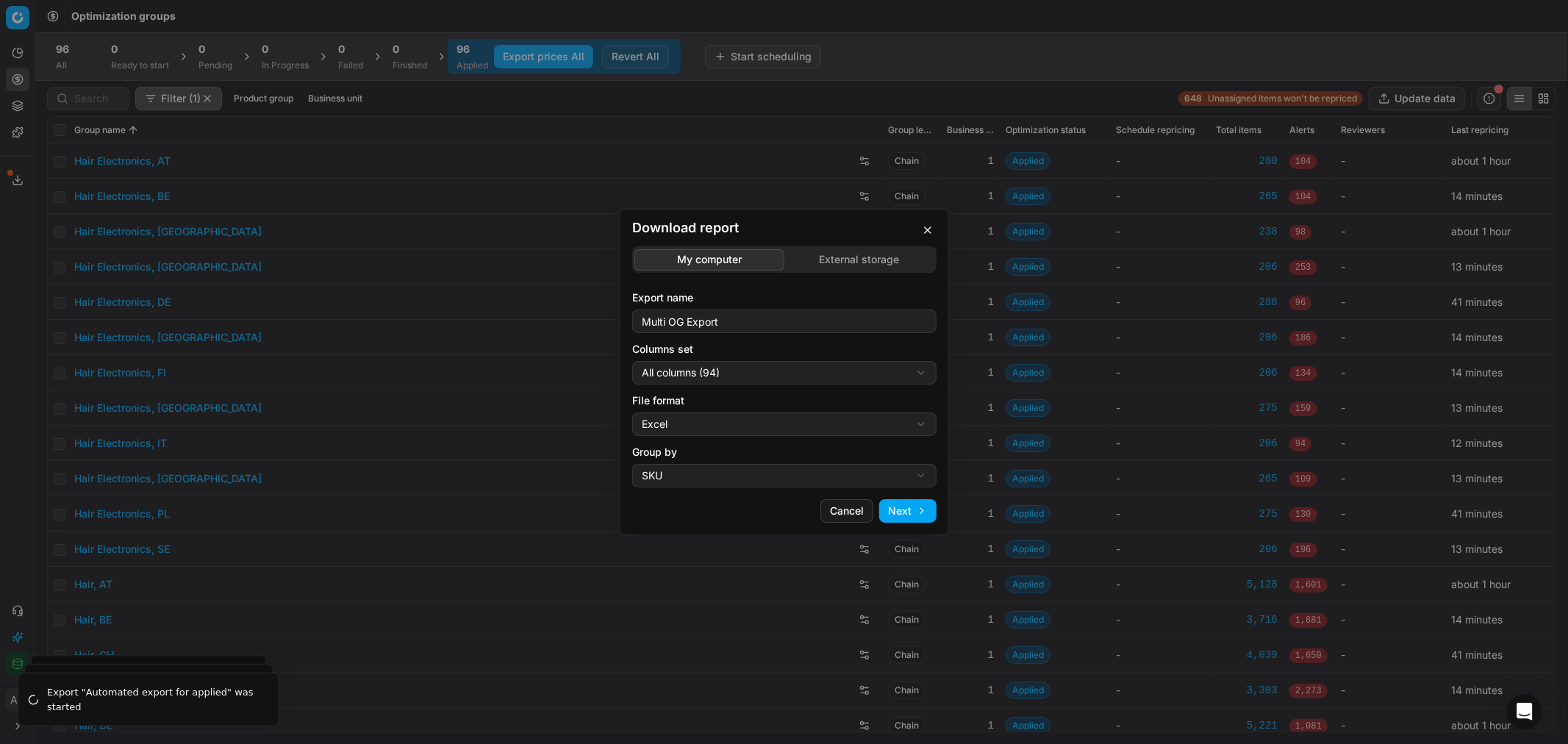
click at [739, 376] on div "Download report My computer External storage Export name Multi OG Export Column…" at bounding box center [784, 372] width 1568 height 744
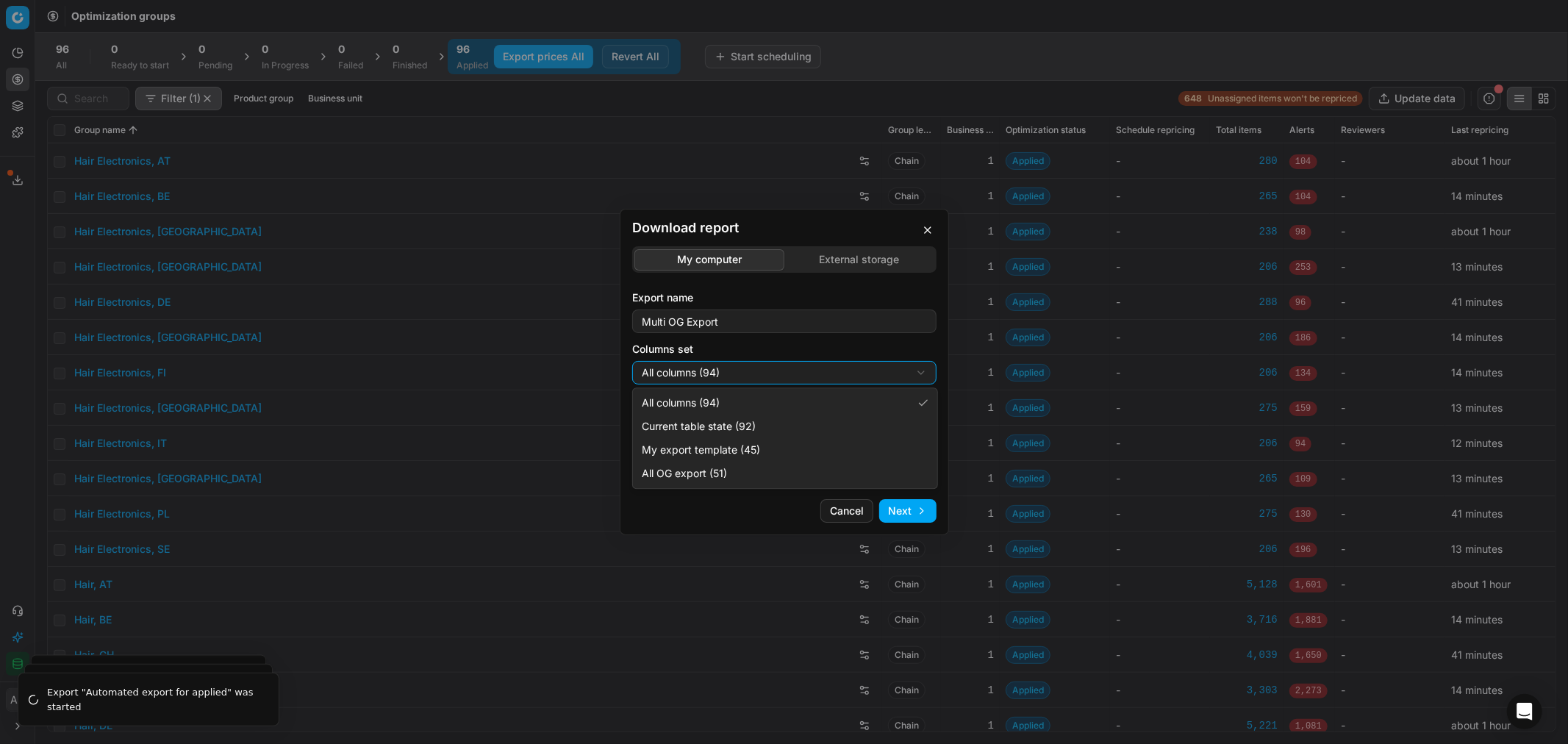
select select "custom"
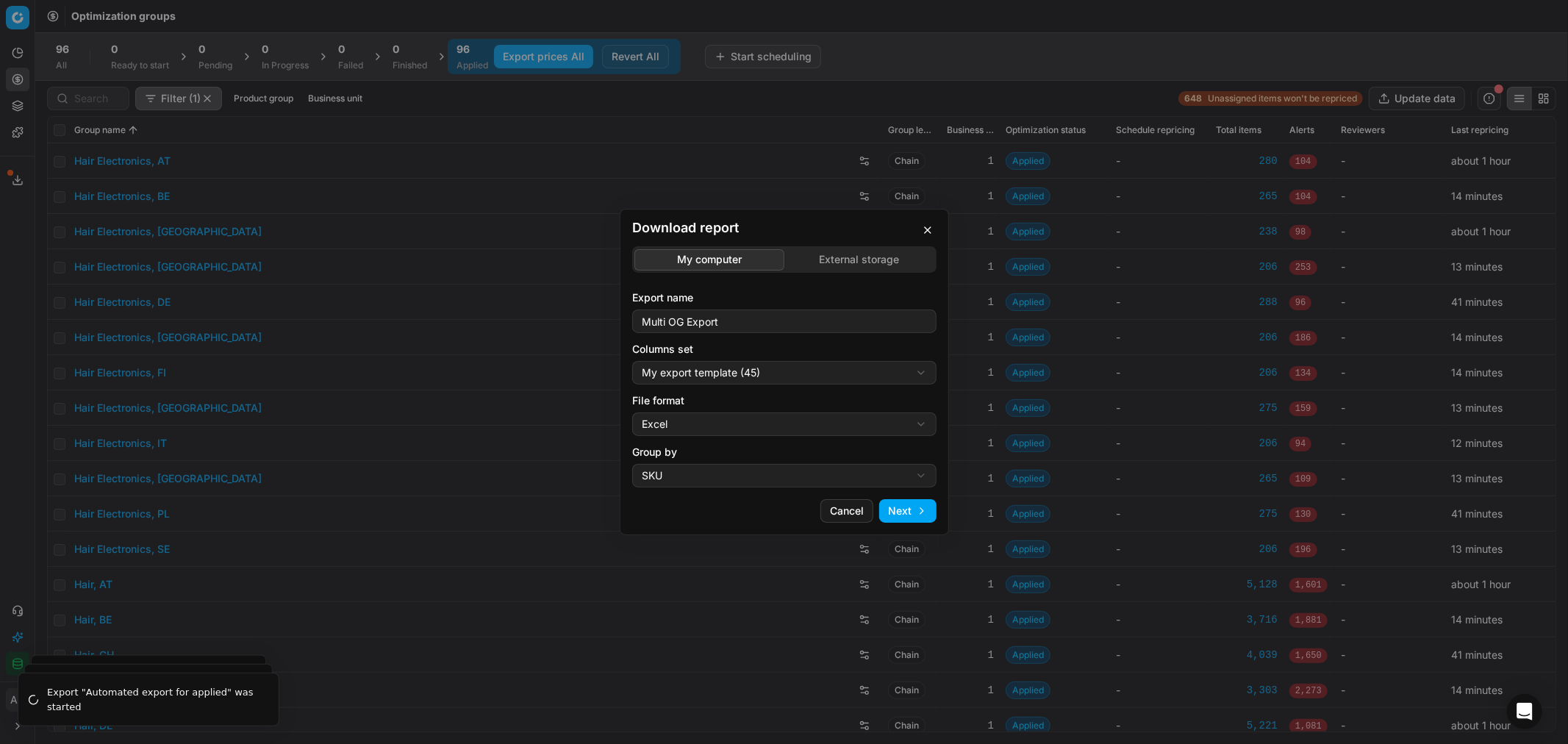
click at [716, 422] on div "Download report My computer External storage Export name Multi OG Export Column…" at bounding box center [784, 372] width 1568 height 744
select select "csv"
click at [917, 512] on button "Next" at bounding box center [908, 511] width 57 height 24
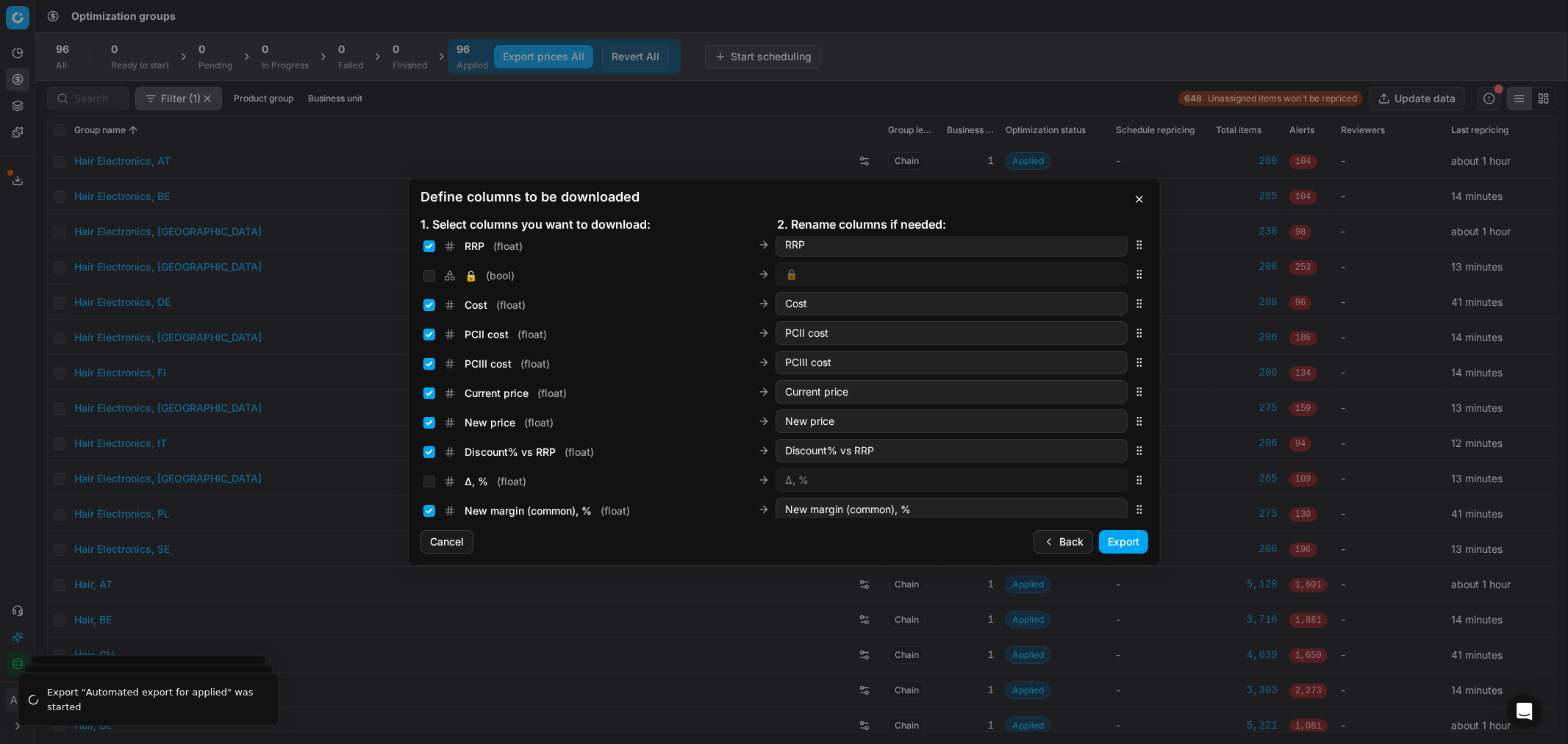
scroll to position [236, 0]
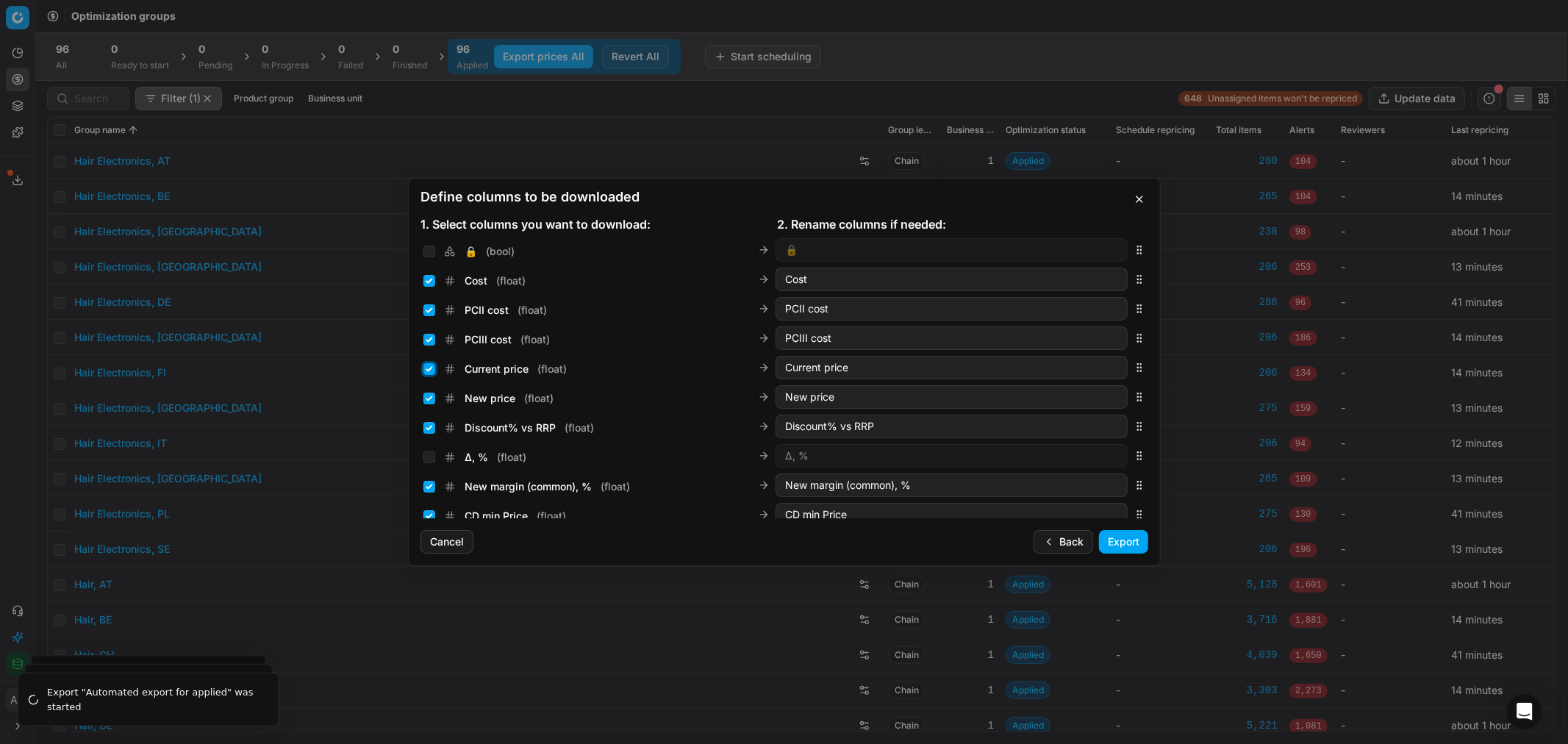
click at [423, 368] on input "Current price ( float )" at bounding box center [429, 369] width 11 height 11
checkbox input "false"
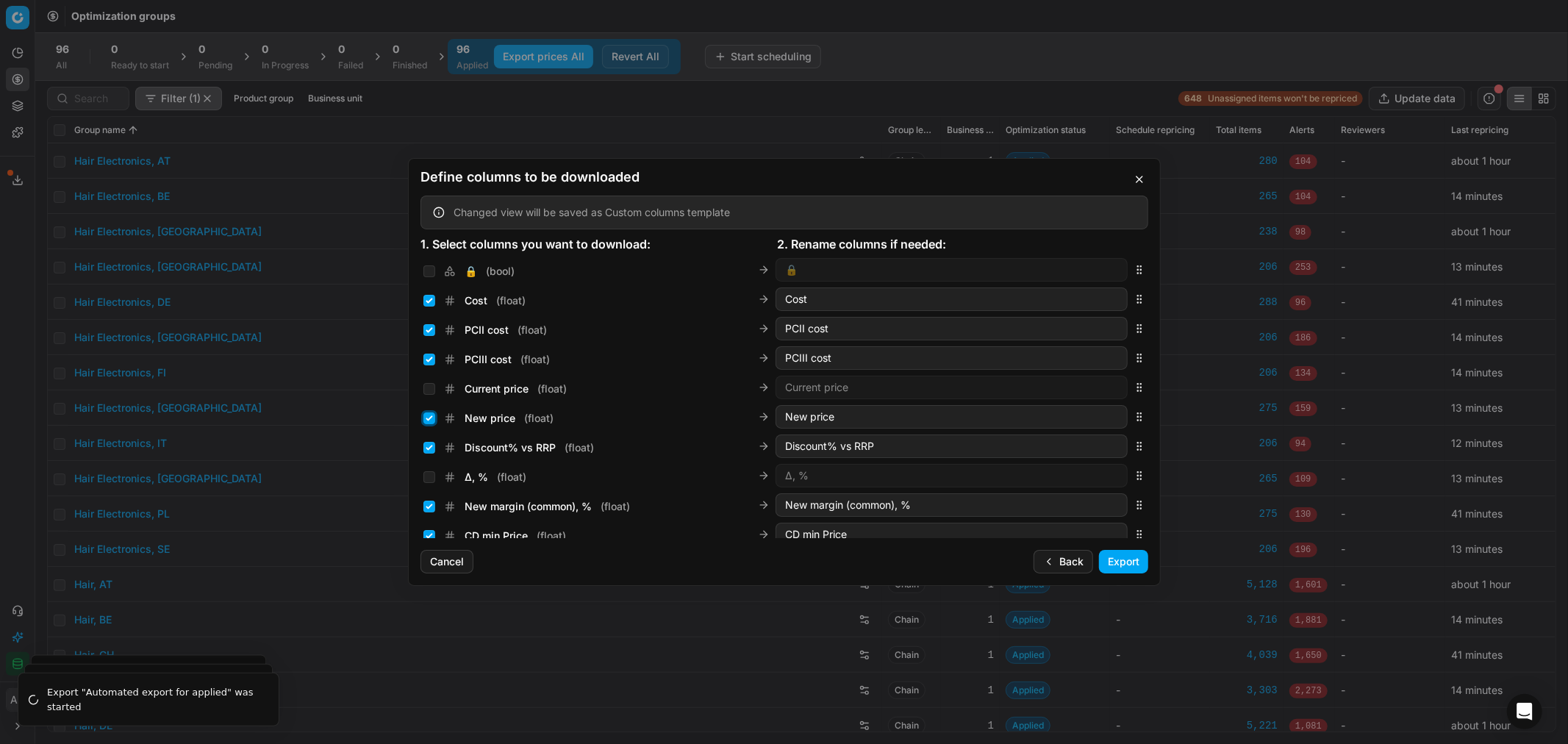
click at [428, 417] on input "New price ( float )" at bounding box center [429, 418] width 11 height 11
checkbox input "false"
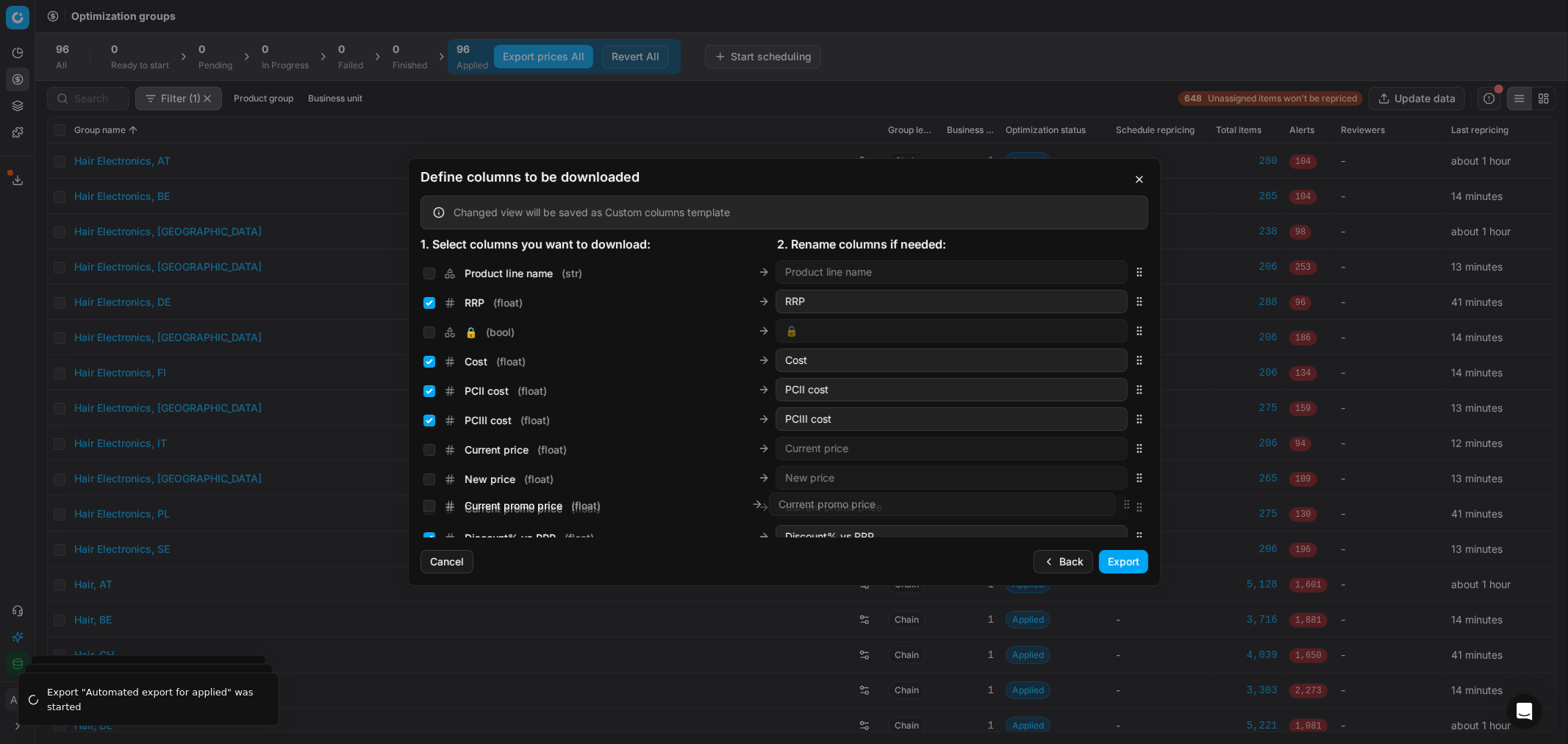
scroll to position [177, 0]
drag, startPoint x: 1126, startPoint y: 395, endPoint x: 1097, endPoint y: 447, distance: 59.5
click at [1097, 447] on div "Current promo price ( float ) Current promo price" at bounding box center [784, 446] width 728 height 29
click at [427, 445] on input "Current promo price ( float )" at bounding box center [429, 448] width 11 height 11
checkbox input "true"
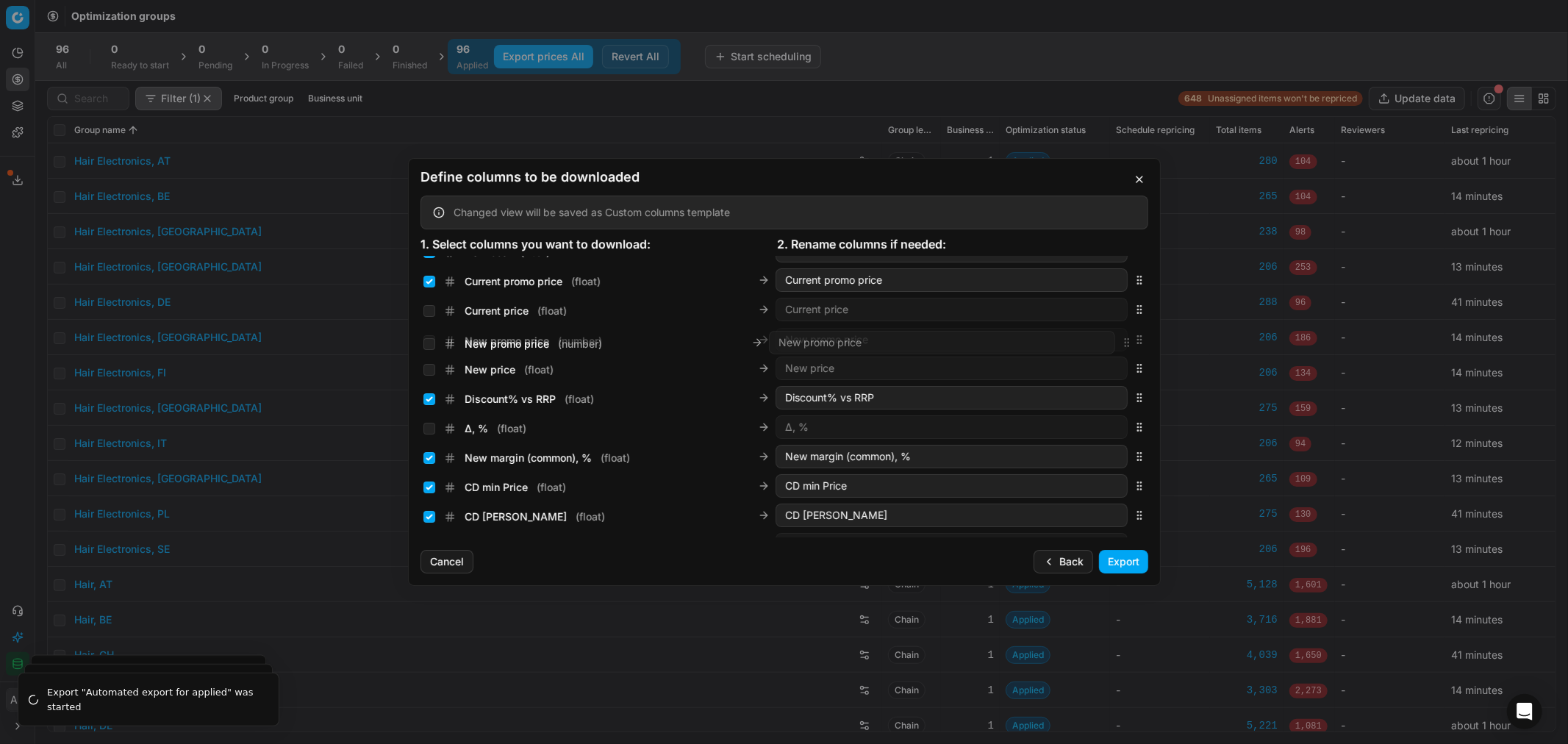
scroll to position [340, 0]
drag, startPoint x: 1128, startPoint y: 395, endPoint x: 1099, endPoint y: 323, distance: 77.6
click at [1099, 323] on div "New promo price ( number ) New promo price" at bounding box center [784, 313] width 728 height 29
click at [427, 313] on input "New promo price ( number )" at bounding box center [429, 314] width 11 height 11
checkbox input "true"
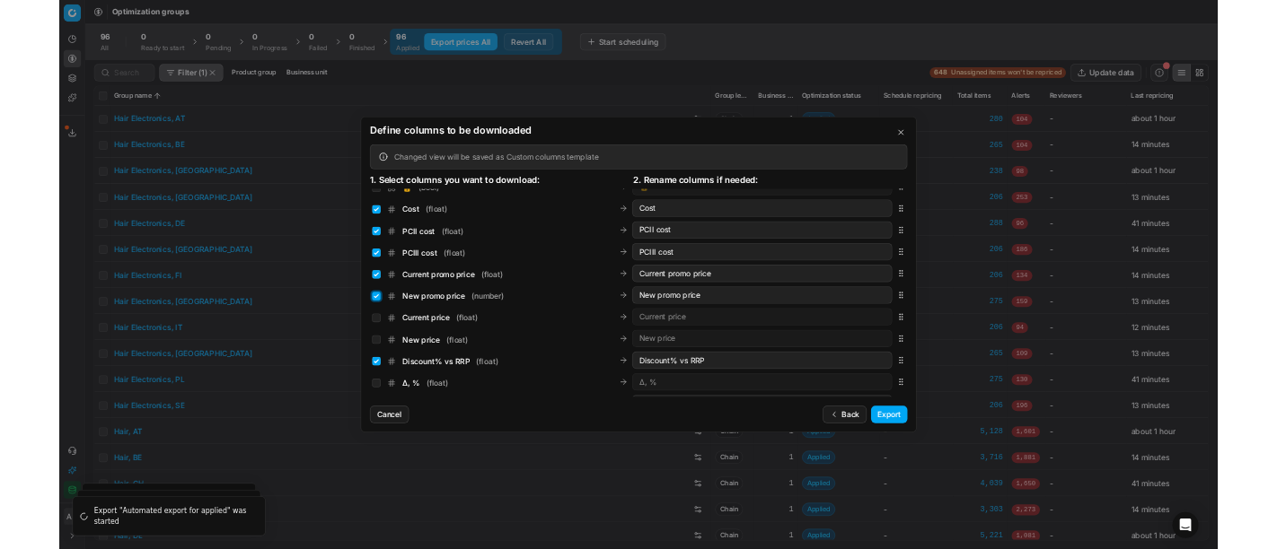
scroll to position [310, 0]
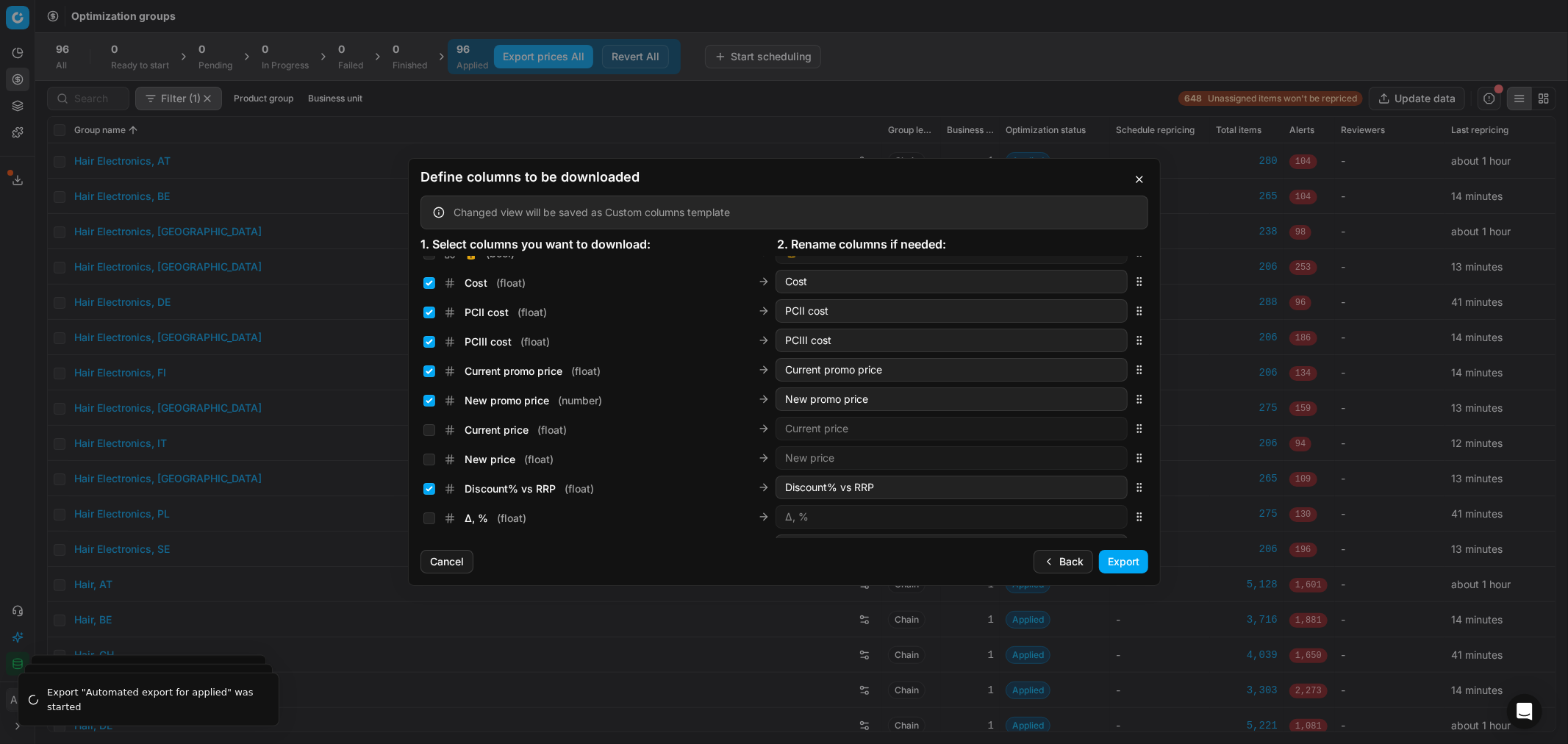
click at [1125, 561] on button "Export" at bounding box center [1123, 561] width 49 height 24
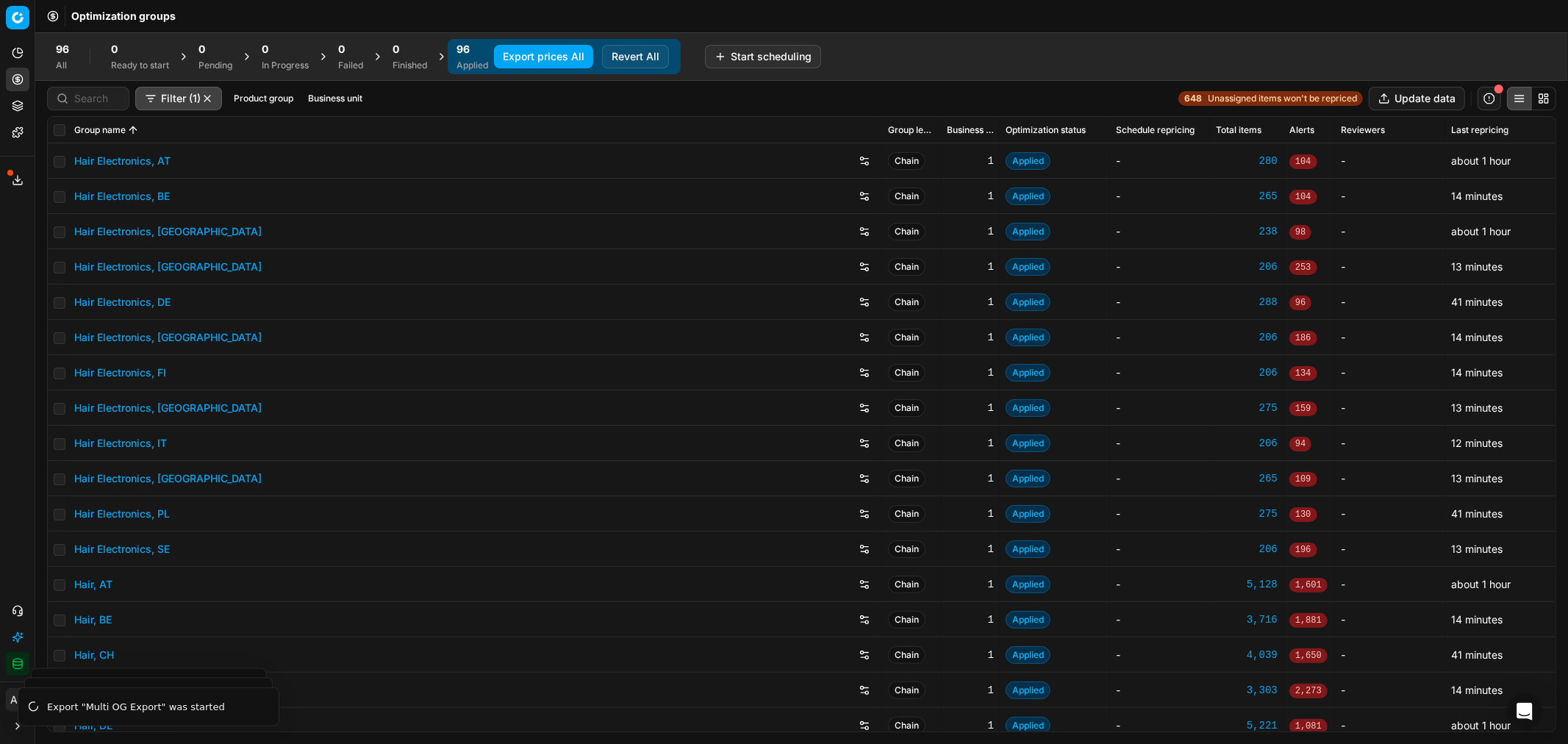
click at [18, 170] on button "Export service" at bounding box center [17, 180] width 24 height 24
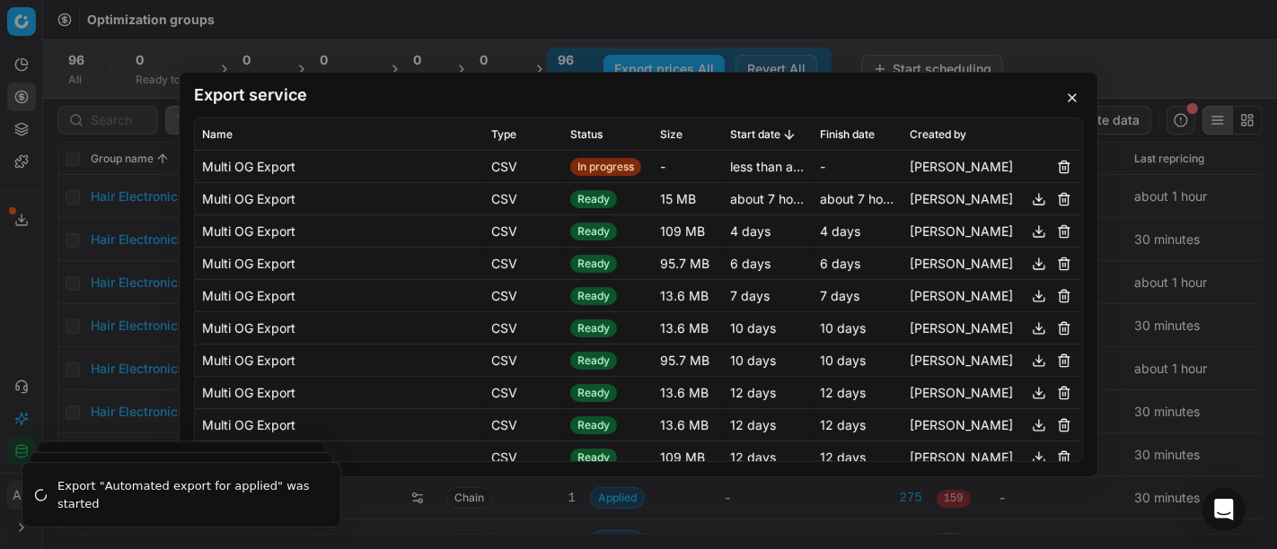
click at [1067, 93] on button "button" at bounding box center [1072, 98] width 22 height 22
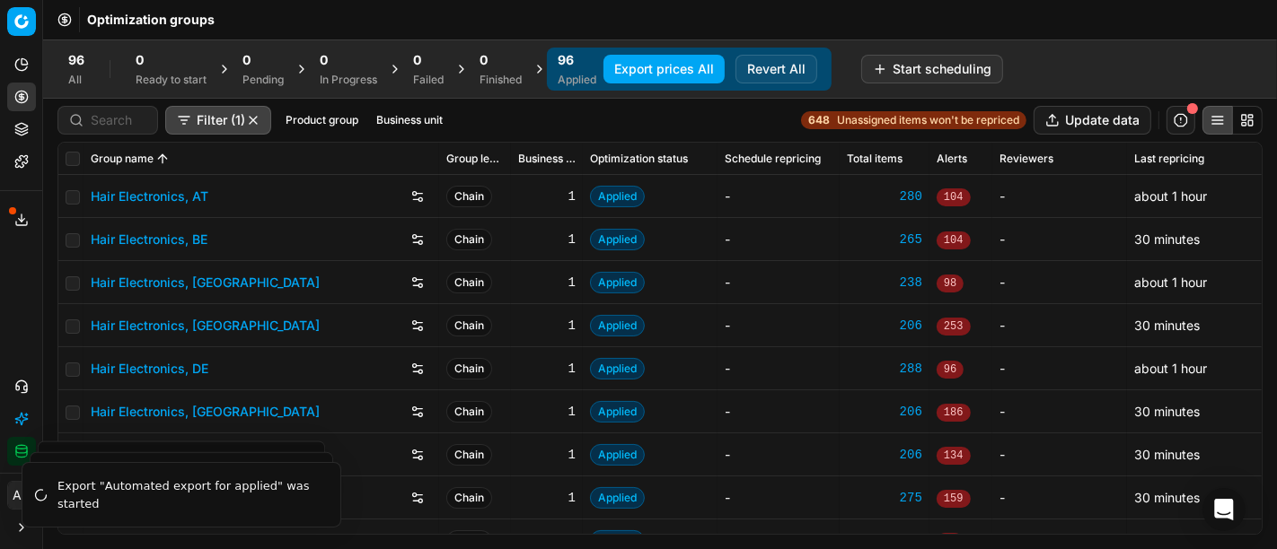
click at [16, 223] on icon at bounding box center [21, 224] width 11 height 4
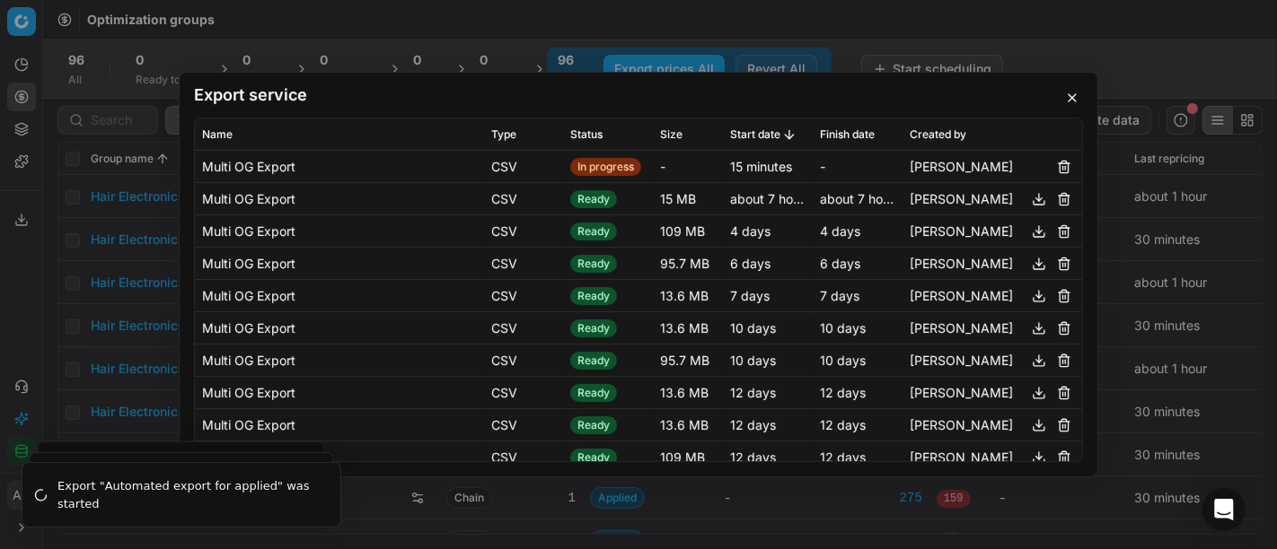
click at [1172, 49] on div "Export service Name Type Status Size Start date Finish date Created by Multi OG…" at bounding box center [638, 274] width 1277 height 549
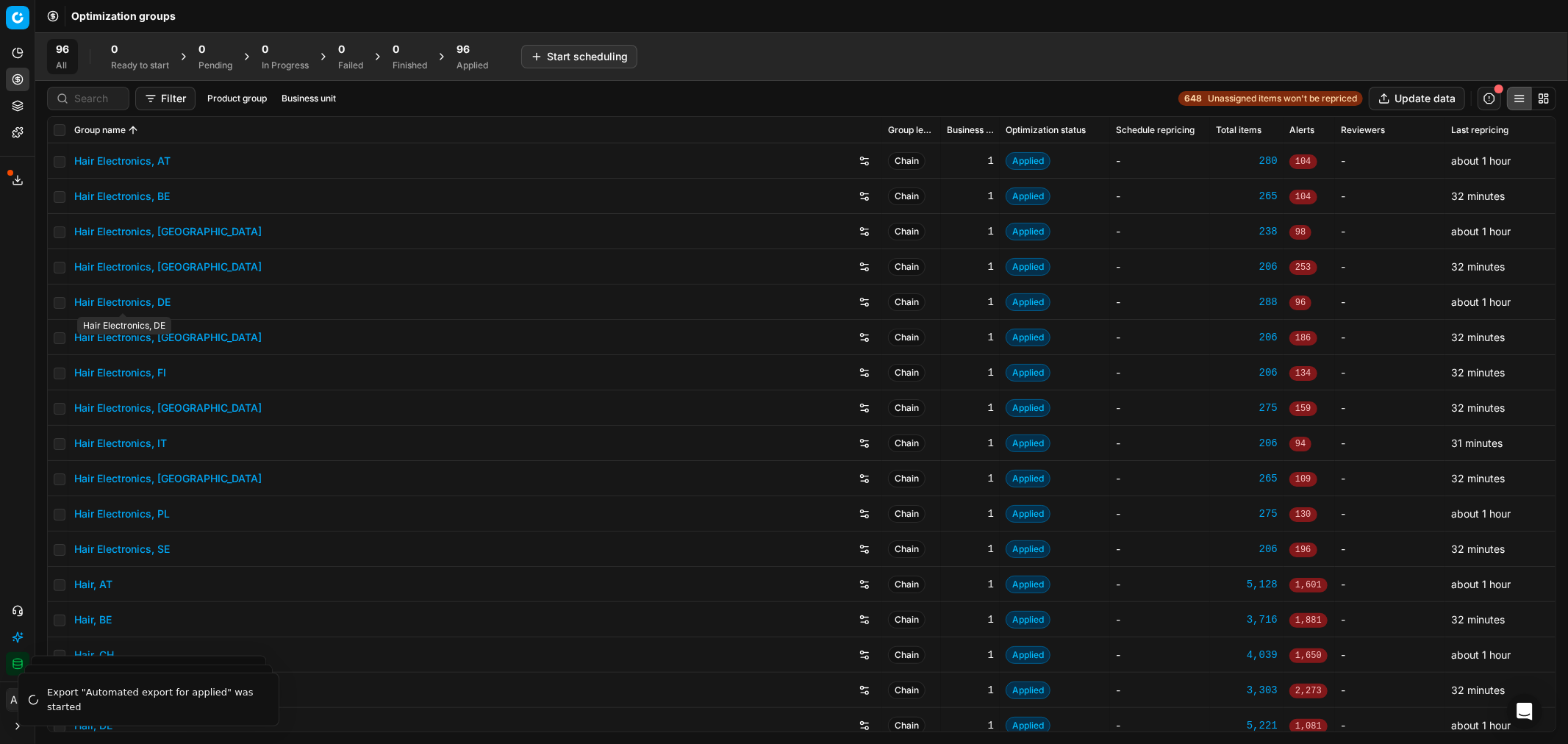
drag, startPoint x: 0, startPoint y: 0, endPoint x: 148, endPoint y: 303, distance: 337.2
click at [148, 303] on link "Hair Electronics, DE" at bounding box center [123, 302] width 97 height 15
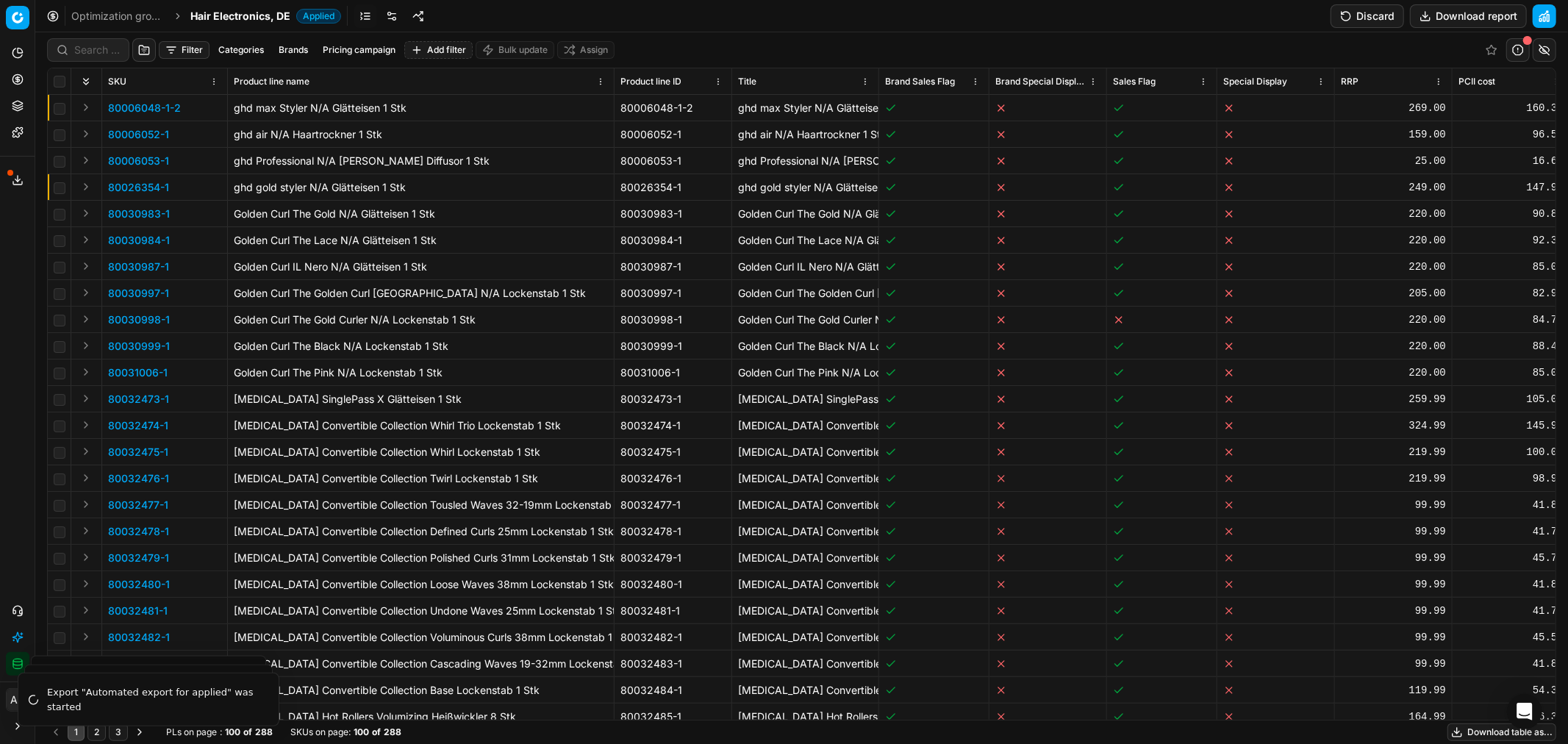
click at [78, 109] on button "Expand" at bounding box center [86, 107] width 18 height 18
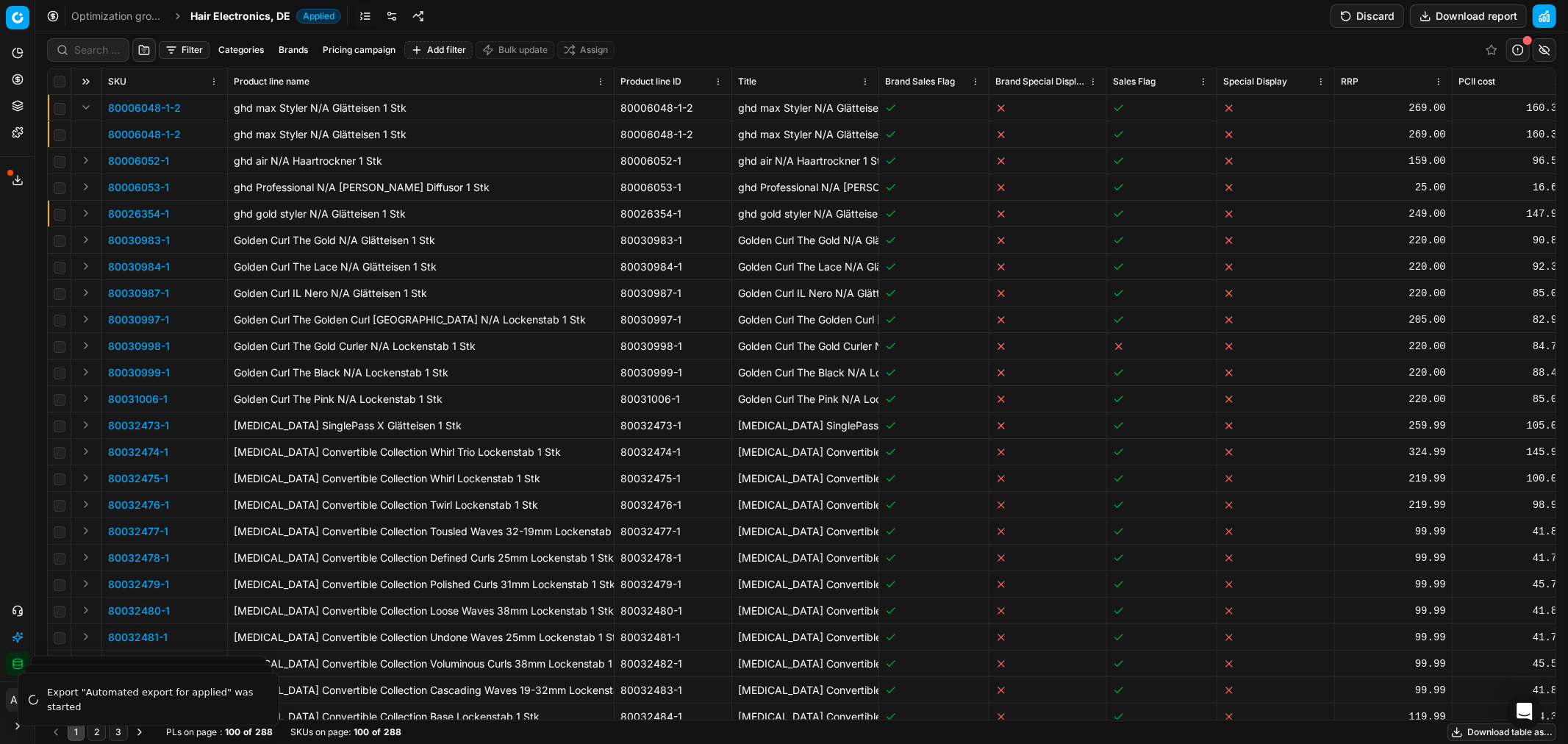
click at [133, 135] on p "80006048-1-2" at bounding box center [144, 134] width 73 height 15
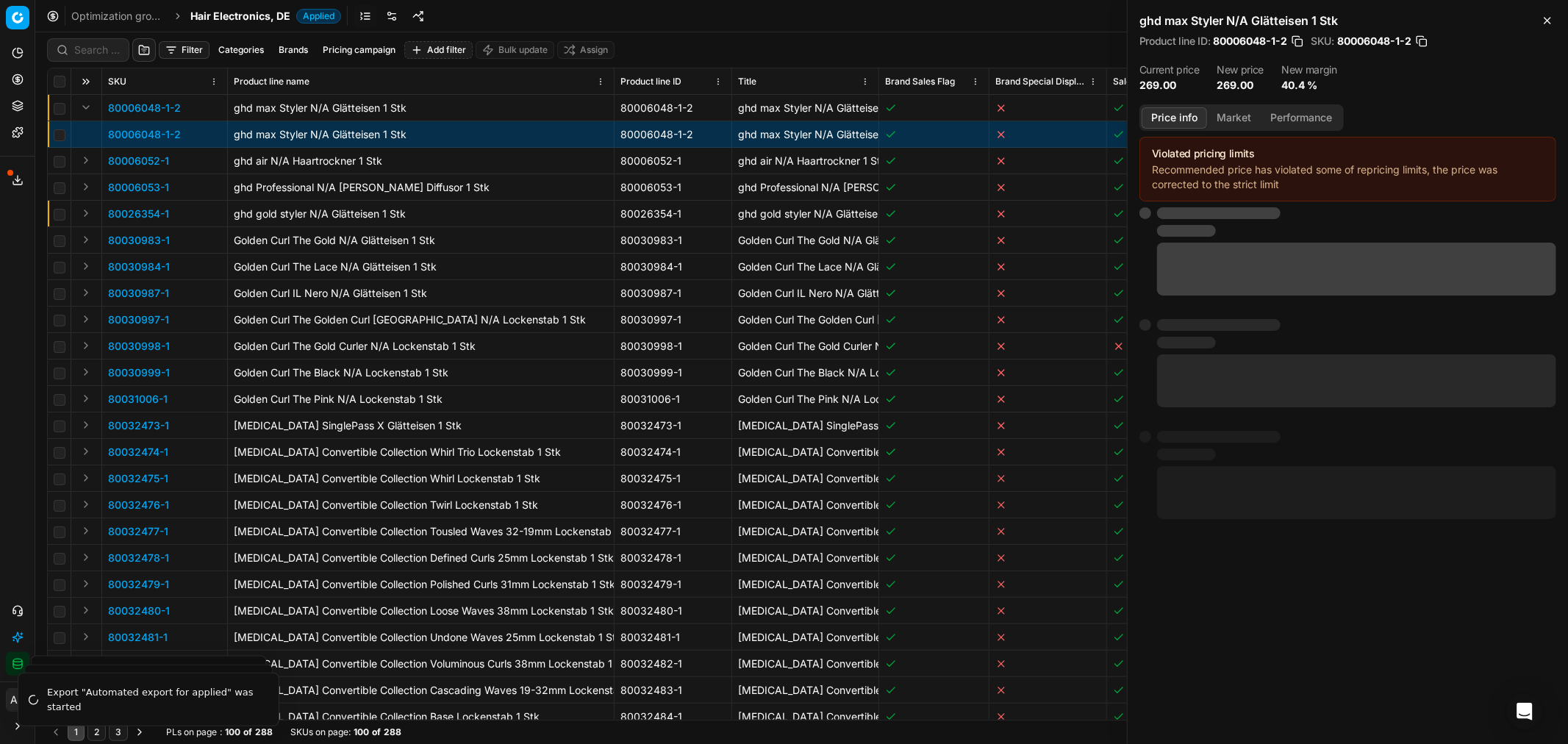
click at [1237, 116] on button "Market" at bounding box center [1234, 118] width 54 height 21
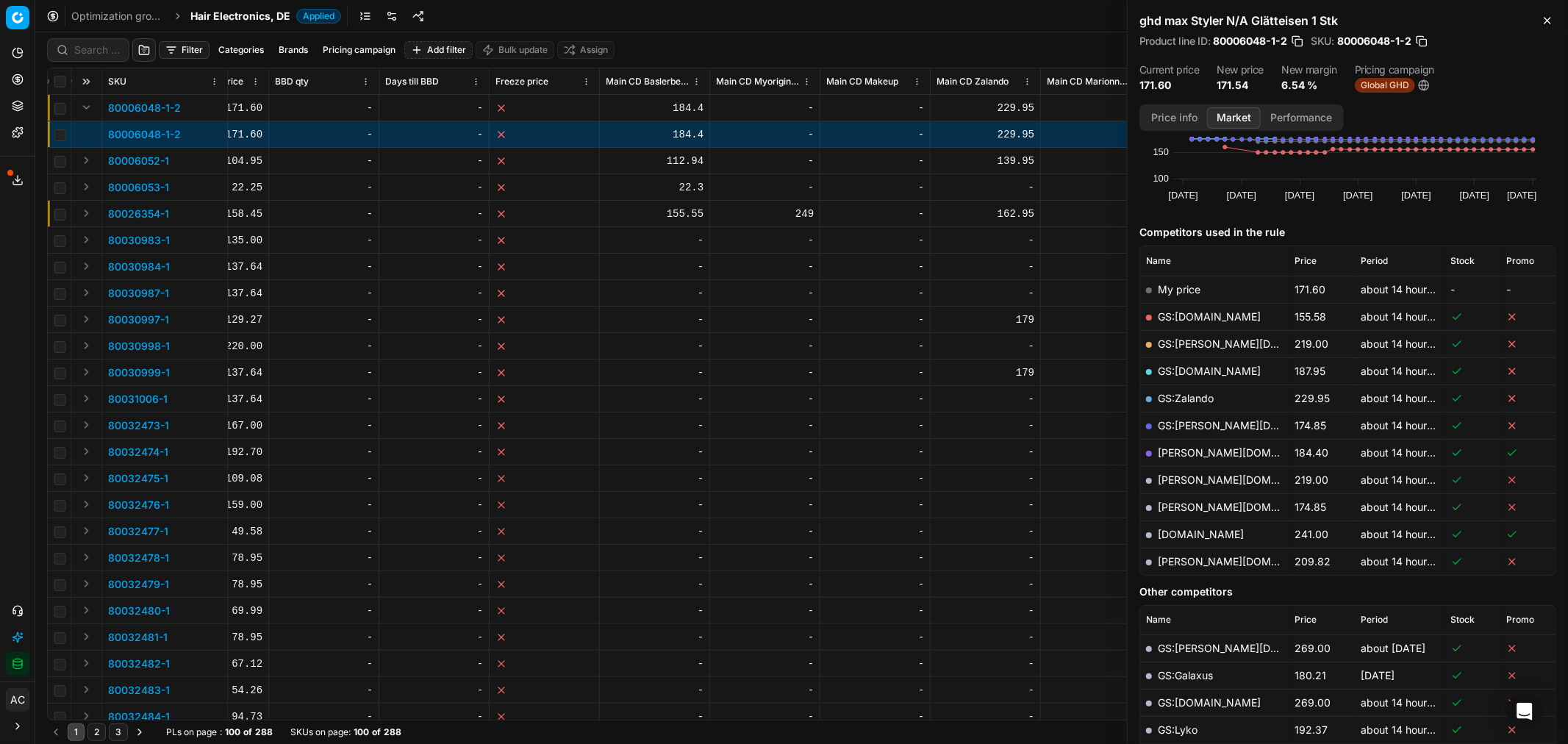
scroll to position [101, 0]
click at [1236, 449] on link "[PERSON_NAME][DOMAIN_NAME]" at bounding box center [1243, 451] width 170 height 12
click at [12, 175] on icon at bounding box center [17, 180] width 11 height 11
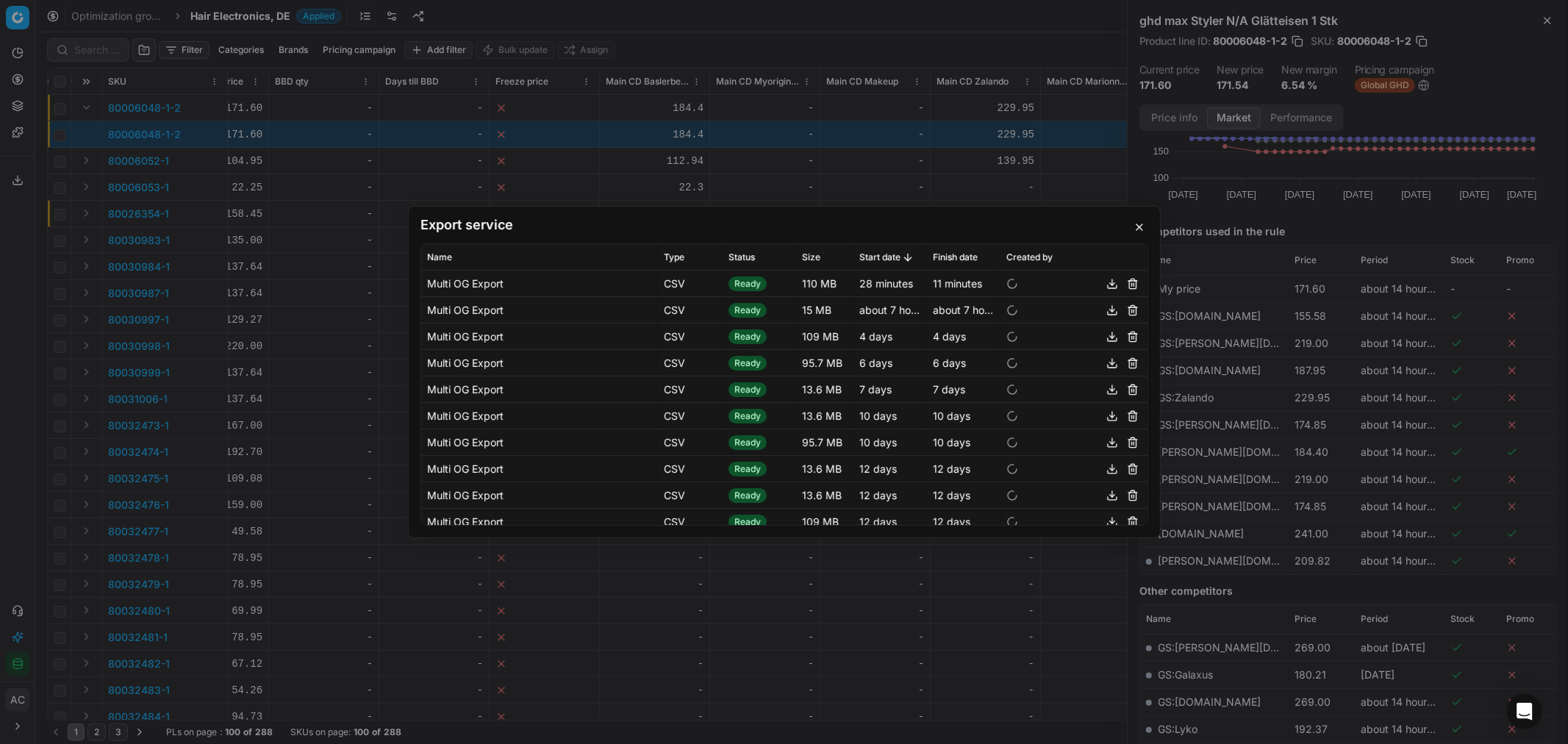
click at [1104, 283] on button "button" at bounding box center [1113, 284] width 18 height 18
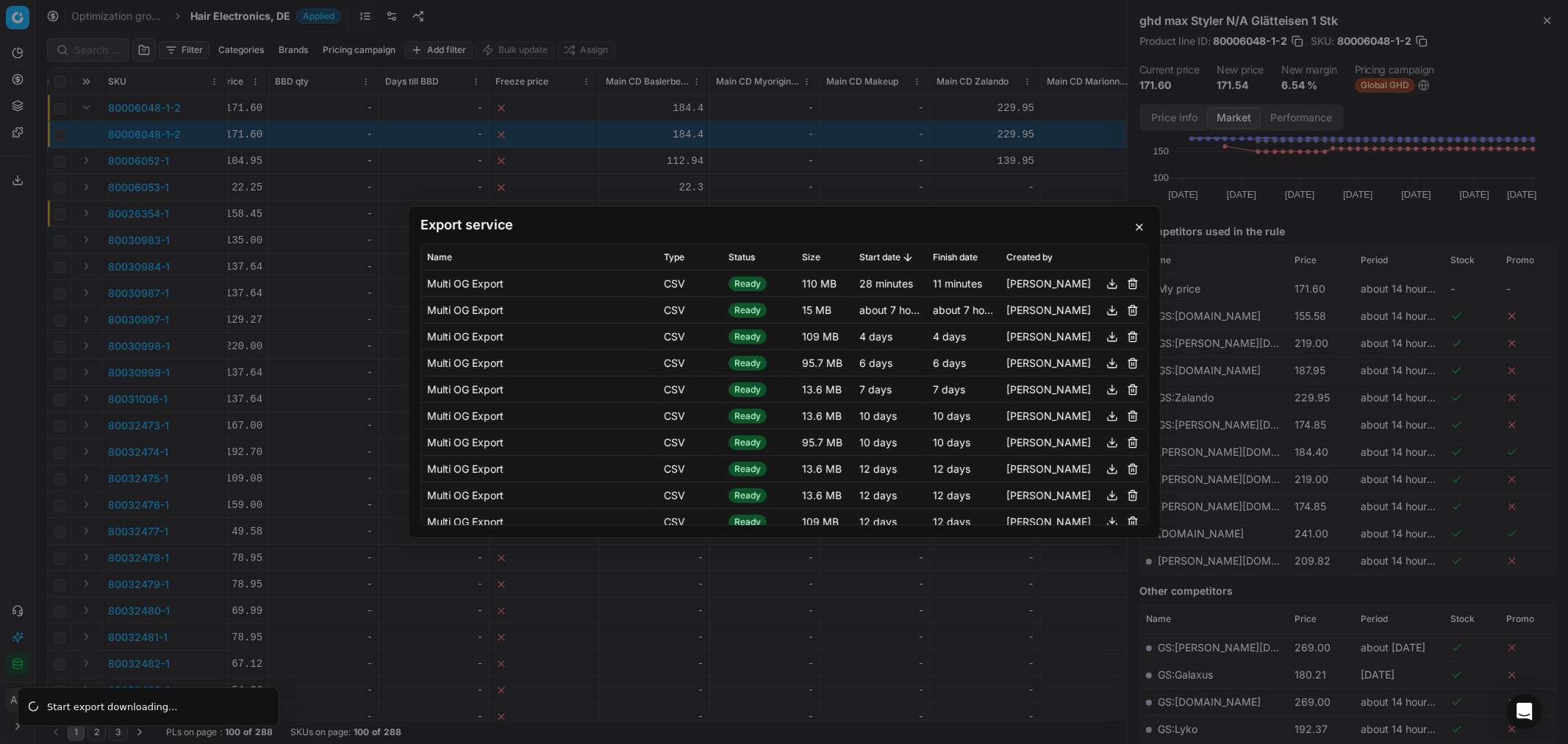
click at [1137, 230] on button "button" at bounding box center [1140, 228] width 18 height 18
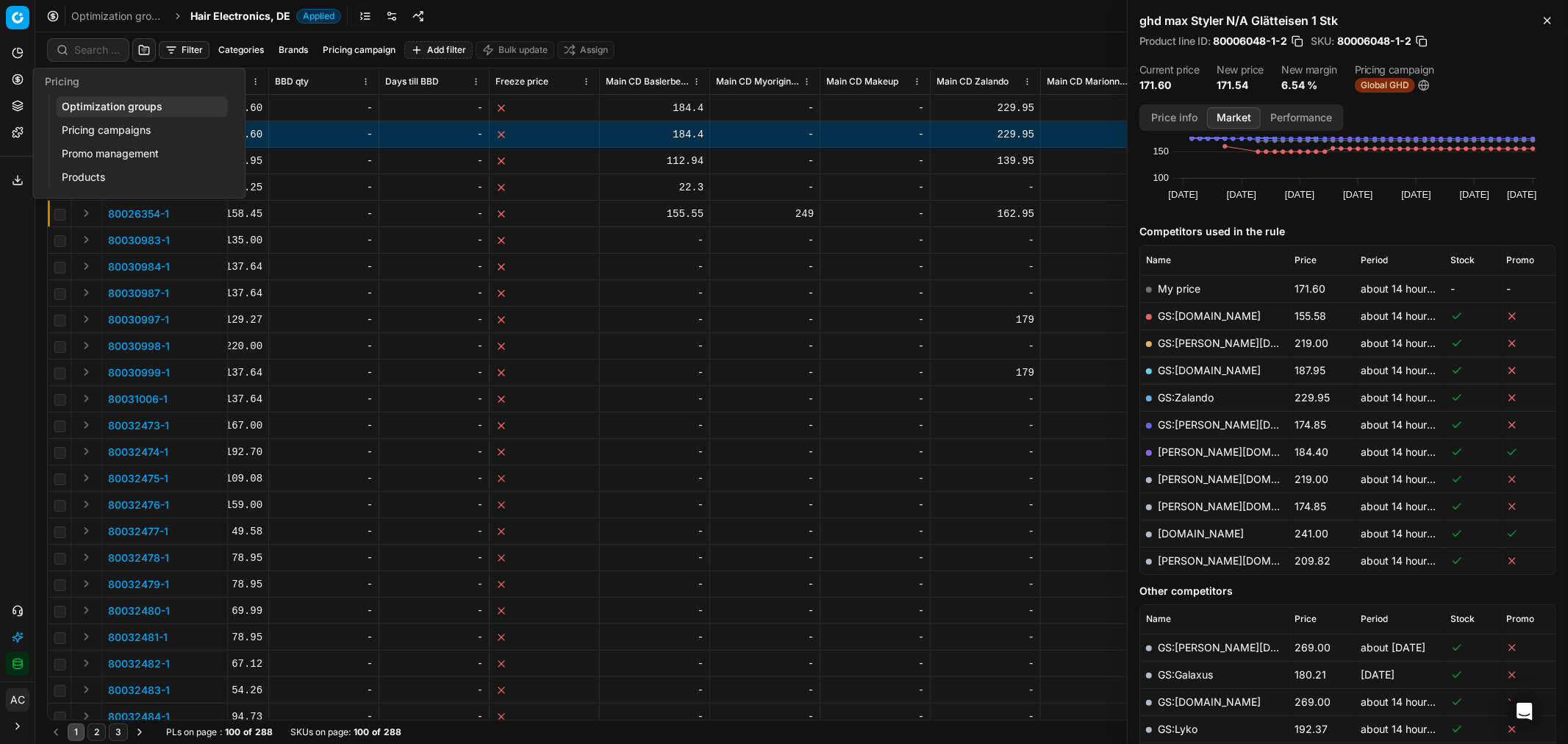
click at [97, 104] on link "Optimization groups" at bounding box center [141, 106] width 171 height 20
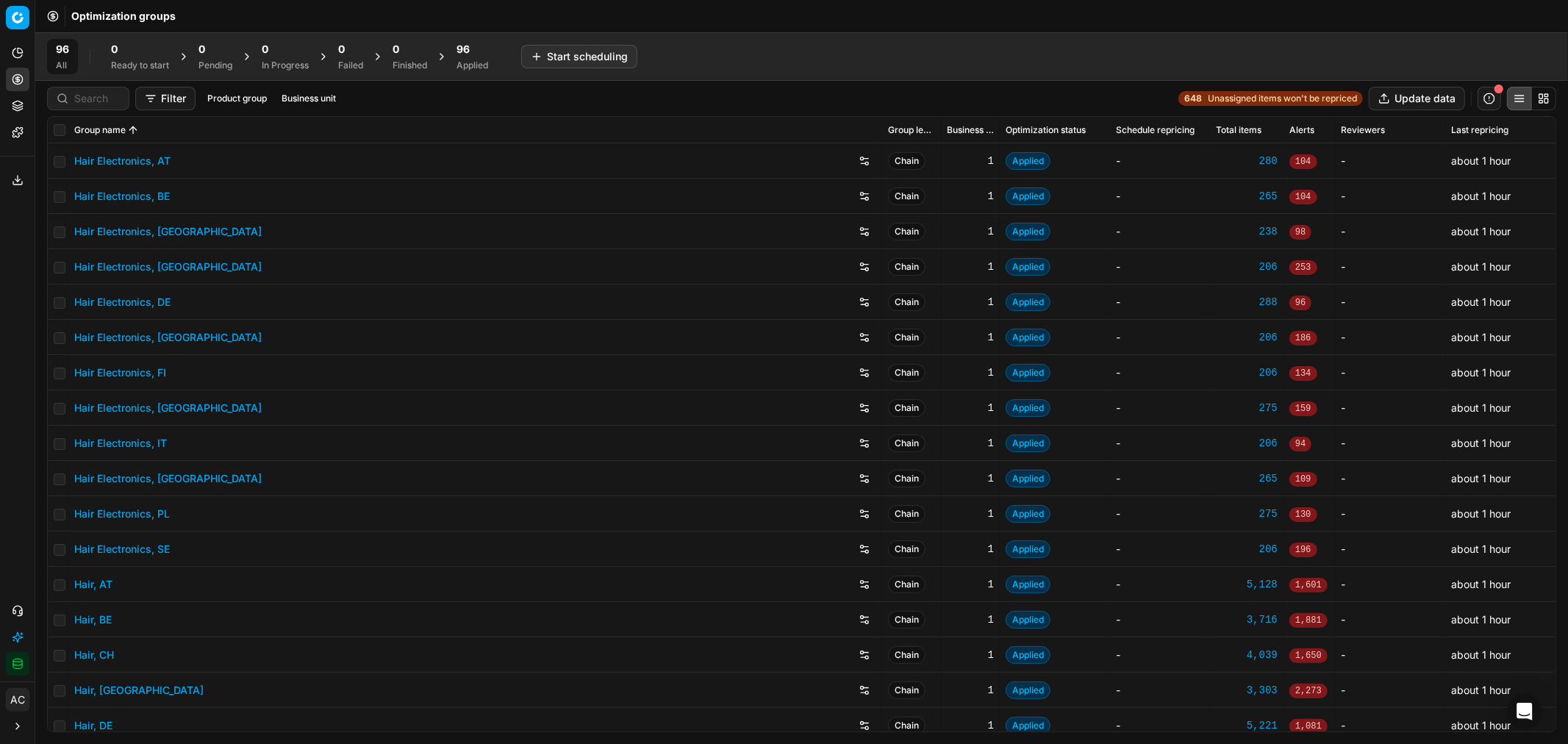
click at [785, 41] on div "96 All 0 Ready to start 0 Pending 0 In Progress 0 Failed 0 Finished 96 Applied …" at bounding box center [801, 56] width 1509 height 35
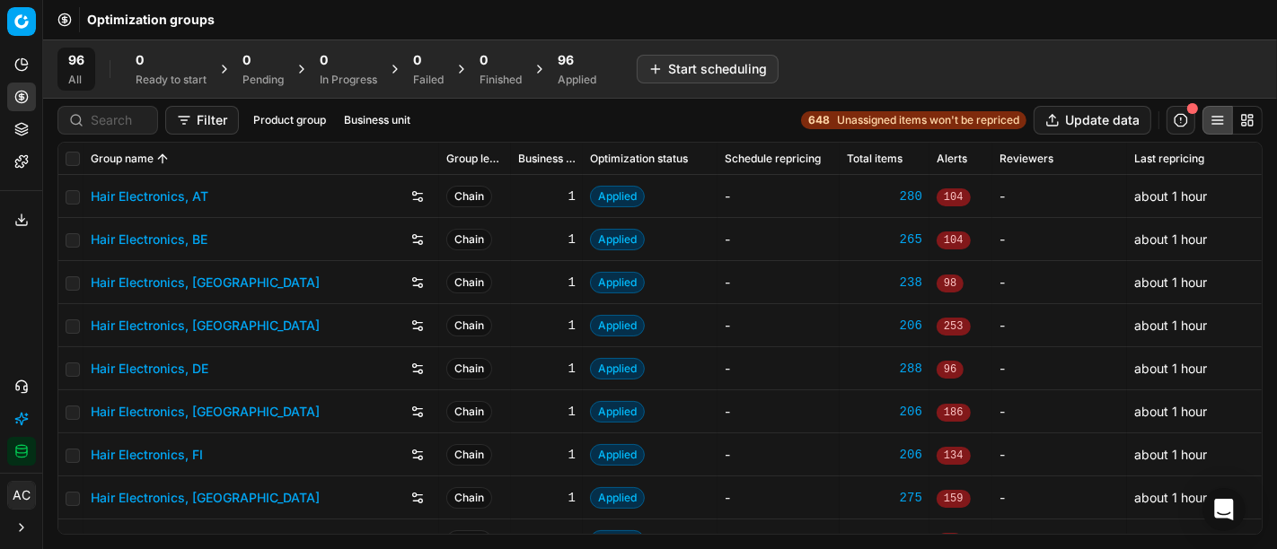
click at [576, 70] on div "96 Applied" at bounding box center [577, 69] width 39 height 36
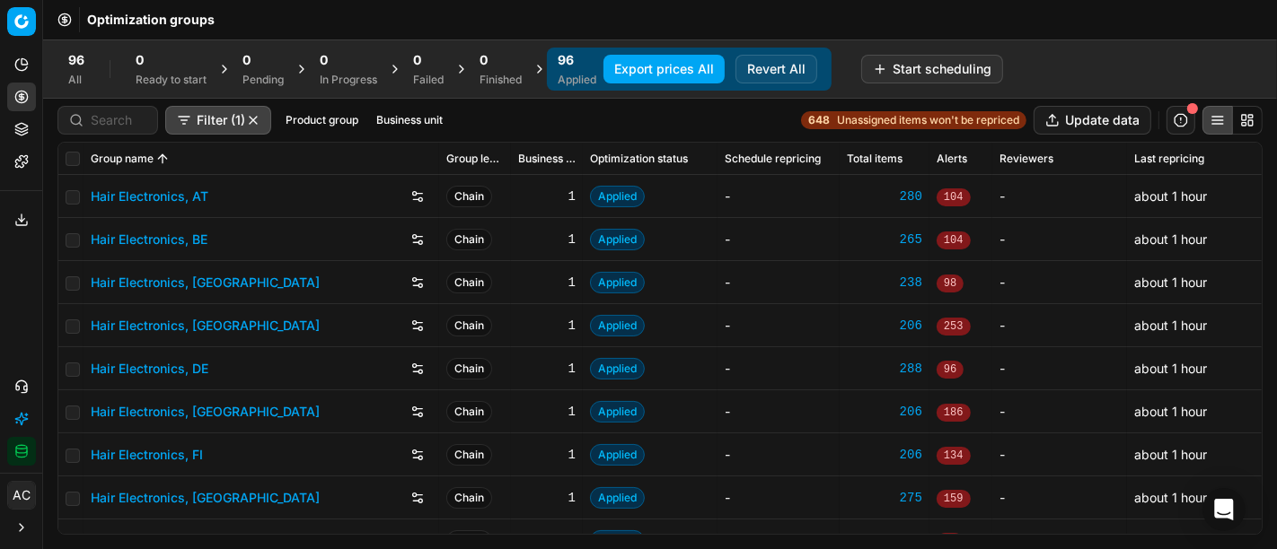
click at [649, 75] on button "Export prices All" at bounding box center [663, 69] width 121 height 29
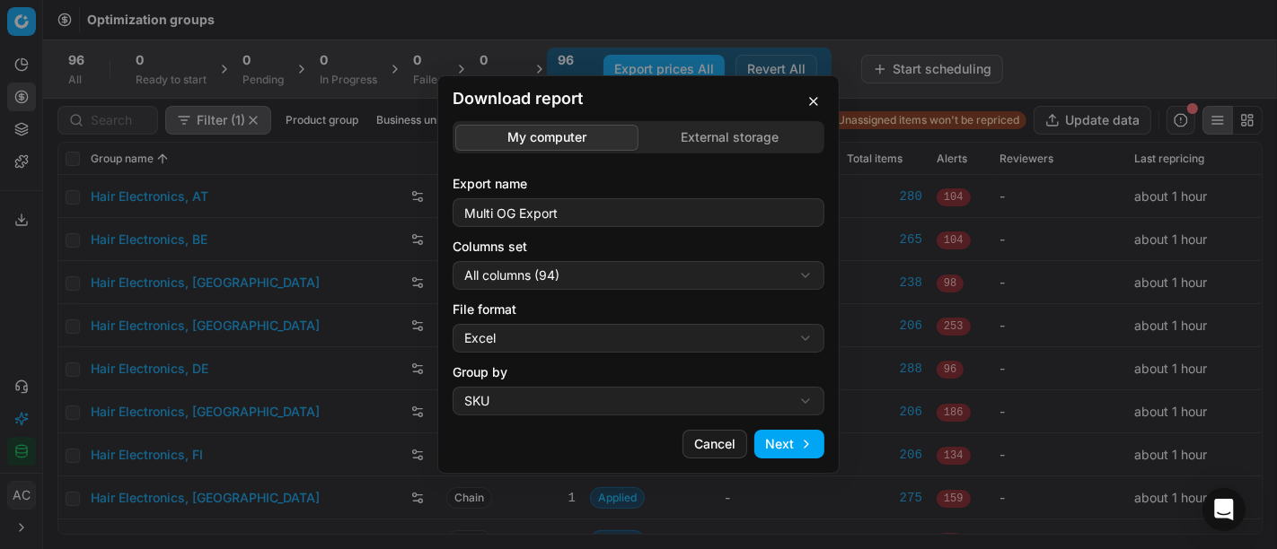
click at [619, 276] on div "Download report My computer External storage Export name Multi OG Export Column…" at bounding box center [638, 274] width 1277 height 549
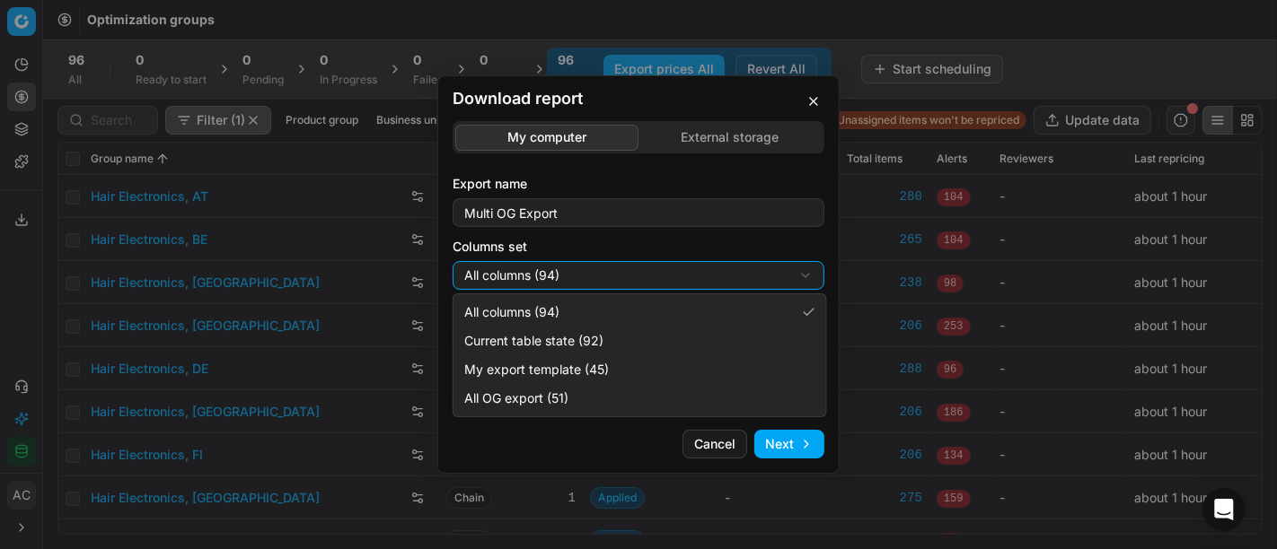
select select "custom"
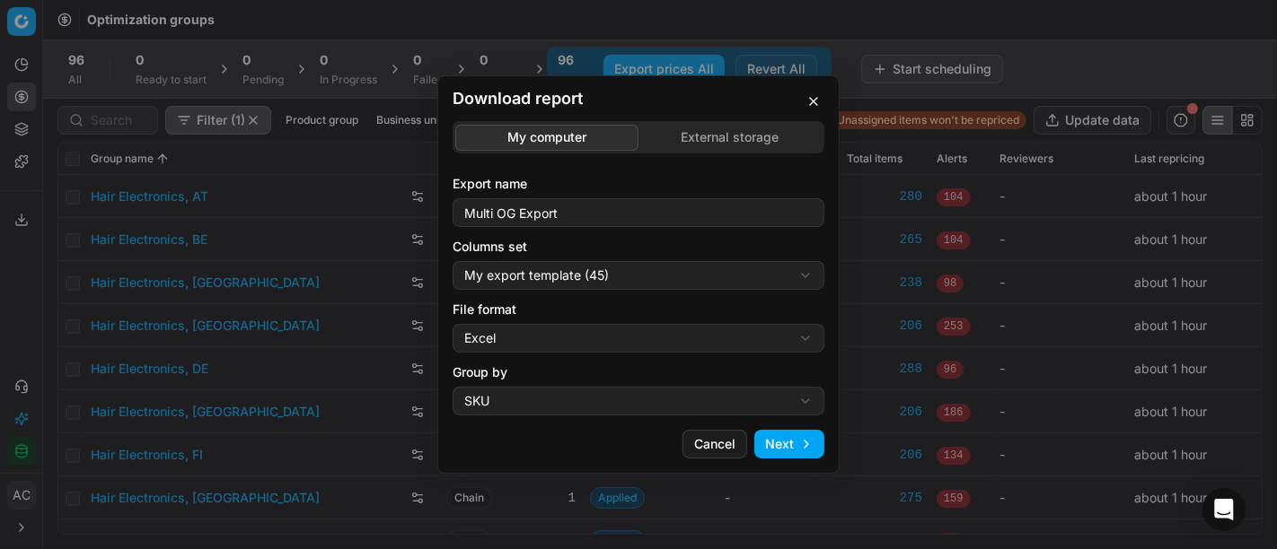
click at [811, 106] on button "button" at bounding box center [814, 102] width 22 height 22
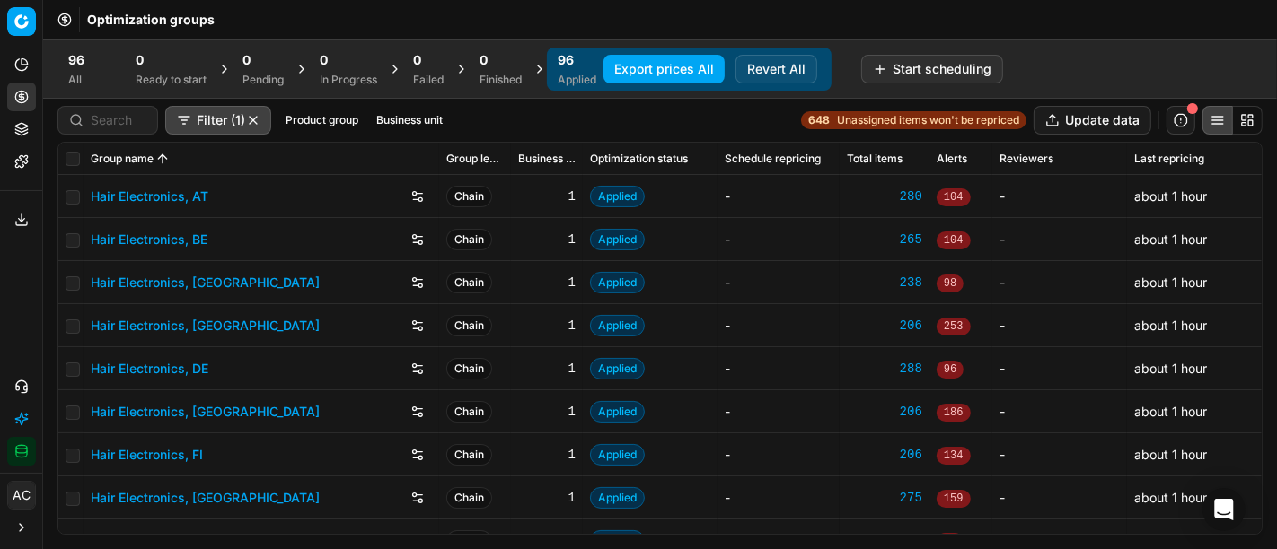
click at [393, 119] on button "Business unit" at bounding box center [409, 121] width 81 height 22
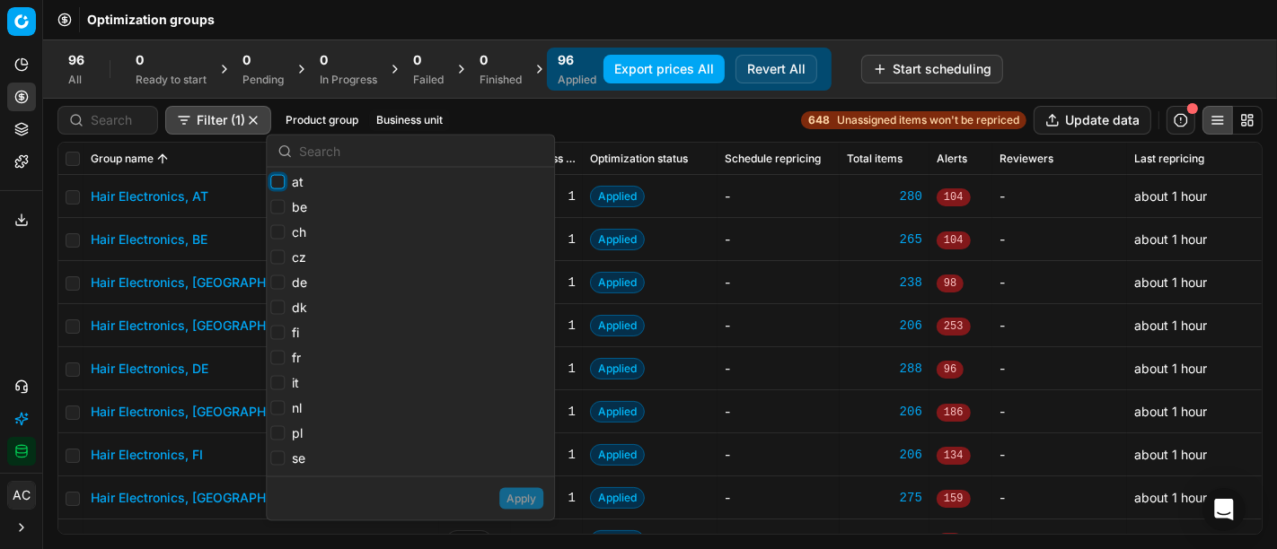
click at [277, 185] on input "at" at bounding box center [277, 182] width 14 height 14
checkbox input "true"
click at [277, 205] on input "be" at bounding box center [277, 207] width 14 height 14
checkbox input "true"
click at [277, 222] on li "ch" at bounding box center [288, 234] width 37 height 25
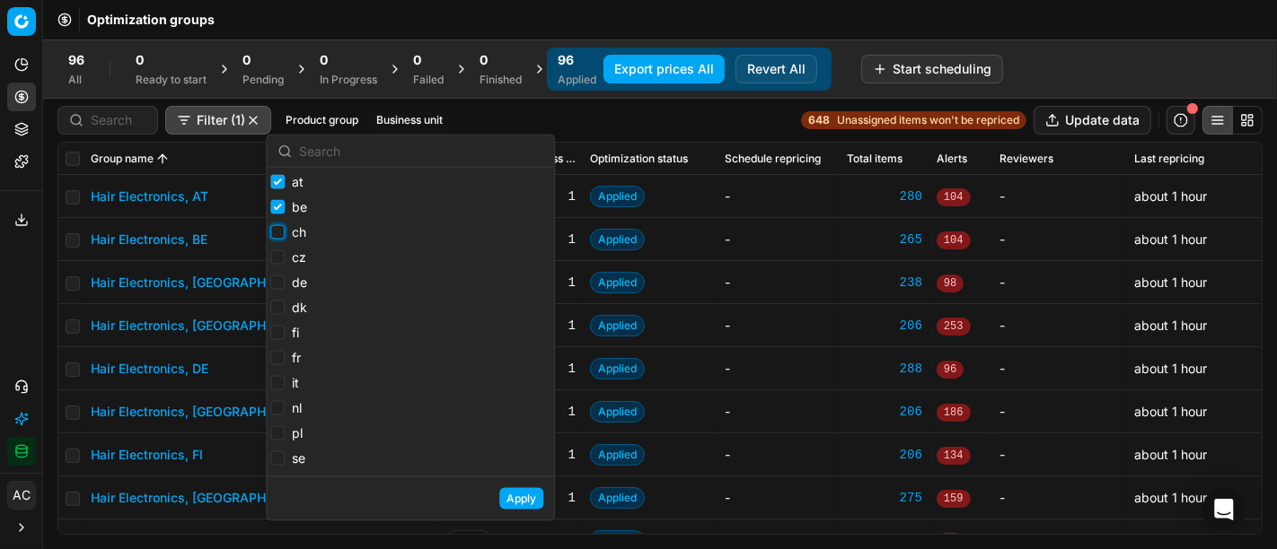
click at [279, 231] on input "ch" at bounding box center [277, 232] width 14 height 14
checkbox input "true"
click at [277, 257] on input "cz" at bounding box center [277, 257] width 14 height 14
checkbox input "true"
click at [279, 280] on input "de" at bounding box center [277, 283] width 14 height 14
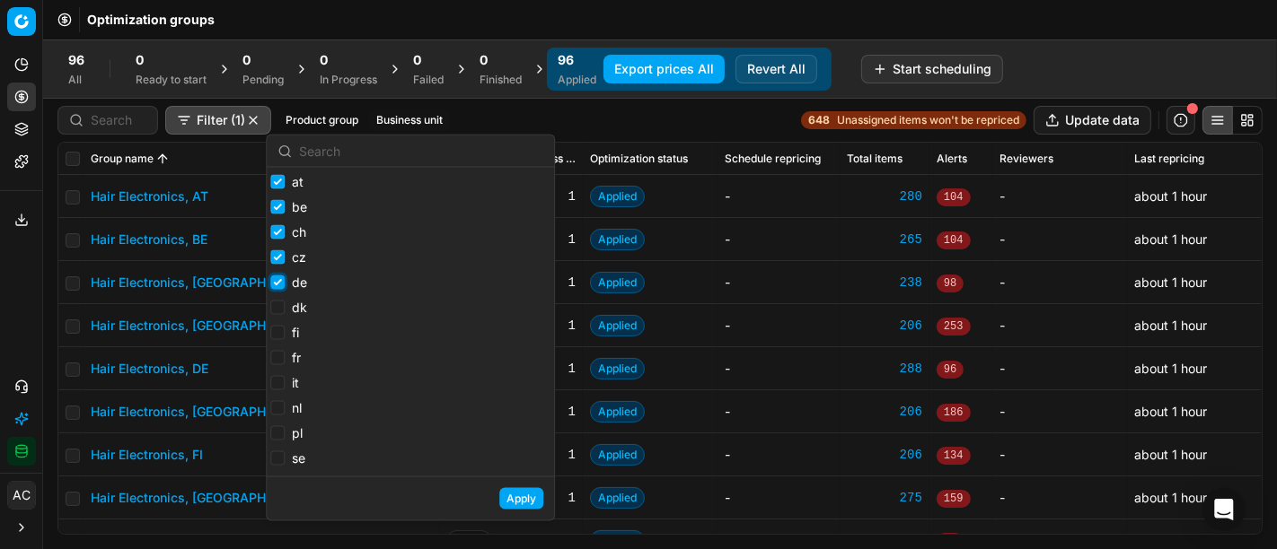
checkbox input "true"
checkbox input "false"
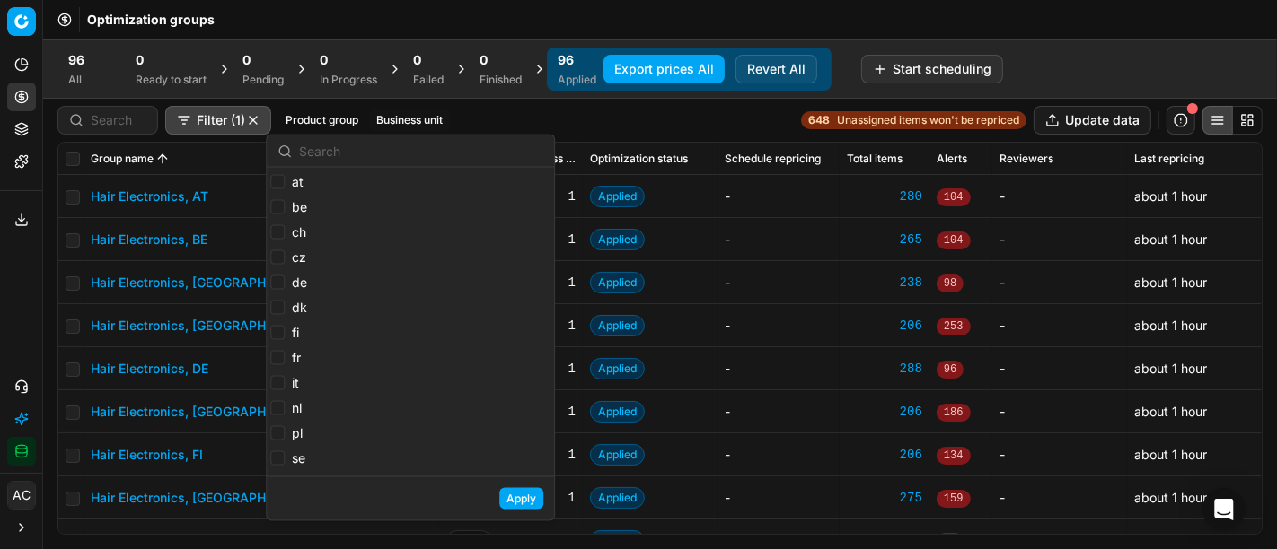
checkbox input "false"
click at [1166, 66] on div "96 All 0 Ready to start 0 Pending 0 In Progress 0 Failed 0 Finished 96 Applied …" at bounding box center [659, 69] width 1205 height 43
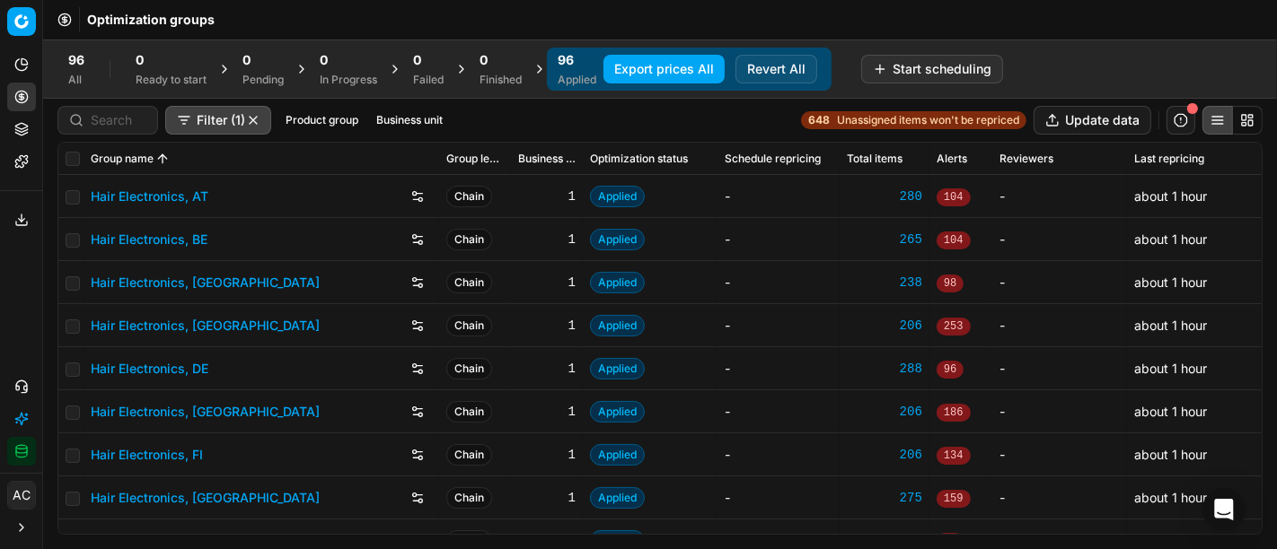
click at [1051, 42] on div "96 All 0 Ready to start 0 Pending 0 In Progress 0 Failed 0 Finished 96 Applied …" at bounding box center [660, 69] width 1234 height 59
click at [130, 132] on div at bounding box center [107, 120] width 101 height 29
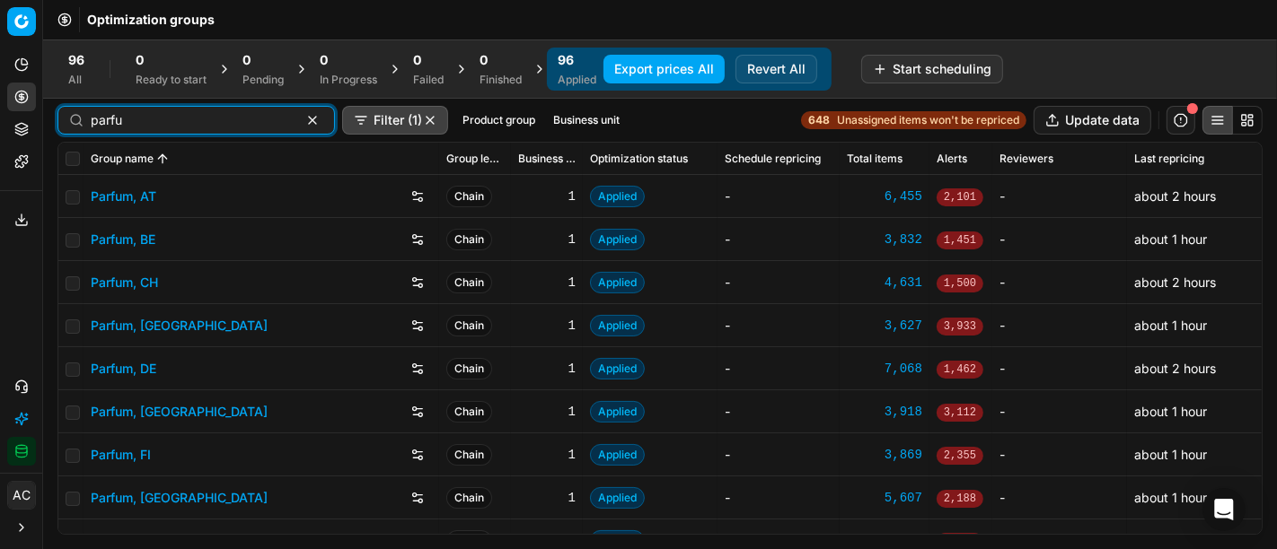
type input "parfu"
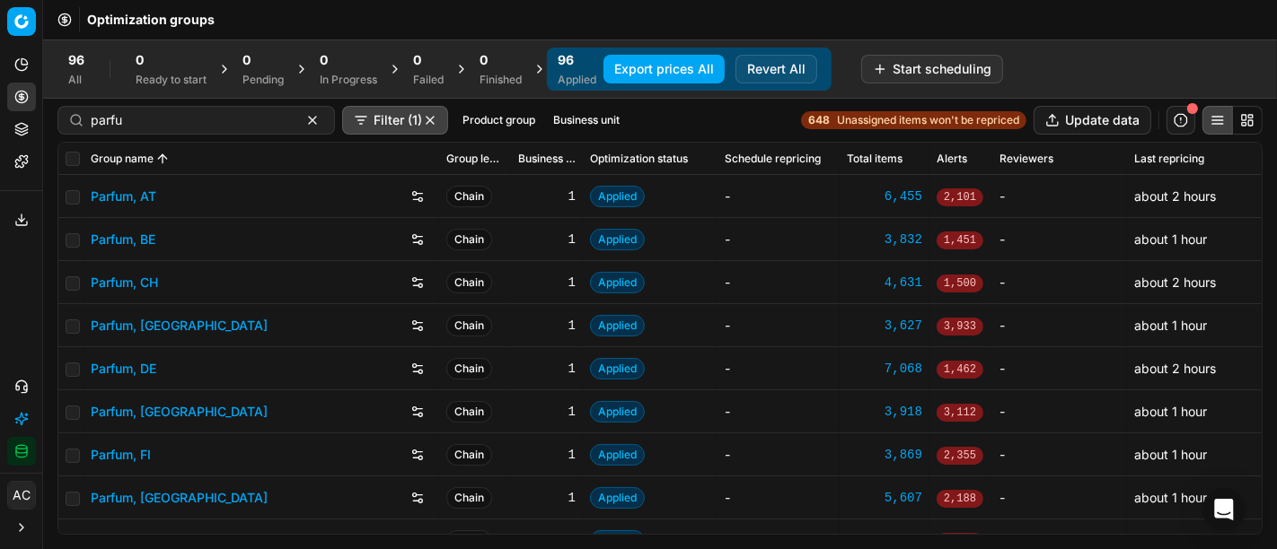
click at [136, 361] on link "Parfum, DE" at bounding box center [124, 369] width 66 height 18
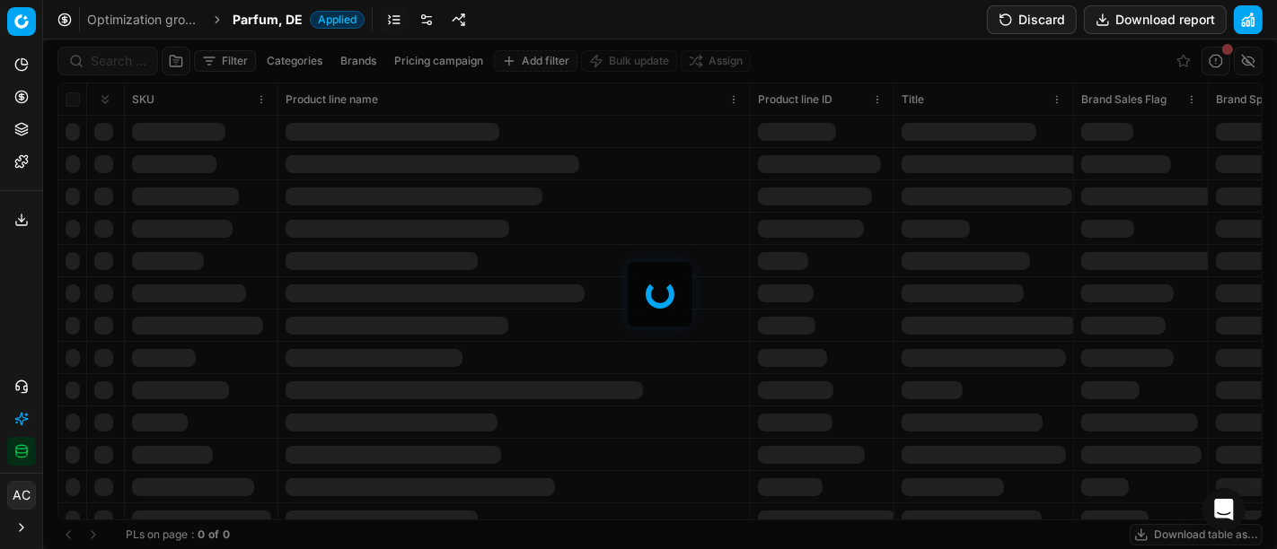
click at [118, 67] on div at bounding box center [660, 295] width 1234 height 510
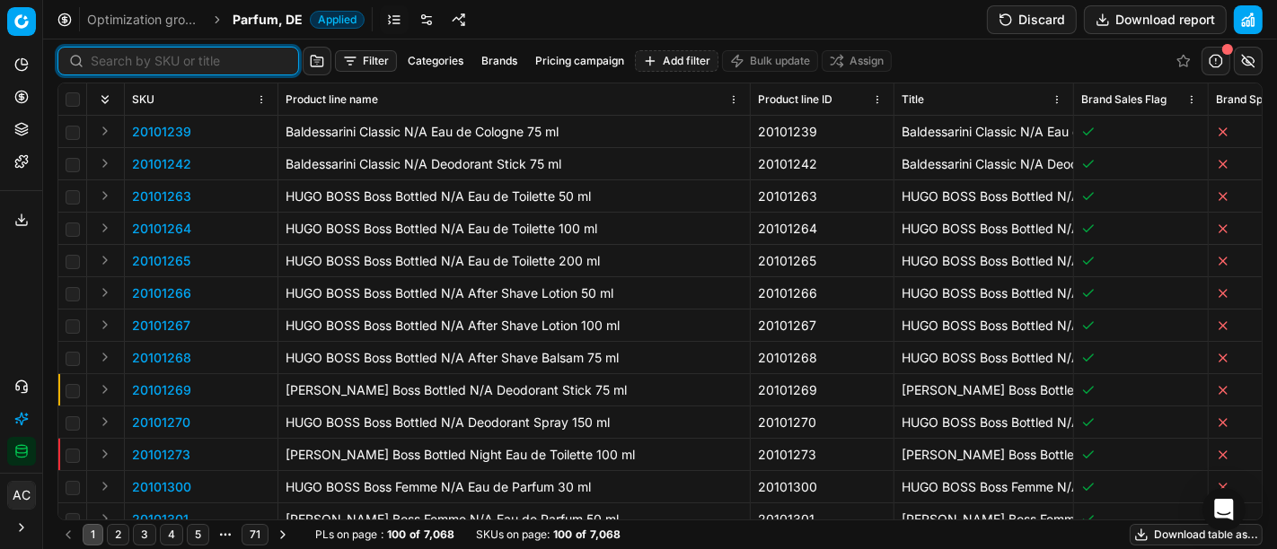
click at [118, 67] on input at bounding box center [189, 61] width 197 height 18
paste input "90004937-0007443"
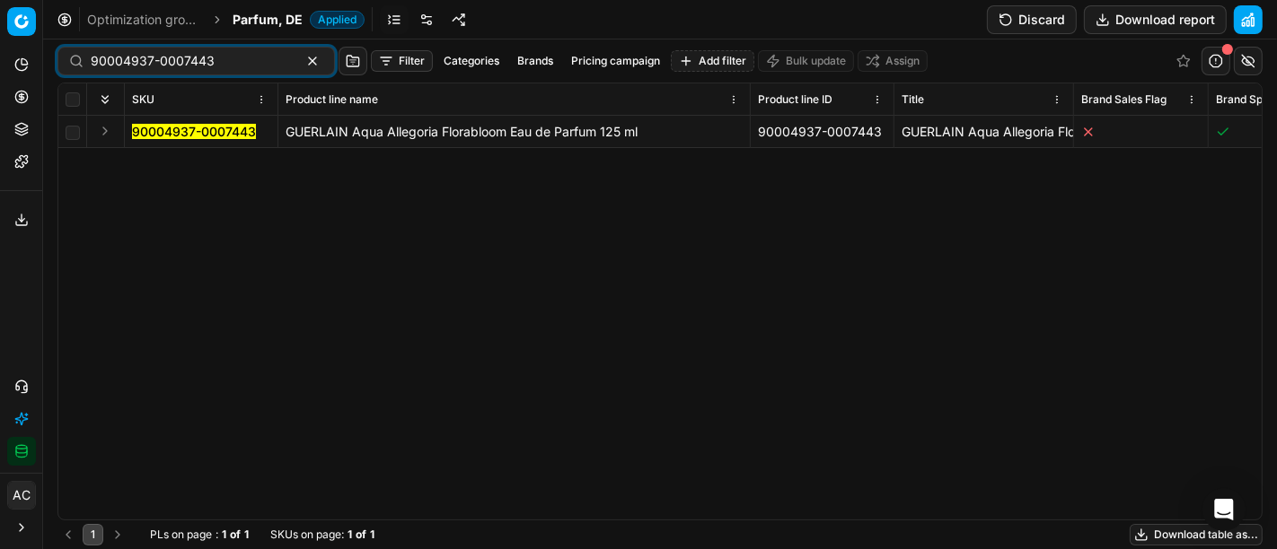
click at [103, 136] on button "Expand" at bounding box center [105, 131] width 22 height 22
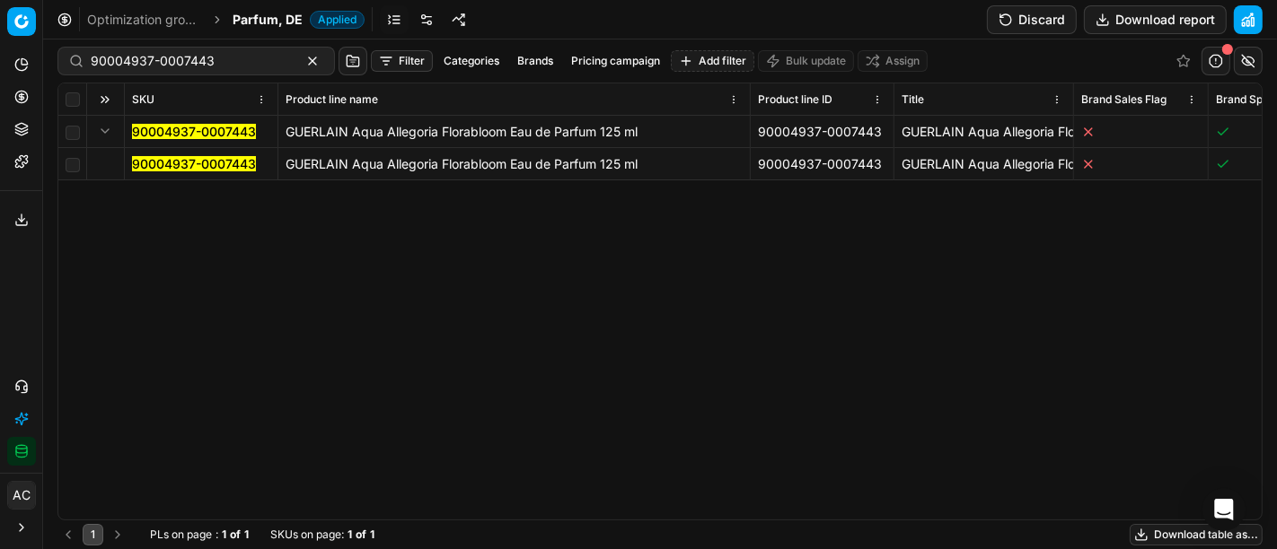
click at [136, 161] on mark "90004937-0007443" at bounding box center [194, 163] width 124 height 15
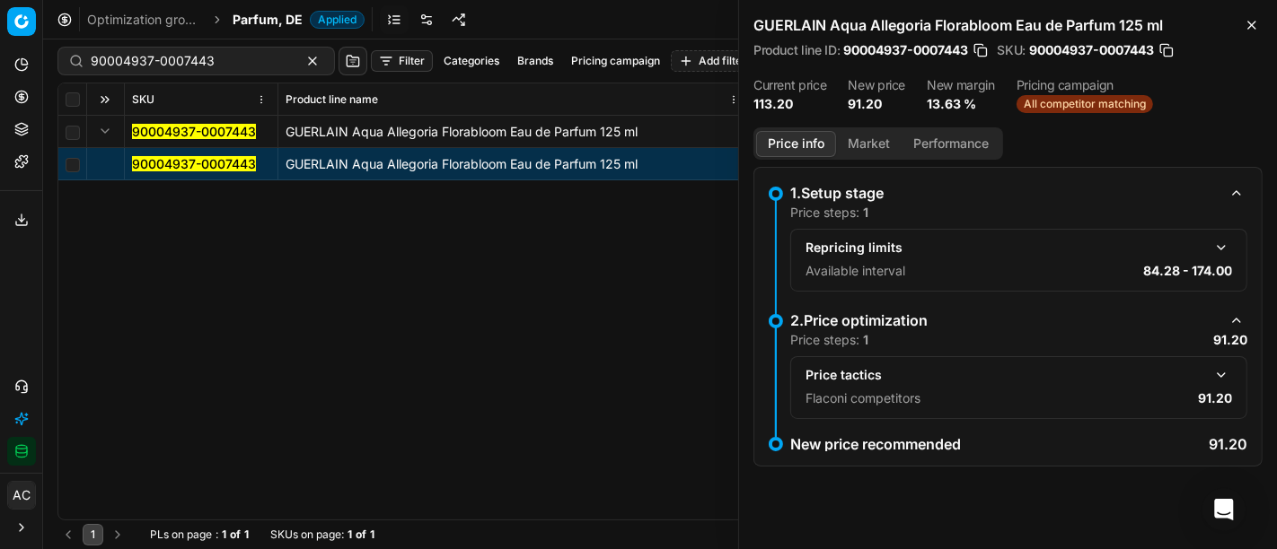
click at [862, 142] on button "Market" at bounding box center [869, 144] width 66 height 26
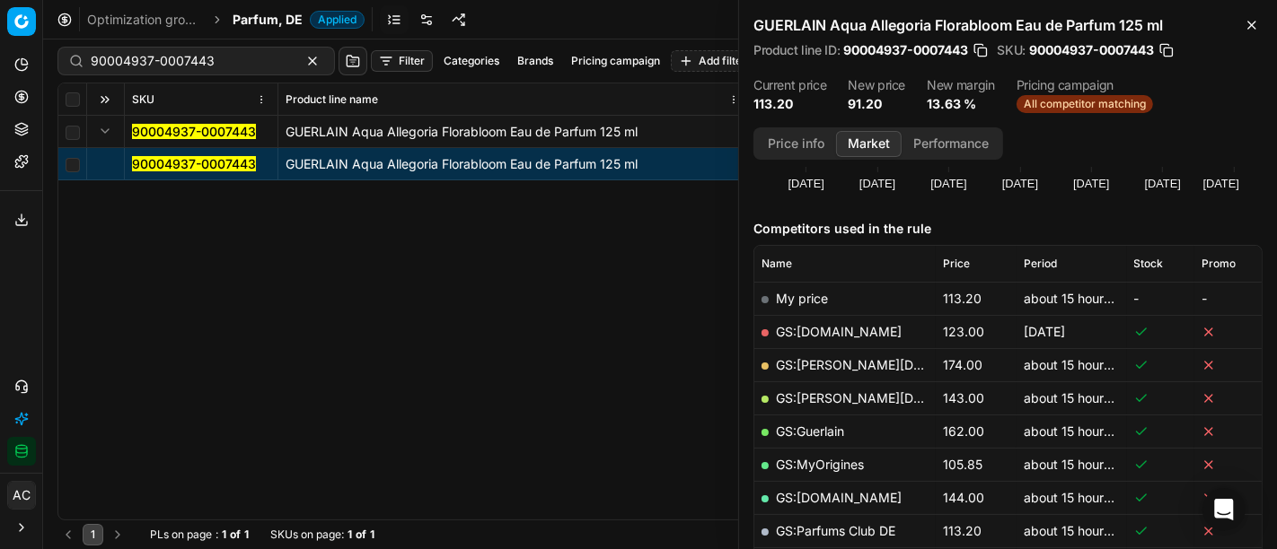
scroll to position [177, 0]
click at [549, 284] on div "90004937-0007443 GUERLAIN Aqua Allegoria Florabloom Eau de Parfum 125 ml 900049…" at bounding box center [659, 318] width 1203 height 404
click at [199, 165] on mark "90004937-0007443" at bounding box center [194, 163] width 124 height 15
click at [805, 147] on button "Price info" at bounding box center [796, 144] width 80 height 26
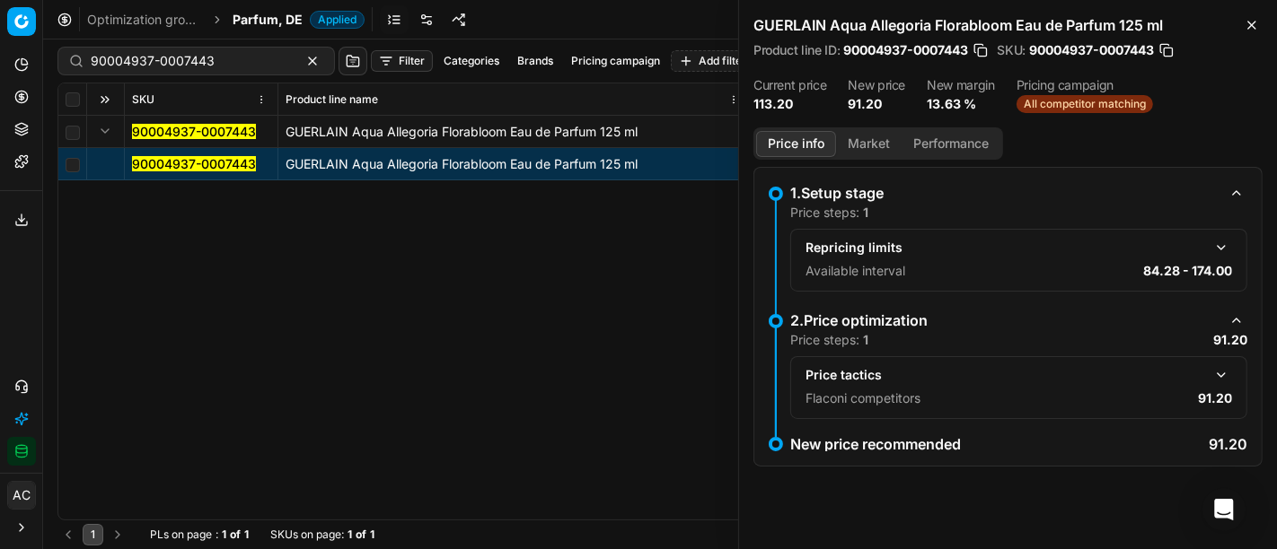
click at [1218, 373] on button "button" at bounding box center [1221, 376] width 22 height 22
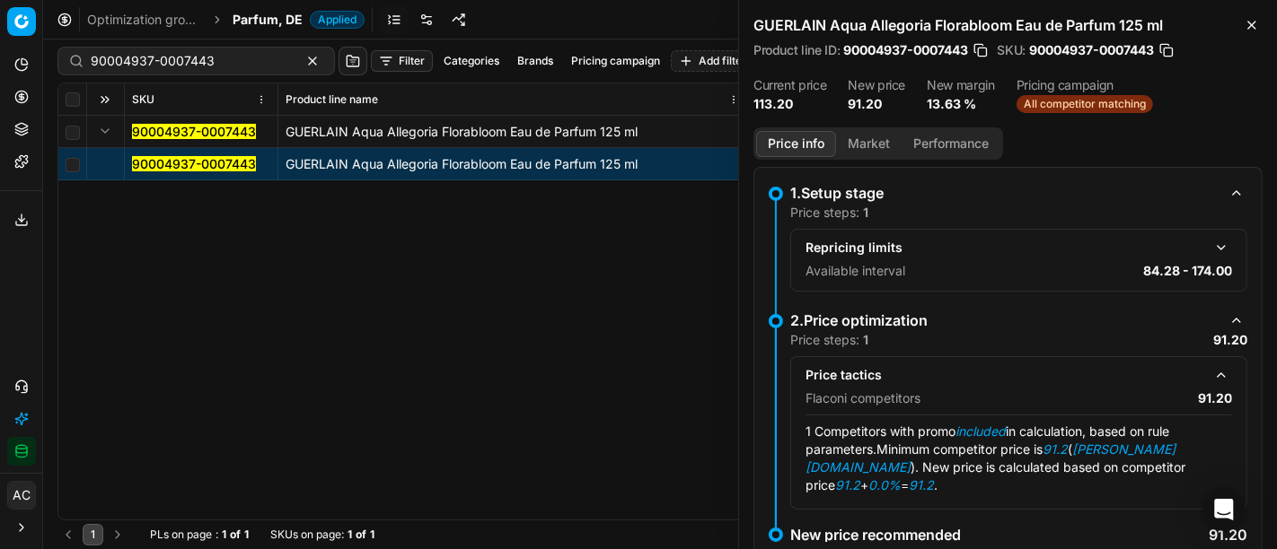
click at [869, 143] on button "Market" at bounding box center [869, 144] width 66 height 26
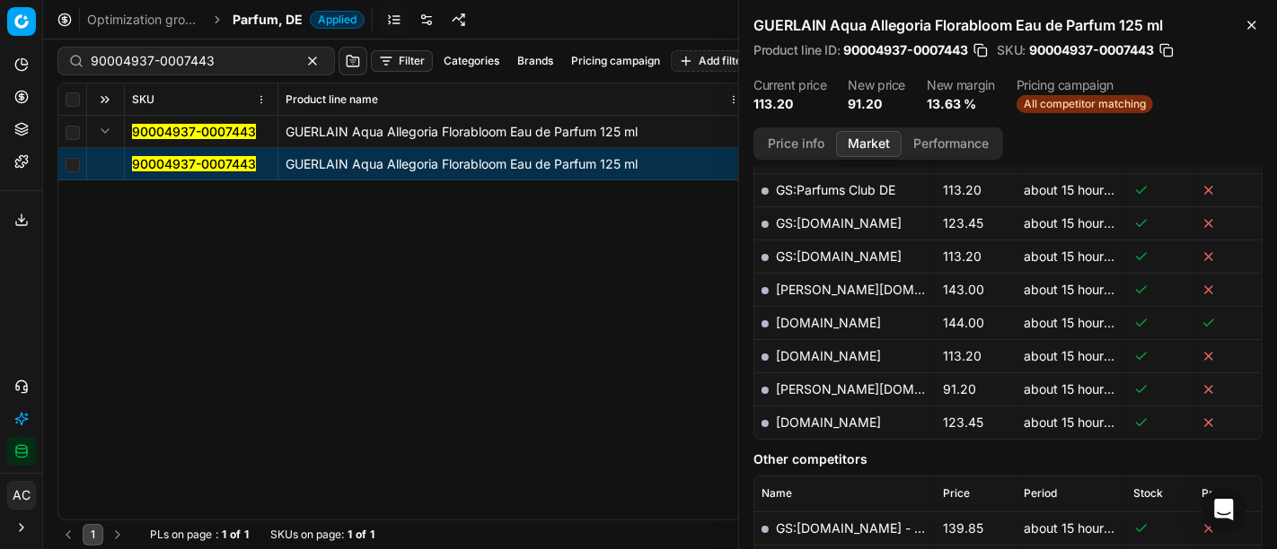
scroll to position [516, 0]
click at [815, 388] on link "[PERSON_NAME][DOMAIN_NAME]" at bounding box center [880, 390] width 208 height 15
click at [228, 60] on input "90004937-0007443" at bounding box center [189, 61] width 197 height 18
paste input "80020276-90"
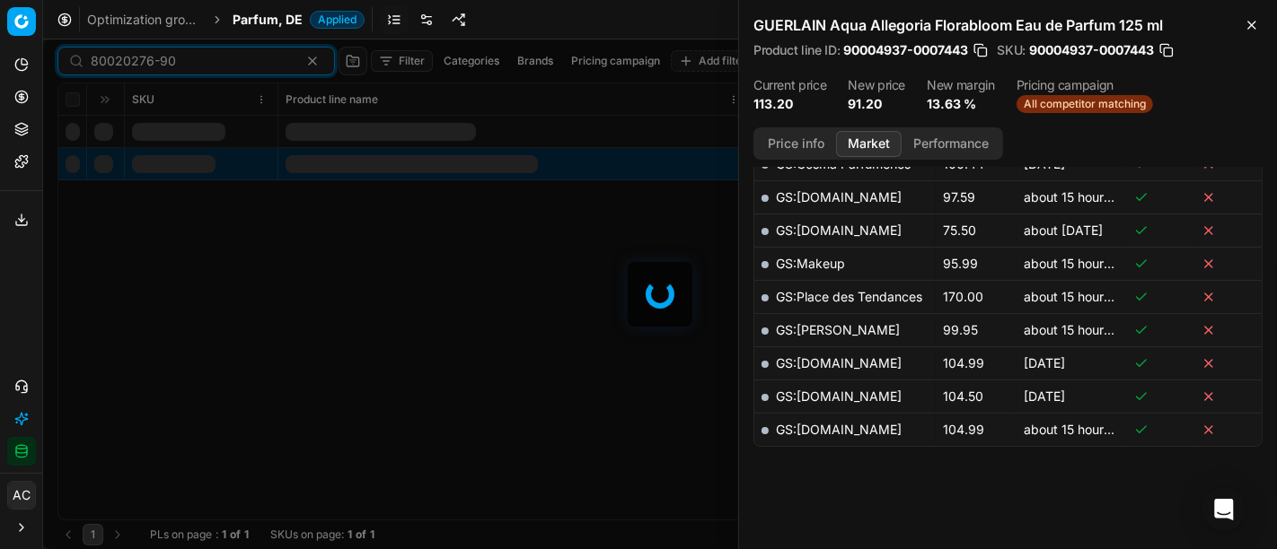
scroll to position [516, 0]
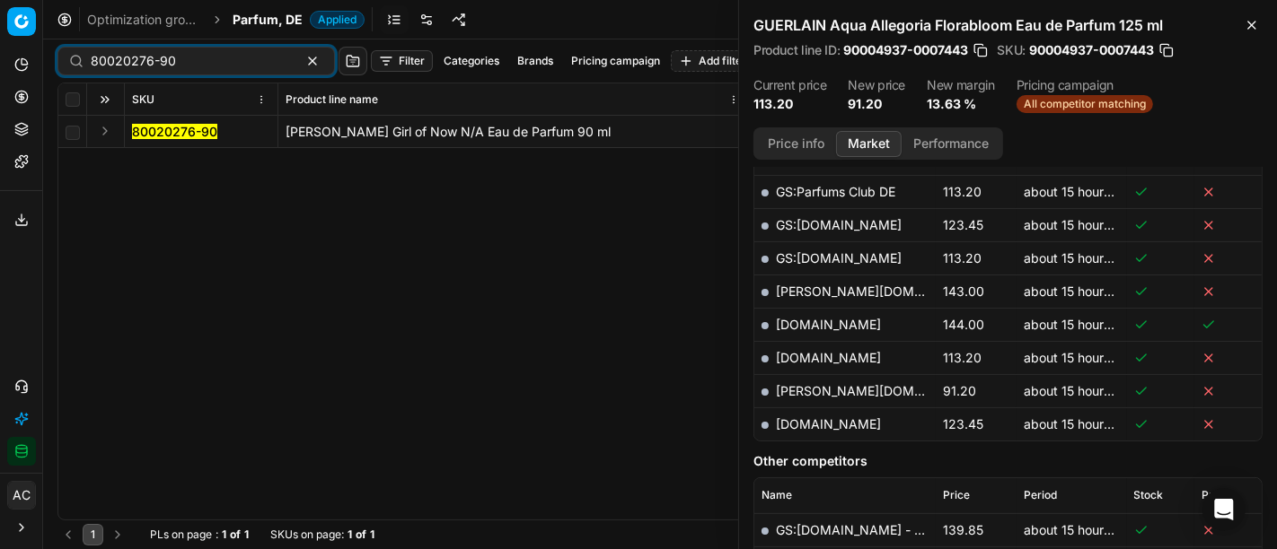
click at [97, 133] on button "Expand" at bounding box center [105, 131] width 22 height 22
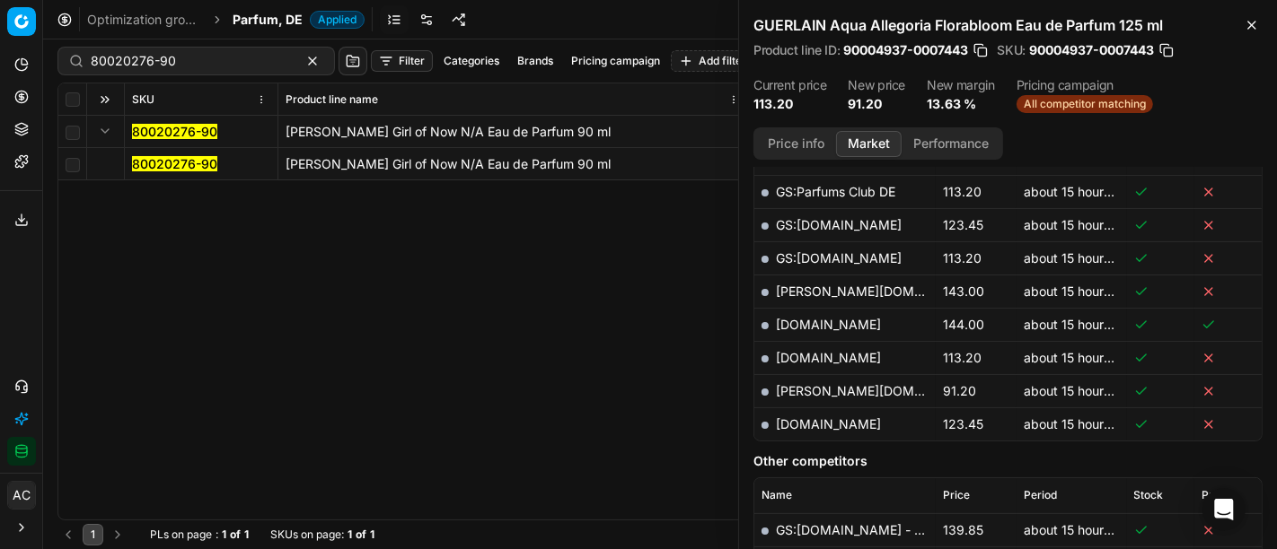
click at [171, 163] on mark "80020276-90" at bounding box center [174, 163] width 85 height 15
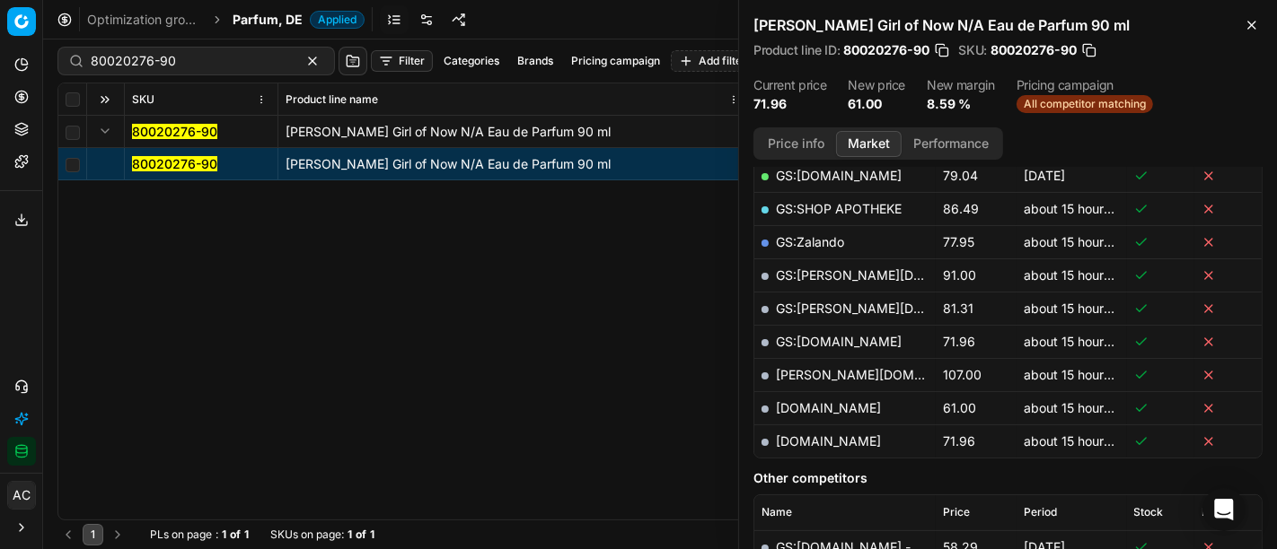
scroll to position [434, 0]
click at [813, 401] on link "[DOMAIN_NAME]" at bounding box center [828, 407] width 105 height 15
click at [259, 58] on div "80020276-90" at bounding box center [195, 61] width 277 height 29
paste input "20102404"
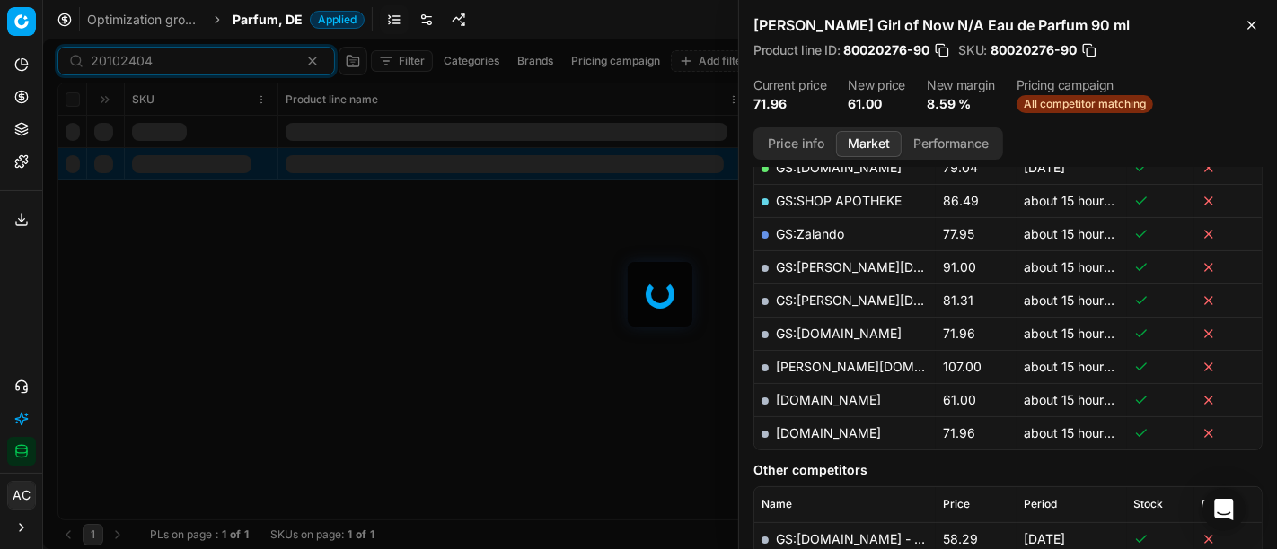
scroll to position [434, 0]
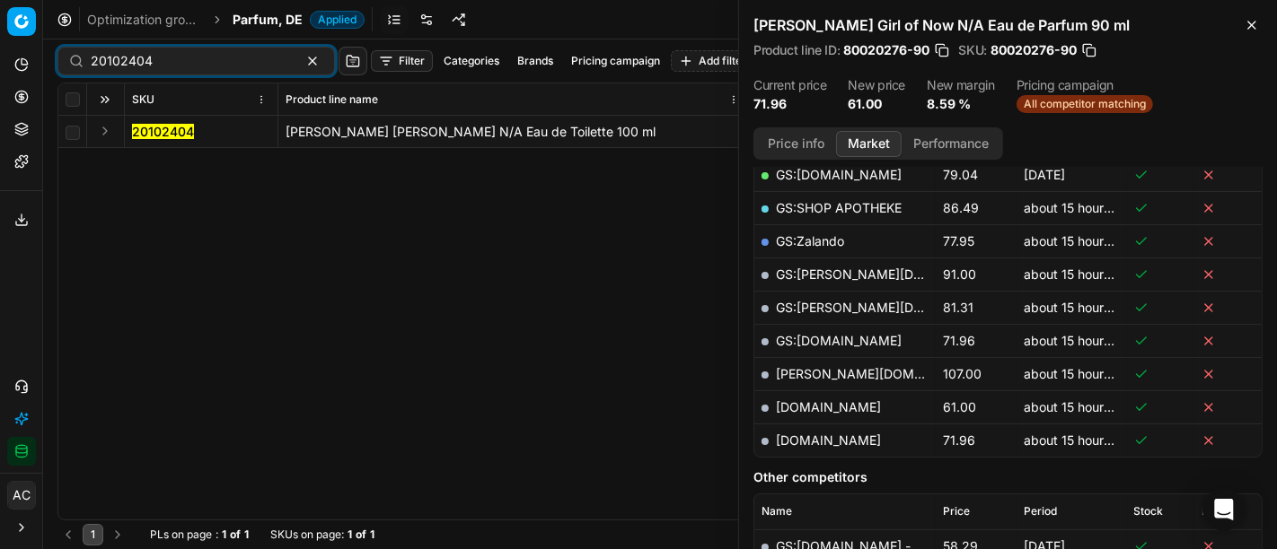
click at [105, 134] on button "Expand" at bounding box center [105, 131] width 22 height 22
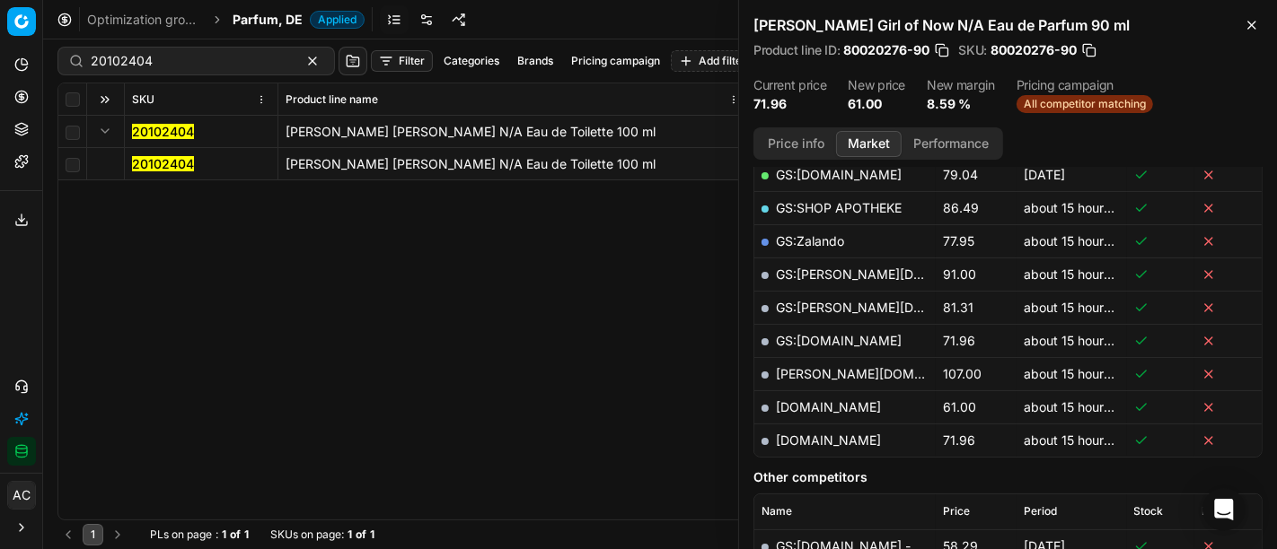
click at [150, 165] on mark "20102404" at bounding box center [163, 163] width 62 height 15
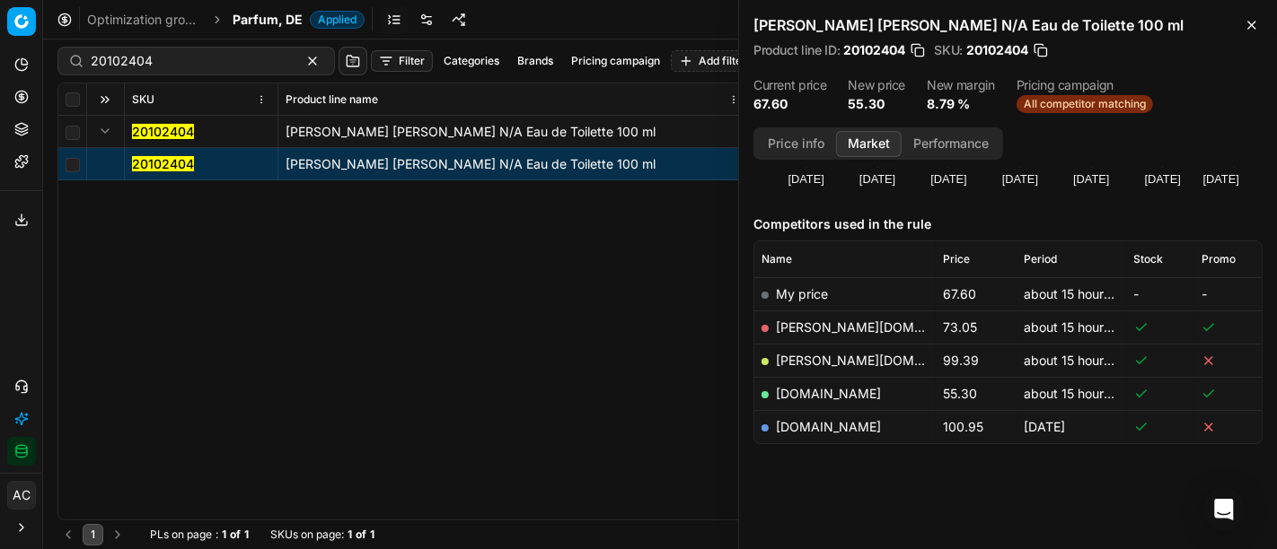
scroll to position [180, 0]
click at [804, 388] on link "[DOMAIN_NAME]" at bounding box center [828, 394] width 105 height 15
click at [225, 57] on input "20102404" at bounding box center [189, 61] width 197 height 18
paste input "90002278-0003193"
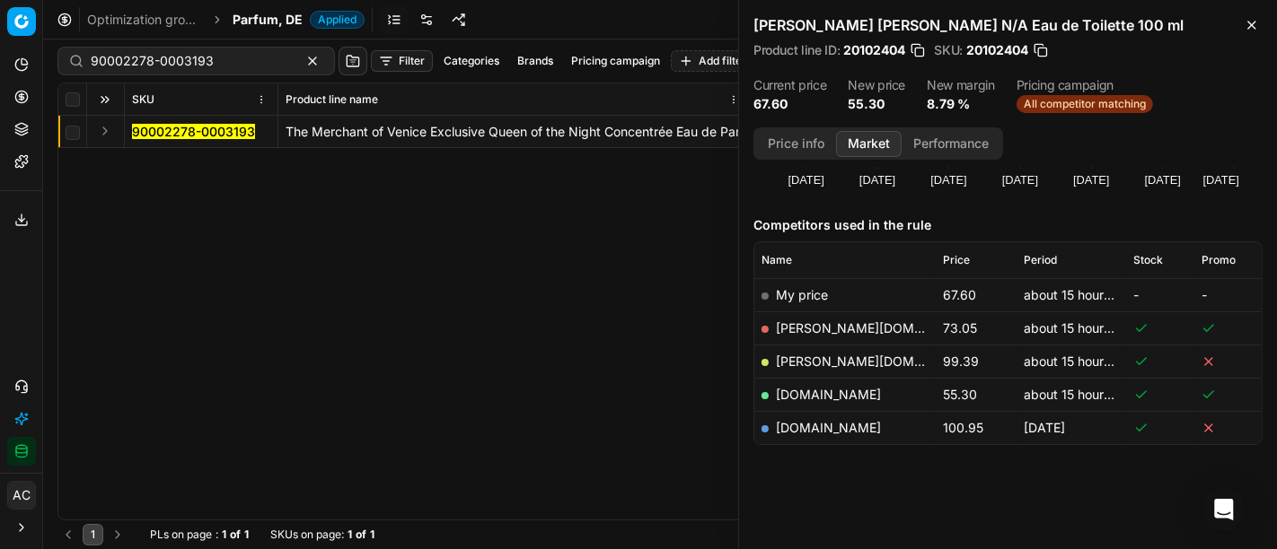
click at [108, 142] on td at bounding box center [106, 132] width 38 height 32
click at [104, 130] on button "Expand" at bounding box center [105, 131] width 22 height 22
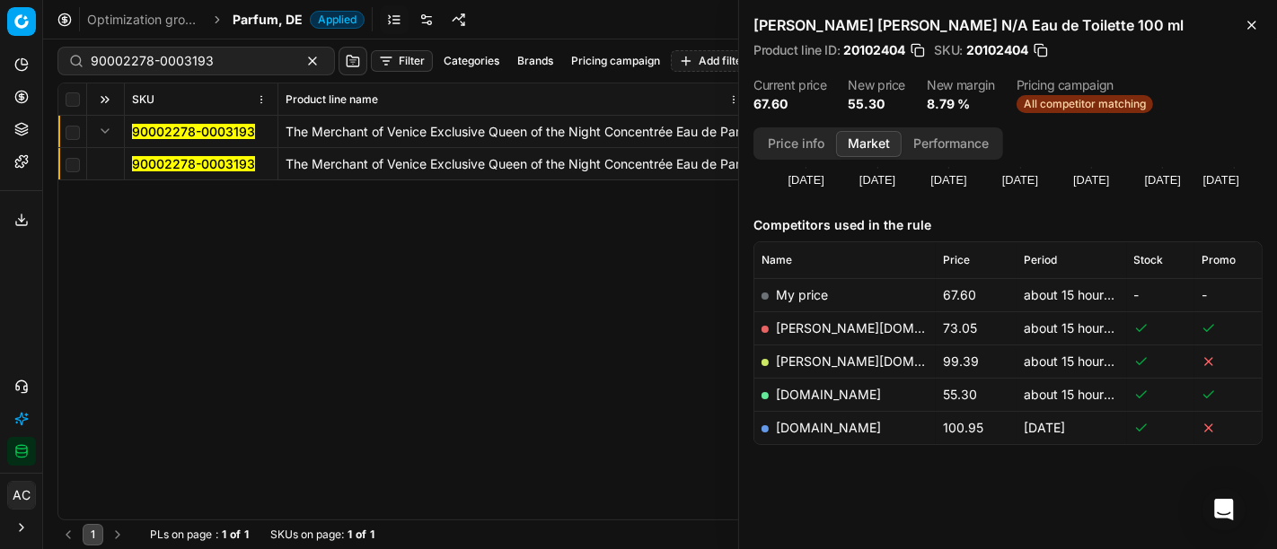
click at [150, 160] on mark "90002278-0003193" at bounding box center [193, 163] width 123 height 15
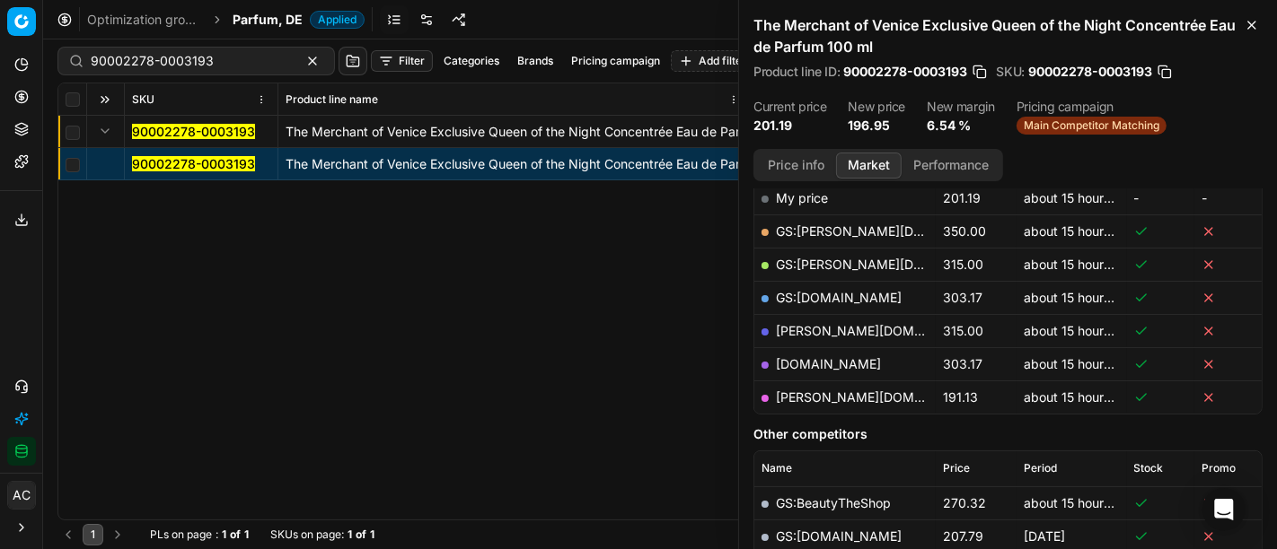
scroll to position [300, 0]
click at [805, 391] on link "pieper.de" at bounding box center [880, 396] width 208 height 15
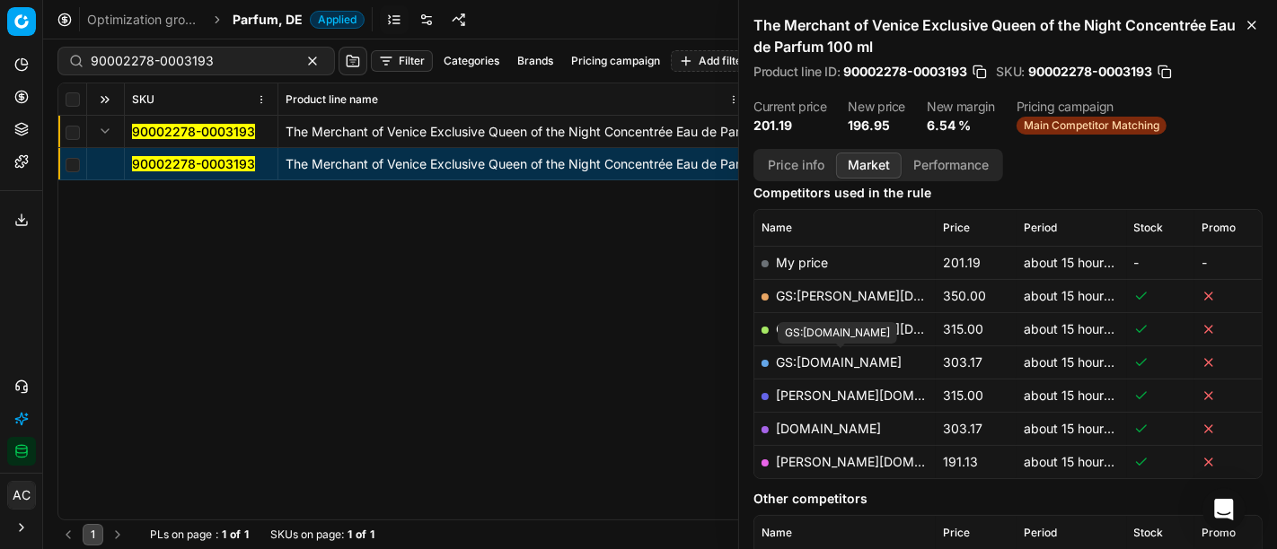
scroll to position [235, 0]
click at [214, 64] on input "90002278-0003193" at bounding box center [189, 61] width 197 height 18
paste input "80060009-100"
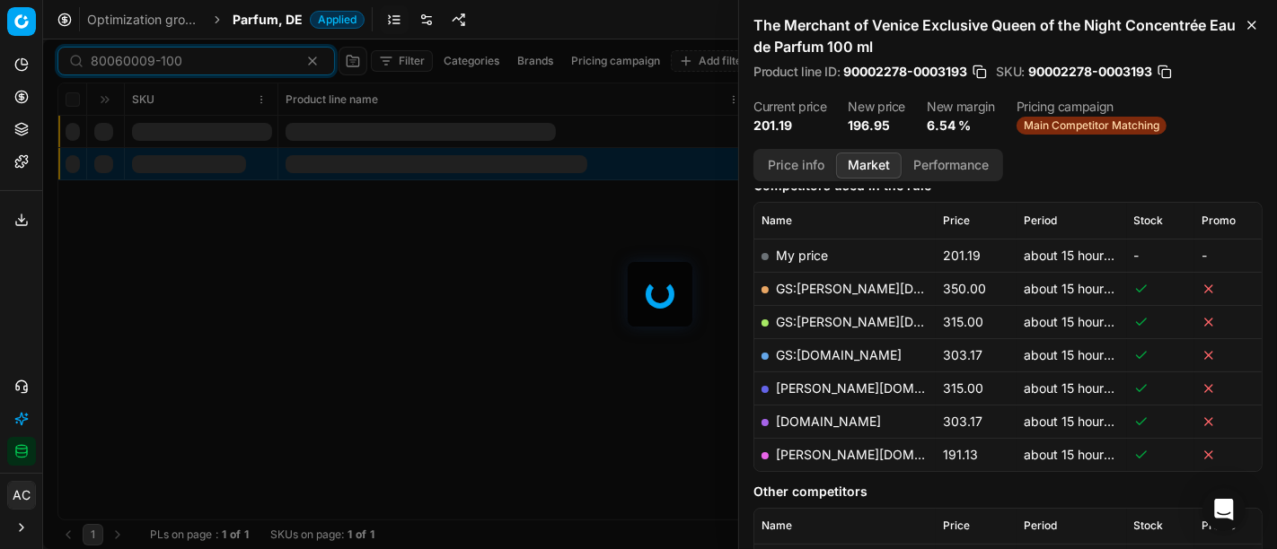
scroll to position [235, 0]
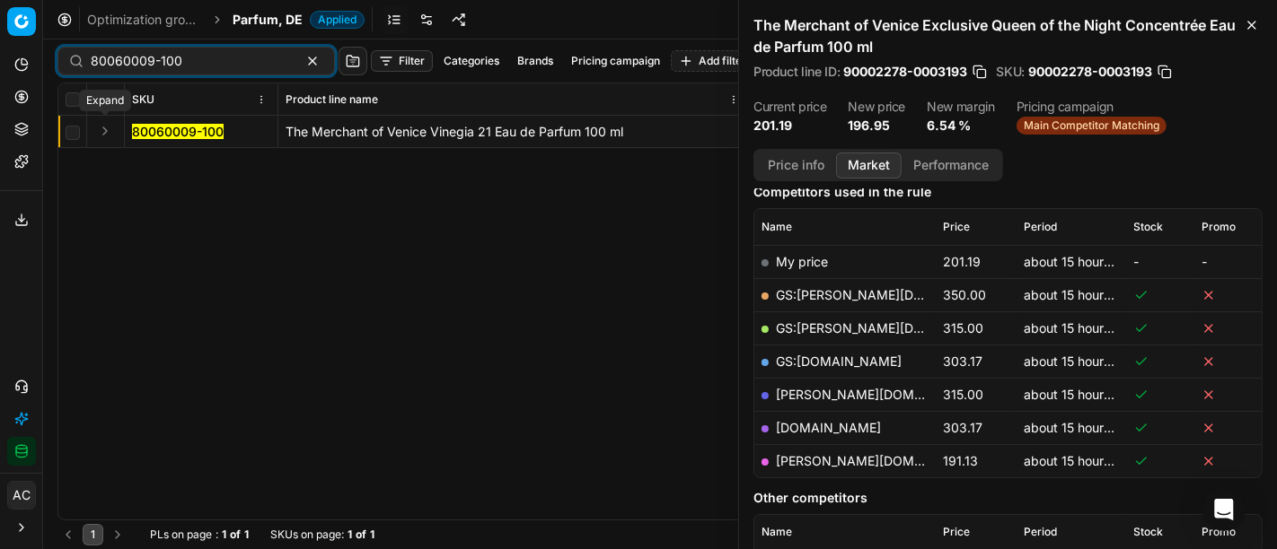
click at [106, 129] on button "Expand" at bounding box center [105, 131] width 22 height 22
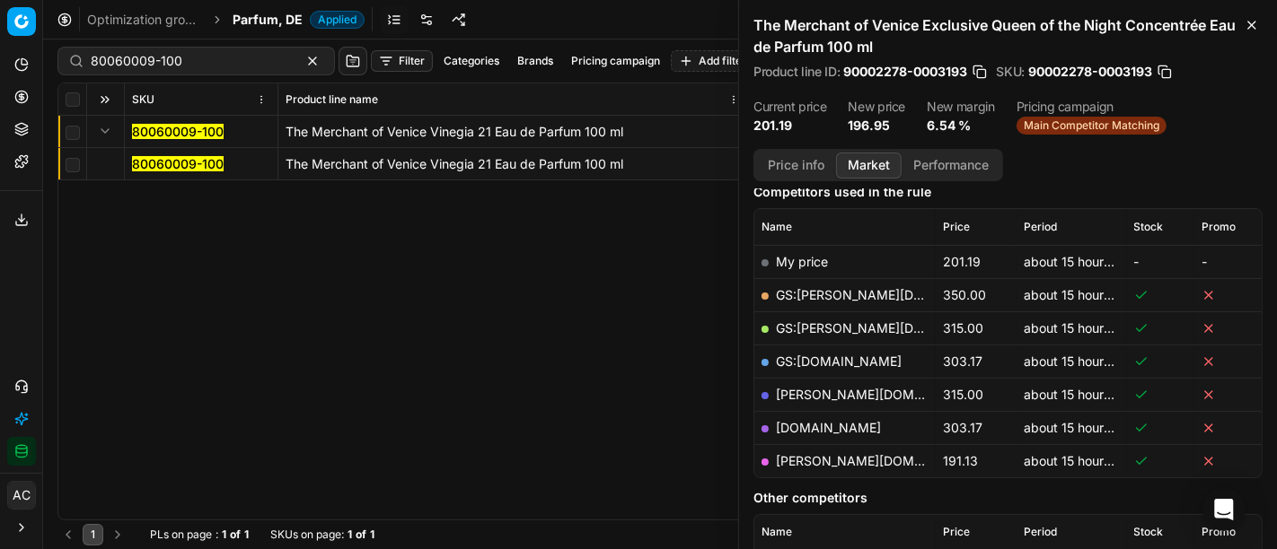
click at [148, 165] on mark "80060009-100" at bounding box center [178, 163] width 92 height 15
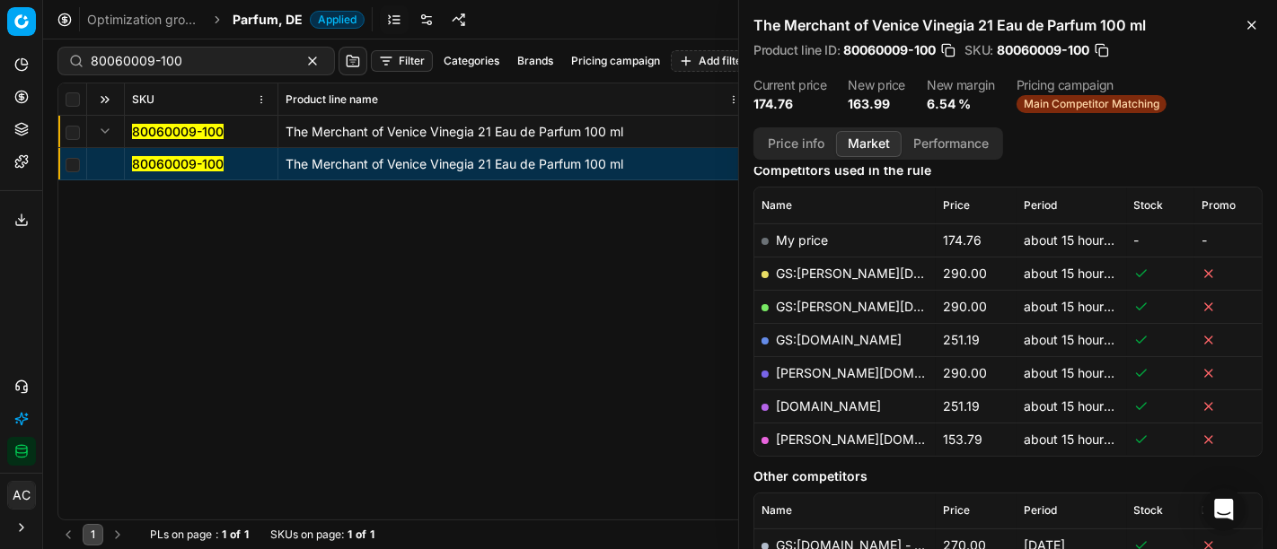
click at [809, 440] on link "pieper.de" at bounding box center [880, 439] width 208 height 15
click at [609, 396] on div "80060009-100 The Merchant of Venice Vinegia 21 Eau de Parfum 100 ml 80060009-10…" at bounding box center [659, 318] width 1203 height 404
click at [220, 67] on input "80060009-100" at bounding box center [189, 61] width 197 height 18
paste input "12066"
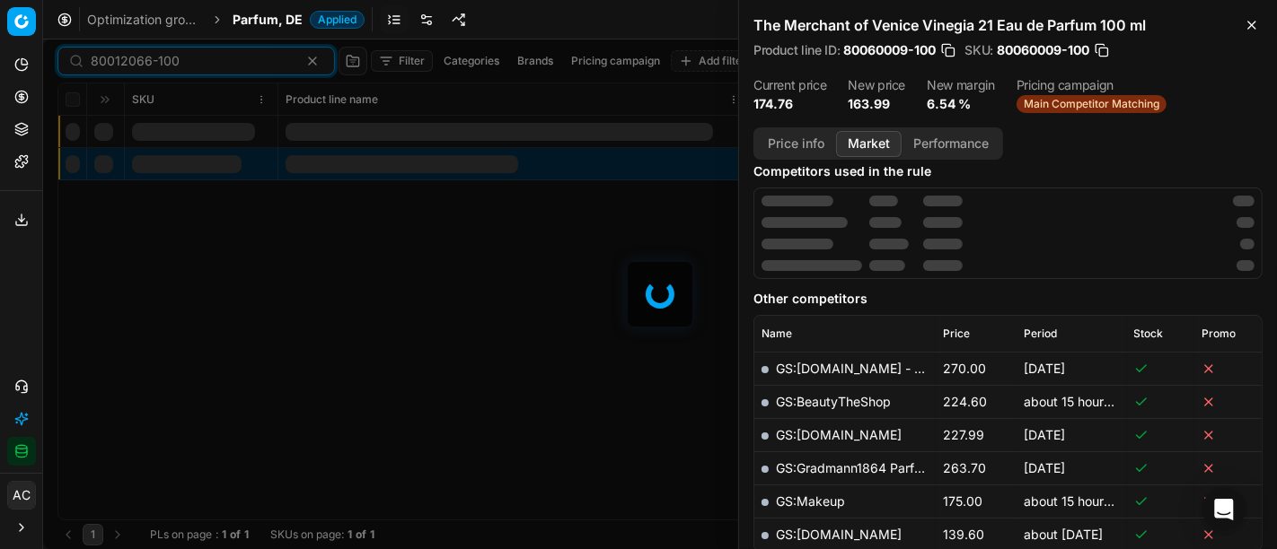
scroll to position [235, 0]
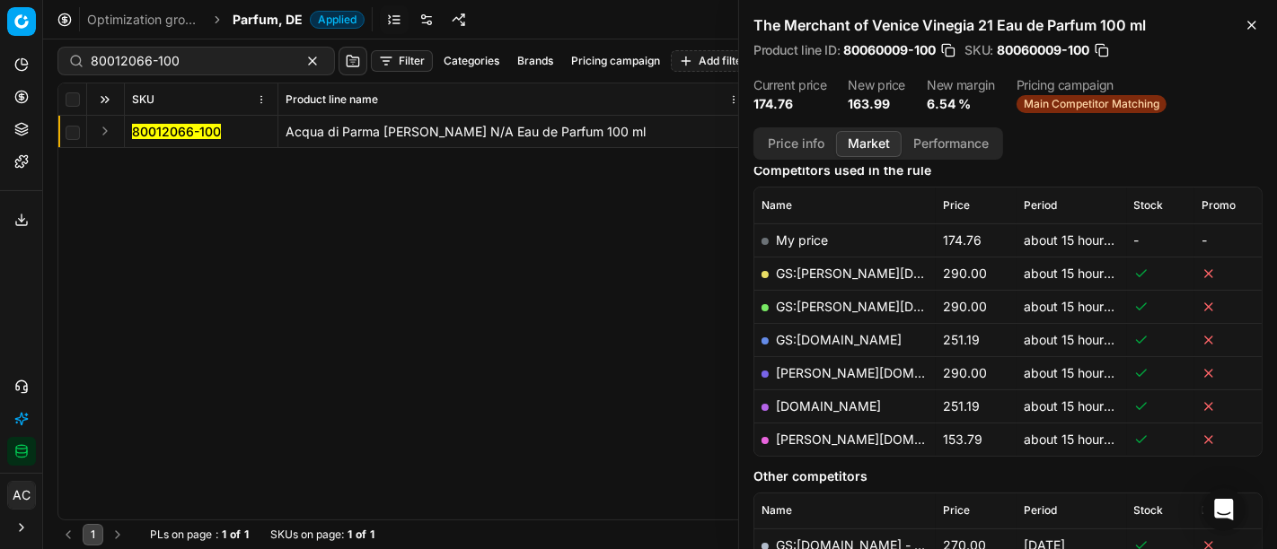
click at [108, 129] on button "Expand" at bounding box center [105, 131] width 22 height 22
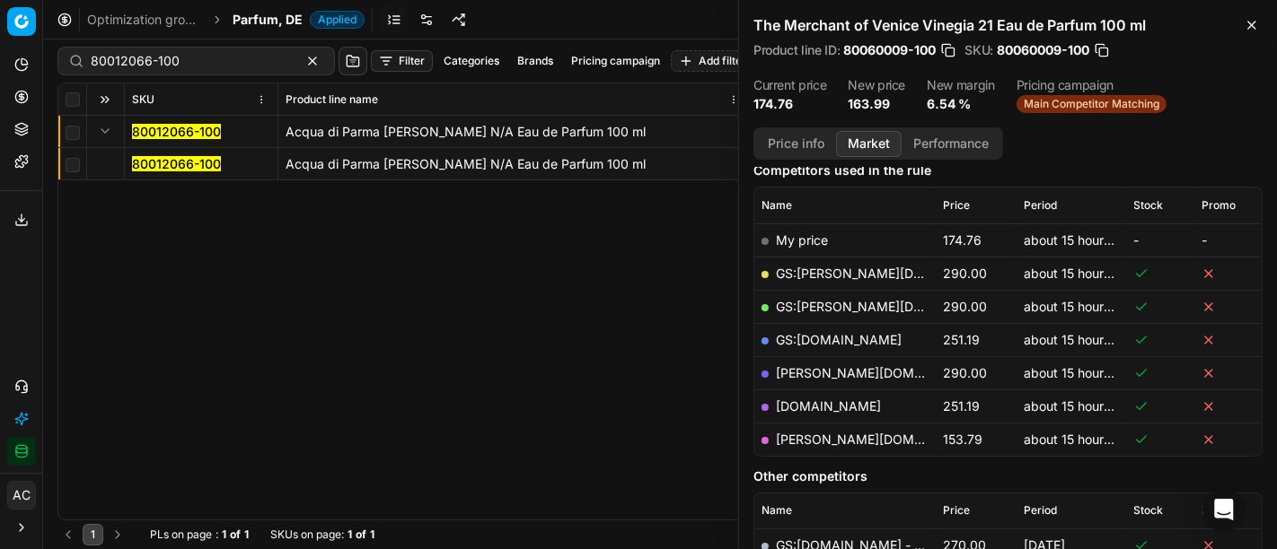
click at [157, 163] on mark "80012066-100" at bounding box center [176, 163] width 89 height 15
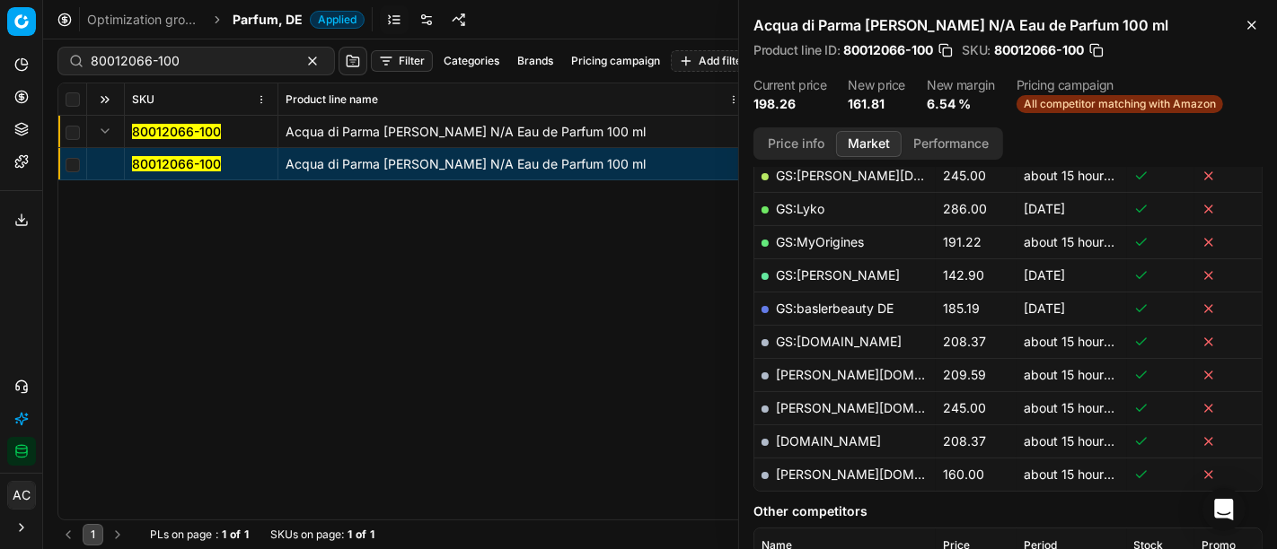
scroll to position [366, 0]
click at [800, 467] on link "pieper.de" at bounding box center [880, 474] width 208 height 15
click at [182, 65] on input "80012066-100" at bounding box center [189, 61] width 197 height 18
paste input "90001921-0002672"
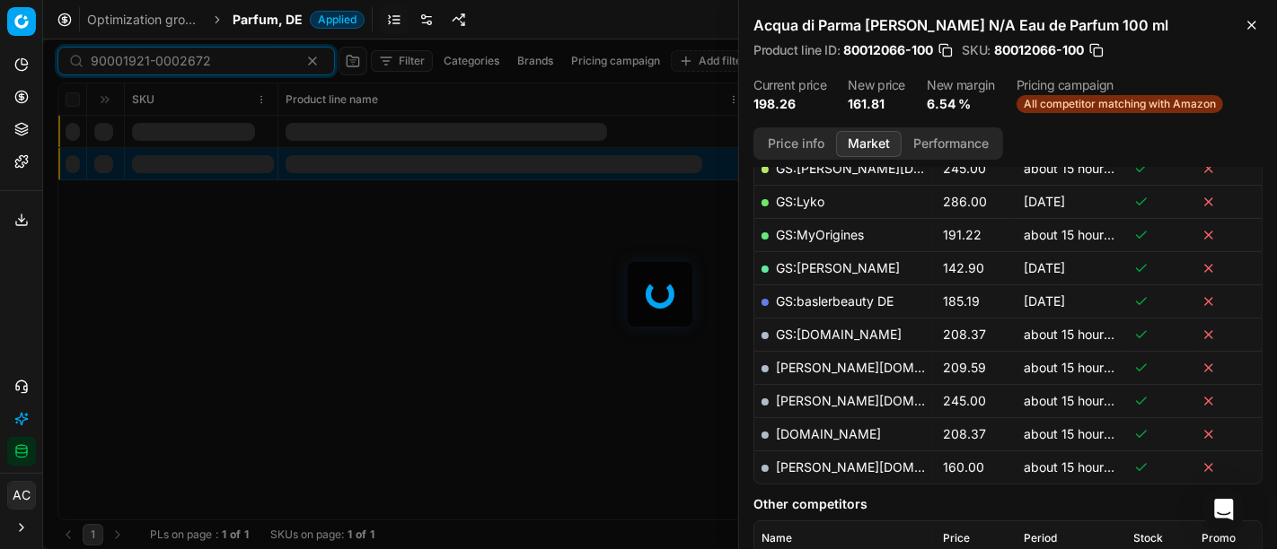
scroll to position [366, 0]
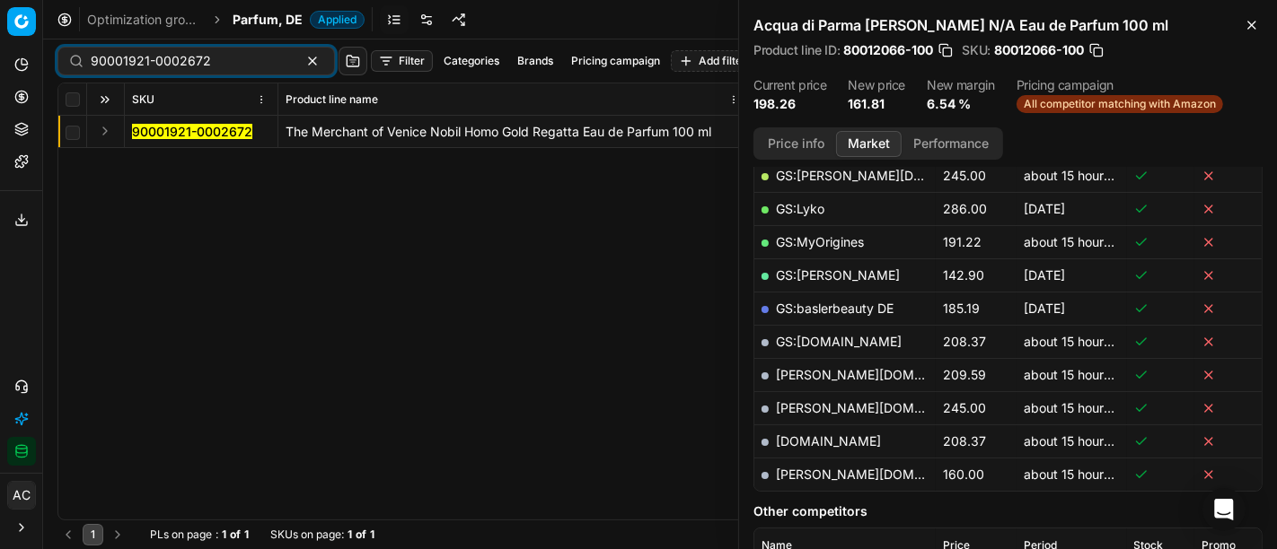
click at [102, 130] on button "Expand" at bounding box center [105, 131] width 22 height 22
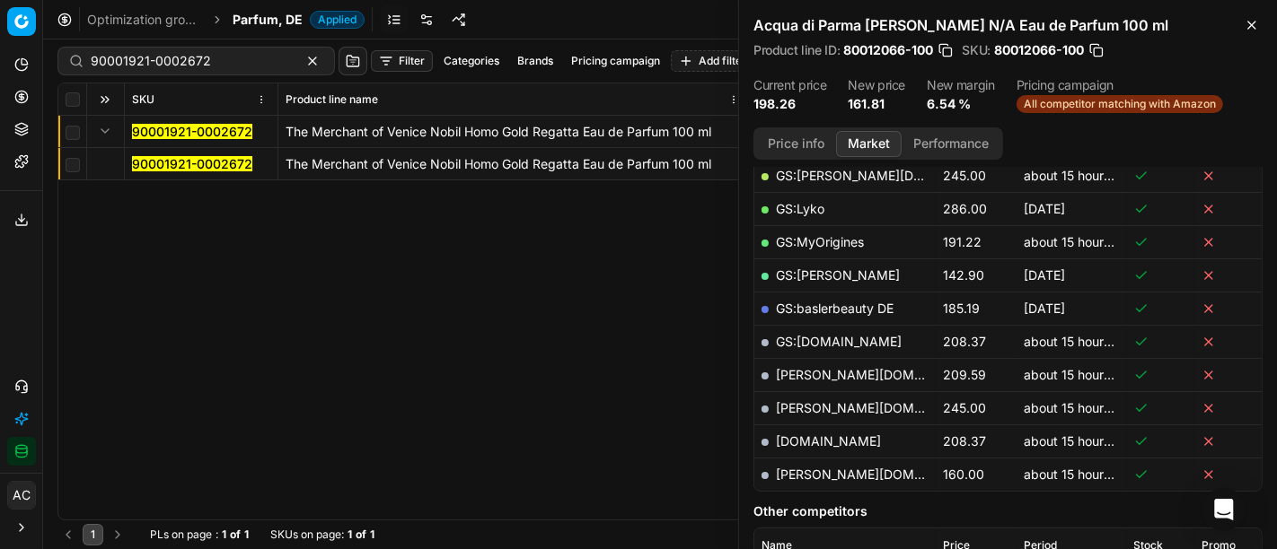
click at [158, 163] on mark "90001921-0002672" at bounding box center [192, 163] width 120 height 15
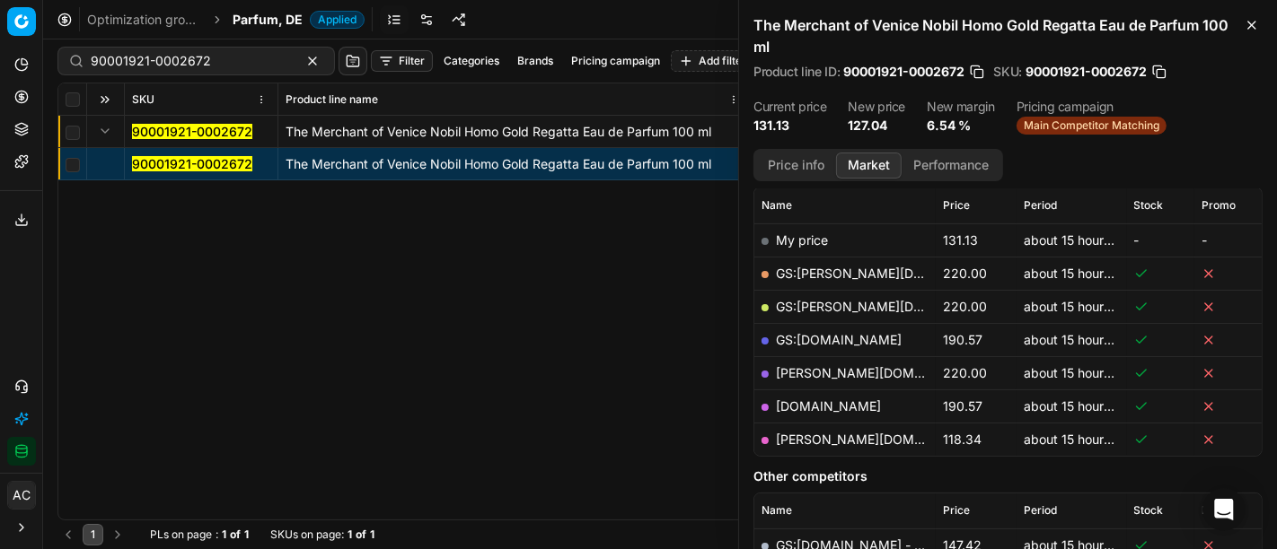
scroll to position [267, 0]
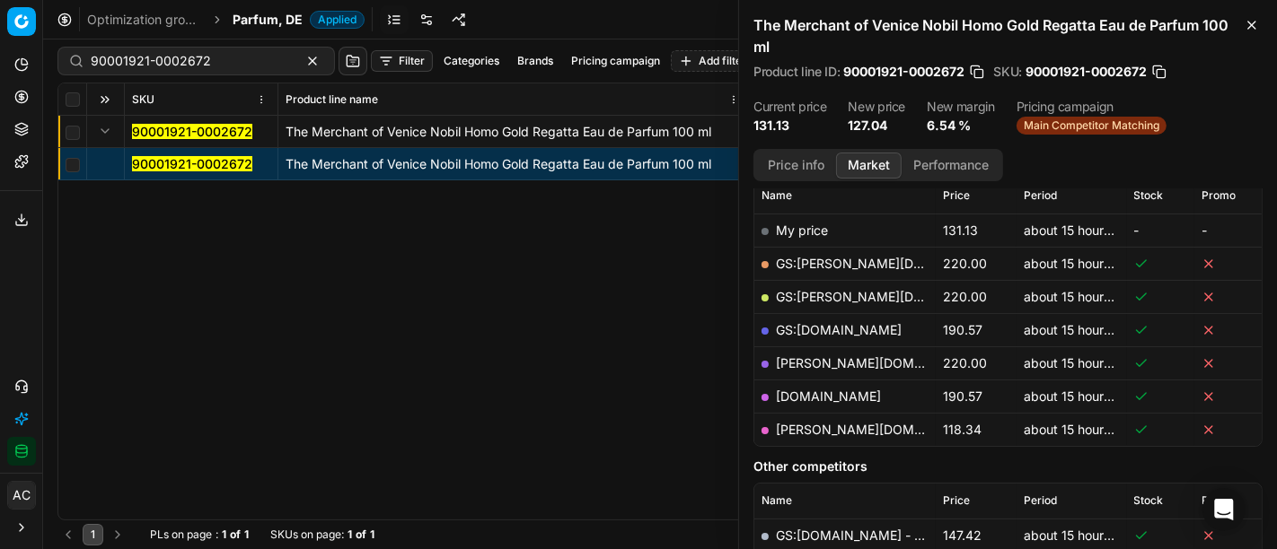
click at [797, 428] on link "pieper.de" at bounding box center [880, 429] width 208 height 15
click at [238, 65] on input "90001921-0002672" at bounding box center [189, 61] width 197 height 18
paste input "4920-0007436"
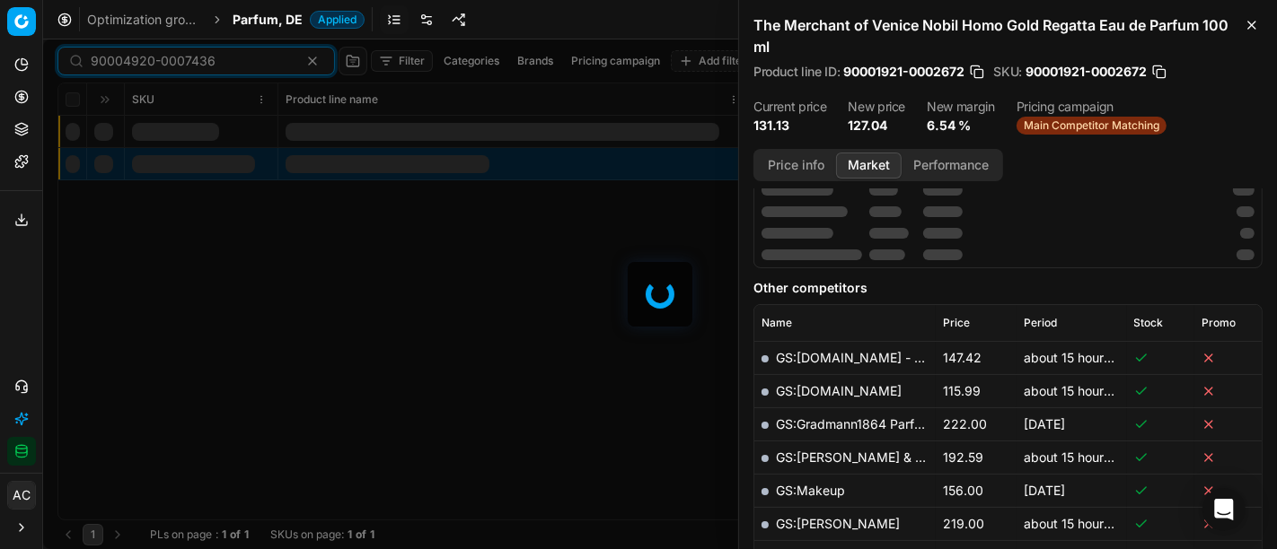
scroll to position [267, 0]
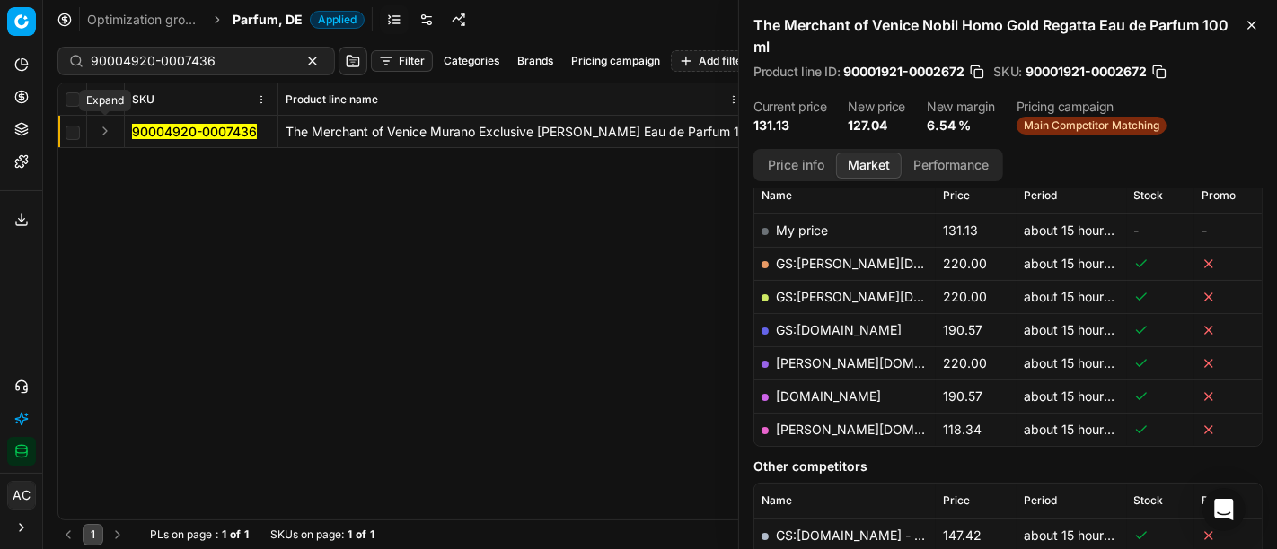
click at [108, 132] on button "Expand" at bounding box center [105, 131] width 22 height 22
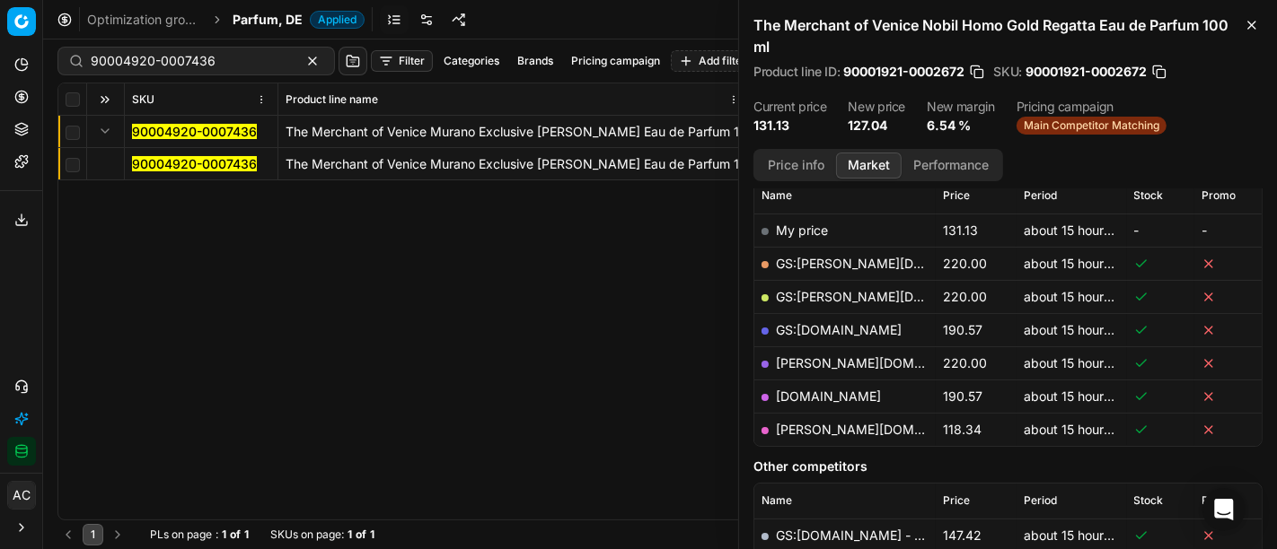
click at [139, 162] on mark "90004920-0007436" at bounding box center [194, 163] width 125 height 15
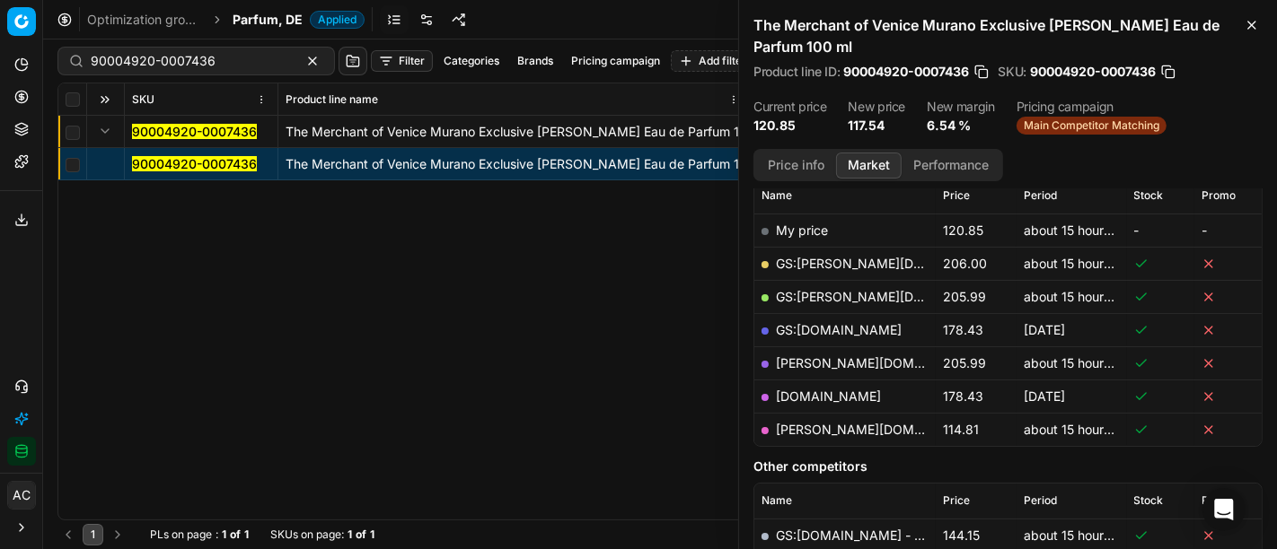
click at [813, 430] on link "pieper.de" at bounding box center [880, 429] width 208 height 15
click at [179, 57] on input "90004920-0007436" at bounding box center [189, 61] width 197 height 18
paste input "80027654-75"
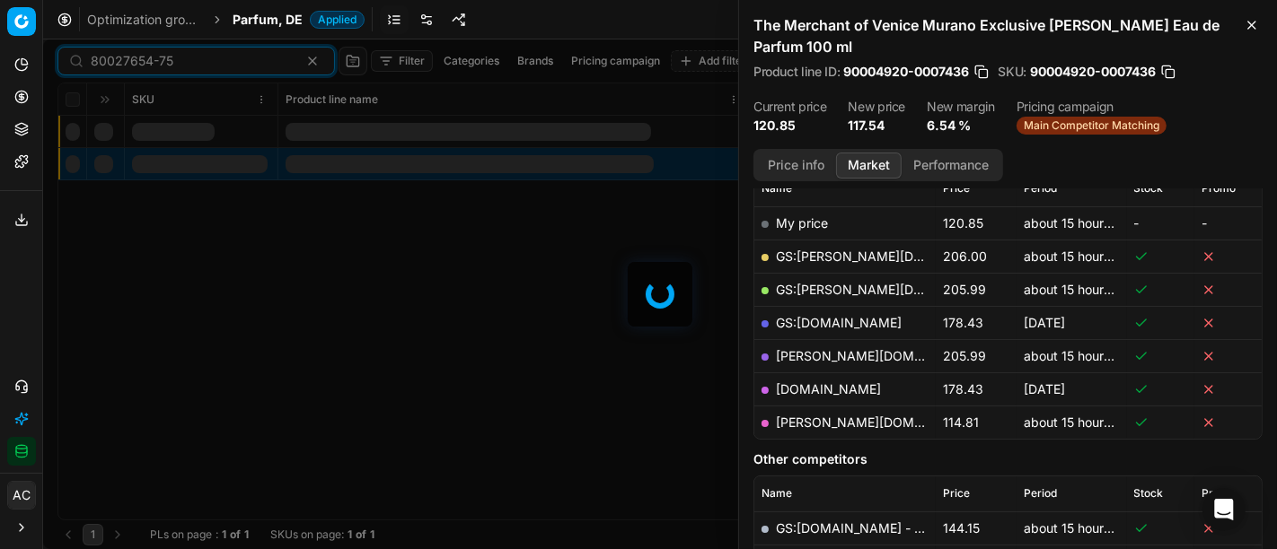
scroll to position [267, 0]
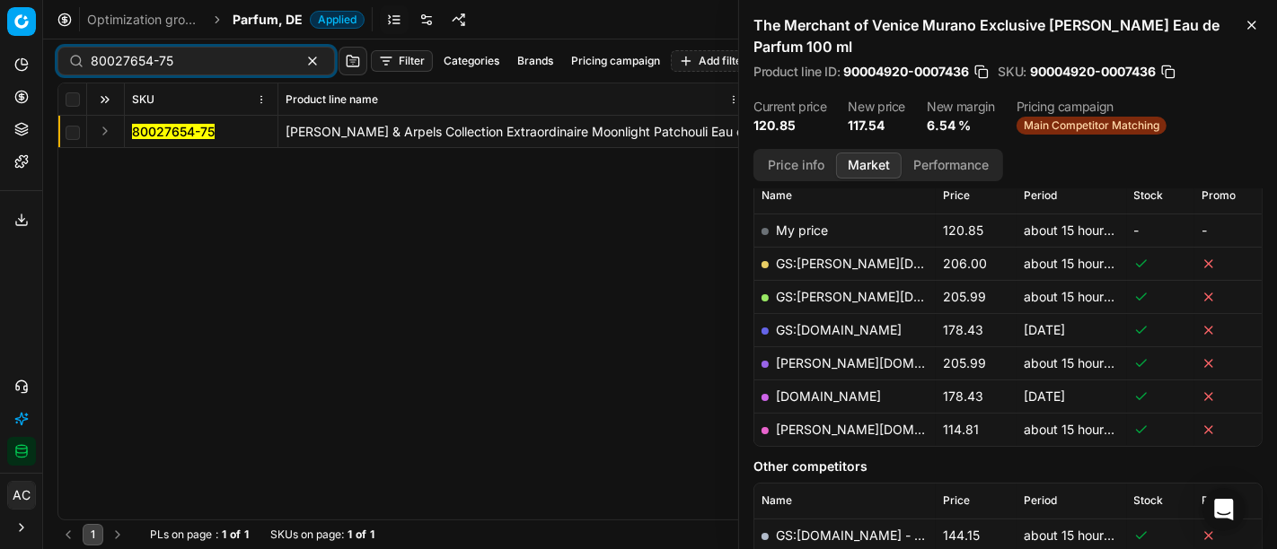
click at [101, 132] on button "Expand" at bounding box center [105, 131] width 22 height 22
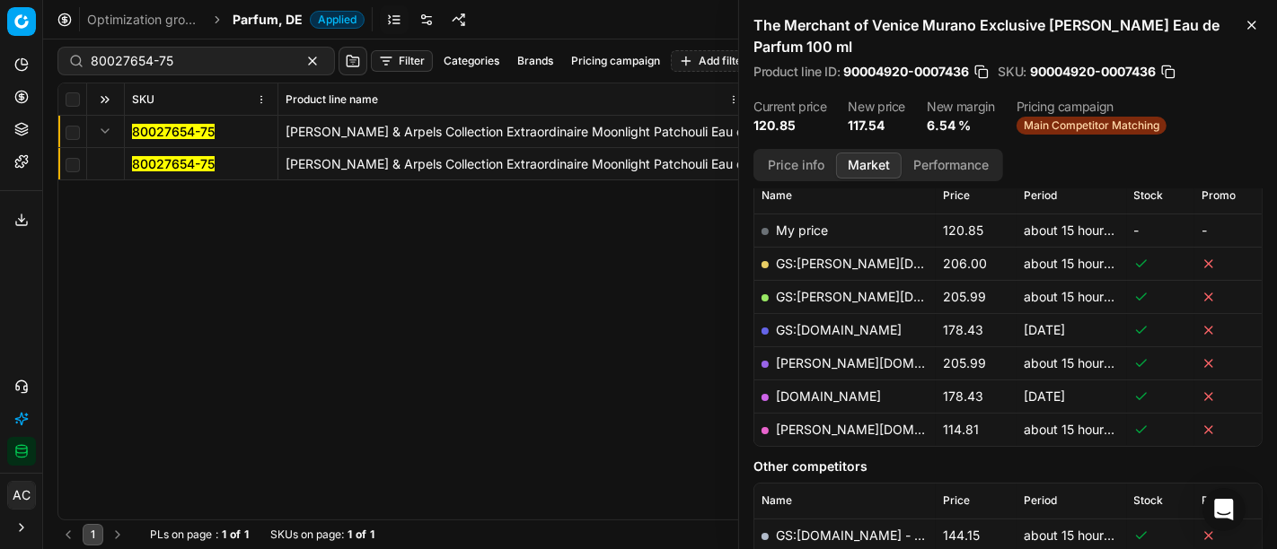
click at [141, 165] on mark "80027654-75" at bounding box center [173, 163] width 83 height 15
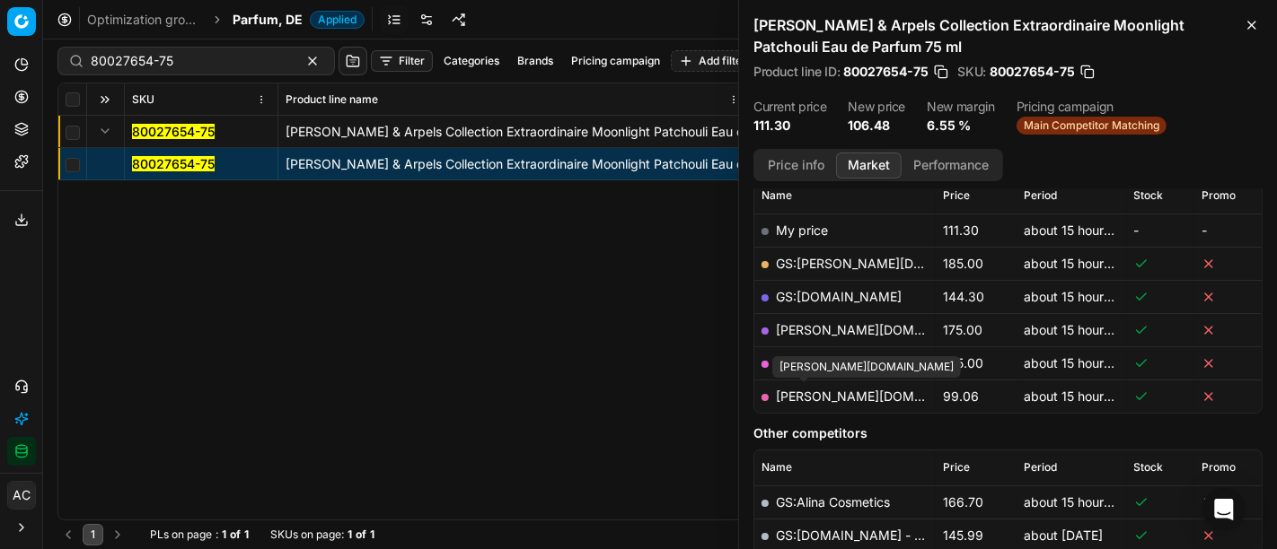
click at [819, 400] on link "pieper.de" at bounding box center [880, 396] width 208 height 15
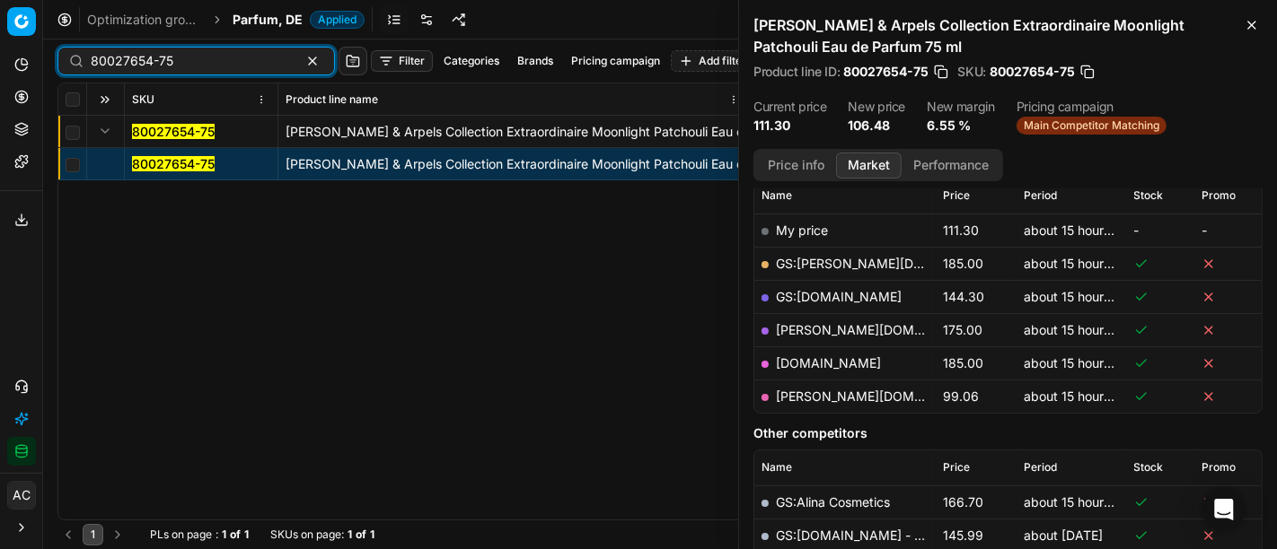
click at [239, 68] on input "80027654-75" at bounding box center [189, 61] width 197 height 18
paste input "76409"
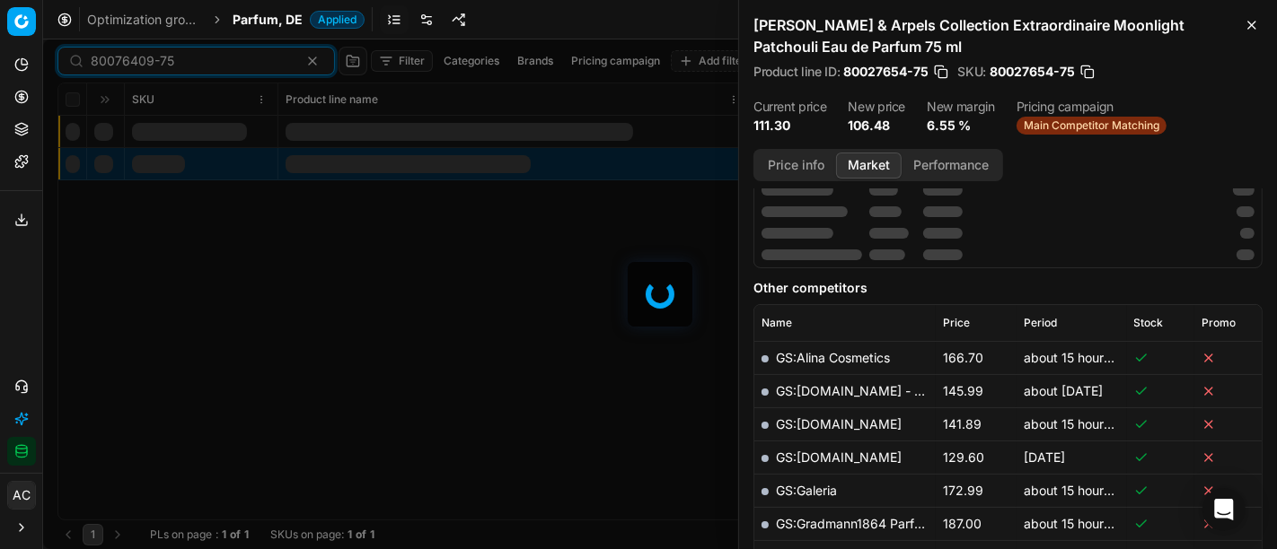
scroll to position [267, 0]
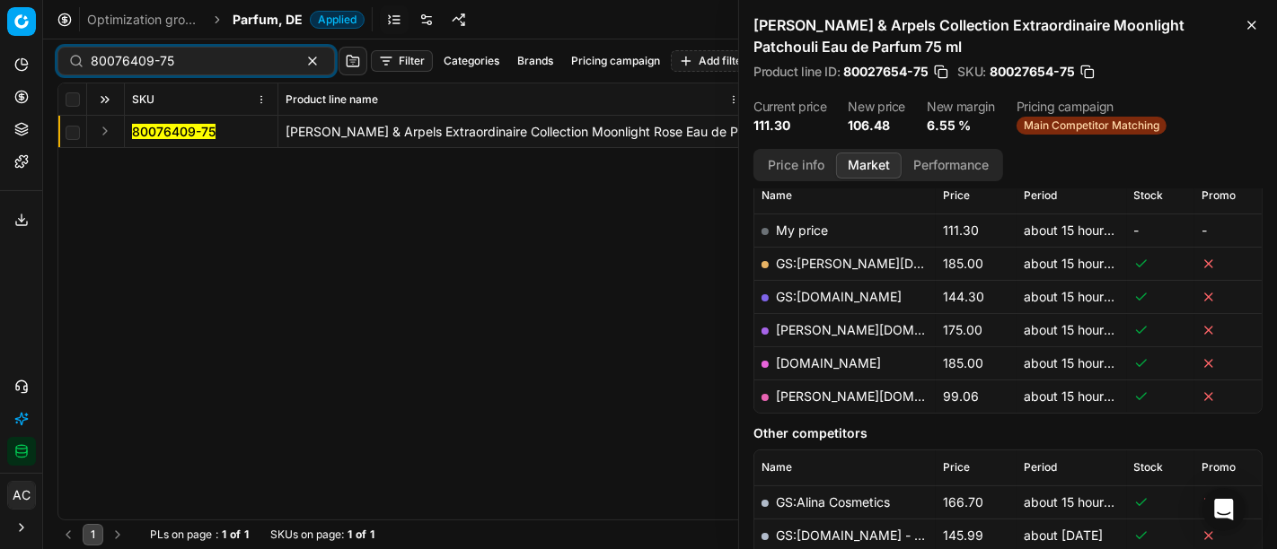
click at [103, 134] on button "Expand" at bounding box center [105, 131] width 22 height 22
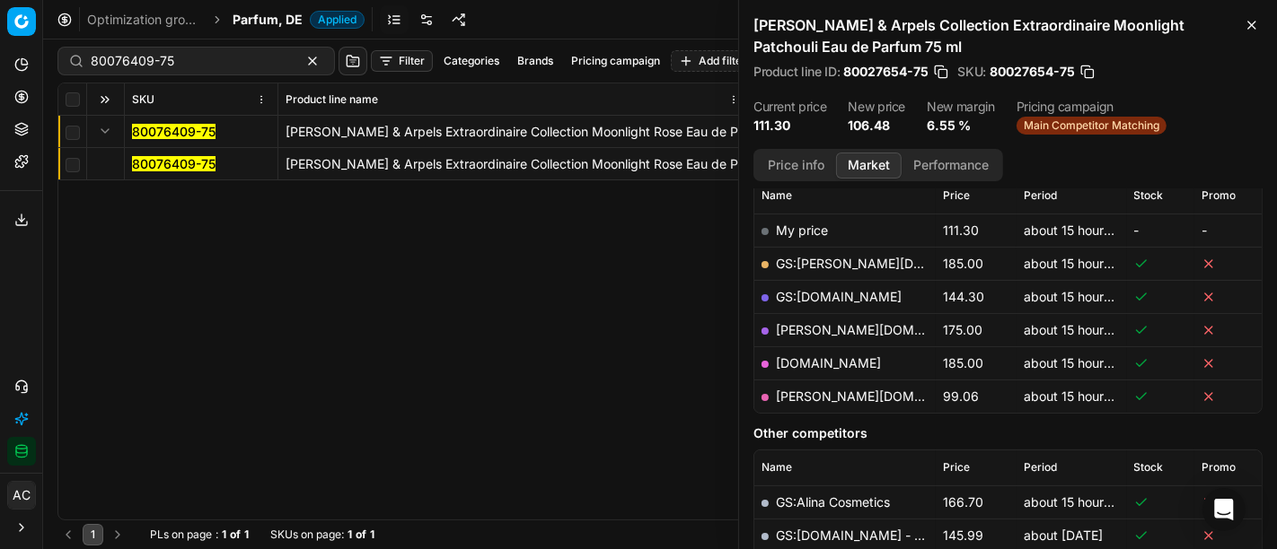
click at [145, 163] on mark "80076409-75" at bounding box center [173, 163] width 83 height 15
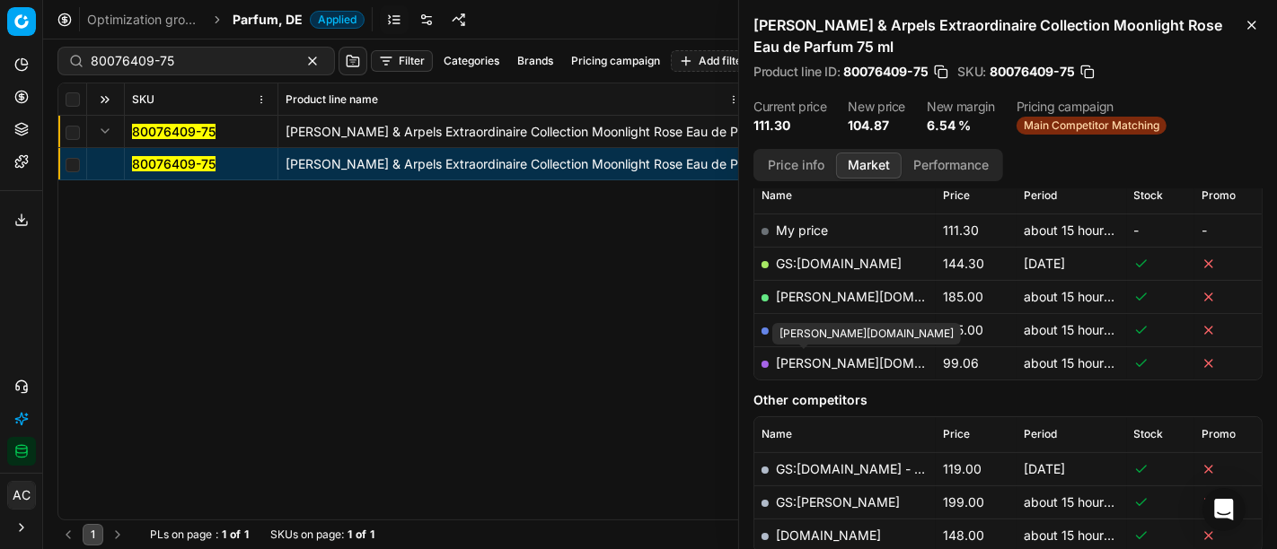
click at [815, 365] on link "pieper.de" at bounding box center [880, 363] width 208 height 15
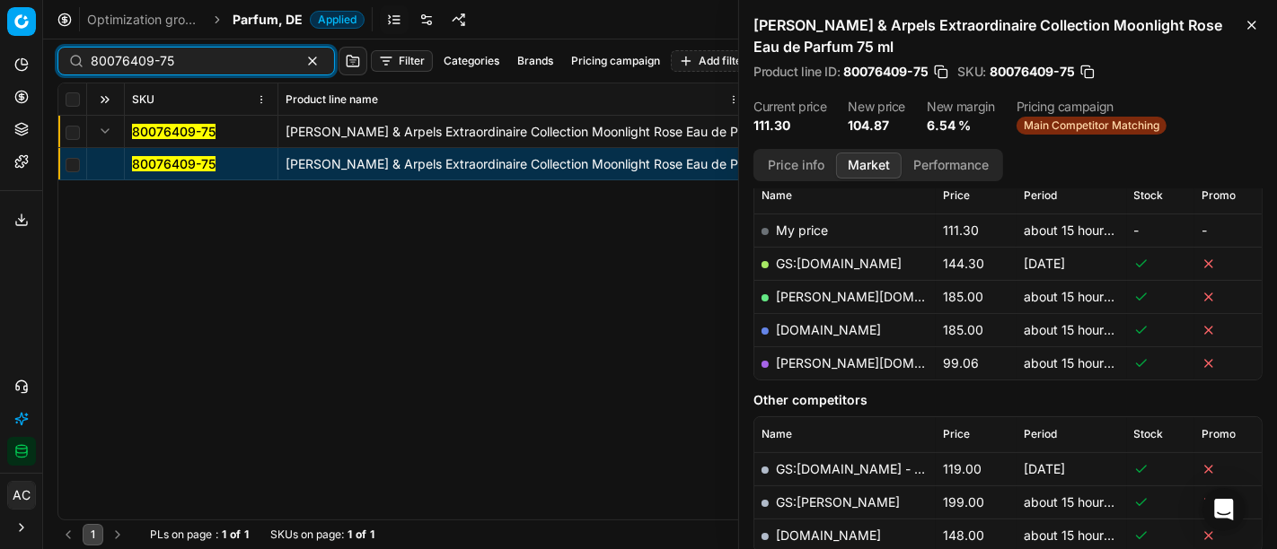
click at [224, 64] on input "80076409-75" at bounding box center [189, 61] width 197 height 18
paste input "00028"
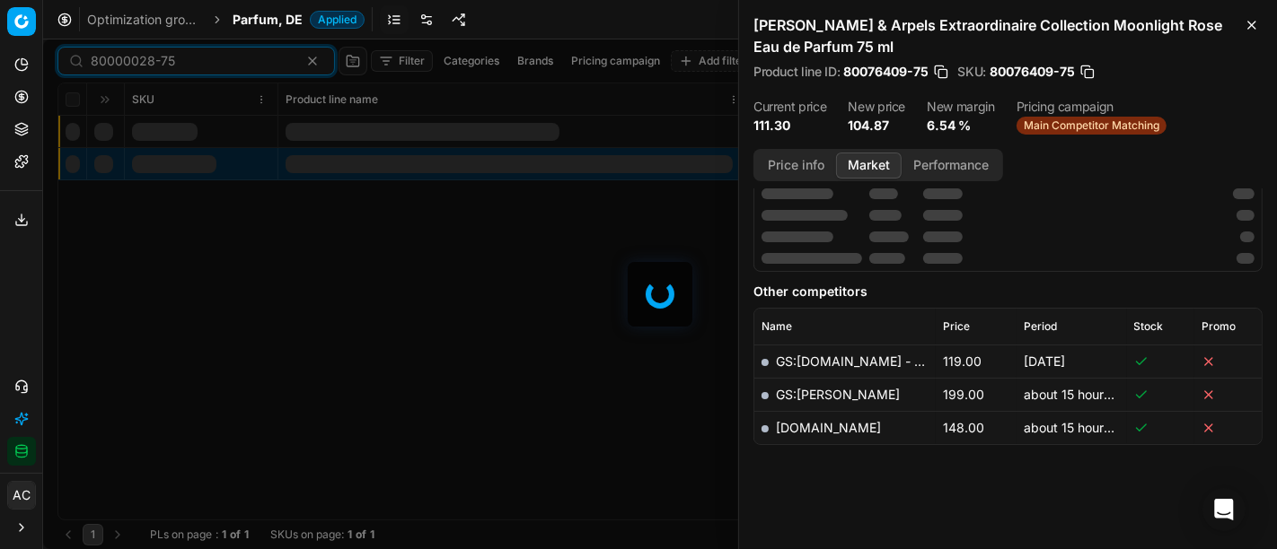
scroll to position [267, 0]
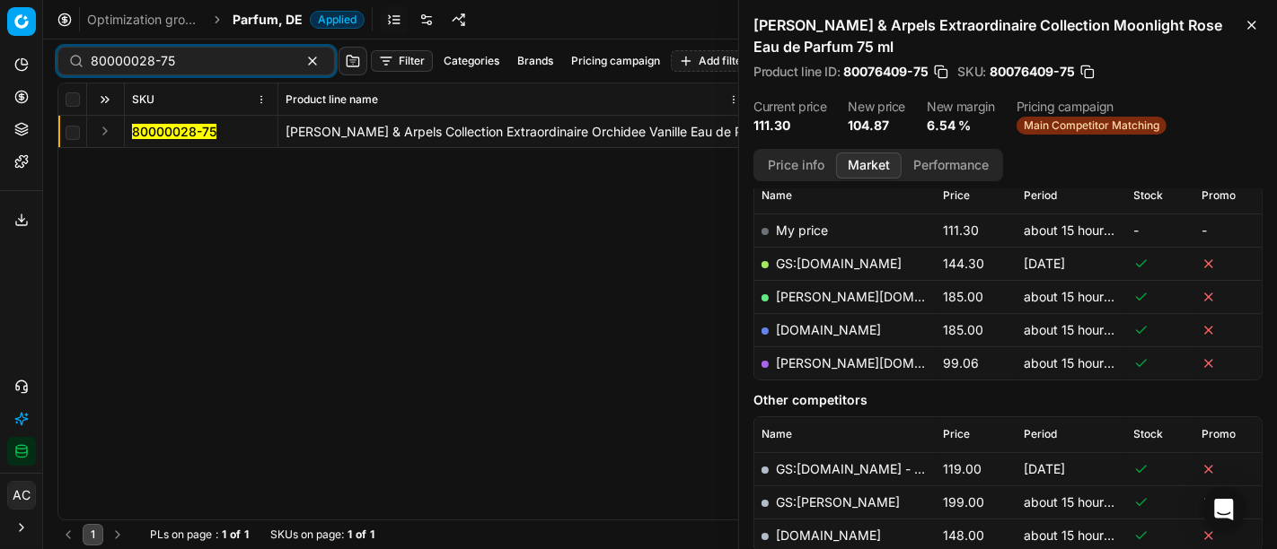
click at [100, 130] on button "Expand" at bounding box center [105, 131] width 22 height 22
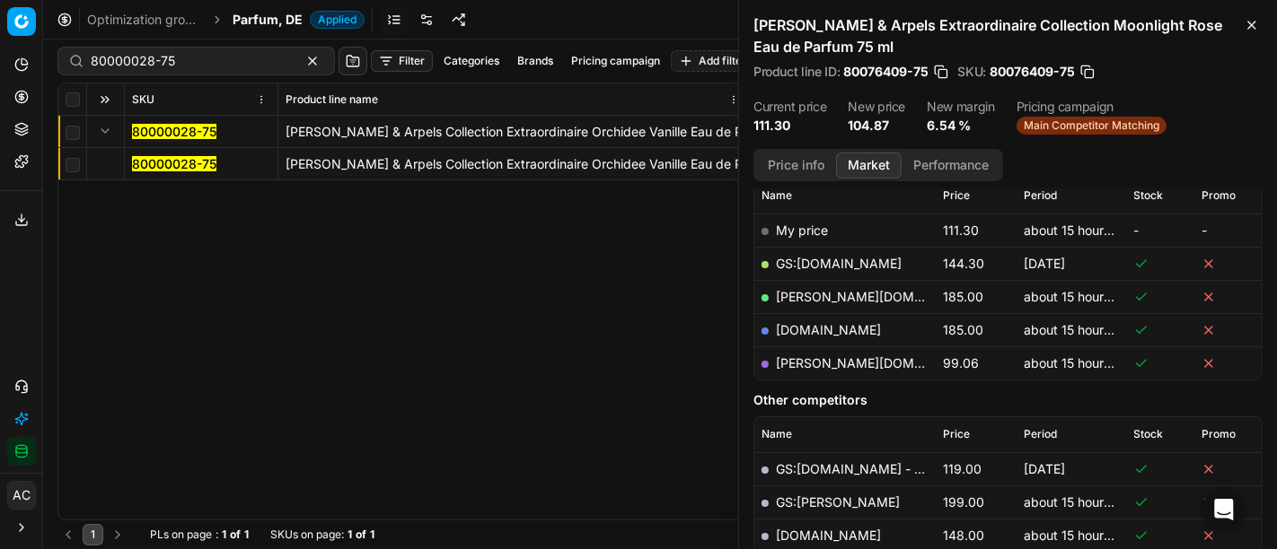
click at [138, 162] on mark "80000028-75" at bounding box center [174, 163] width 84 height 15
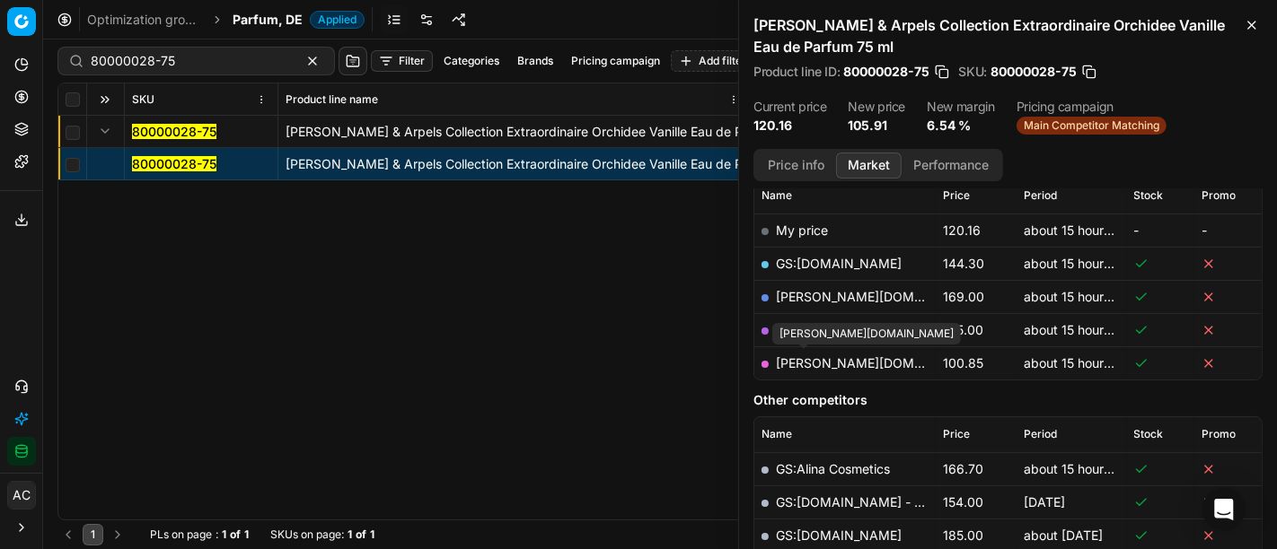
click at [818, 358] on link "pieper.de" at bounding box center [880, 363] width 208 height 15
click at [205, 74] on div "80000028-75" at bounding box center [195, 61] width 277 height 29
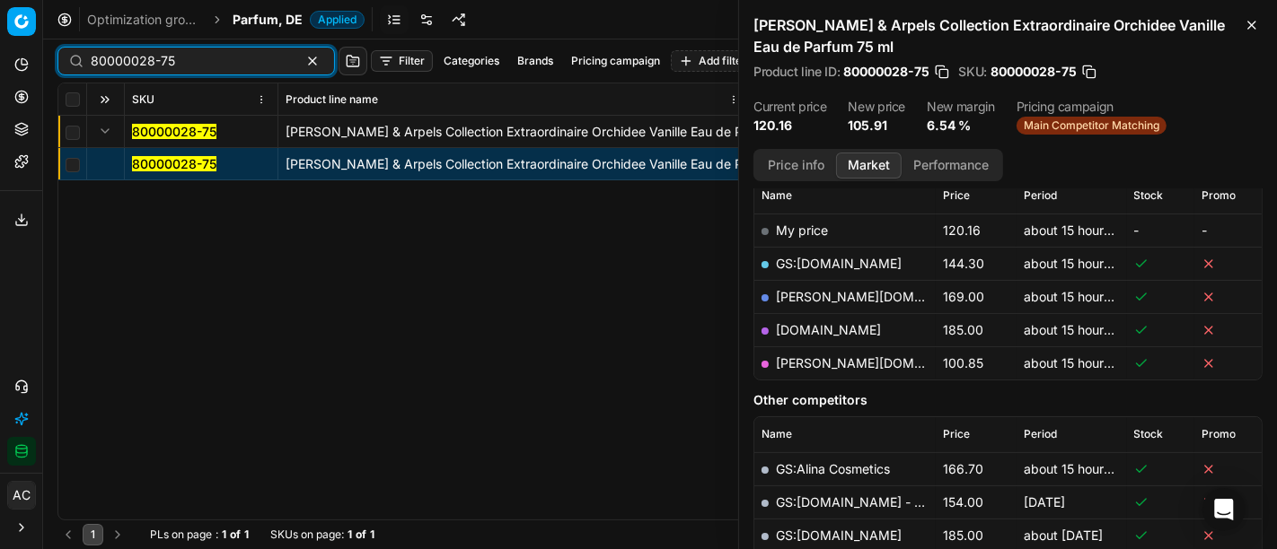
paste input "19068-100"
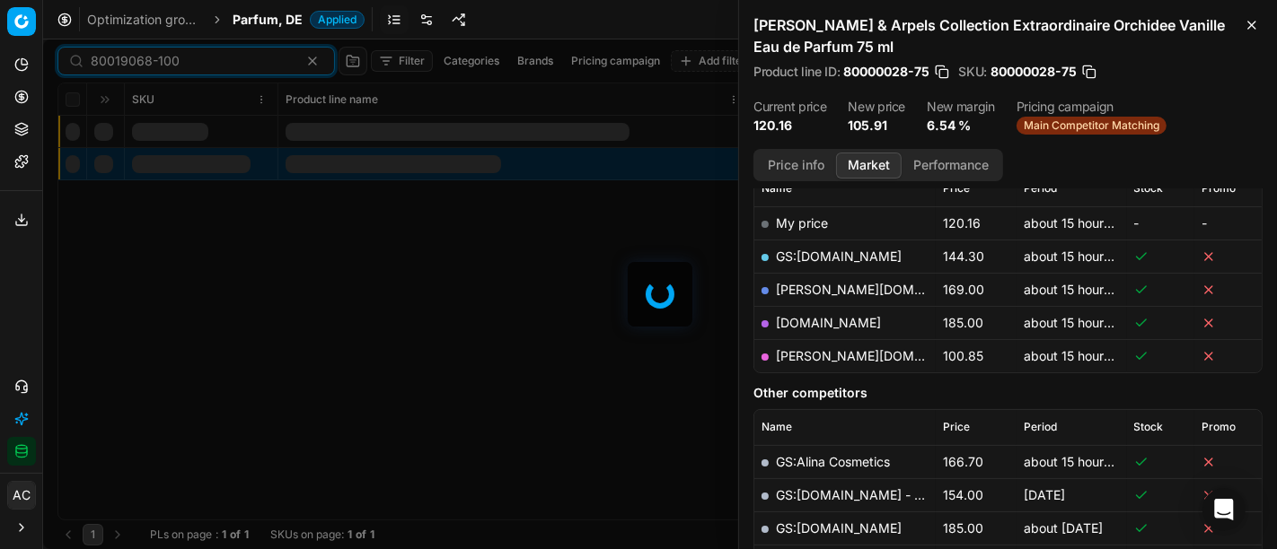
scroll to position [267, 0]
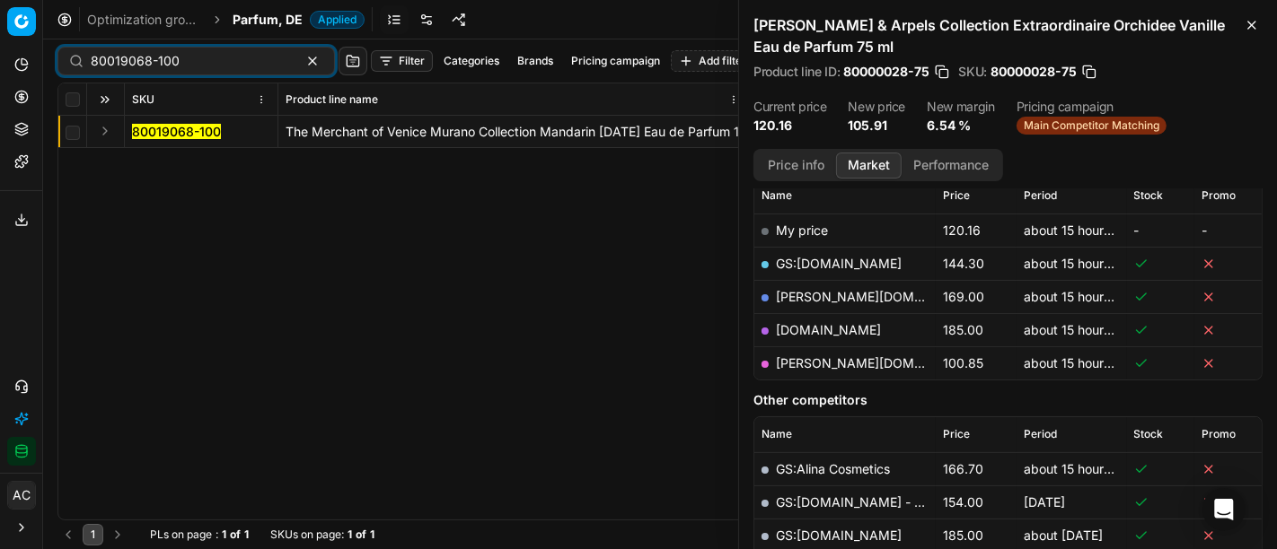
click at [102, 137] on button "Expand" at bounding box center [105, 131] width 22 height 22
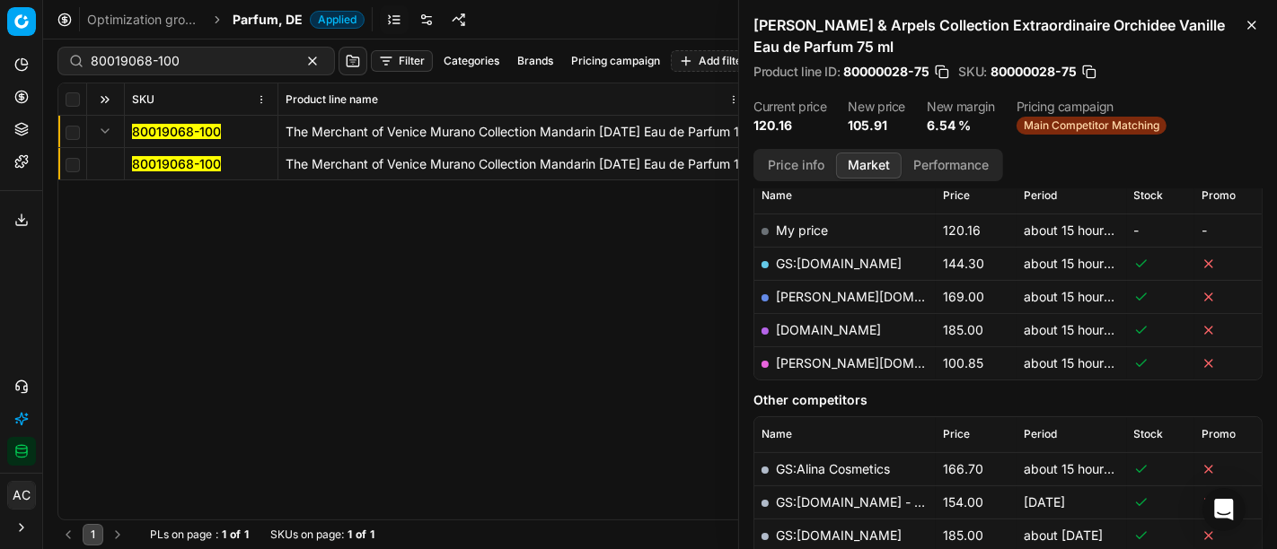
click at [153, 163] on mark "80019068-100" at bounding box center [176, 163] width 89 height 15
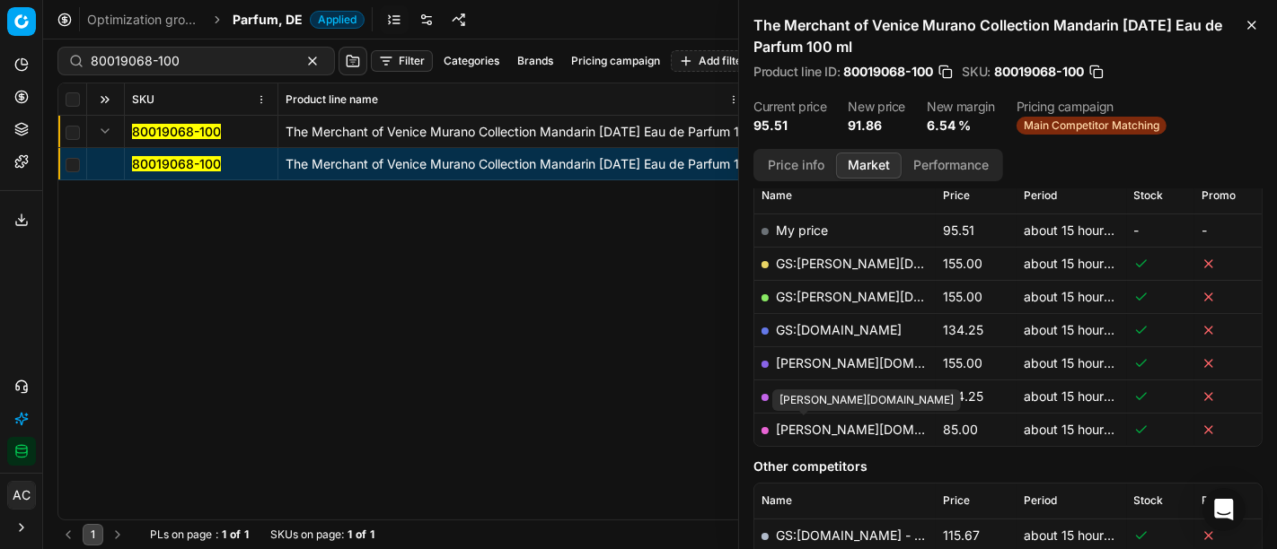
click at [786, 430] on link "pieper.de" at bounding box center [880, 429] width 208 height 15
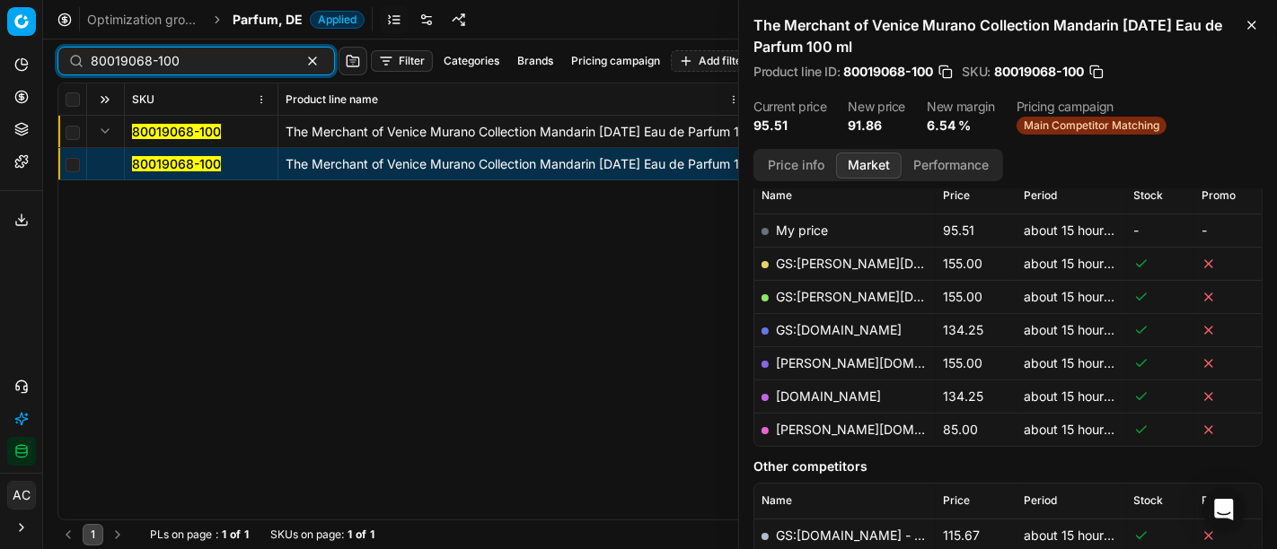
click at [234, 56] on input "80019068-100" at bounding box center [189, 61] width 197 height 18
paste input "90001597-0002297"
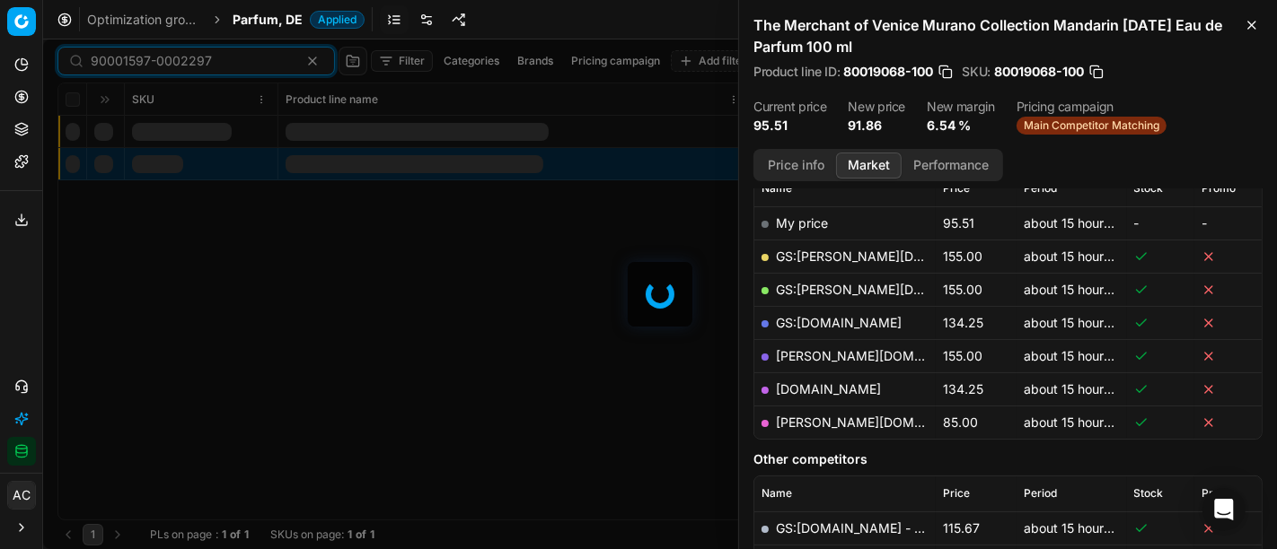
scroll to position [267, 0]
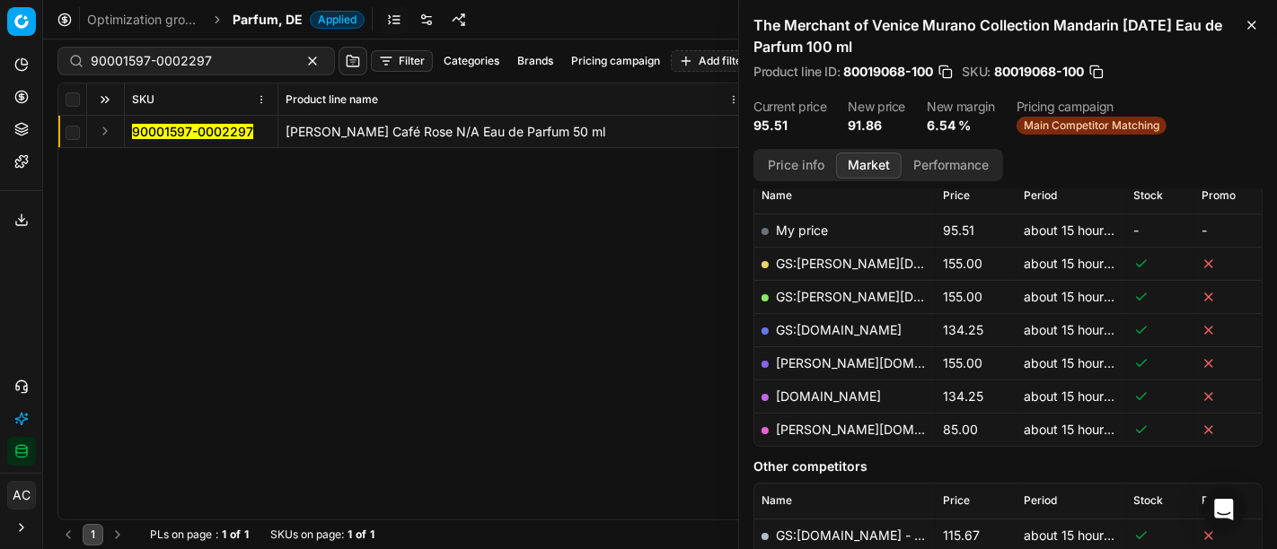
click at [108, 135] on button "Expand" at bounding box center [105, 131] width 22 height 22
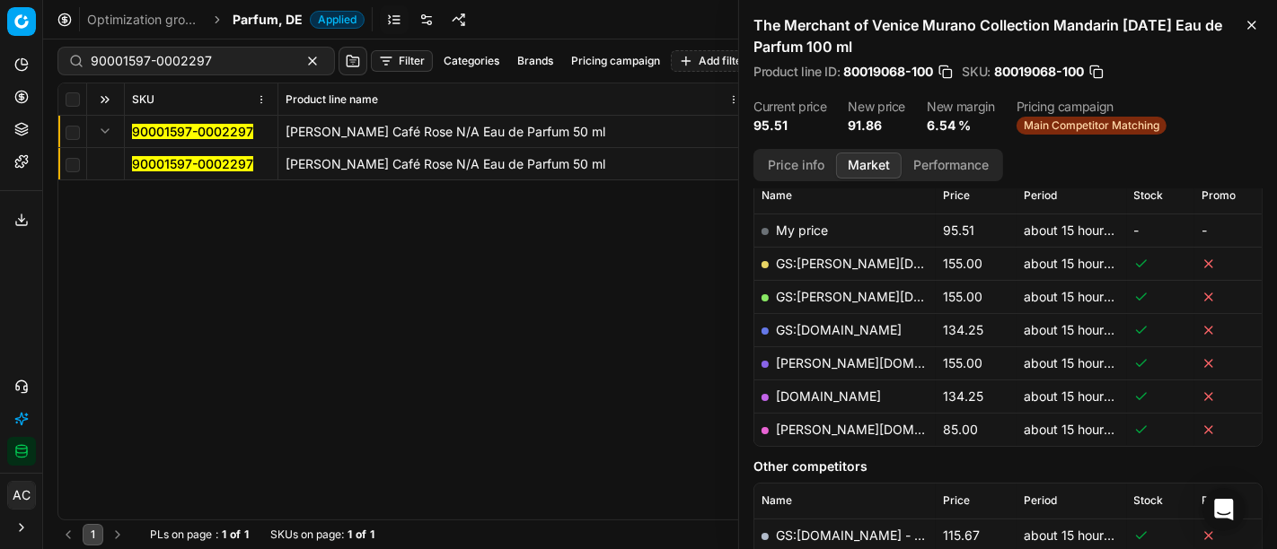
click at [145, 156] on mark "90001597-0002297" at bounding box center [192, 163] width 121 height 15
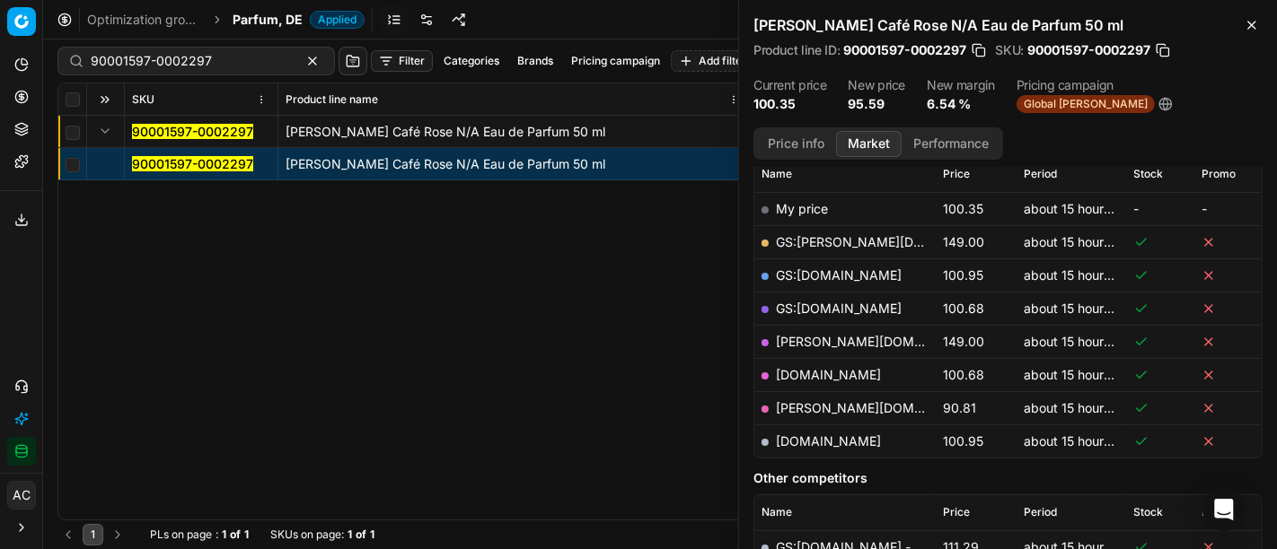
click at [797, 409] on link "pieper.de" at bounding box center [880, 407] width 208 height 15
click at [248, 63] on input "90001597-0002297" at bounding box center [189, 61] width 197 height 18
paste input "4172-000618"
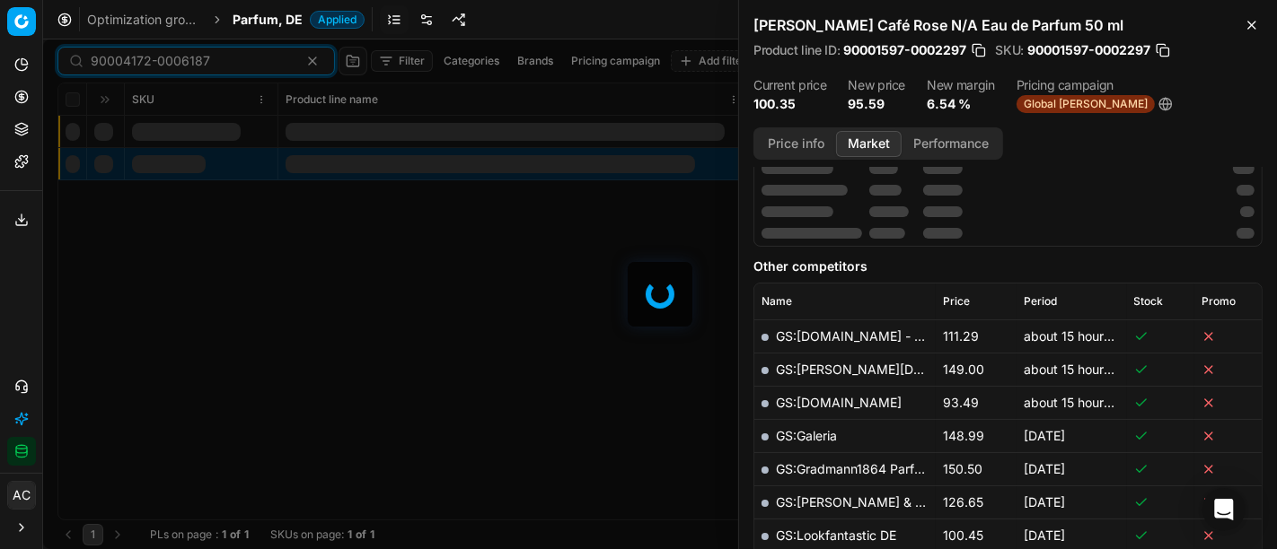
scroll to position [267, 0]
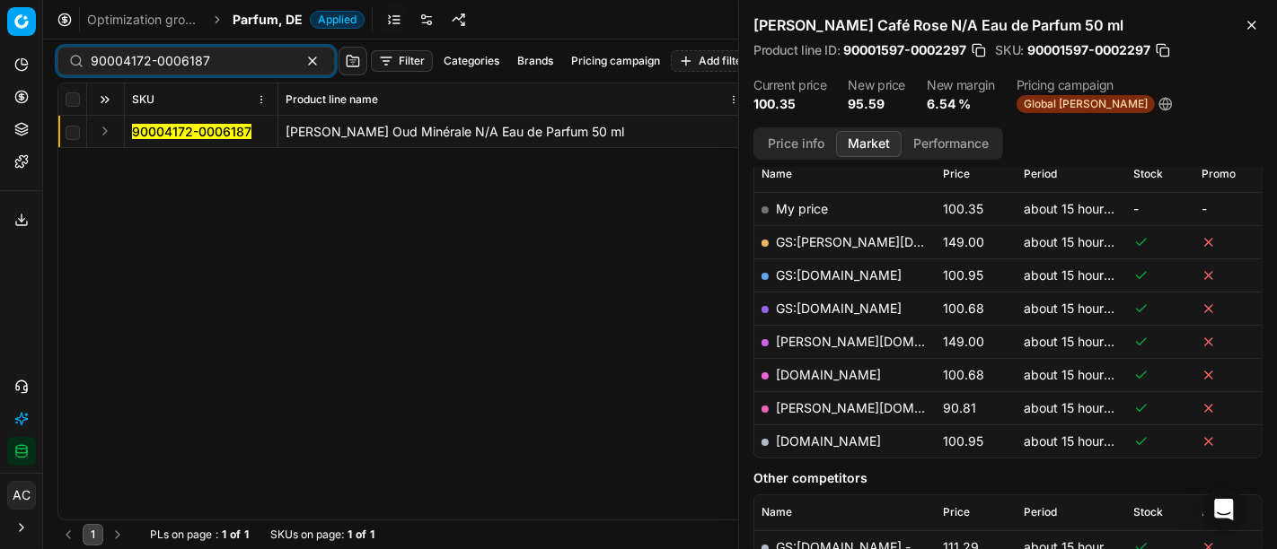
click at [99, 134] on button "Expand" at bounding box center [105, 131] width 22 height 22
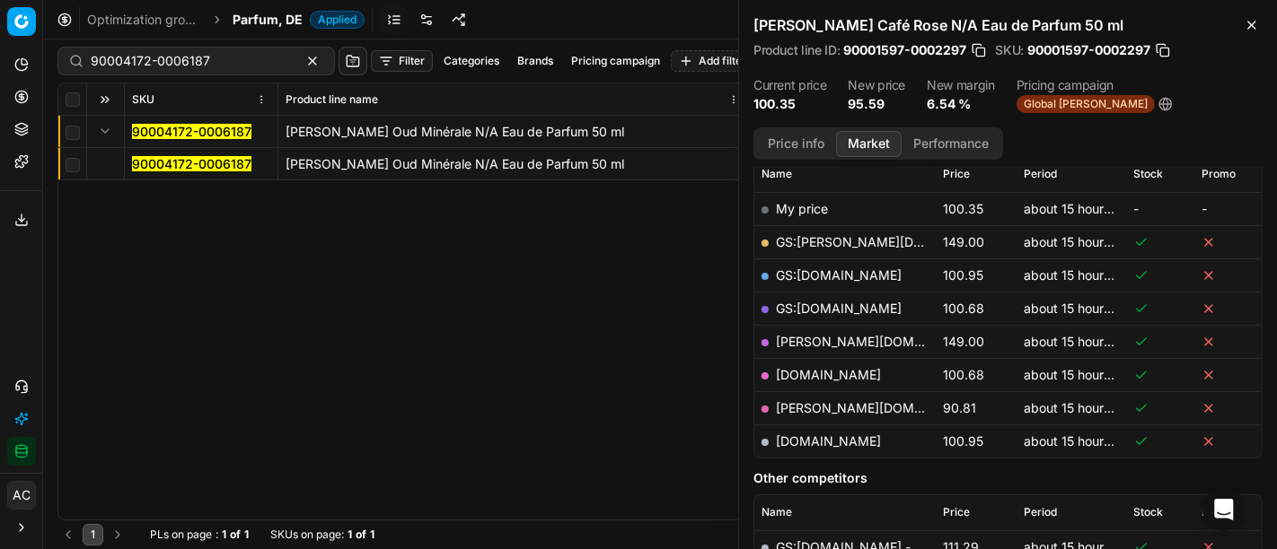
click at [156, 163] on mark "90004172-0006187" at bounding box center [191, 163] width 119 height 15
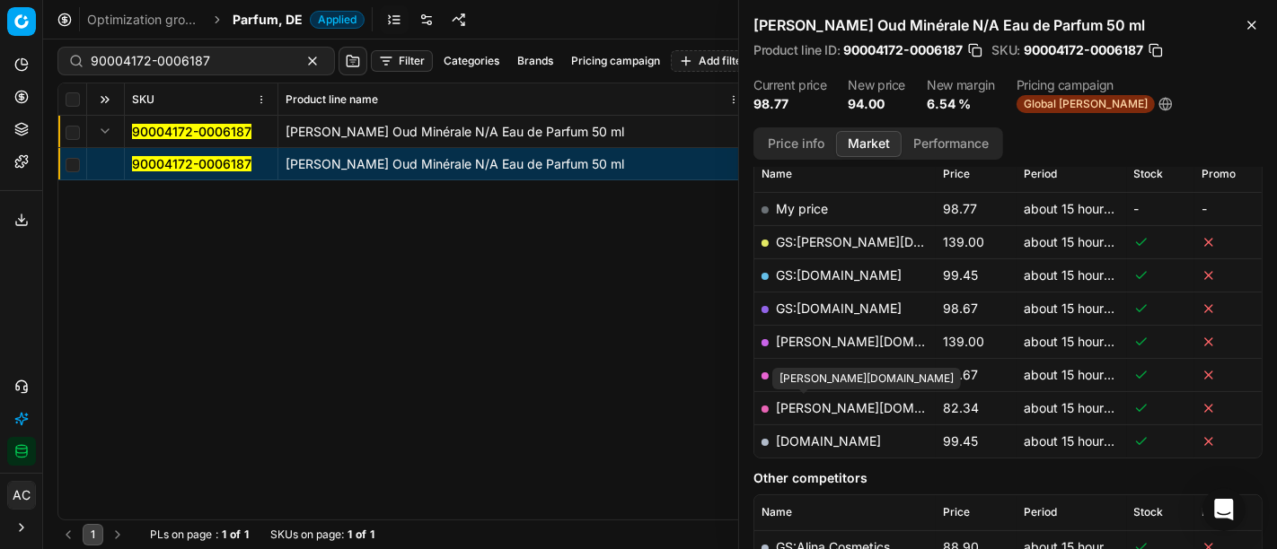
click at [797, 407] on link "pieper.de" at bounding box center [880, 407] width 208 height 15
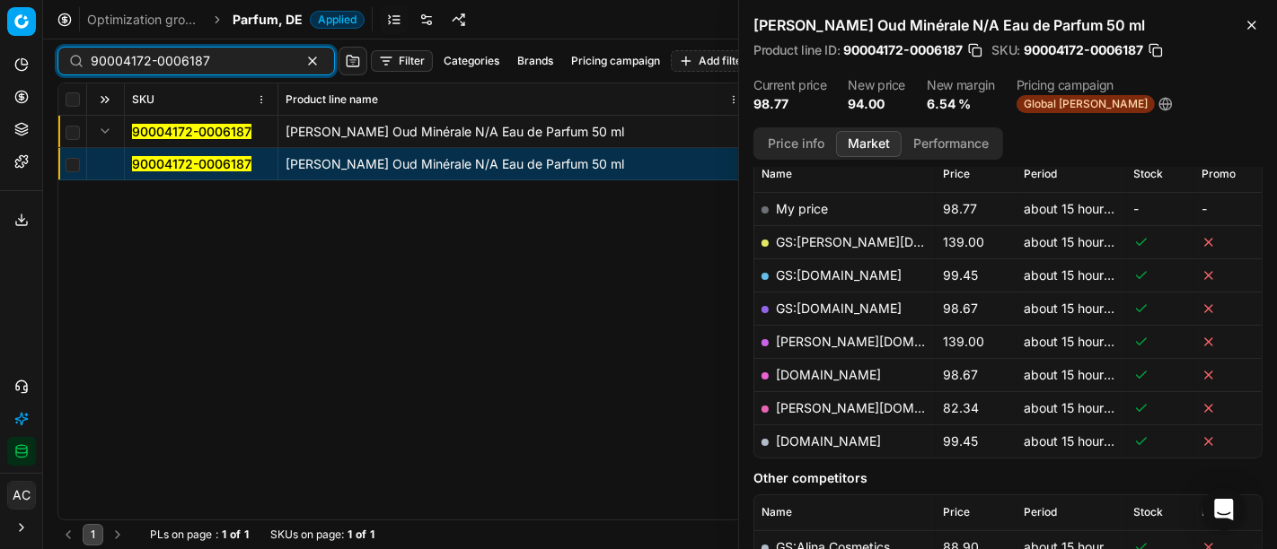
click at [230, 57] on input "90004172-0006187" at bounding box center [189, 61] width 197 height 18
paste input "80076665-100"
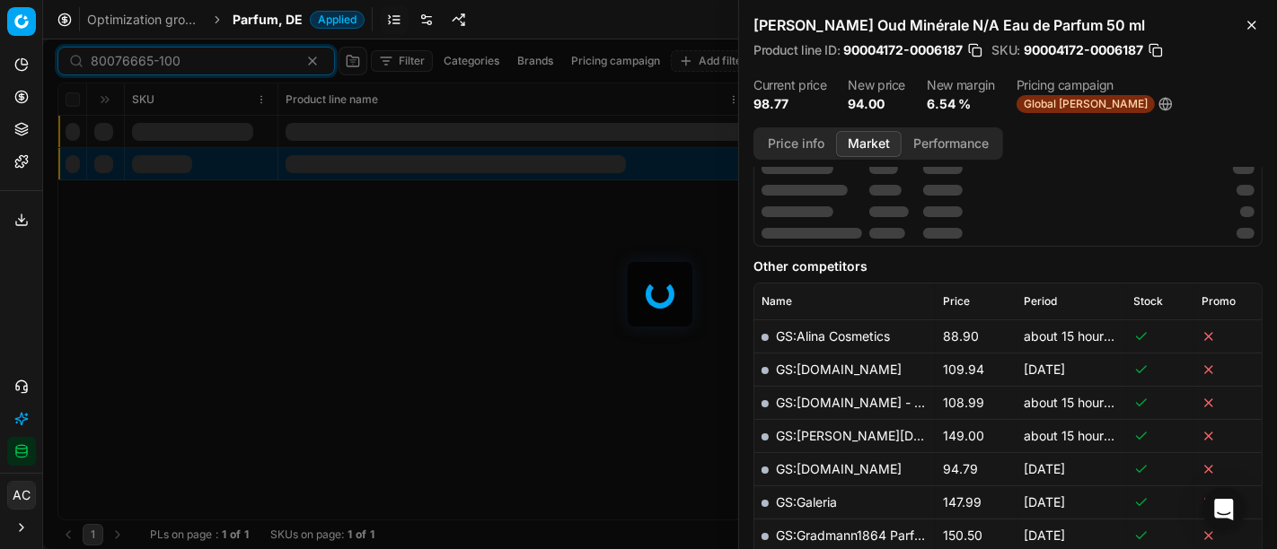
scroll to position [267, 0]
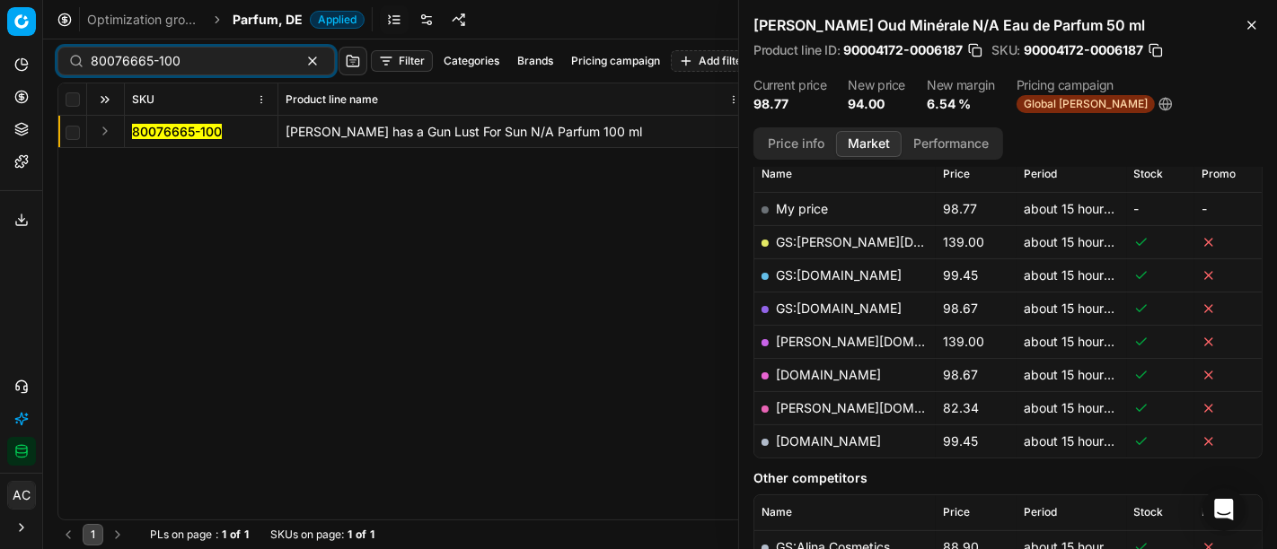
click at [105, 133] on button "Expand" at bounding box center [105, 131] width 22 height 22
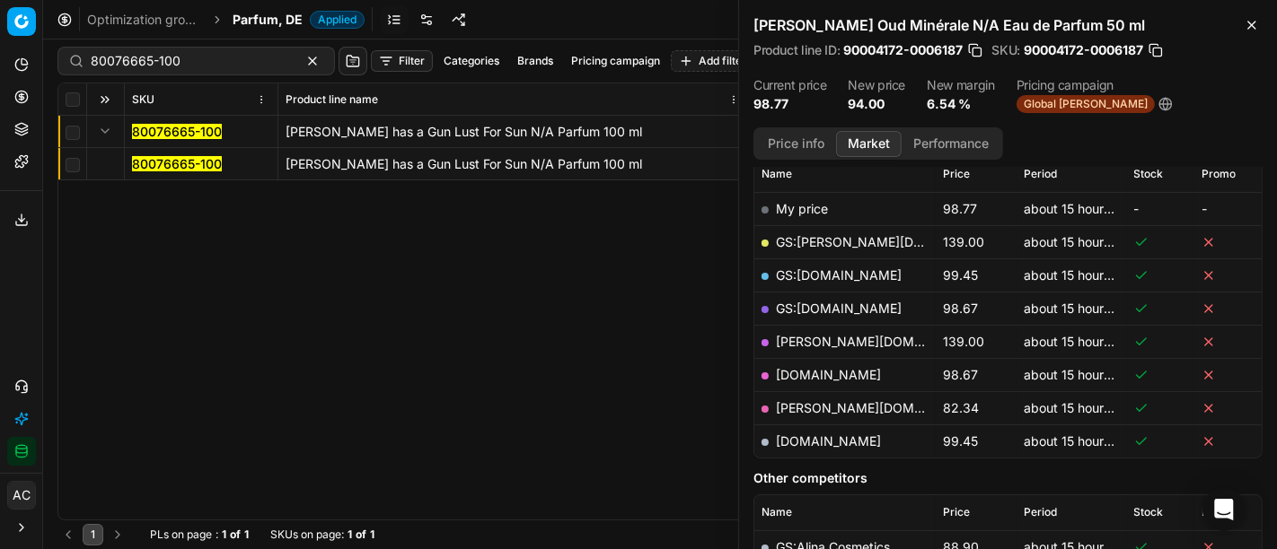
click at [182, 165] on mark "80076665-100" at bounding box center [177, 163] width 90 height 15
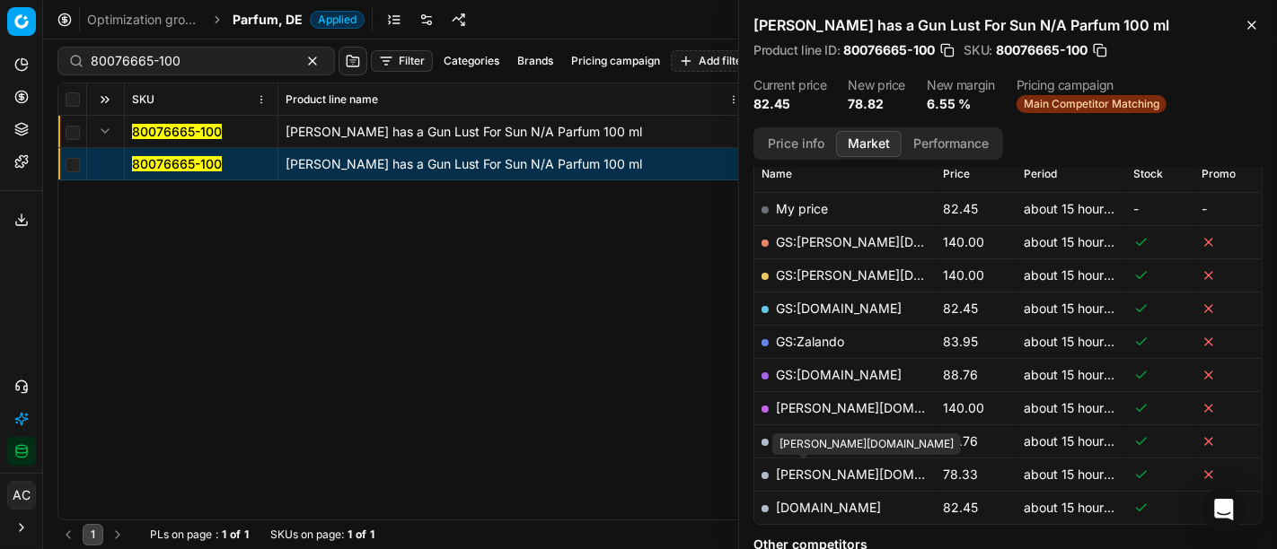
click at [808, 467] on link "pieper.de" at bounding box center [880, 474] width 208 height 15
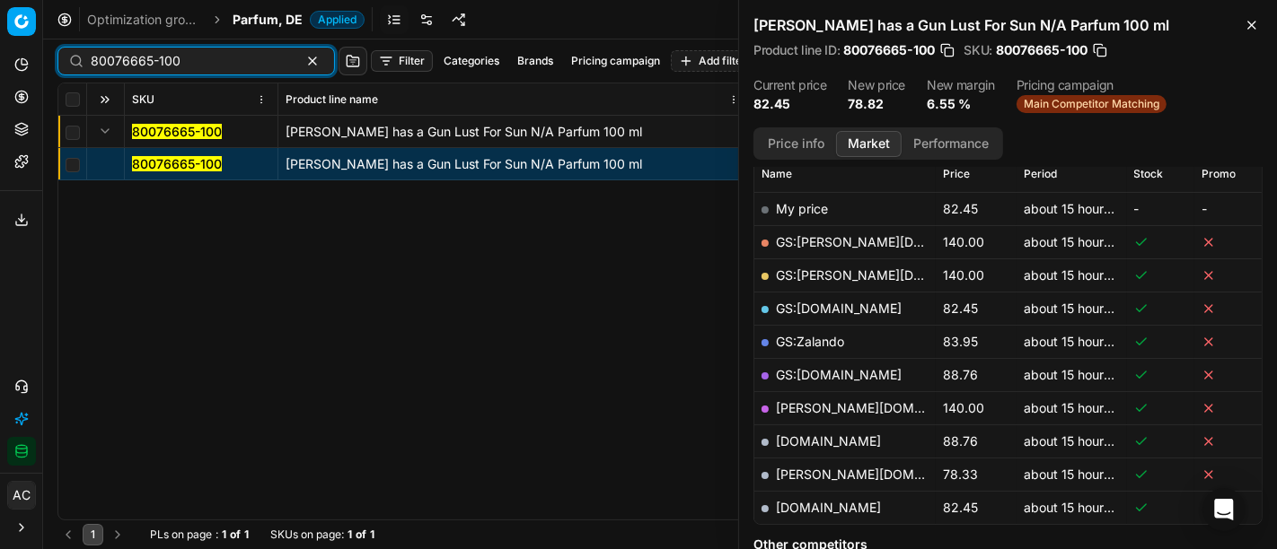
click at [225, 63] on input "80076665-100" at bounding box center [189, 61] width 197 height 18
paste input "20104861"
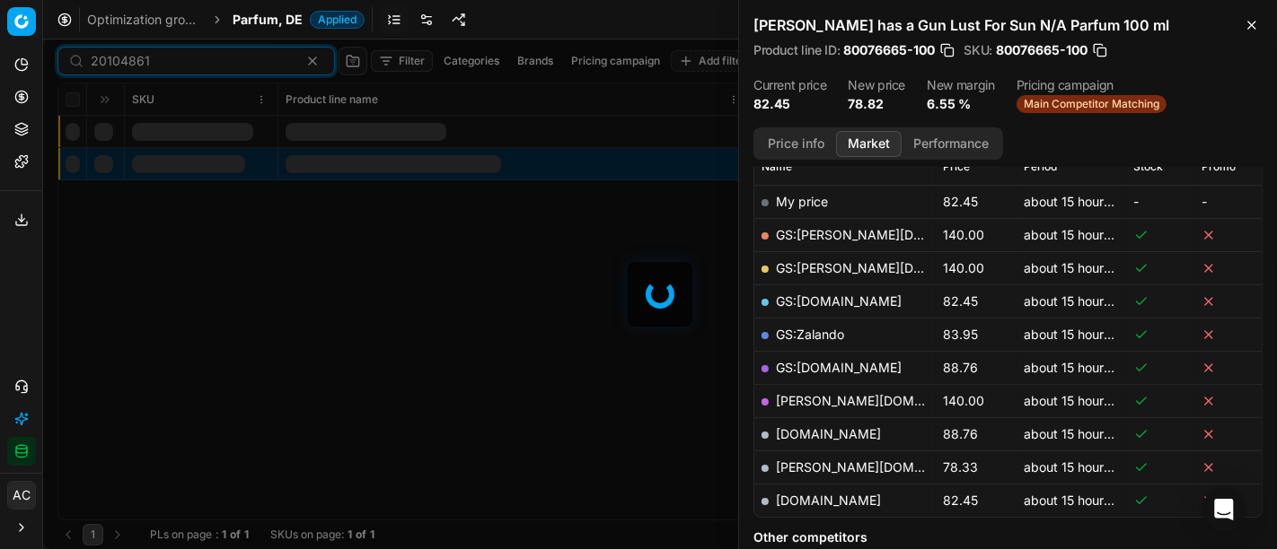
scroll to position [267, 0]
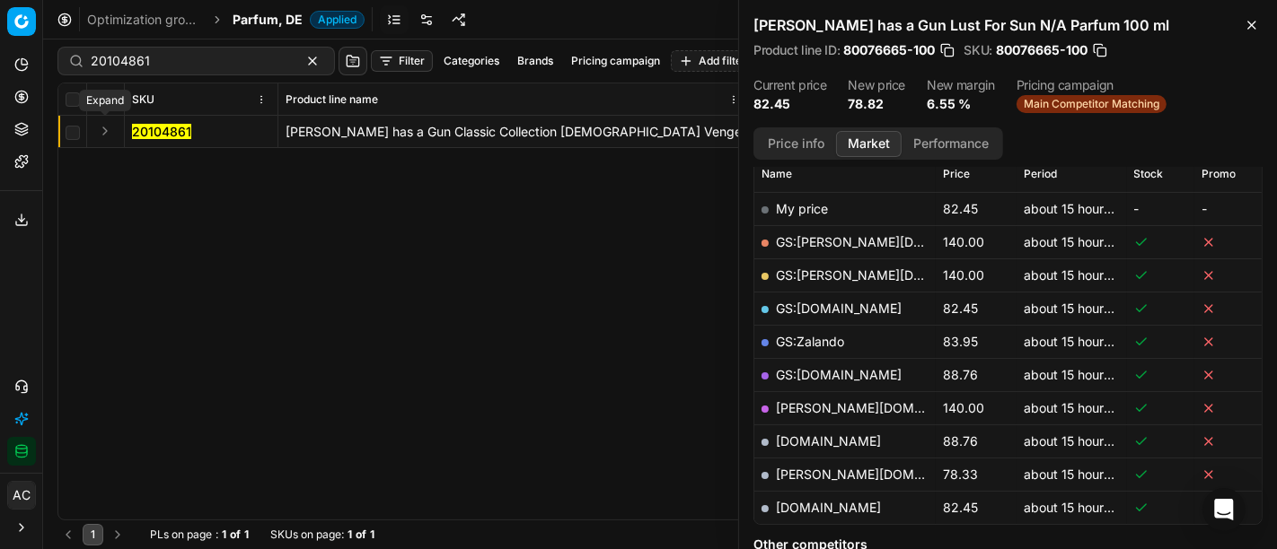
click at [101, 129] on button "Expand" at bounding box center [105, 131] width 22 height 22
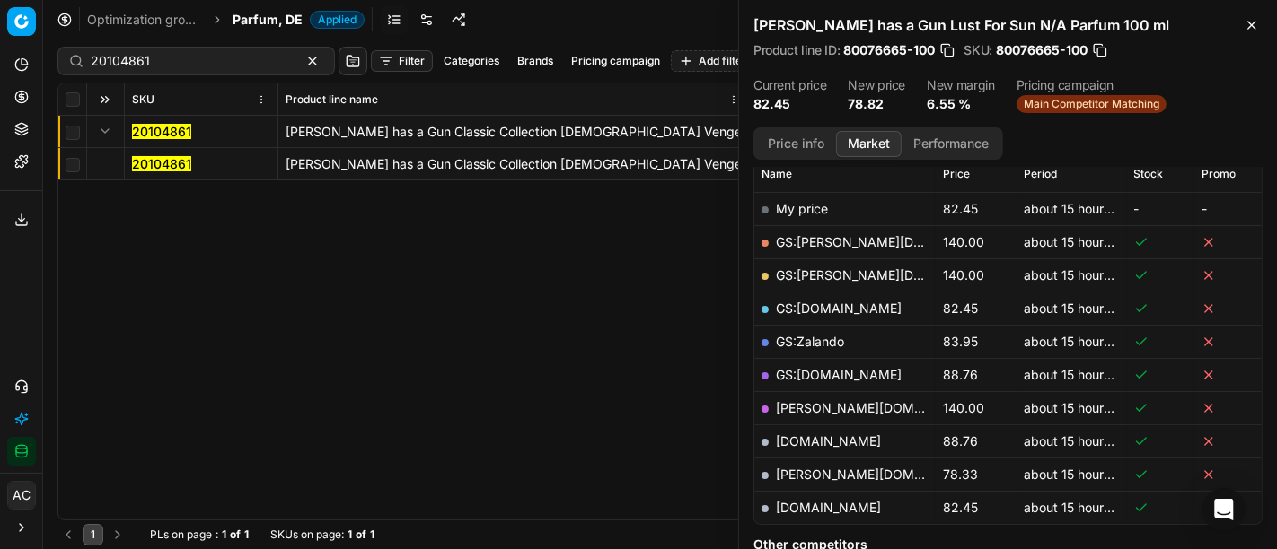
click at [152, 164] on mark "20104861" at bounding box center [161, 163] width 59 height 15
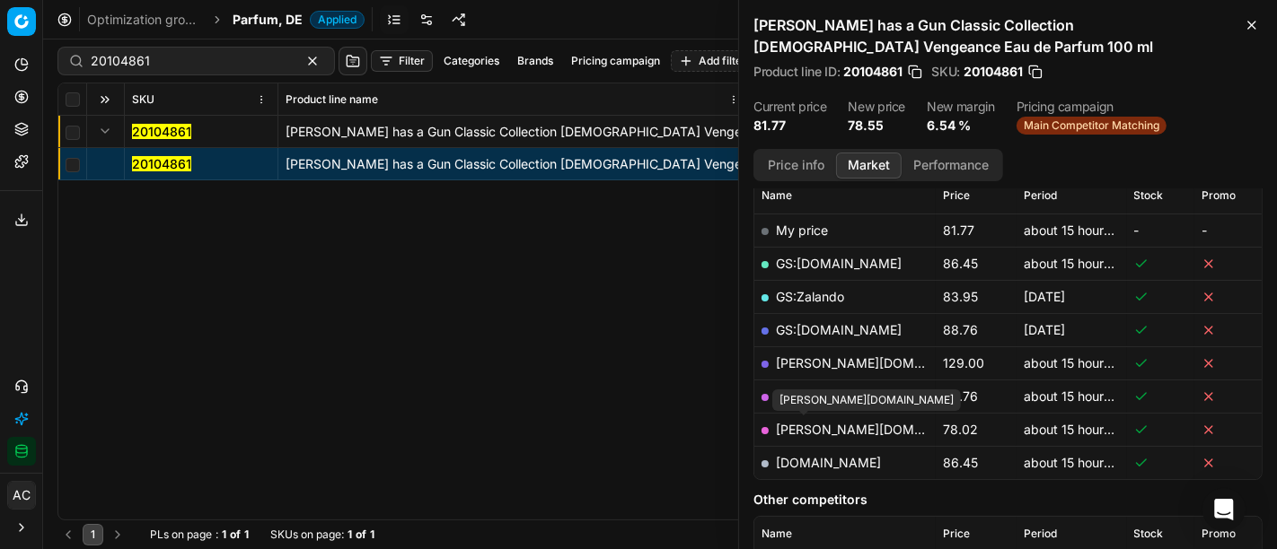
click at [820, 427] on link "pieper.de" at bounding box center [880, 429] width 208 height 15
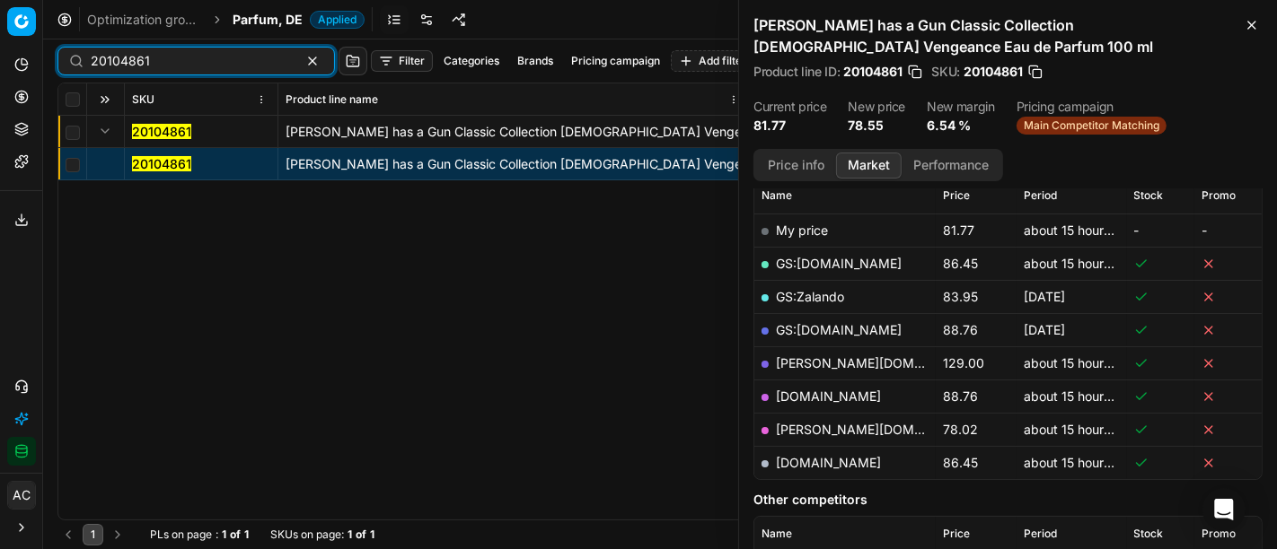
click at [252, 52] on input "20104861" at bounding box center [189, 61] width 197 height 18
paste input "80054493-100"
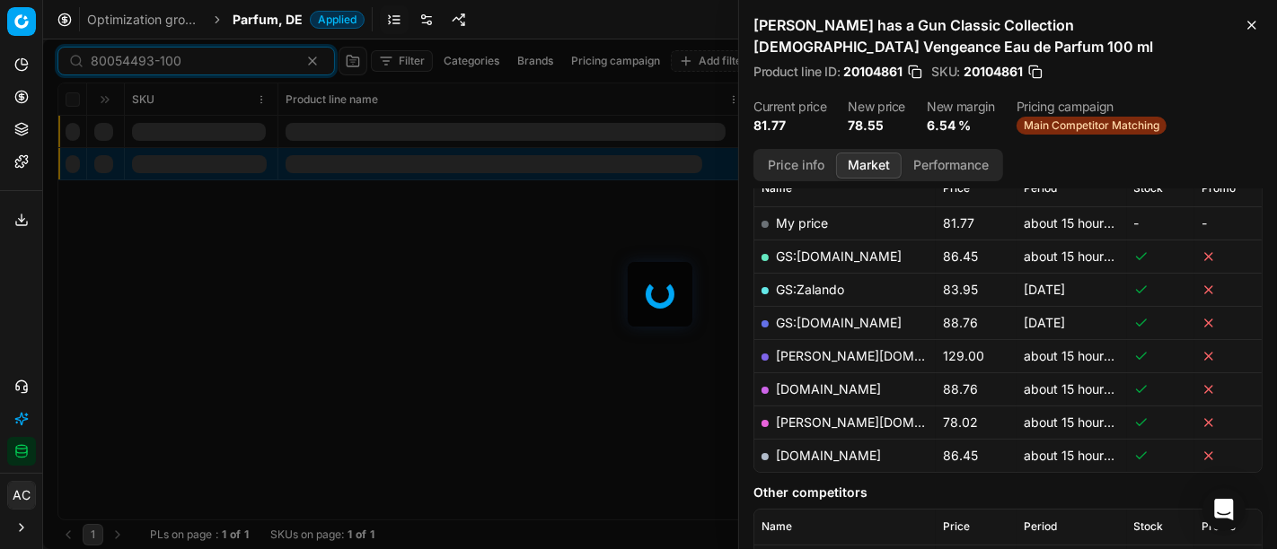
scroll to position [267, 0]
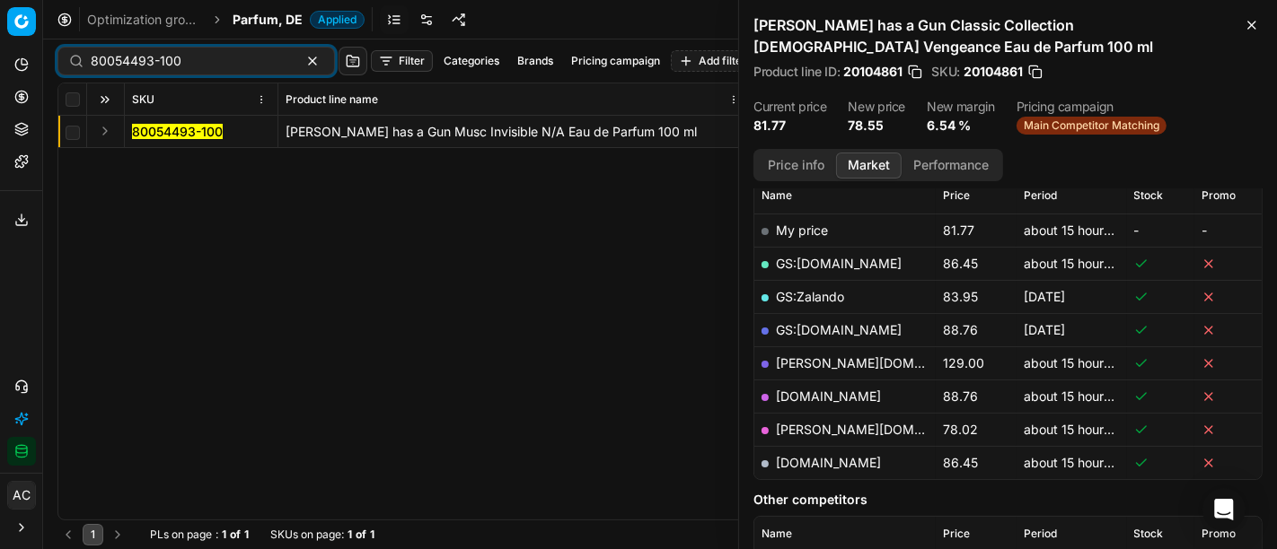
click at [110, 134] on button "Expand" at bounding box center [105, 131] width 22 height 22
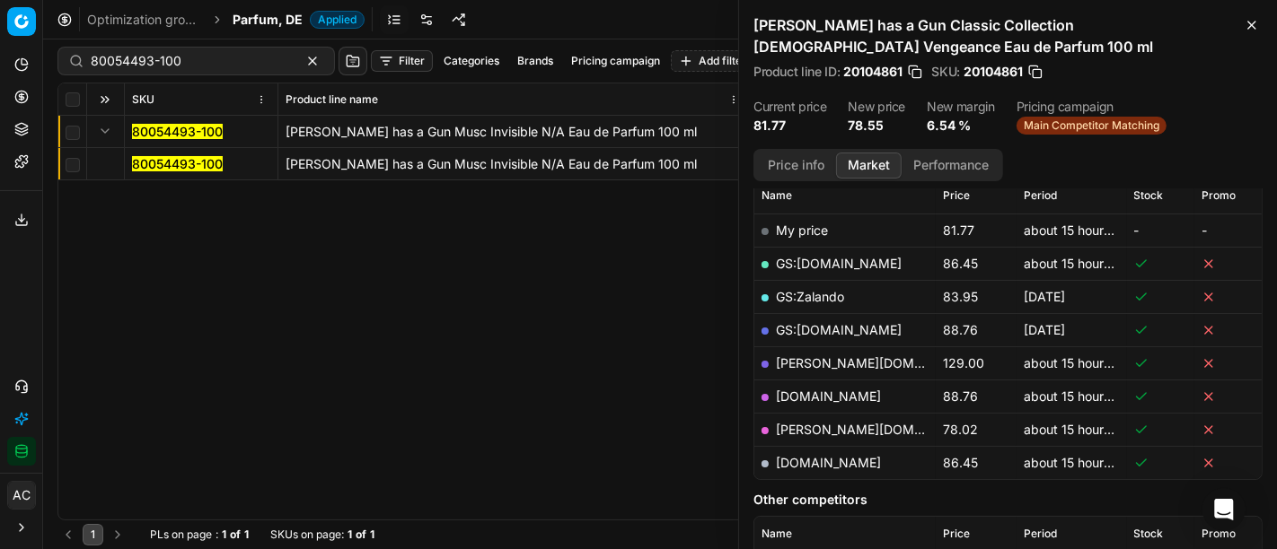
click at [157, 160] on mark "80054493-100" at bounding box center [177, 163] width 91 height 15
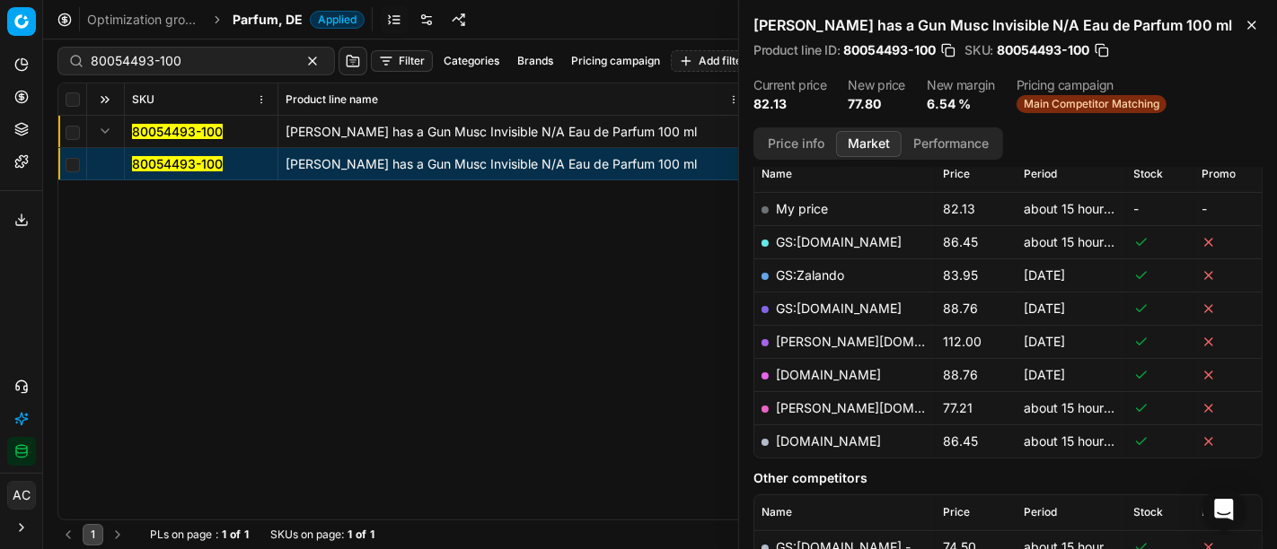
click at [816, 411] on link "pieper.de" at bounding box center [880, 407] width 208 height 15
click at [249, 56] on input "80054493-100" at bounding box center [189, 61] width 197 height 18
paste input "90007614-0011706"
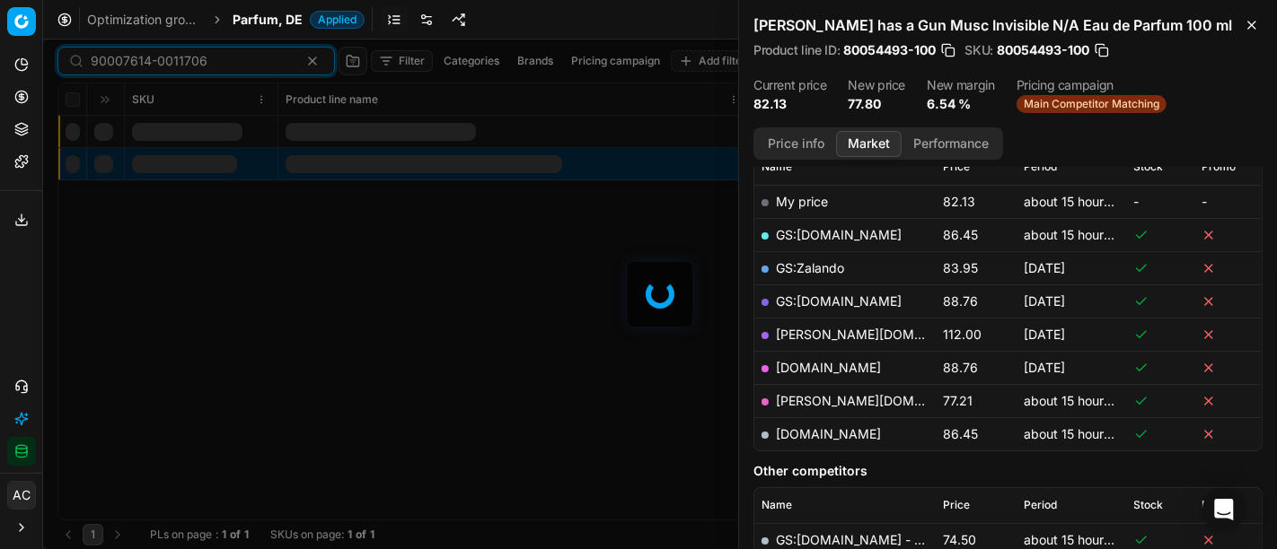
scroll to position [267, 0]
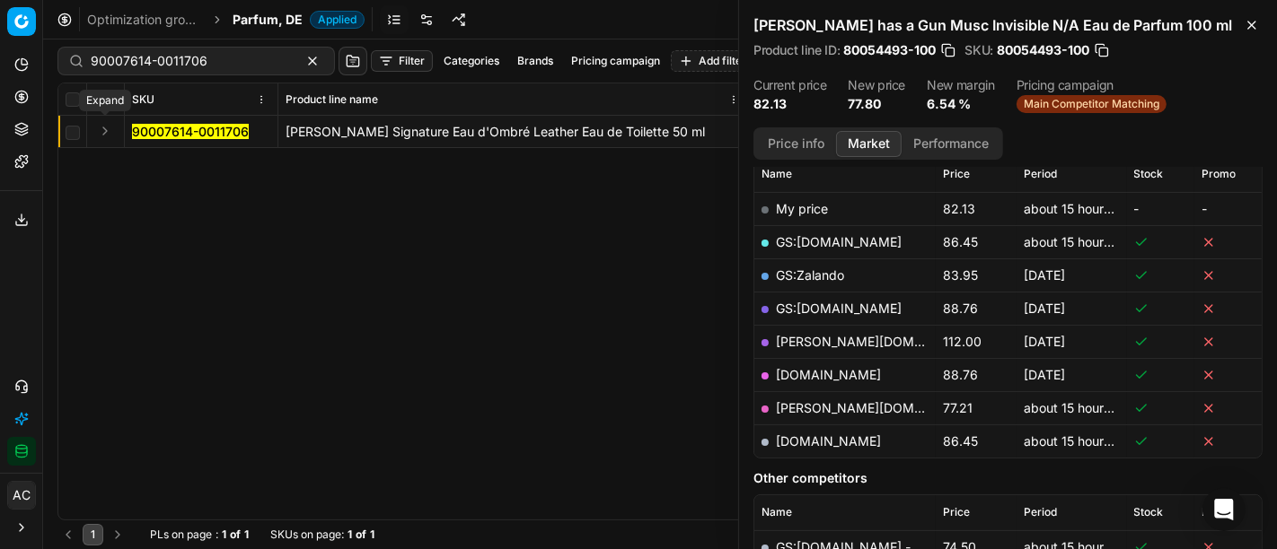
click at [108, 132] on button "Expand" at bounding box center [105, 131] width 22 height 22
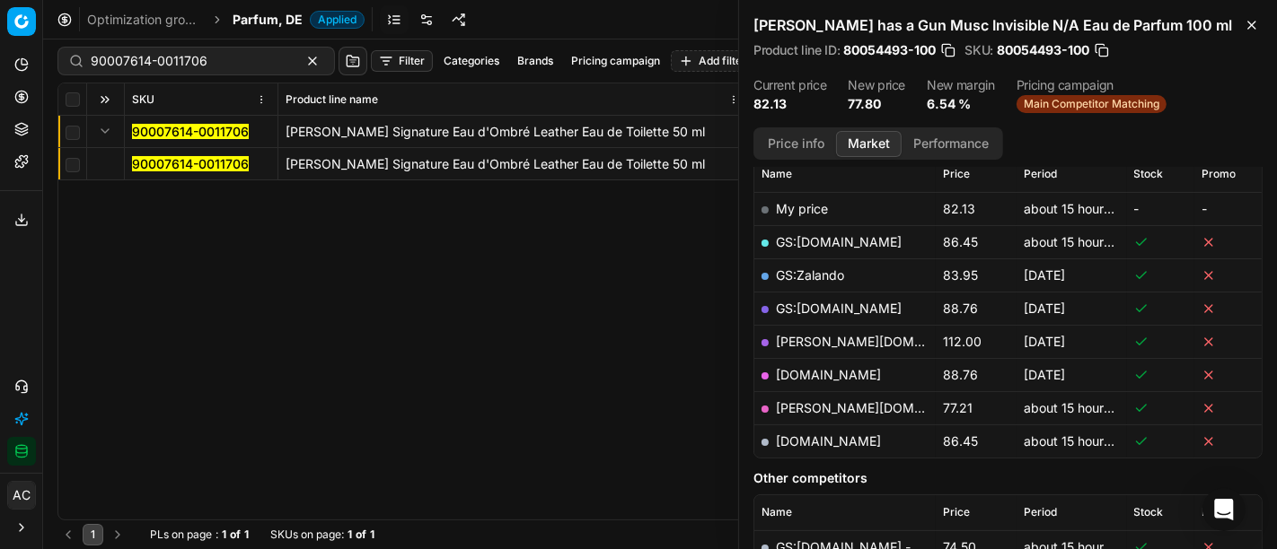
click at [163, 167] on mark "90007614-0011706" at bounding box center [190, 163] width 117 height 15
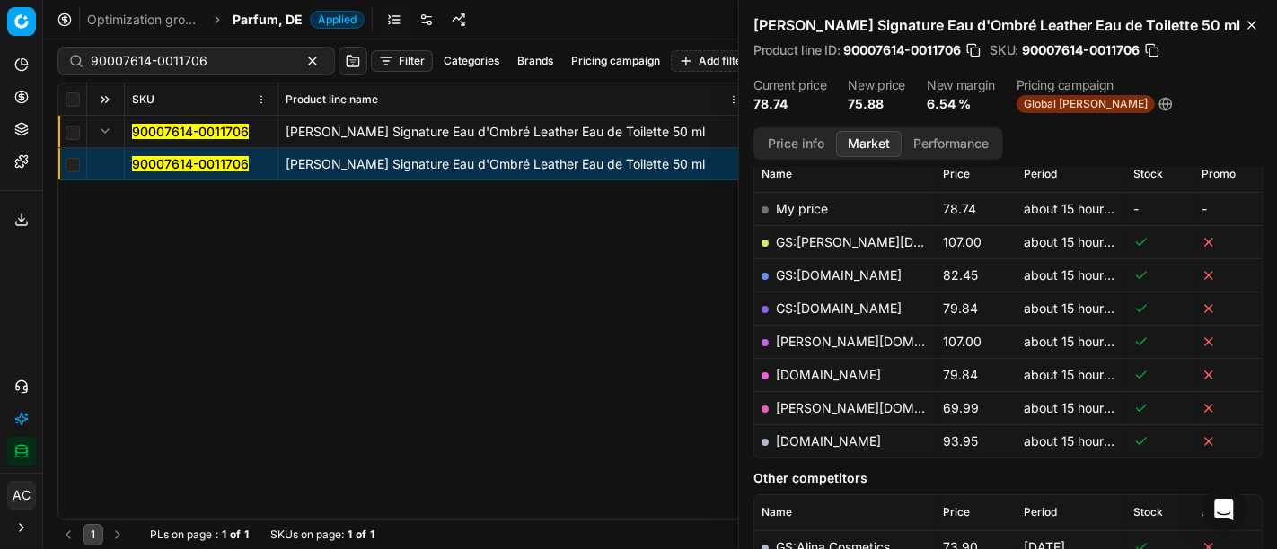
click at [807, 406] on link "pieper.de" at bounding box center [880, 407] width 208 height 15
click at [198, 57] on input "90007614-0011706" at bounding box center [189, 61] width 197 height 18
paste input "80022248-100"
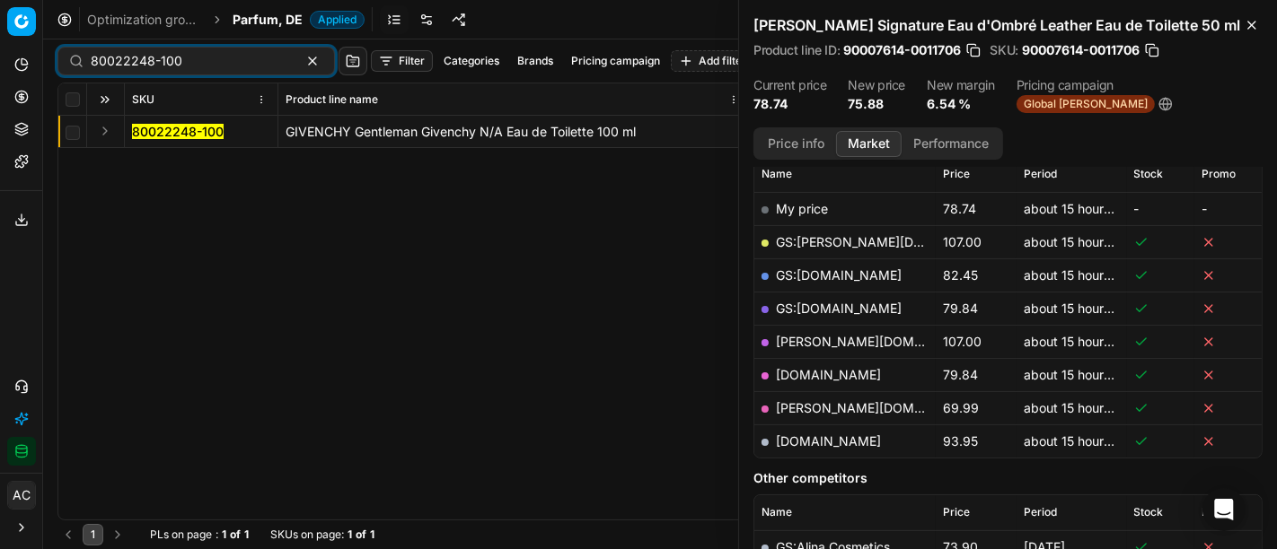
click at [102, 136] on button "Expand" at bounding box center [105, 131] width 22 height 22
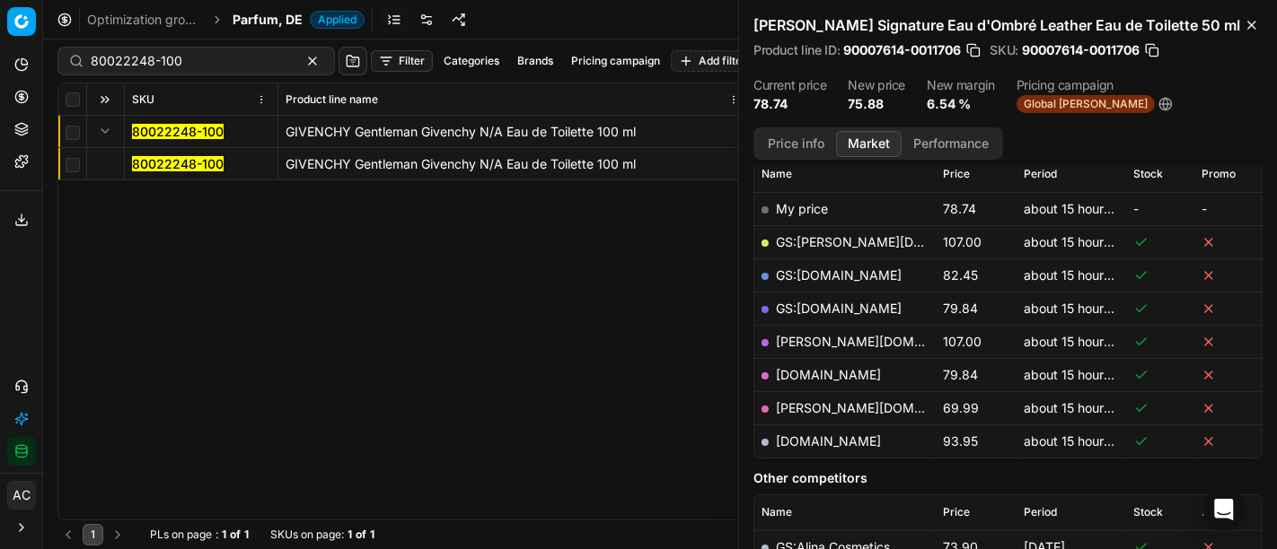
click at [162, 165] on mark "80022248-100" at bounding box center [178, 163] width 92 height 15
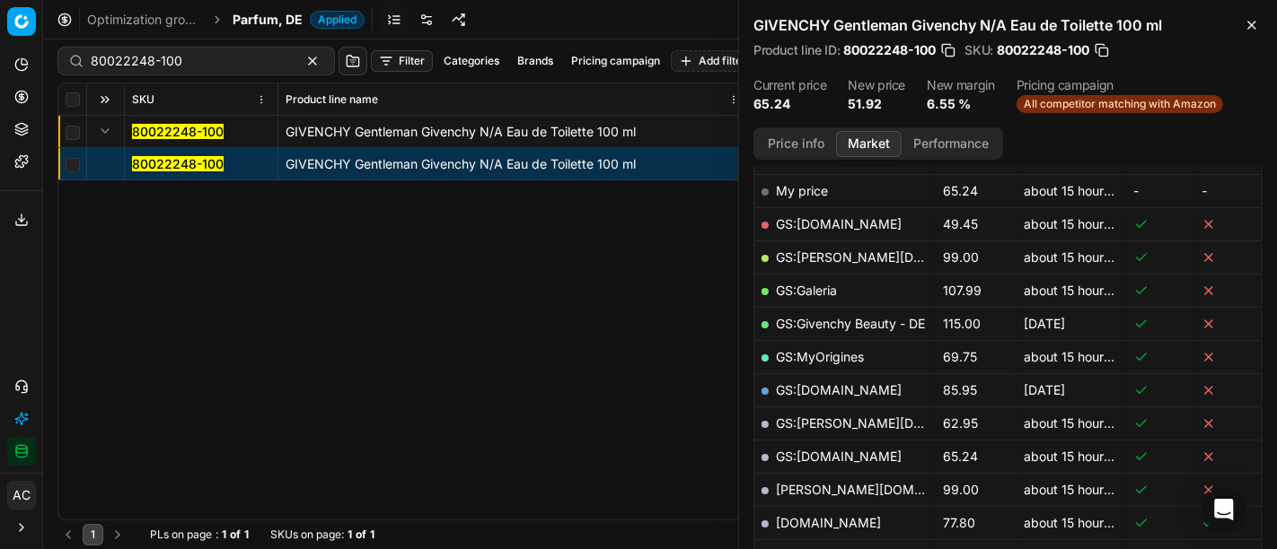
scroll to position [277, 0]
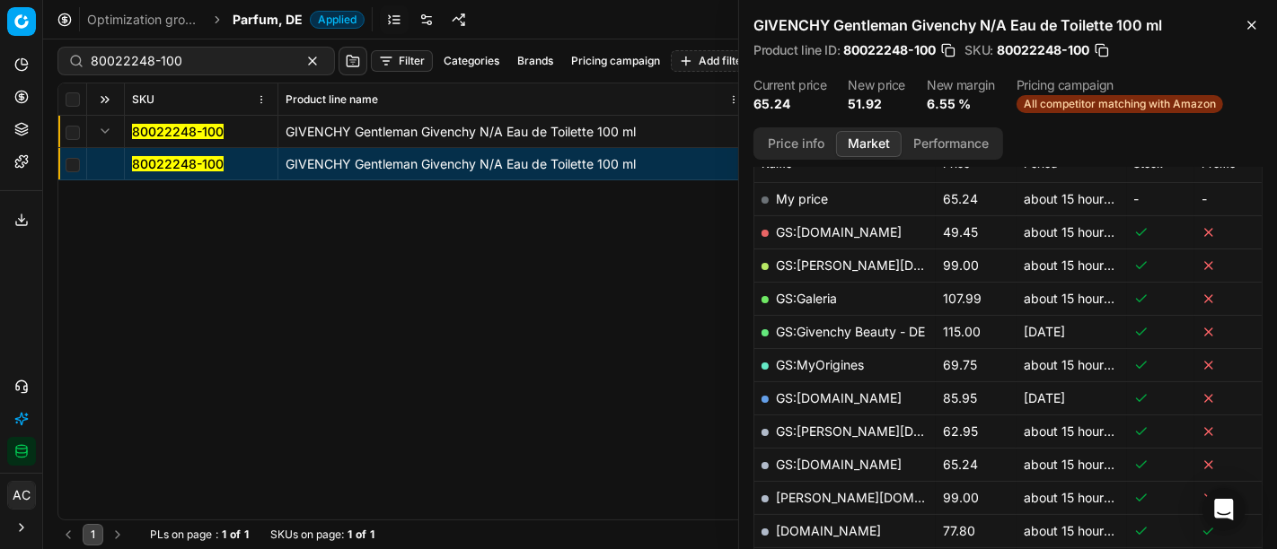
click at [815, 224] on link "GS:Amazon.de" at bounding box center [839, 231] width 126 height 15
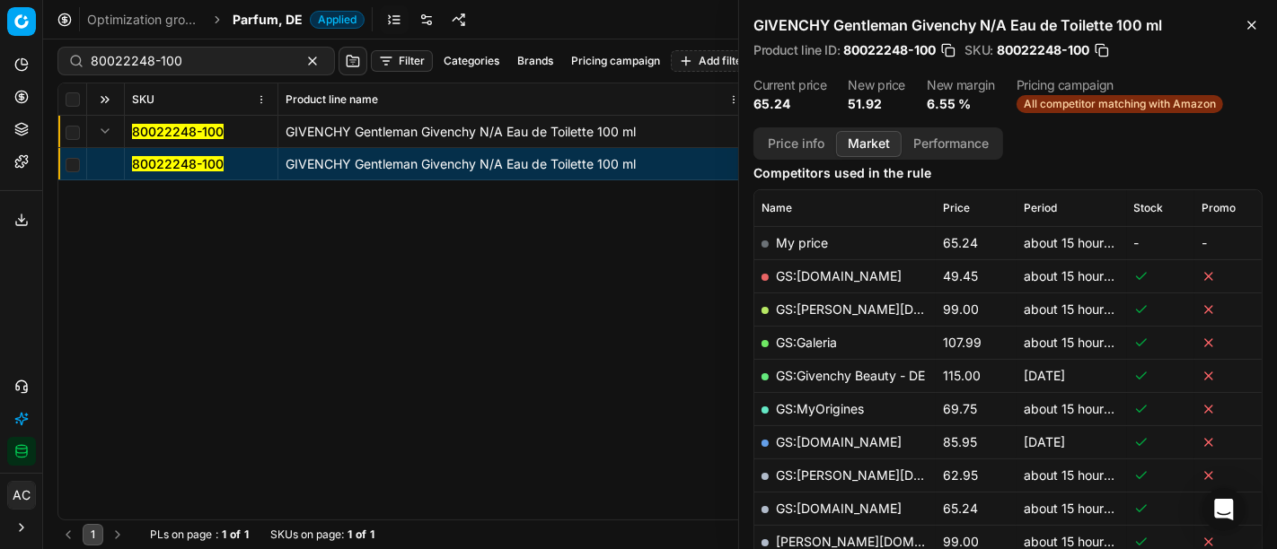
scroll to position [227, 0]
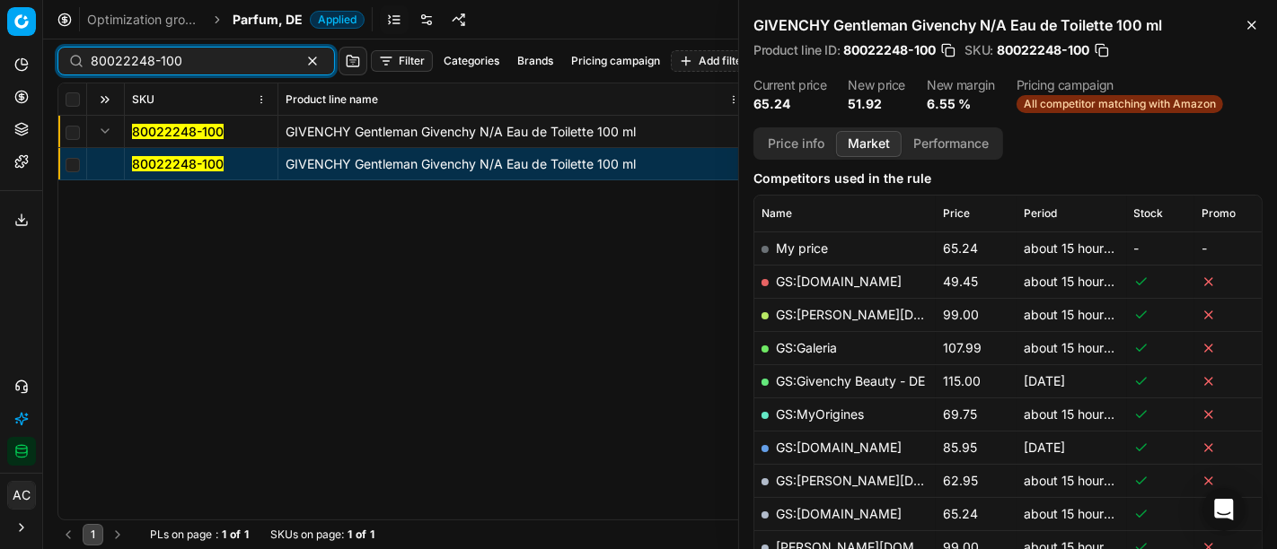
click at [215, 63] on input "80022248-100" at bounding box center [189, 61] width 197 height 18
paste input "75520-5"
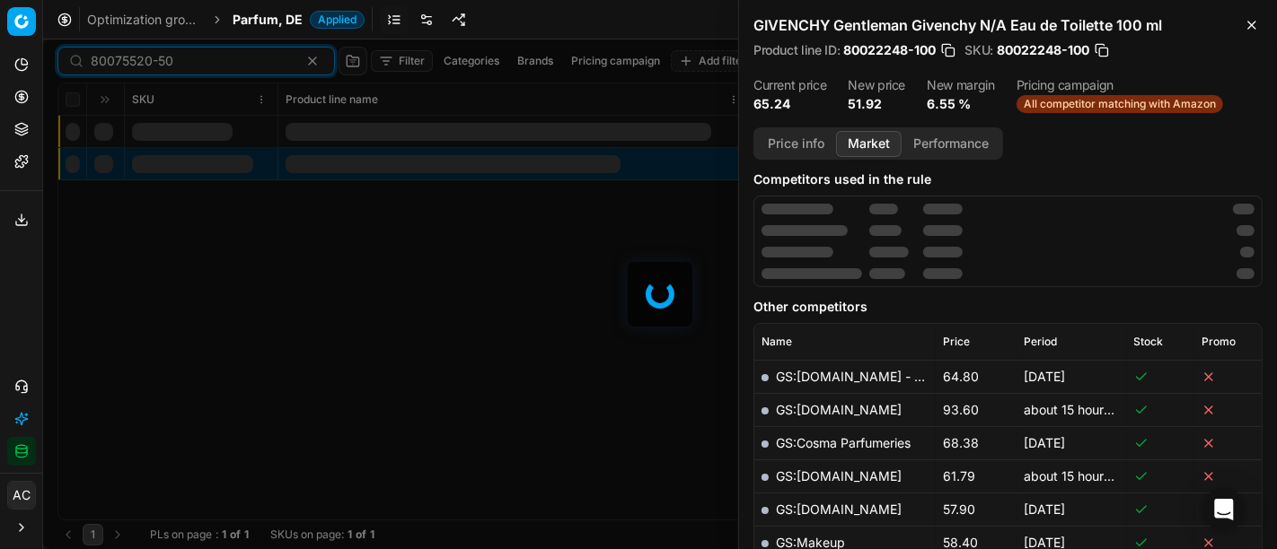
scroll to position [227, 0]
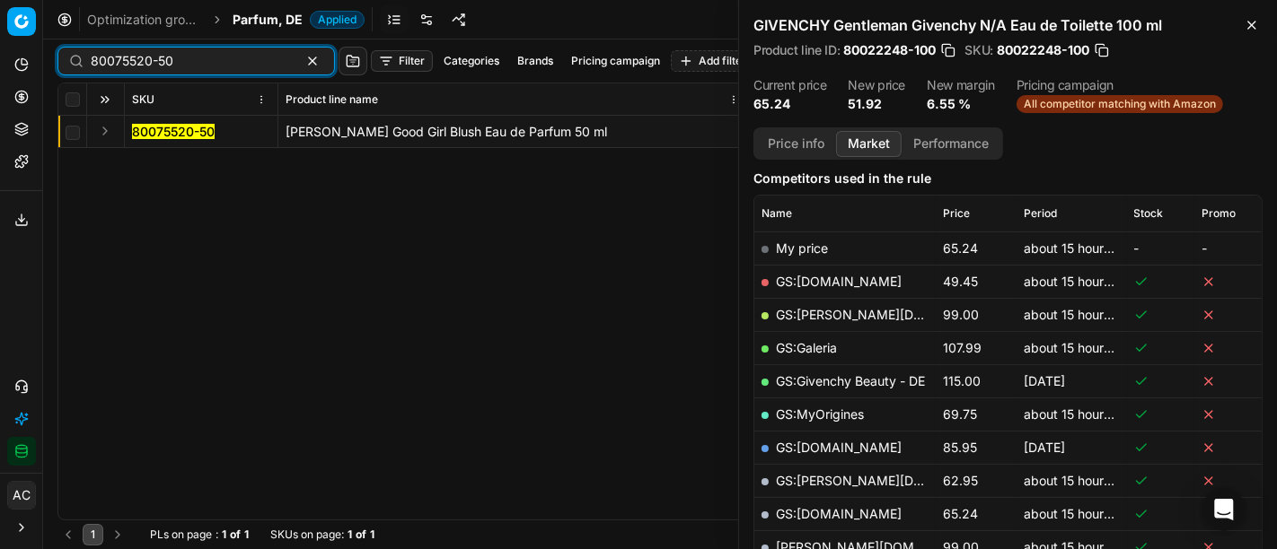
type input "80075520-50"
click at [99, 136] on button "Expand" at bounding box center [105, 131] width 22 height 22
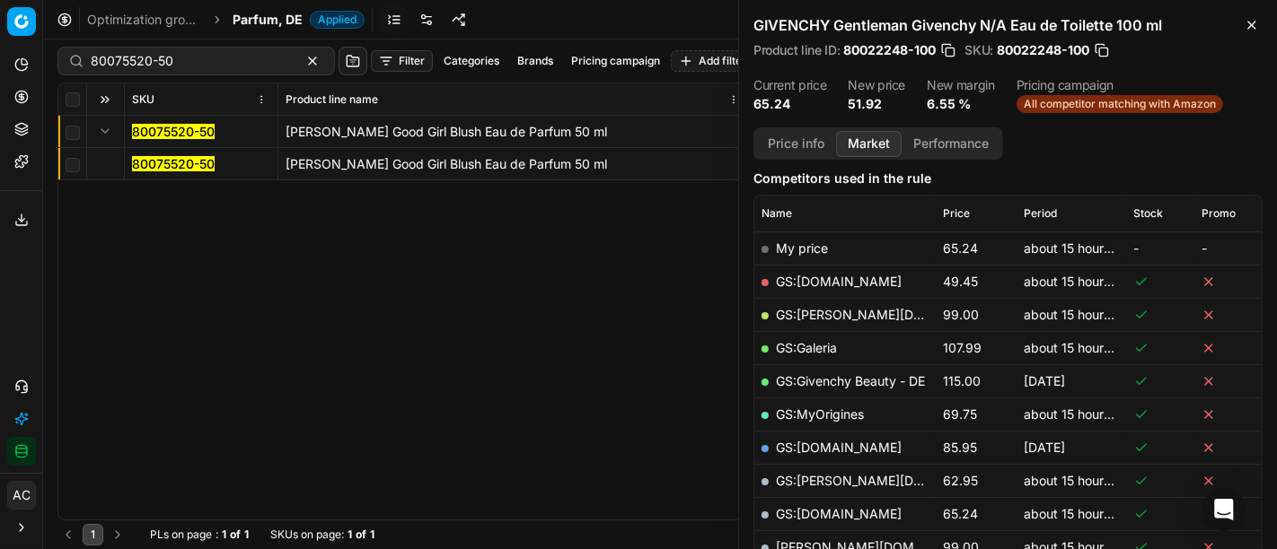
click at [138, 168] on mark "80075520-50" at bounding box center [173, 163] width 83 height 15
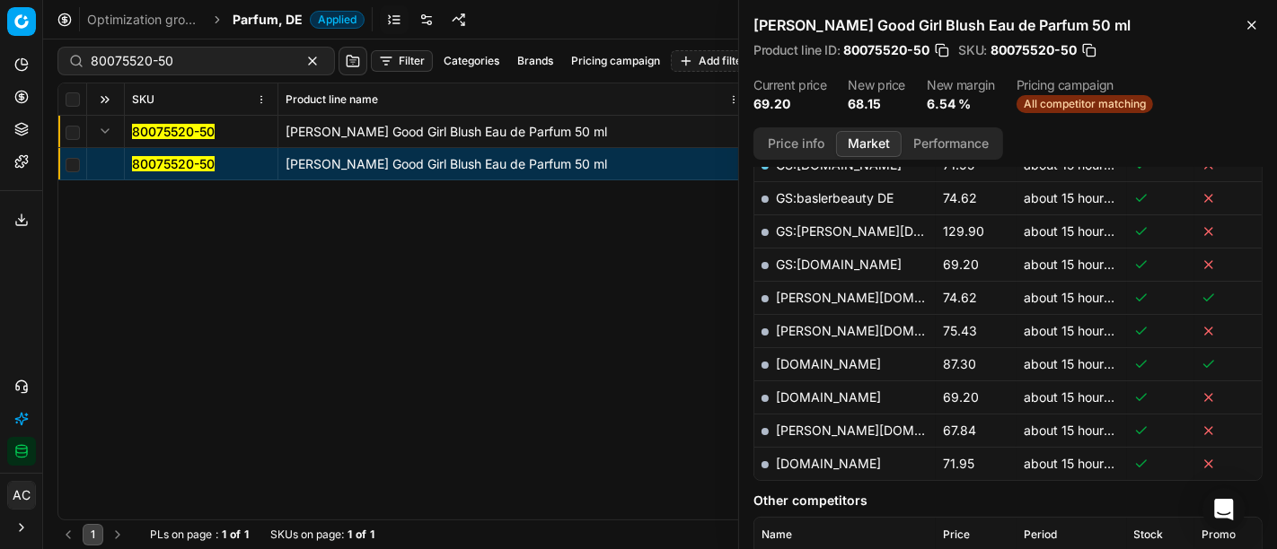
scroll to position [508, 0]
click at [811, 430] on link "pieper.de" at bounding box center [880, 432] width 208 height 15
click at [262, 22] on span "Parfum, DE" at bounding box center [268, 20] width 70 height 18
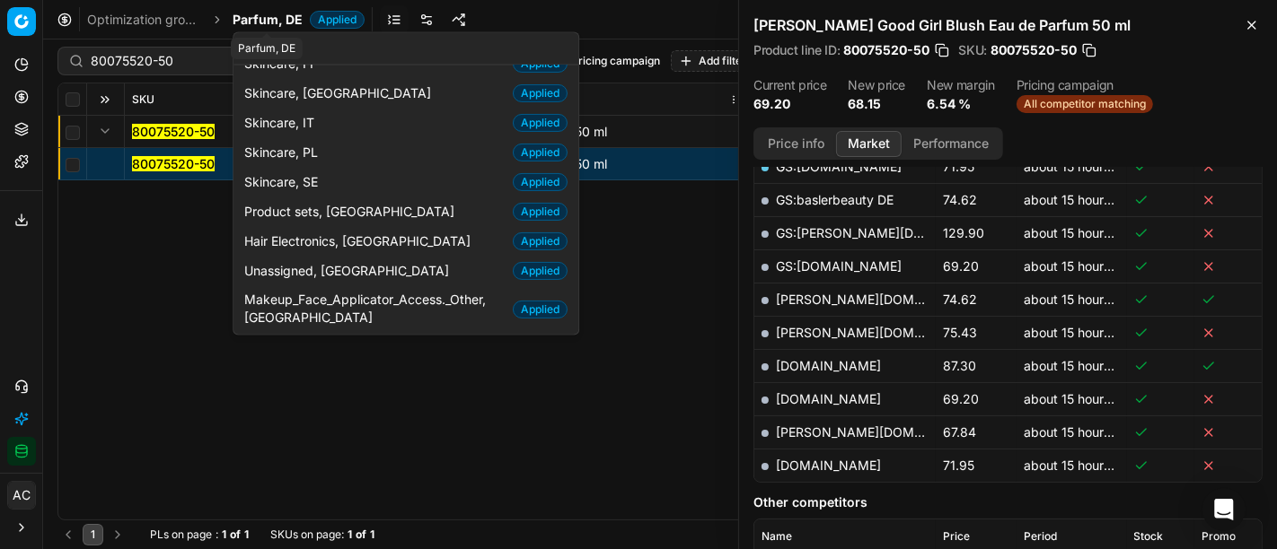
scroll to position [92, 0]
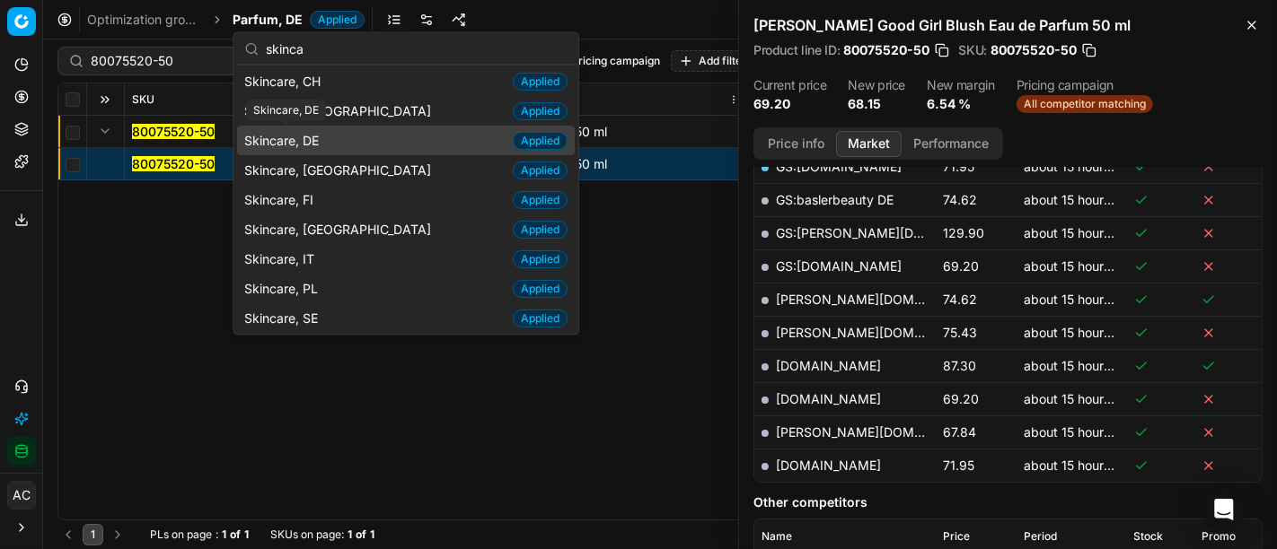
type input "skinca"
click at [307, 143] on span "Skincare, DE" at bounding box center [285, 140] width 82 height 18
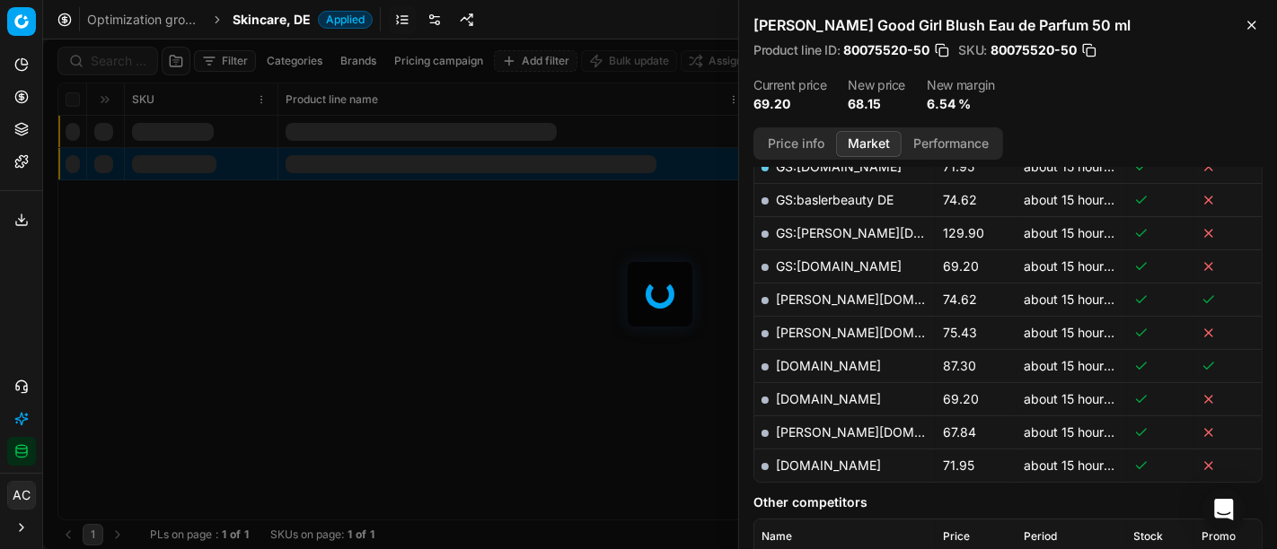
click at [117, 61] on div at bounding box center [660, 295] width 1234 height 510
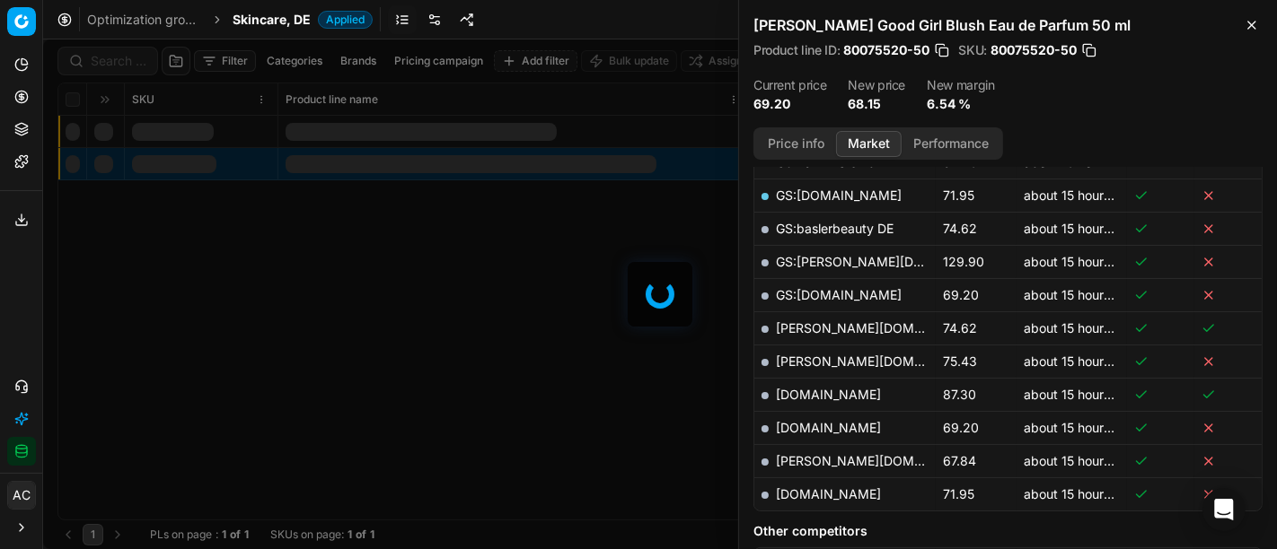
scroll to position [508, 0]
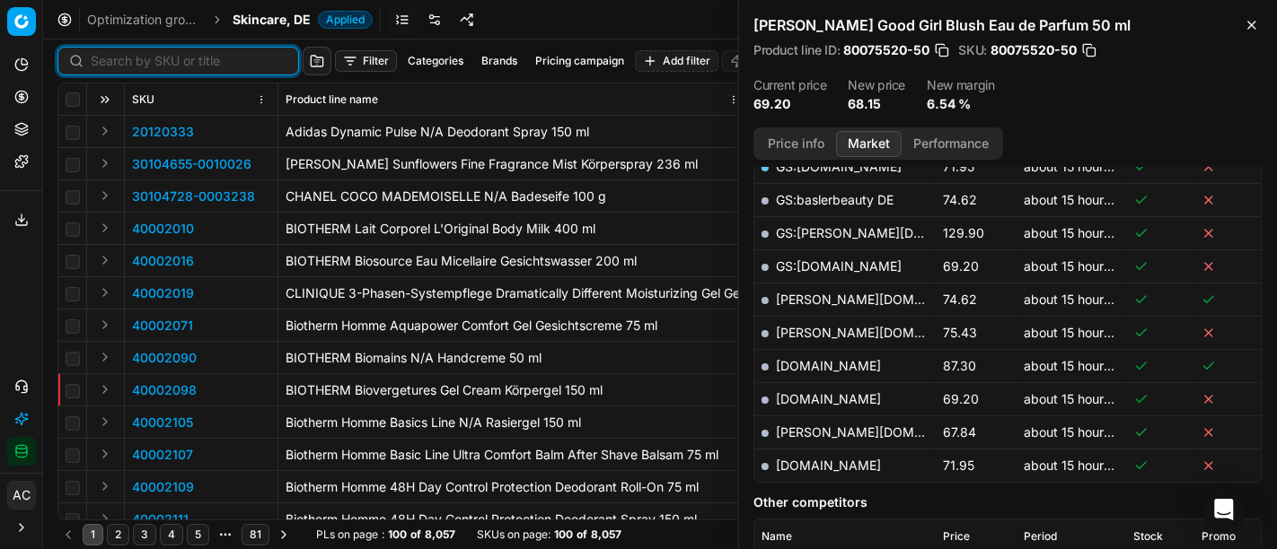
click at [117, 61] on input at bounding box center [189, 61] width 197 height 18
paste input "80075921-50"
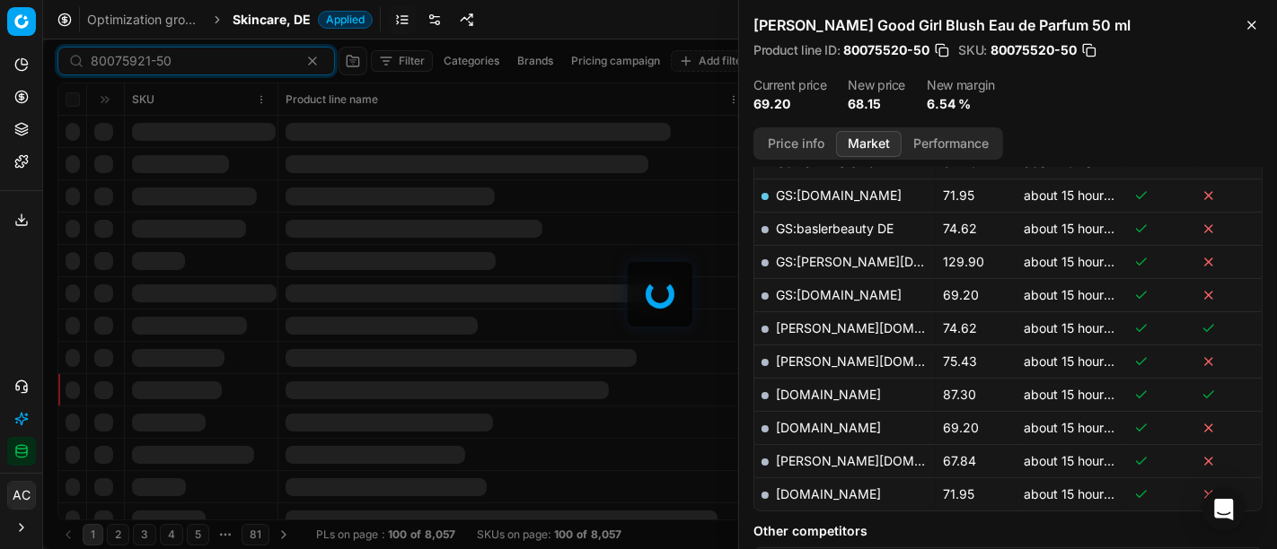
scroll to position [508, 0]
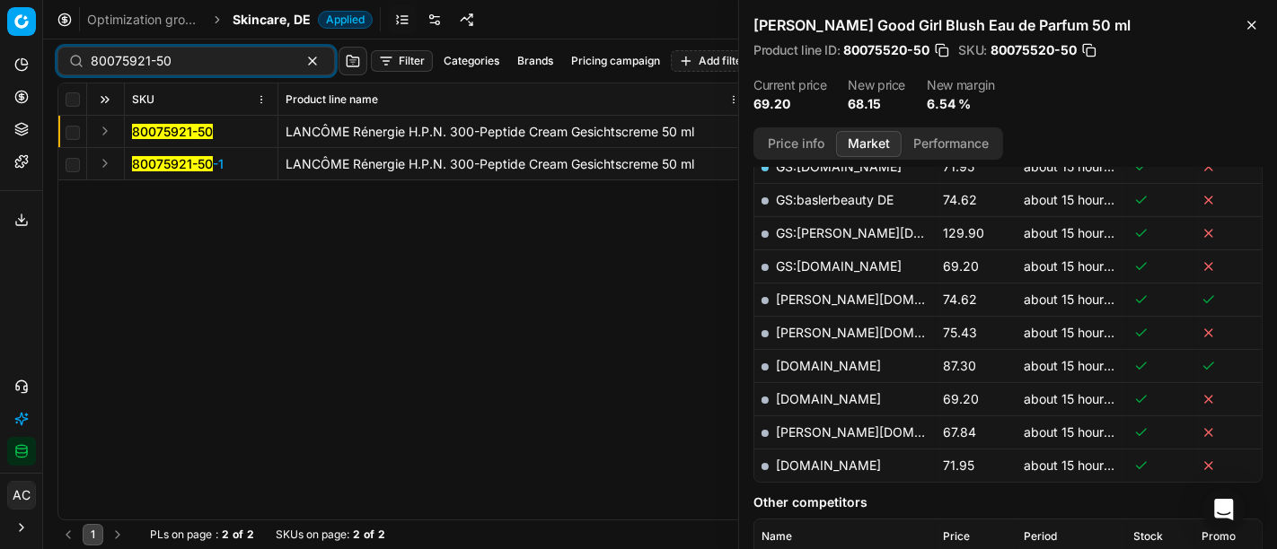
click at [106, 131] on button "Expand" at bounding box center [105, 131] width 22 height 22
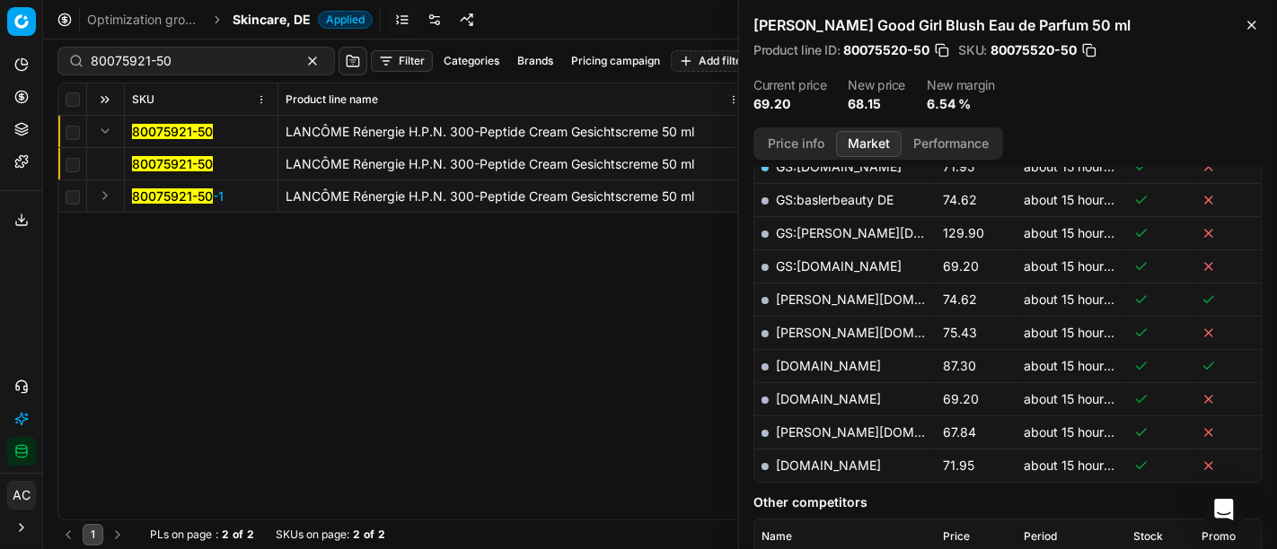
click at [144, 156] on mark "80075921-50" at bounding box center [172, 163] width 81 height 15
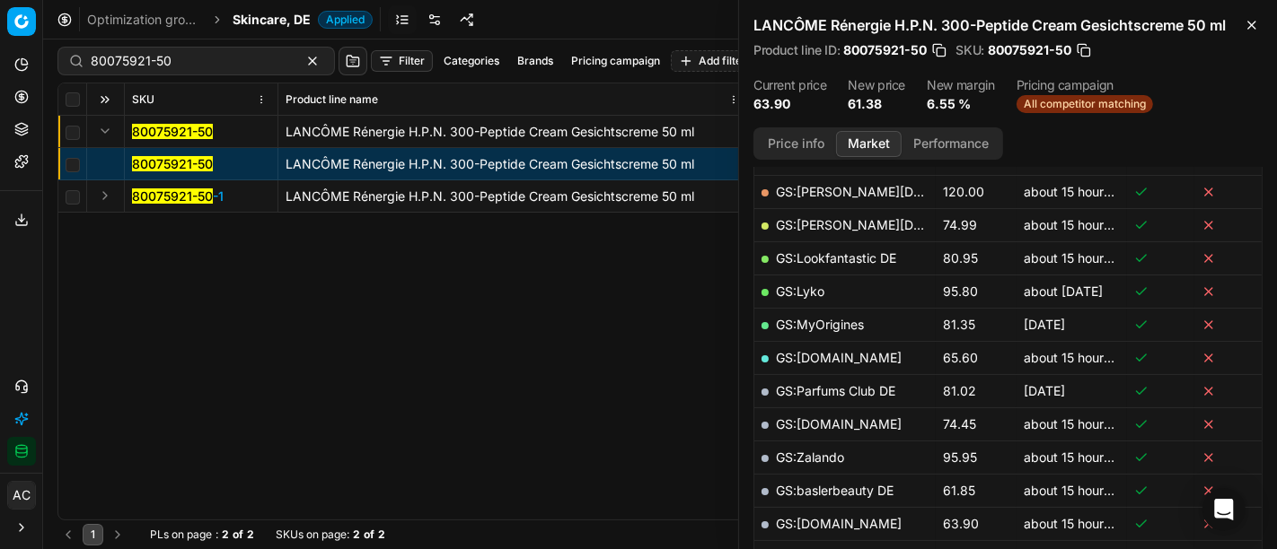
scroll to position [321, 0]
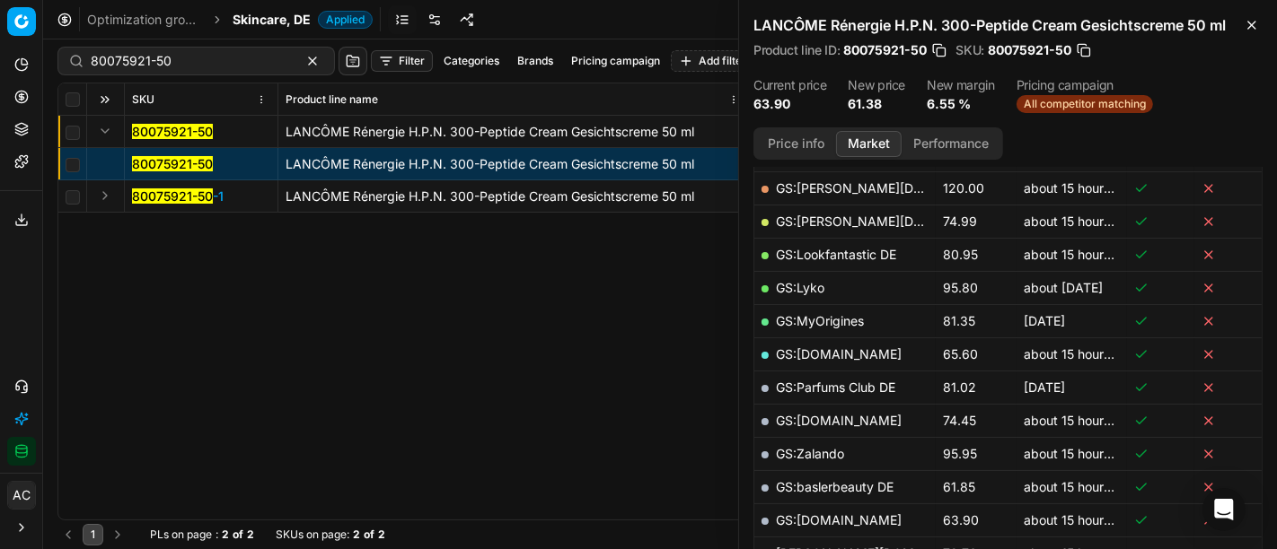
click at [800, 142] on button "Price info" at bounding box center [796, 144] width 80 height 26
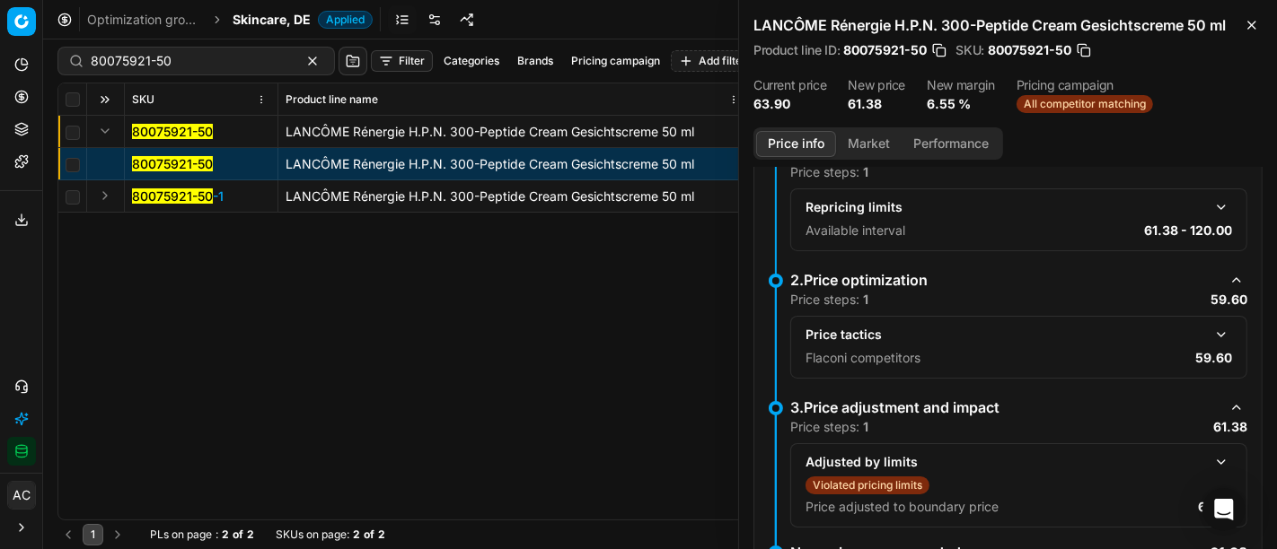
scroll to position [215, 0]
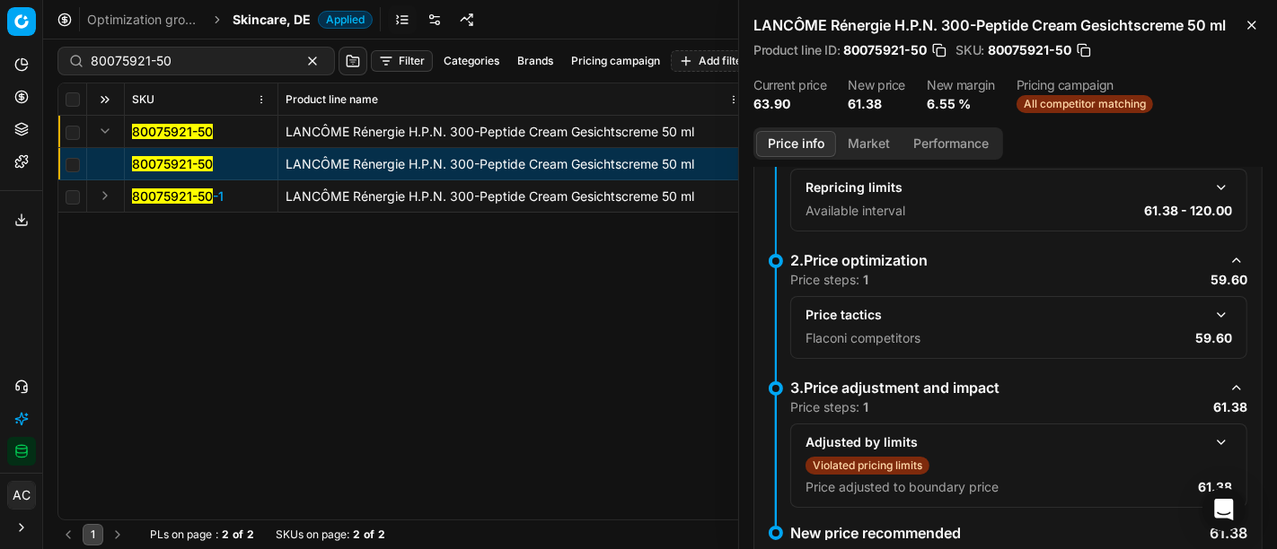
click at [1210, 312] on button "button" at bounding box center [1221, 315] width 22 height 22
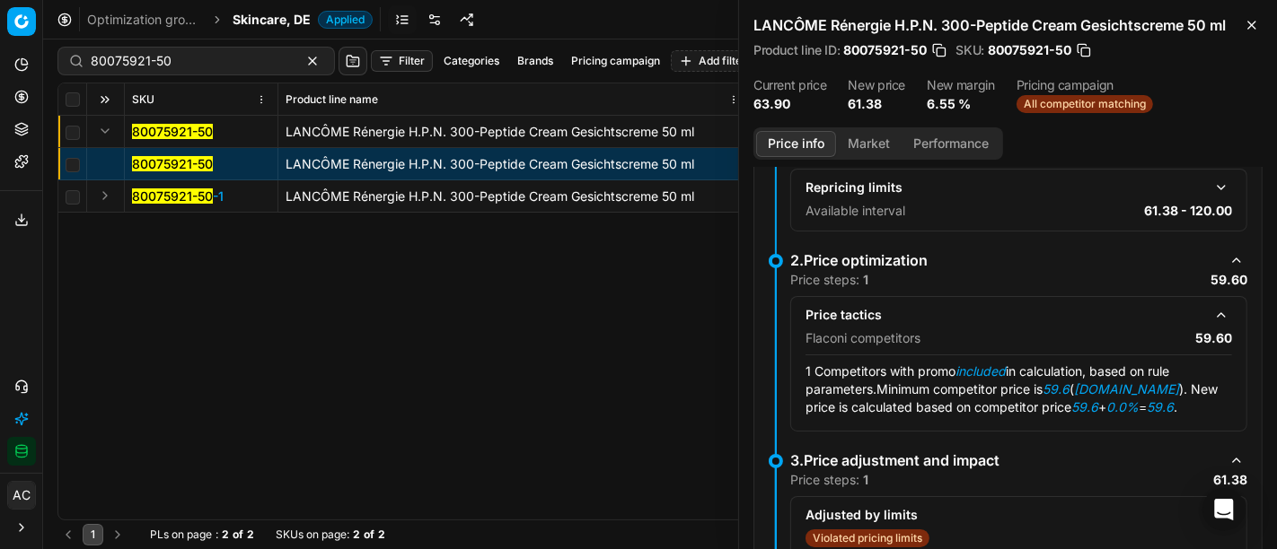
click at [866, 144] on button "Market" at bounding box center [869, 144] width 66 height 26
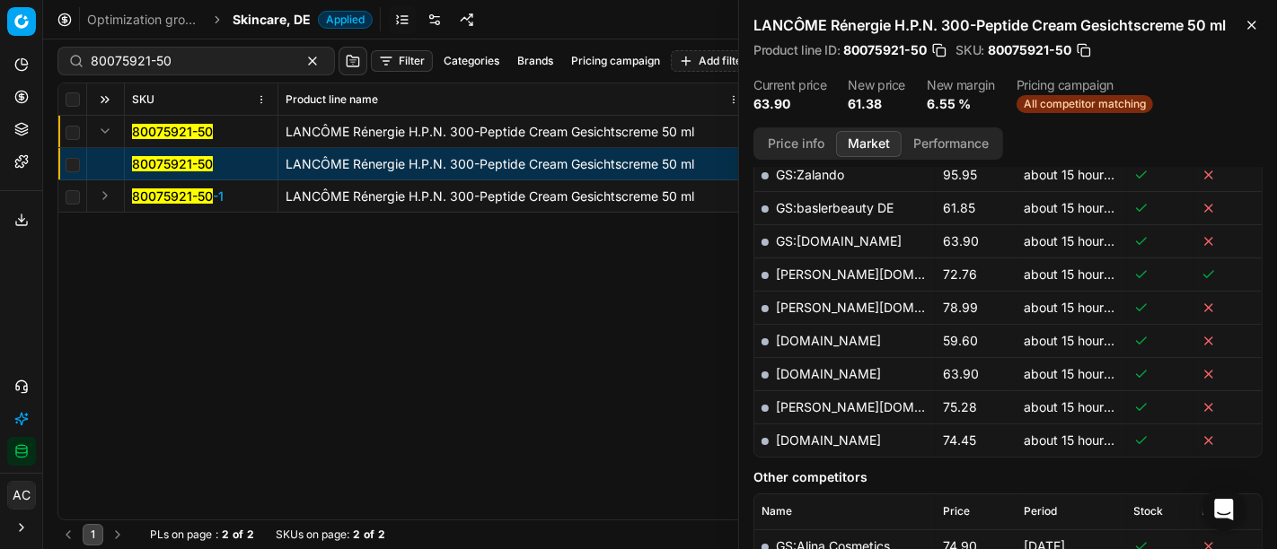
scroll to position [600, 0]
click at [828, 333] on link "notino.de" at bounding box center [828, 340] width 105 height 15
click at [807, 400] on link "pieper.de" at bounding box center [880, 407] width 208 height 15
click at [812, 437] on link "sephora.de" at bounding box center [828, 440] width 105 height 15
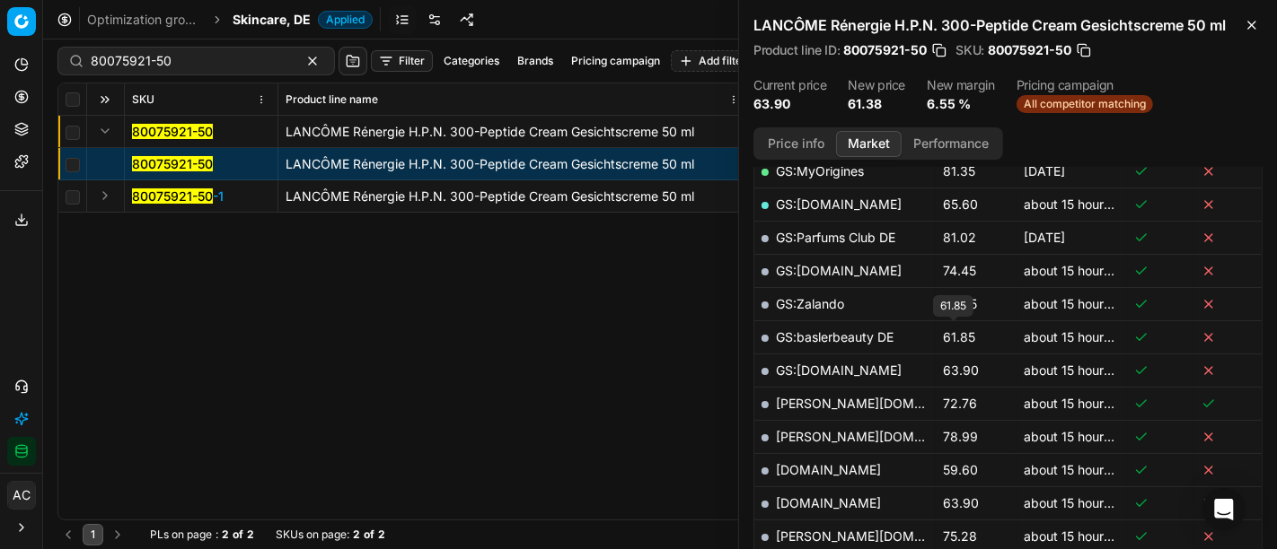
scroll to position [512, 0]
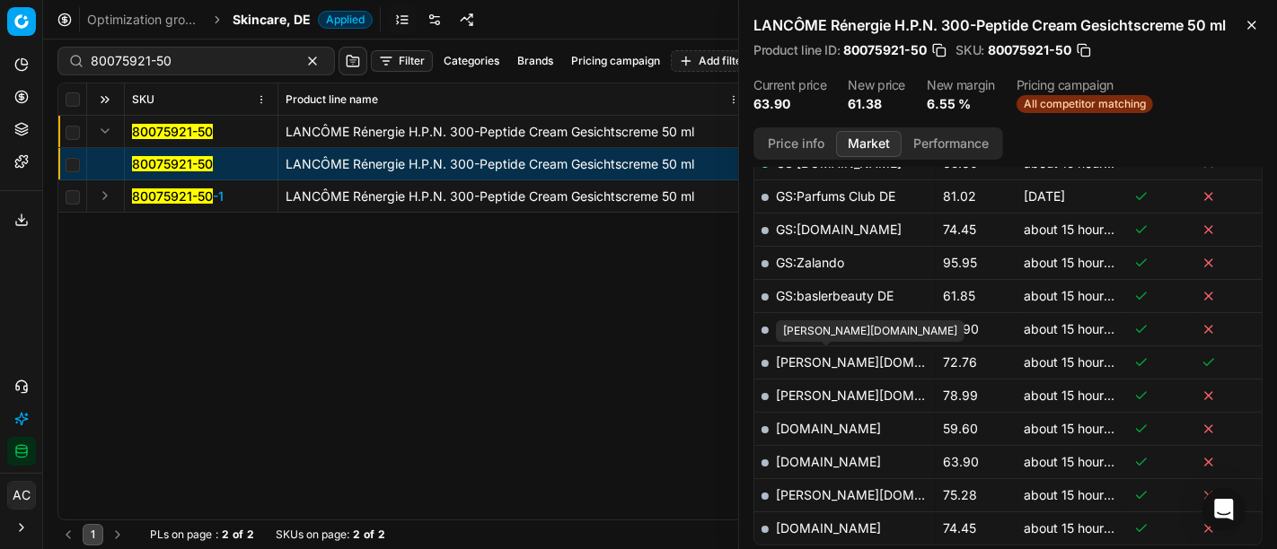
click at [853, 355] on link "basler-beauty.de" at bounding box center [880, 362] width 208 height 15
click at [221, 50] on div "80075921-50" at bounding box center [195, 61] width 277 height 29
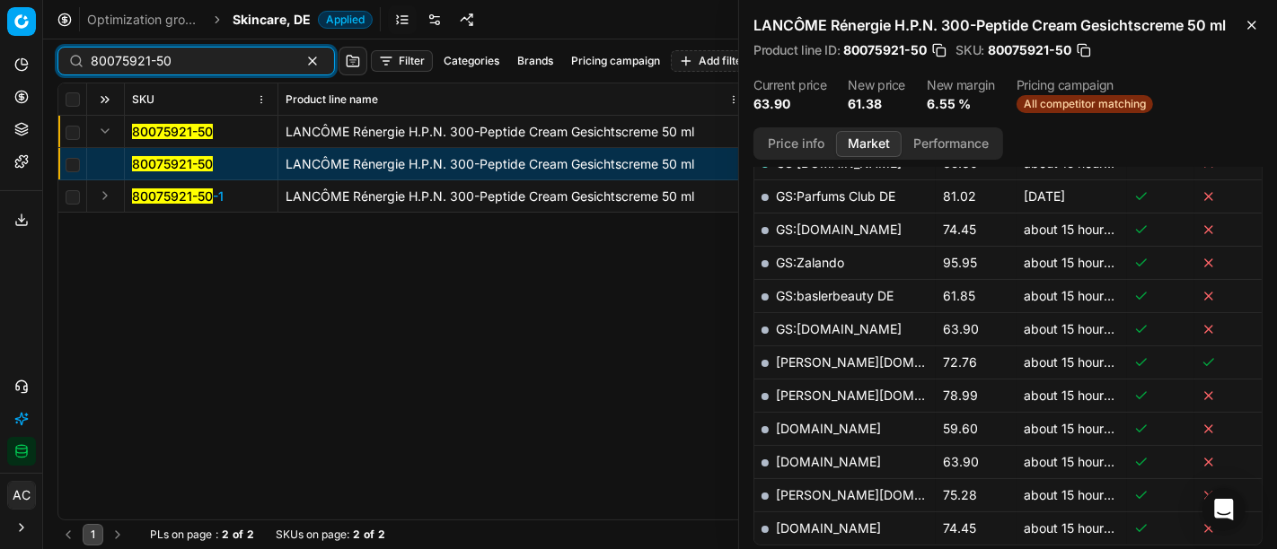
paste input "4476-1"
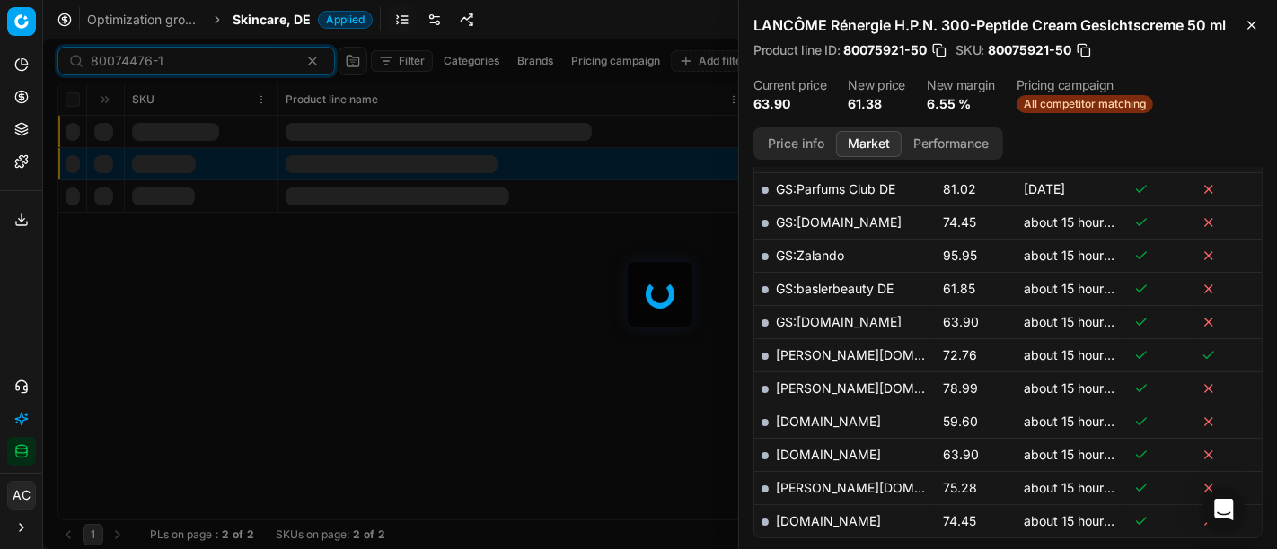
scroll to position [512, 0]
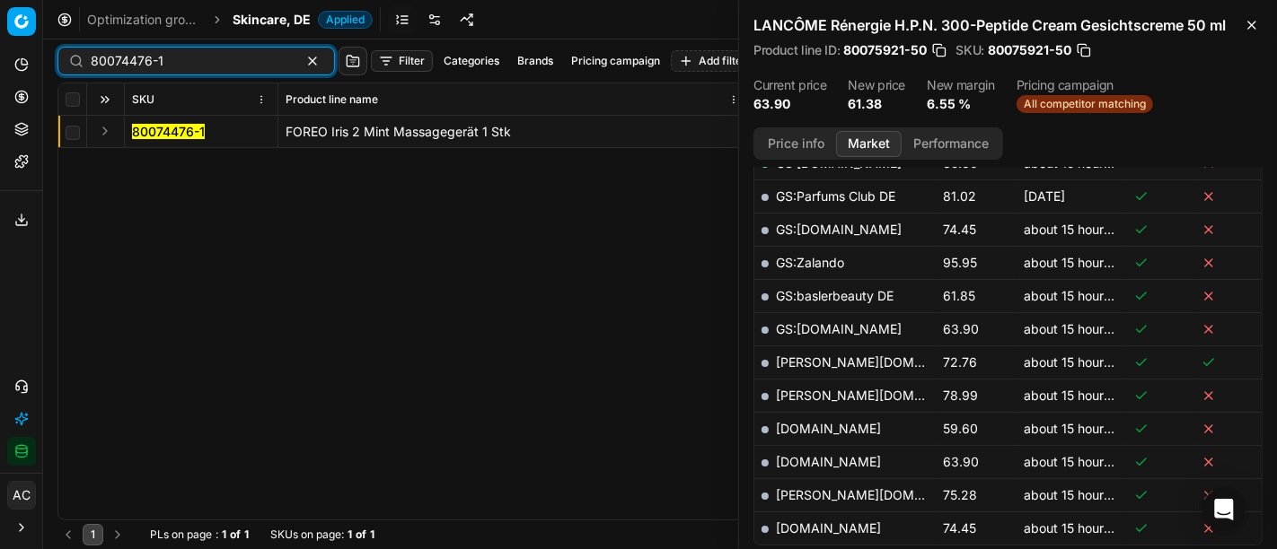
type input "80074476-1"
click at [108, 128] on button "Expand" at bounding box center [105, 131] width 22 height 22
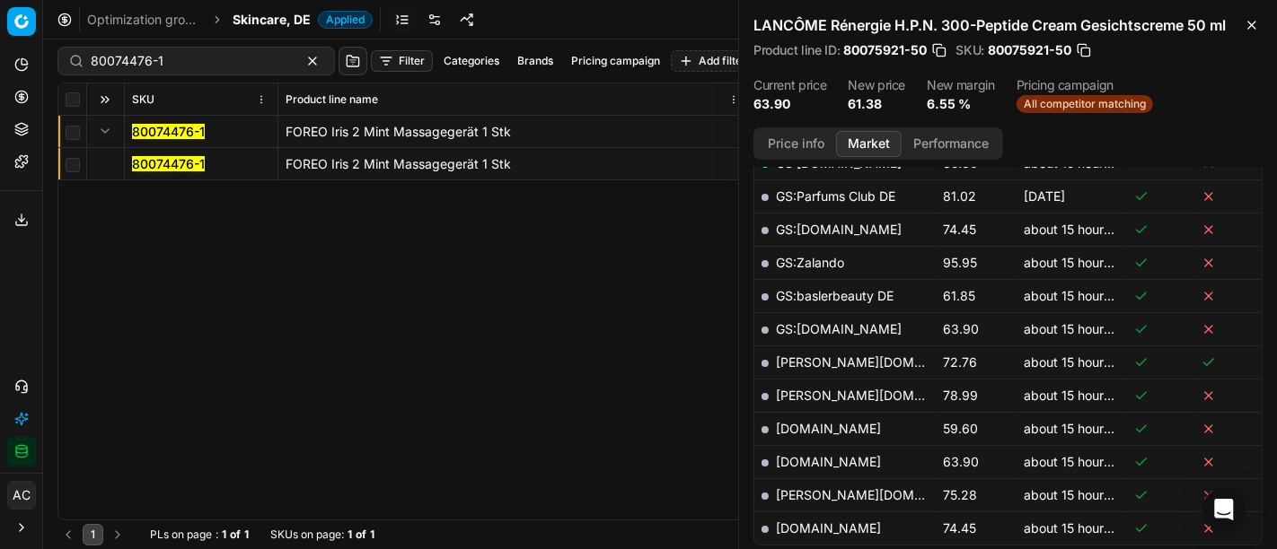
click at [142, 160] on mark "80074476-1" at bounding box center [168, 163] width 73 height 15
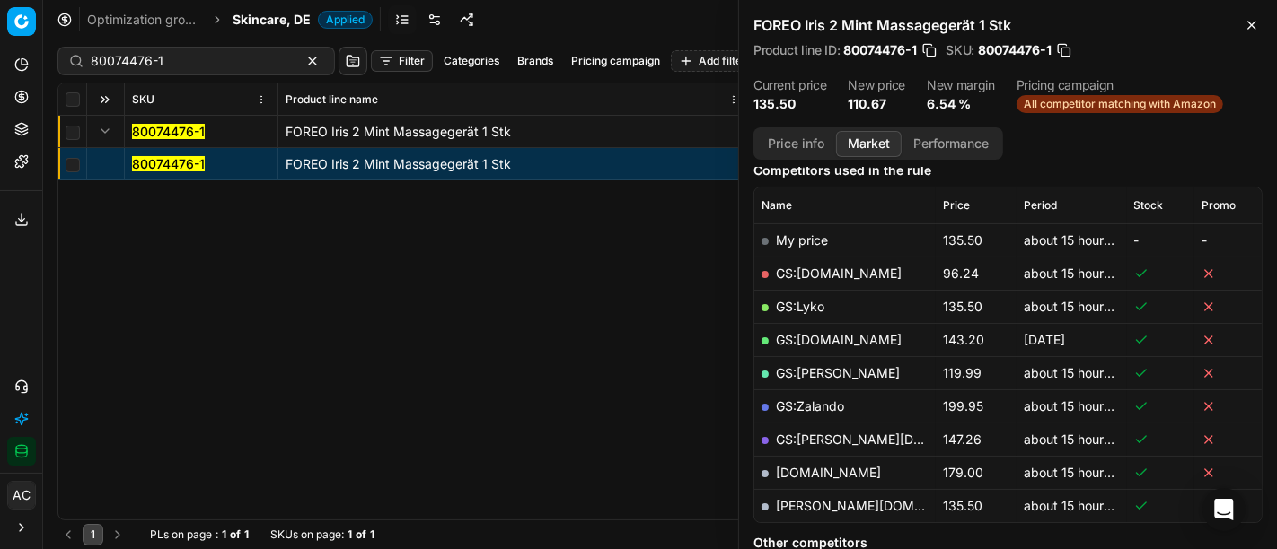
scroll to position [231, 0]
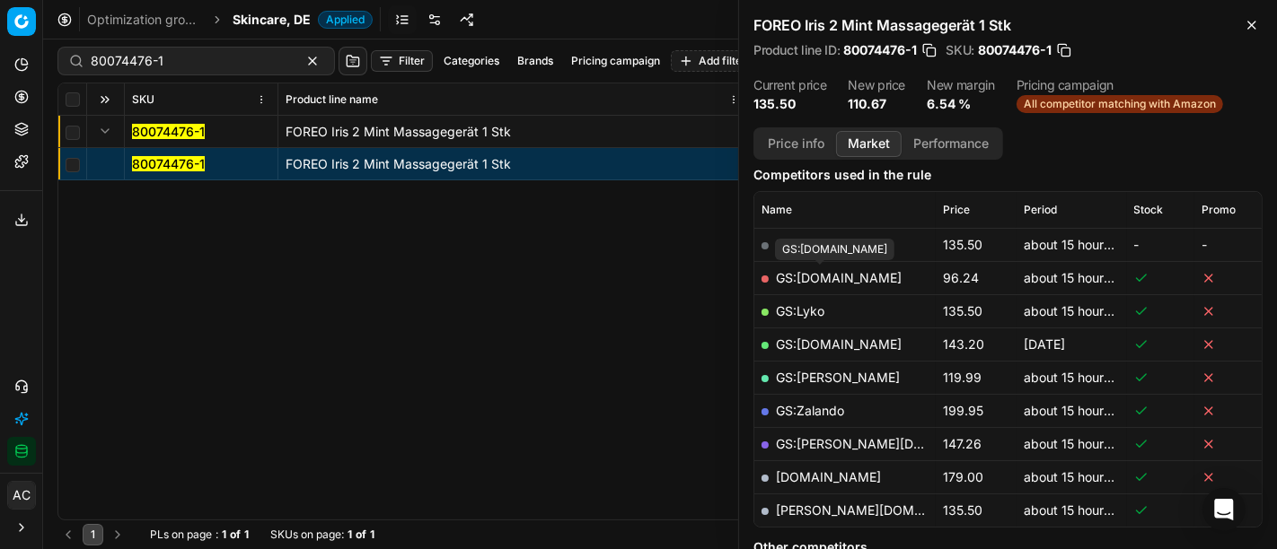
click at [814, 270] on link "GS:Amazon.de" at bounding box center [839, 277] width 126 height 15
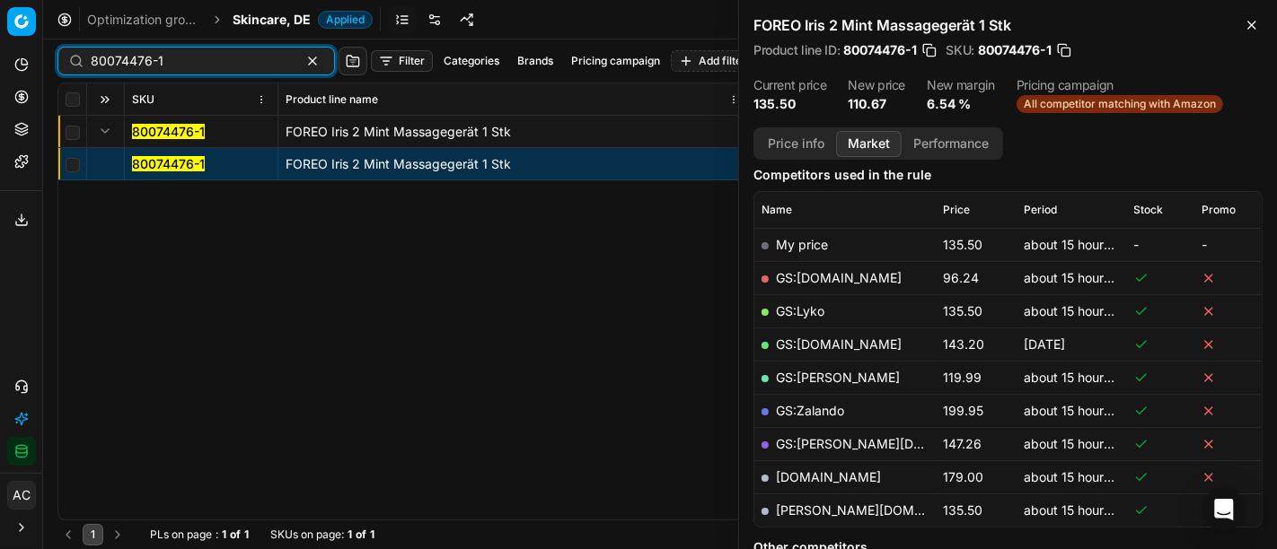
click at [215, 66] on input "80074476-1" at bounding box center [189, 61] width 197 height 18
click at [263, 22] on span "Skincare, DE" at bounding box center [272, 20] width 78 height 18
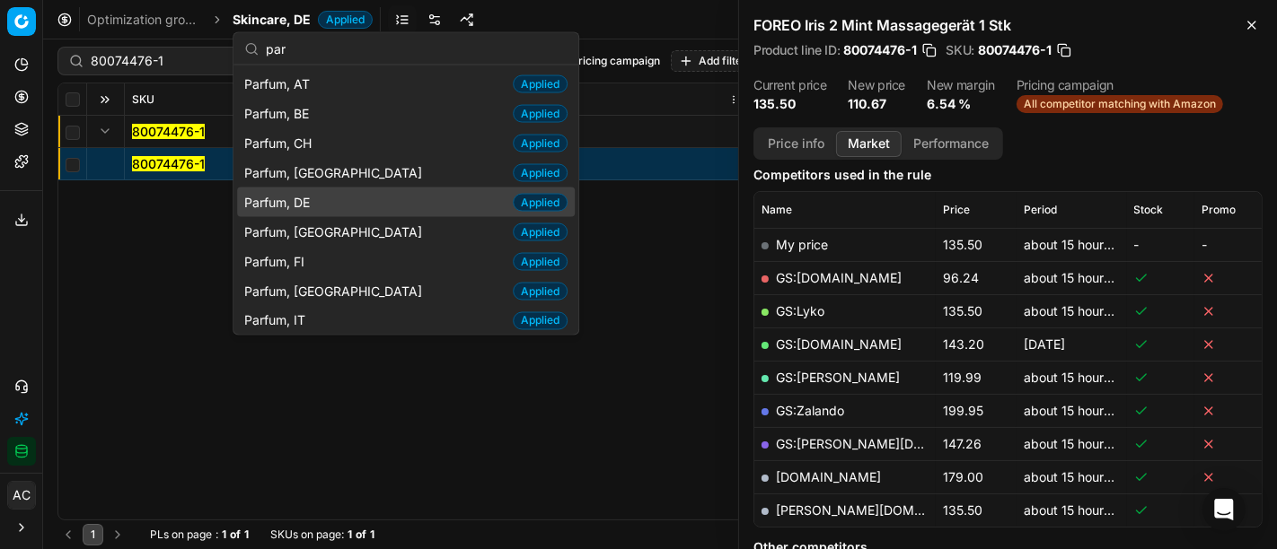
type input "par"
click at [334, 194] on div "Parfum, DE Applied" at bounding box center [406, 203] width 338 height 30
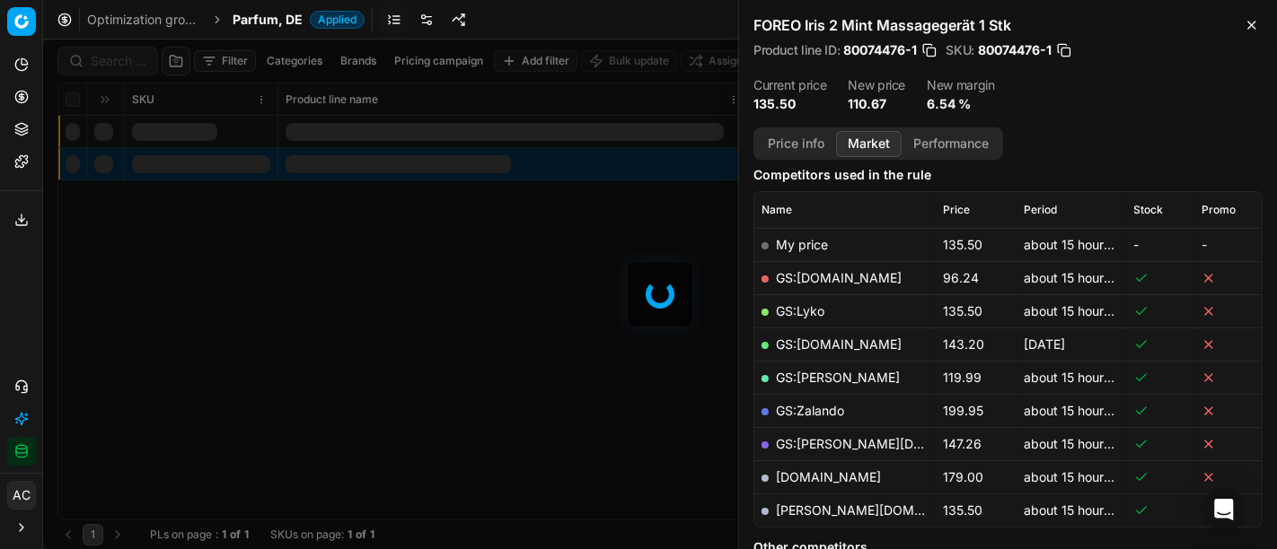
click at [128, 63] on div at bounding box center [660, 295] width 1234 height 510
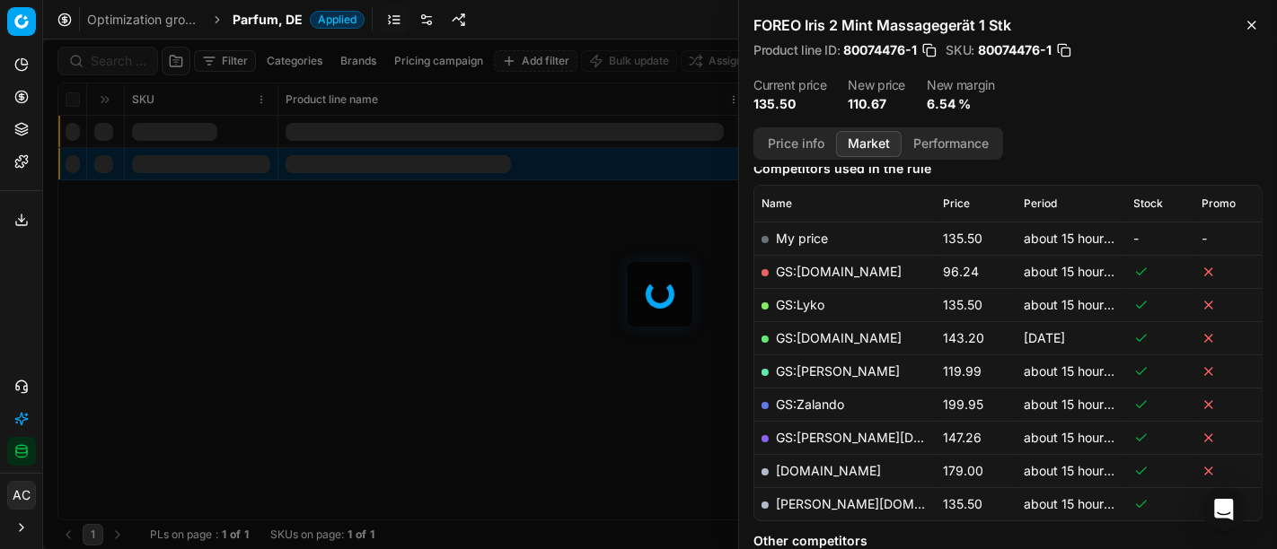
scroll to position [231, 0]
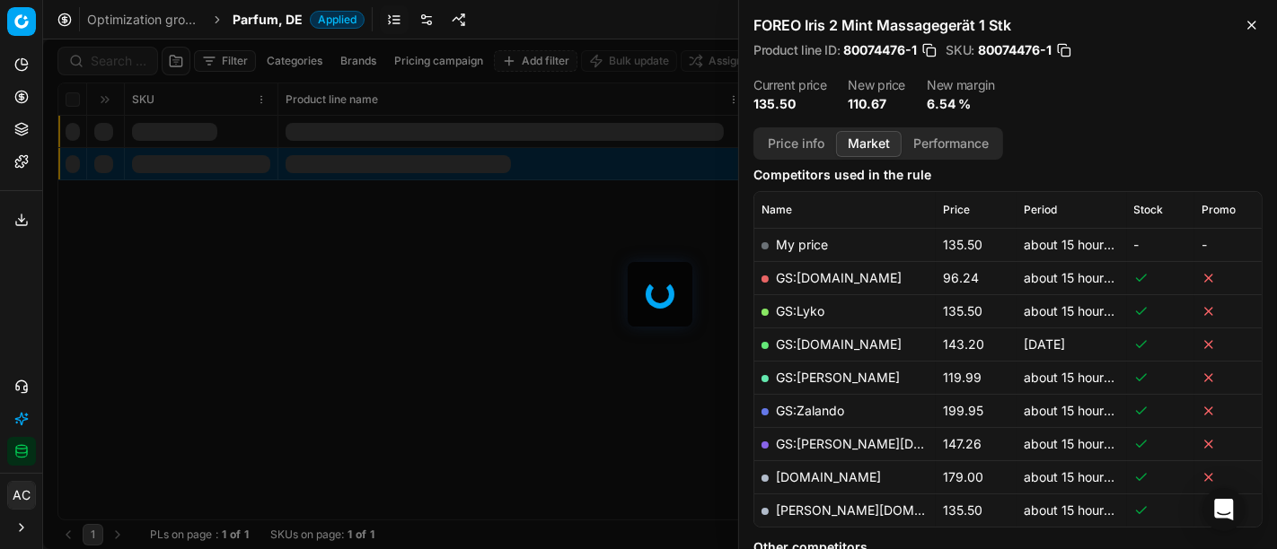
click at [128, 63] on div at bounding box center [660, 295] width 1234 height 510
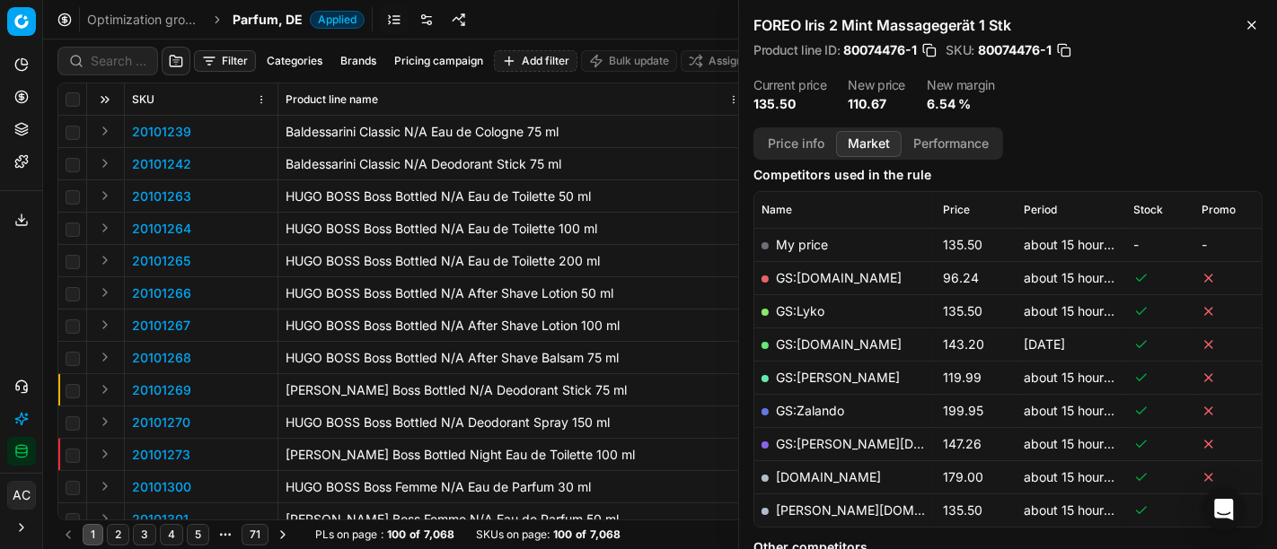
click at [128, 63] on div "Filter Categories Brands Pricing campaign Add filter Bulk update Assign SKU Pro…" at bounding box center [660, 295] width 1234 height 510
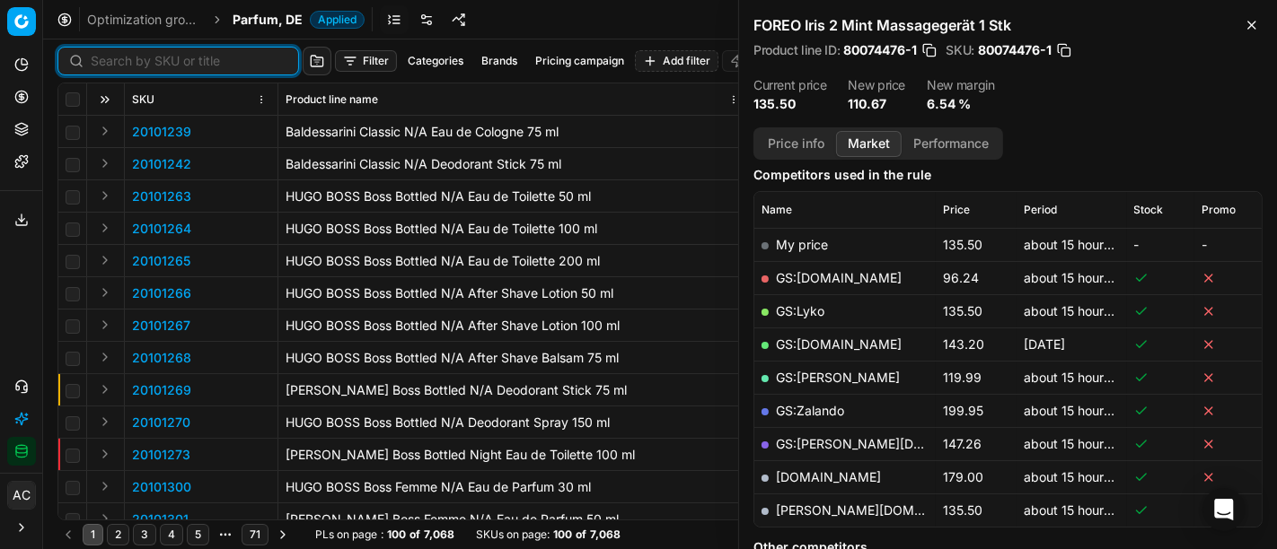
click at [128, 63] on input at bounding box center [189, 61] width 197 height 18
paste input "80077379-150"
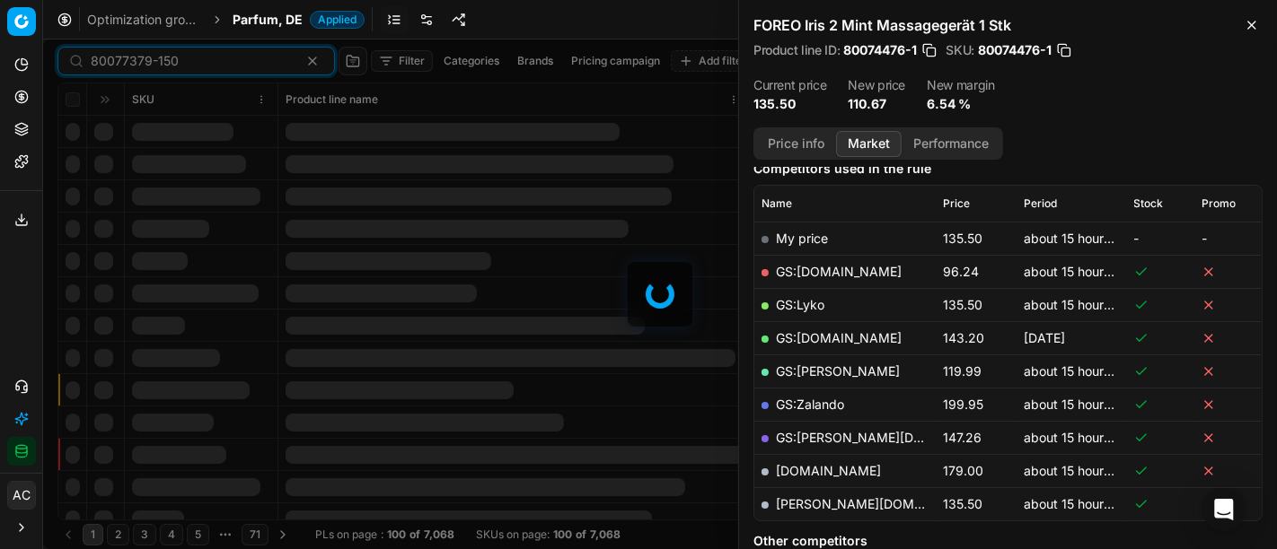
scroll to position [231, 0]
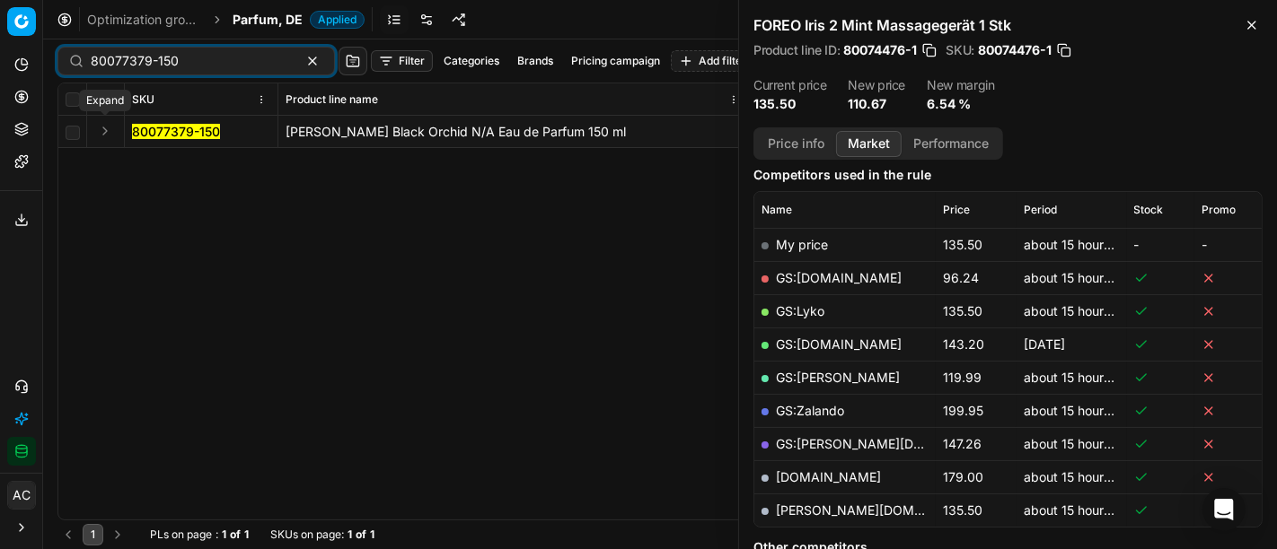
click at [101, 135] on button "Expand" at bounding box center [105, 131] width 22 height 22
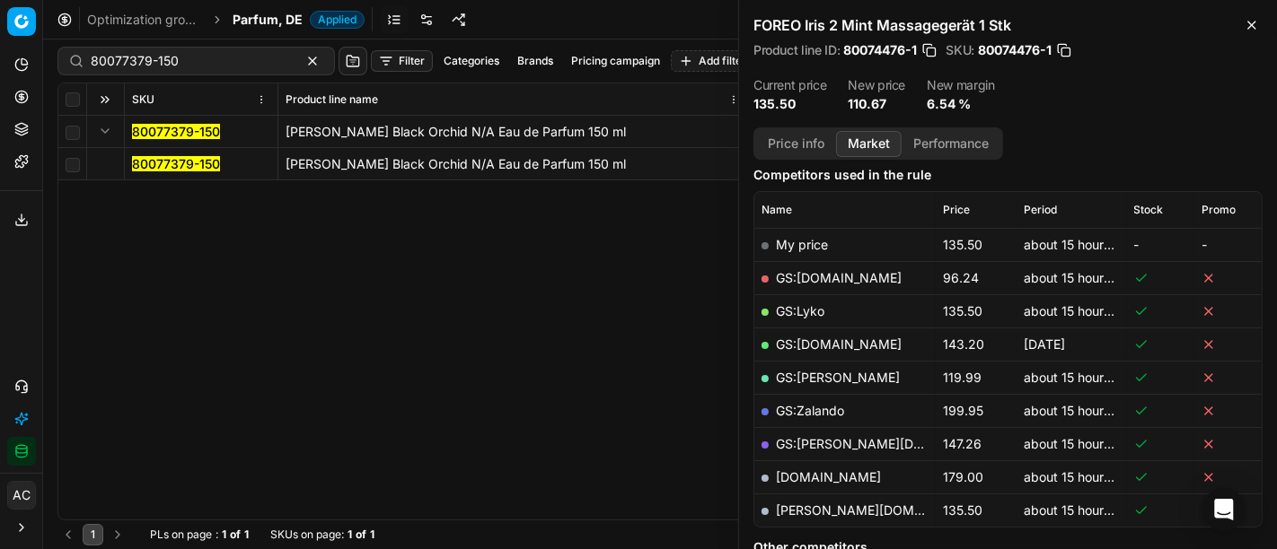
click at [177, 166] on mark "80077379-150" at bounding box center [176, 163] width 88 height 15
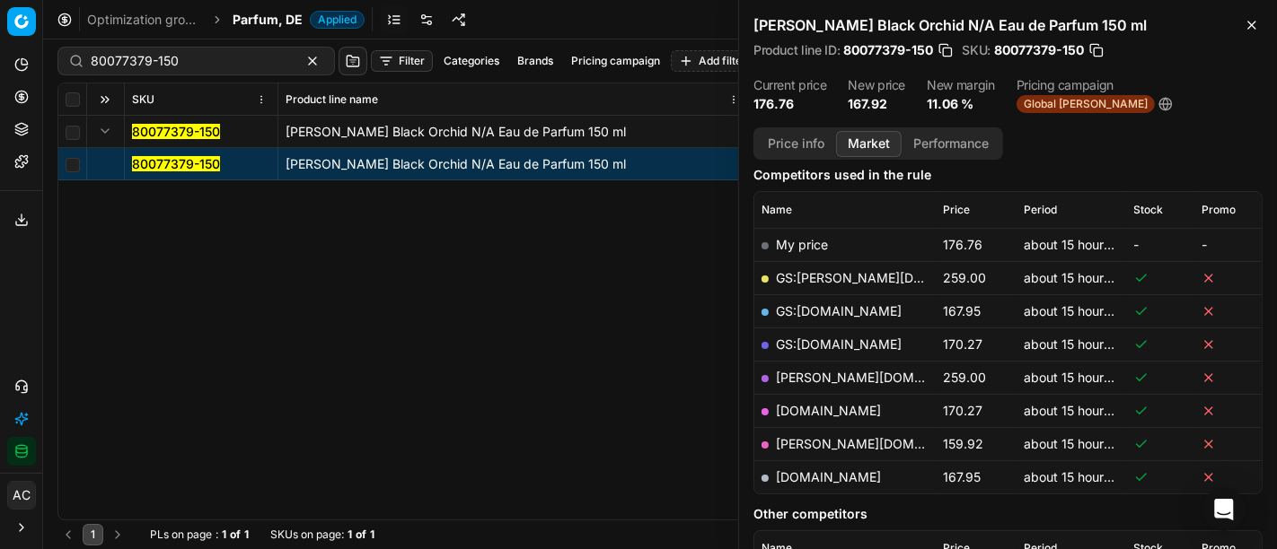
click at [1202, 46] on div "Product line ID : 80077379-150 SKU : 80077379-150" at bounding box center [1007, 50] width 509 height 18
click at [803, 473] on link "sephora.de" at bounding box center [828, 477] width 105 height 15
click at [233, 57] on input "80077379-150" at bounding box center [189, 61] width 197 height 18
paste input "90015404-0023996"
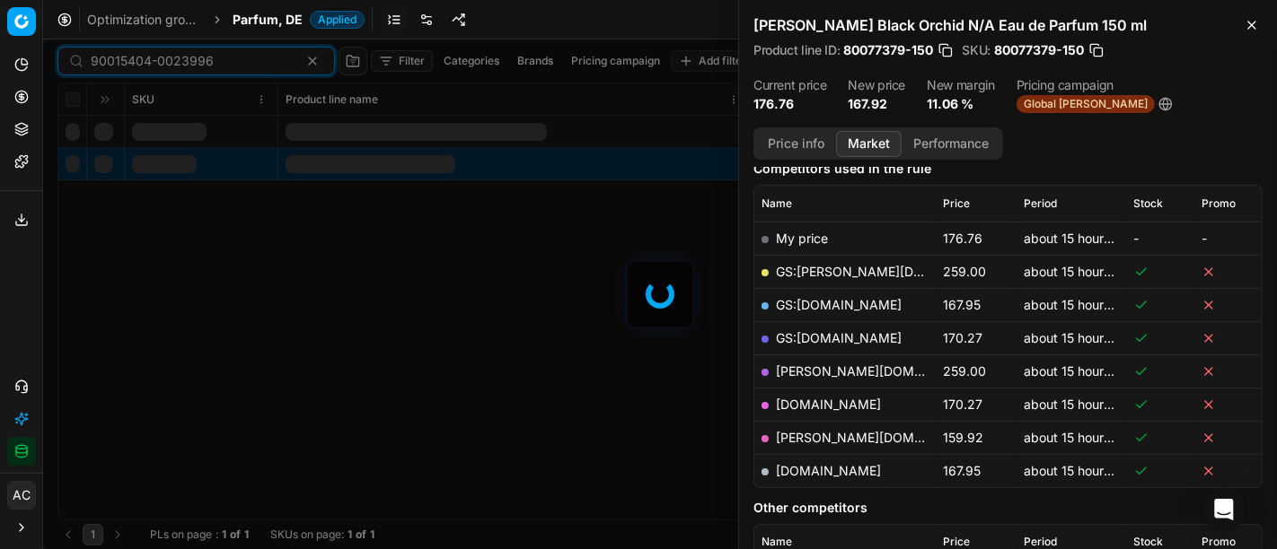
scroll to position [231, 0]
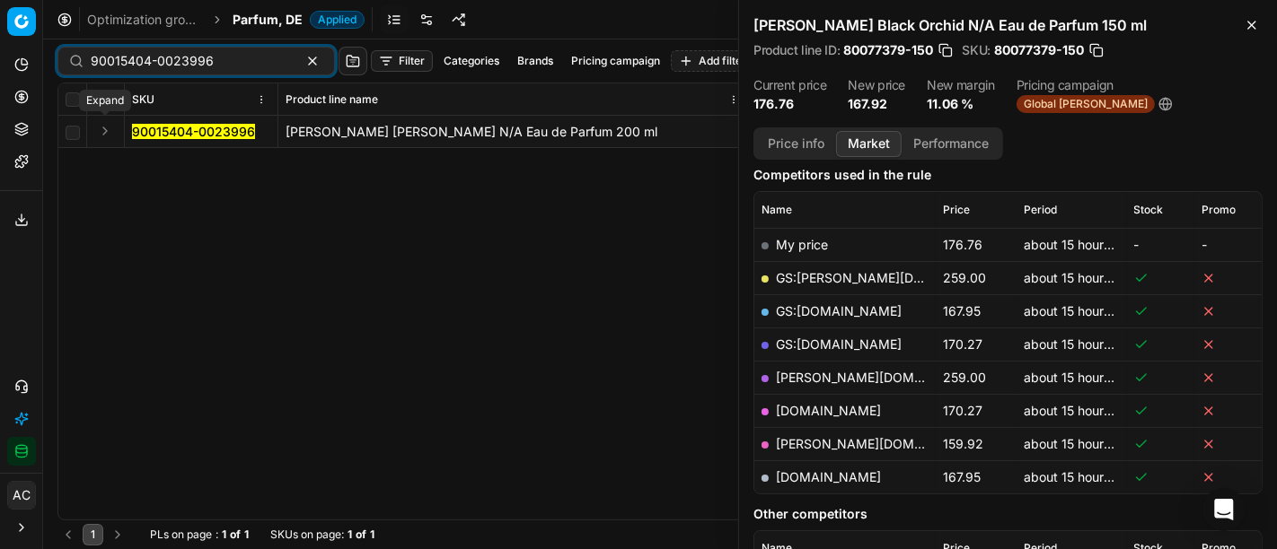
click at [109, 129] on button "Expand" at bounding box center [105, 131] width 22 height 22
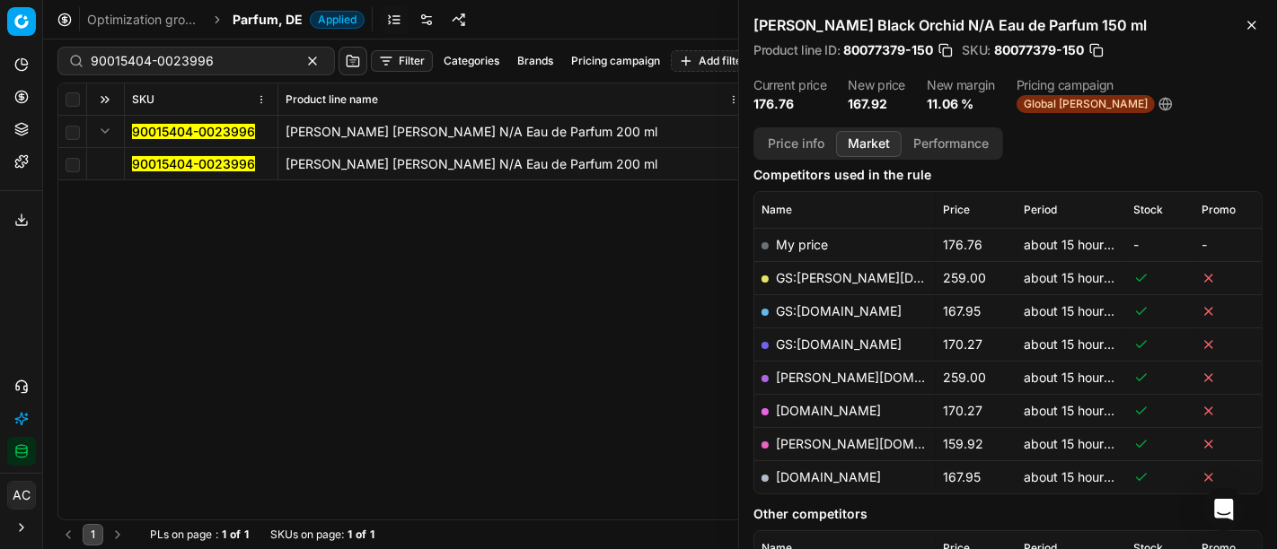
click at [171, 161] on mark "90015404-0023996" at bounding box center [193, 163] width 123 height 15
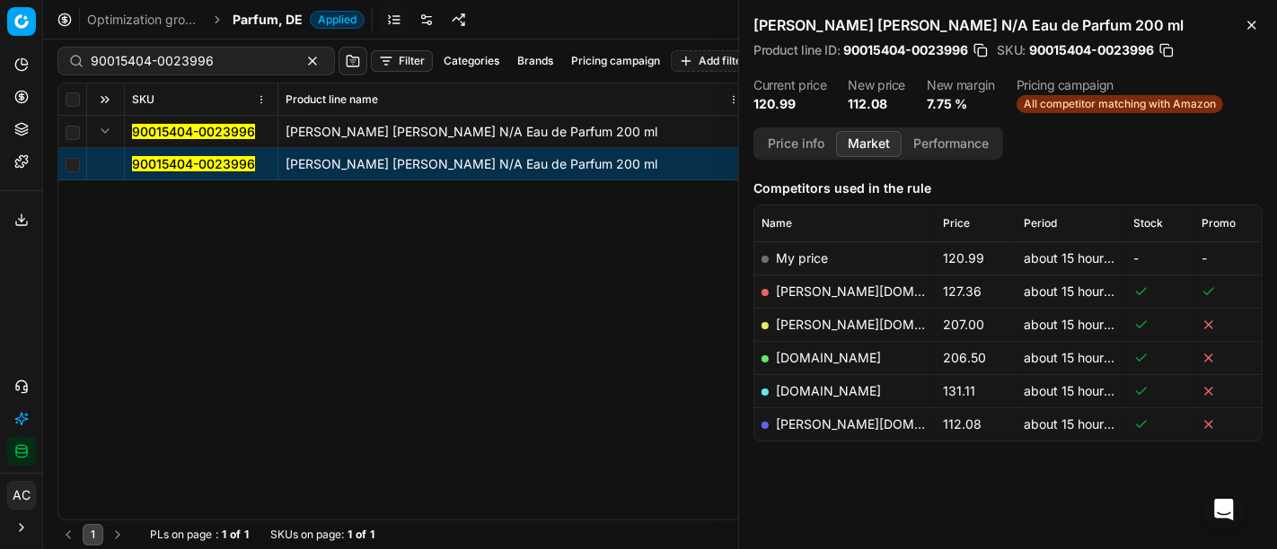
scroll to position [214, 0]
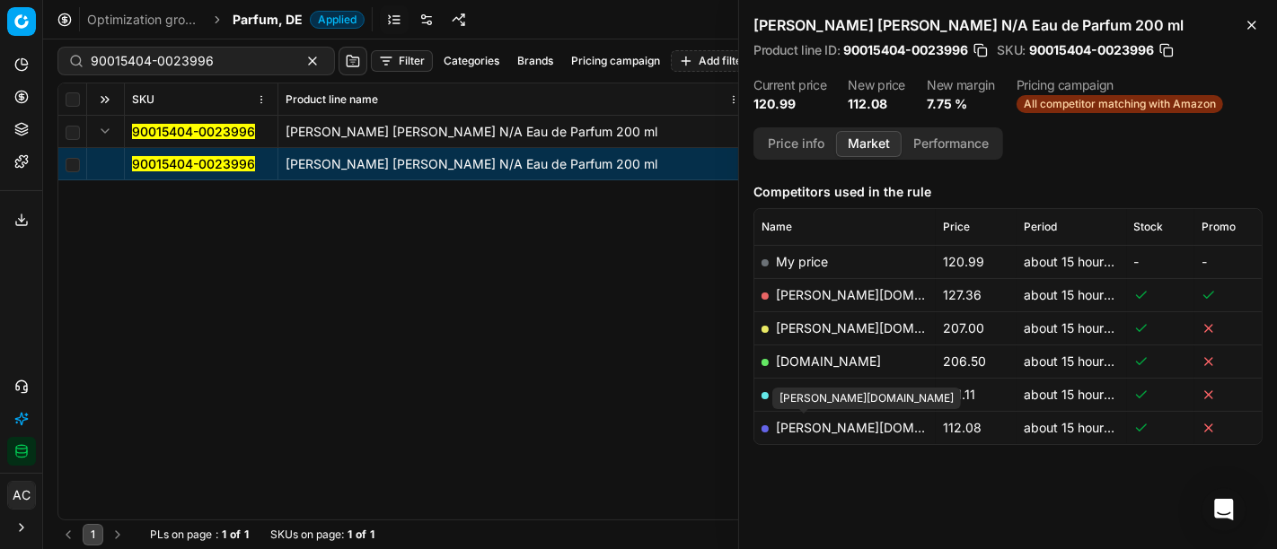
click at [823, 422] on link "pieper.de" at bounding box center [880, 427] width 208 height 15
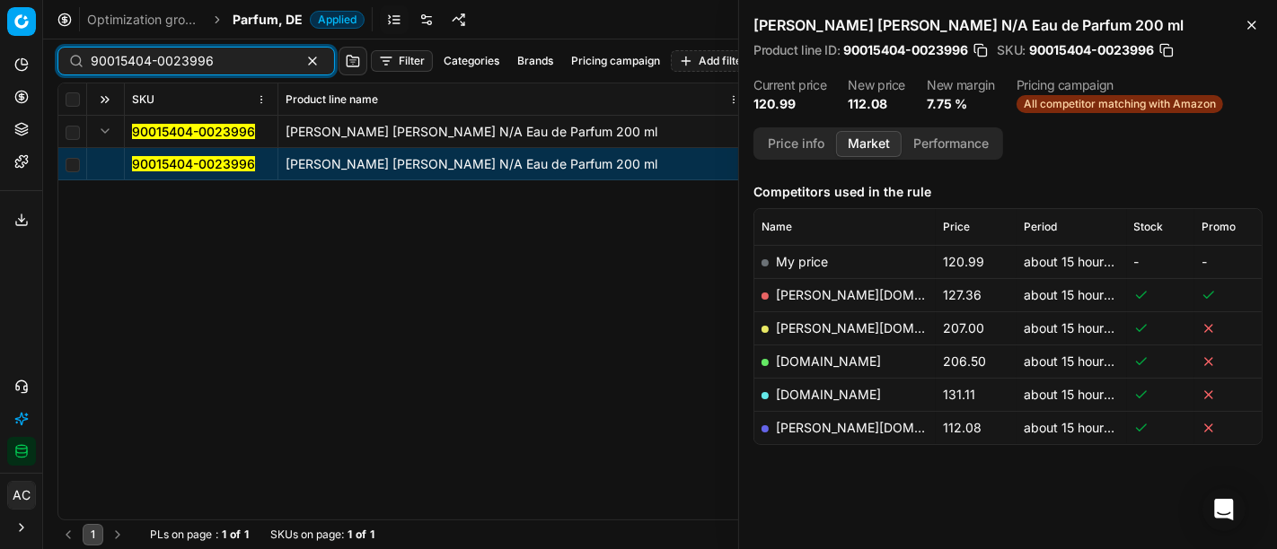
click at [181, 65] on input "90015404-0023996" at bounding box center [189, 61] width 197 height 18
paste input "80002549-200"
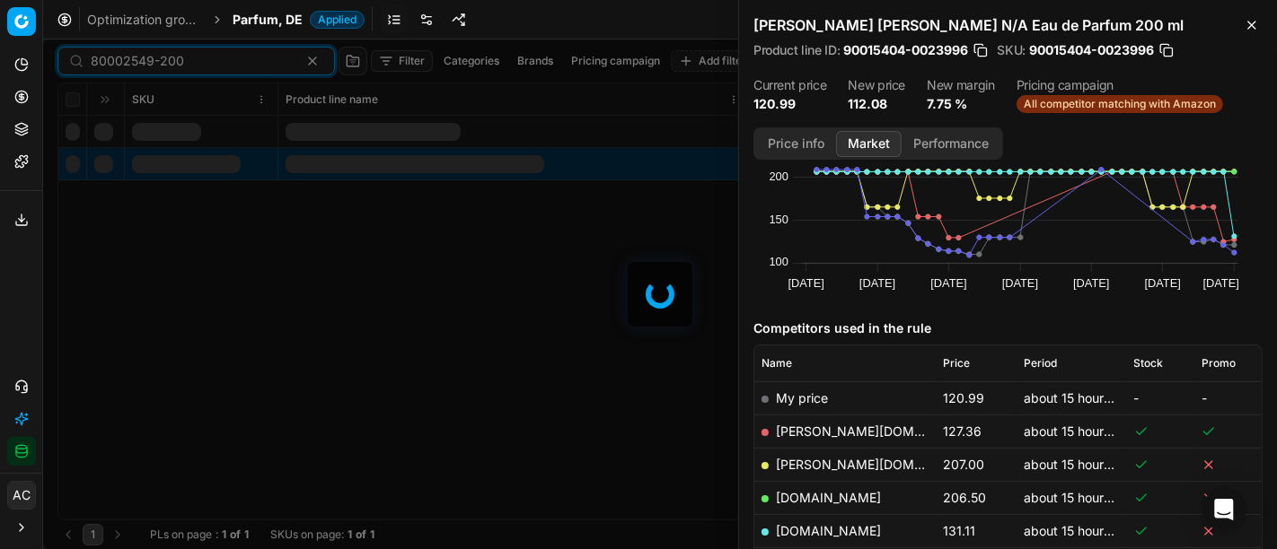
scroll to position [214, 0]
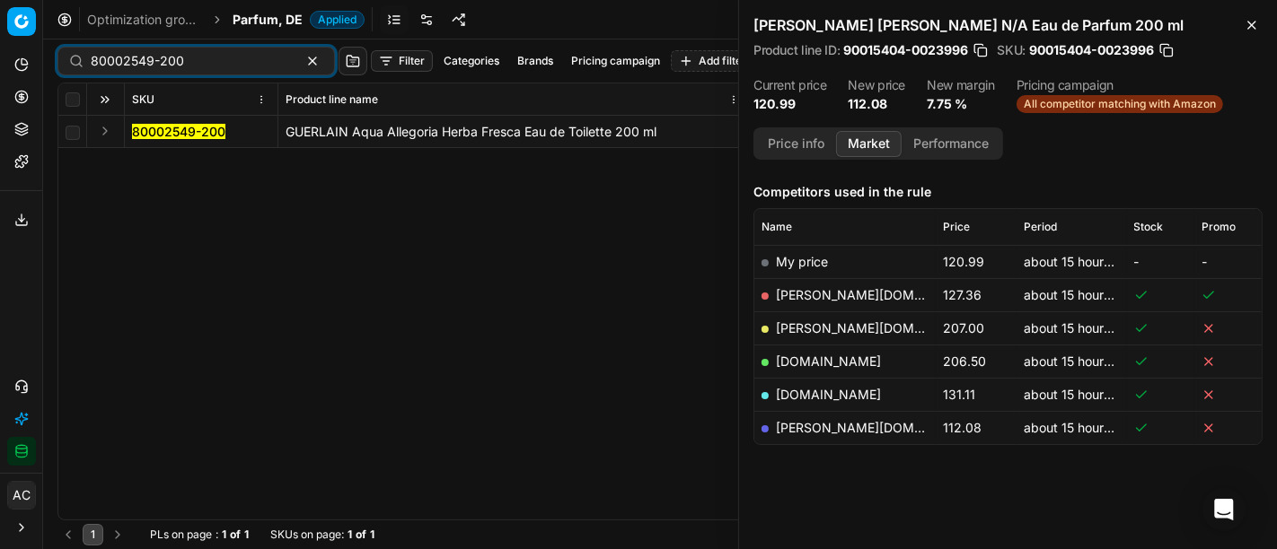
click at [98, 128] on button "Expand" at bounding box center [105, 131] width 22 height 22
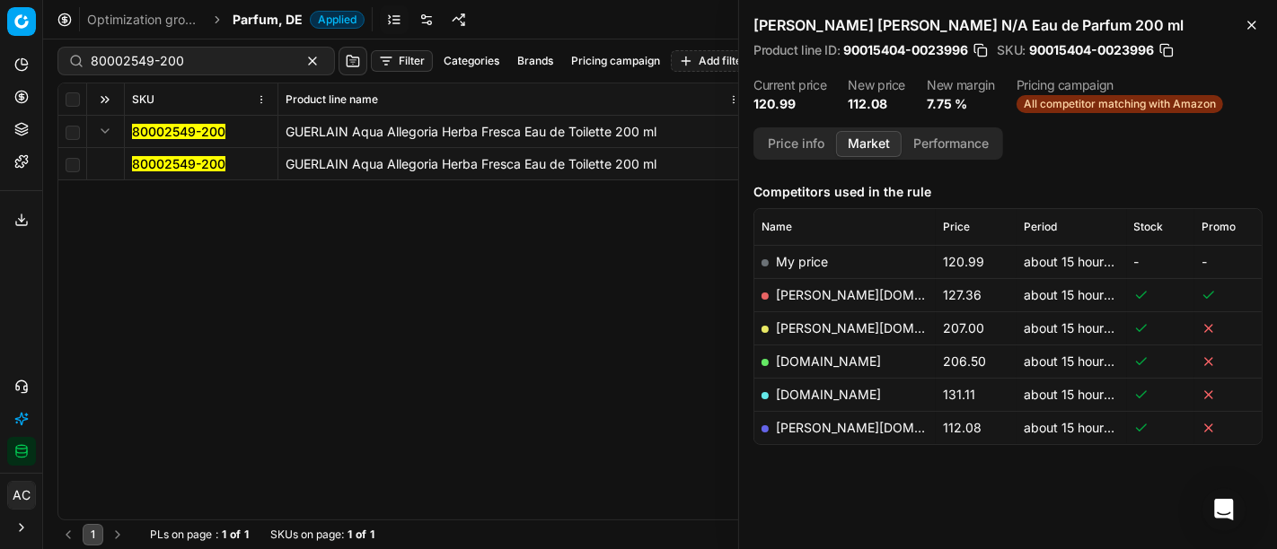
click at [166, 167] on mark "80002549-200" at bounding box center [178, 163] width 93 height 15
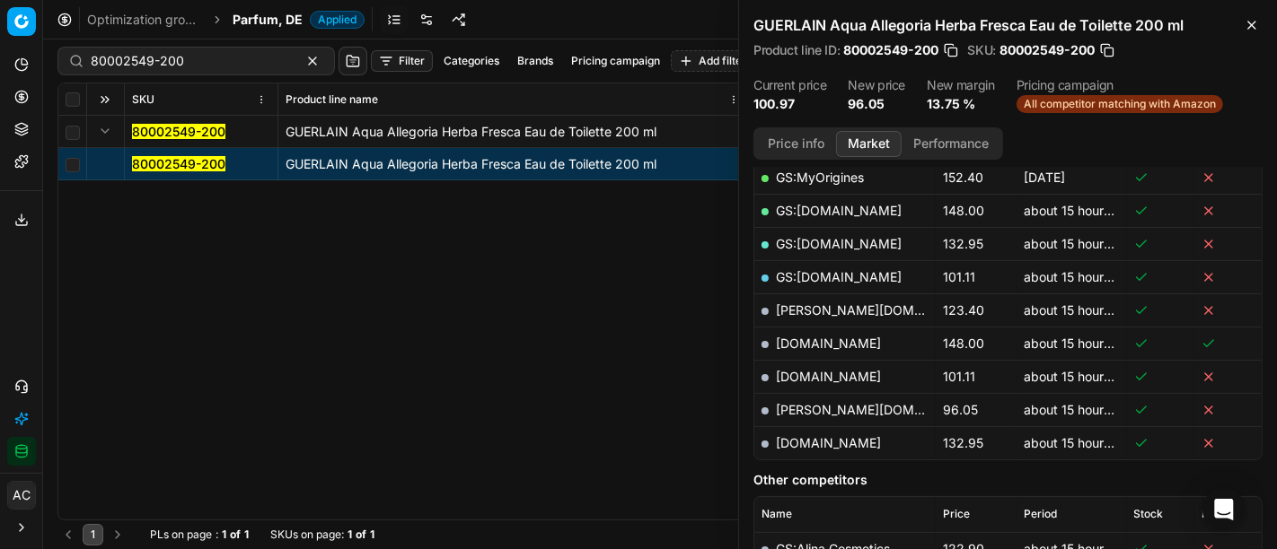
scroll to position [397, 0]
click at [795, 409] on link "pieper.de" at bounding box center [880, 410] width 208 height 15
click at [224, 70] on div "80002549-200" at bounding box center [195, 61] width 277 height 29
paste input "57200-15"
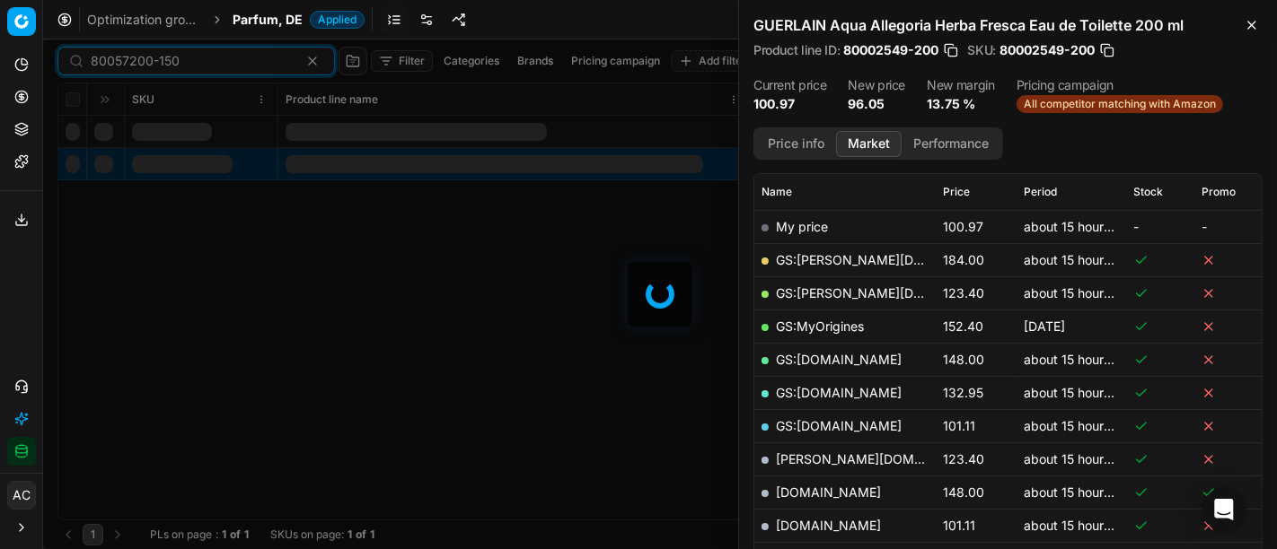
scroll to position [397, 0]
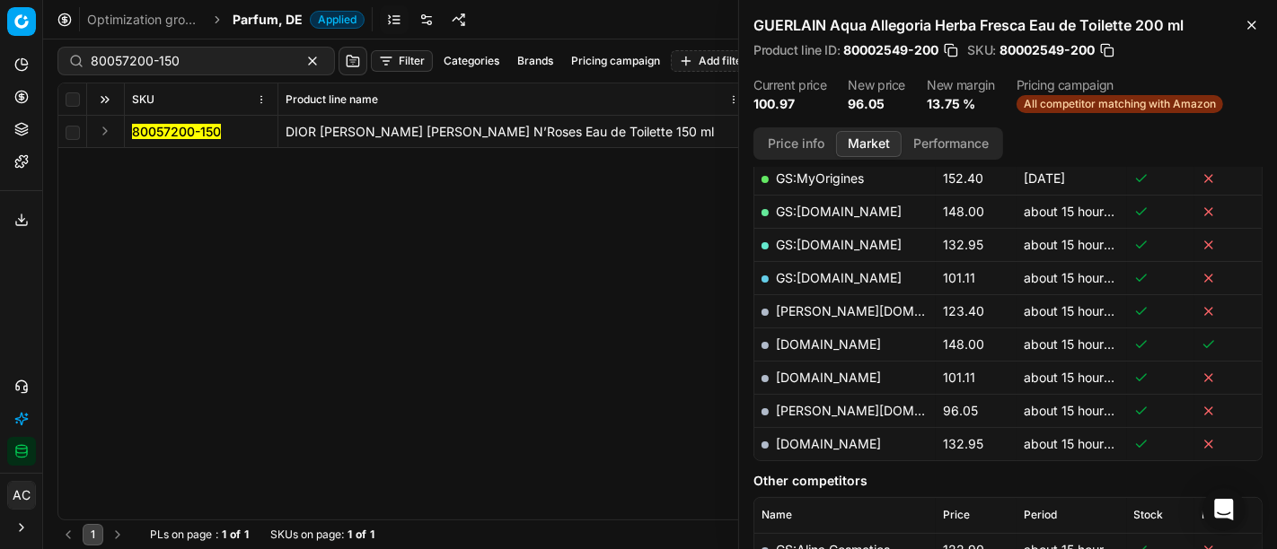
click at [104, 134] on button "Expand" at bounding box center [105, 131] width 22 height 22
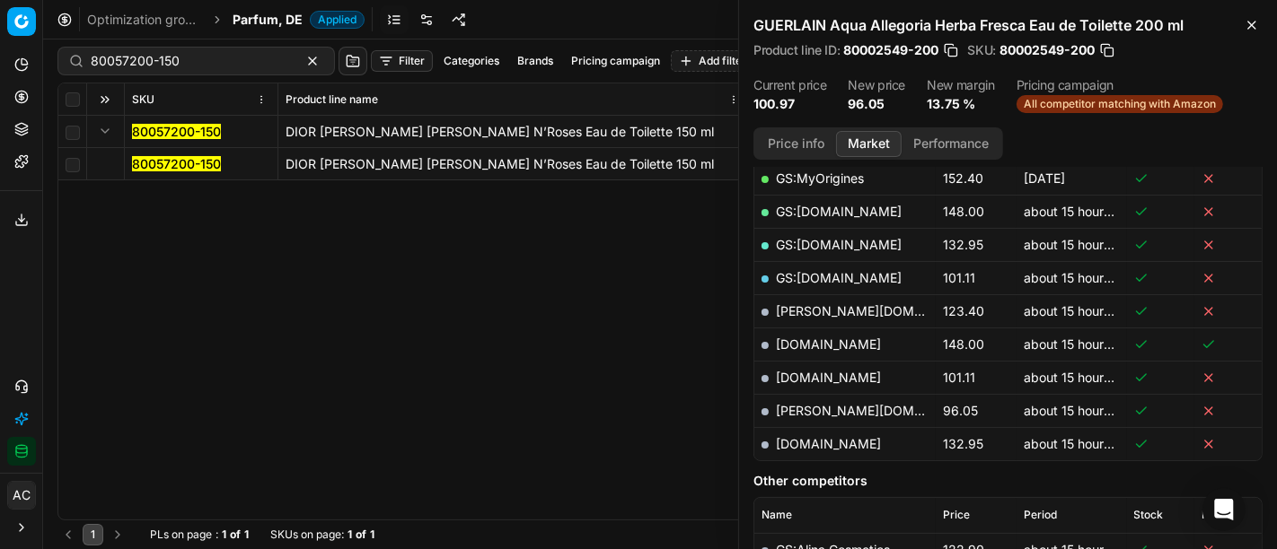
click at [150, 163] on mark "80057200-150" at bounding box center [176, 163] width 89 height 15
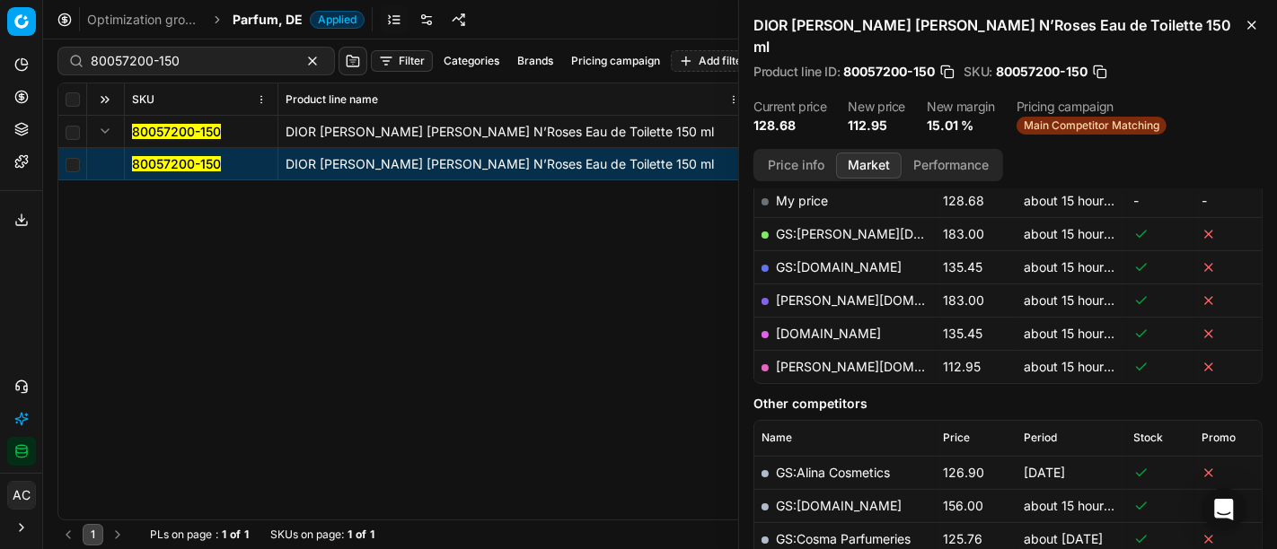
scroll to position [259, 0]
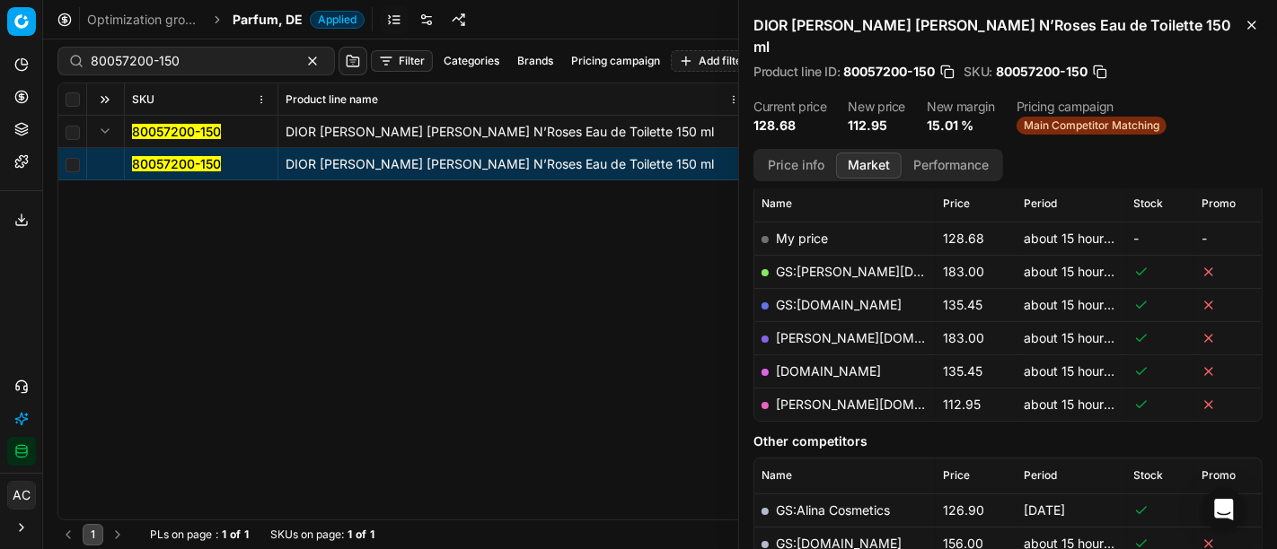
click at [808, 397] on link "pieper.de" at bounding box center [880, 404] width 208 height 15
click at [202, 63] on input "80057200-150" at bounding box center [189, 61] width 197 height 18
paste input "90016834-0026467"
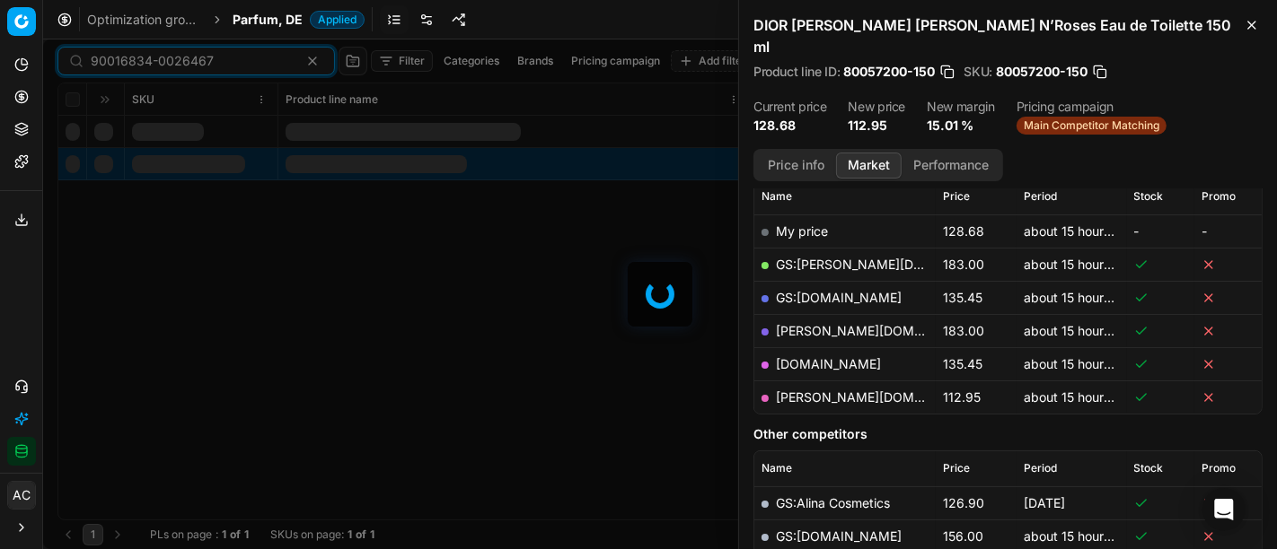
scroll to position [259, 0]
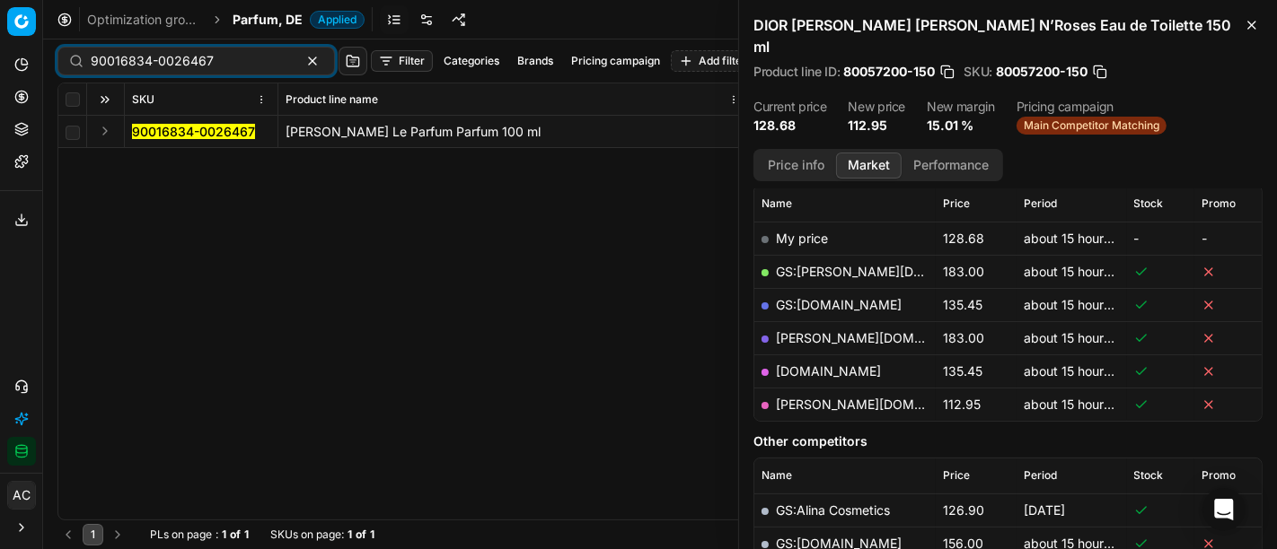
click at [103, 127] on button "Expand" at bounding box center [105, 131] width 22 height 22
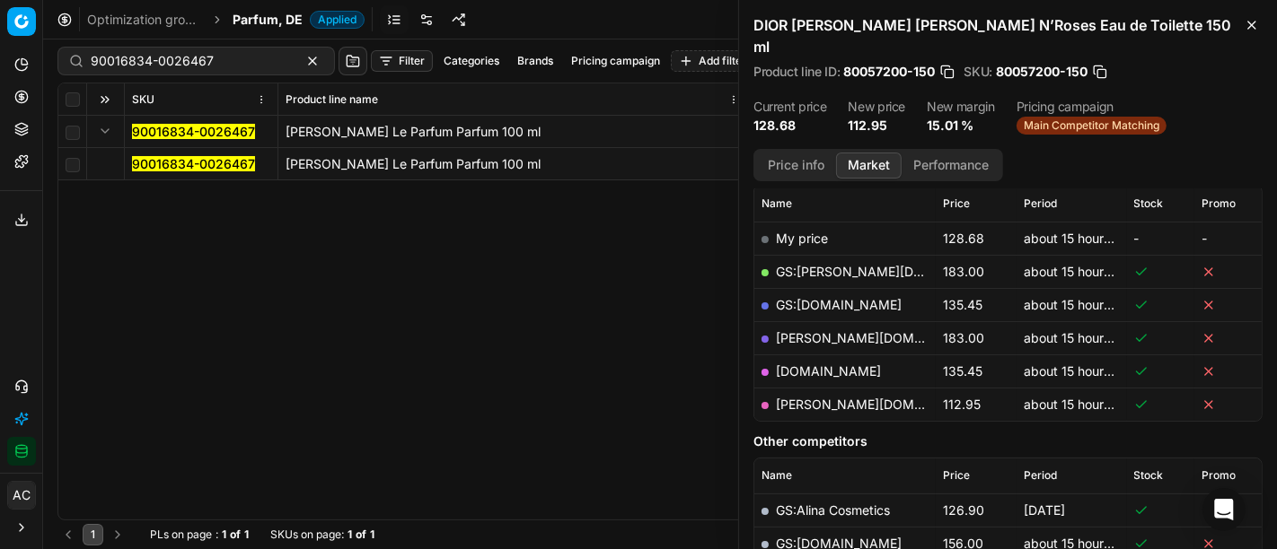
click at [156, 157] on mark "90016834-0026467" at bounding box center [193, 163] width 123 height 15
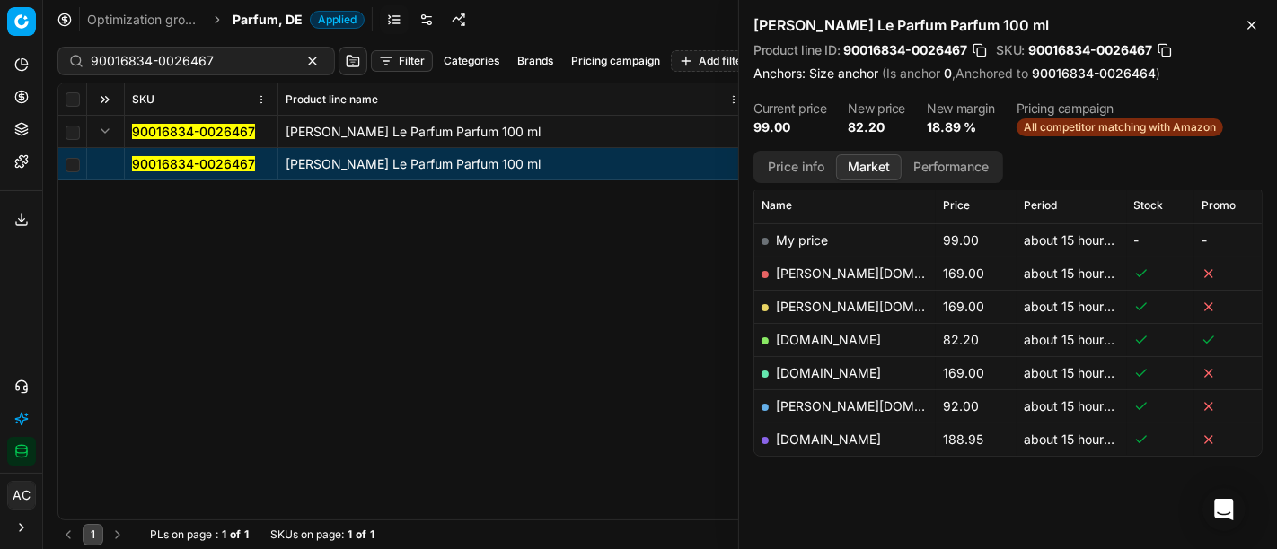
click at [791, 337] on link "notino.de" at bounding box center [828, 339] width 105 height 15
click at [259, 68] on div "90016834-0026467" at bounding box center [195, 61] width 277 height 29
paste input "20110210"
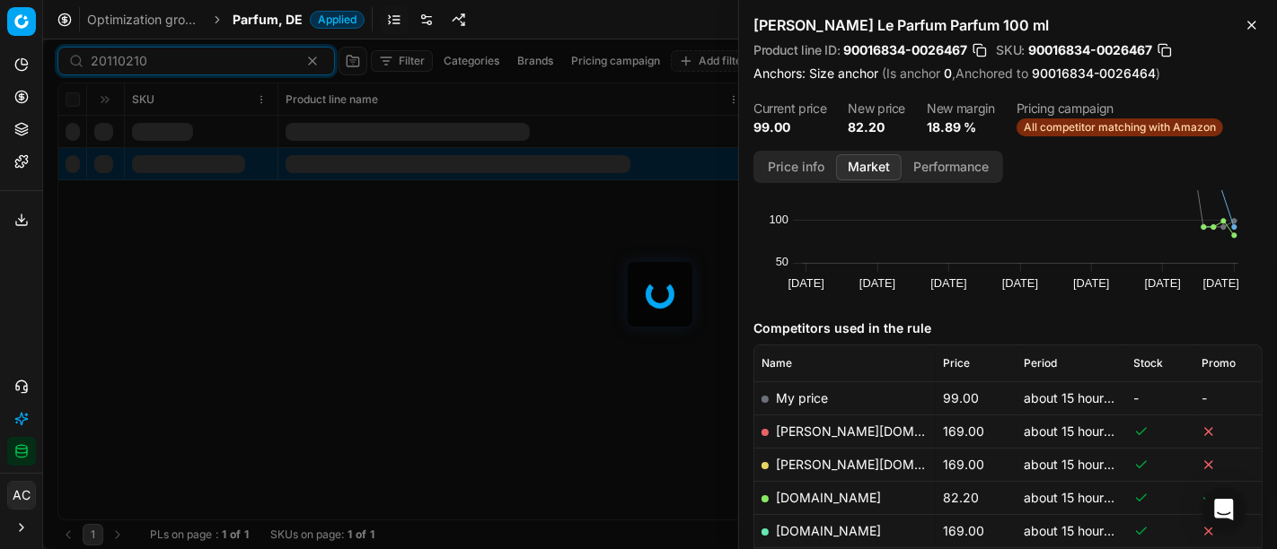
scroll to position [259, 0]
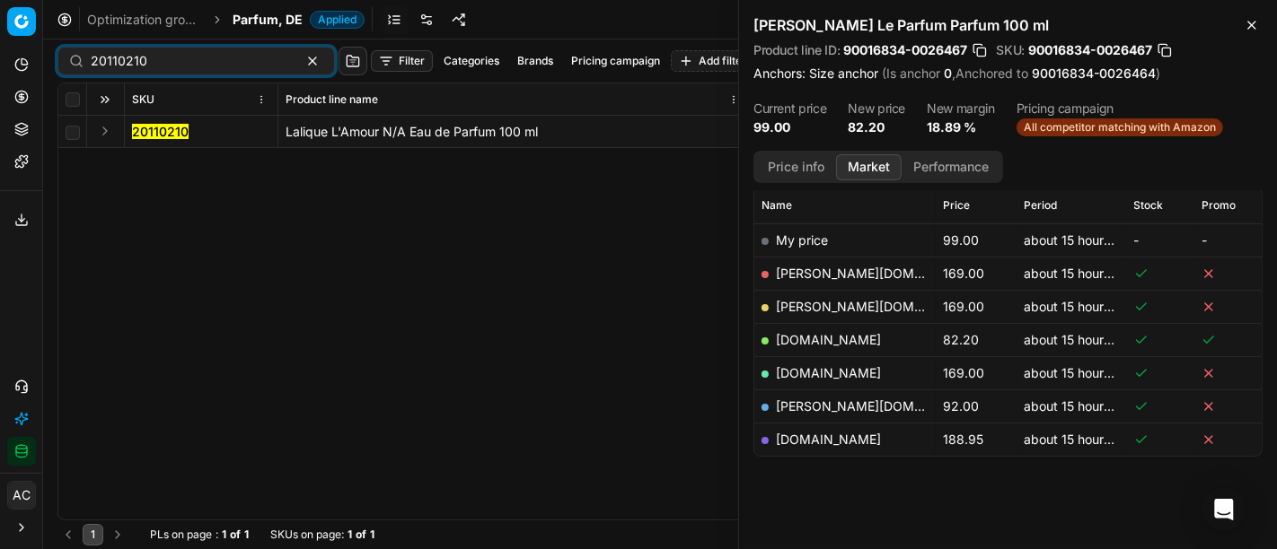
click at [105, 131] on button "Expand" at bounding box center [105, 131] width 22 height 22
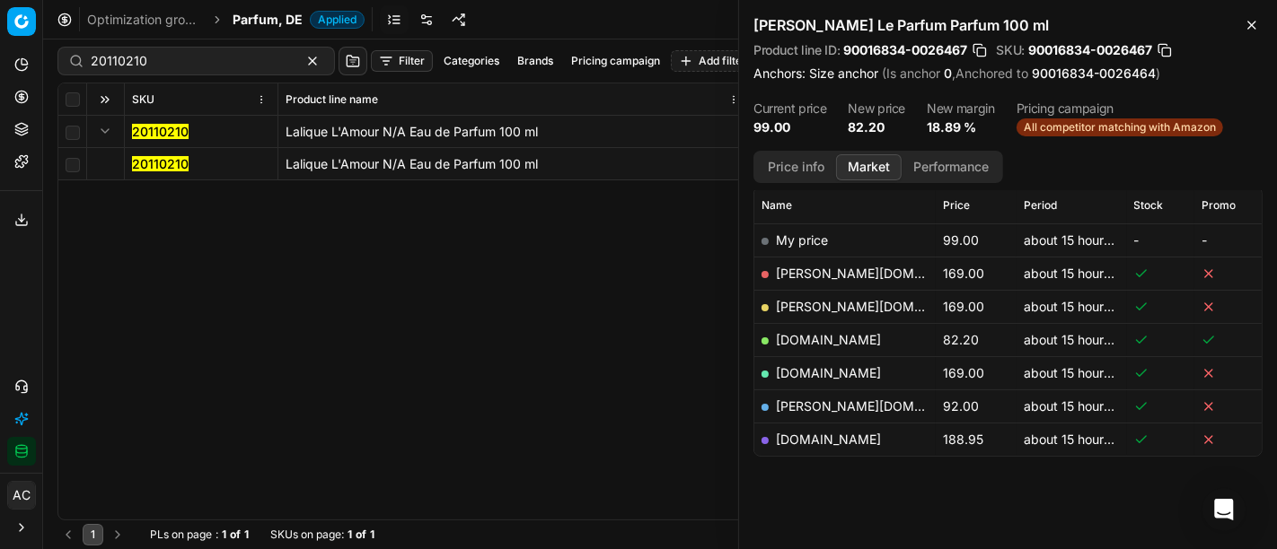
click at [156, 163] on mark "20110210" at bounding box center [160, 163] width 57 height 15
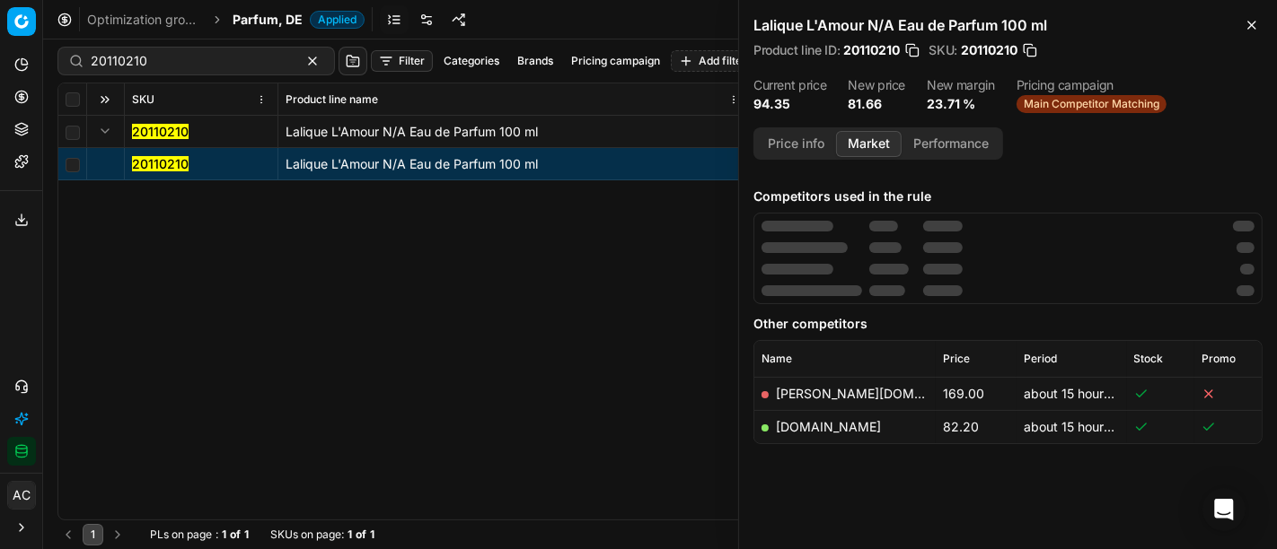
scroll to position [221, 0]
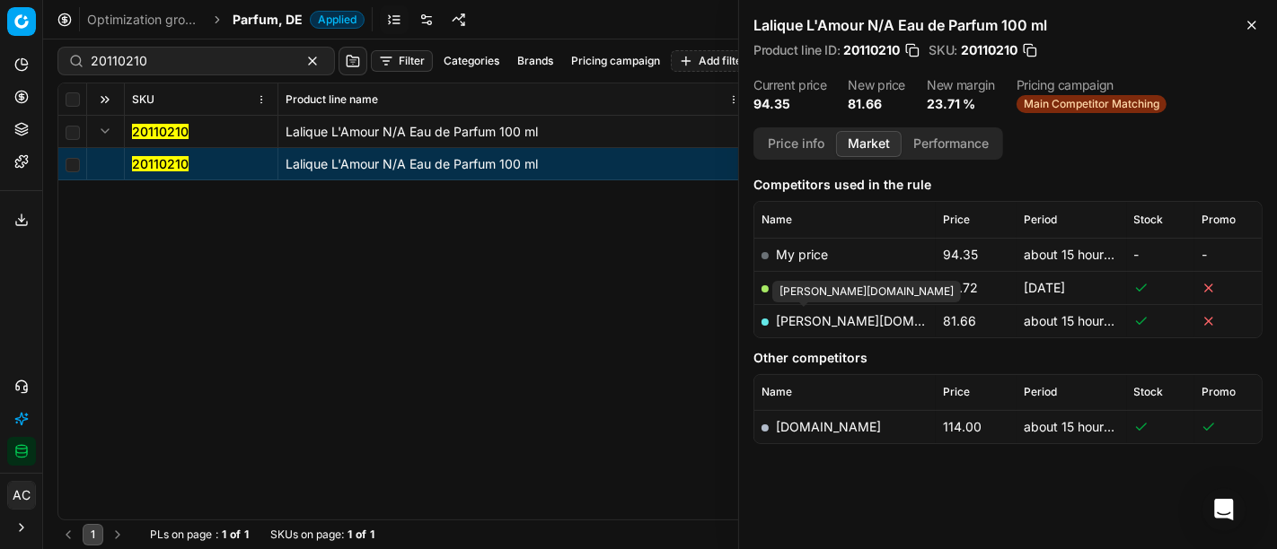
click at [800, 320] on link "pieper.de" at bounding box center [880, 320] width 208 height 15
click at [251, 43] on div "20110210 Filter Categories Brands Pricing campaign Add filter Bulk update Assign" at bounding box center [659, 61] width 1205 height 43
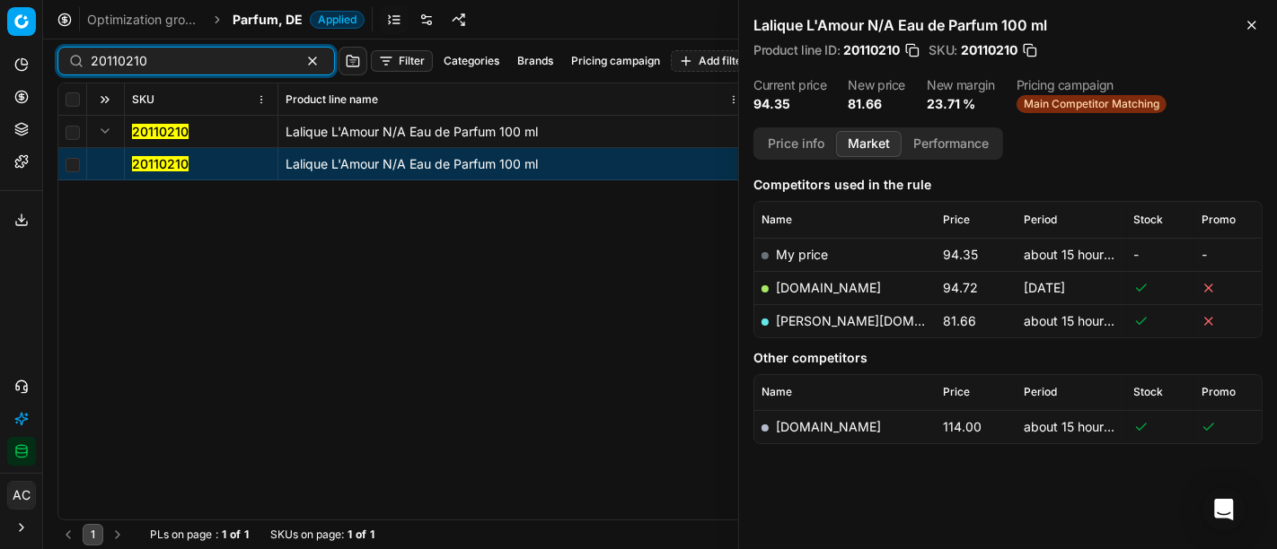
click at [247, 52] on input "20110210" at bounding box center [189, 61] width 197 height 18
paste input "90001891-0002641"
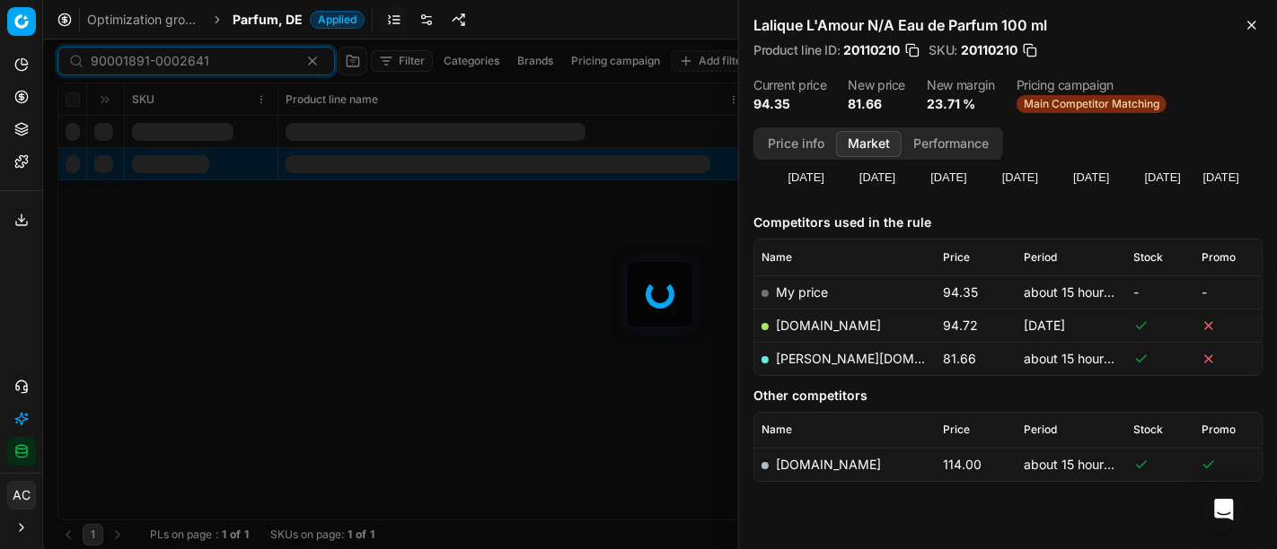
scroll to position [221, 0]
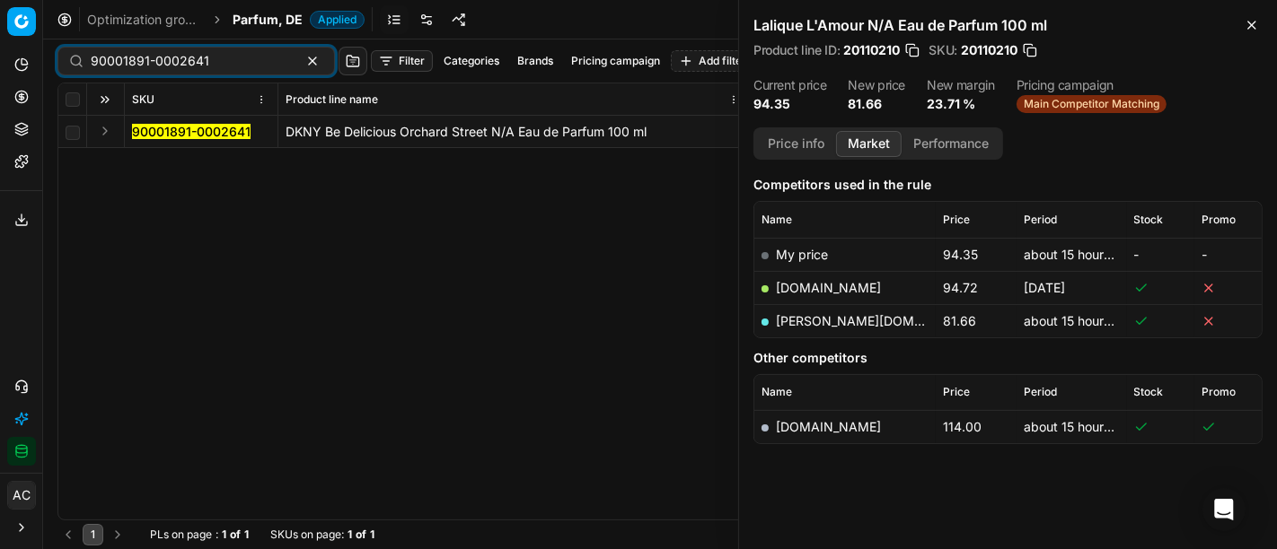
click at [104, 135] on button "Expand" at bounding box center [105, 131] width 22 height 22
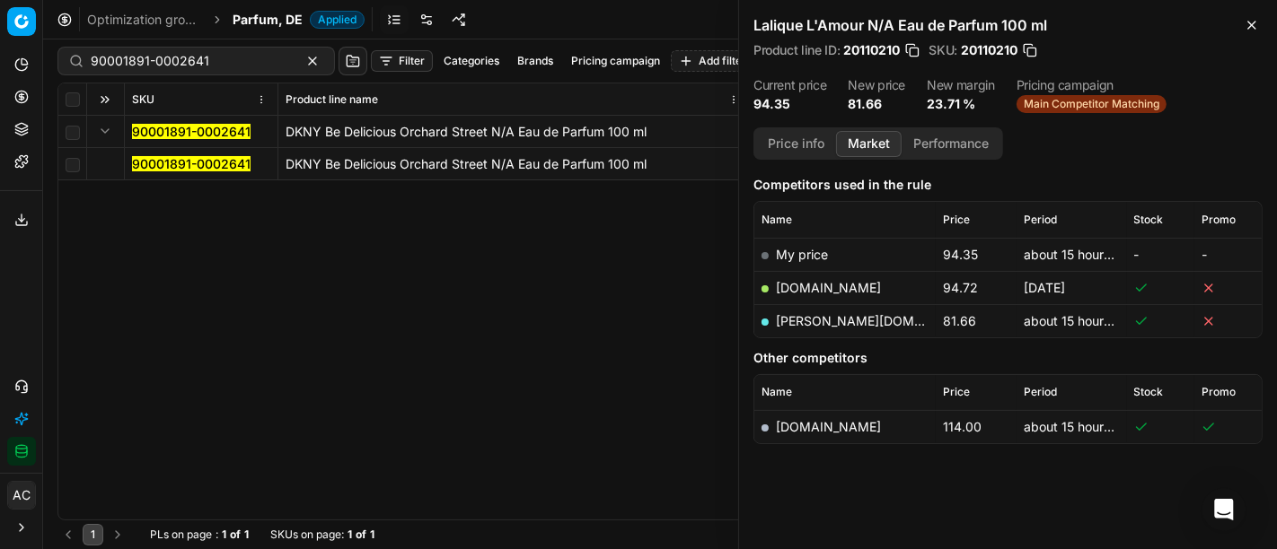
click at [155, 163] on mark "90001891-0002641" at bounding box center [191, 163] width 119 height 15
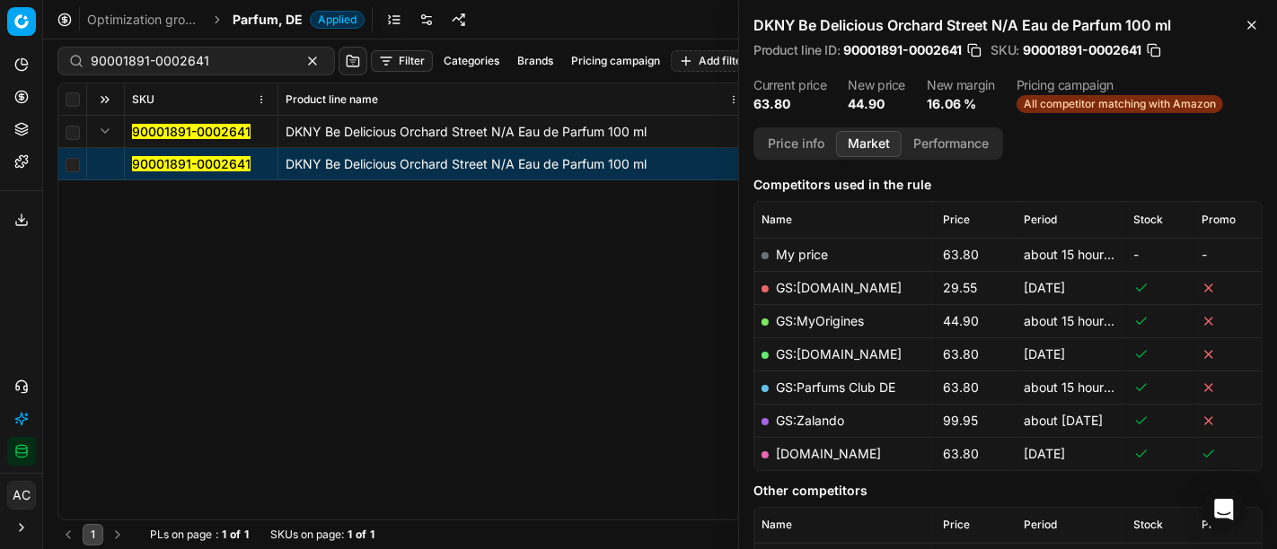
click at [835, 314] on link "GS:MyOrigines" at bounding box center [820, 320] width 88 height 15
click at [234, 71] on div "90001891-0002641" at bounding box center [195, 61] width 277 height 29
paste input "80002133-50"
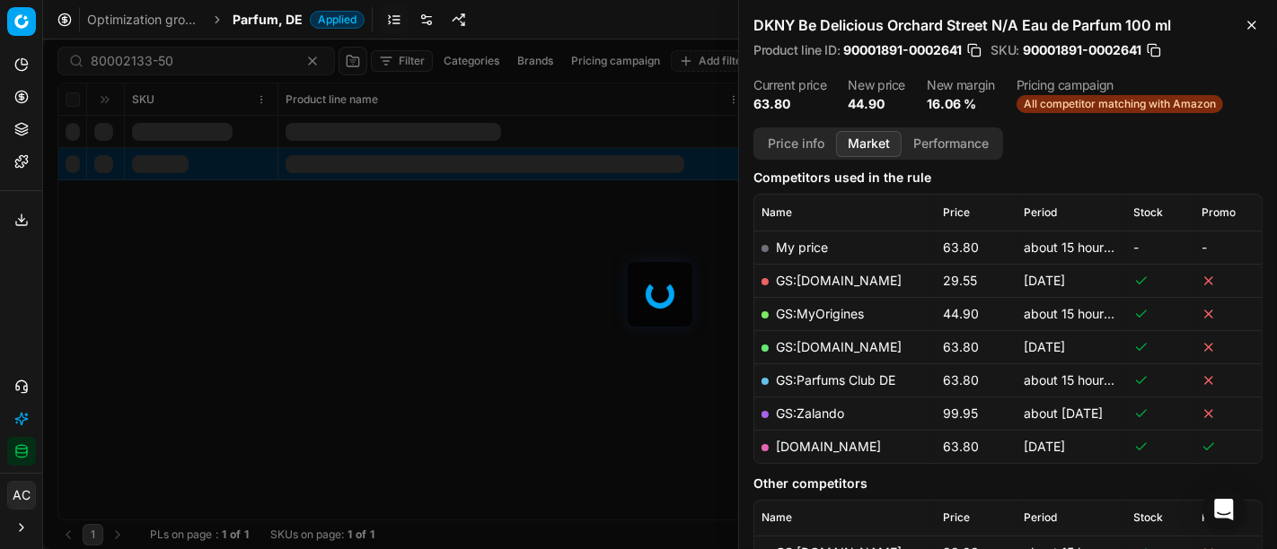
scroll to position [221, 0]
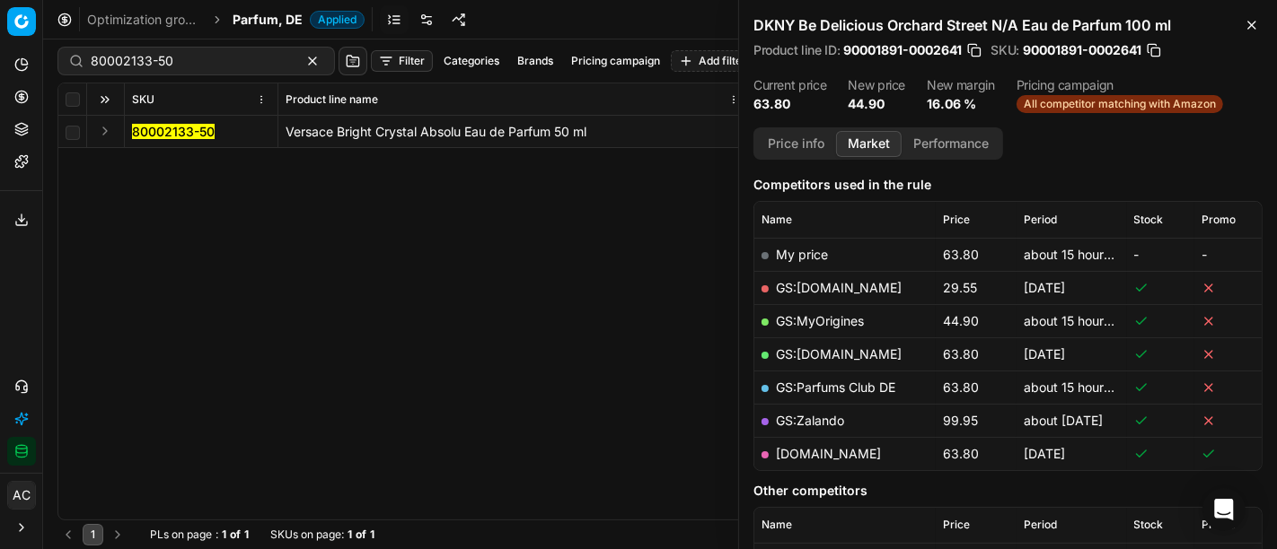
click at [272, 240] on div "80002133-50 Versace Bright Crystal Absolu Eau de Parfum 50 ml 80002133-50 Versa…" at bounding box center [659, 318] width 1203 height 404
click at [108, 126] on button "Expand" at bounding box center [105, 131] width 22 height 22
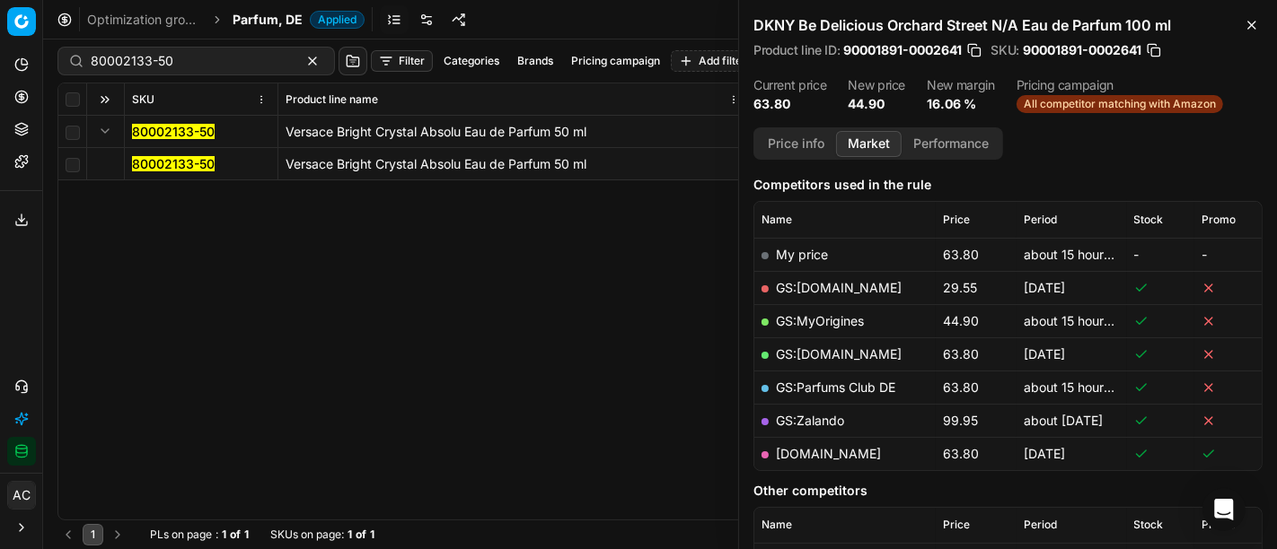
click at [155, 164] on mark "80002133-50" at bounding box center [173, 163] width 83 height 15
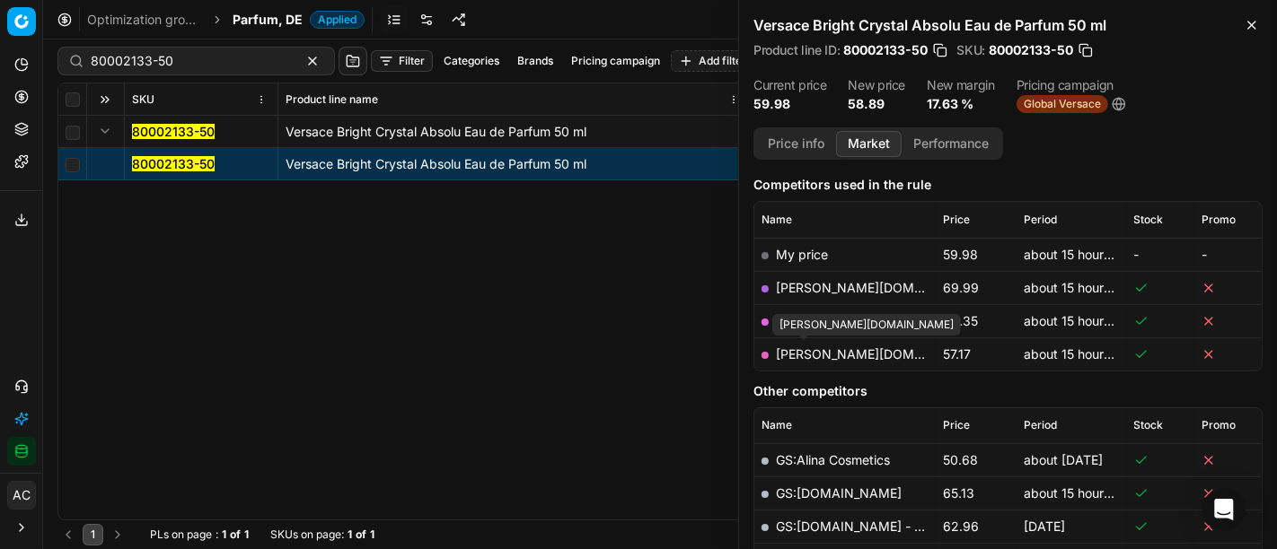
click at [818, 347] on link "pieper.de" at bounding box center [880, 354] width 208 height 15
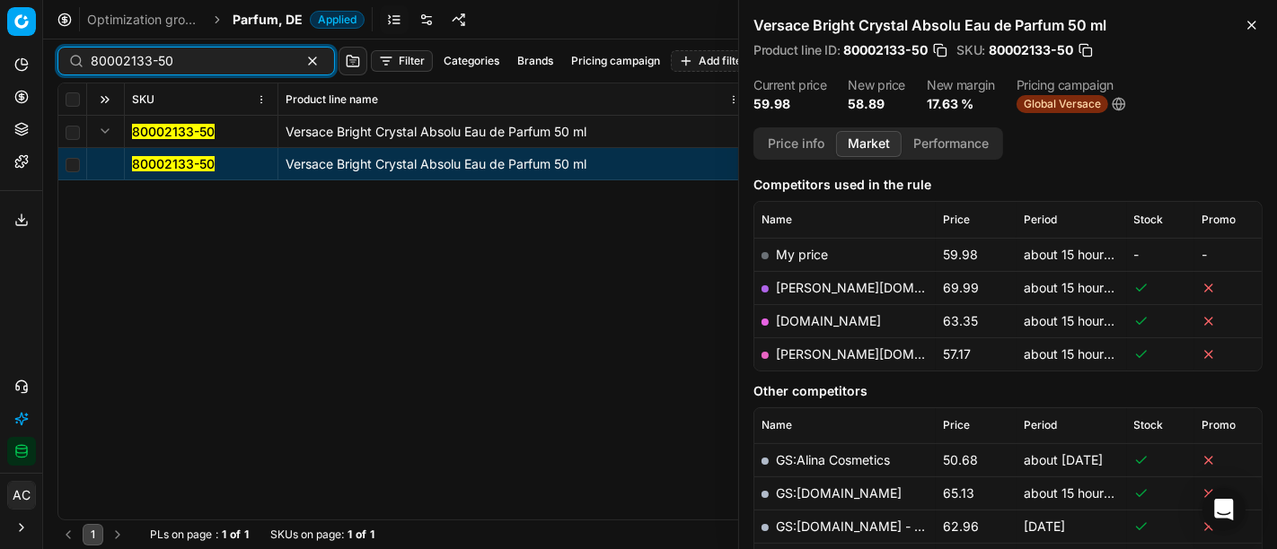
click at [189, 67] on input "80002133-50" at bounding box center [189, 61] width 197 height 18
paste input "45860-10"
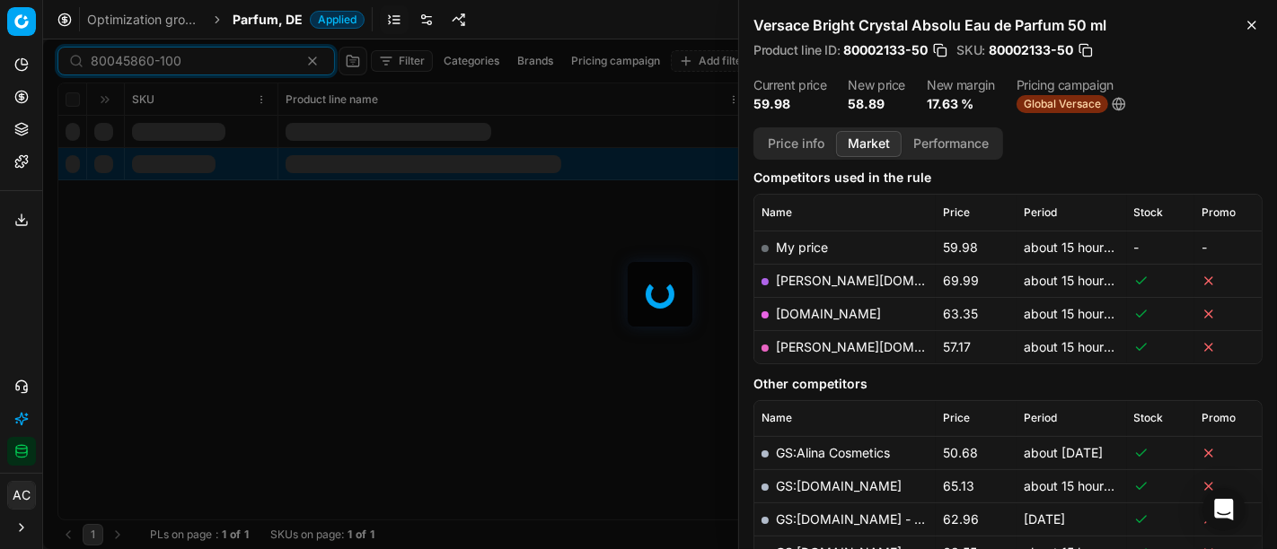
scroll to position [221, 0]
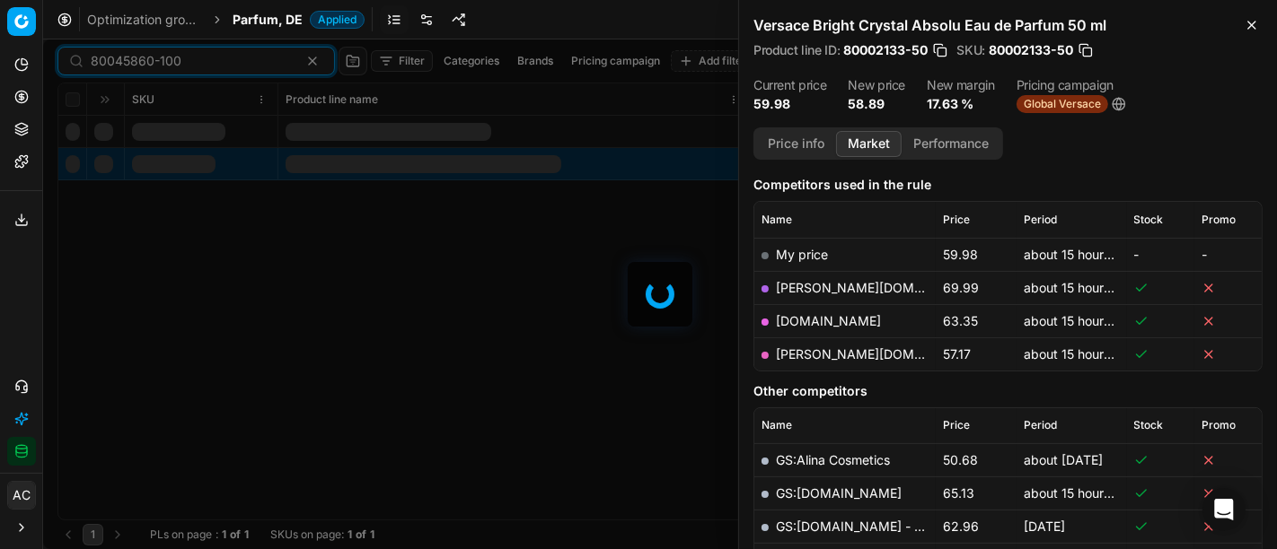
type input "80045860-100"
click at [260, 18] on span "Parfum, DE" at bounding box center [268, 20] width 70 height 18
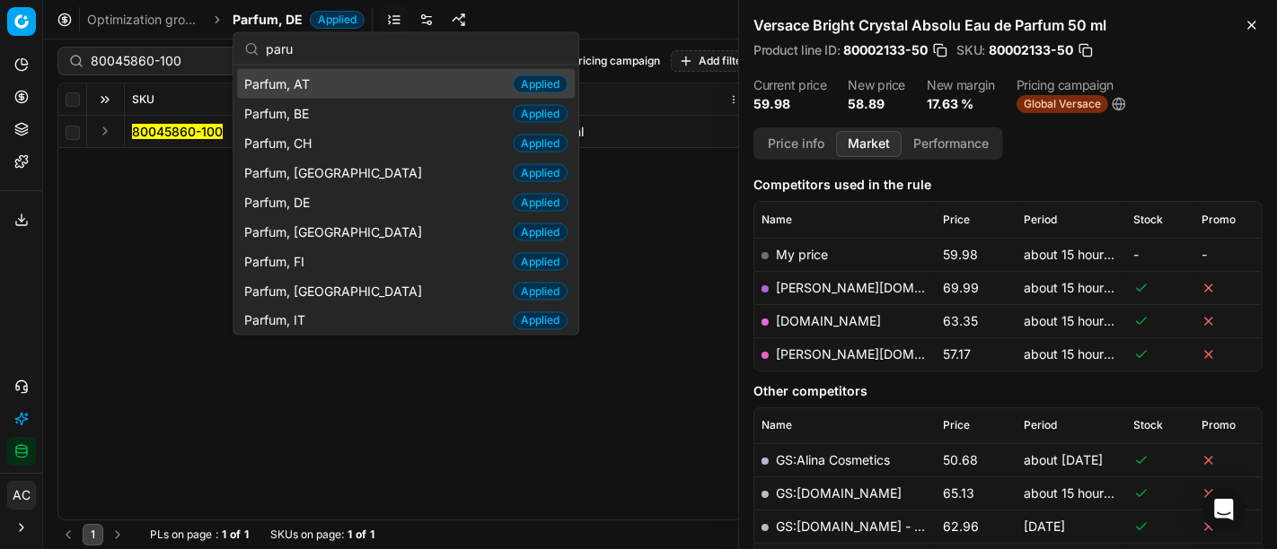
type input "paru"
click at [321, 91] on div "Parfum, AT Applied" at bounding box center [406, 84] width 338 height 30
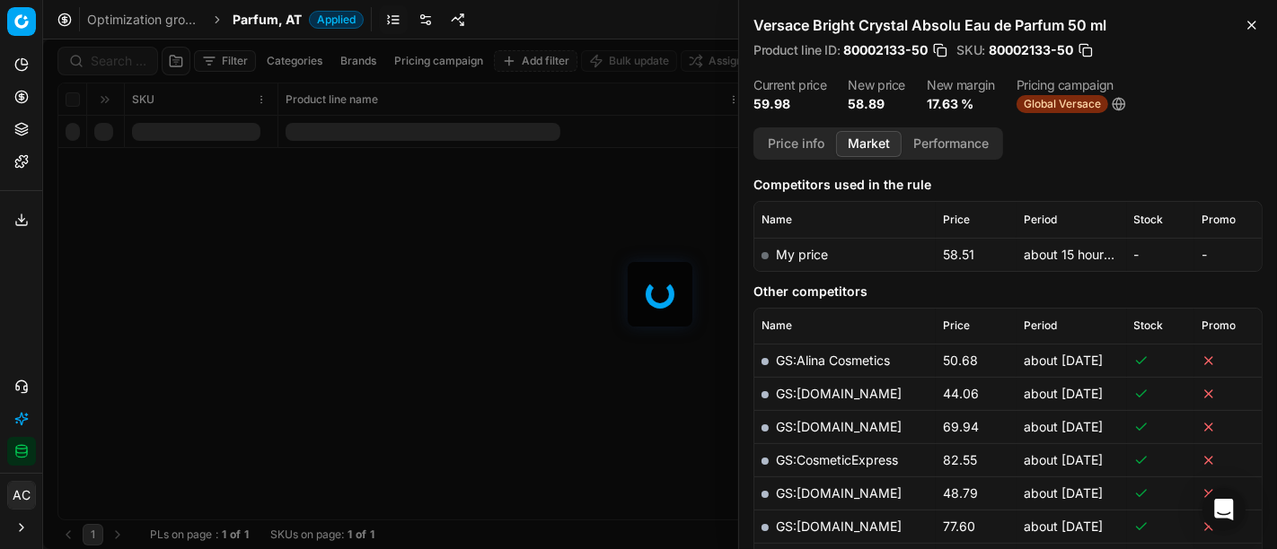
click at [102, 63] on div at bounding box center [660, 295] width 1234 height 510
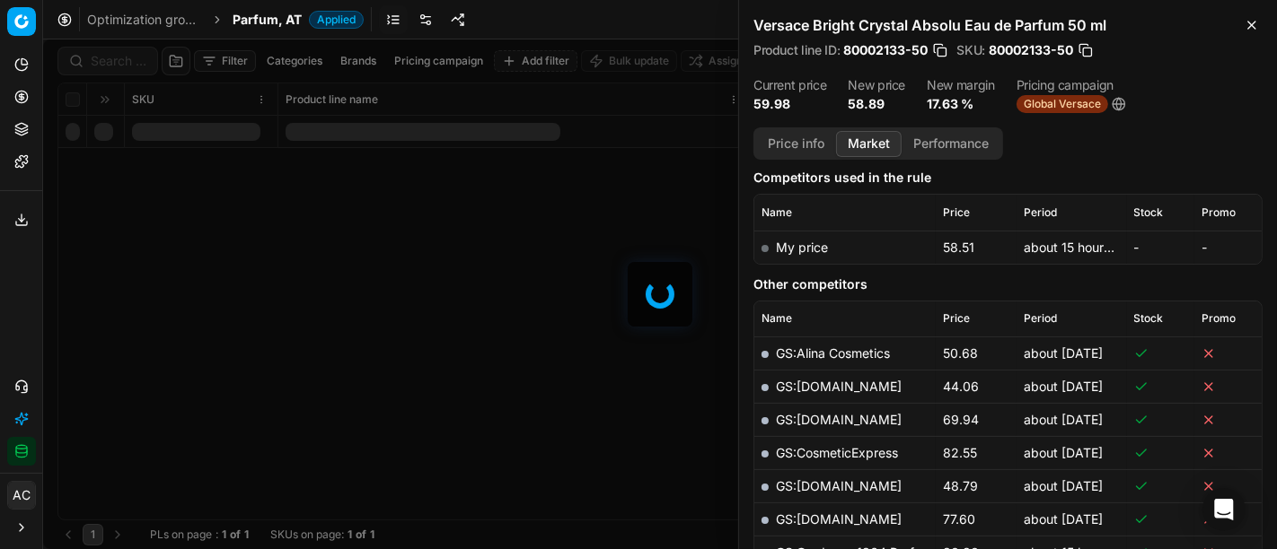
scroll to position [221, 0]
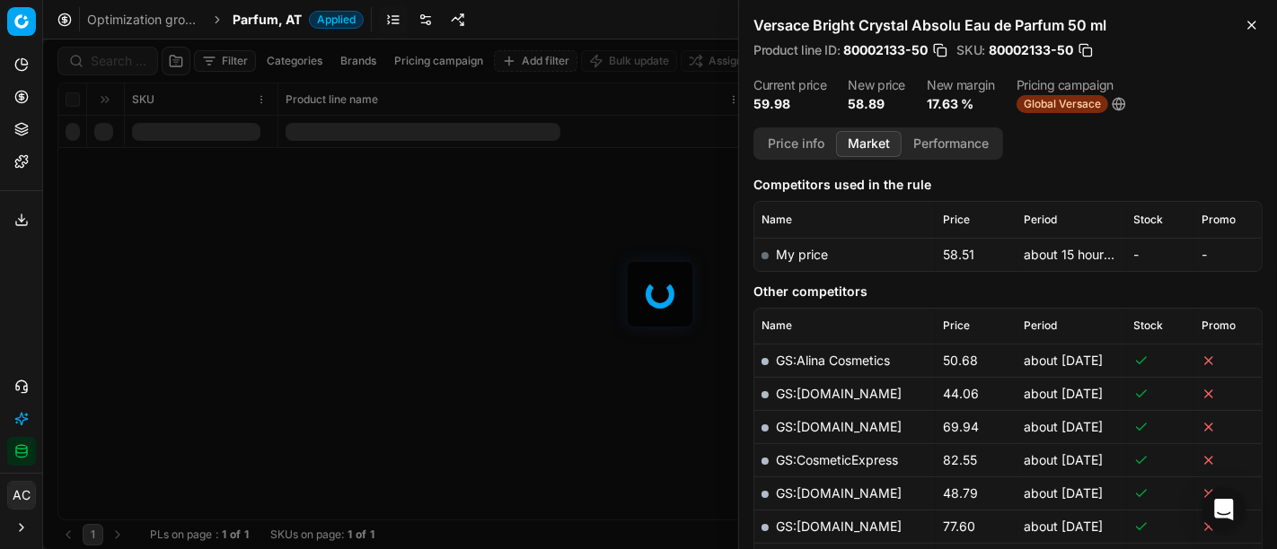
click at [102, 63] on div at bounding box center [660, 295] width 1234 height 510
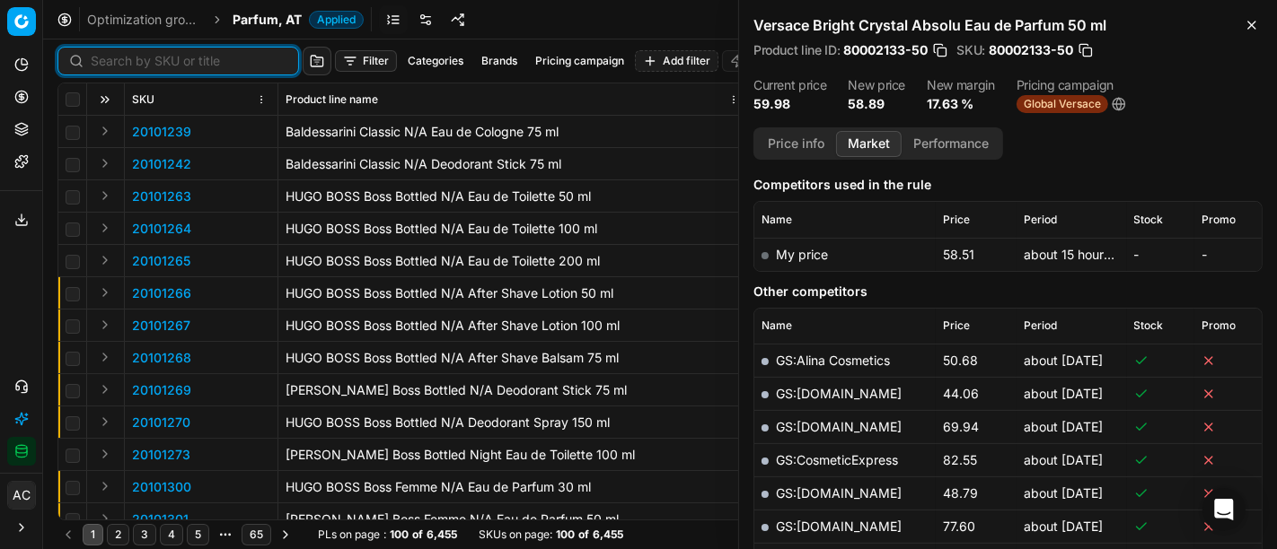
click at [102, 63] on input at bounding box center [189, 61] width 197 height 18
paste input "80045860-100"
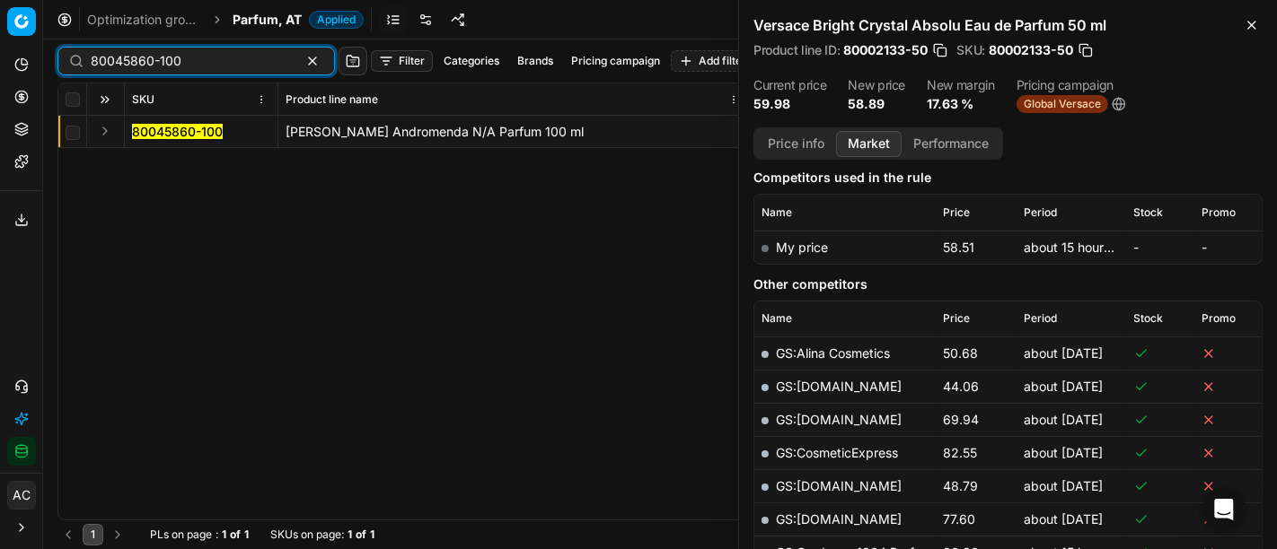
scroll to position [221, 0]
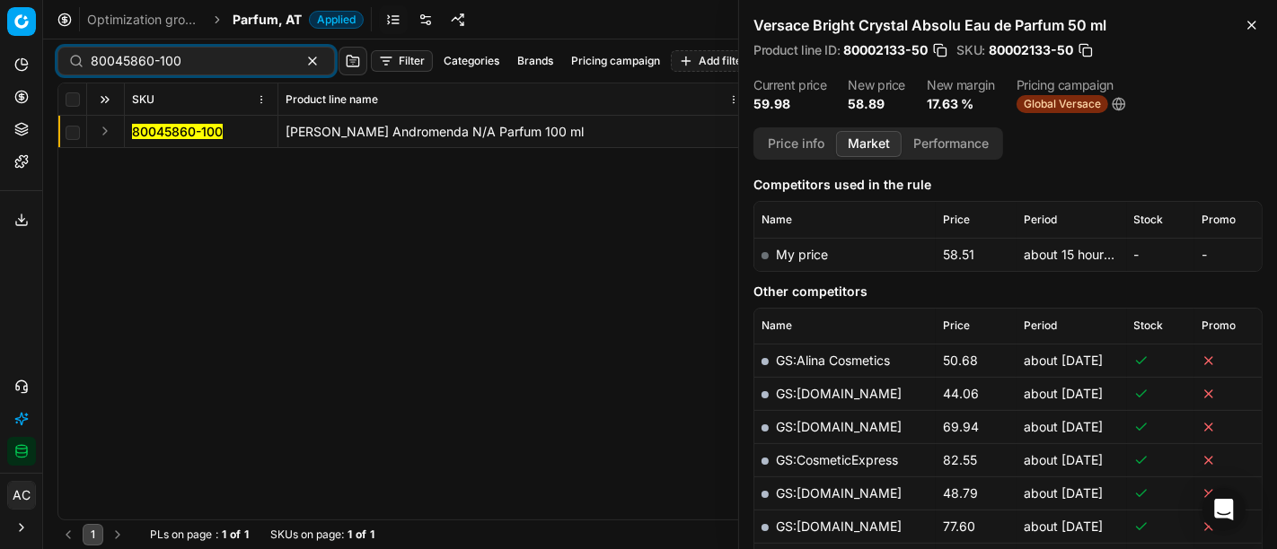
click at [98, 127] on button "Expand" at bounding box center [105, 131] width 22 height 22
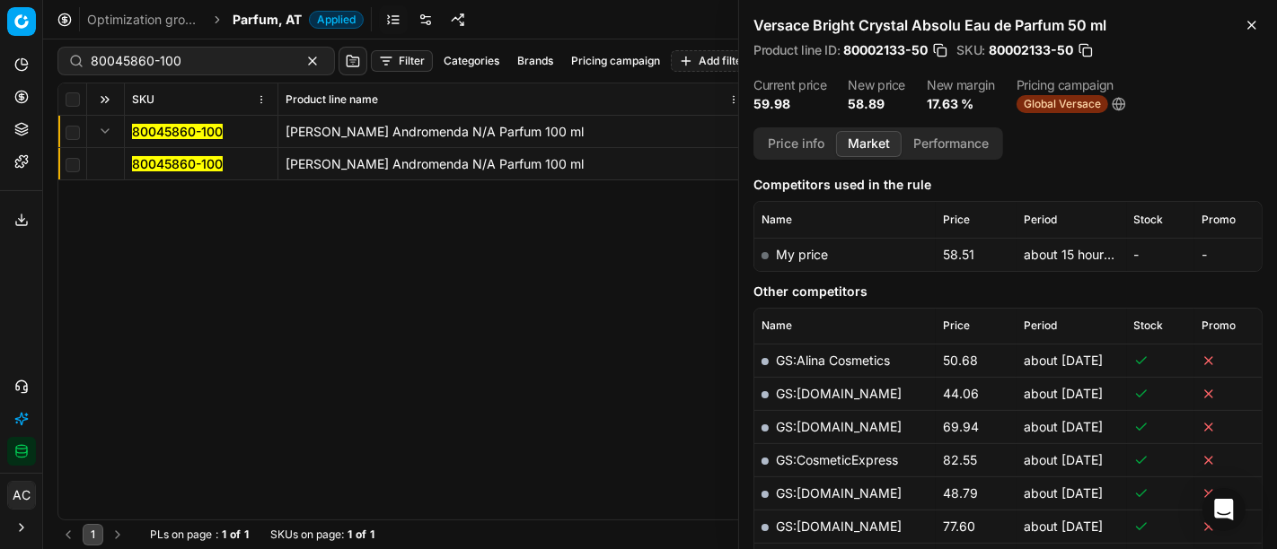
click at [184, 161] on mark "80045860-100" at bounding box center [177, 163] width 91 height 15
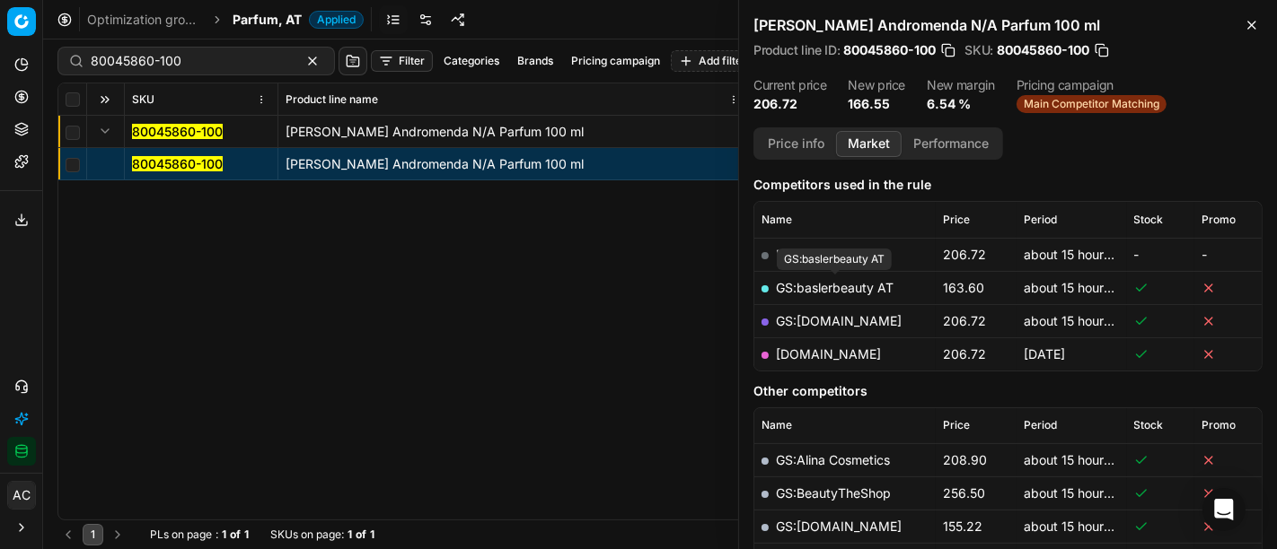
click at [831, 284] on link "GS:baslerbeauty AT" at bounding box center [835, 287] width 118 height 15
click at [628, 283] on div "80045860-100 Tiziana Terenzi Andromenda N/A Parfum 100 ml 80045860-100 Tiziana …" at bounding box center [659, 318] width 1203 height 404
click at [873, 321] on link "GS:parfumdreams.AT" at bounding box center [839, 320] width 126 height 15
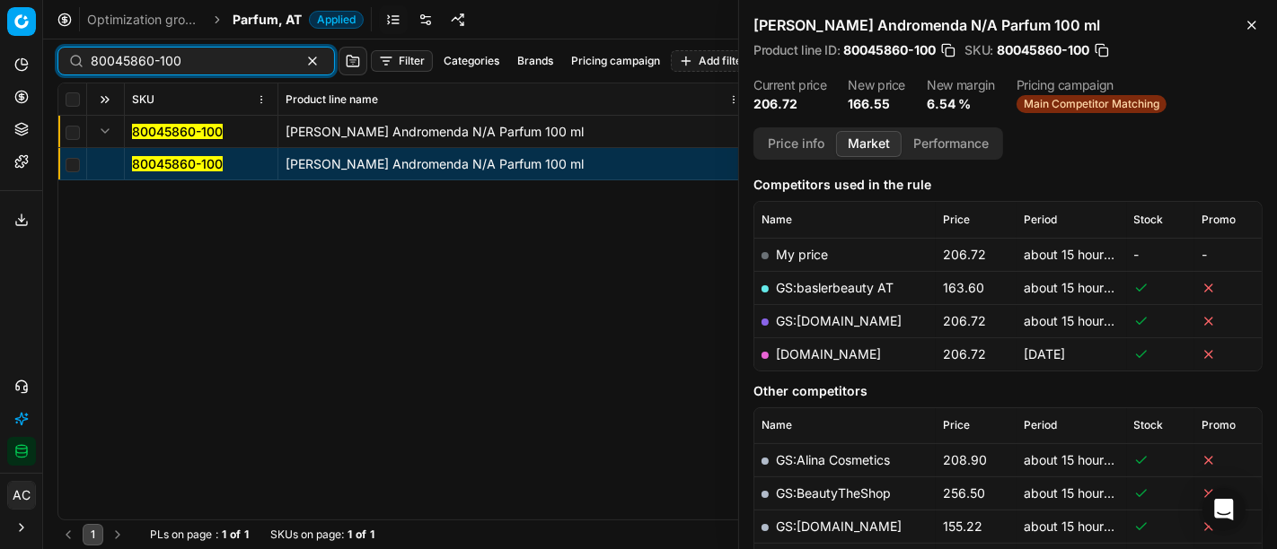
click at [195, 52] on input "80045860-100" at bounding box center [189, 61] width 197 height 18
paste input "20276-9"
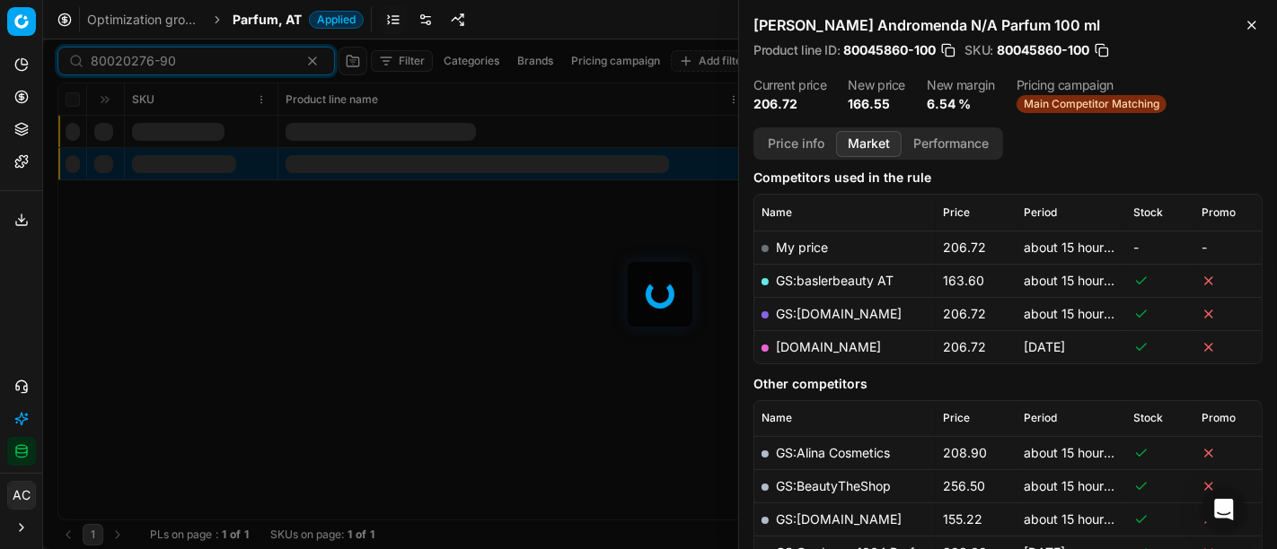
scroll to position [221, 0]
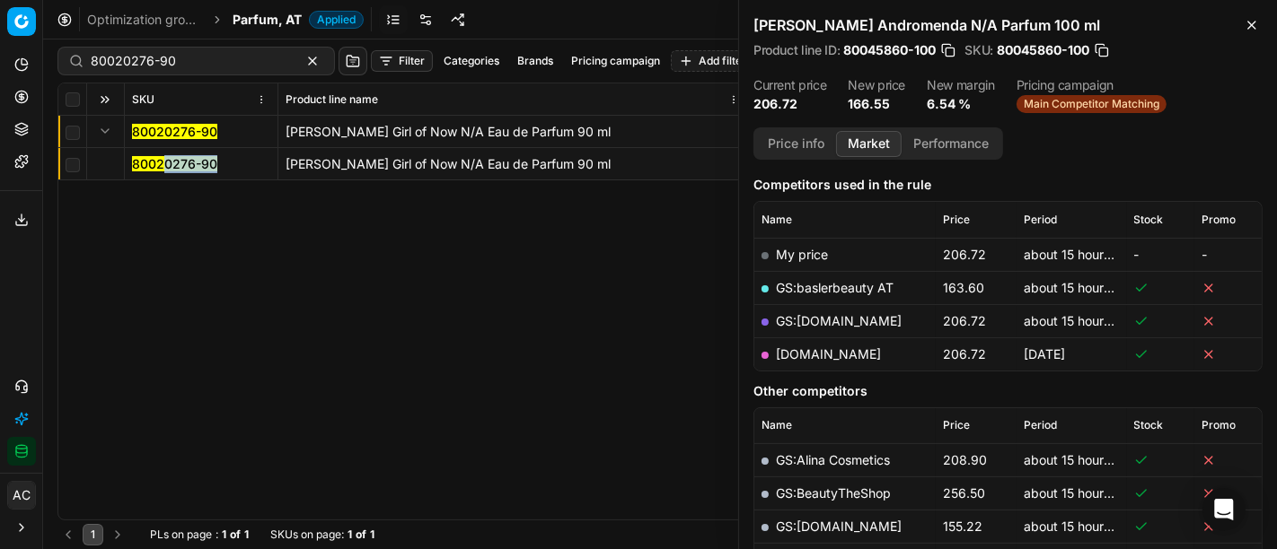
drag, startPoint x: 179, startPoint y: 175, endPoint x: 165, endPoint y: 165, distance: 16.7
click at [165, 165] on td "80020276-90" at bounding box center [202, 164] width 154 height 32
click at [165, 165] on mark "80020276-90" at bounding box center [174, 163] width 85 height 15
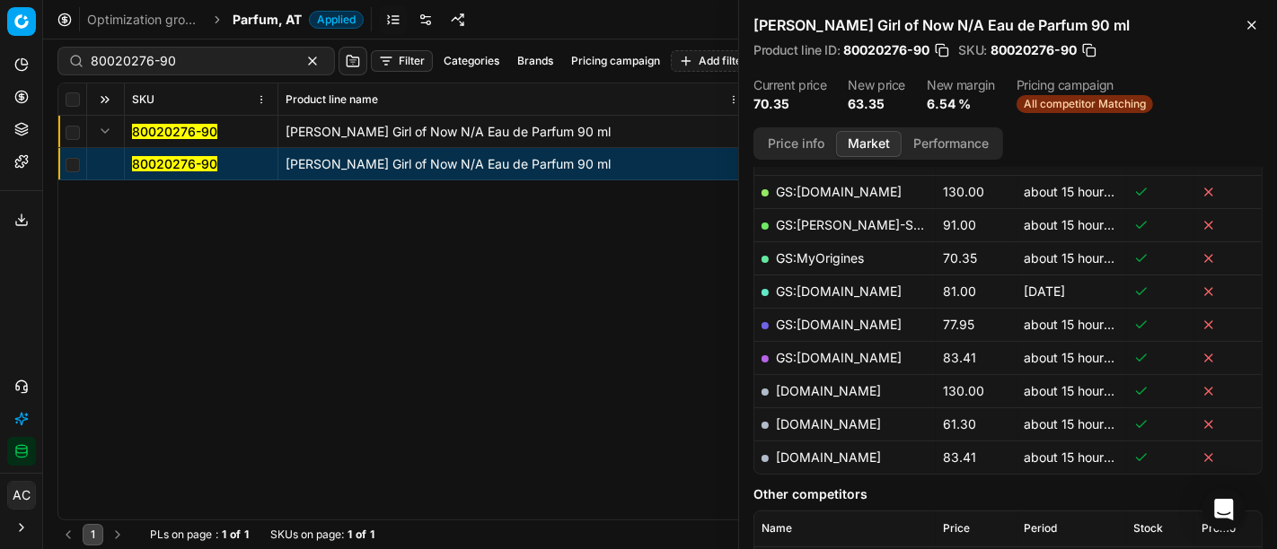
scroll to position [344, 0]
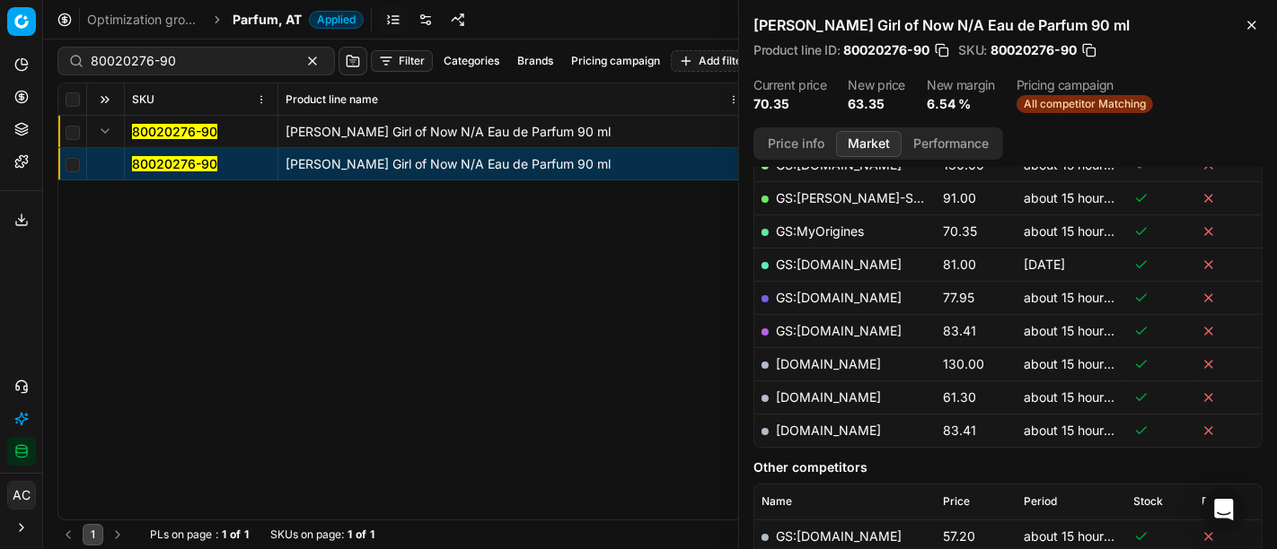
click at [811, 394] on link "notino.at" at bounding box center [828, 397] width 105 height 15
click at [179, 67] on input "80020276-90" at bounding box center [189, 61] width 197 height 18
paste input "07776-5"
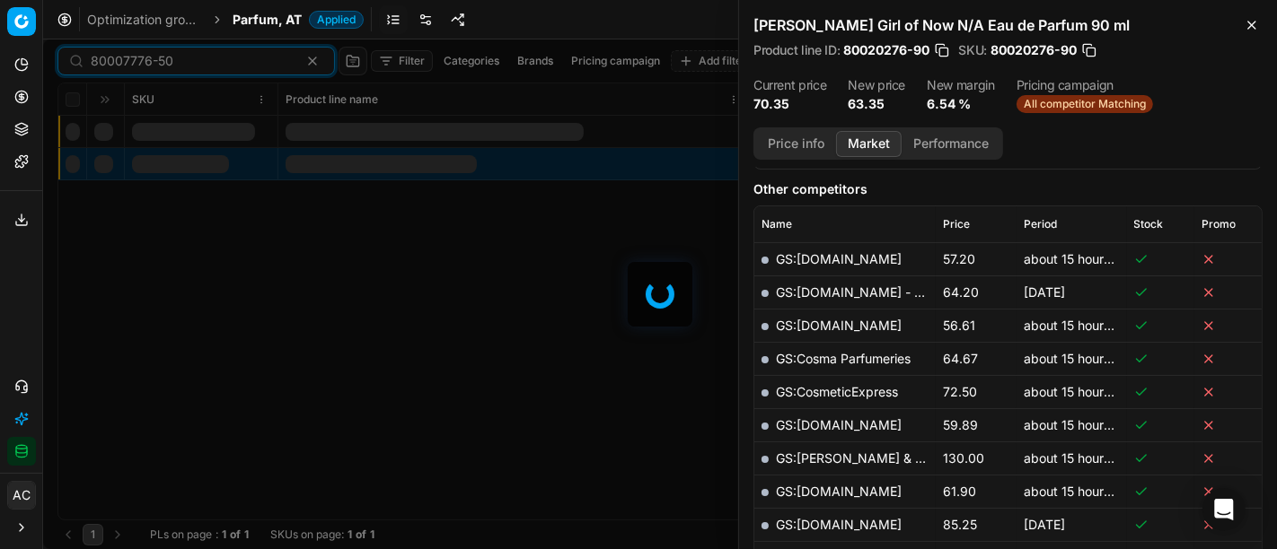
scroll to position [344, 0]
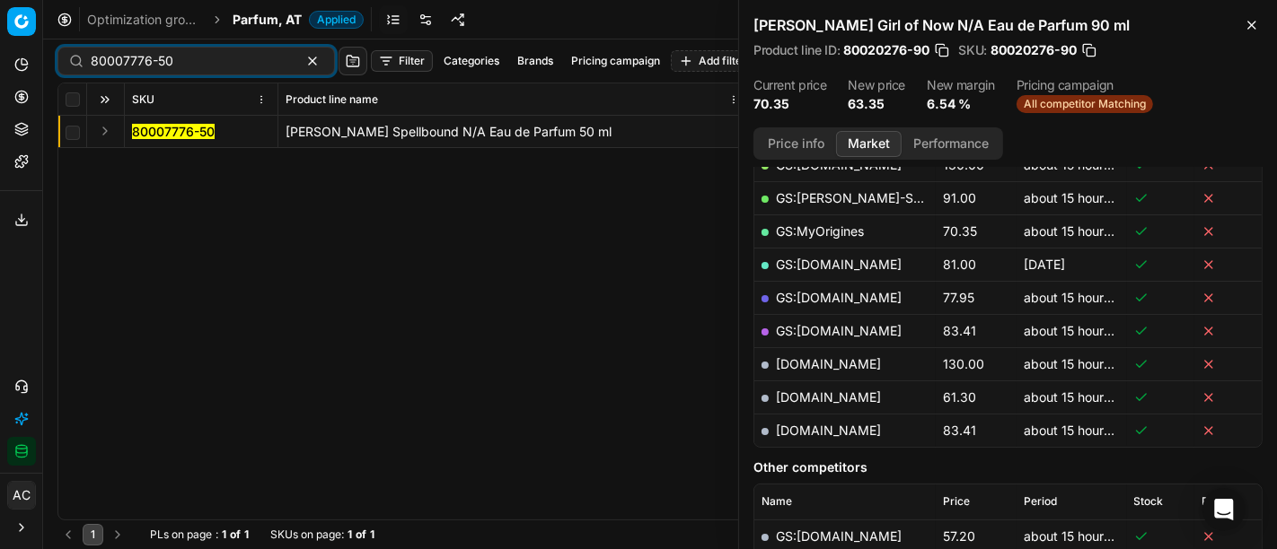
click at [101, 127] on button "Expand" at bounding box center [105, 131] width 22 height 22
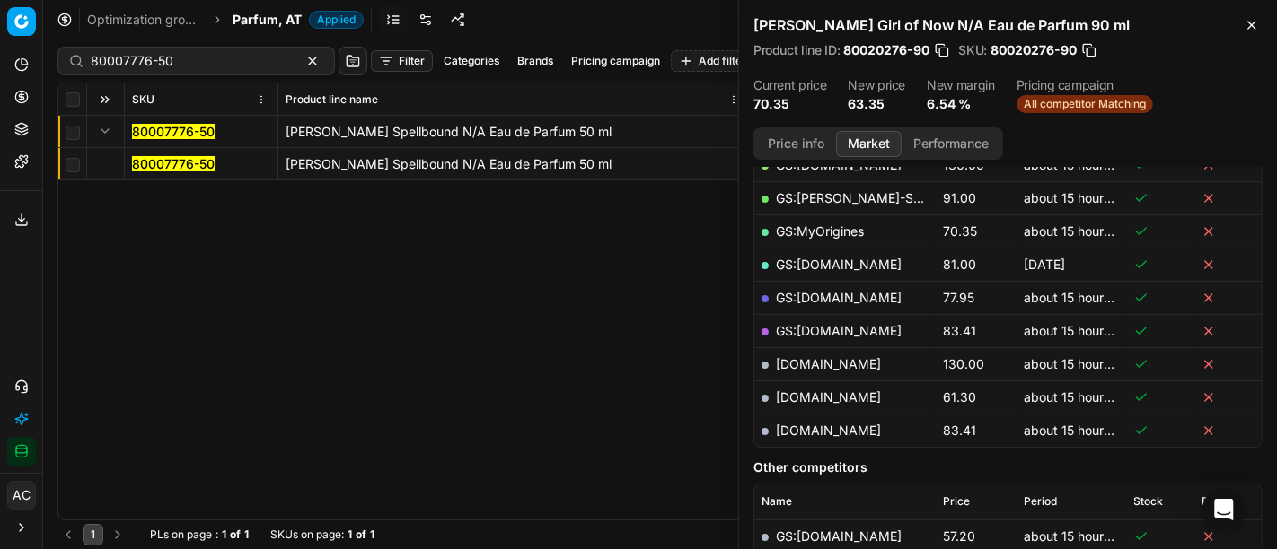
click at [159, 162] on mark "80007776-50" at bounding box center [173, 163] width 83 height 15
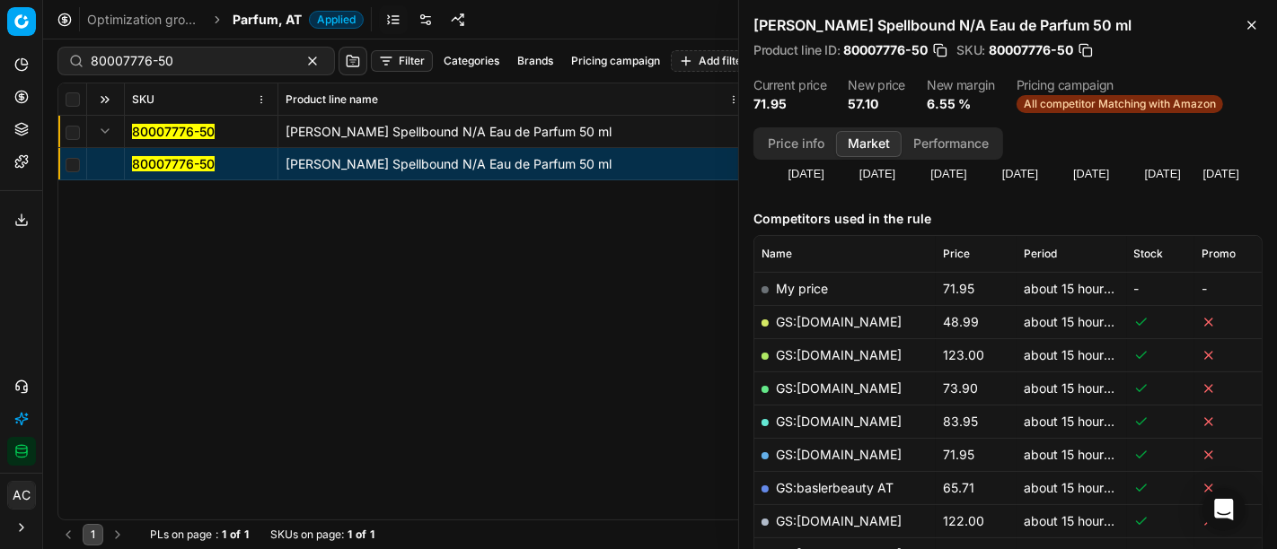
scroll to position [187, 0]
click at [829, 314] on link "GS:Deloox.at" at bounding box center [839, 321] width 126 height 15
click at [246, 53] on input "80007776-50" at bounding box center [189, 61] width 197 height 18
paste input "36640"
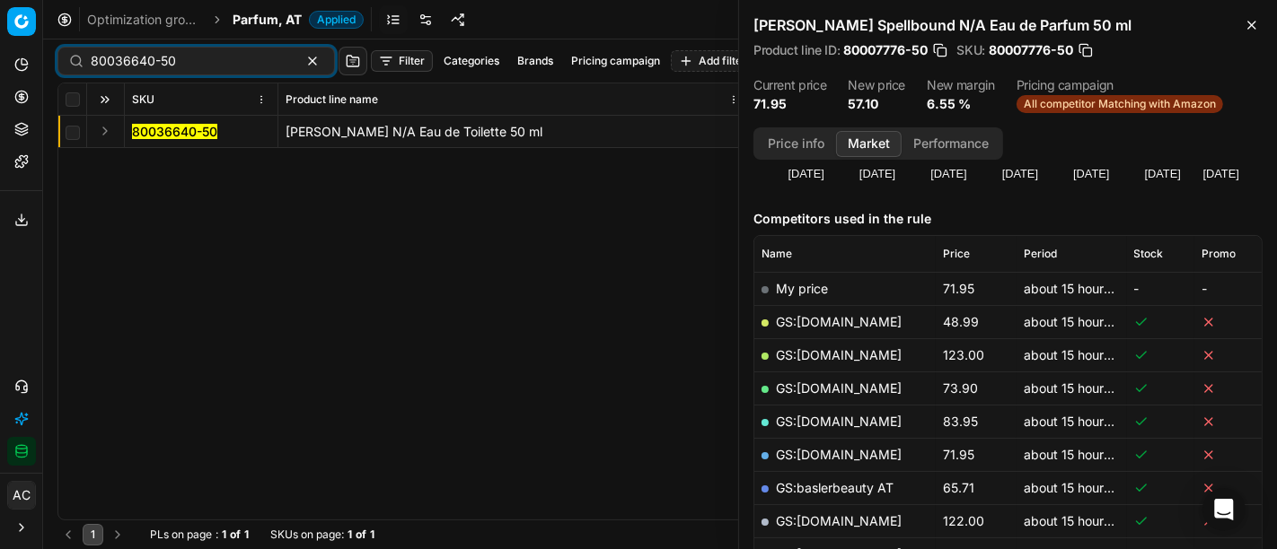
click at [106, 131] on button "Expand" at bounding box center [105, 131] width 22 height 22
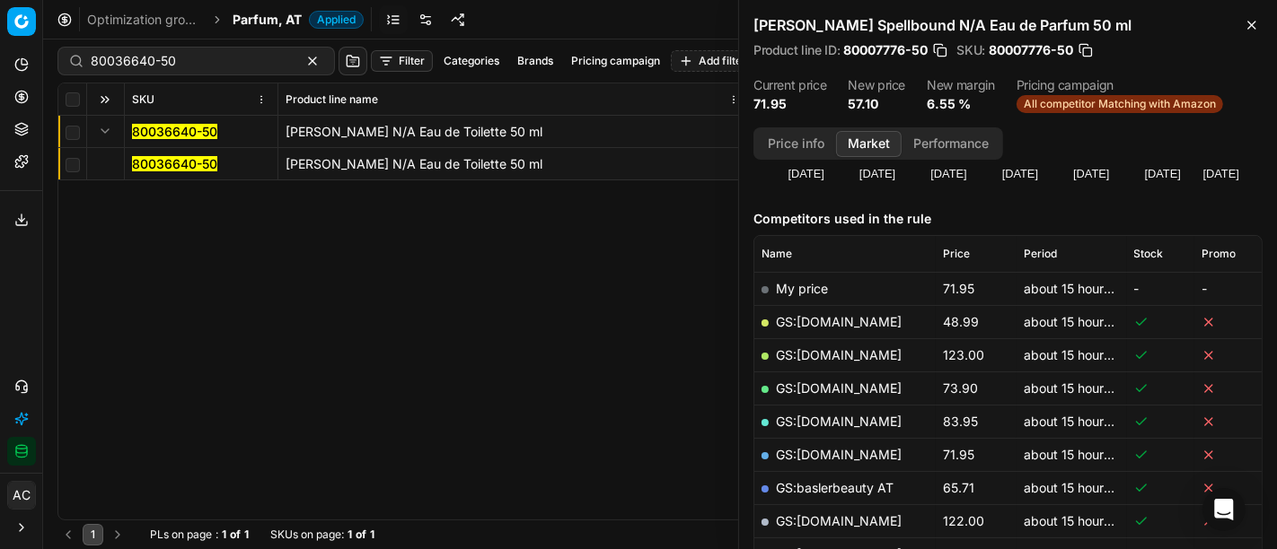
click at [156, 163] on mark "80036640-50" at bounding box center [174, 163] width 85 height 15
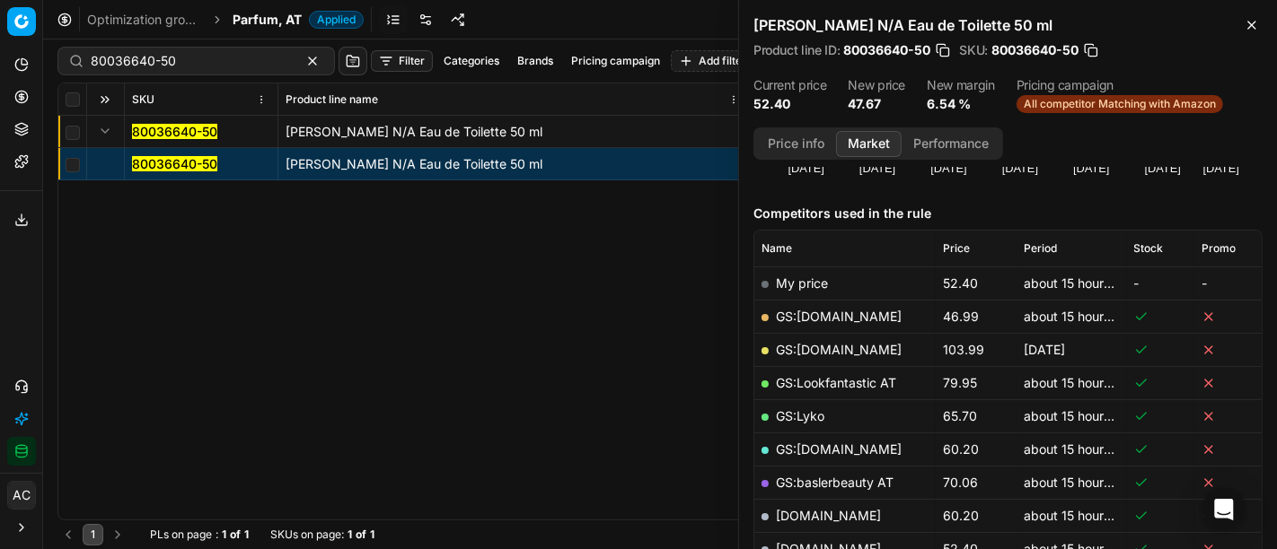
scroll to position [191, 0]
click at [837, 310] on link "GS:Deloox.at" at bounding box center [839, 317] width 126 height 15
click at [227, 66] on input "80036640-50" at bounding box center [189, 61] width 197 height 18
paste input "90008242-0012822"
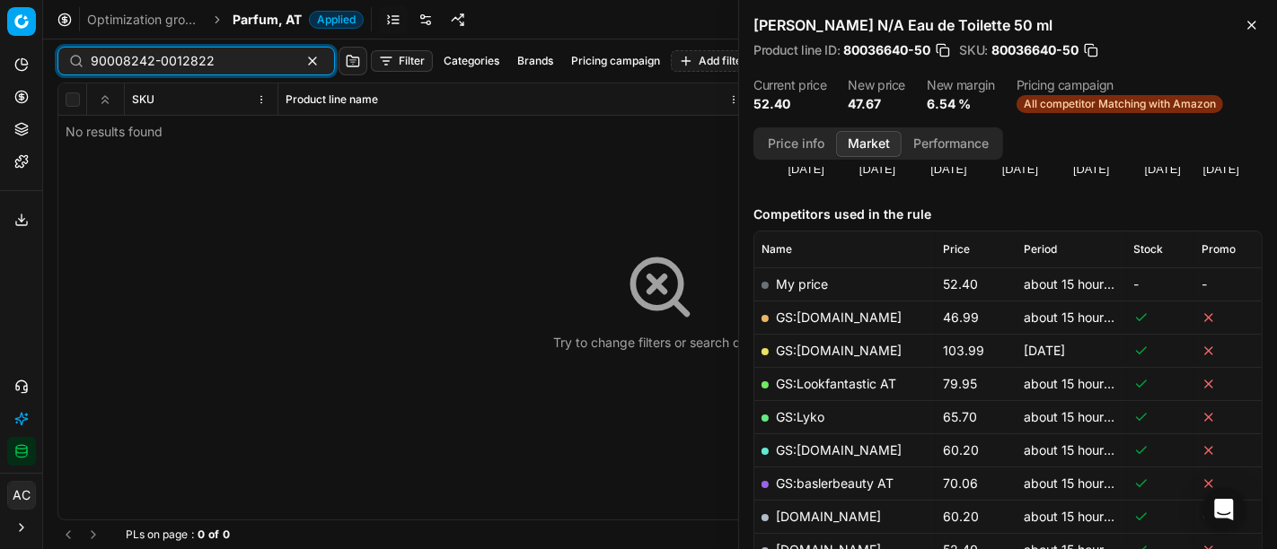
click at [233, 65] on input "90008242-0012822" at bounding box center [189, 61] width 197 height 18
paste input "20101839"
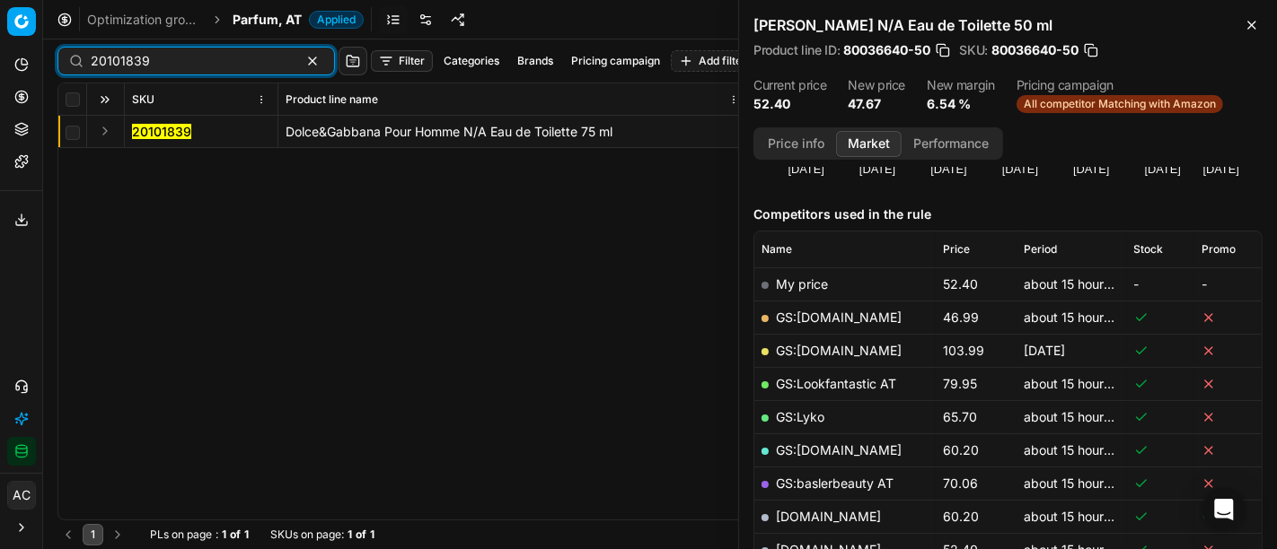
type input "20101839"
click at [106, 129] on button "Expand" at bounding box center [105, 131] width 22 height 22
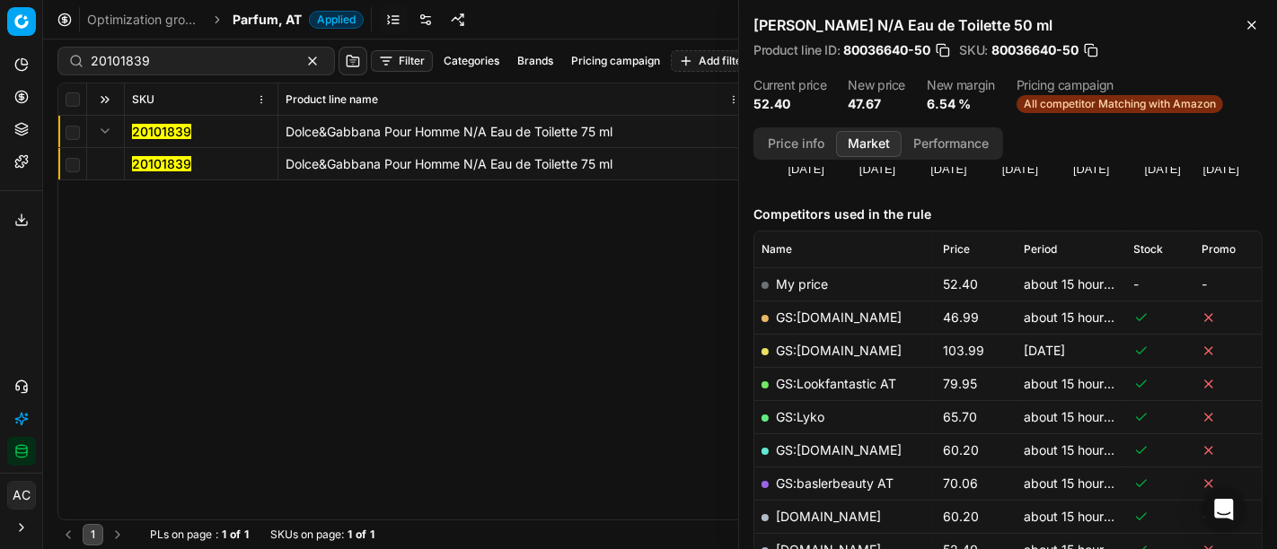
click at [146, 166] on mark "20101839" at bounding box center [161, 163] width 59 height 15
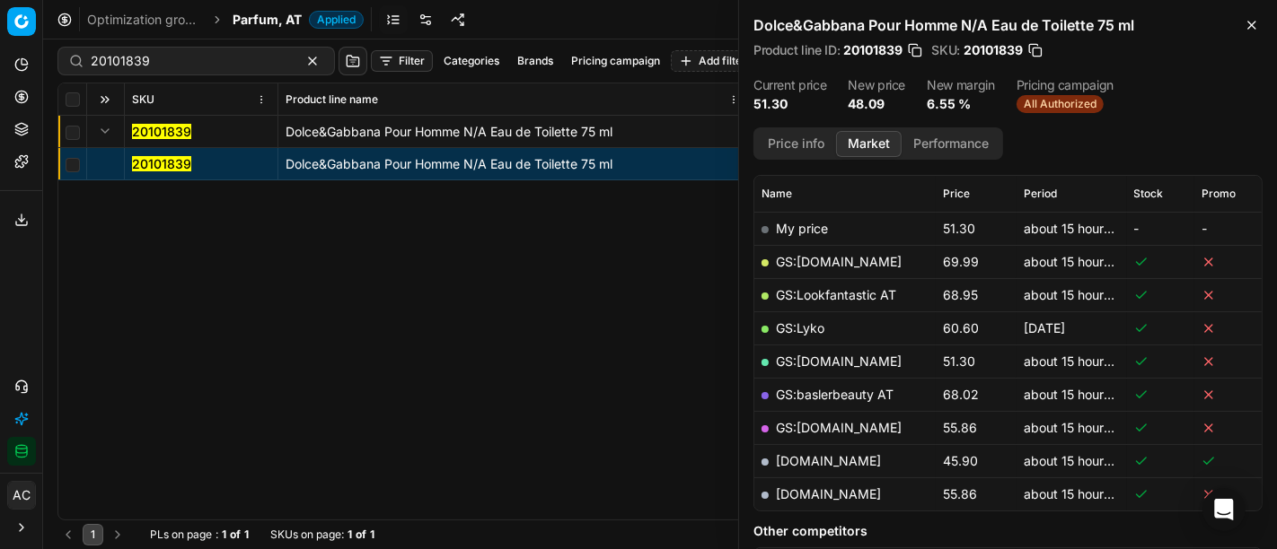
scroll to position [246, 0]
click at [804, 454] on link "notino.at" at bounding box center [828, 461] width 105 height 15
click at [287, 17] on span "Parfum, AT" at bounding box center [267, 20] width 69 height 18
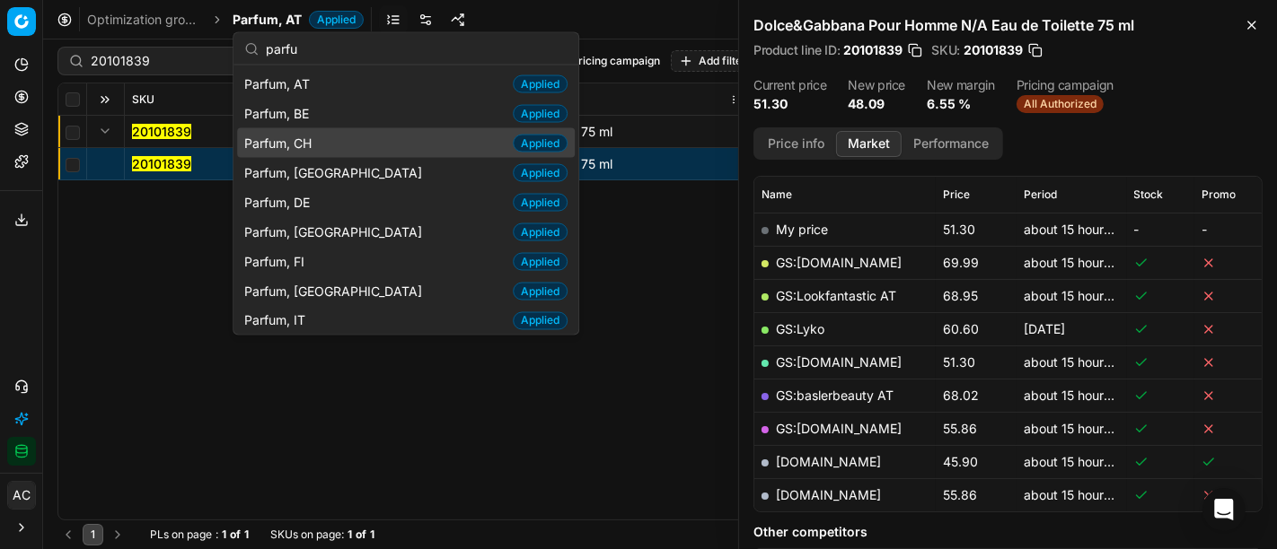
type input "parfu"
click at [324, 145] on div "Parfum, CH Applied" at bounding box center [406, 143] width 338 height 30
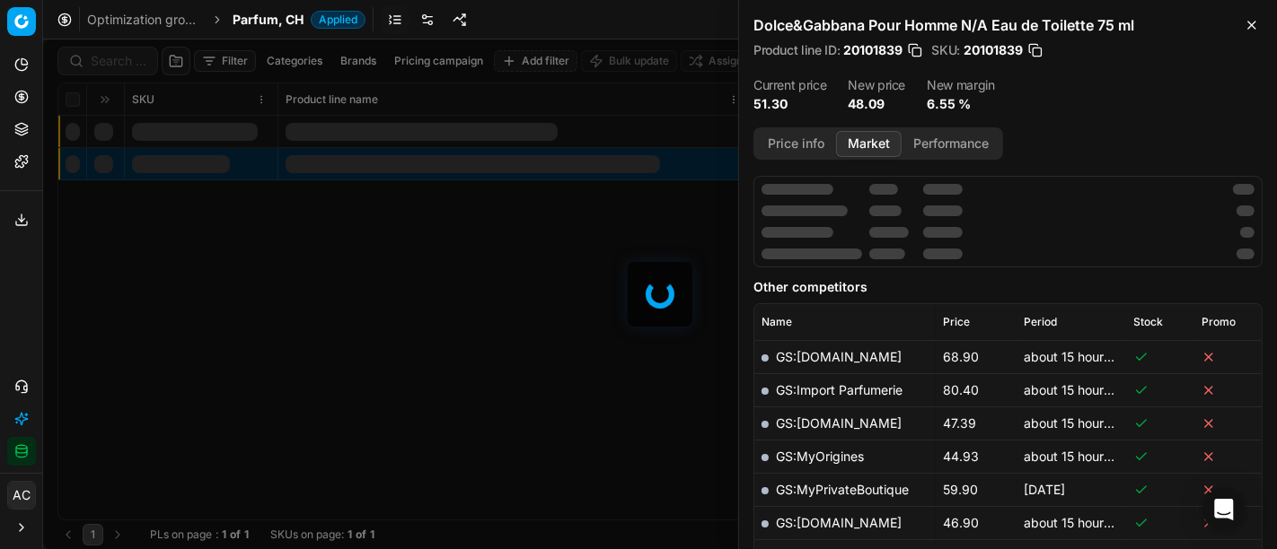
scroll to position [246, 0]
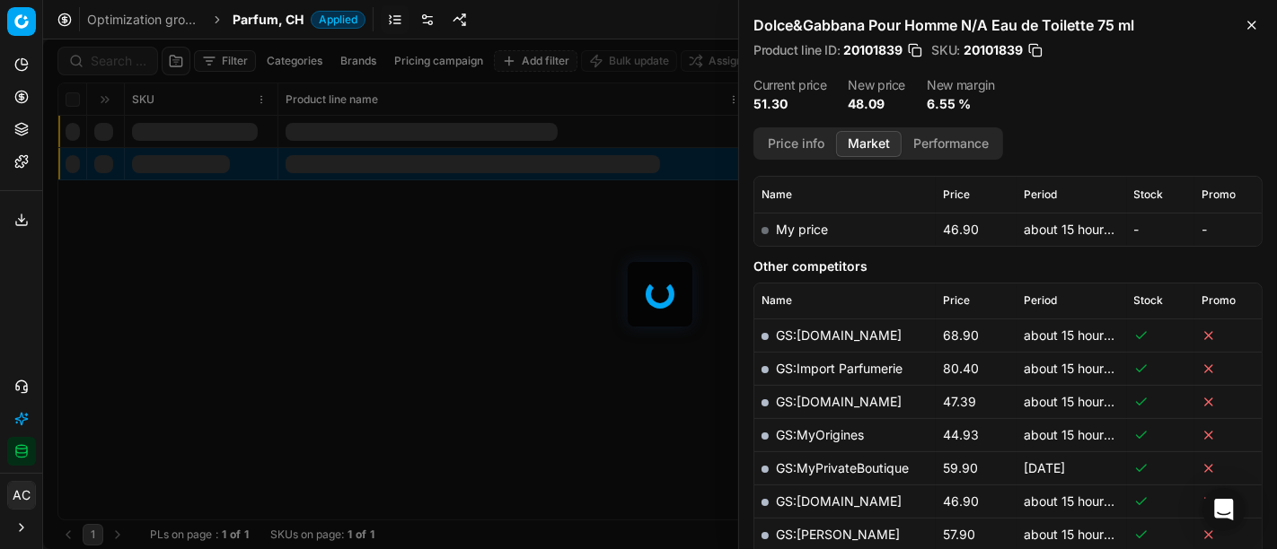
click at [112, 52] on div "Filter Categories Brands Pricing campaign Add filter Bulk update Assign SKU Pro…" at bounding box center [660, 295] width 1234 height 510
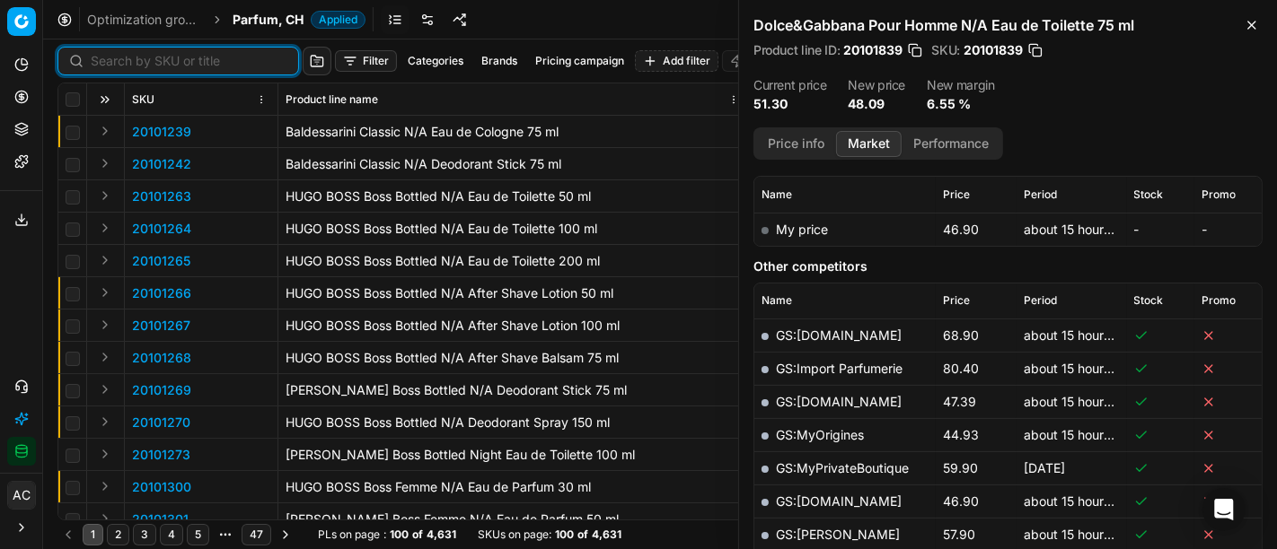
click at [115, 60] on input at bounding box center [189, 61] width 197 height 18
paste input "90016518-0025959"
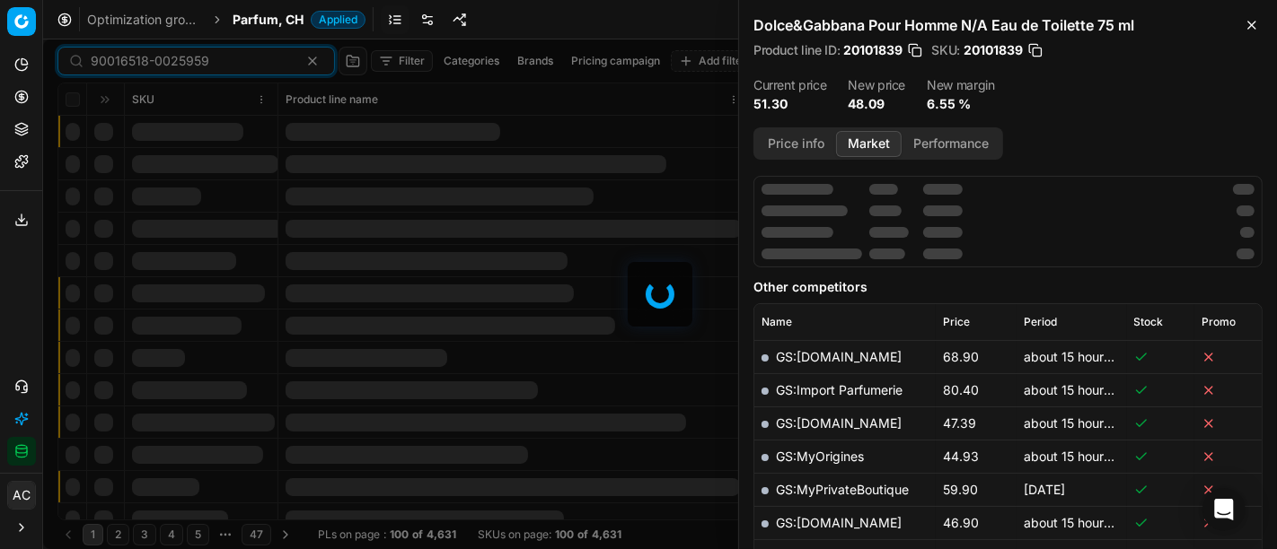
scroll to position [246, 0]
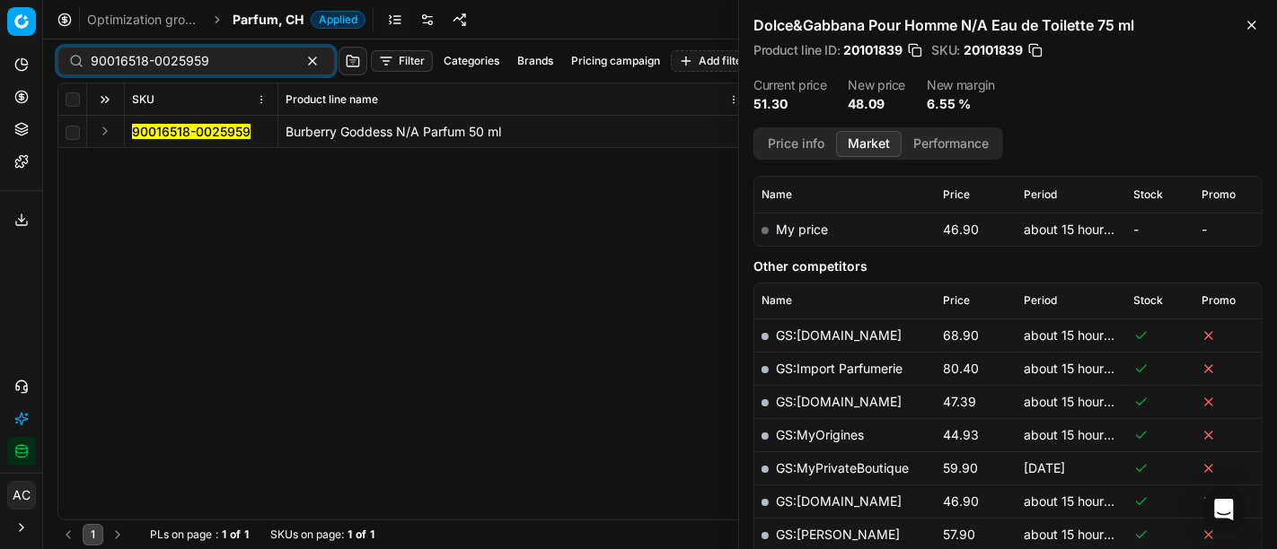
click at [105, 127] on button "Expand" at bounding box center [105, 131] width 22 height 22
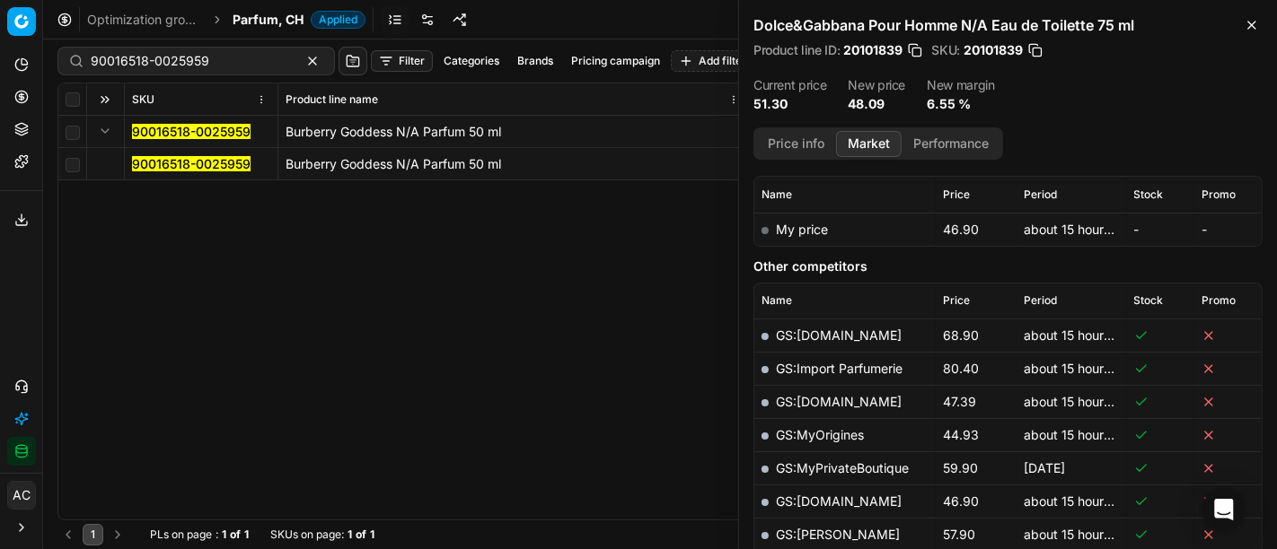
click at [170, 163] on mark "90016518-0025959" at bounding box center [191, 163] width 119 height 15
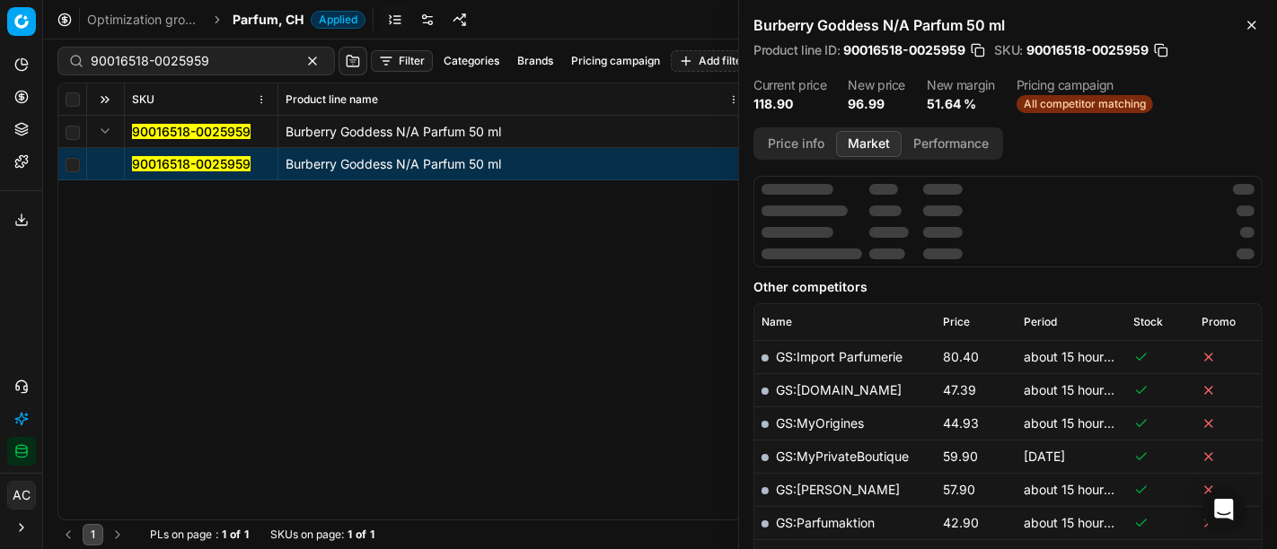
scroll to position [181, 0]
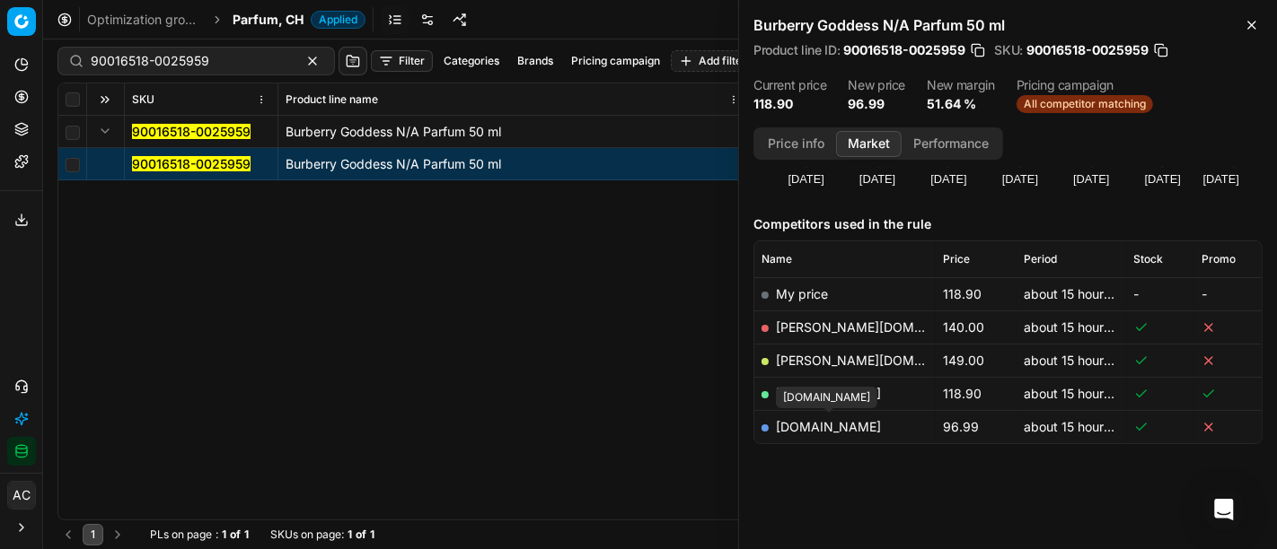
click at [819, 419] on link "parfumdreams.ch" at bounding box center [828, 426] width 105 height 15
click at [200, 52] on input "90016518-0025959" at bounding box center [189, 61] width 197 height 18
paste input "5016-0023522"
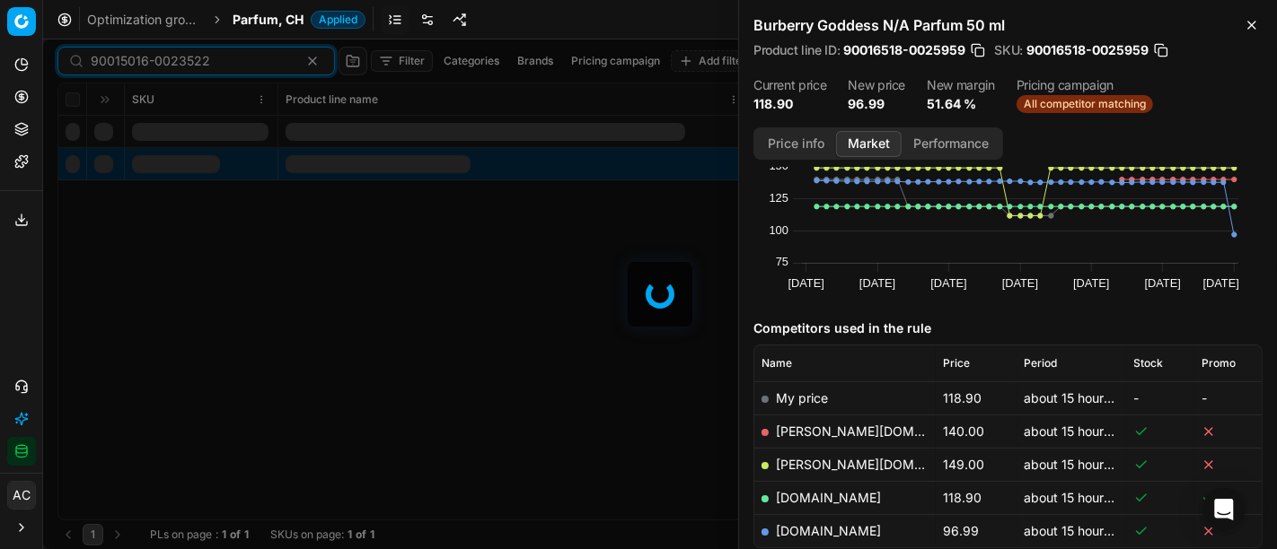
scroll to position [181, 0]
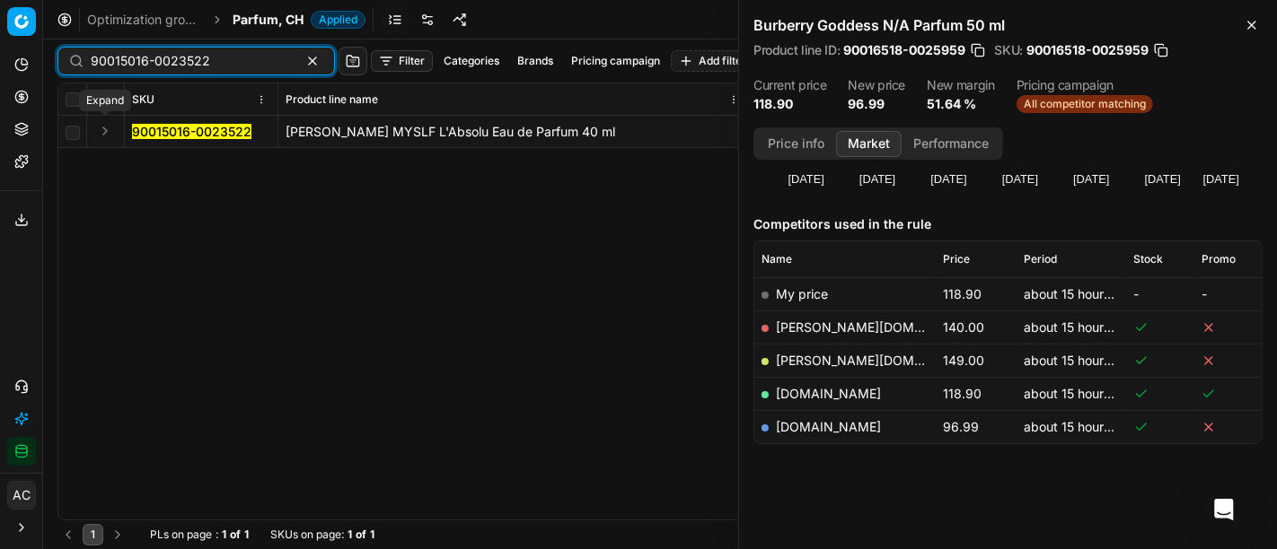
type input "90015016-0023522"
click at [109, 134] on button "Expand" at bounding box center [105, 131] width 22 height 22
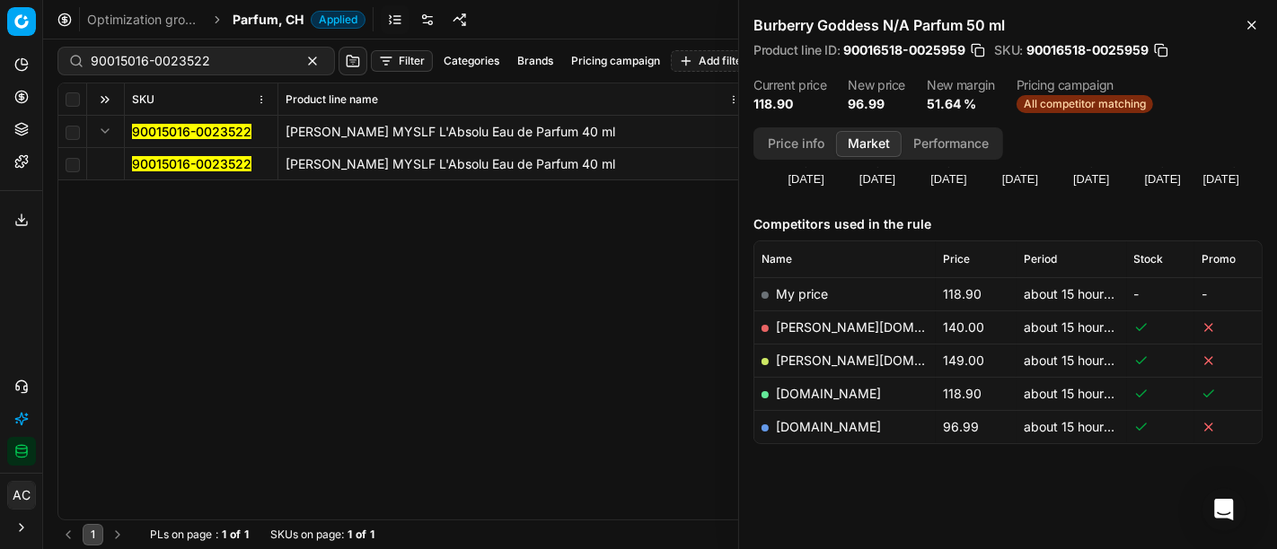
click at [158, 158] on mark "90015016-0023522" at bounding box center [191, 163] width 119 height 15
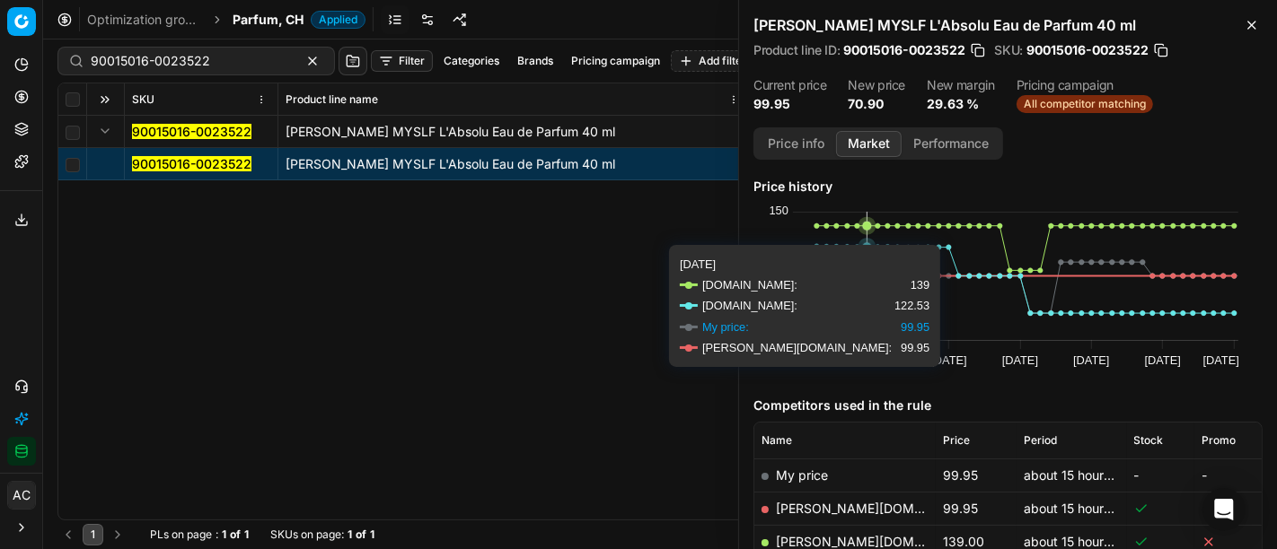
scroll to position [148, 0]
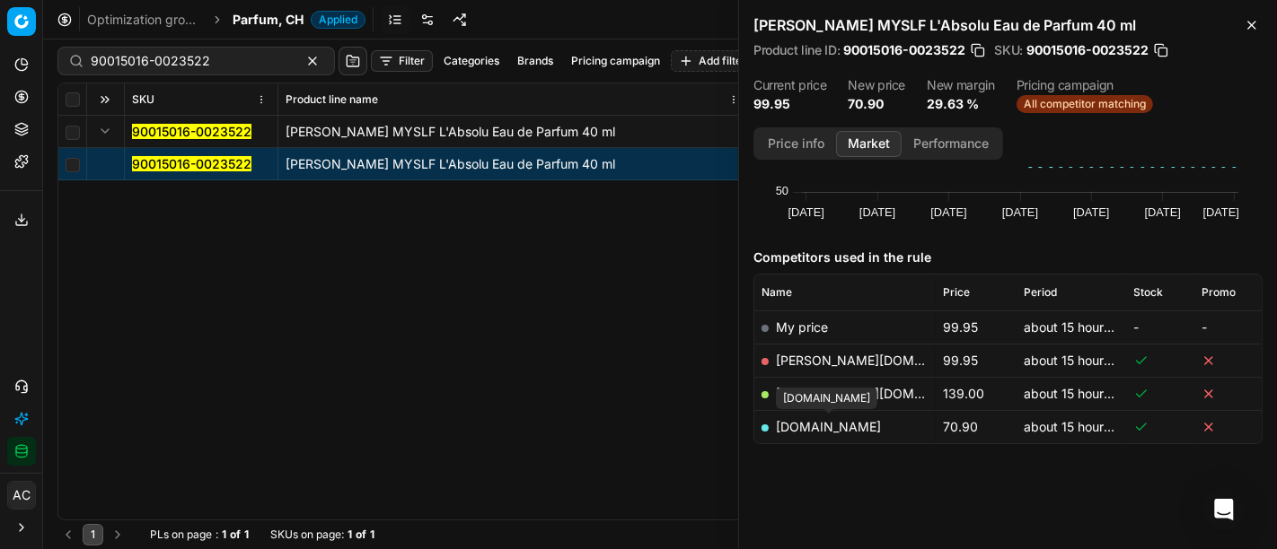
click at [853, 419] on link "parfumdreams.ch" at bounding box center [828, 426] width 105 height 15
click at [284, 24] on span "Parfum, CH" at bounding box center [268, 20] width 71 height 18
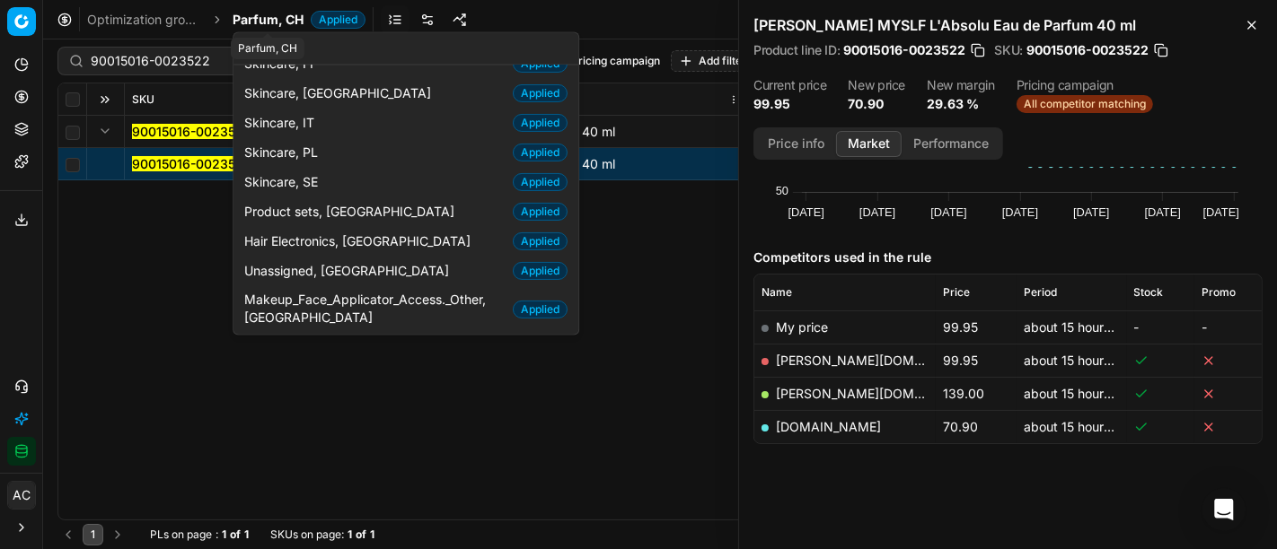
scroll to position [92, 0]
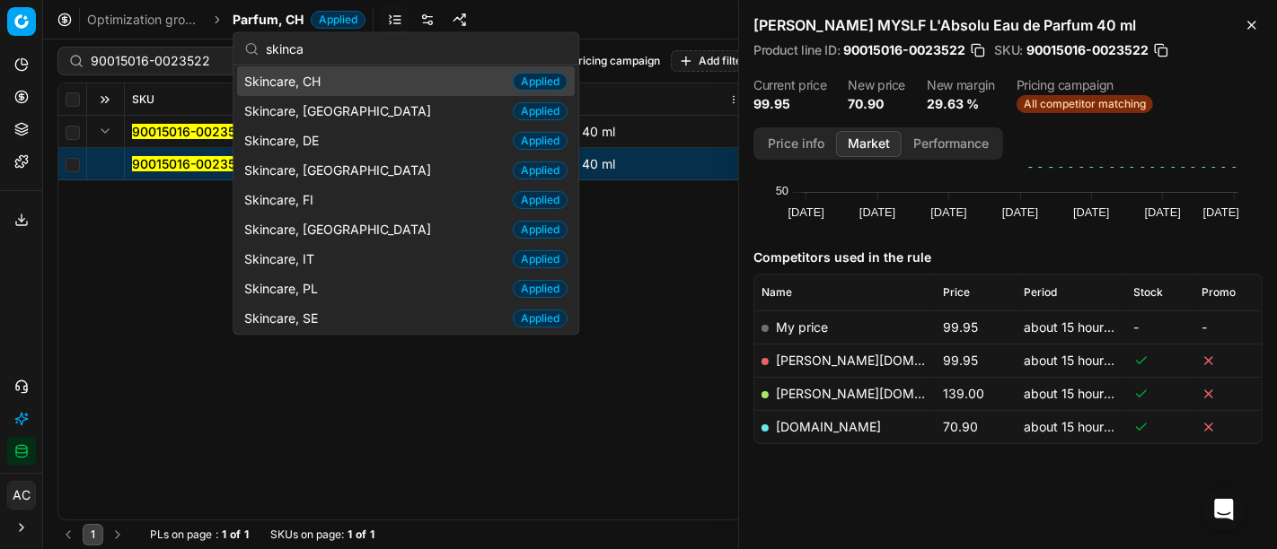
type input "skinca"
click at [338, 78] on div "Skincare, CH Applied" at bounding box center [406, 81] width 338 height 30
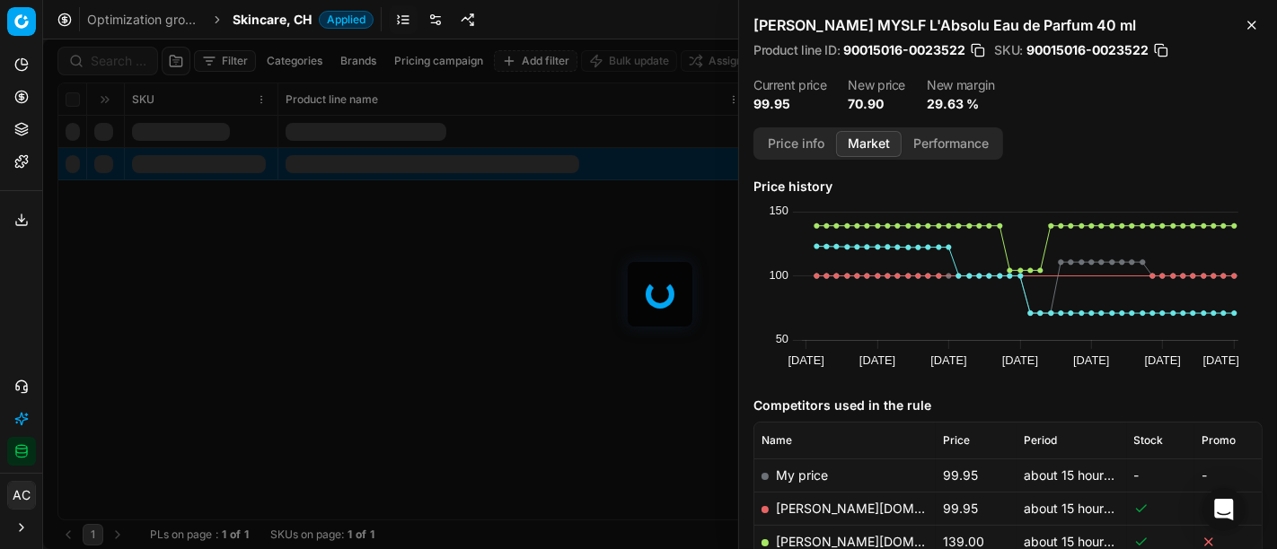
click at [136, 58] on div at bounding box center [660, 295] width 1234 height 510
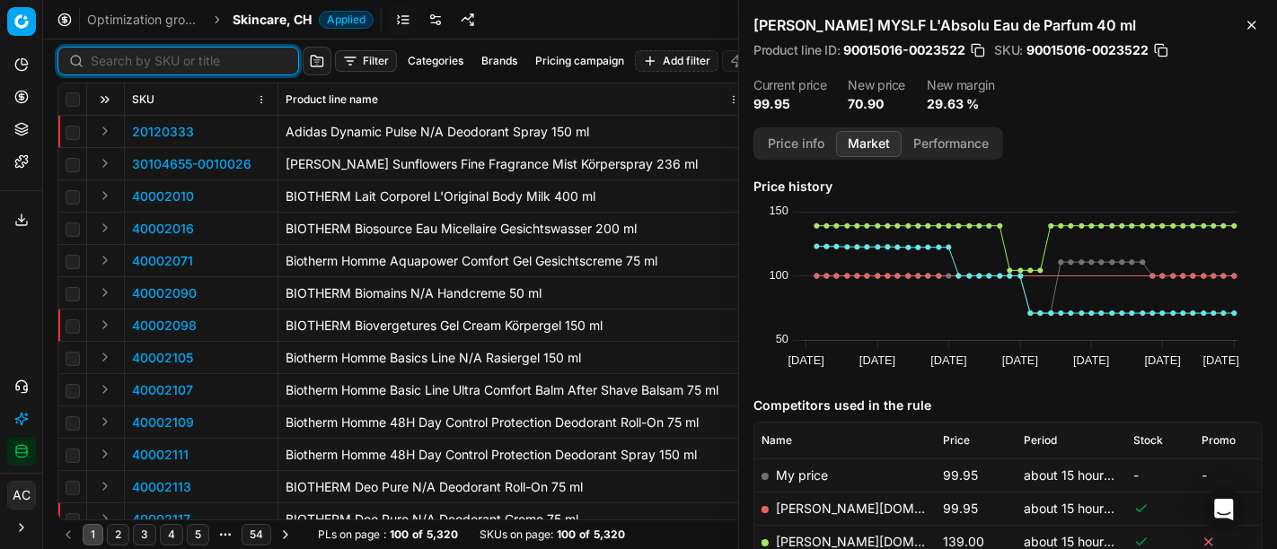
click at [136, 58] on input at bounding box center [189, 61] width 197 height 18
paste input "90000860-0001105"
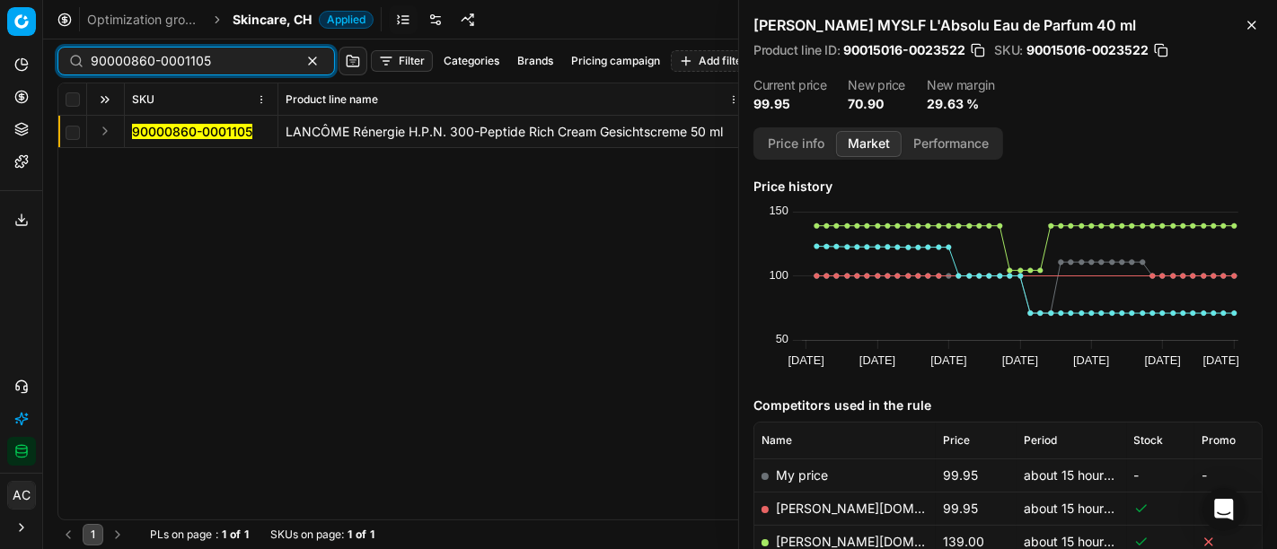
type input "90000860-0001105"
click at [104, 129] on button "Expand" at bounding box center [105, 131] width 22 height 22
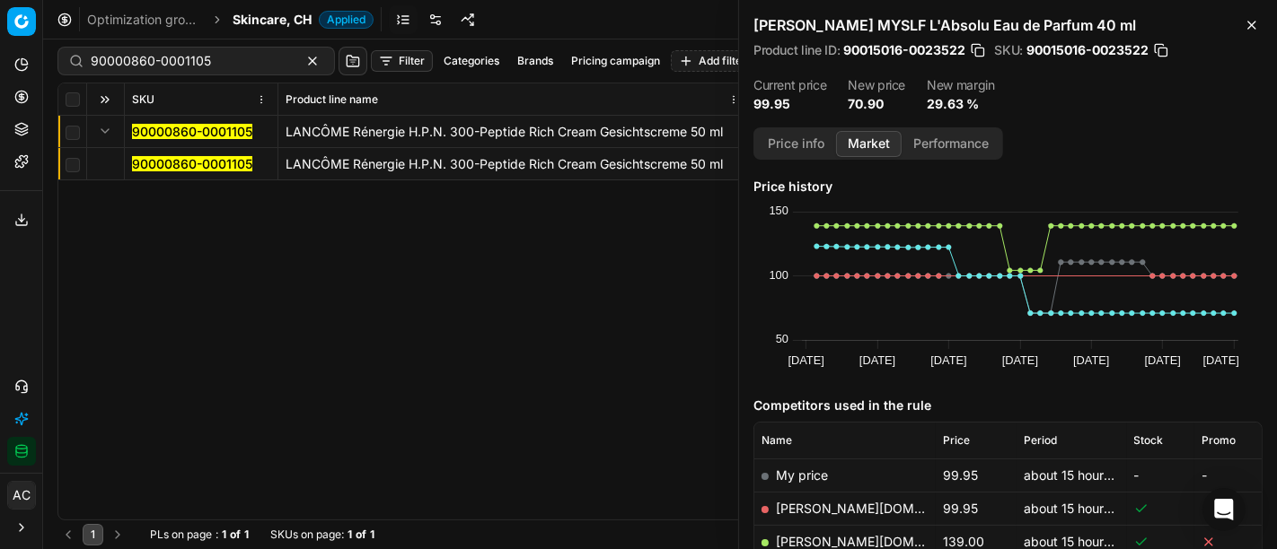
click at [149, 165] on mark "90000860-0001105" at bounding box center [192, 163] width 120 height 15
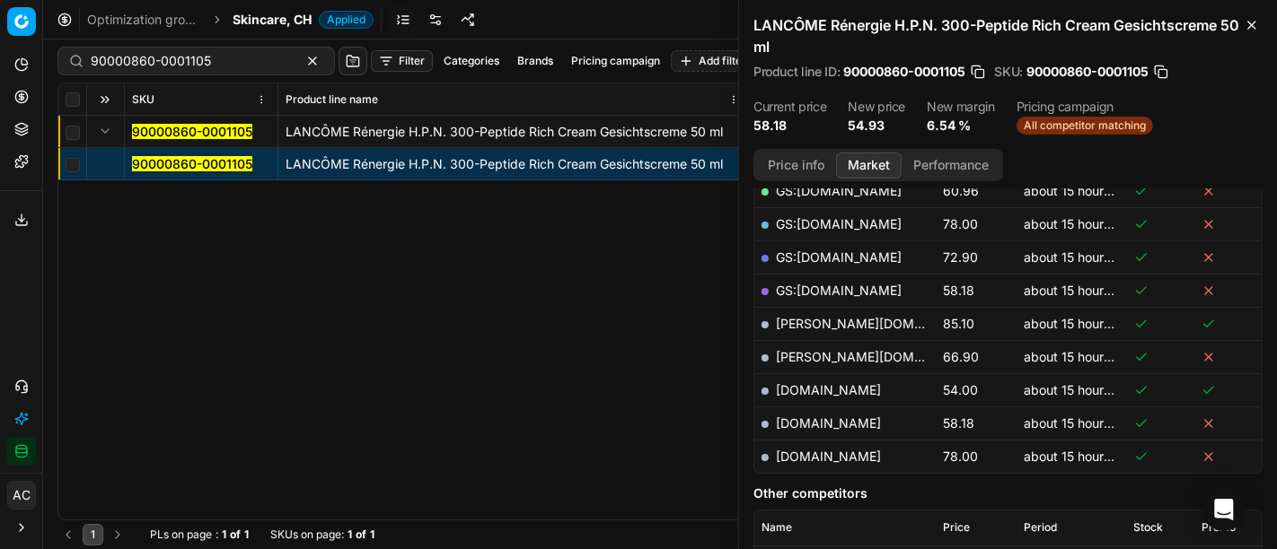
scroll to position [415, 0]
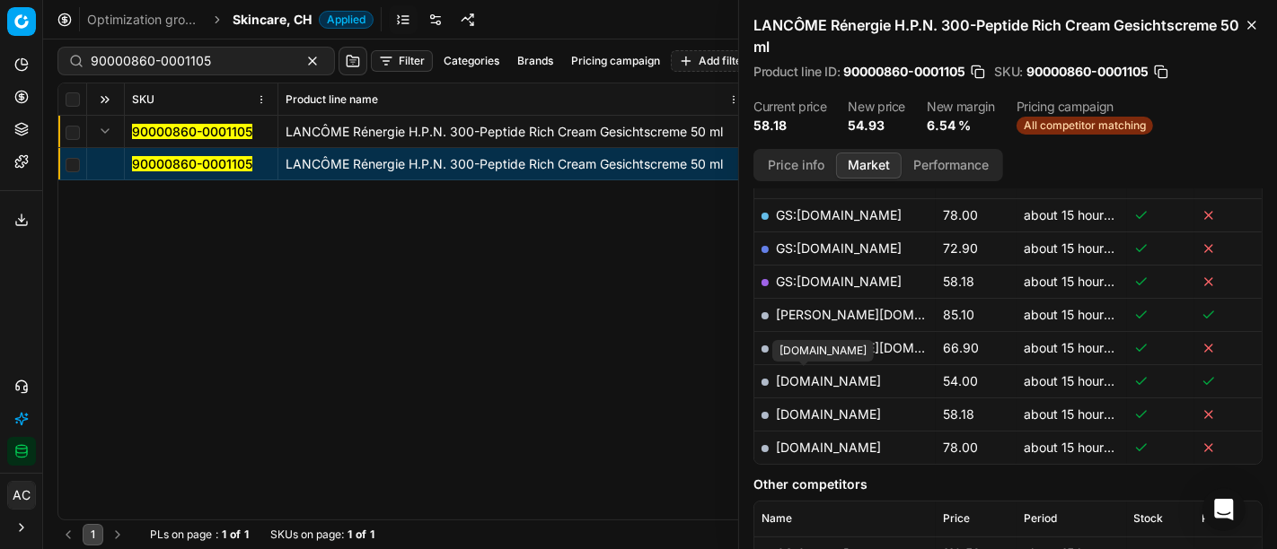
click at [822, 376] on link "notino.ch" at bounding box center [828, 380] width 105 height 15
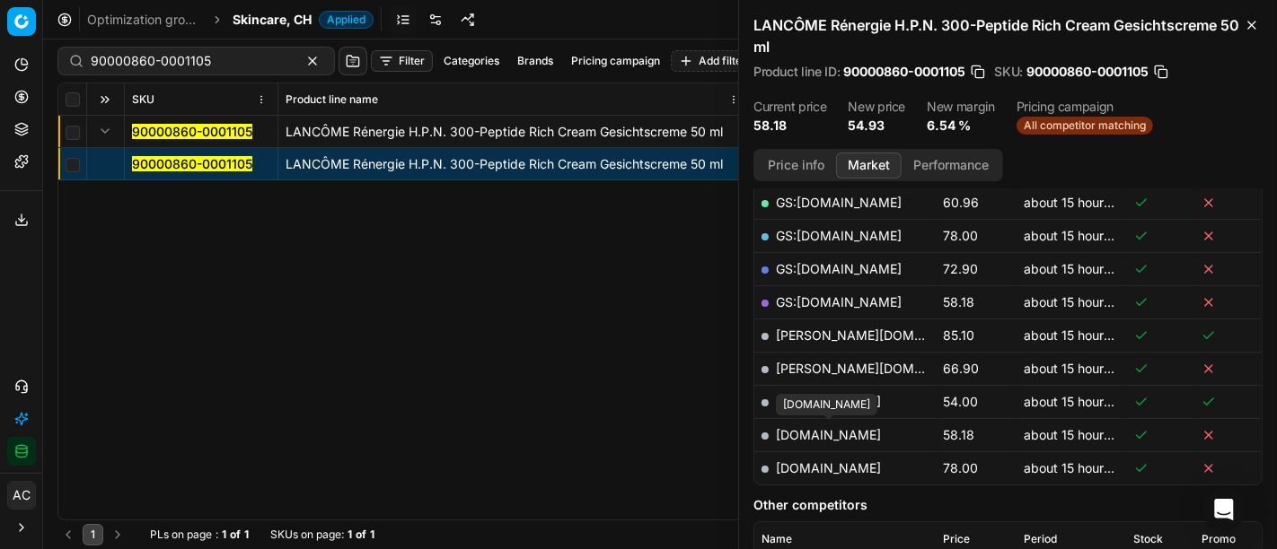
click at [853, 431] on link "parfumdreams.ch" at bounding box center [828, 434] width 105 height 15
click at [285, 18] on span "Skincare, CH" at bounding box center [272, 20] width 79 height 18
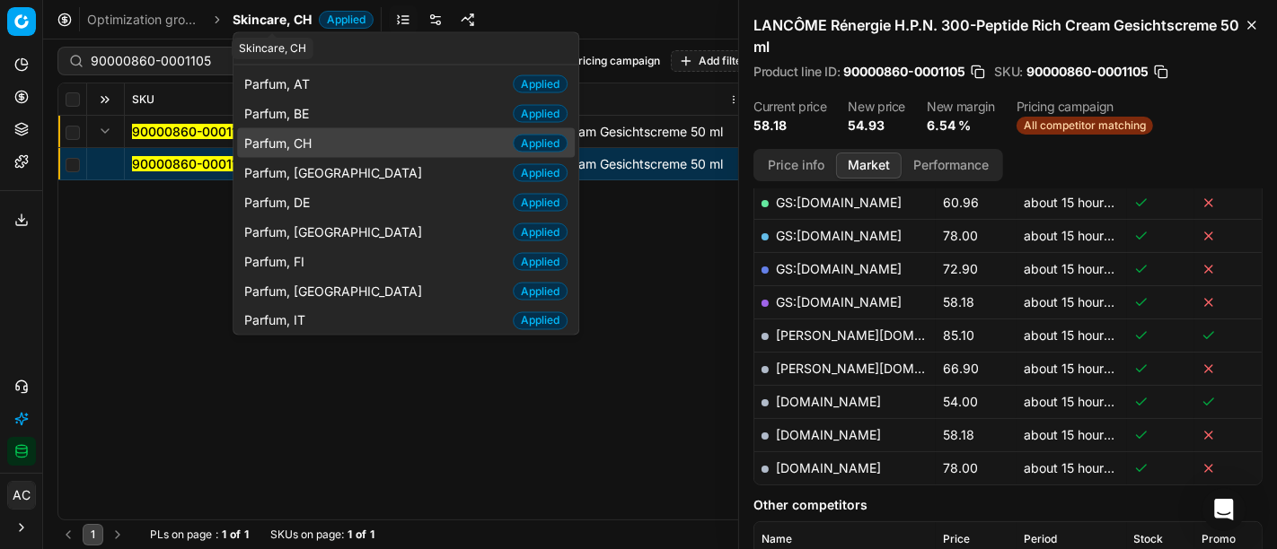
type input "par"
click at [332, 154] on div "Parfum, CH Applied" at bounding box center [406, 143] width 338 height 30
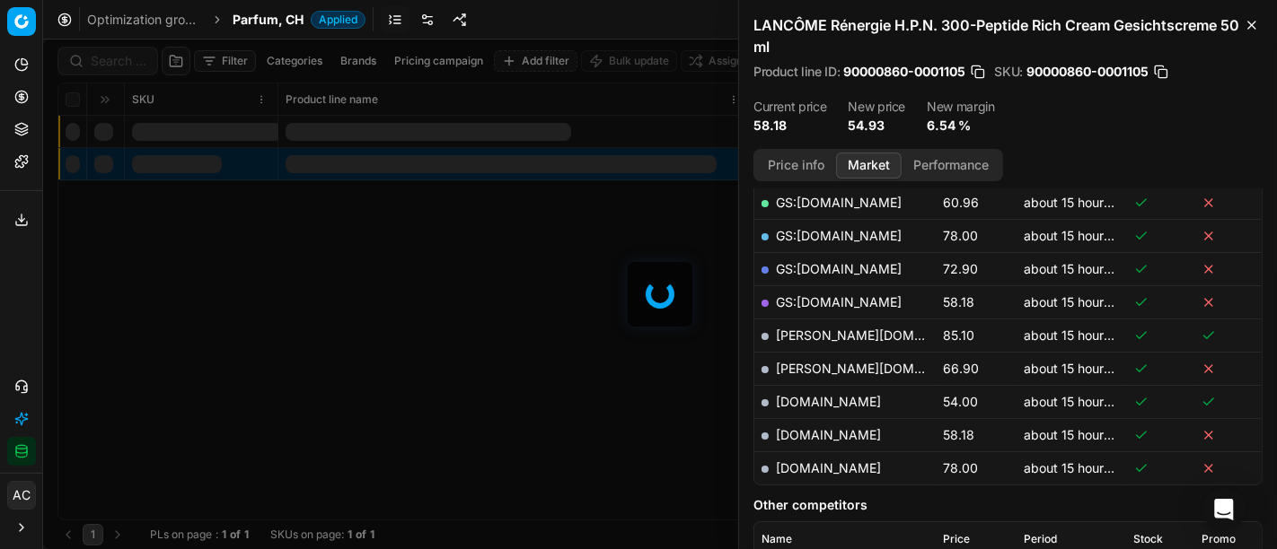
click at [114, 64] on div at bounding box center [660, 295] width 1234 height 510
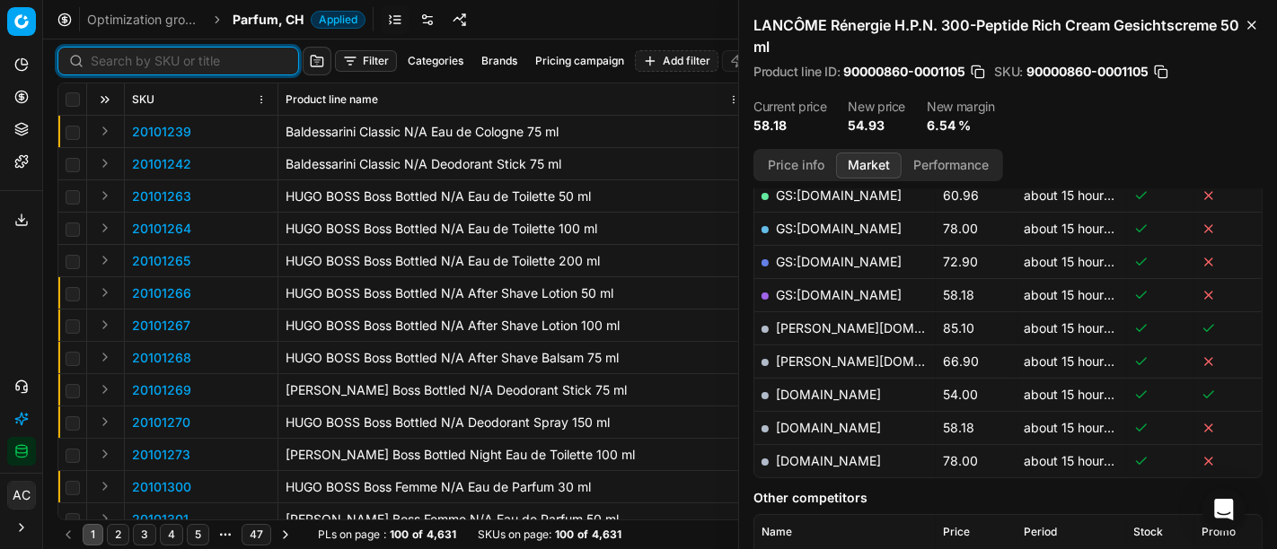
scroll to position [394, 0]
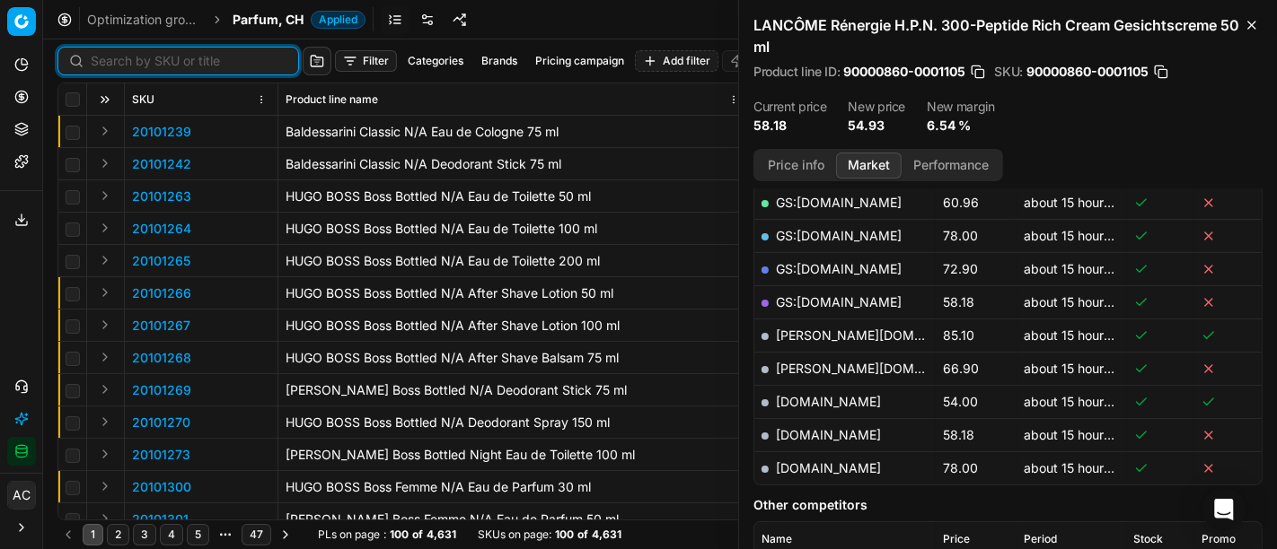
click at [114, 64] on input at bounding box center [189, 61] width 197 height 18
paste input "80055586-60"
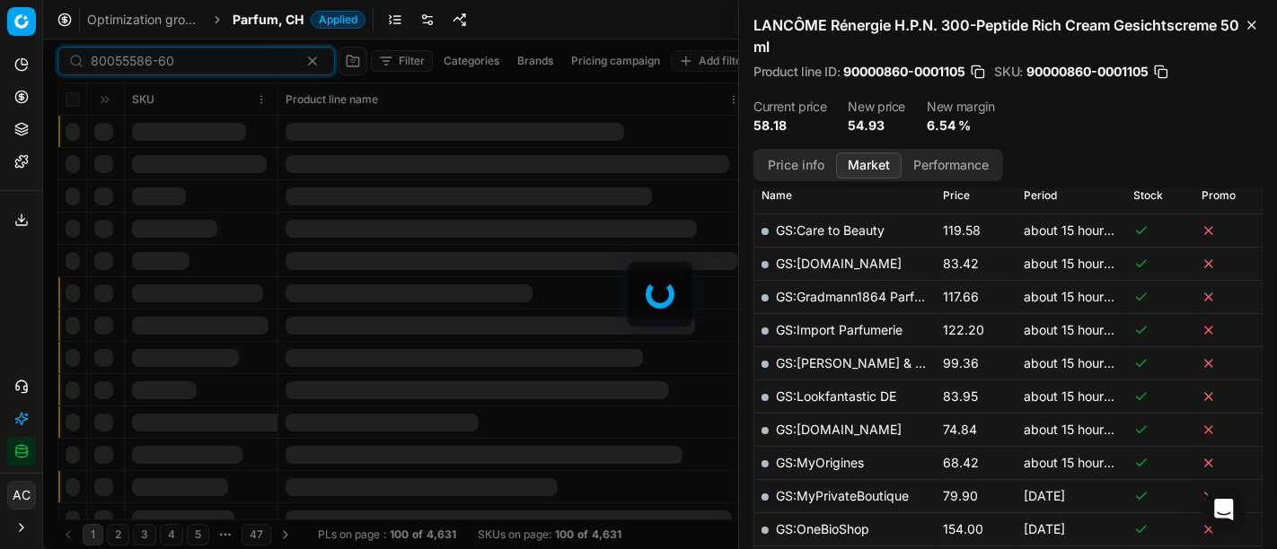
scroll to position [394, 0]
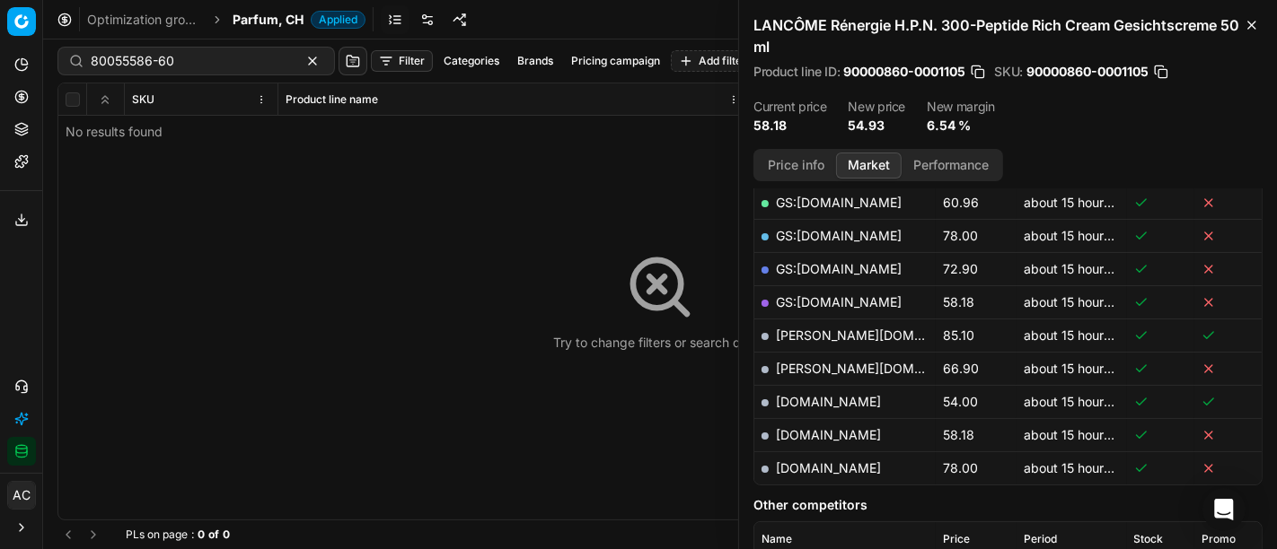
click at [99, 129] on div "Try to change filters or search query" at bounding box center [659, 301] width 1203 height 436
click at [204, 65] on input "80055586-60" at bounding box center [189, 61] width 197 height 18
paste input "90005859-0008748"
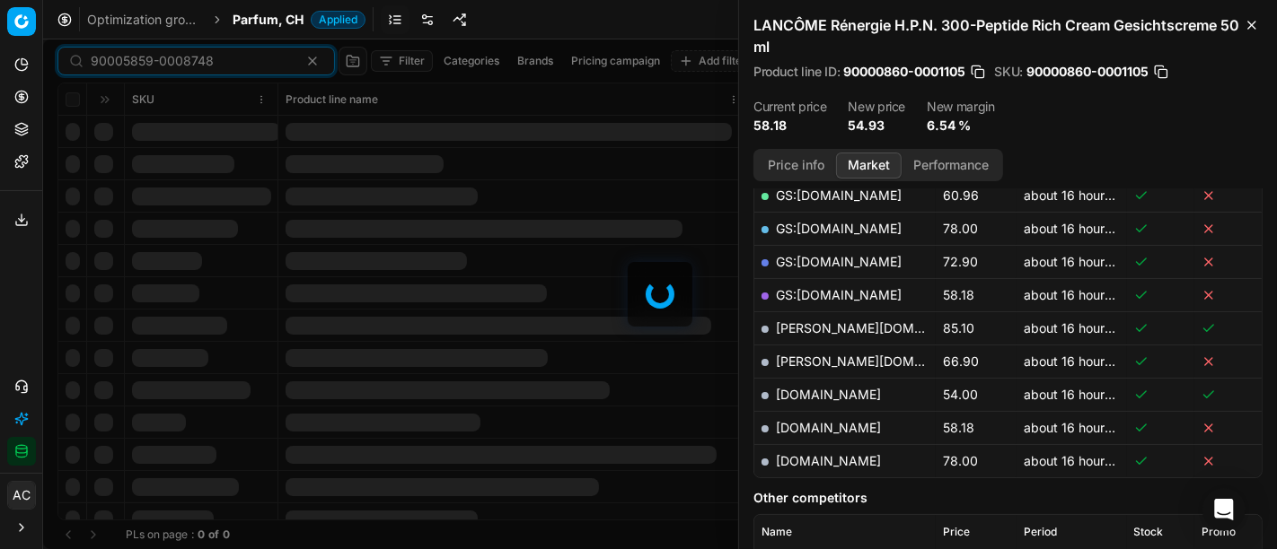
scroll to position [394, 0]
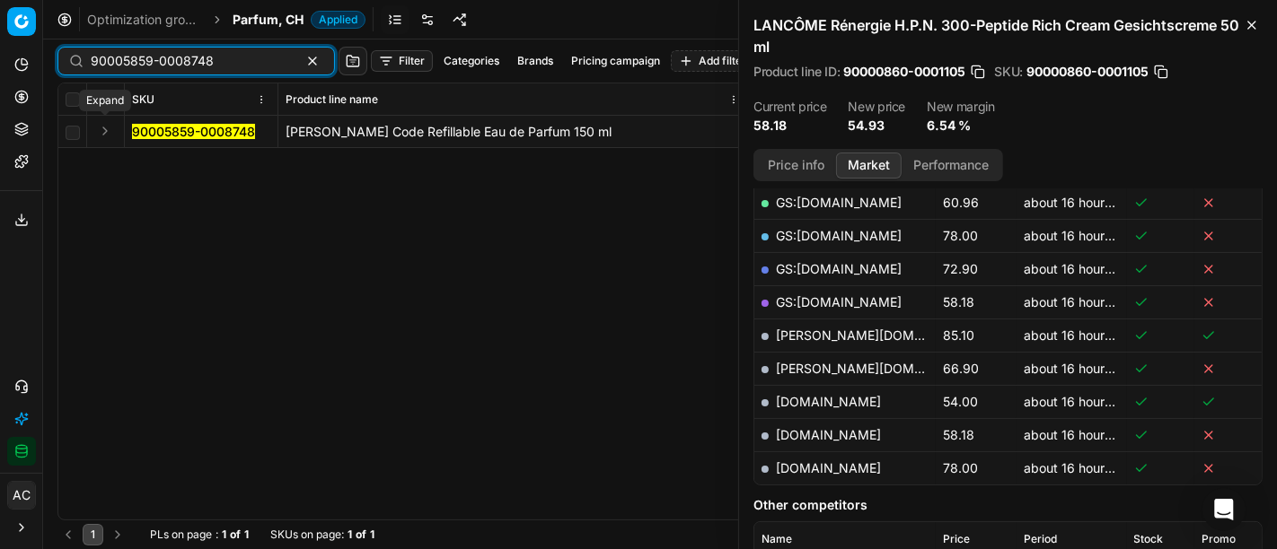
type input "90005859-0008748"
click at [112, 131] on button "Expand" at bounding box center [105, 131] width 22 height 22
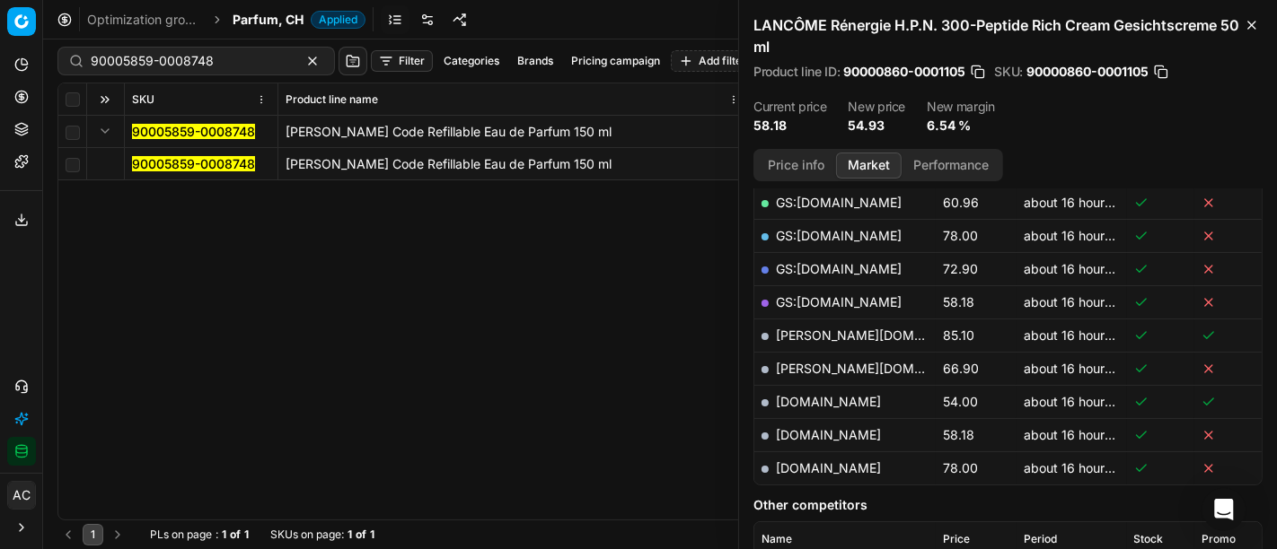
click at [163, 174] on td "90005859-0008748" at bounding box center [202, 164] width 154 height 32
click at [161, 160] on mark "90005859-0008748" at bounding box center [193, 163] width 123 height 15
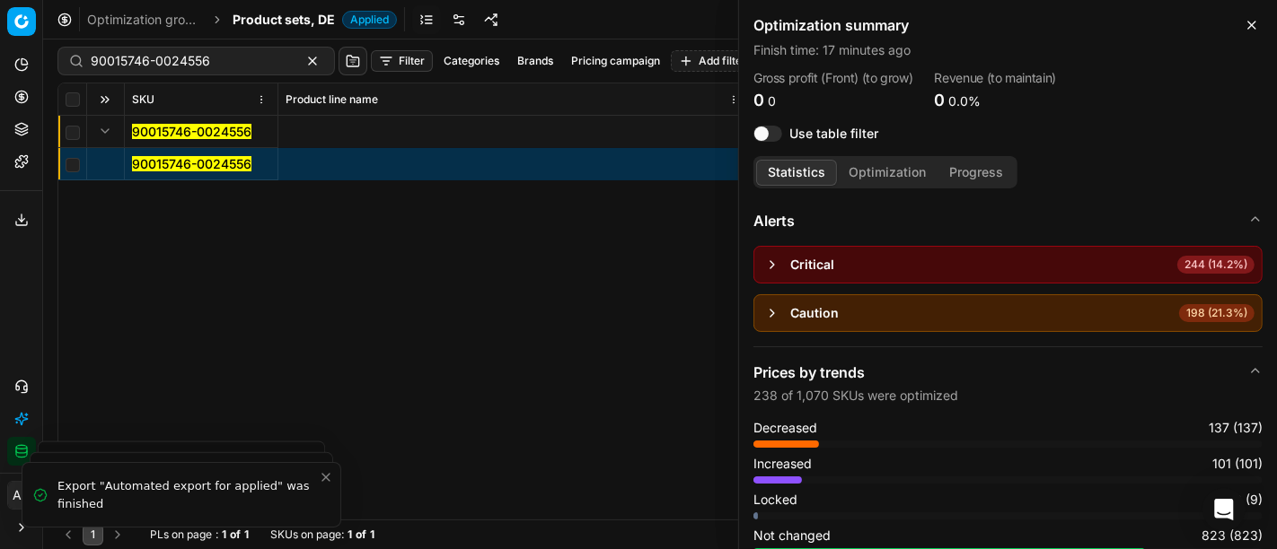
scroll to position [0, 1654]
click at [0, 310] on div "Analytics Pricing Product portfolio Templates Export service 19 Contact support…" at bounding box center [21, 258] width 42 height 430
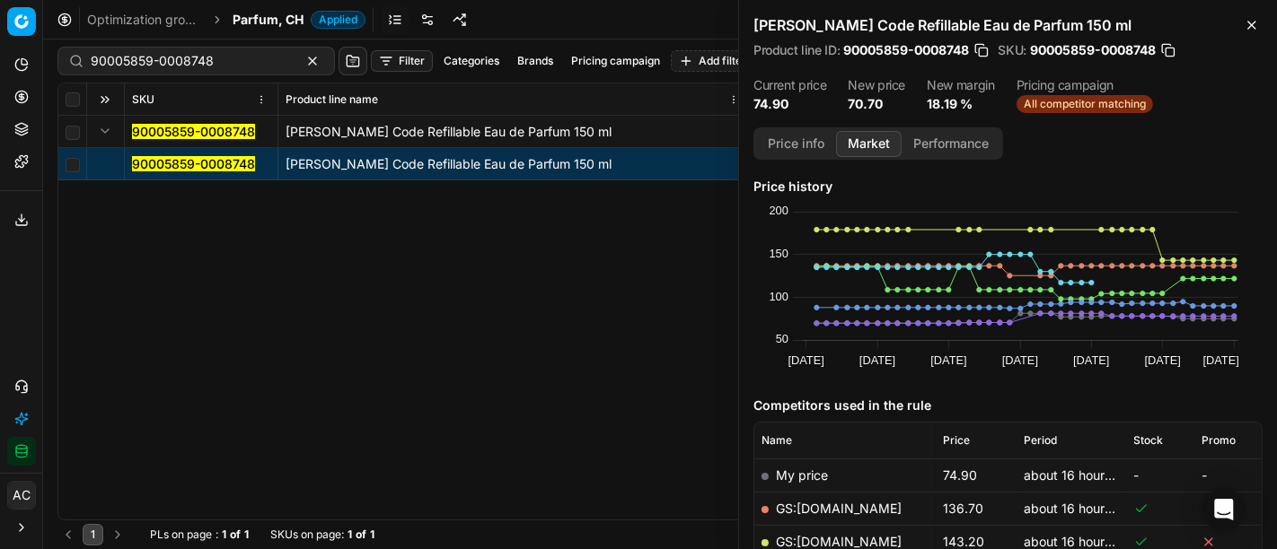
scroll to position [394, 0]
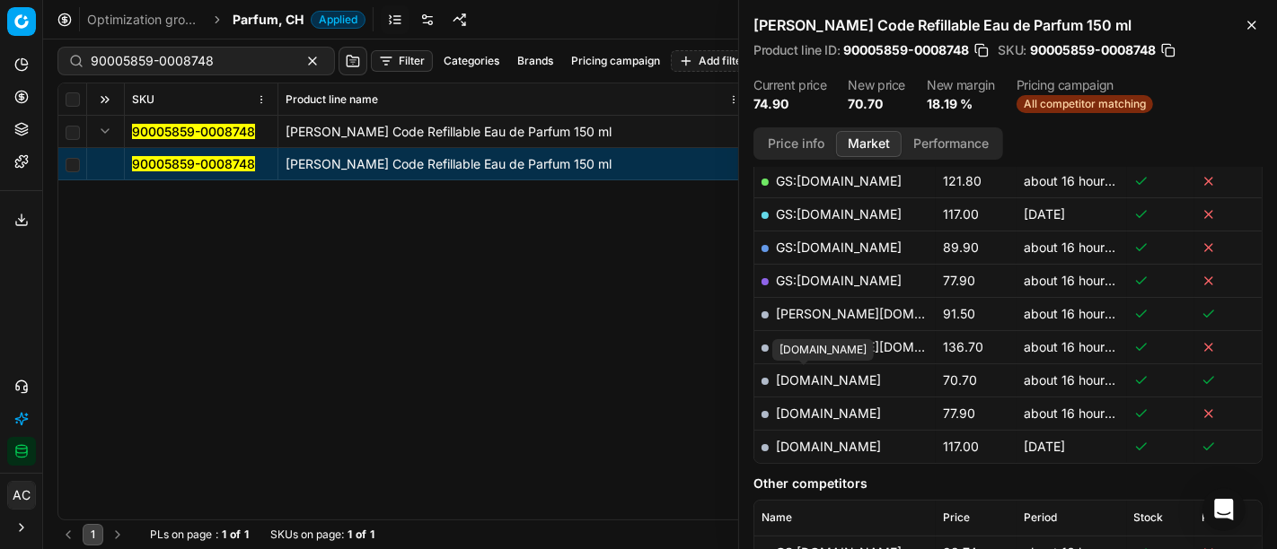
click at [812, 375] on link "[DOMAIN_NAME]" at bounding box center [828, 380] width 105 height 15
click at [162, 70] on div "90005859-0008748" at bounding box center [195, 61] width 277 height 29
click at [295, 16] on span "Parfum, CH" at bounding box center [268, 20] width 71 height 18
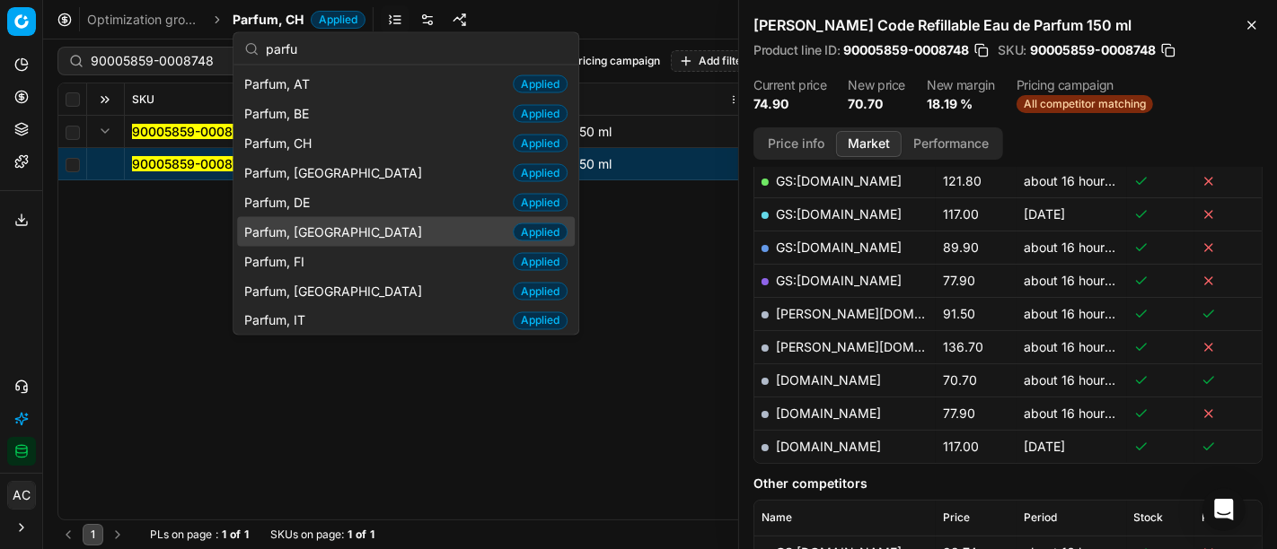
scroll to position [92, 0]
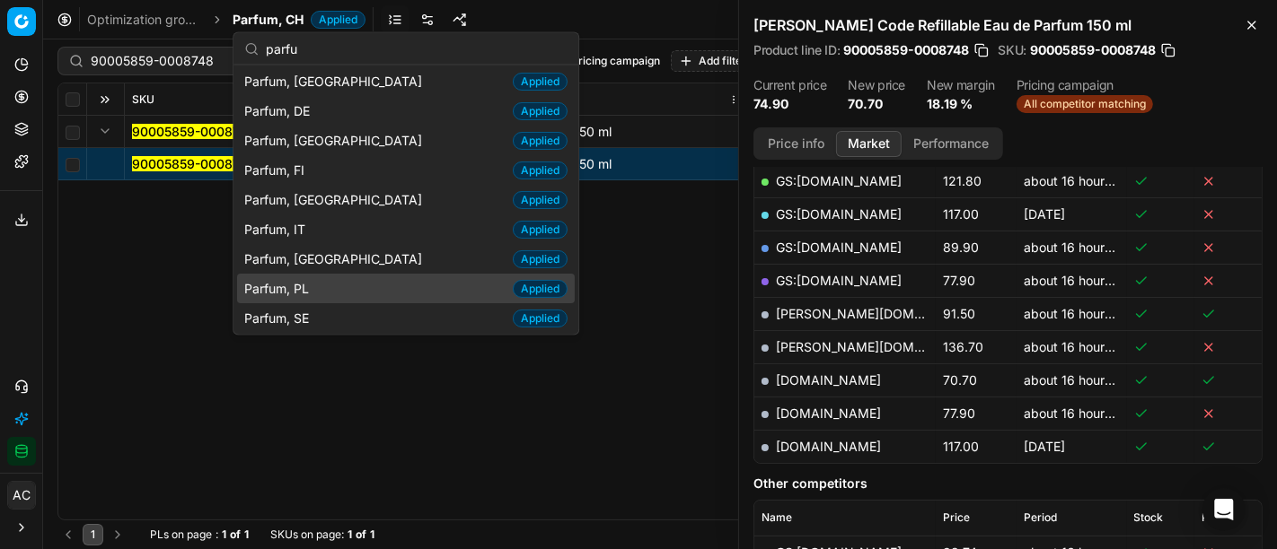
type input "parfu"
click at [305, 287] on span "Parfum, PL" at bounding box center [280, 288] width 72 height 18
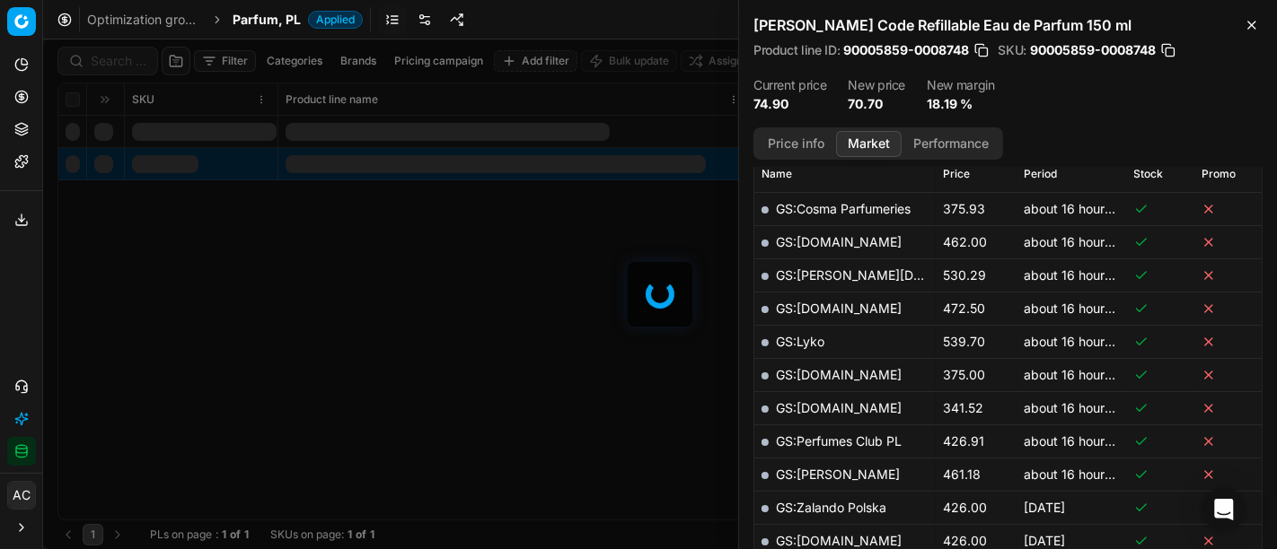
click at [132, 66] on div at bounding box center [660, 295] width 1234 height 510
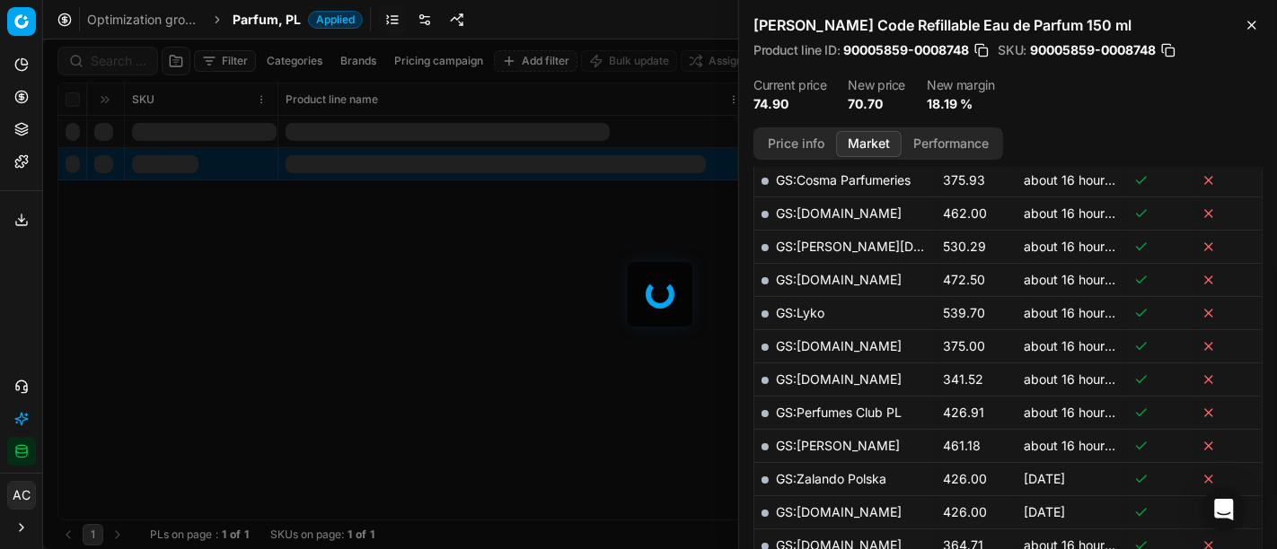
scroll to position [394, 0]
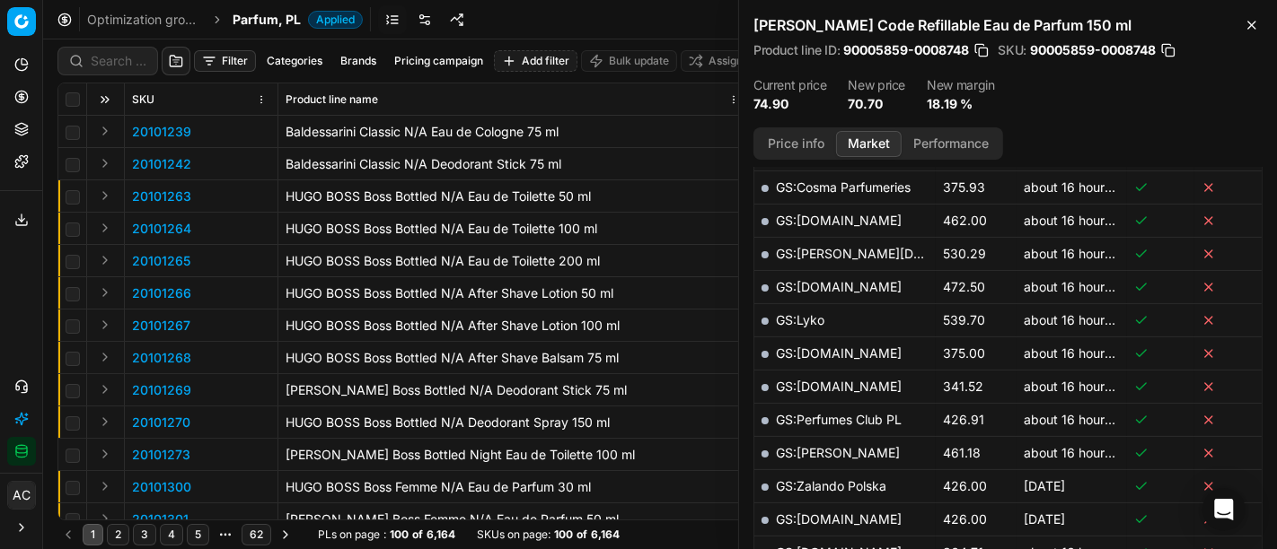
click at [132, 66] on div "Filter Categories Brands Pricing campaign Add filter Bulk update Assign SKU Pro…" at bounding box center [660, 295] width 1234 height 510
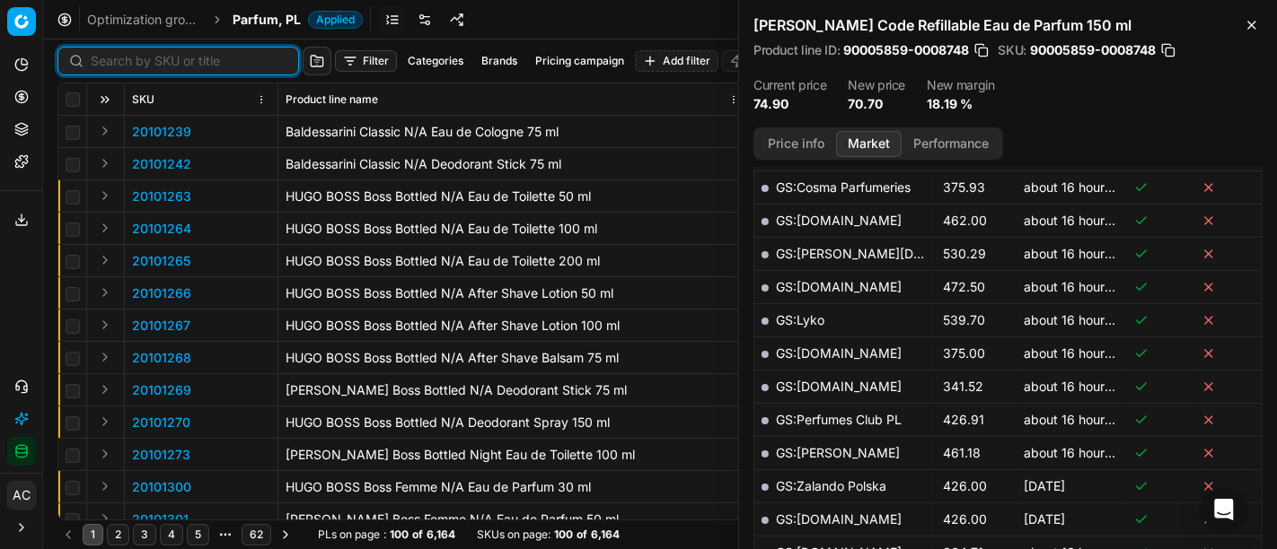
click at [132, 66] on input at bounding box center [189, 61] width 197 height 18
paste input "90015266-0023810"
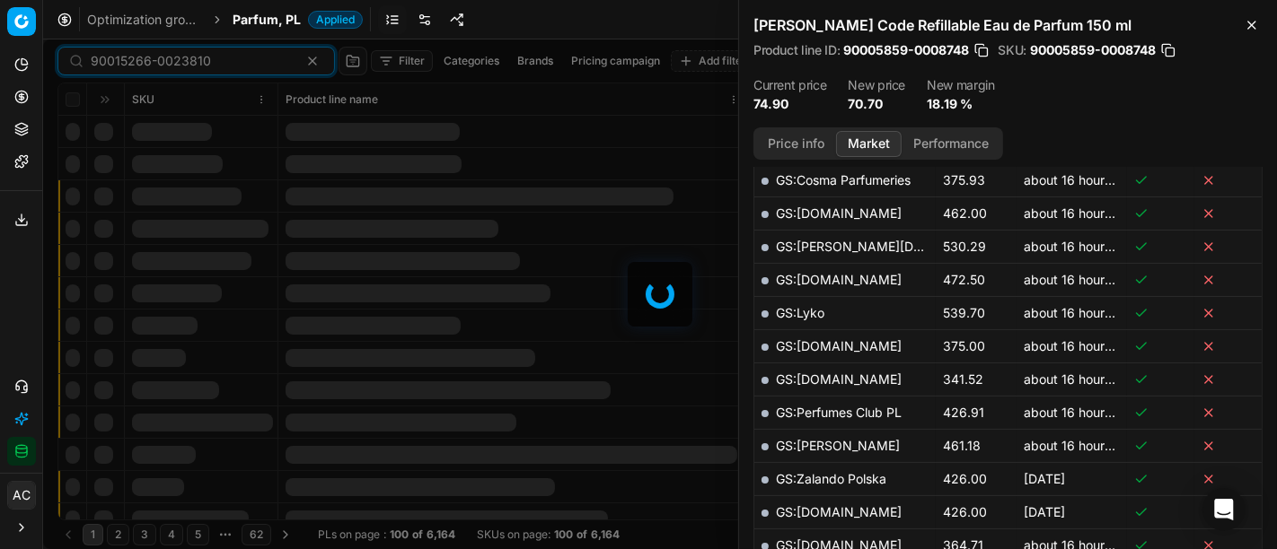
scroll to position [394, 0]
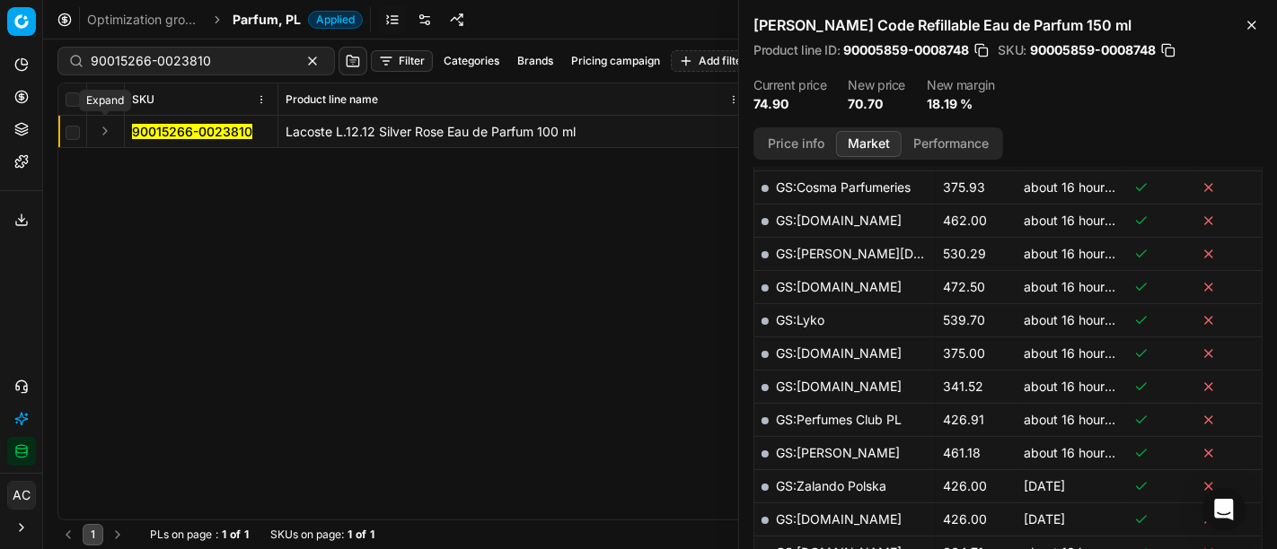
click at [108, 133] on button "Expand" at bounding box center [105, 131] width 22 height 22
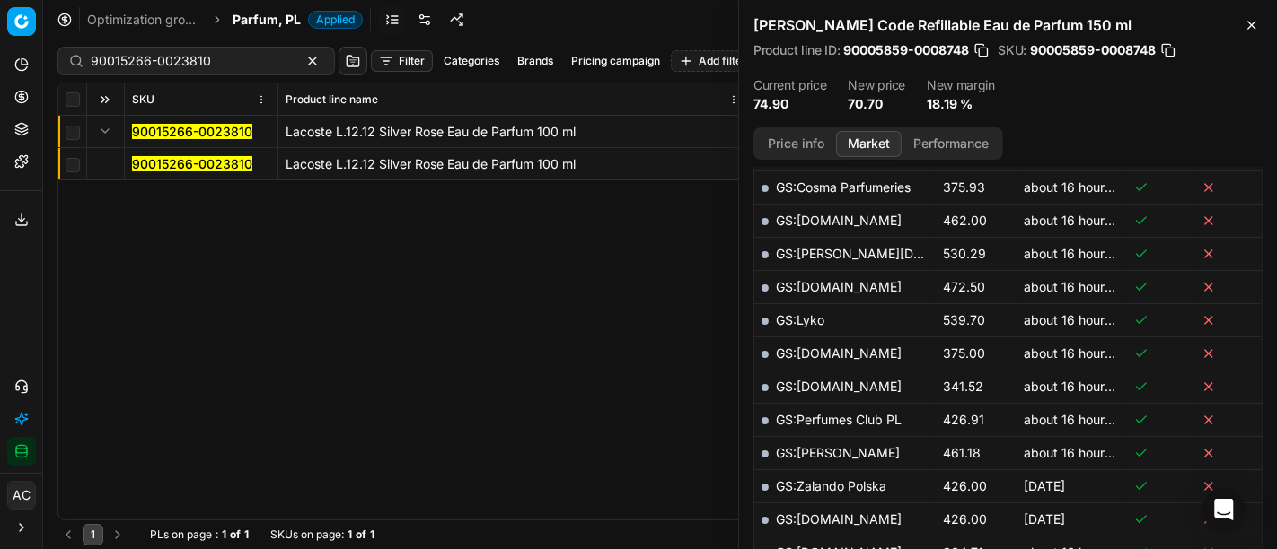
click at [158, 164] on mark "90015266-0023810" at bounding box center [192, 163] width 120 height 15
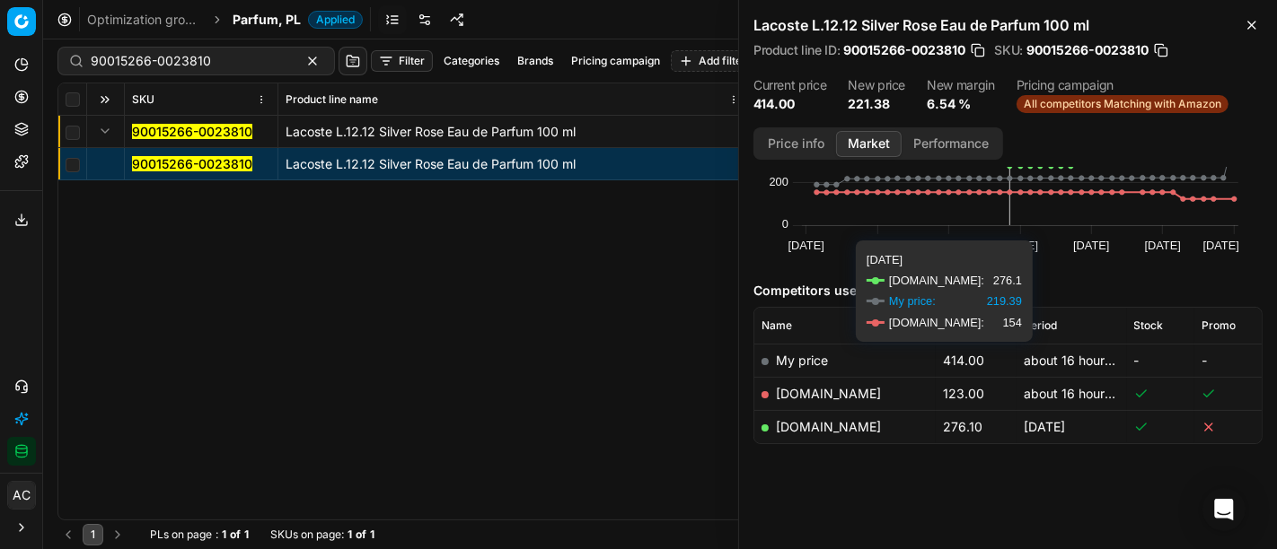
scroll to position [115, 0]
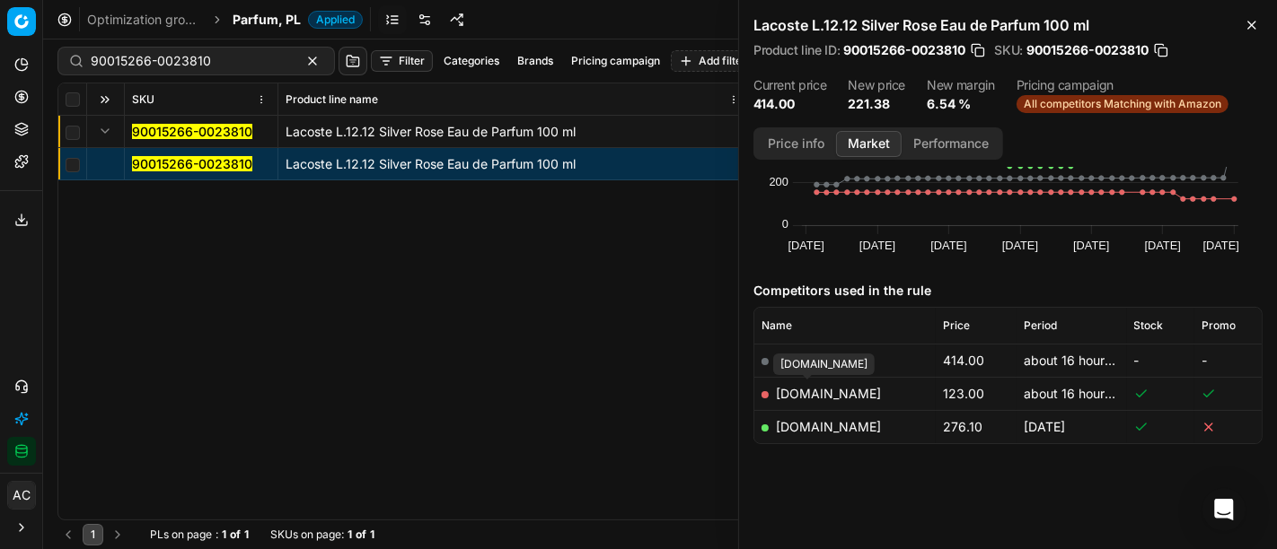
click at [823, 391] on link "makeup.pl" at bounding box center [828, 393] width 105 height 15
click at [215, 65] on input "90015266-0023810" at bounding box center [189, 61] width 197 height 18
paste input "80052530-125"
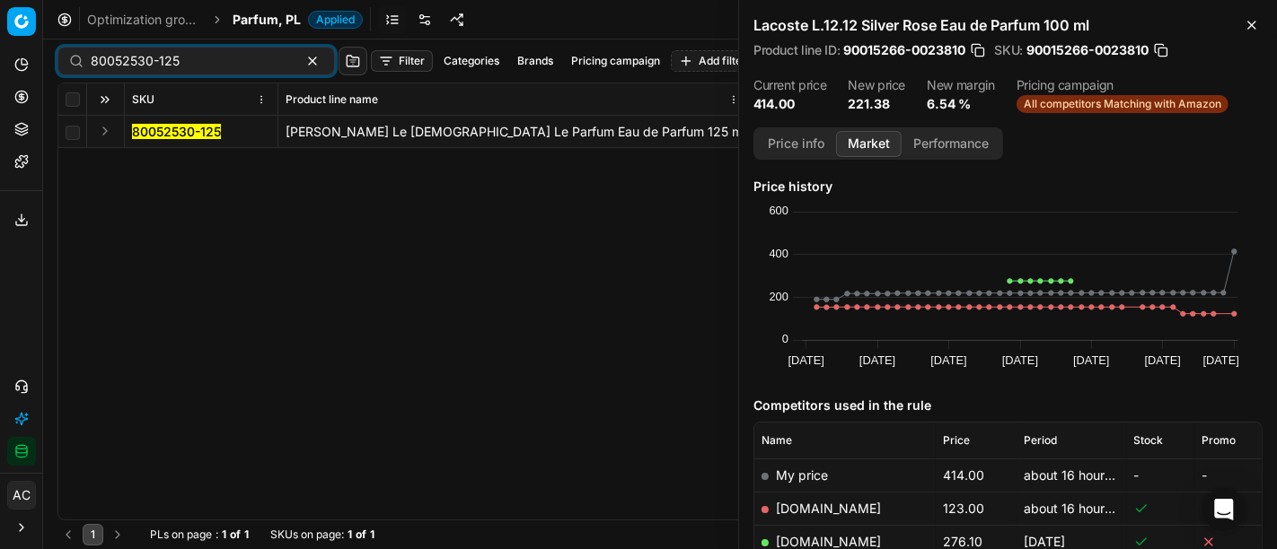
click at [103, 130] on button "Expand" at bounding box center [105, 131] width 22 height 22
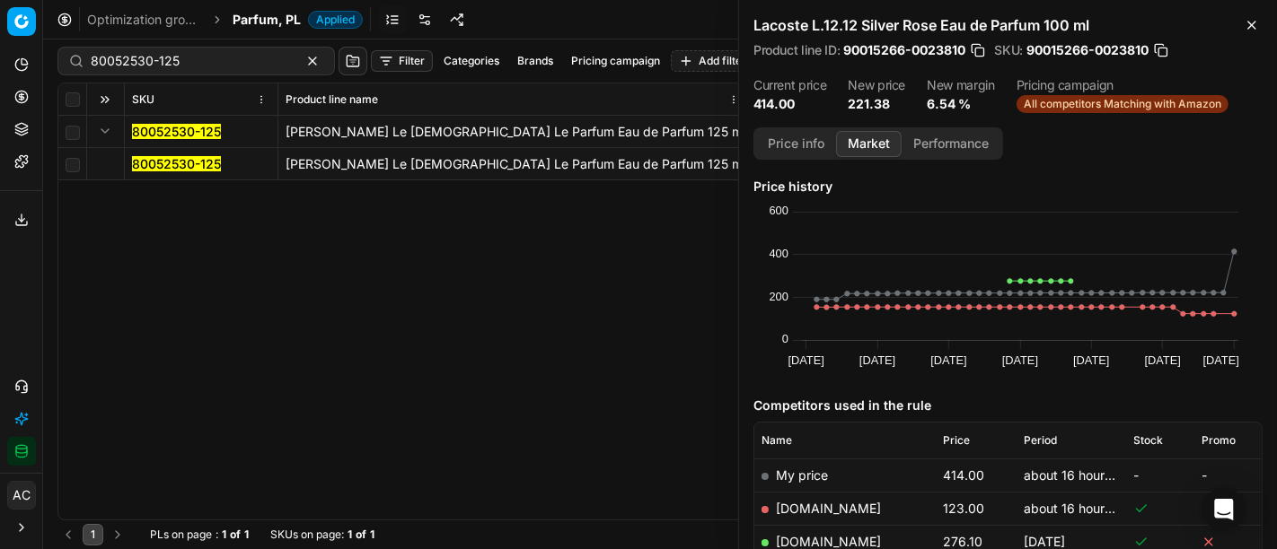
click at [153, 165] on mark "80052530-125" at bounding box center [176, 163] width 89 height 15
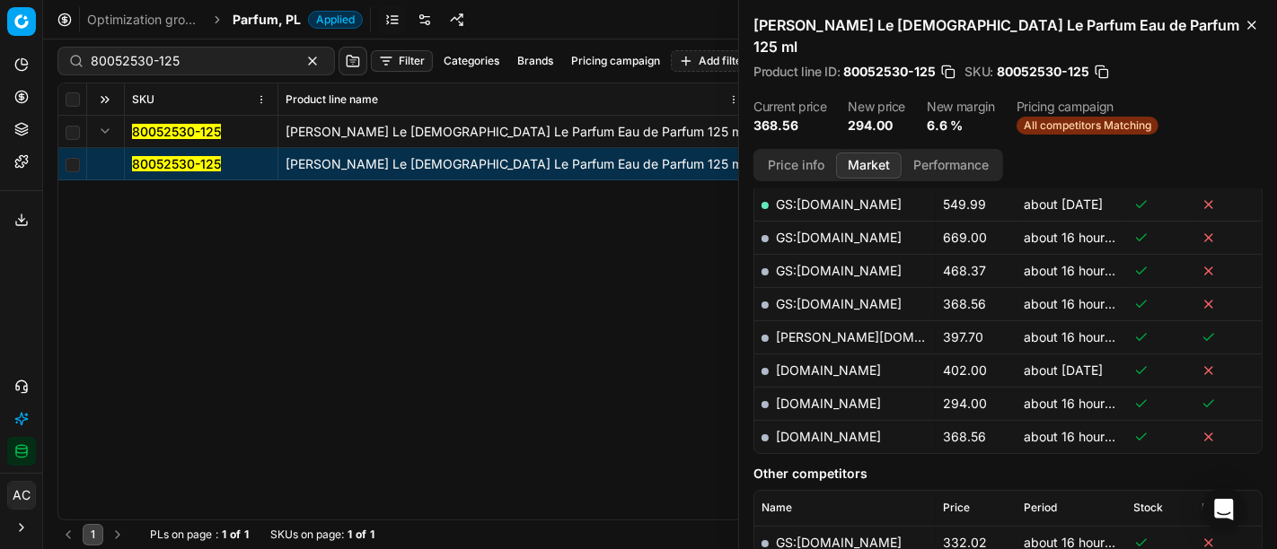
scroll to position [494, 0]
click at [802, 394] on link "notino.pl" at bounding box center [828, 401] width 105 height 15
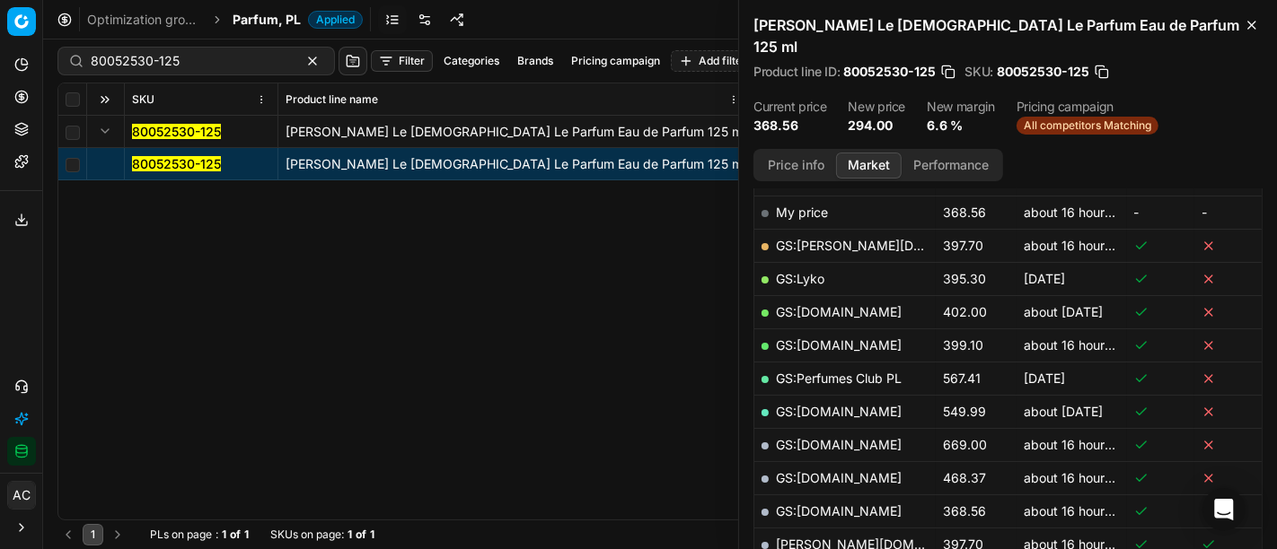
scroll to position [417, 0]
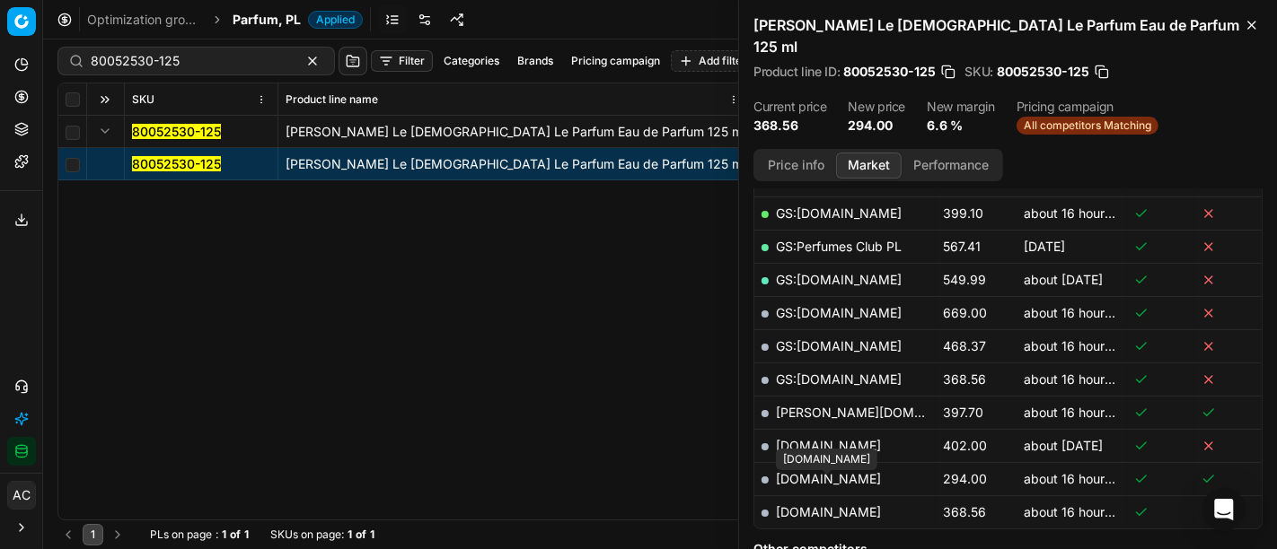
click at [859, 505] on link "parfumdreams.pl" at bounding box center [828, 512] width 105 height 15
click at [203, 61] on input "80052530-125" at bounding box center [189, 61] width 197 height 18
paste input "90007266-0011033"
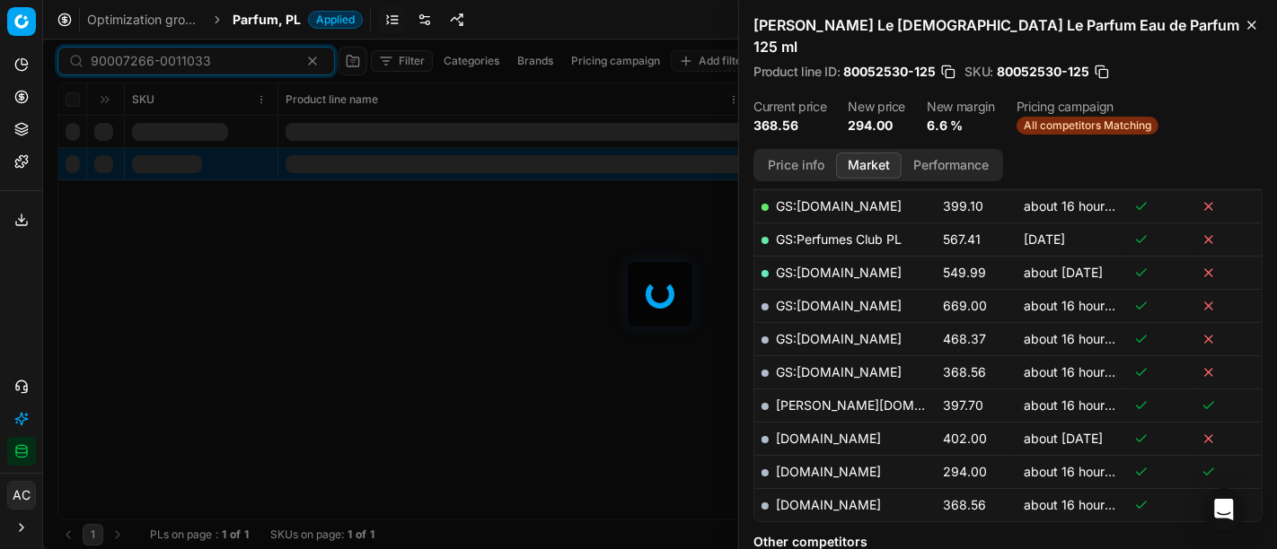
scroll to position [417, 0]
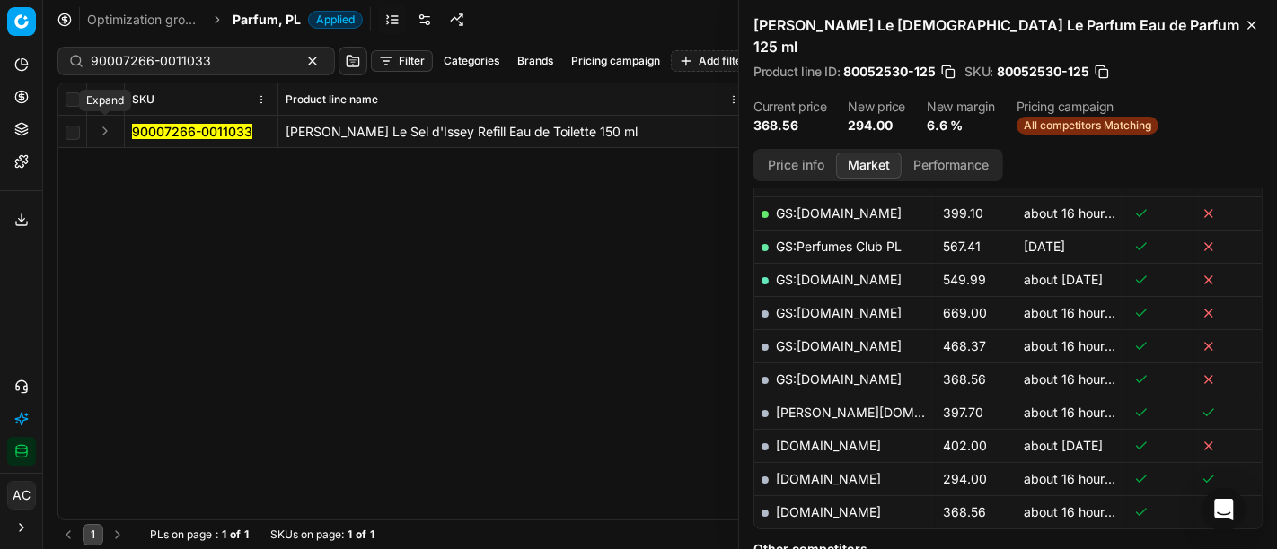
click at [104, 130] on button "Expand" at bounding box center [105, 131] width 22 height 22
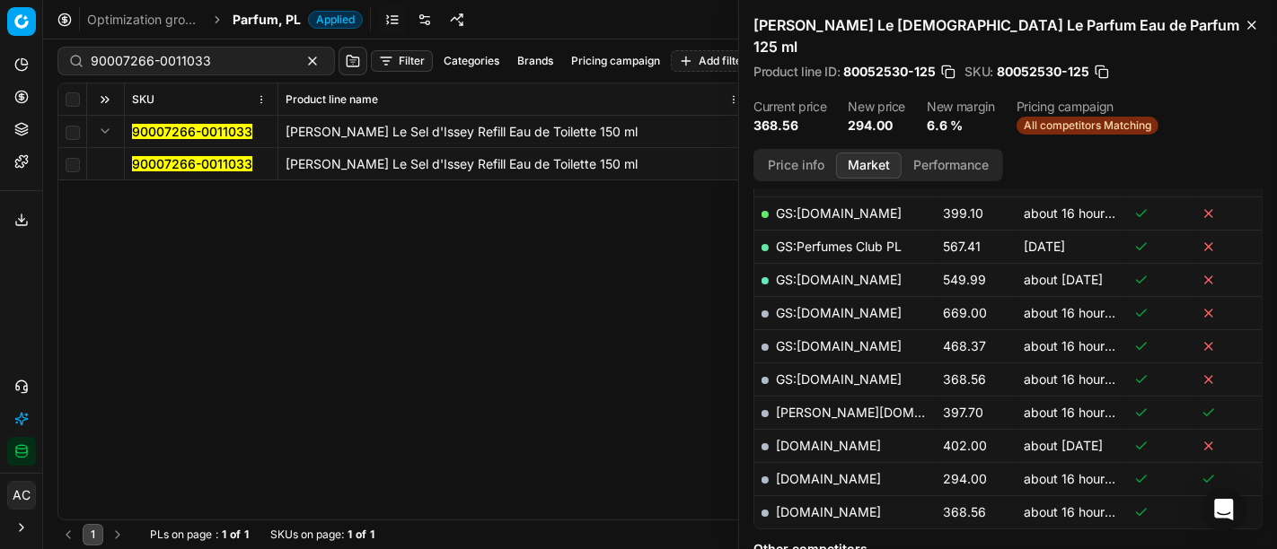
click at [156, 163] on mark "90007266-0011033" at bounding box center [192, 163] width 120 height 15
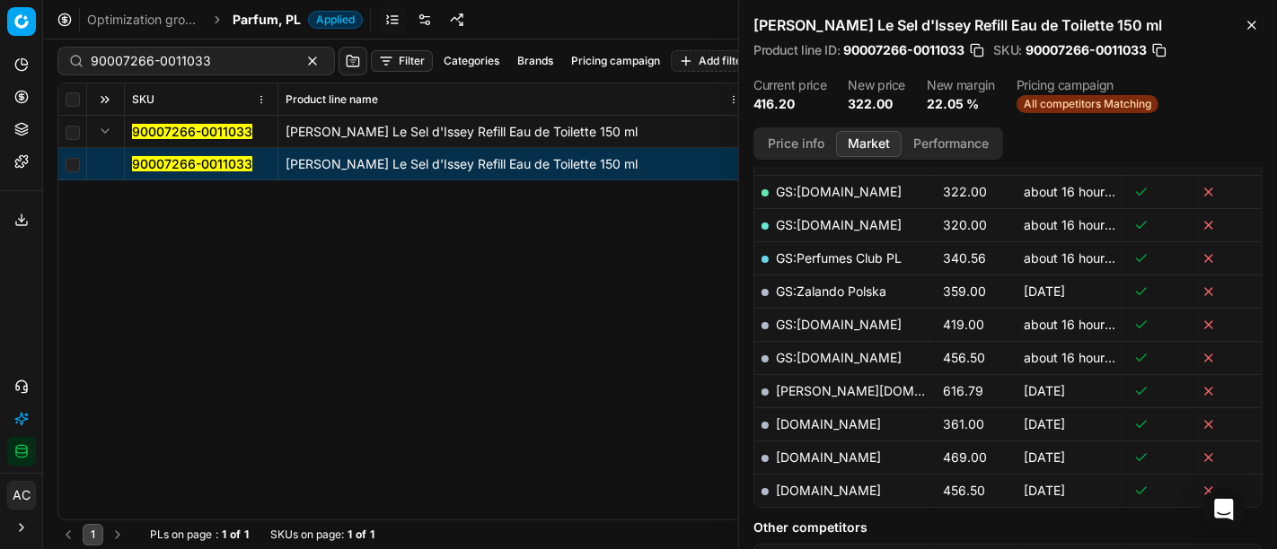
click at [803, 149] on button "Price info" at bounding box center [796, 144] width 80 height 26
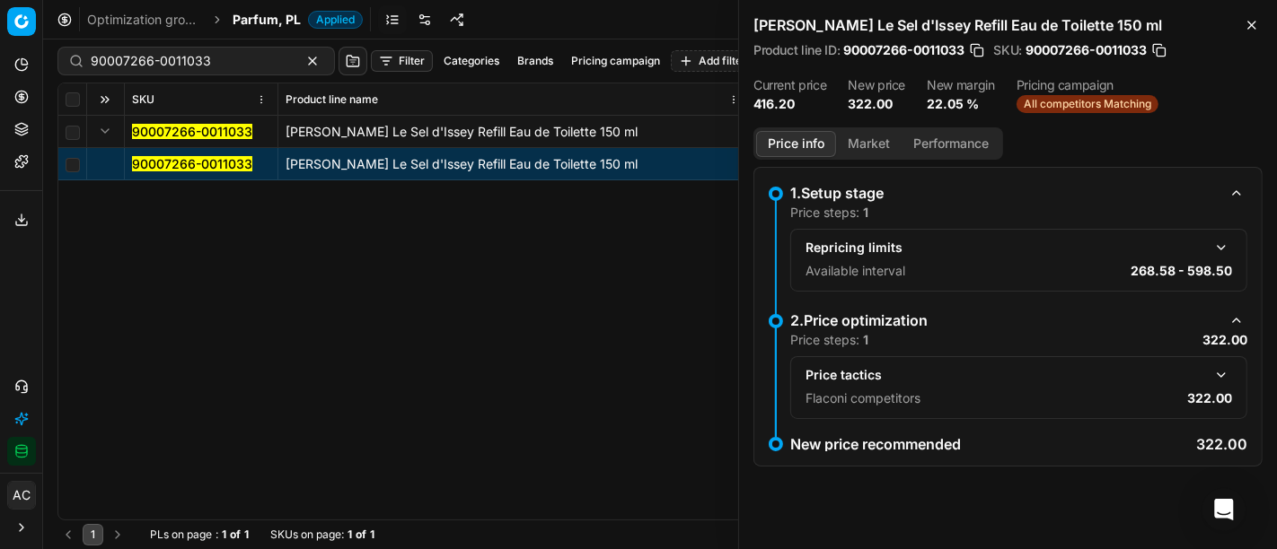
scroll to position [0, 0]
click at [1226, 366] on button "button" at bounding box center [1221, 376] width 22 height 22
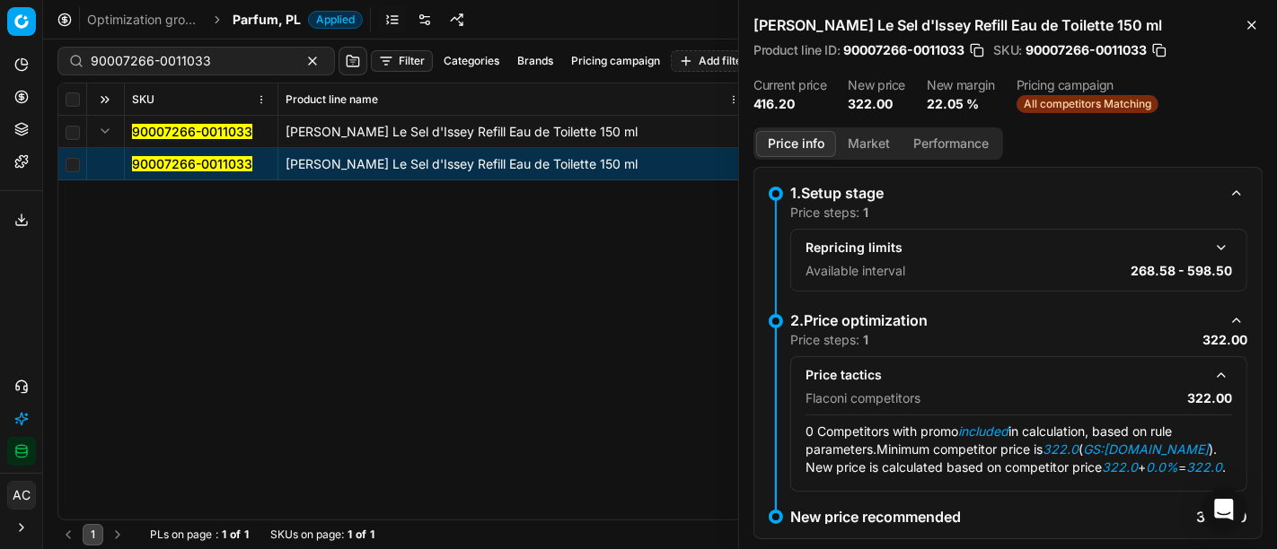
click at [863, 136] on button "Market" at bounding box center [869, 144] width 66 height 26
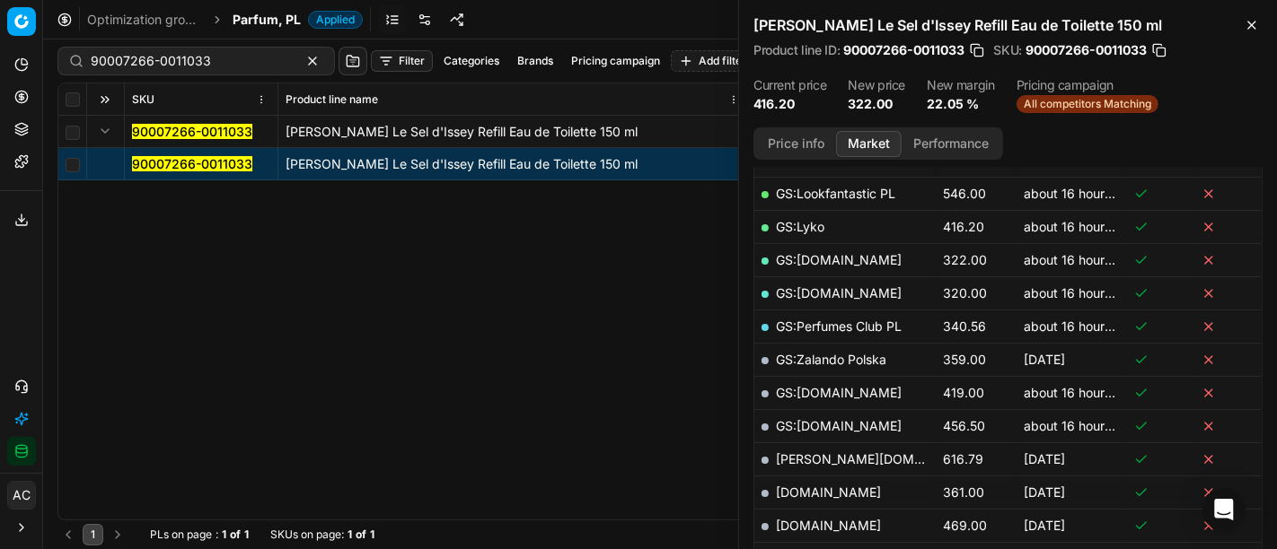
scroll to position [338, 0]
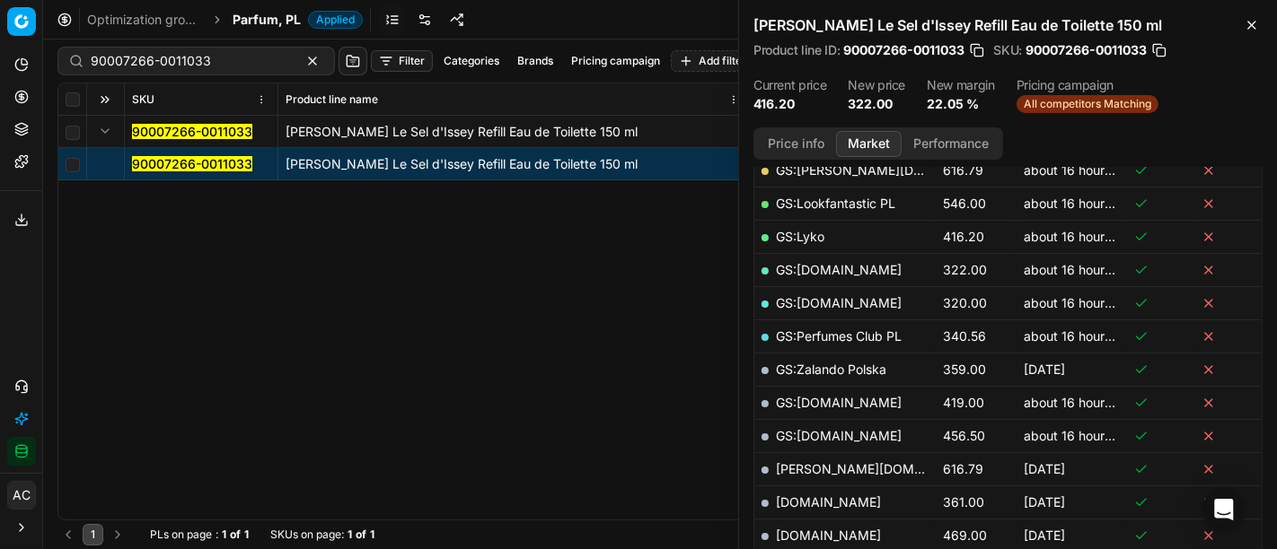
click at [832, 263] on link "GS:Makeup.pl" at bounding box center [839, 269] width 126 height 15
click at [205, 55] on input "90007266-0011033" at bounding box center [189, 61] width 197 height 18
paste input "80041211-60"
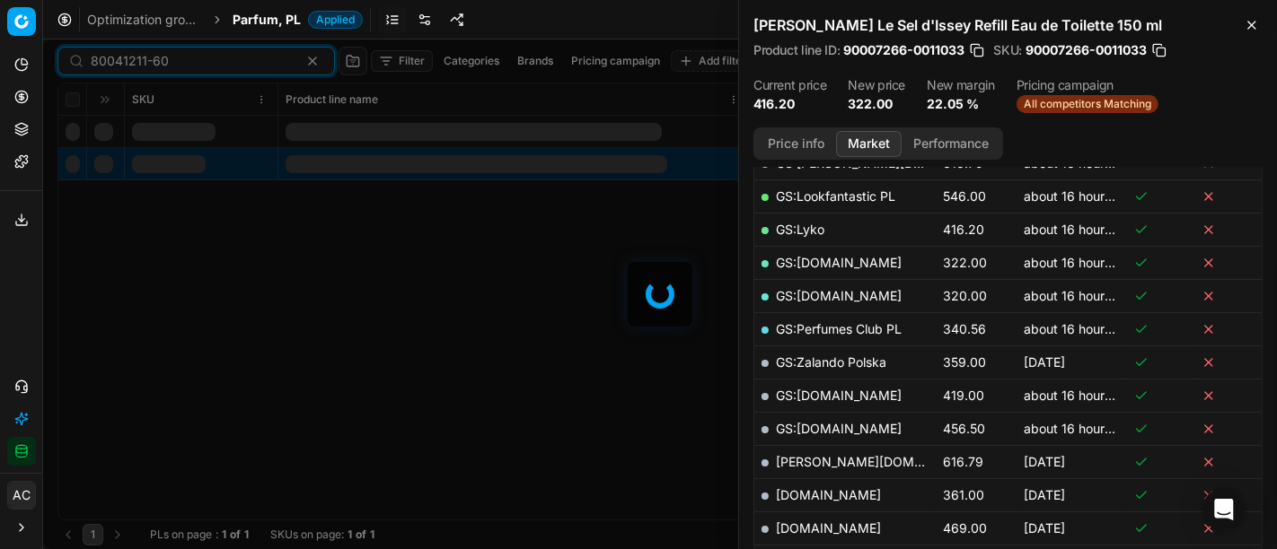
scroll to position [338, 0]
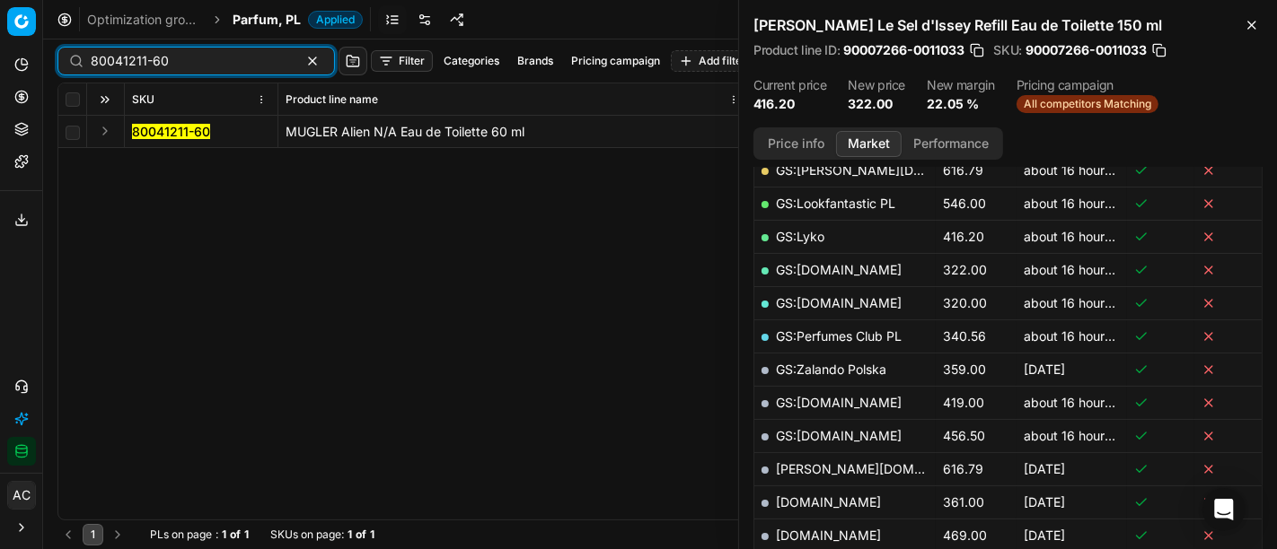
type input "80041211-60"
click at [102, 133] on button "Expand" at bounding box center [105, 131] width 22 height 22
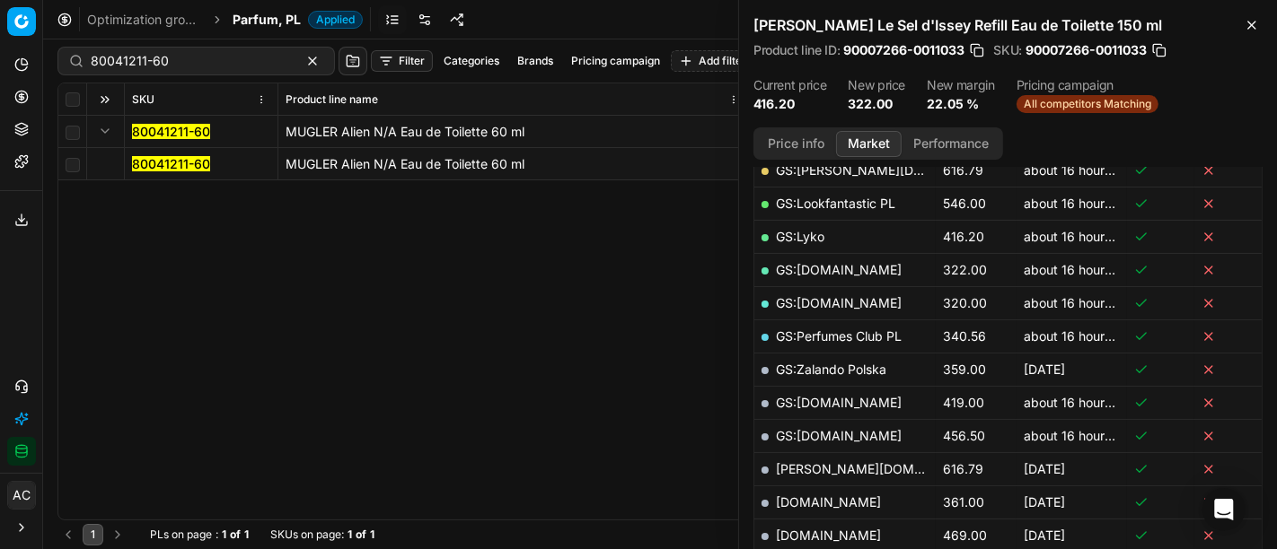
click at [161, 163] on mark "80041211-60" at bounding box center [171, 163] width 78 height 15
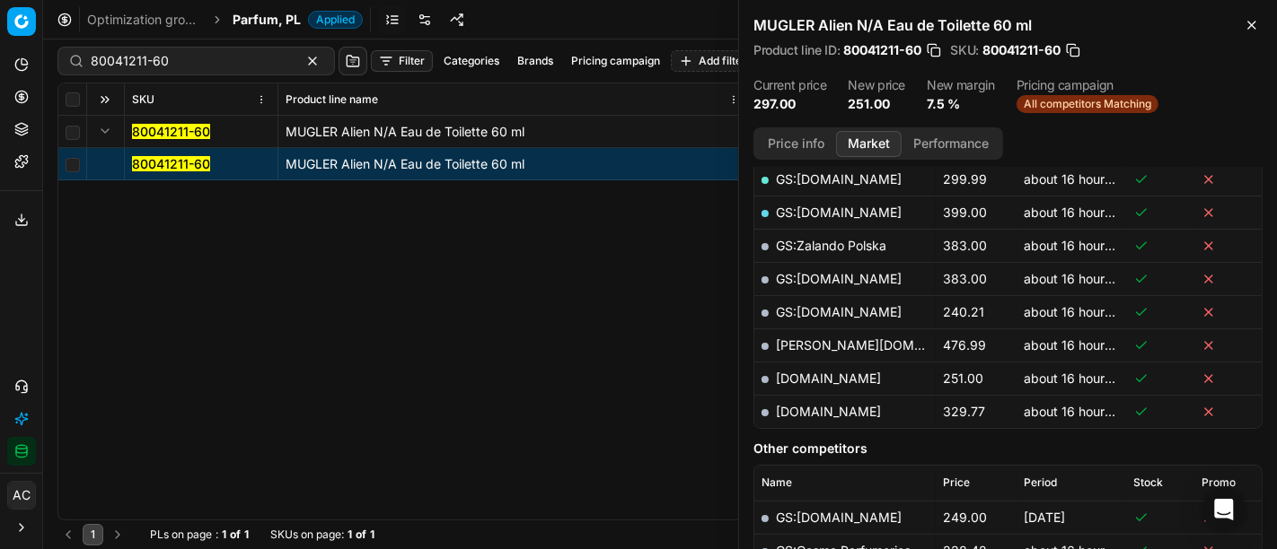
scroll to position [464, 0]
click at [821, 371] on link "makeup.pl" at bounding box center [828, 376] width 105 height 15
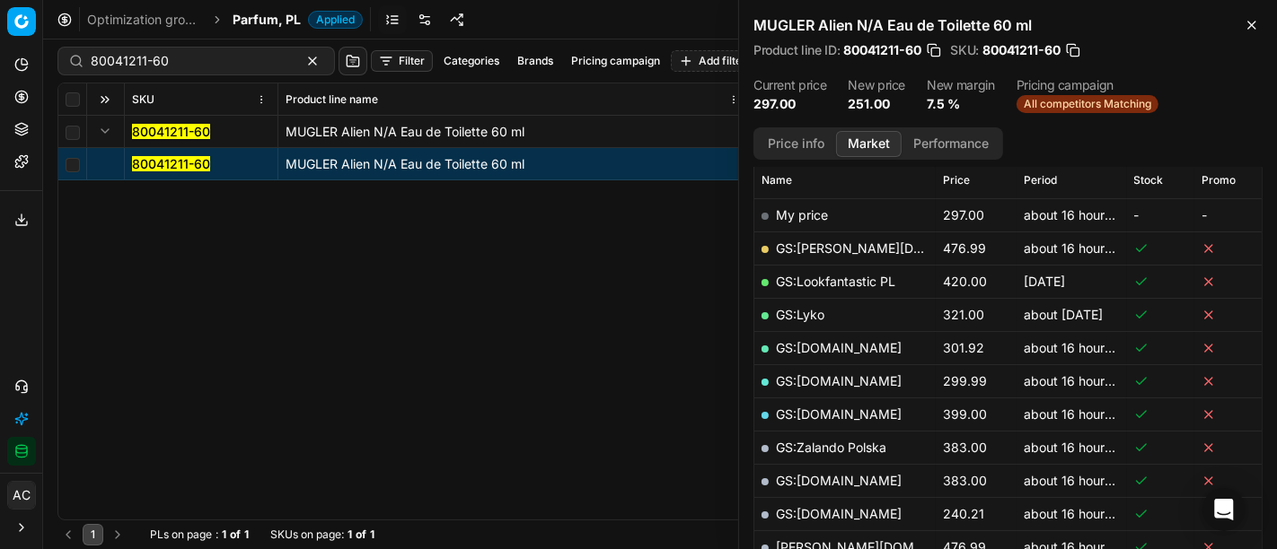
scroll to position [190, 0]
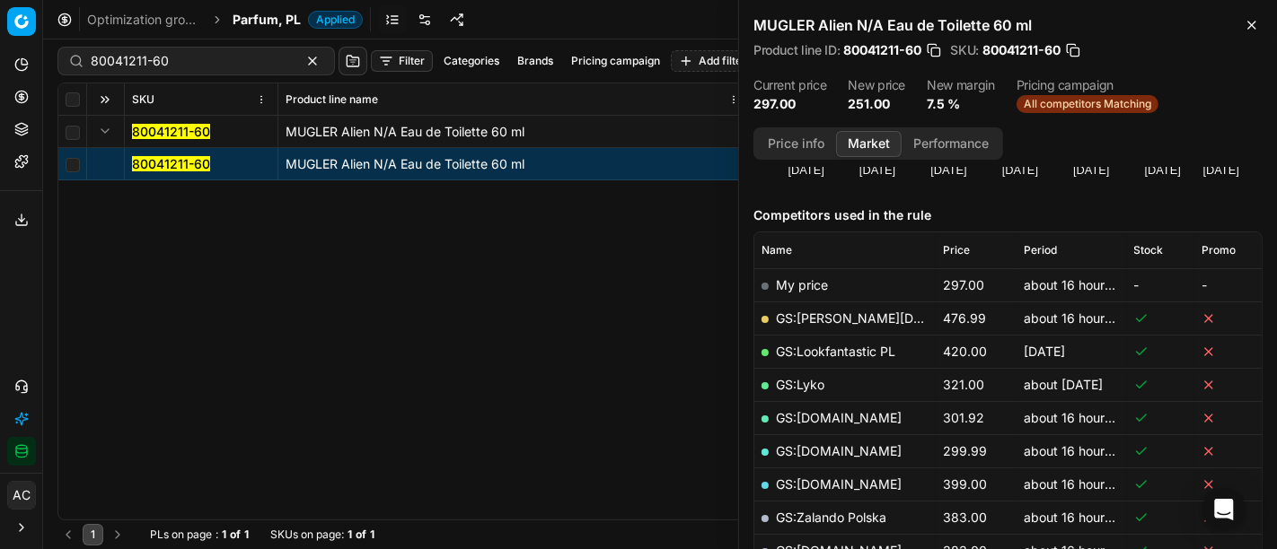
click at [237, 19] on span "Parfum, PL" at bounding box center [267, 20] width 68 height 18
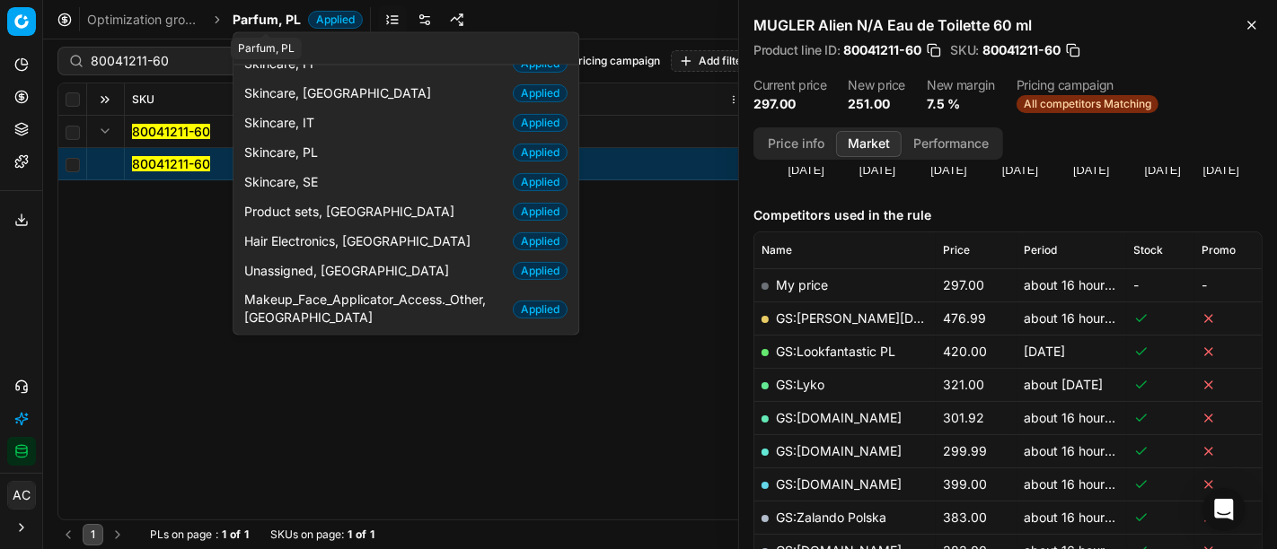
scroll to position [92, 0]
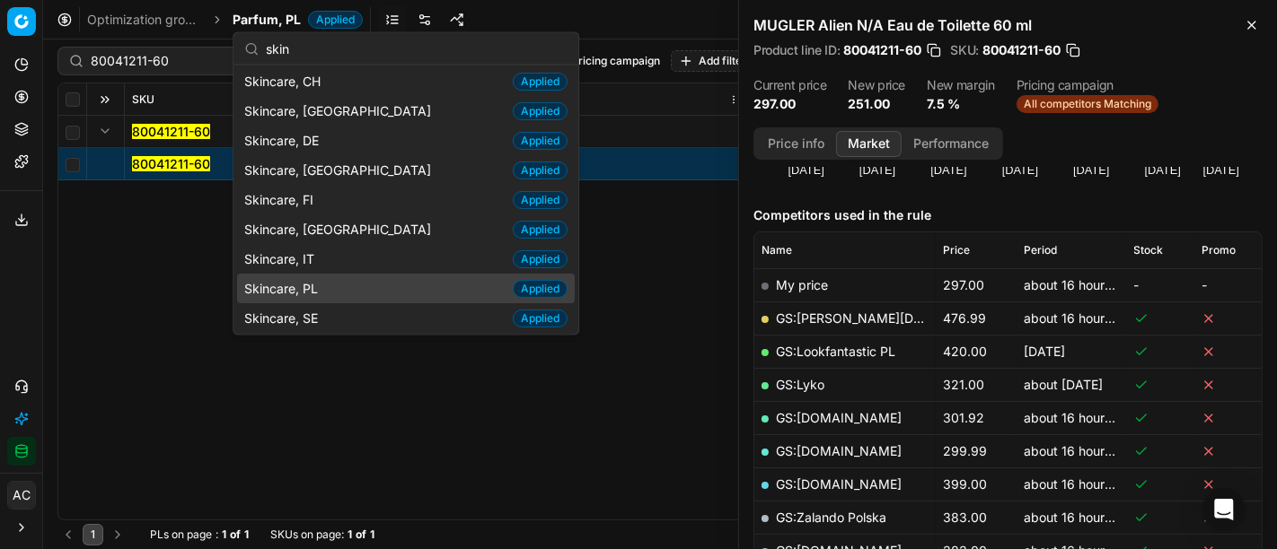
type input "skin"
click at [352, 283] on div "Skincare, PL Applied" at bounding box center [406, 289] width 338 height 30
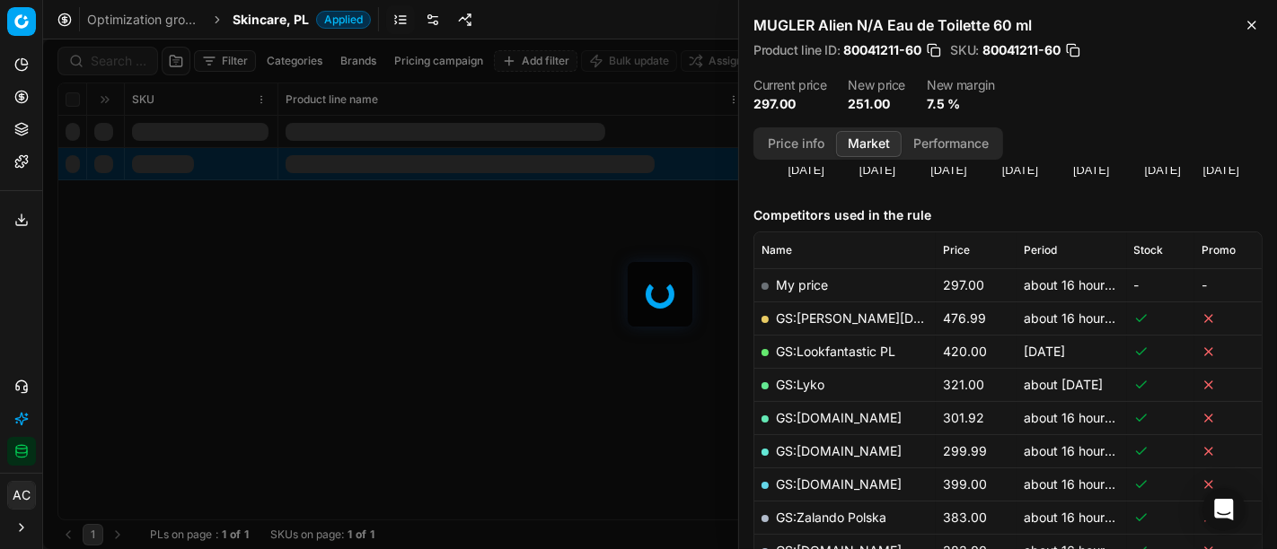
click at [106, 61] on div "Filter Categories Brands Pricing campaign Add filter Bulk update Assign SKU Pro…" at bounding box center [660, 295] width 1234 height 510
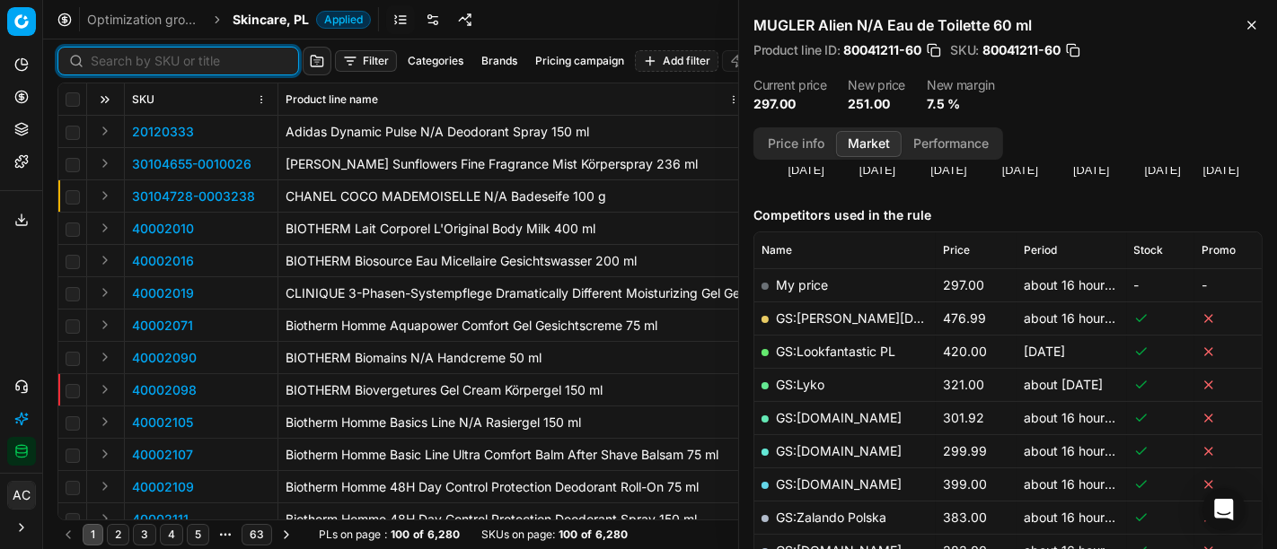
paste input "80002227-75"
click at [106, 61] on input at bounding box center [189, 61] width 197 height 18
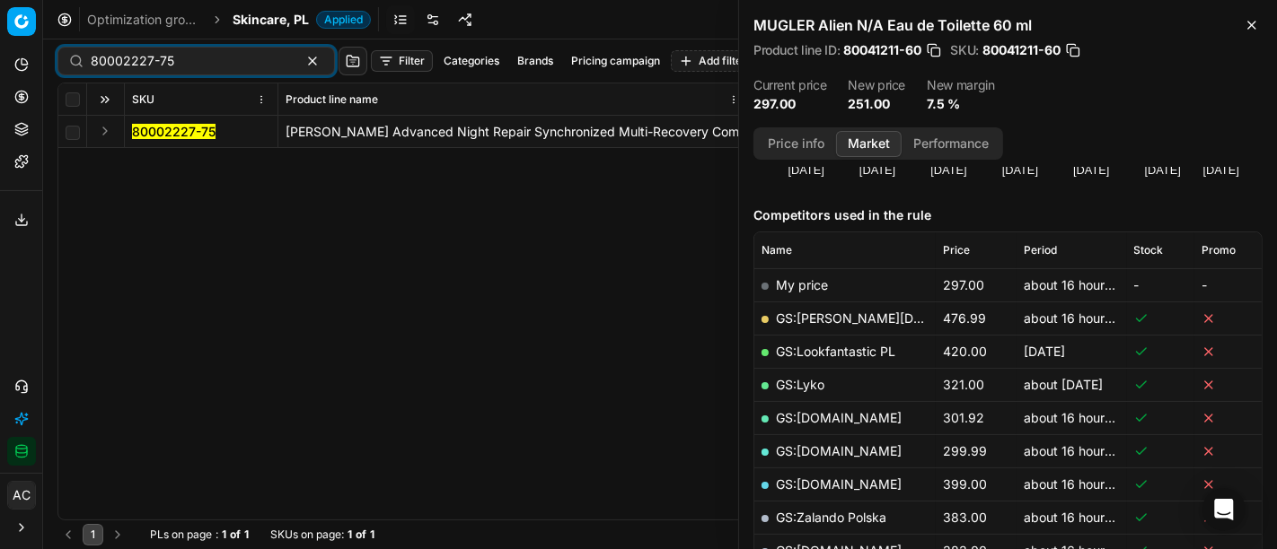
click at [103, 135] on button "Expand" at bounding box center [105, 131] width 22 height 22
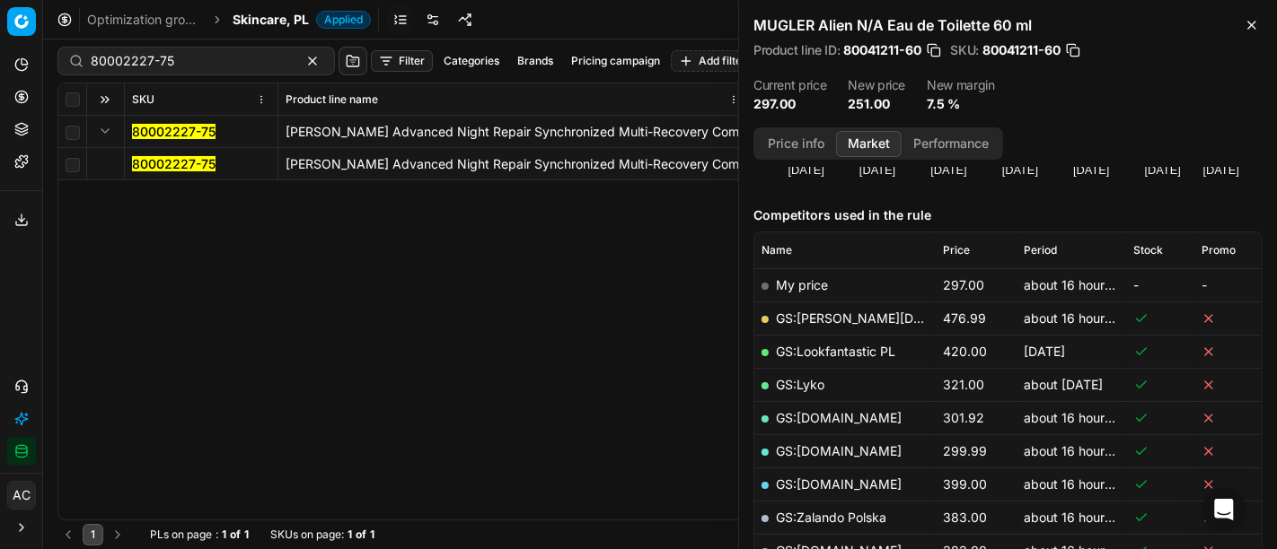
click at [161, 161] on mark "80002227-75" at bounding box center [173, 163] width 83 height 15
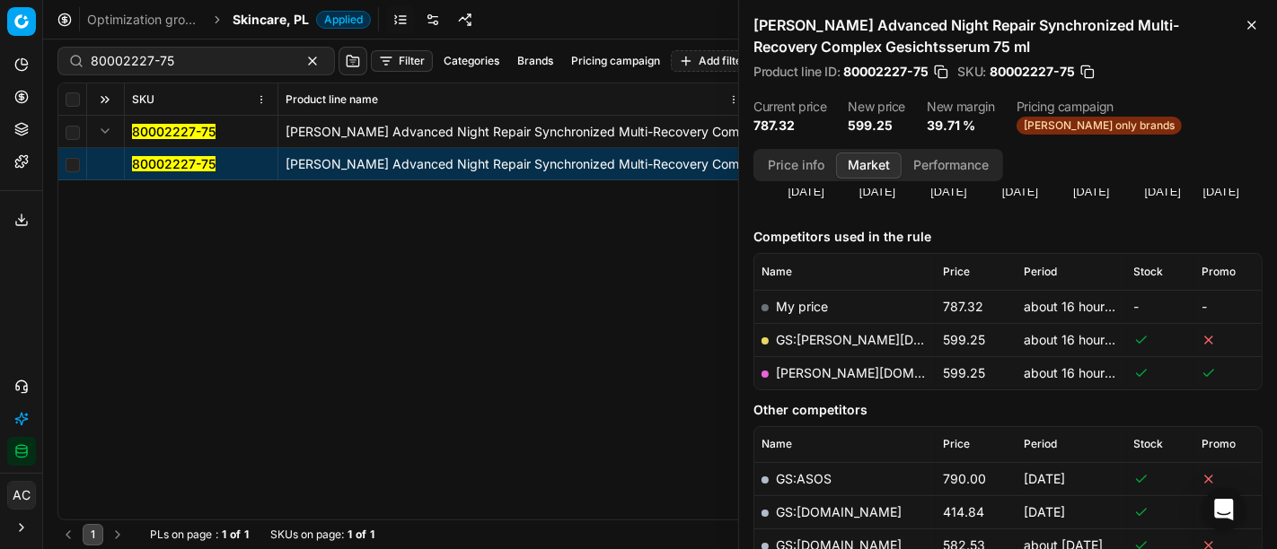
click at [818, 370] on link "douglas.pl" at bounding box center [880, 372] width 208 height 15
click at [214, 66] on input "80002227-75" at bounding box center [189, 61] width 197 height 18
paste input "40300003"
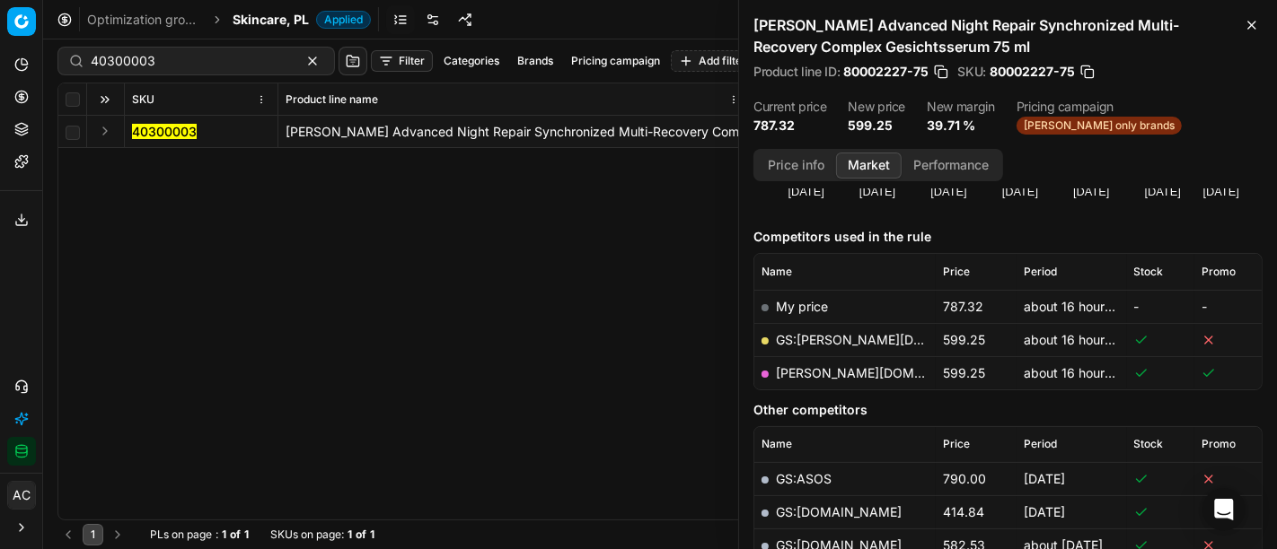
click at [97, 133] on button "Expand" at bounding box center [105, 131] width 22 height 22
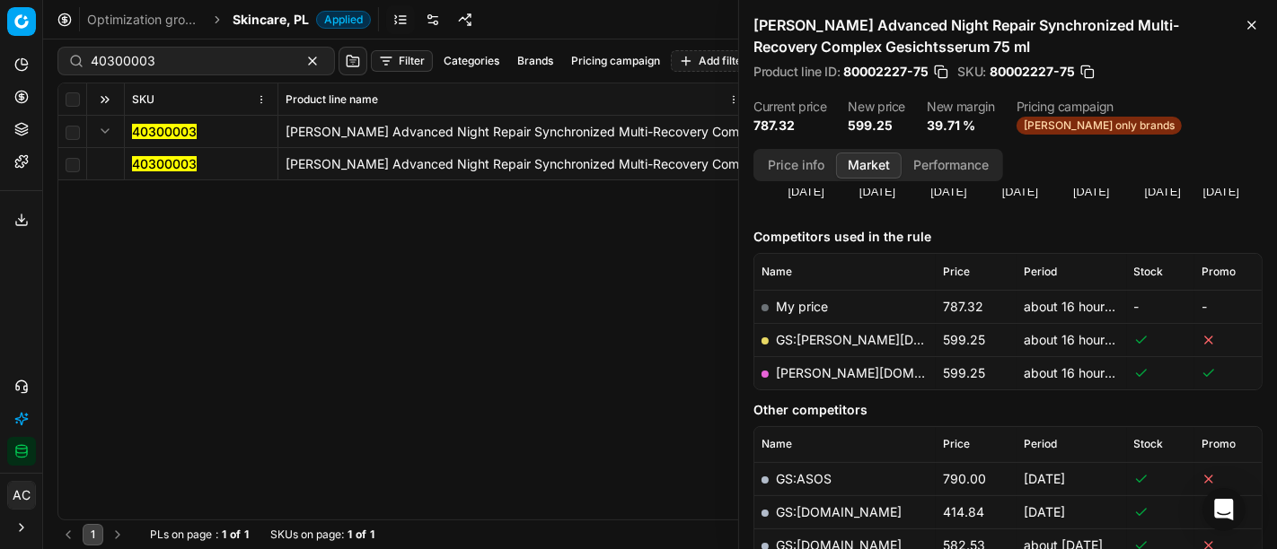
click at [160, 165] on mark "40300003" at bounding box center [164, 163] width 65 height 15
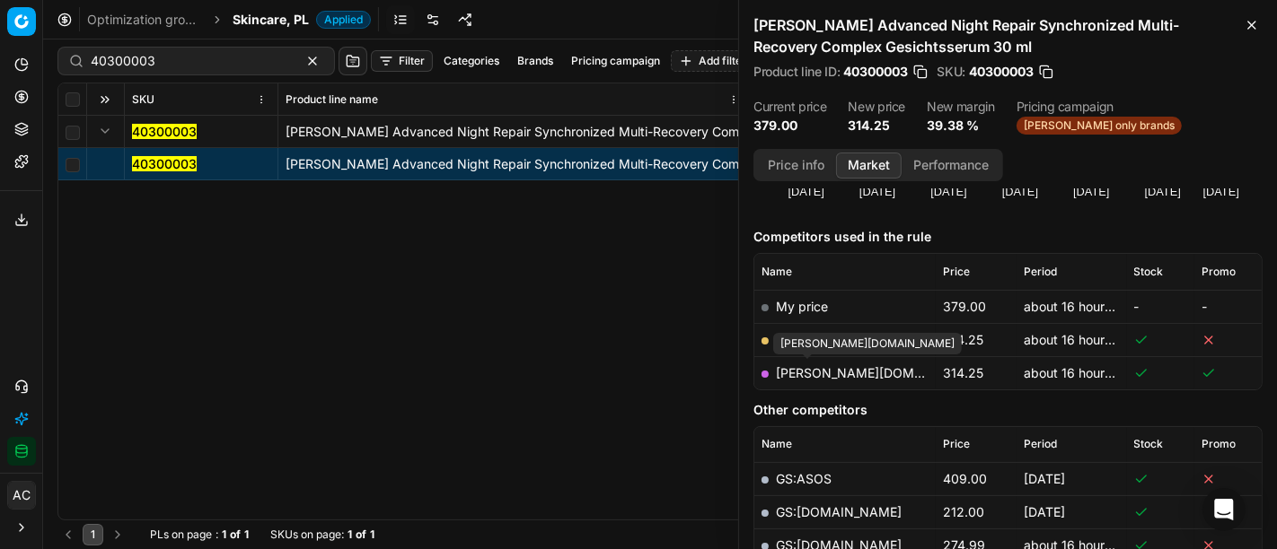
click at [811, 372] on link "douglas.pl" at bounding box center [880, 372] width 208 height 15
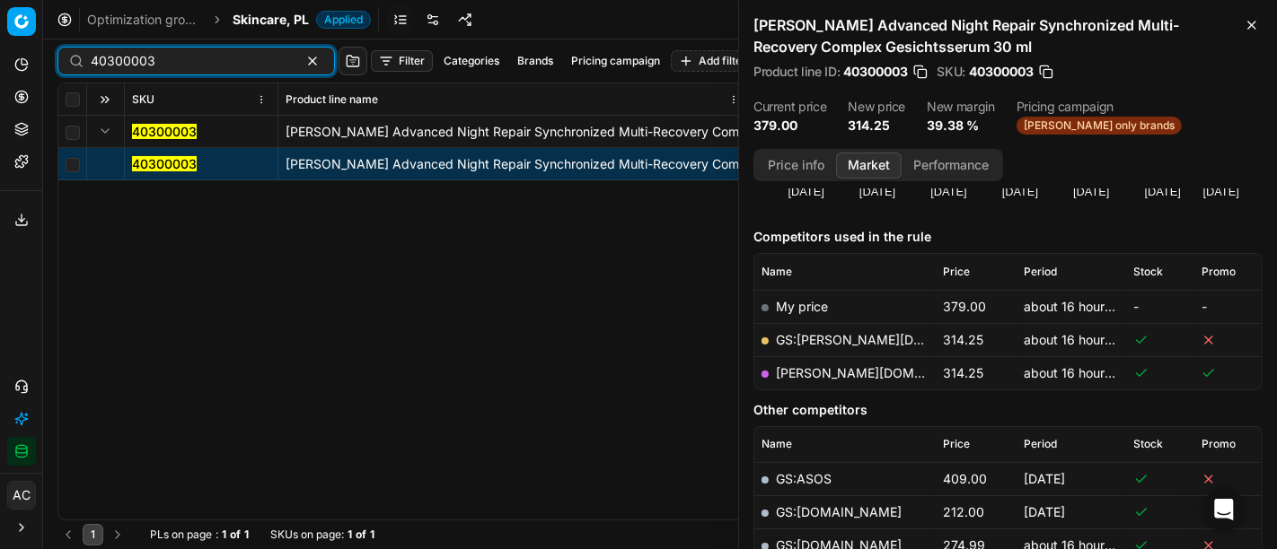
click at [201, 59] on input "40300003" at bounding box center [189, 61] width 197 height 18
paste input "80070898-15"
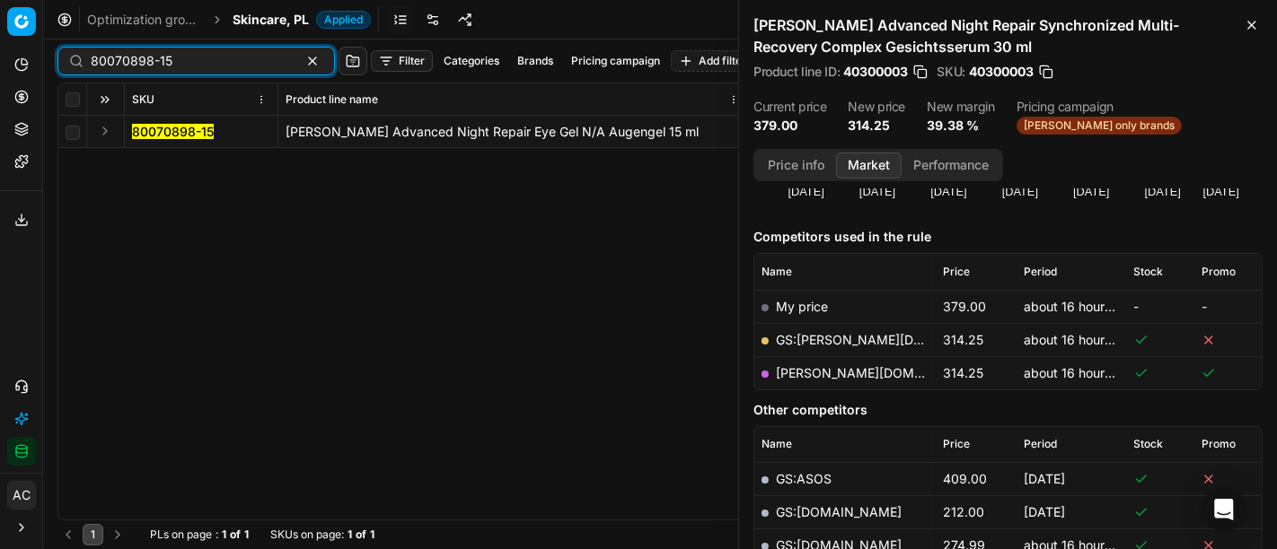
type input "80070898-15"
click at [99, 121] on button "Expand" at bounding box center [105, 131] width 22 height 22
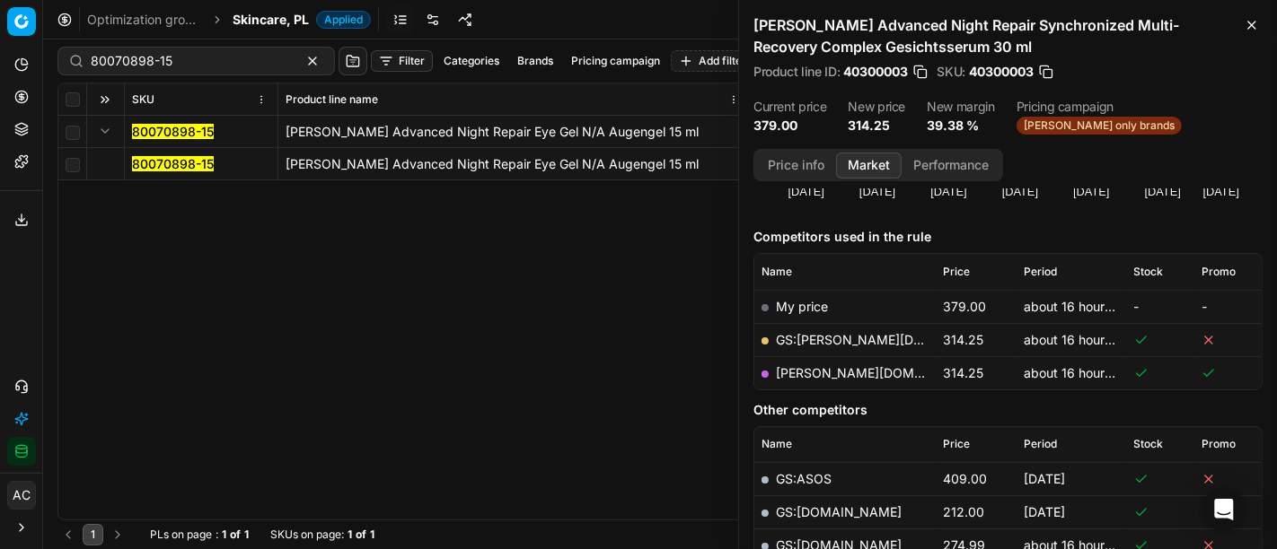
click at [171, 170] on mark "80070898-15" at bounding box center [173, 163] width 82 height 15
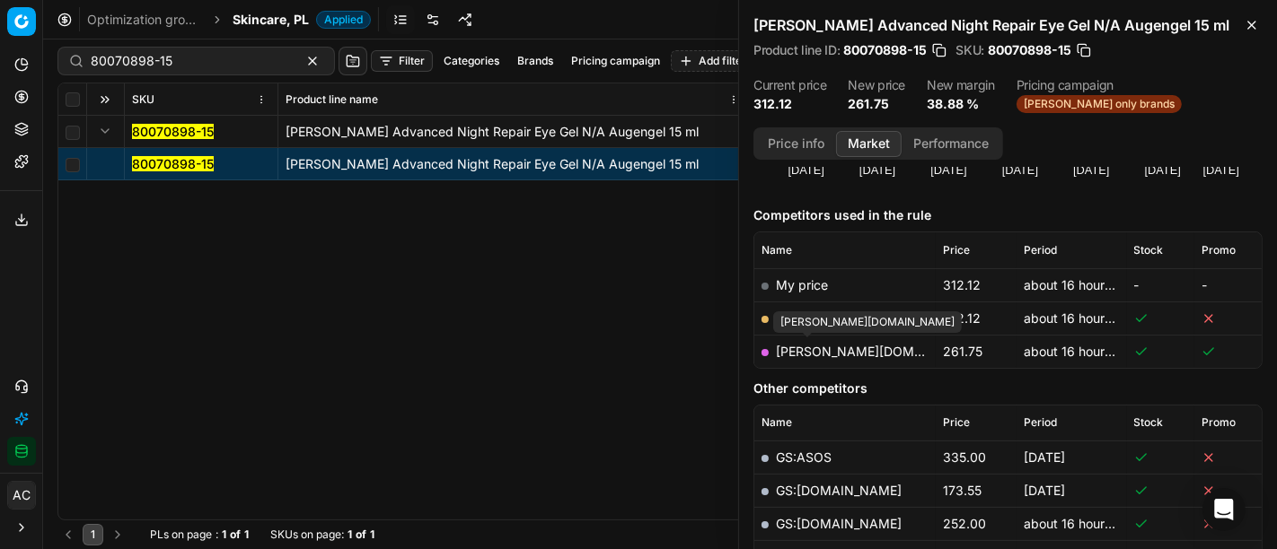
click at [796, 349] on link "douglas.pl" at bounding box center [880, 351] width 208 height 15
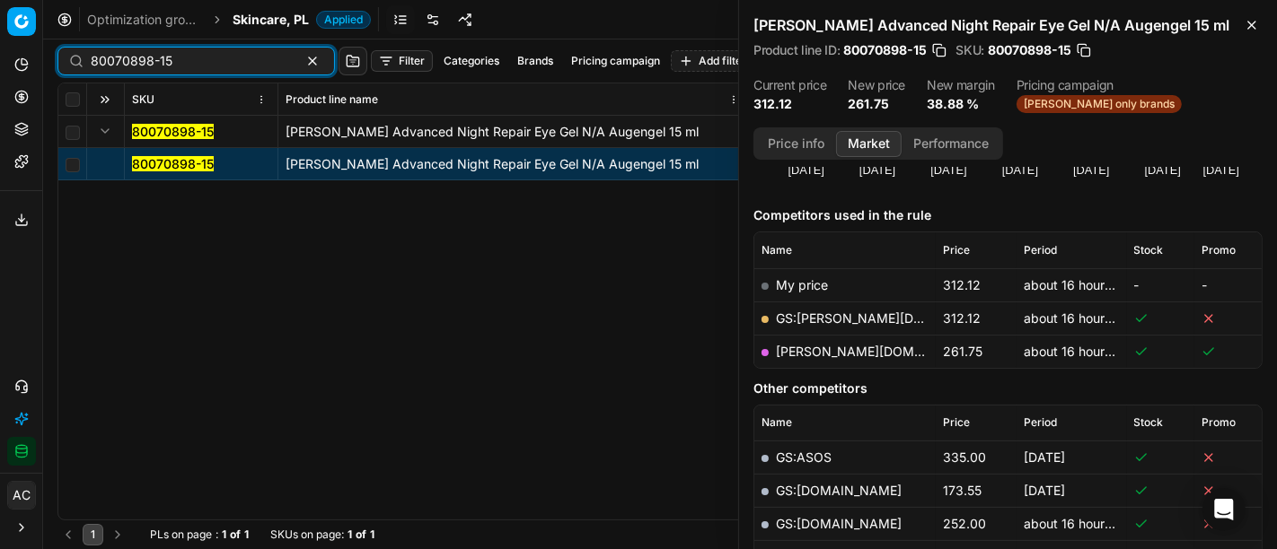
click at [231, 55] on input "80070898-15" at bounding box center [189, 61] width 197 height 18
click at [250, 17] on span "Skincare, PL" at bounding box center [271, 20] width 76 height 18
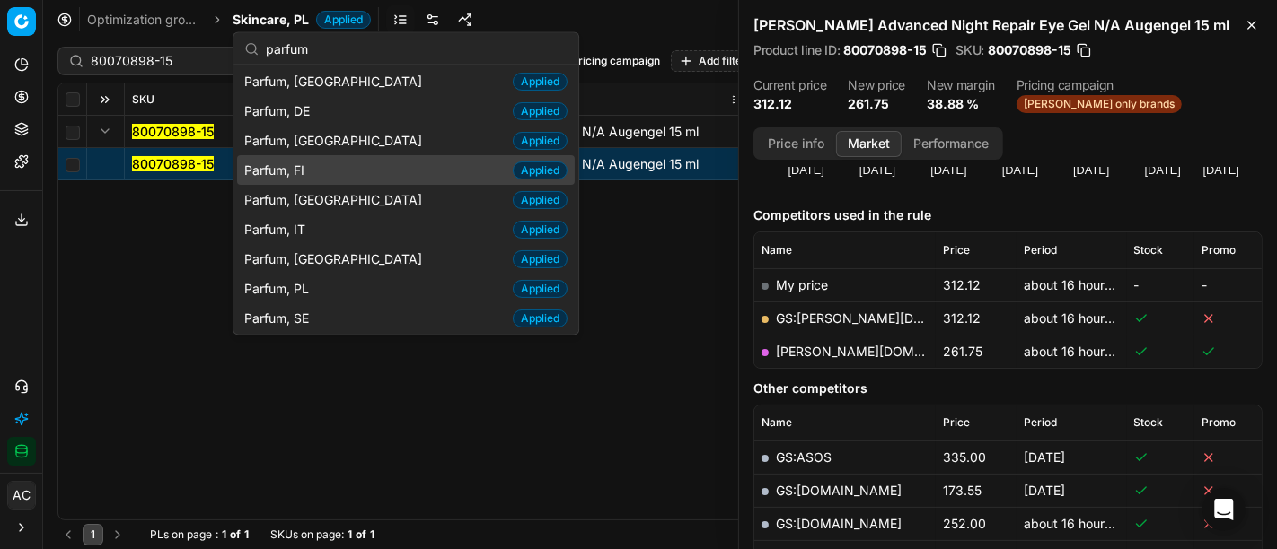
scroll to position [92, 0]
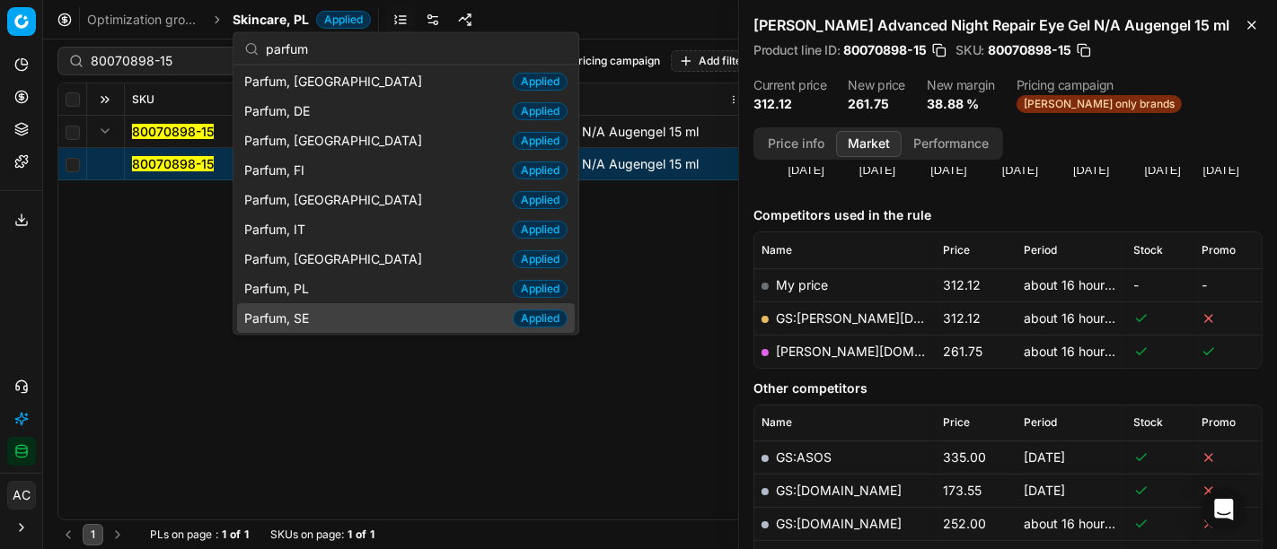
type input "parfum"
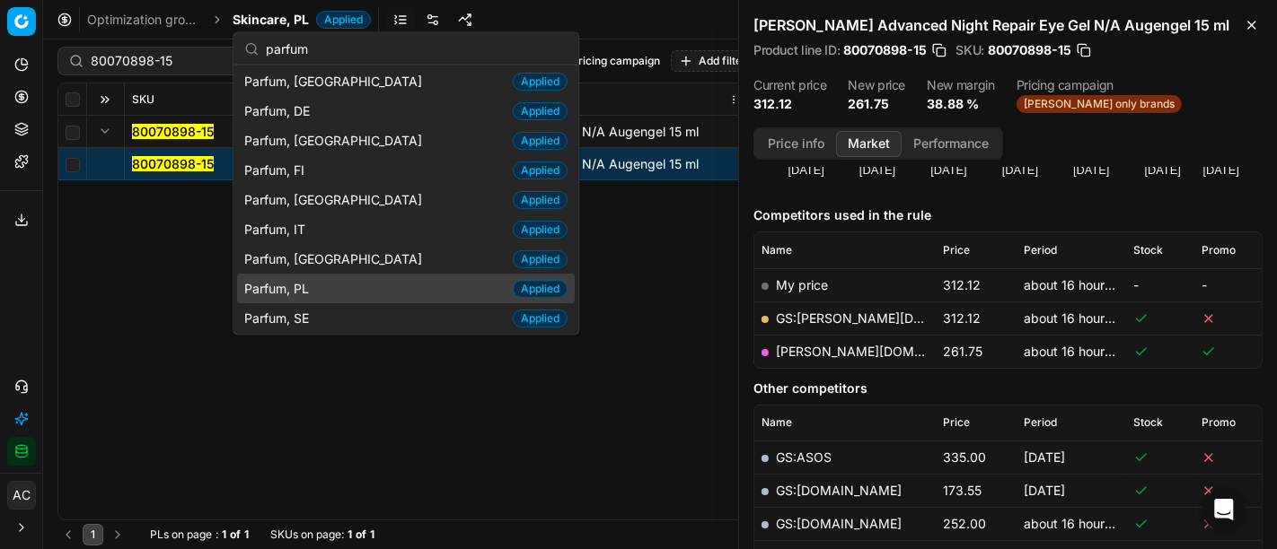
click at [313, 282] on span "Parfum, PL" at bounding box center [280, 288] width 72 height 18
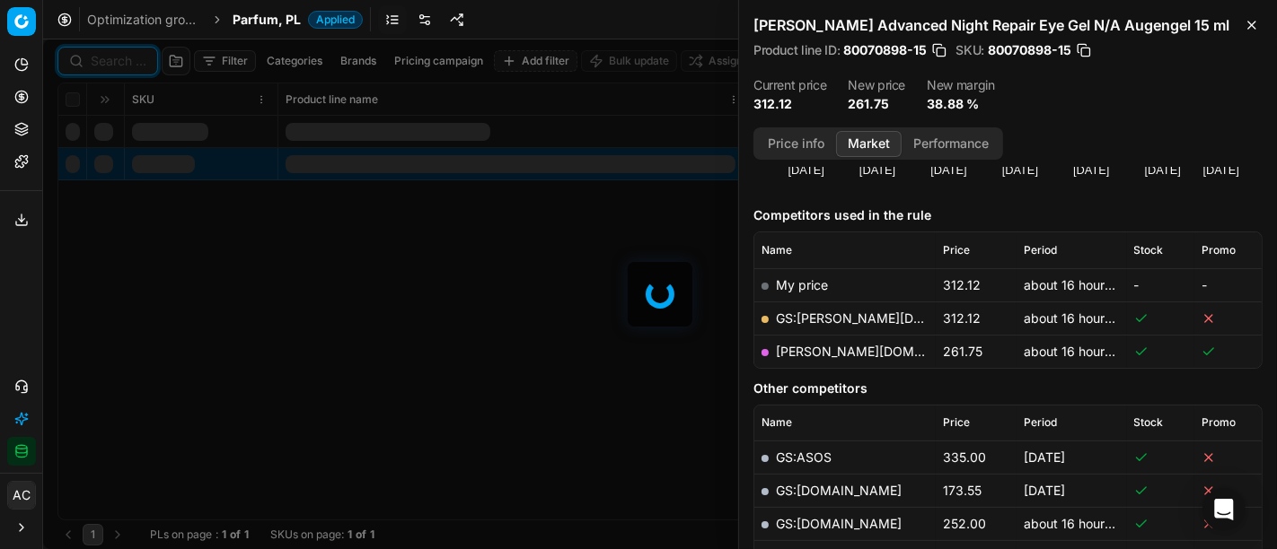
click at [132, 66] on input at bounding box center [119, 61] width 56 height 18
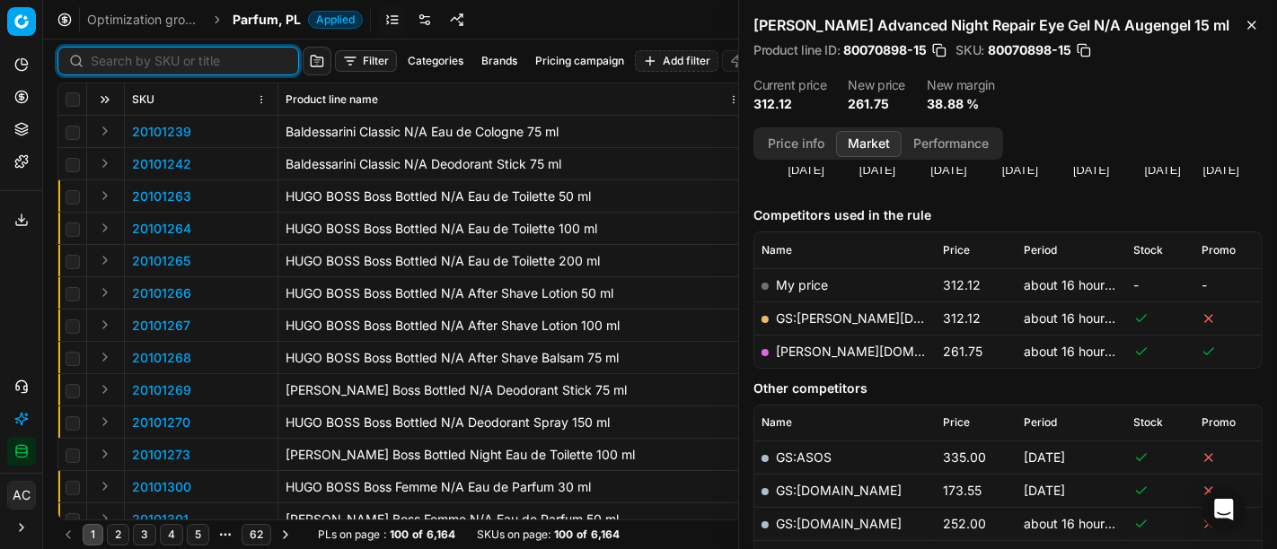
click at [132, 66] on input at bounding box center [189, 61] width 197 height 18
paste input "80058092-100"
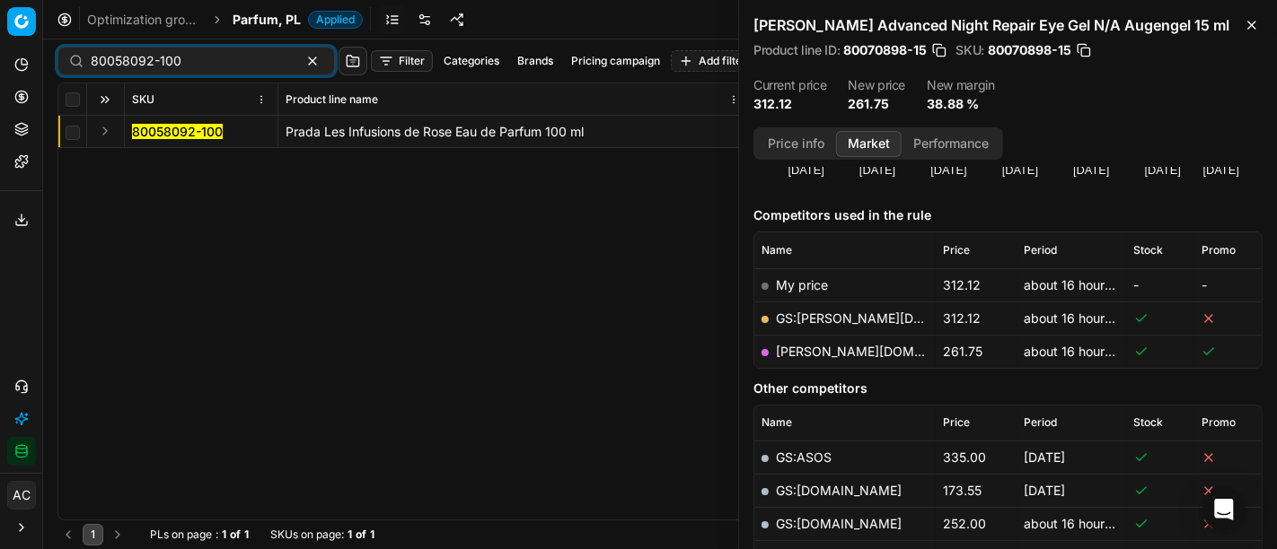
click at [107, 127] on button "Expand" at bounding box center [105, 131] width 22 height 22
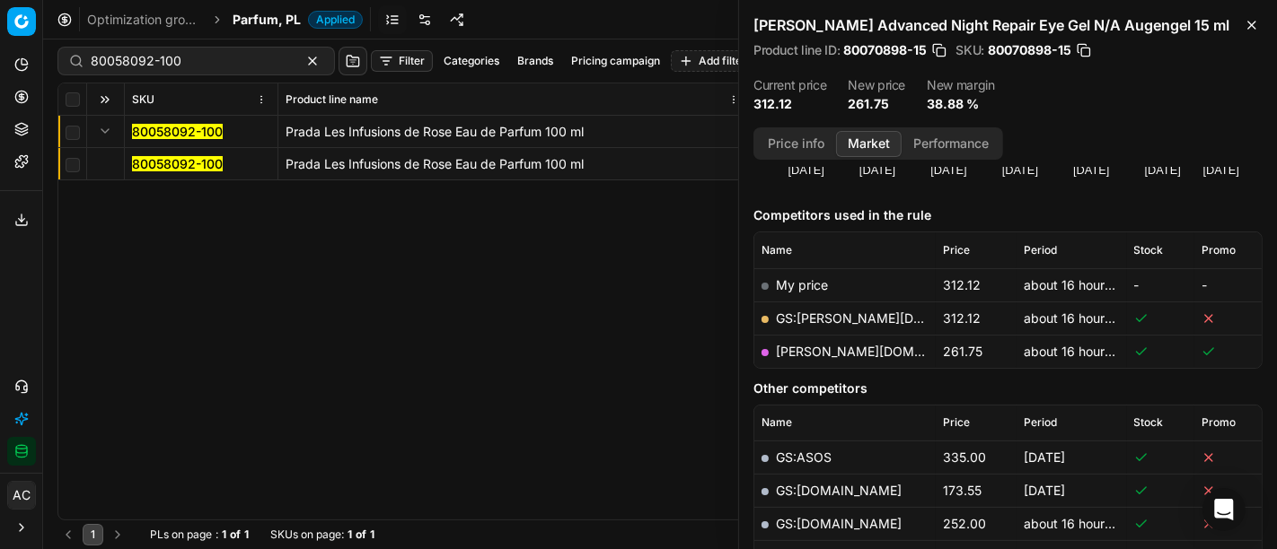
click at [167, 163] on mark "80058092-100" at bounding box center [177, 163] width 91 height 15
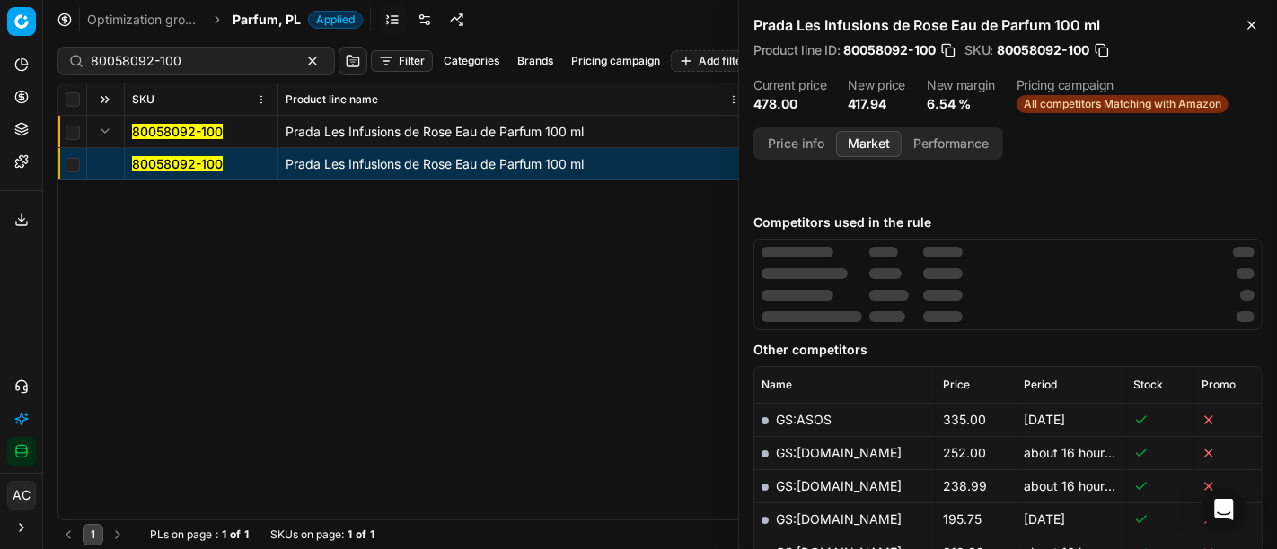
click at [806, 141] on button "Price info" at bounding box center [796, 144] width 80 height 26
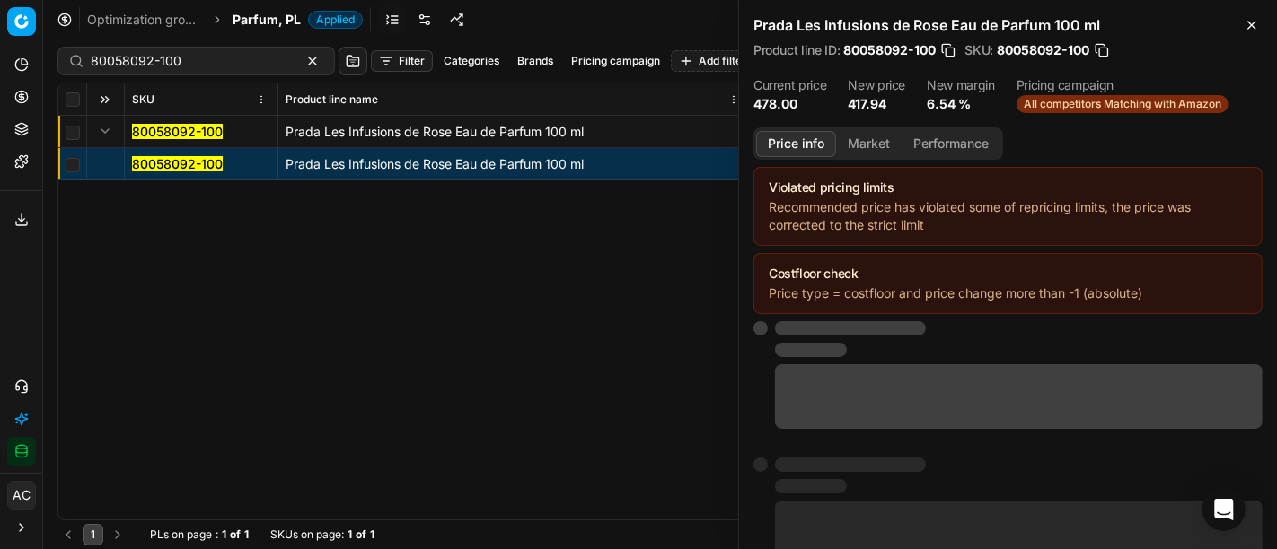
click at [872, 133] on button "Market" at bounding box center [869, 144] width 66 height 26
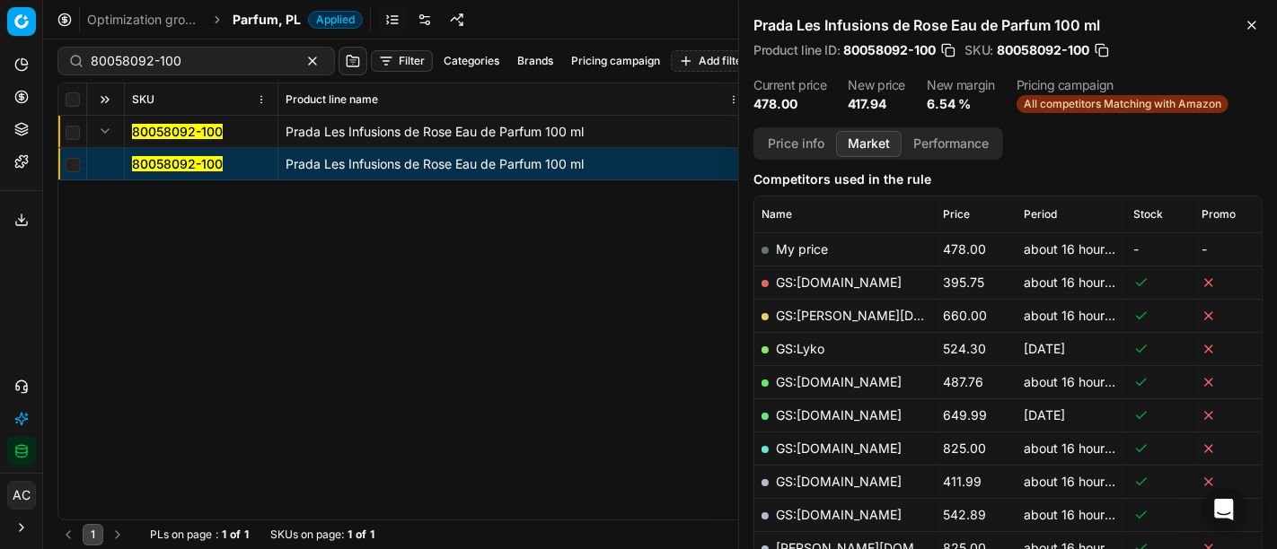
scroll to position [227, 0]
click at [810, 133] on button "Price info" at bounding box center [796, 144] width 80 height 26
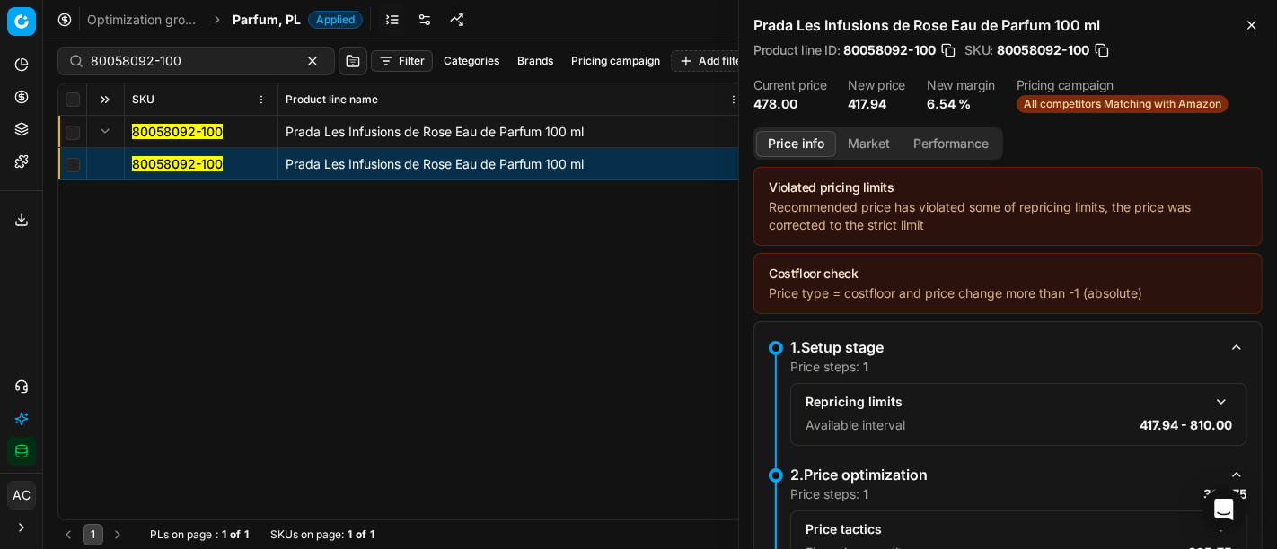
scroll to position [111, 0]
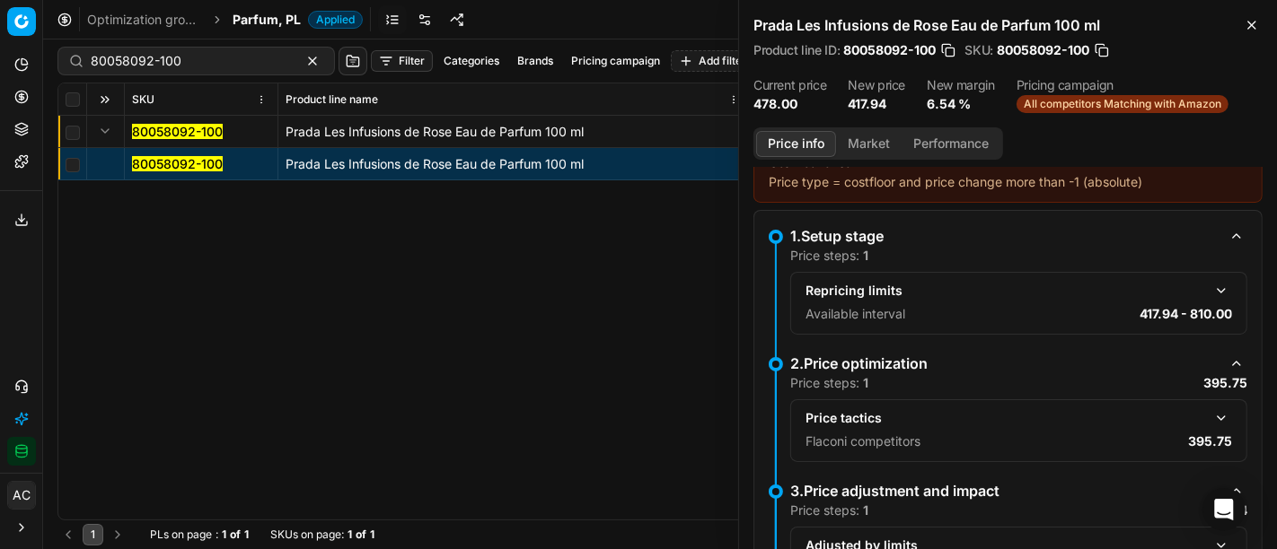
click at [1210, 415] on button "button" at bounding box center [1221, 419] width 22 height 22
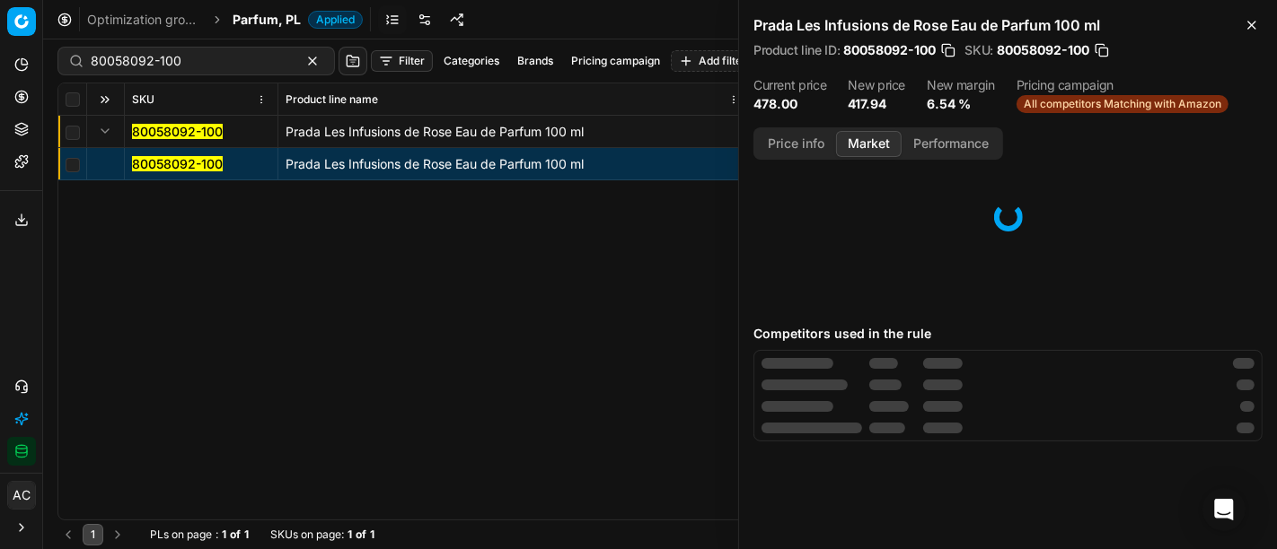
click at [866, 137] on button "Market" at bounding box center [869, 144] width 66 height 26
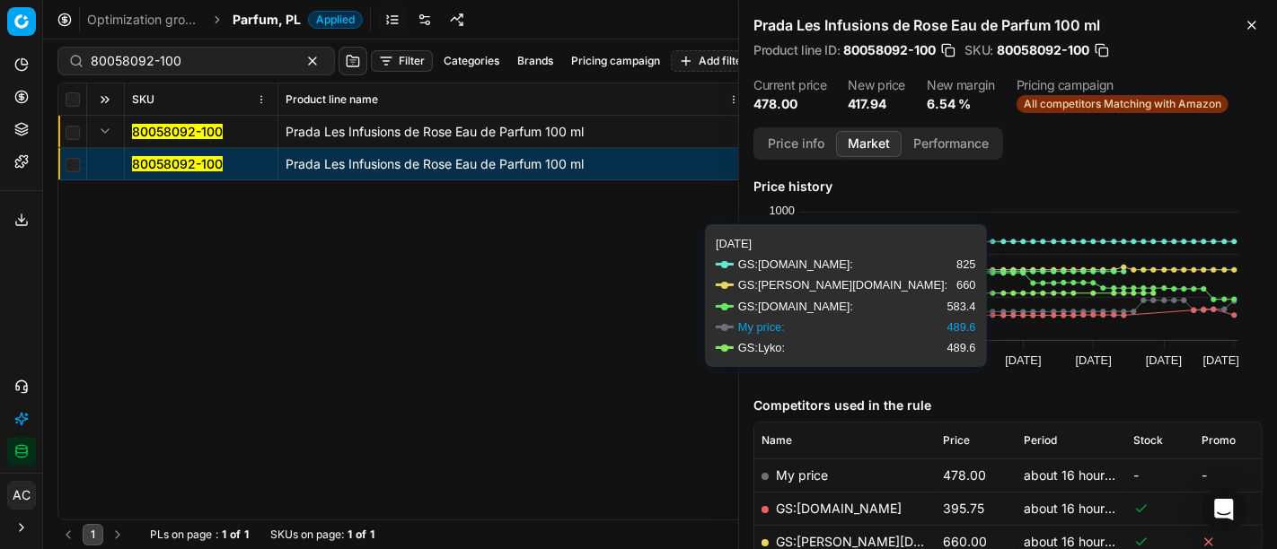
scroll to position [139, 0]
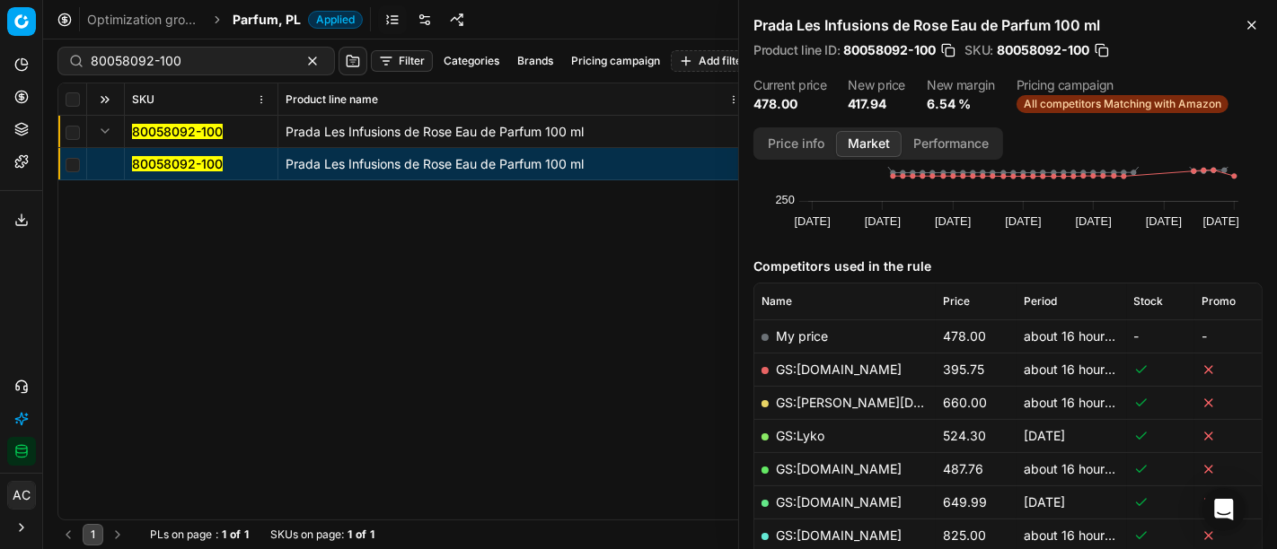
click at [839, 368] on link "GS:Amazon.pl" at bounding box center [839, 369] width 126 height 15
click at [241, 55] on input "80058092-100" at bounding box center [189, 61] width 197 height 18
paste input "20101854"
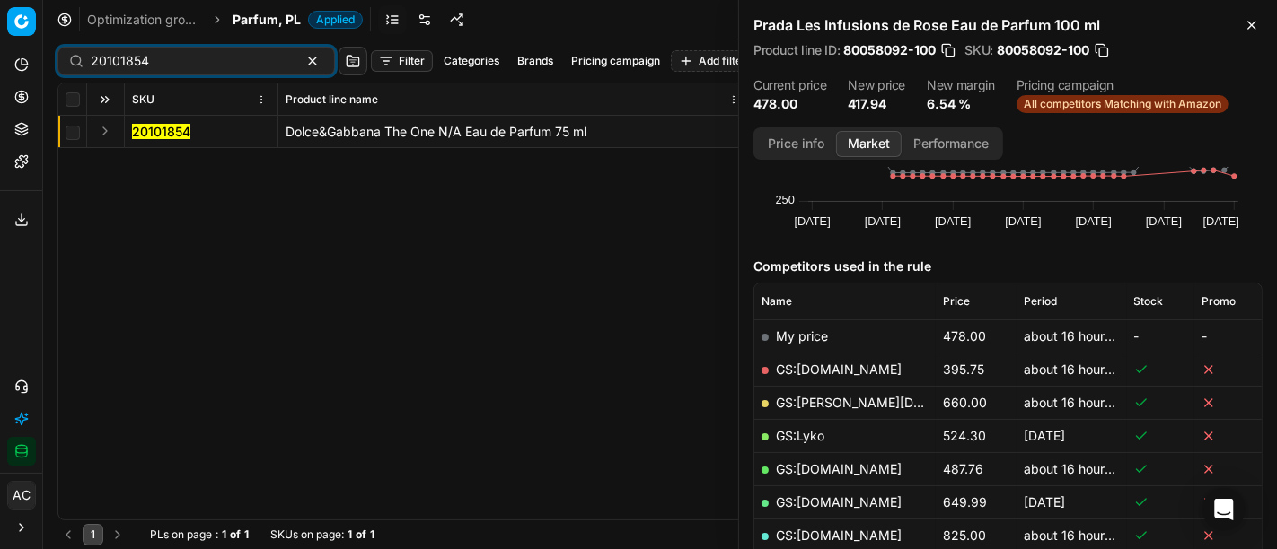
click at [103, 127] on button "Expand" at bounding box center [105, 131] width 22 height 22
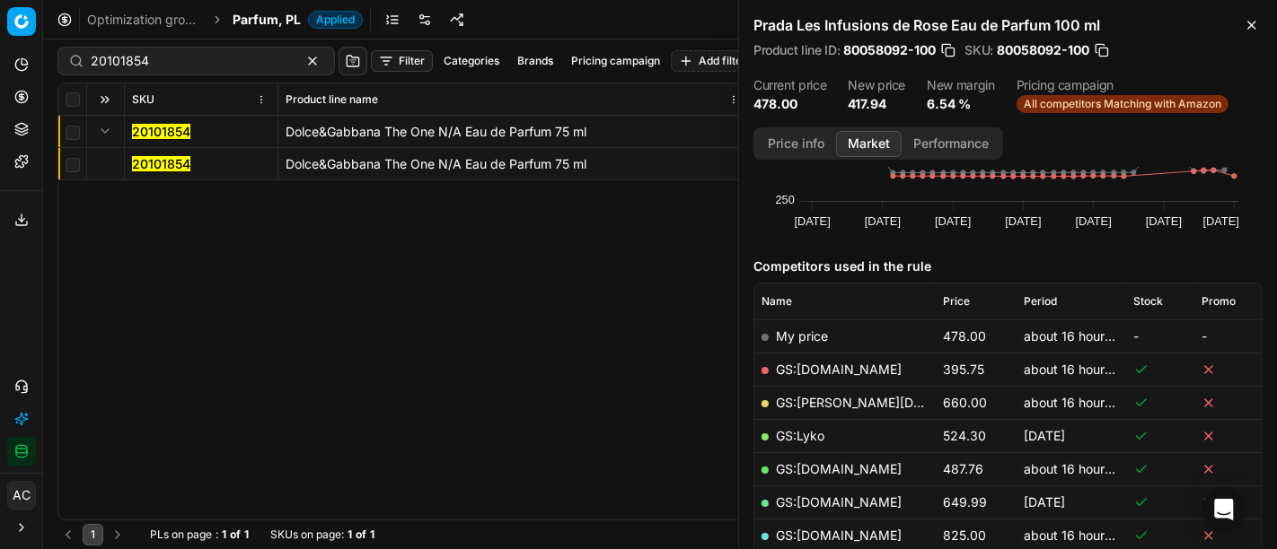
click at [151, 160] on mark "20101854" at bounding box center [161, 163] width 58 height 15
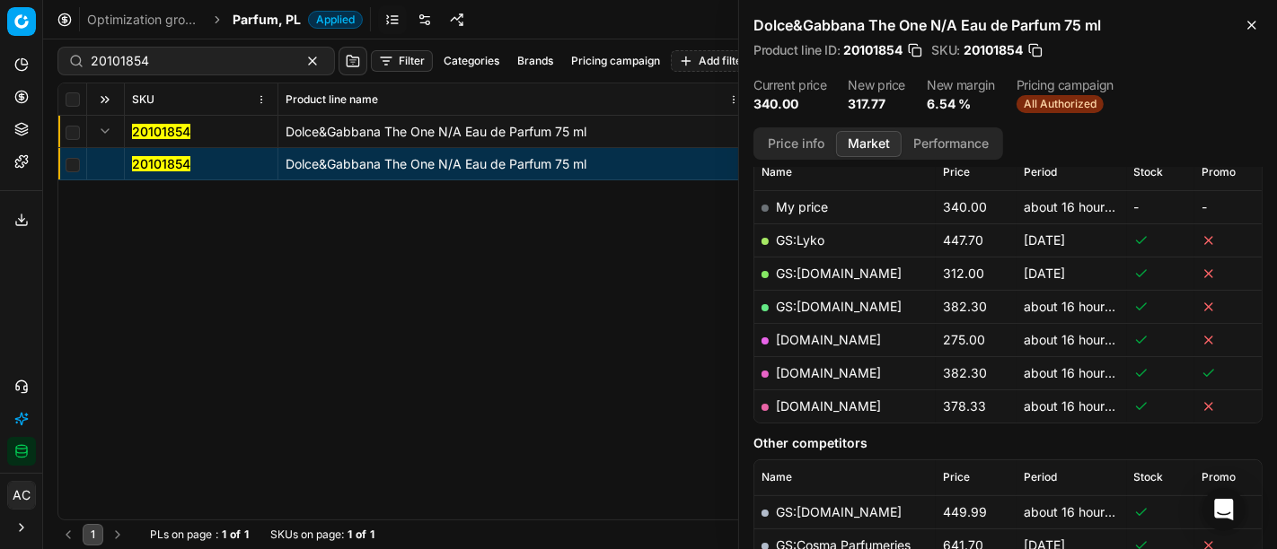
scroll to position [267, 0]
click at [821, 339] on link "makeup.pl" at bounding box center [828, 341] width 105 height 15
click at [580, 396] on div "20101854 Dolce&Gabbana The One N/A Eau de Parfum 75 ml 20101854 Dolce&Gabbana T…" at bounding box center [659, 318] width 1203 height 404
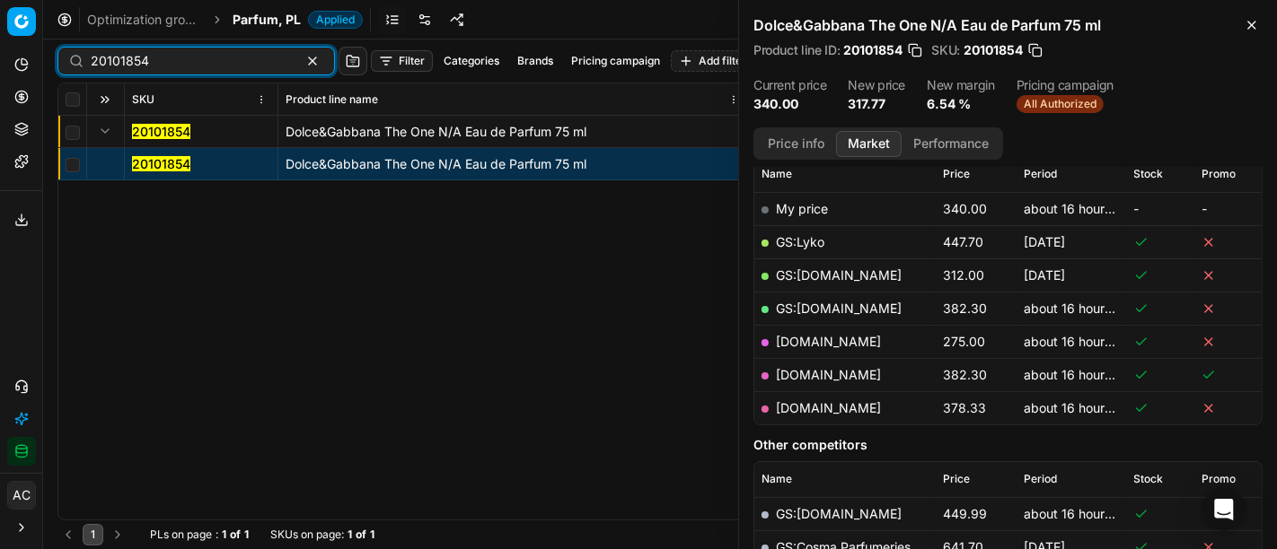
click at [194, 62] on input "20101854" at bounding box center [189, 61] width 197 height 18
paste input "80022178-100"
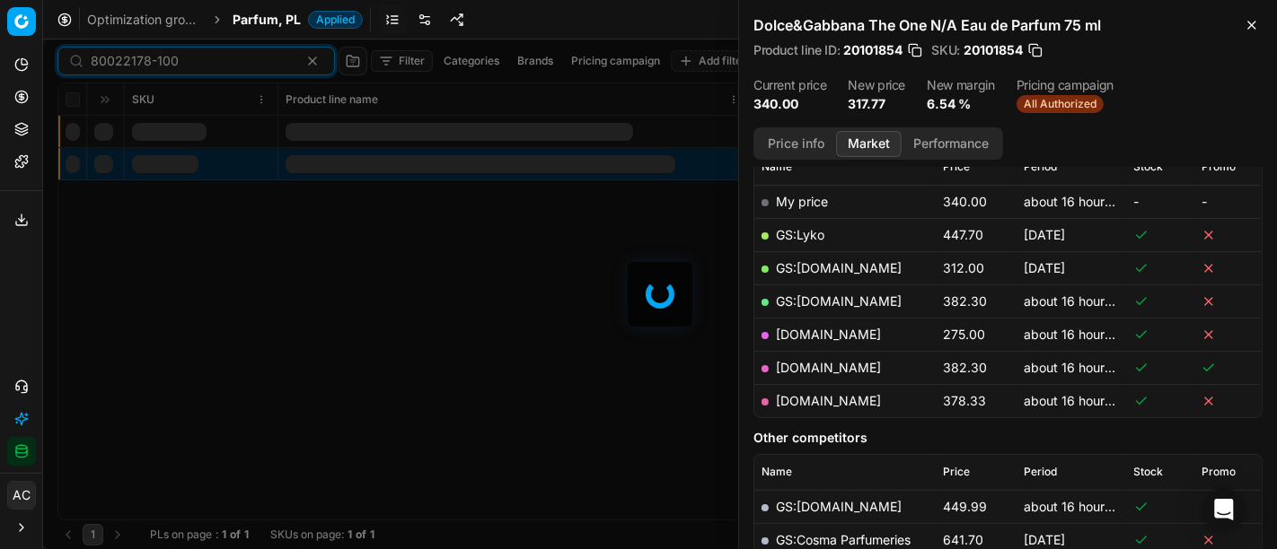
scroll to position [267, 0]
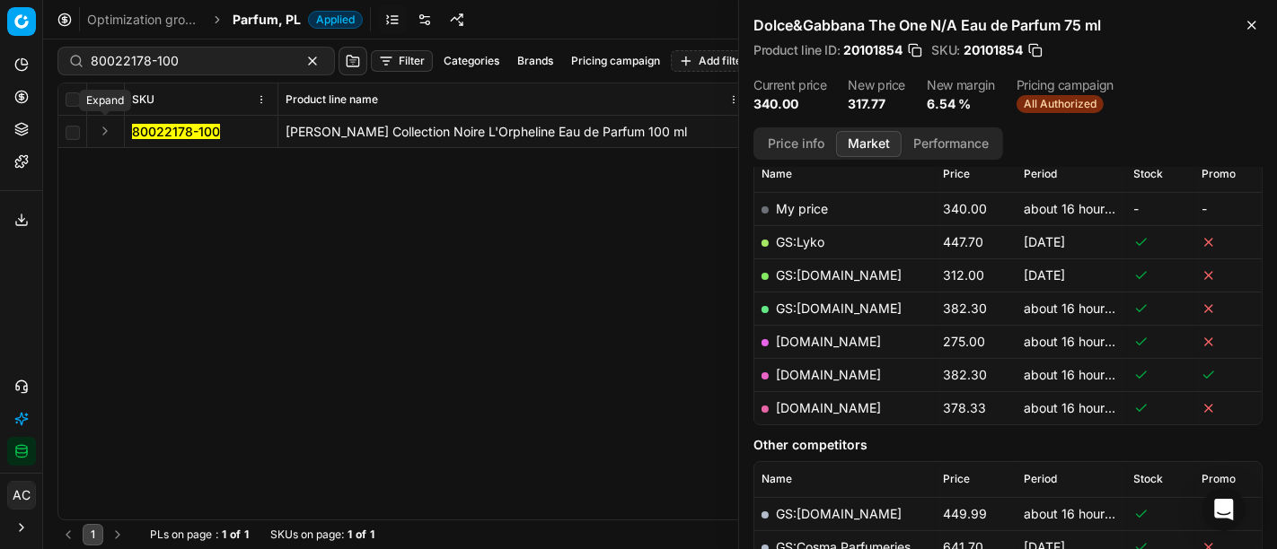
click at [106, 130] on button "Expand" at bounding box center [105, 131] width 22 height 22
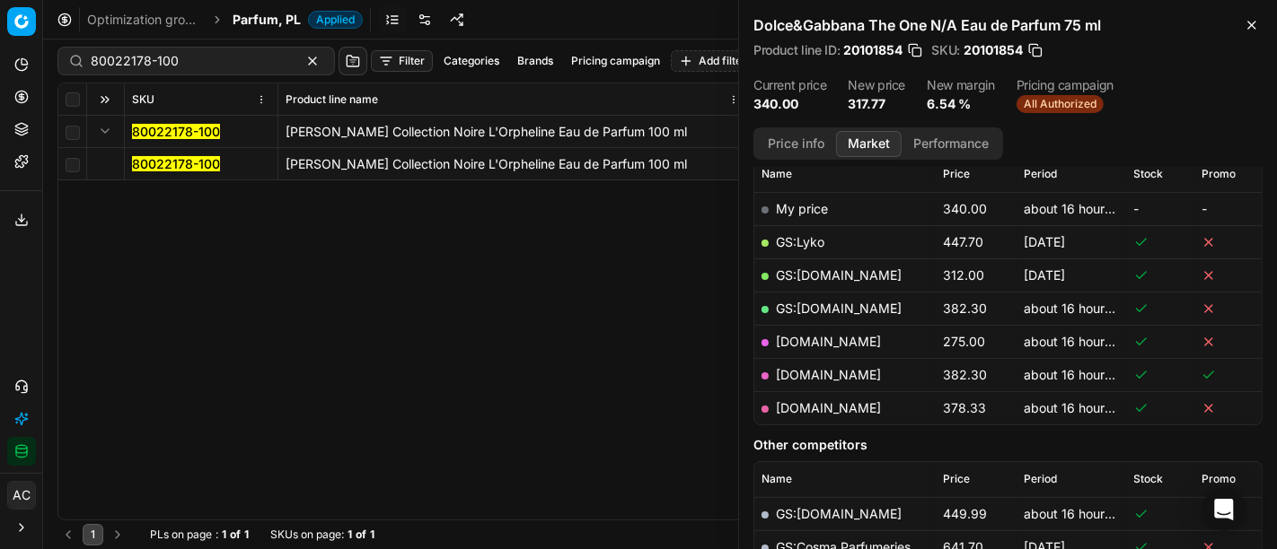
click at [180, 164] on mark "80022178-100" at bounding box center [176, 163] width 88 height 15
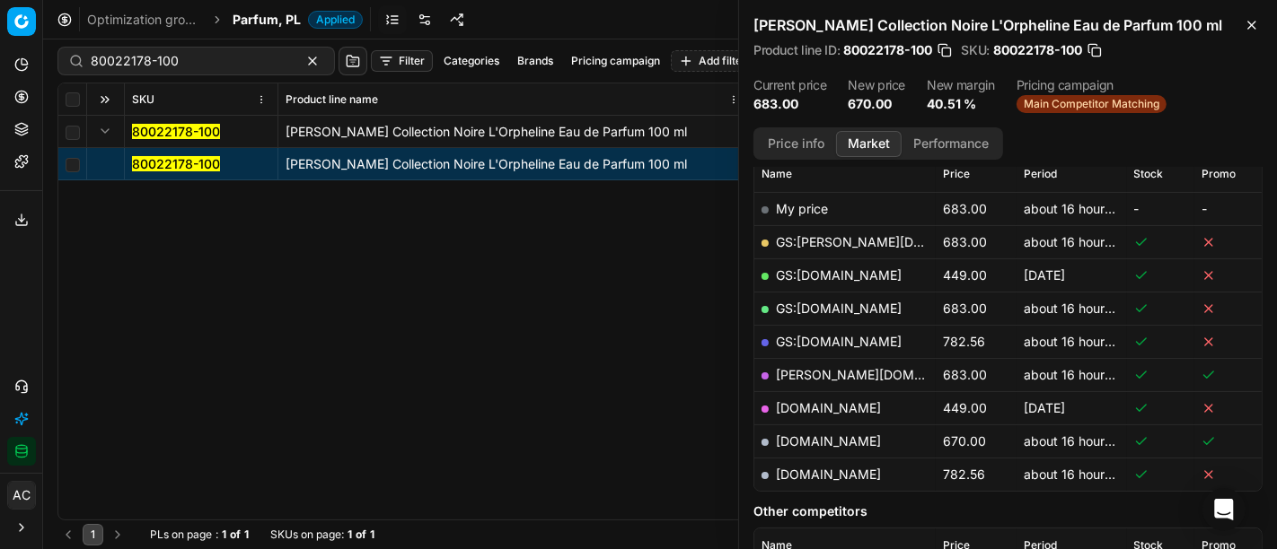
click at [805, 435] on link "notino.pl" at bounding box center [828, 441] width 105 height 15
click at [220, 67] on input "80022178-100" at bounding box center [189, 61] width 197 height 18
paste input "66319-0001453"
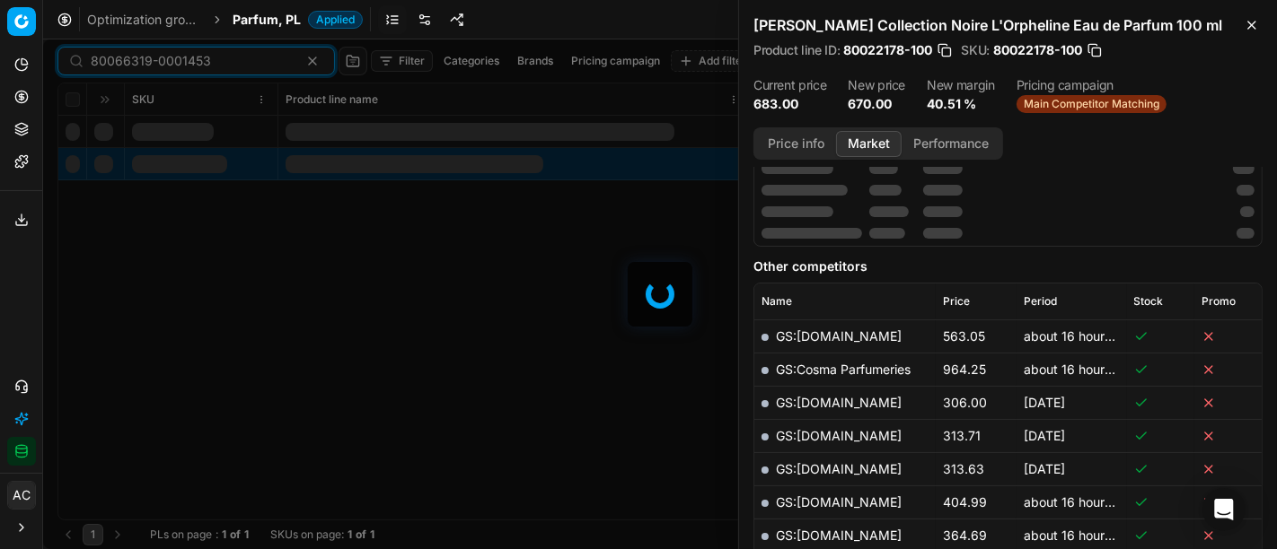
scroll to position [267, 0]
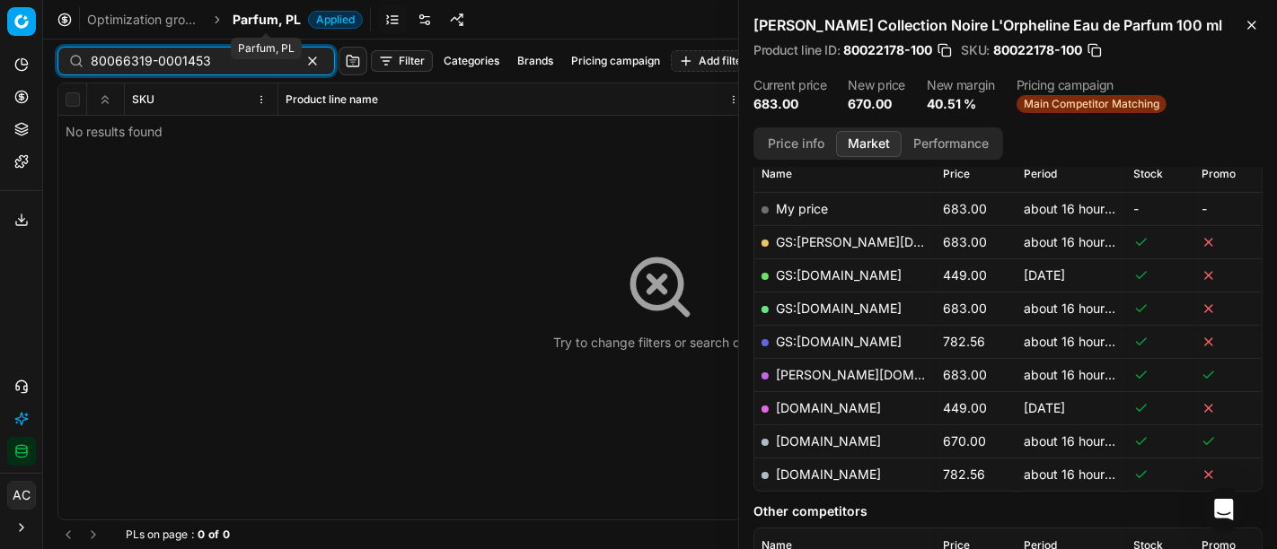
type input "80066319-0001453"
click at [249, 20] on span "Parfum, PL" at bounding box center [267, 20] width 68 height 18
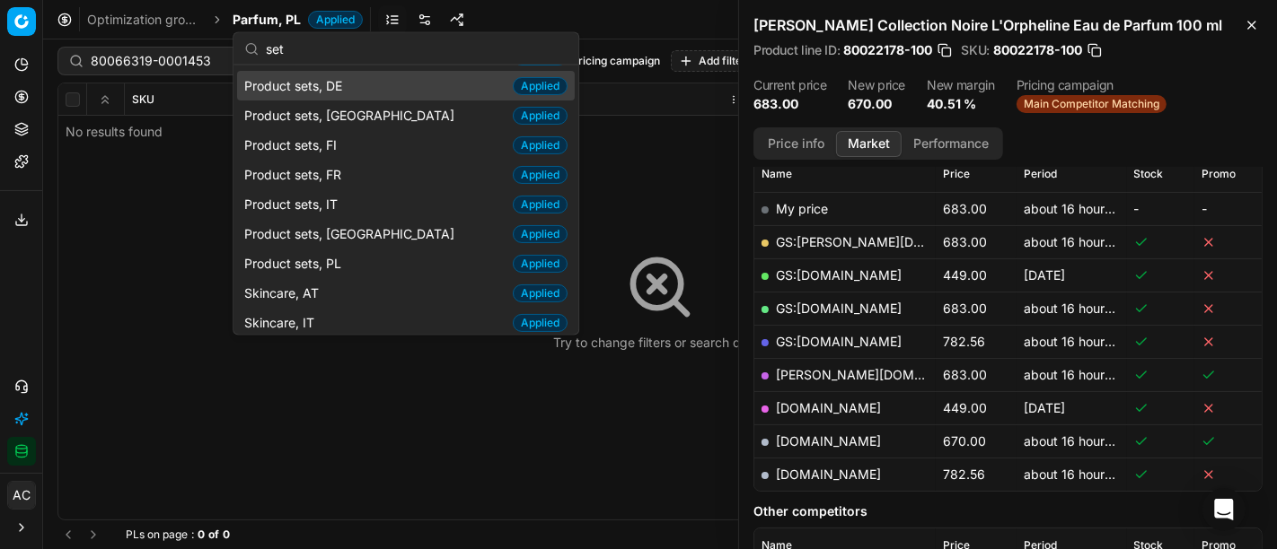
scroll to position [145, 0]
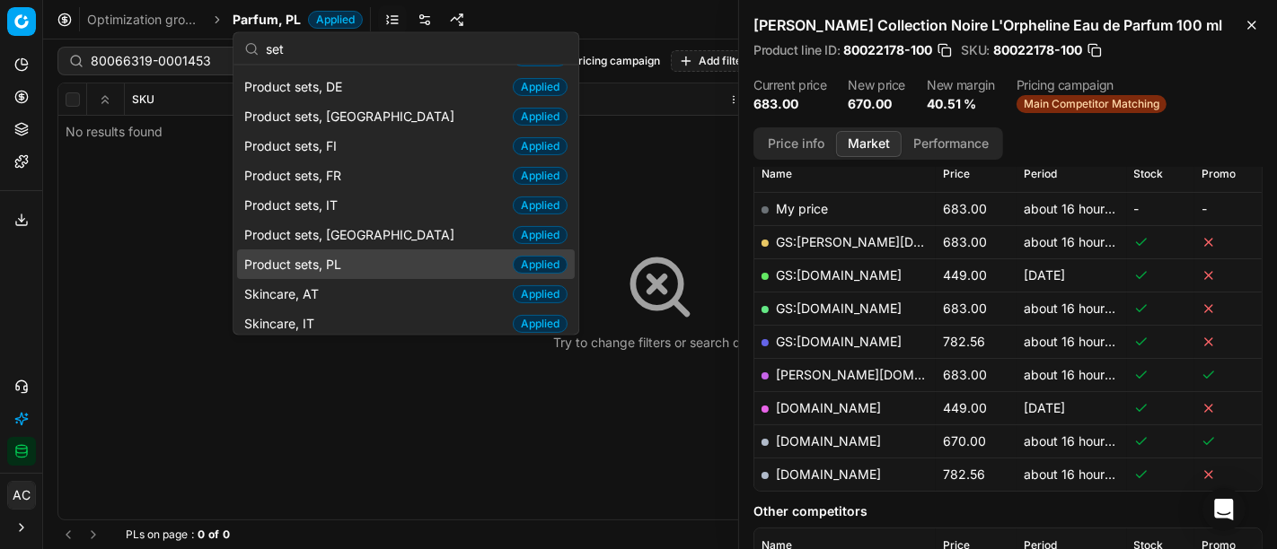
type input "set"
click at [335, 269] on span "Product sets, PL" at bounding box center [296, 264] width 104 height 18
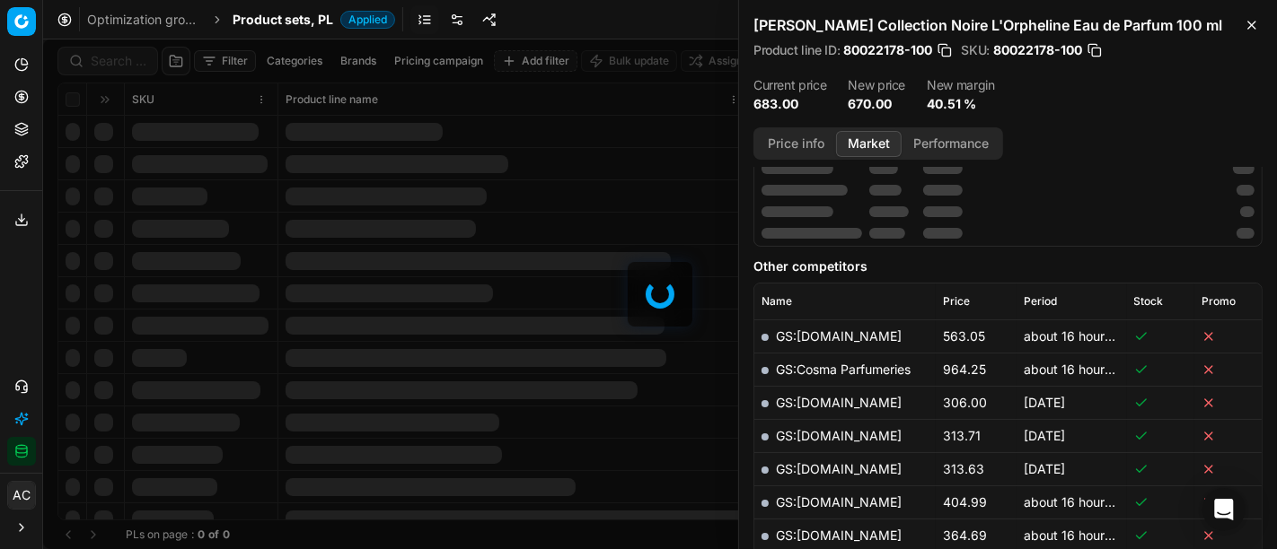
click at [113, 62] on div at bounding box center [660, 295] width 1234 height 510
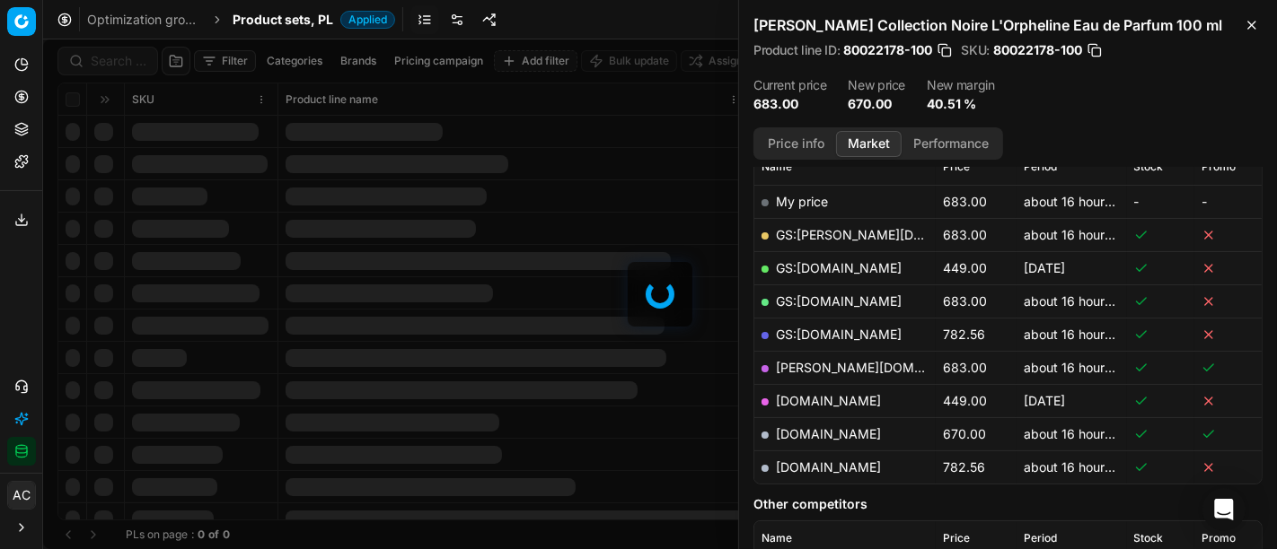
scroll to position [267, 0]
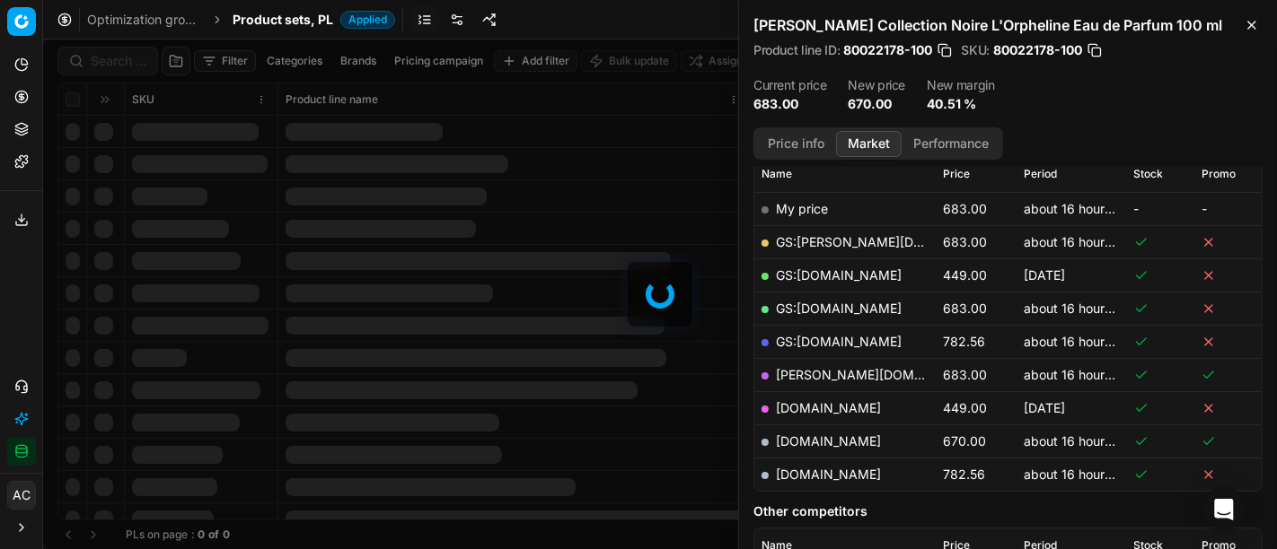
click at [113, 62] on div at bounding box center [660, 295] width 1234 height 510
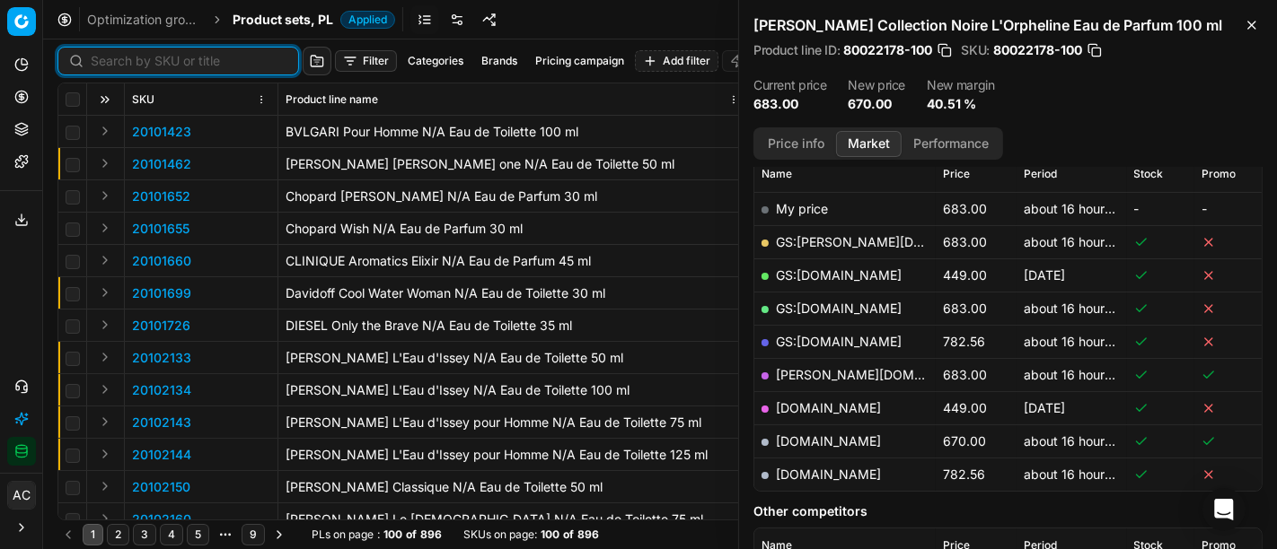
click at [113, 62] on input at bounding box center [189, 61] width 197 height 18
paste input "80066319-0001453"
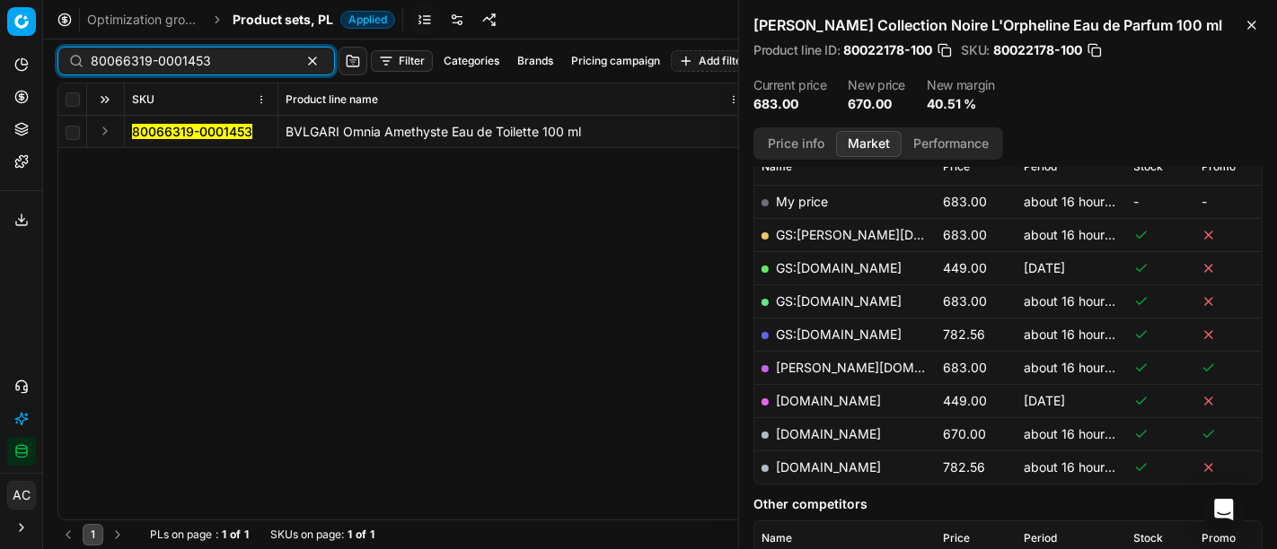
scroll to position [267, 0]
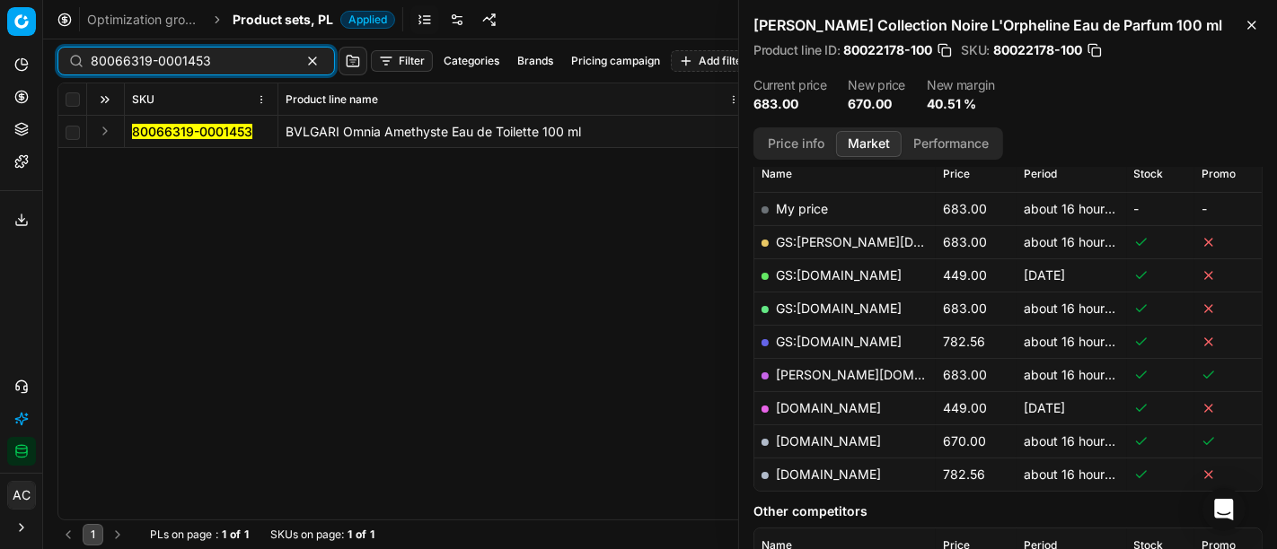
type input "80066319-0001453"
click at [97, 135] on button "Expand" at bounding box center [105, 131] width 22 height 22
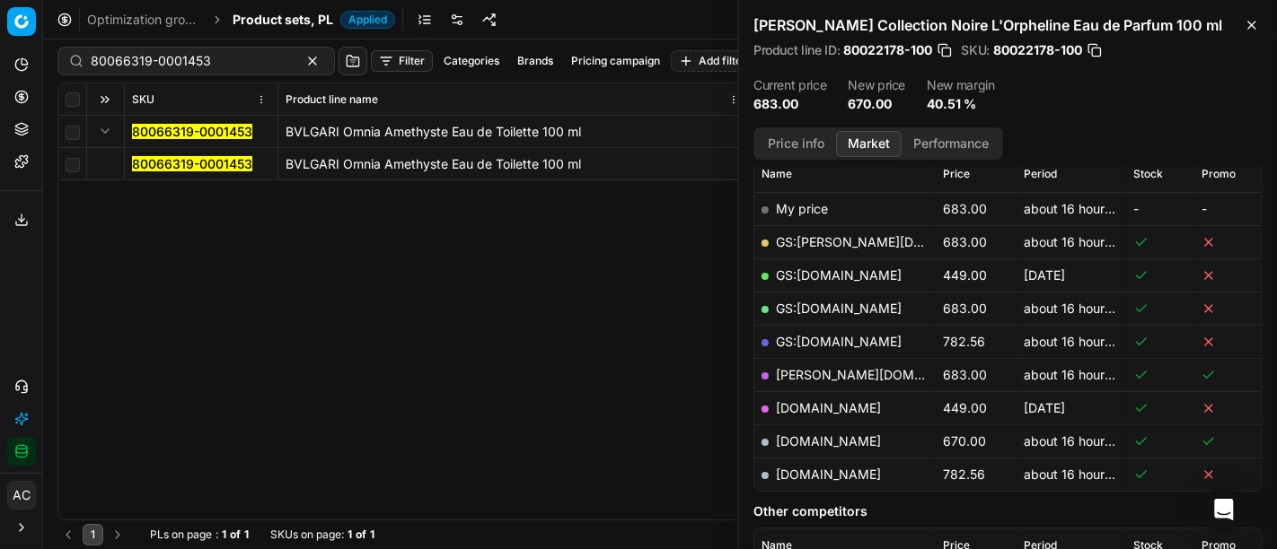
click at [153, 163] on mark "80066319-0001453" at bounding box center [192, 163] width 120 height 15
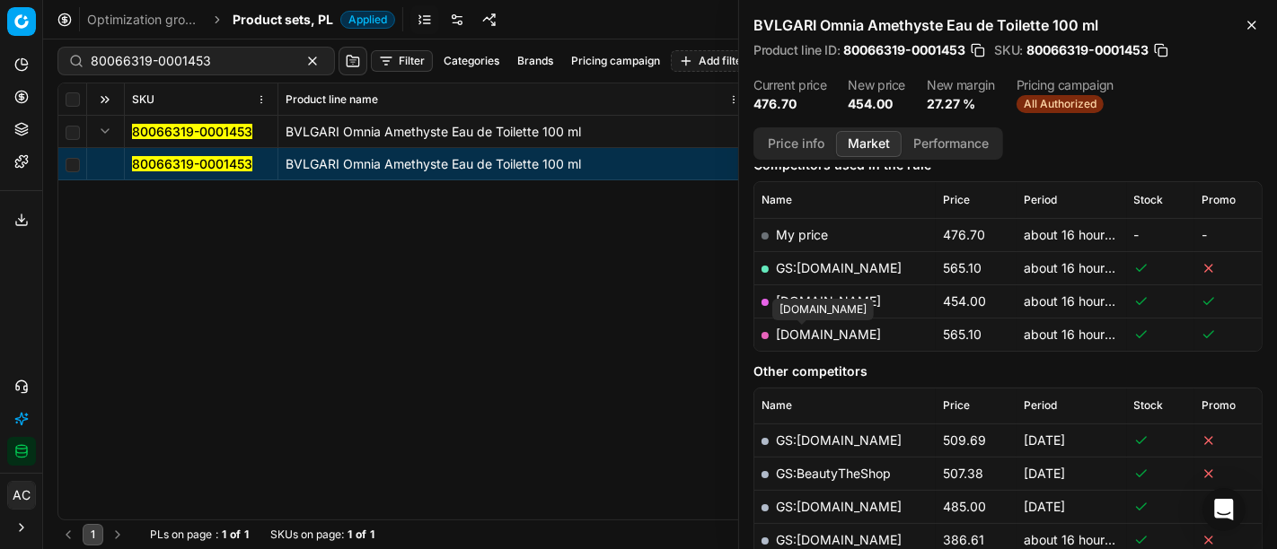
scroll to position [236, 0]
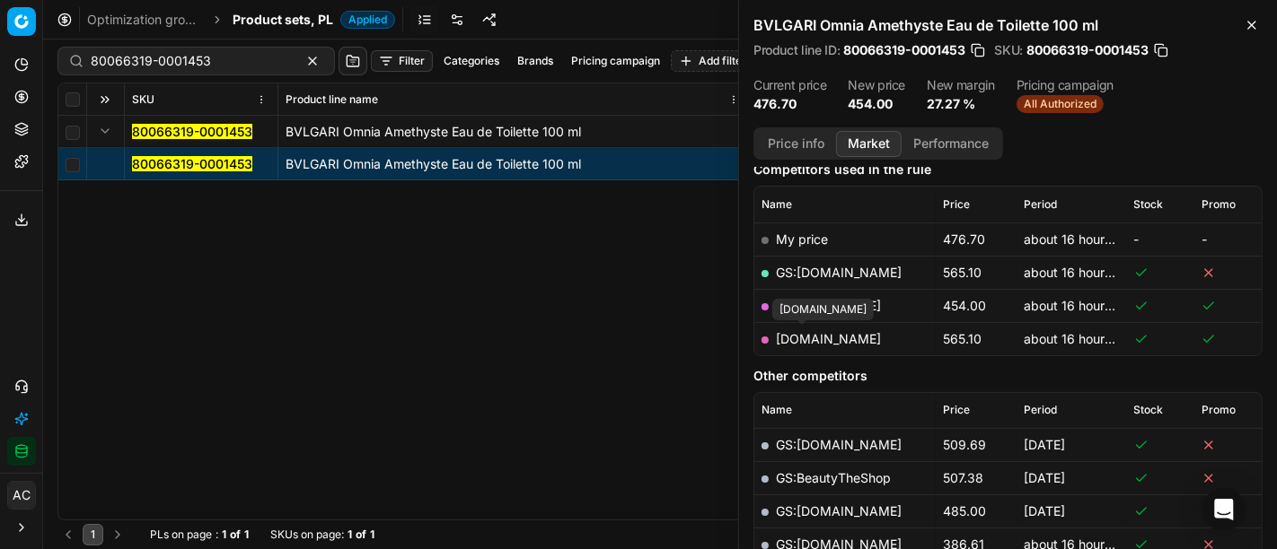
click at [834, 303] on link "makeup.pl" at bounding box center [828, 305] width 105 height 15
click at [529, 401] on div "80066319-0001453 BVLGARI Omnia Amethyste Eau de Toilette 100 ml 80066319-000145…" at bounding box center [659, 318] width 1203 height 404
